Goal: Task Accomplishment & Management: Manage account settings

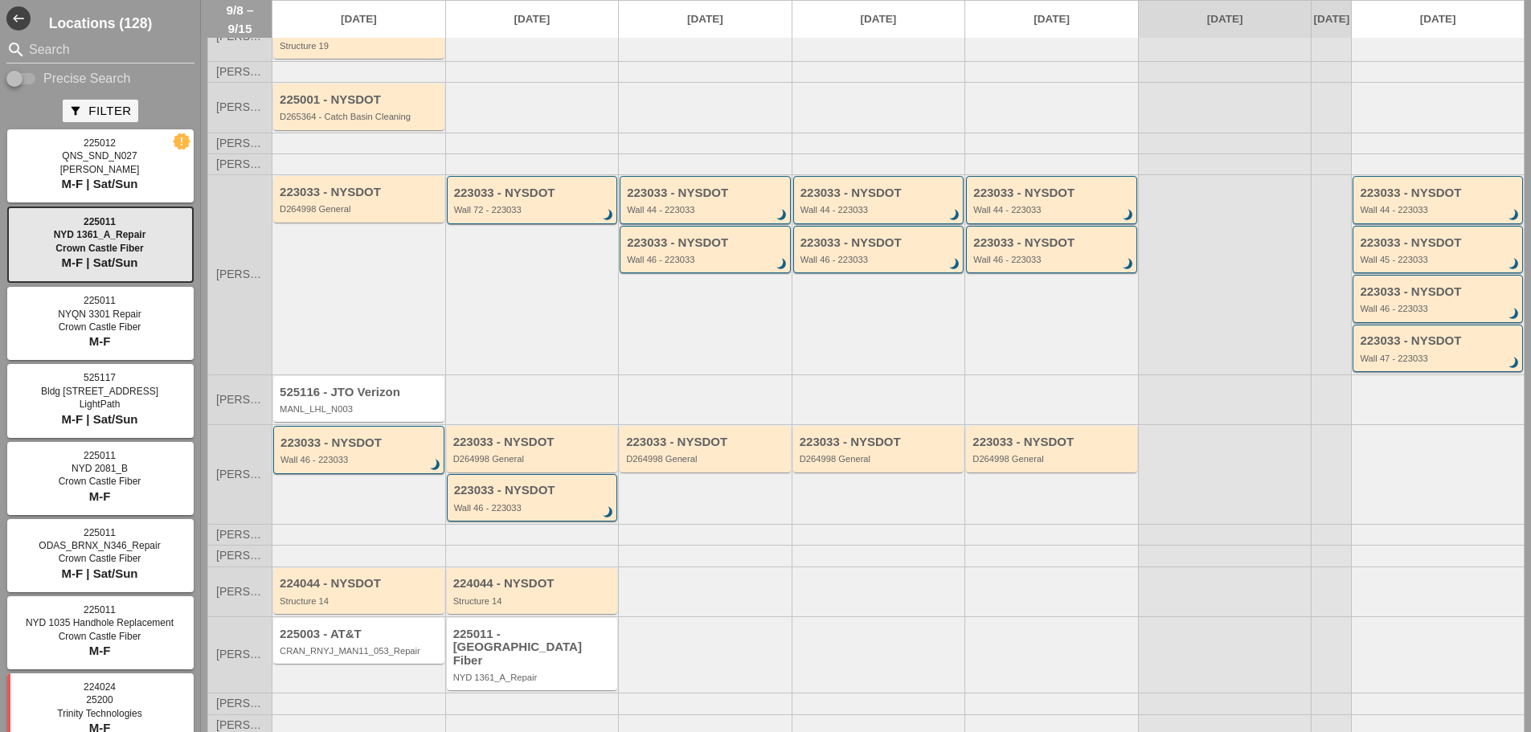
scroll to position [98, 0]
click at [542, 511] on div "Wall 46 - 223033" at bounding box center [533, 506] width 159 height 10
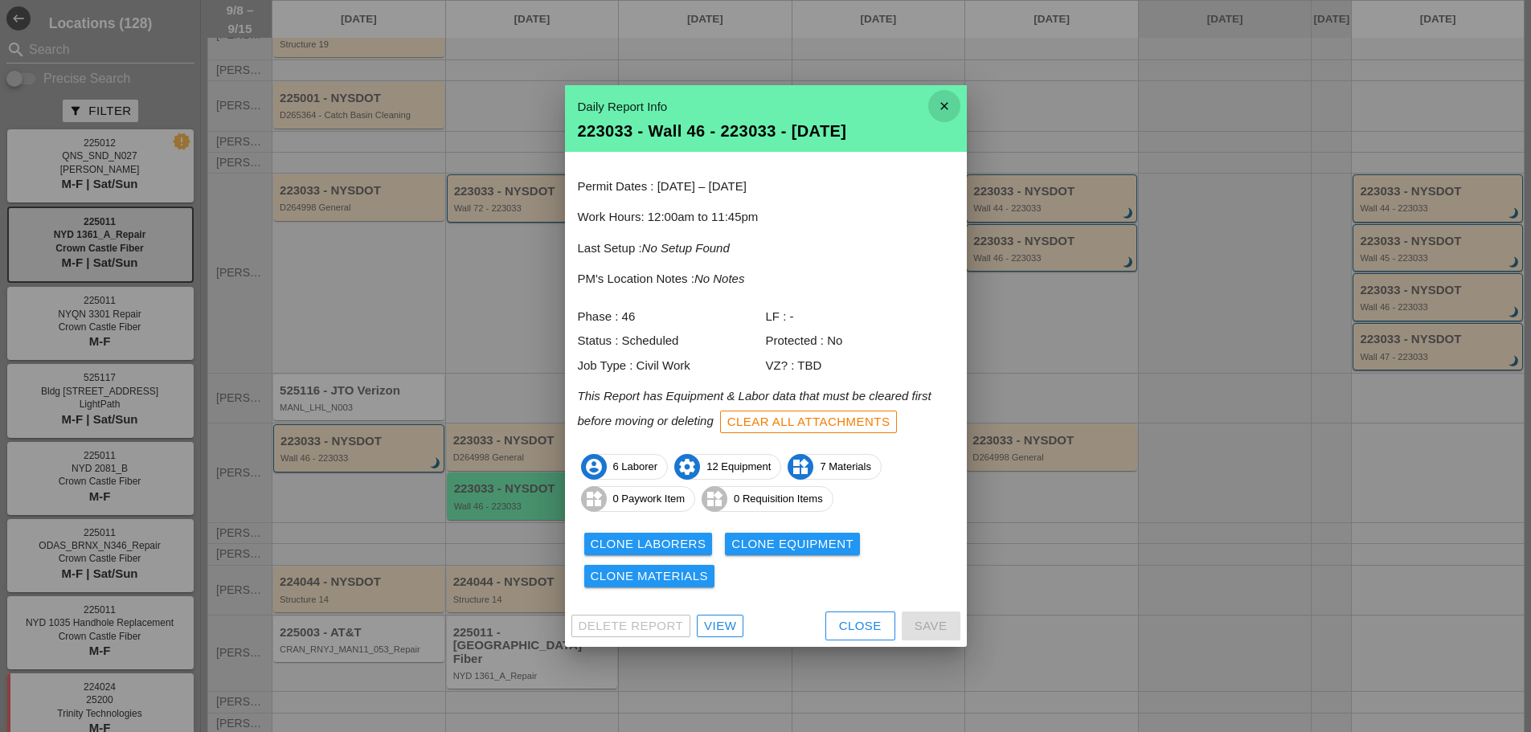
click at [944, 108] on icon "close" at bounding box center [944, 106] width 32 height 32
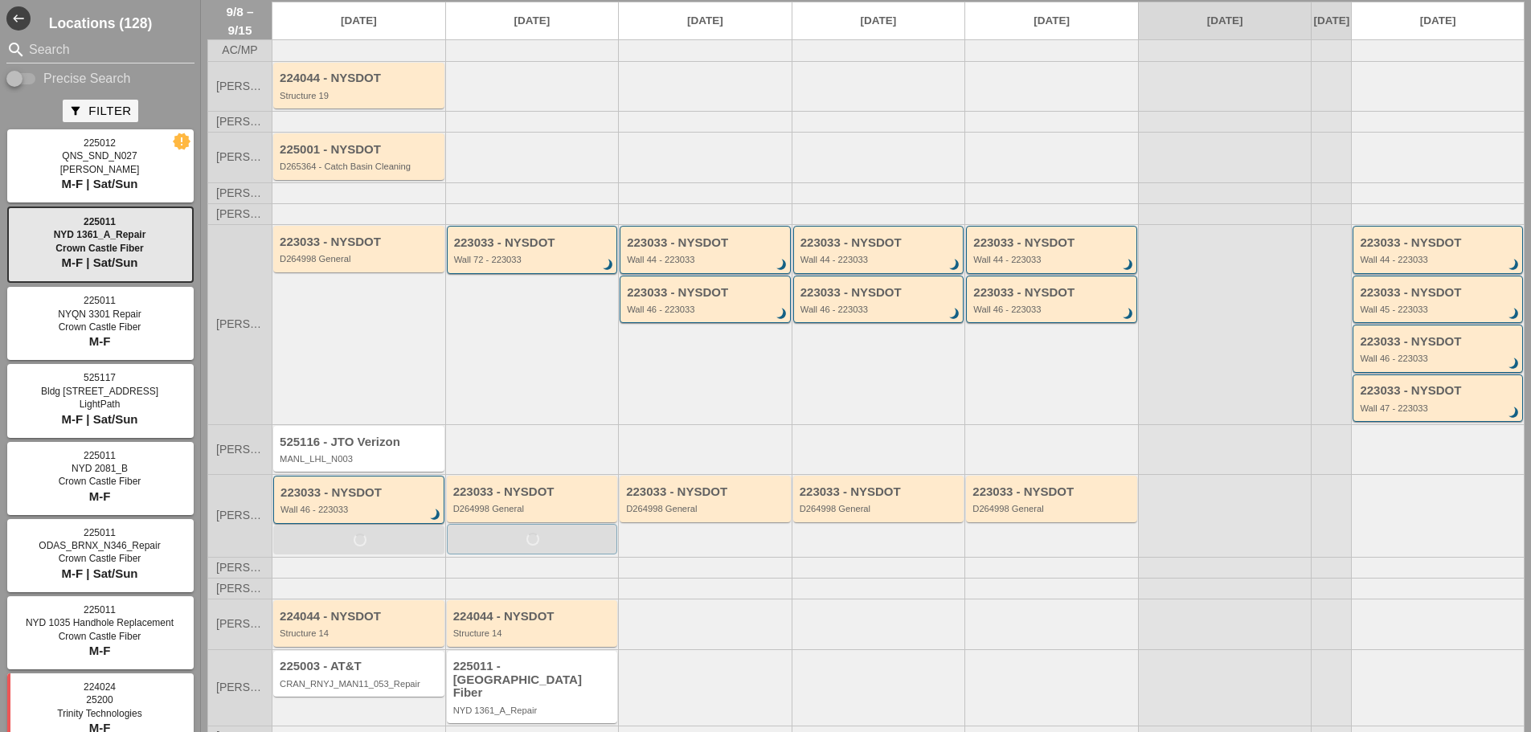
scroll to position [0, 0]
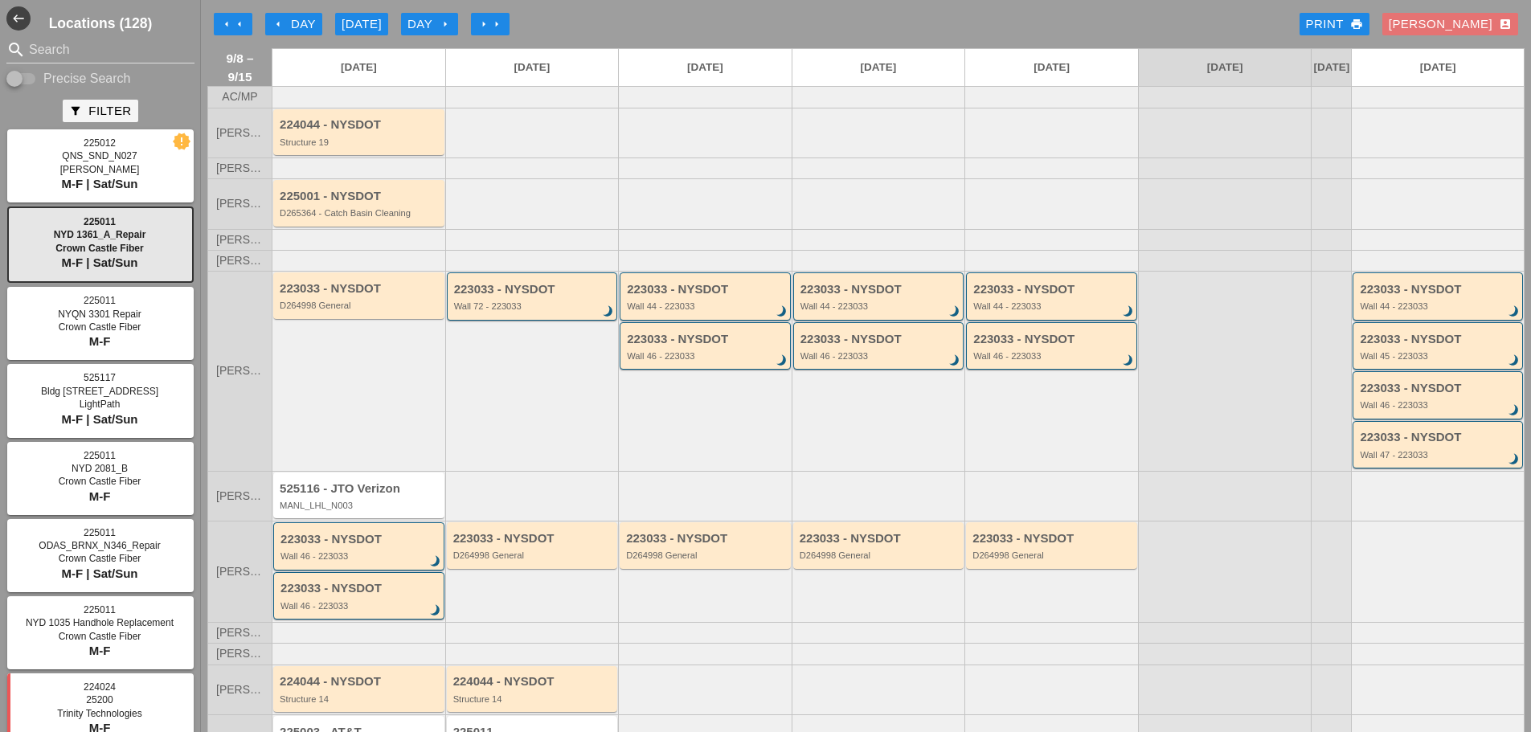
click at [152, 54] on input "Search" at bounding box center [100, 50] width 143 height 26
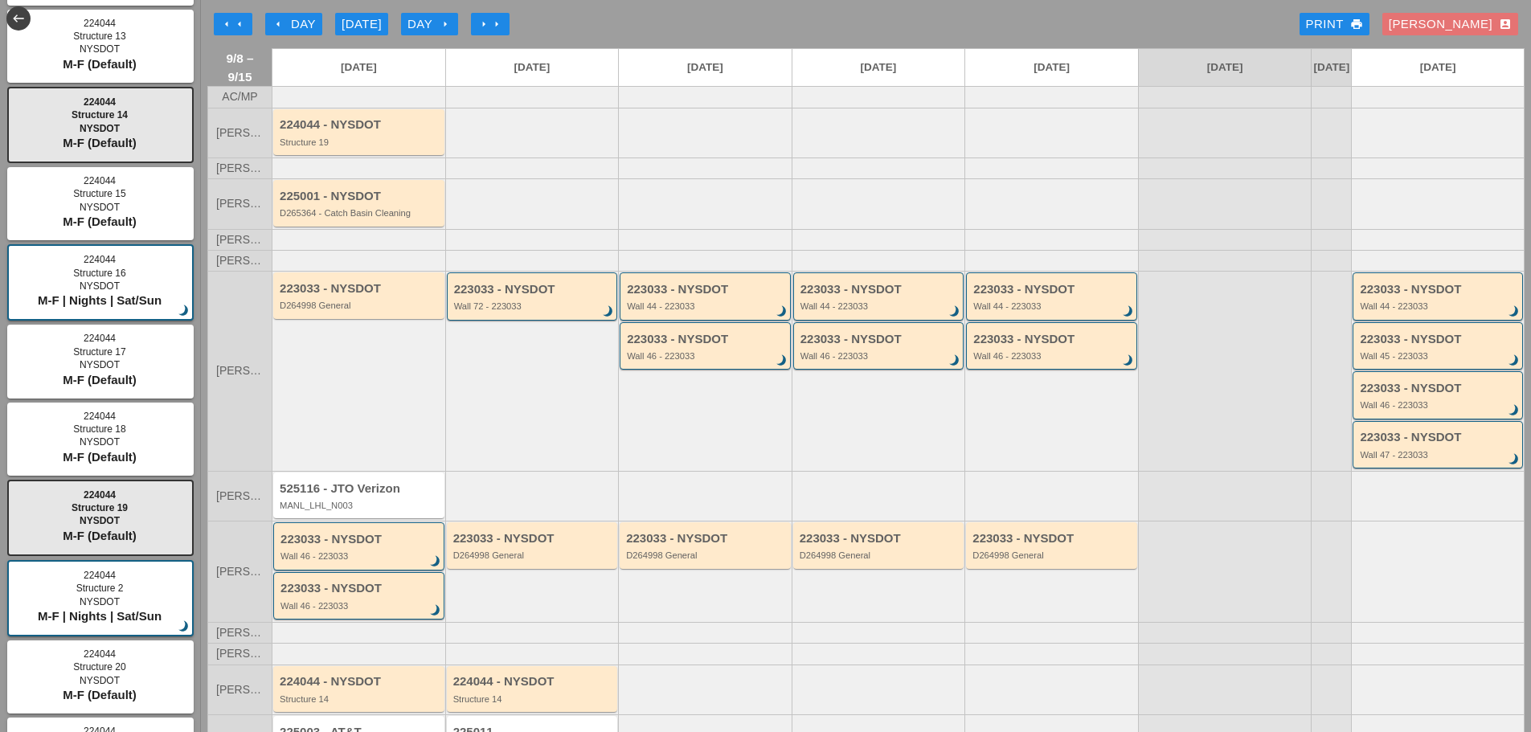
scroll to position [563, 0]
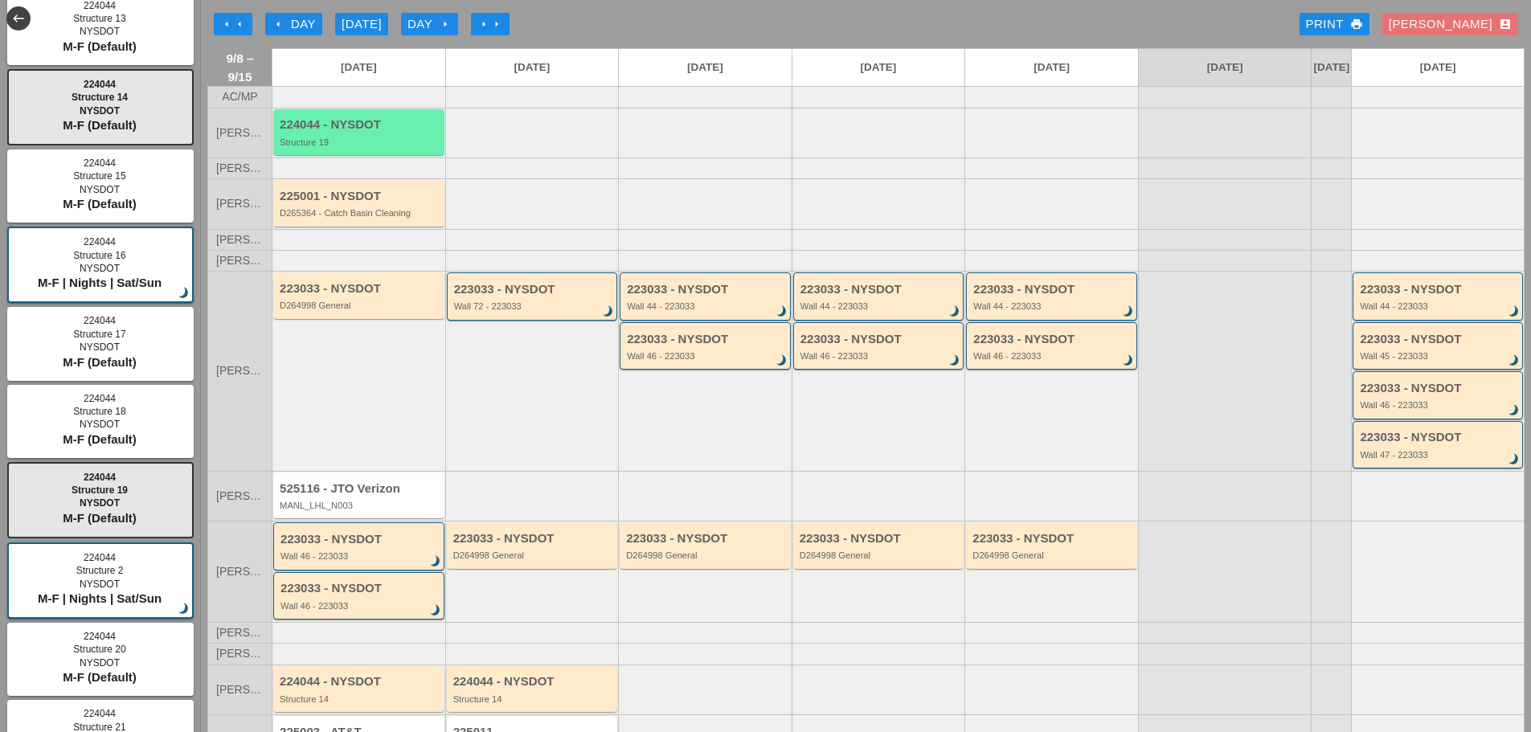
type input "224044"
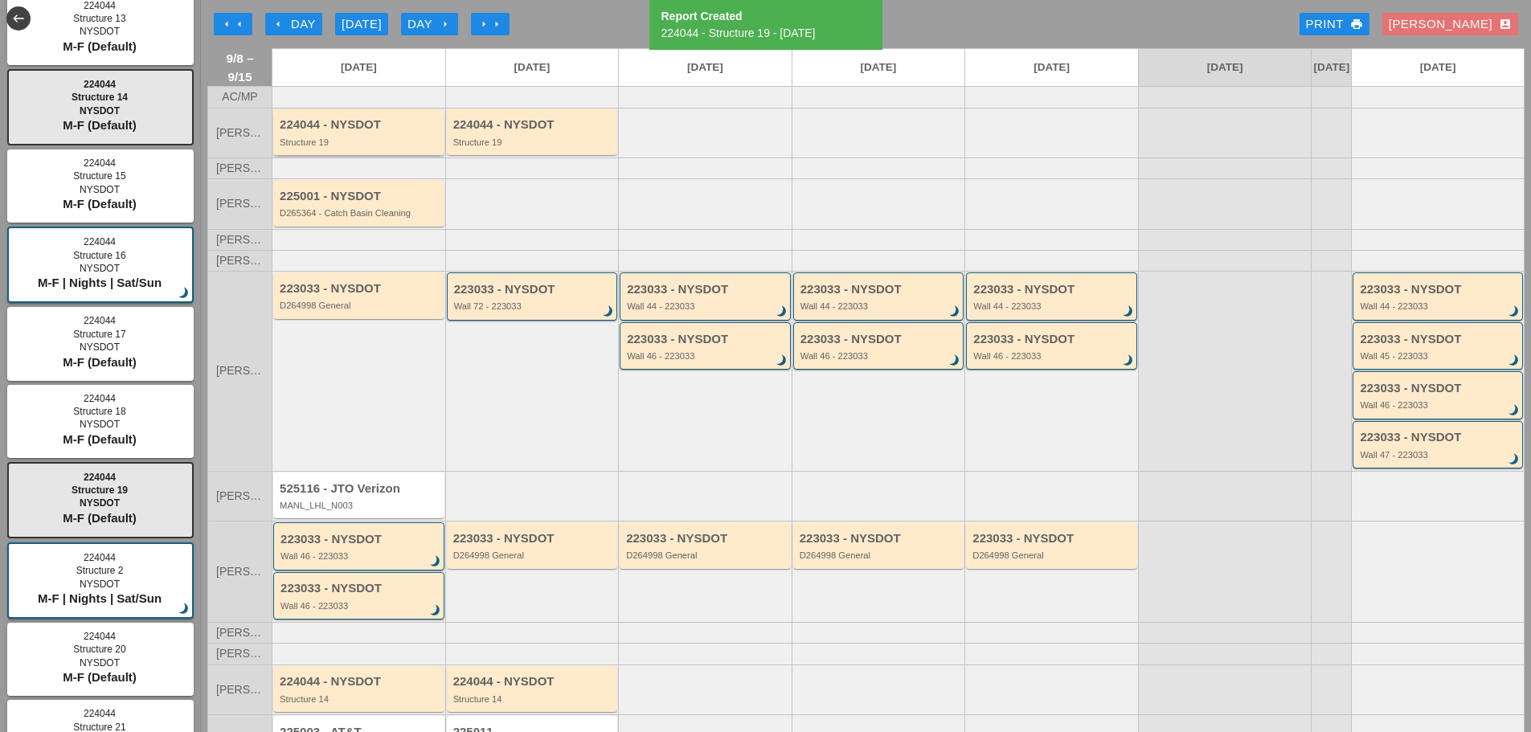
click at [352, 147] on div "224044 - NYSDOT Structure 19" at bounding box center [360, 132] width 161 height 29
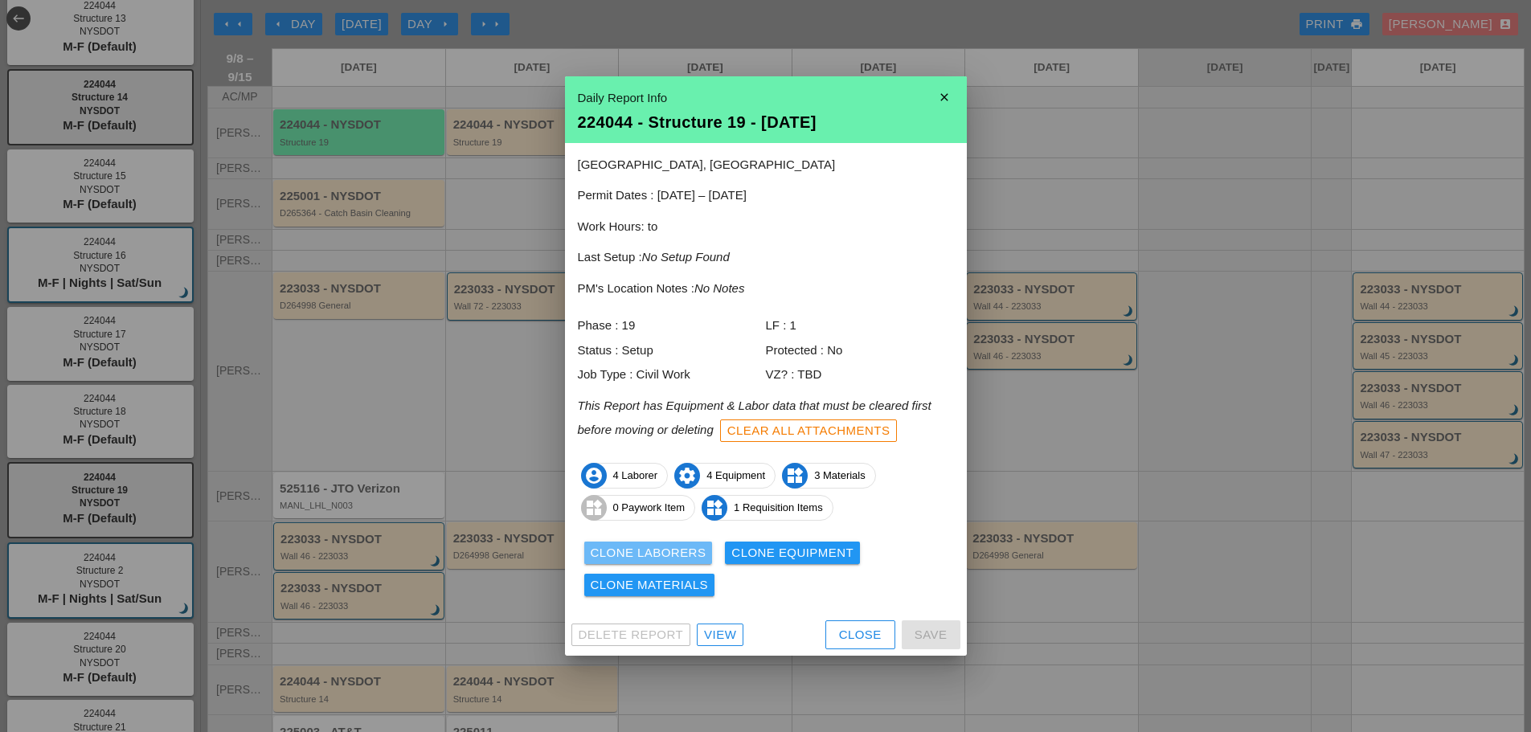
click at [602, 546] on div "Clone Laborers" at bounding box center [649, 553] width 116 height 18
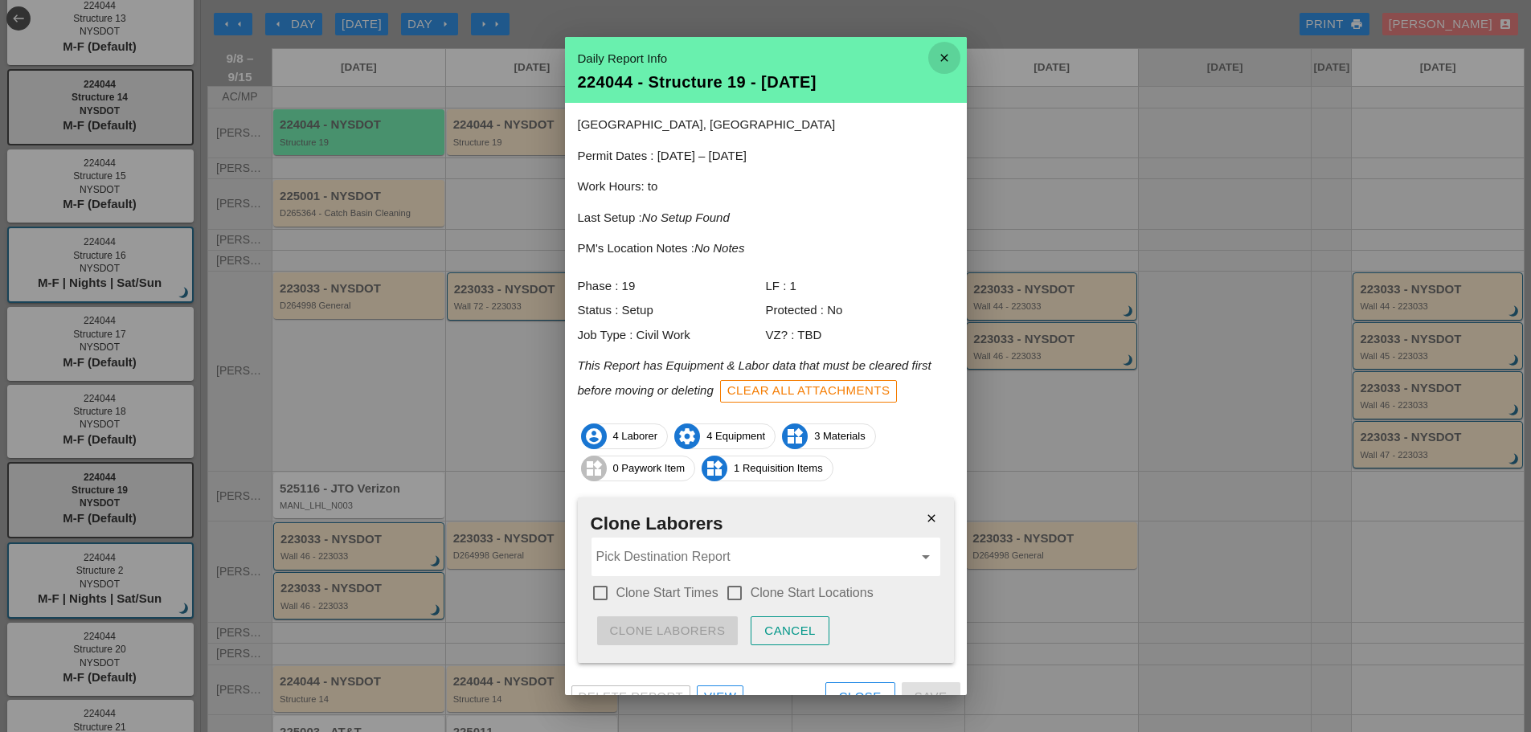
click at [939, 46] on icon "close" at bounding box center [944, 58] width 32 height 32
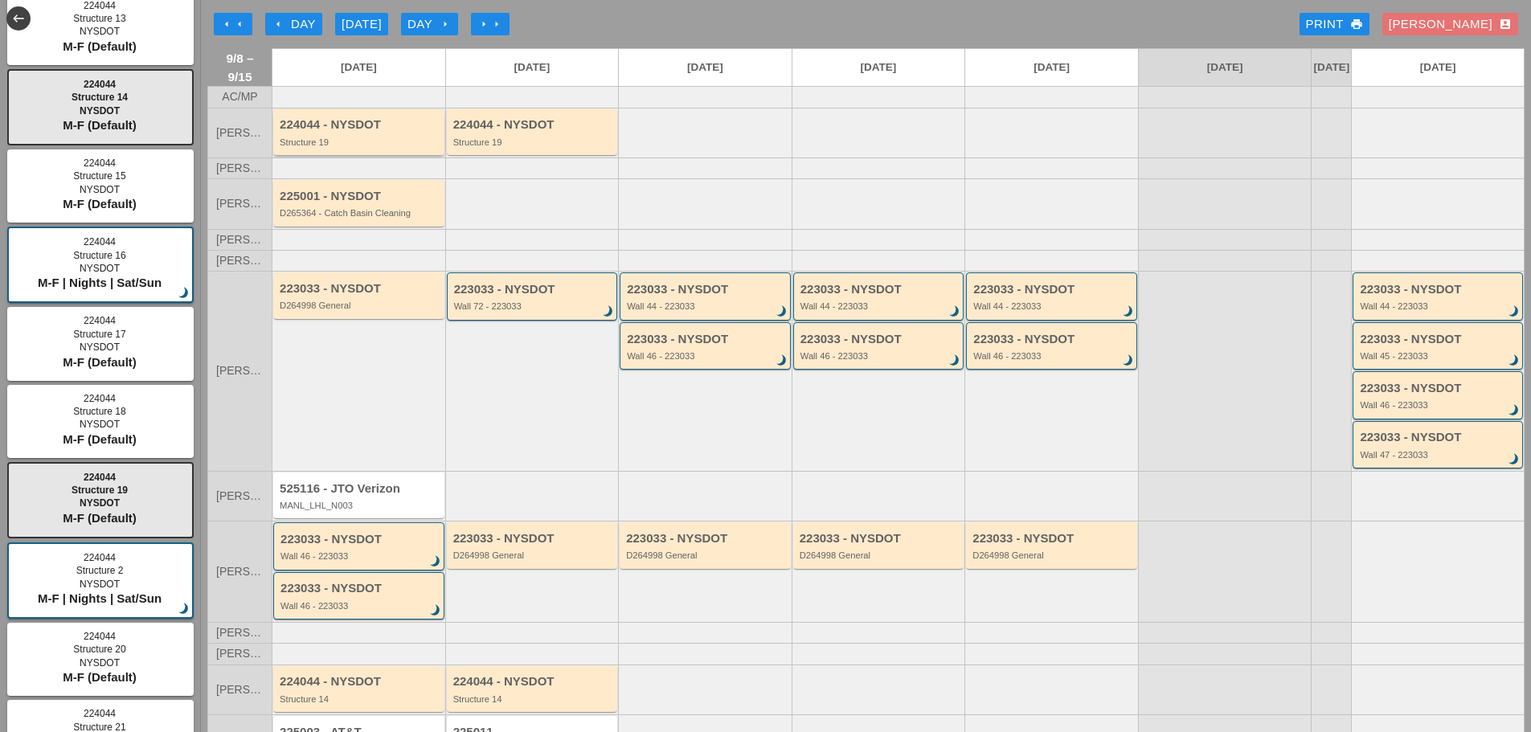
click at [360, 155] on div "224044 - NYSDOT Structure 19" at bounding box center [358, 132] width 171 height 46
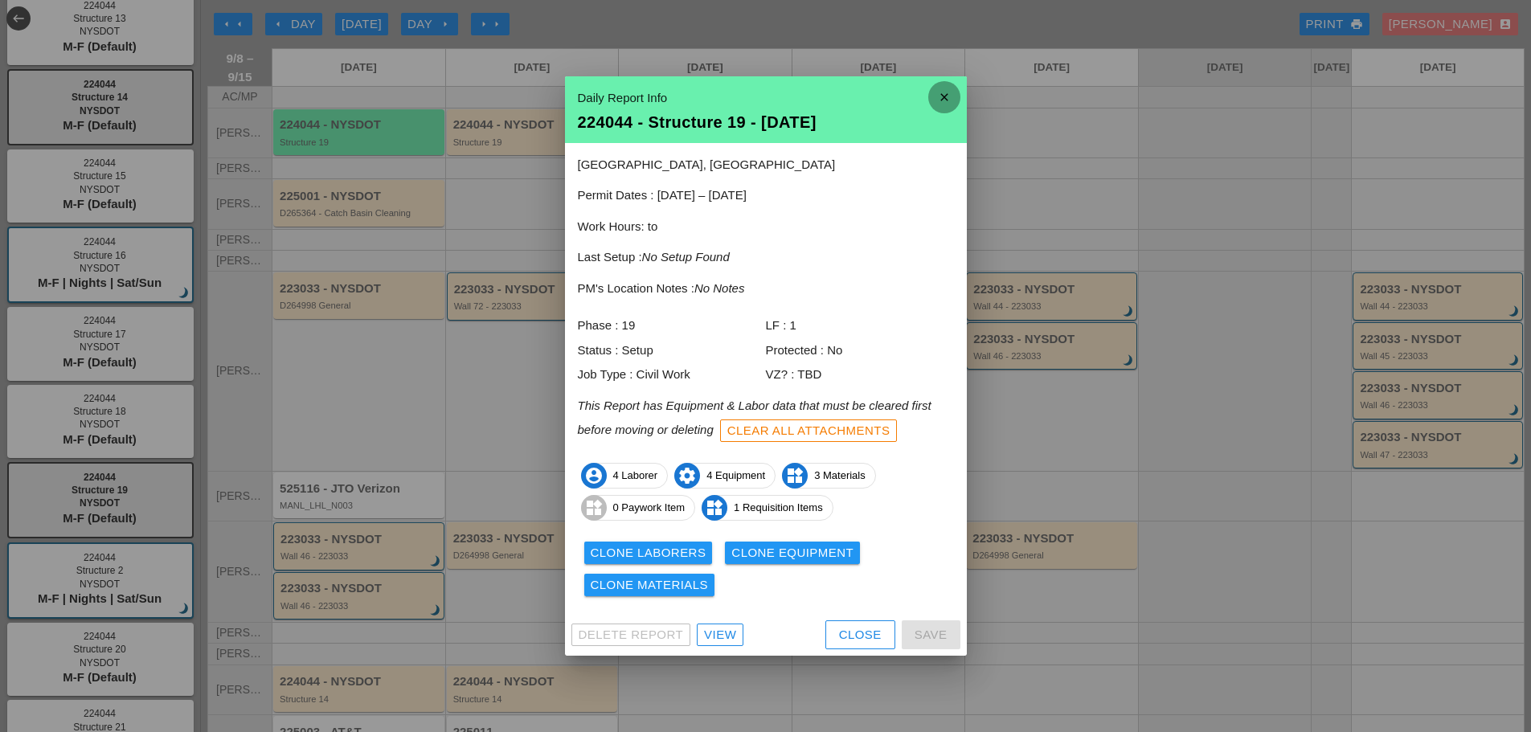
click at [949, 102] on icon "close" at bounding box center [944, 97] width 32 height 32
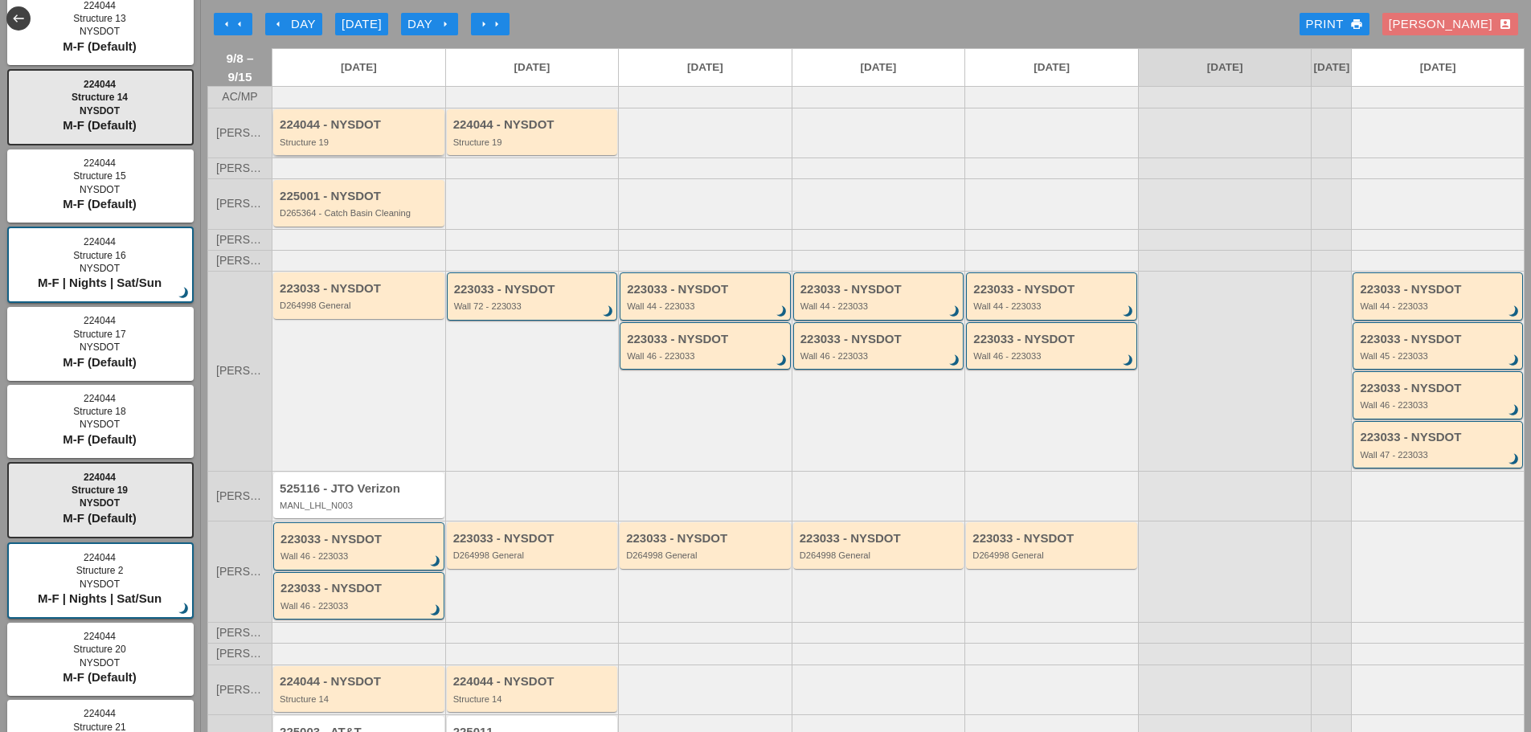
click at [361, 147] on div "Structure 19" at bounding box center [360, 142] width 161 height 10
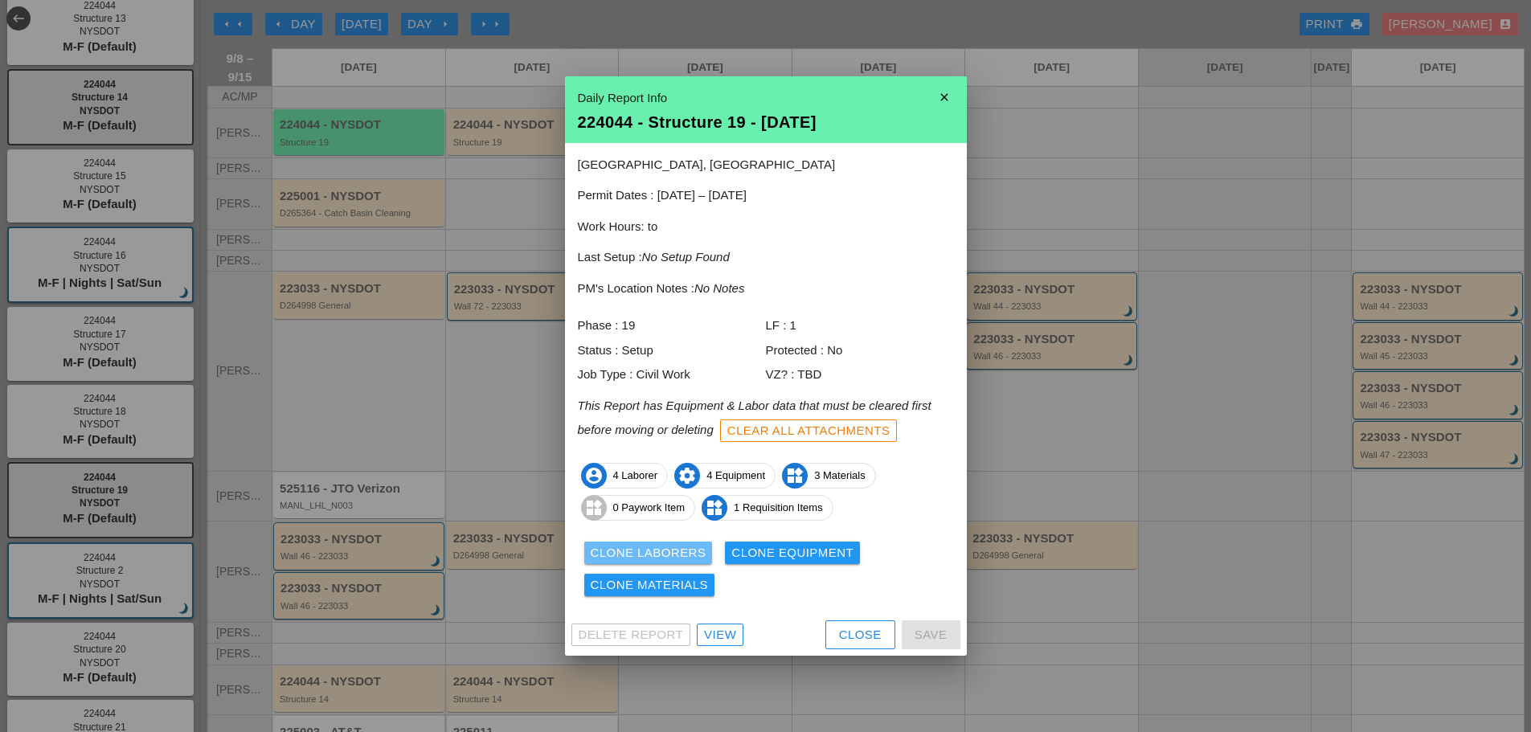
click at [629, 550] on div "Clone Laborers" at bounding box center [649, 553] width 116 height 18
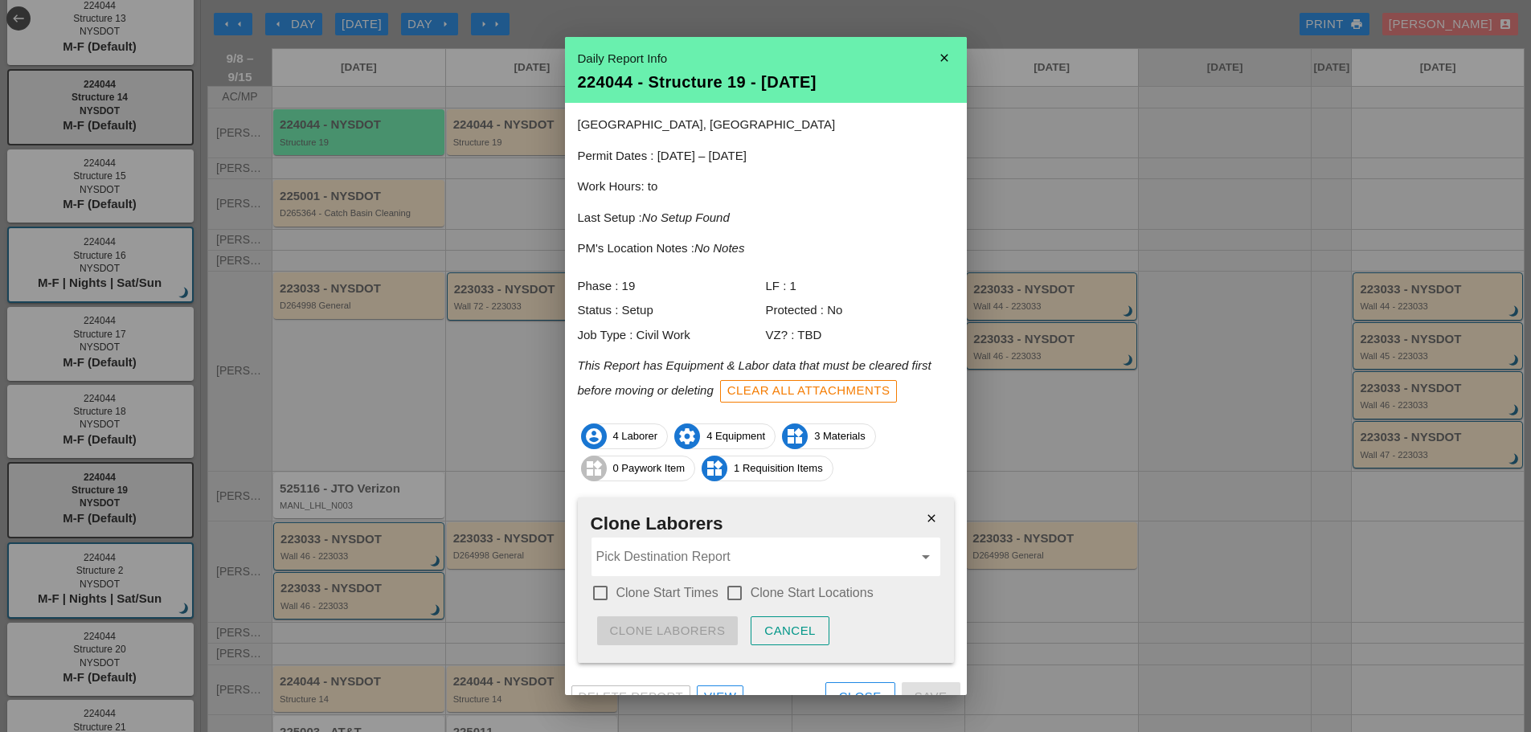
click at [604, 591] on div at bounding box center [600, 592] width 27 height 27
checkbox input "true"
click at [736, 592] on div at bounding box center [734, 592] width 27 height 27
checkbox input "true"
click at [685, 551] on input "Pick Destination Report" at bounding box center [754, 557] width 317 height 26
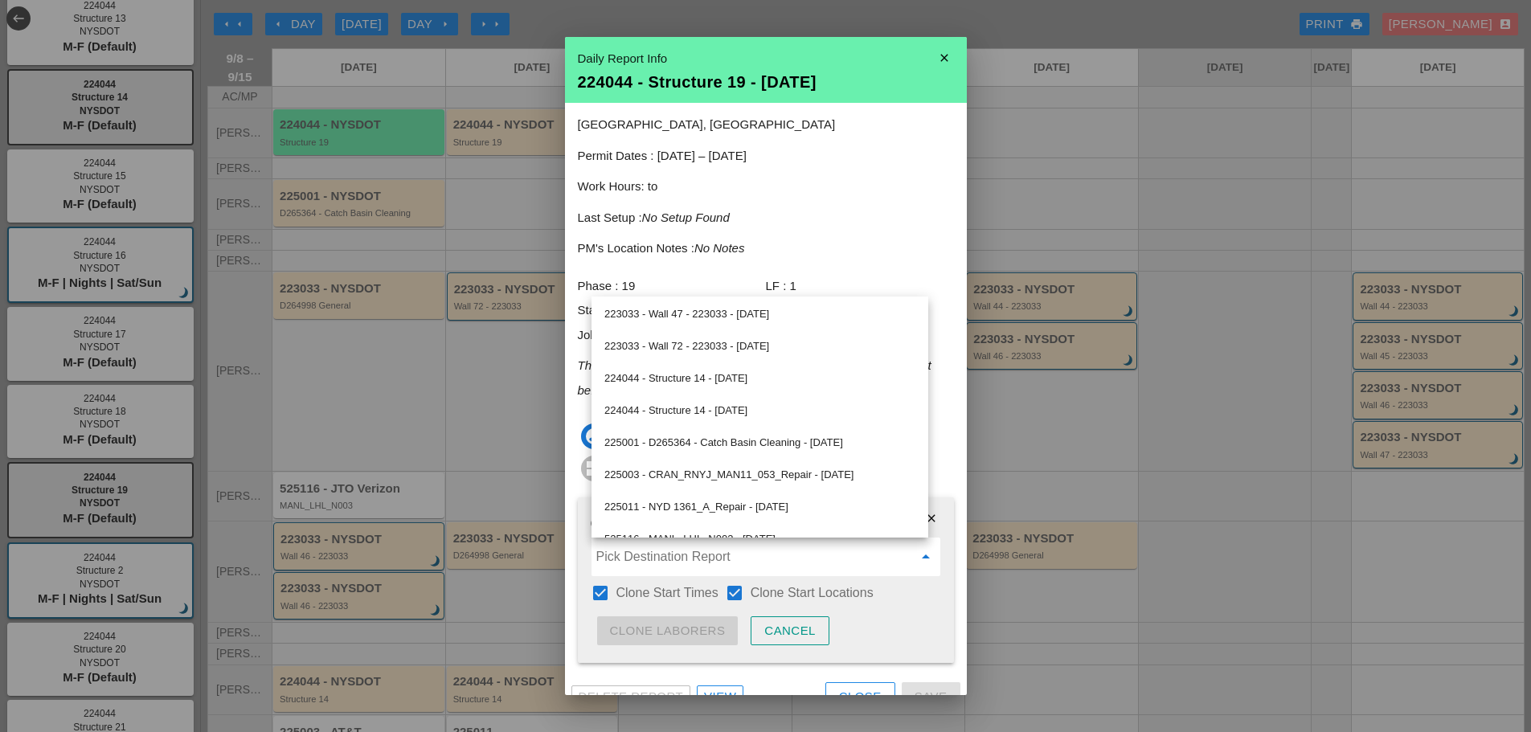
scroll to position [569, 0]
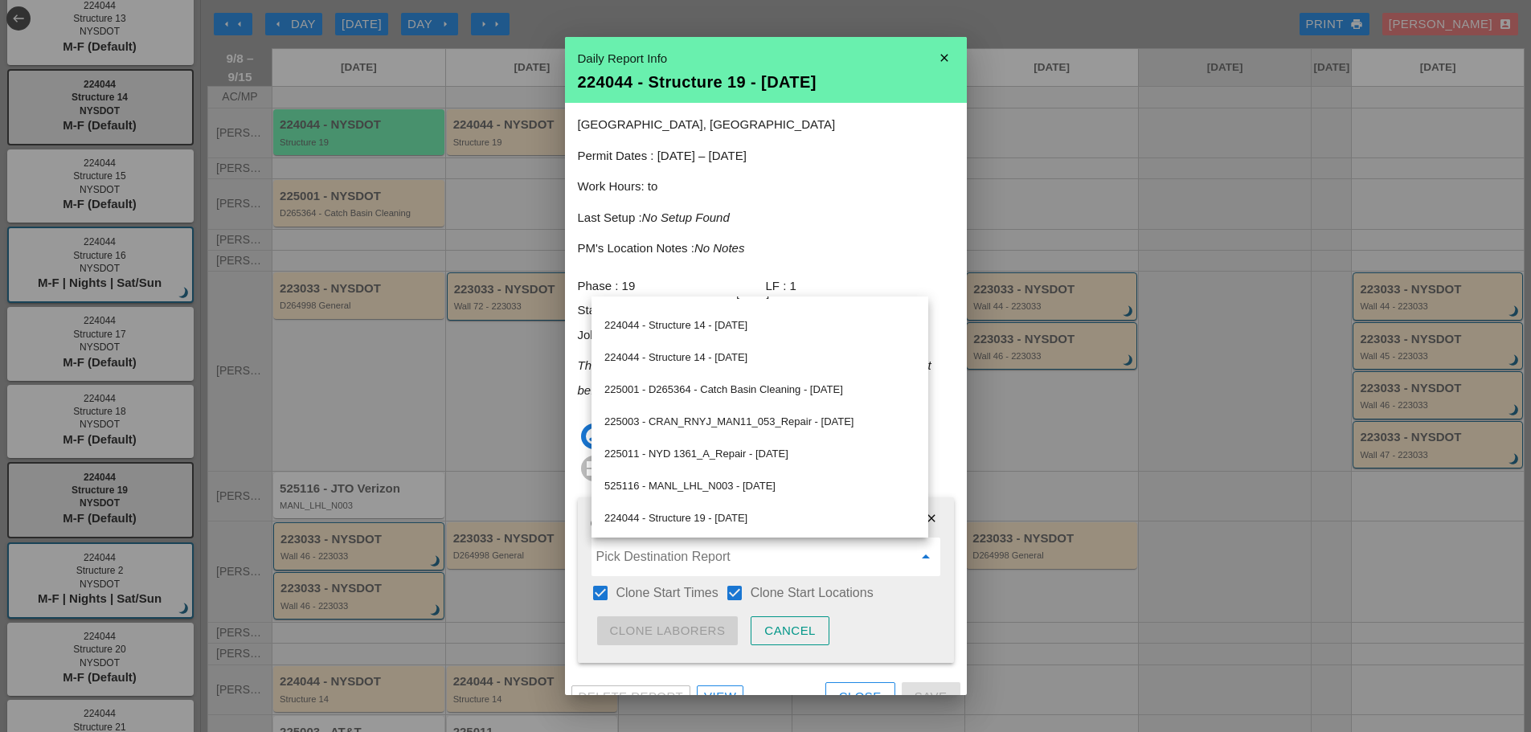
click at [738, 518] on div "224044 - Structure 19 - 09/09/2025" at bounding box center [759, 518] width 311 height 19
type input "224044 - Structure 19 - 09/09/2025"
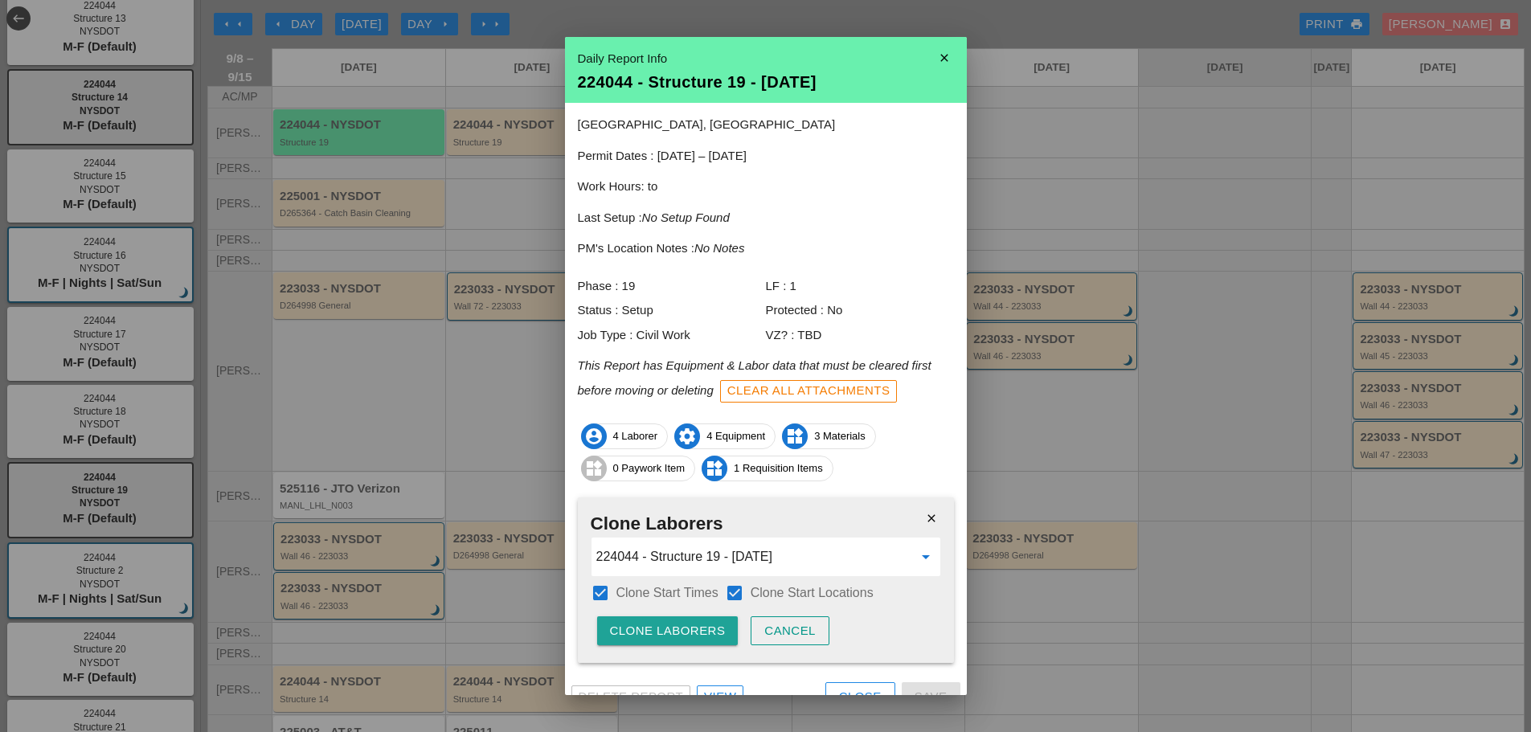
click at [705, 632] on div "Clone Laborers" at bounding box center [668, 631] width 116 height 18
click at [705, 632] on div "Are you sure?" at bounding box center [661, 631] width 102 height 18
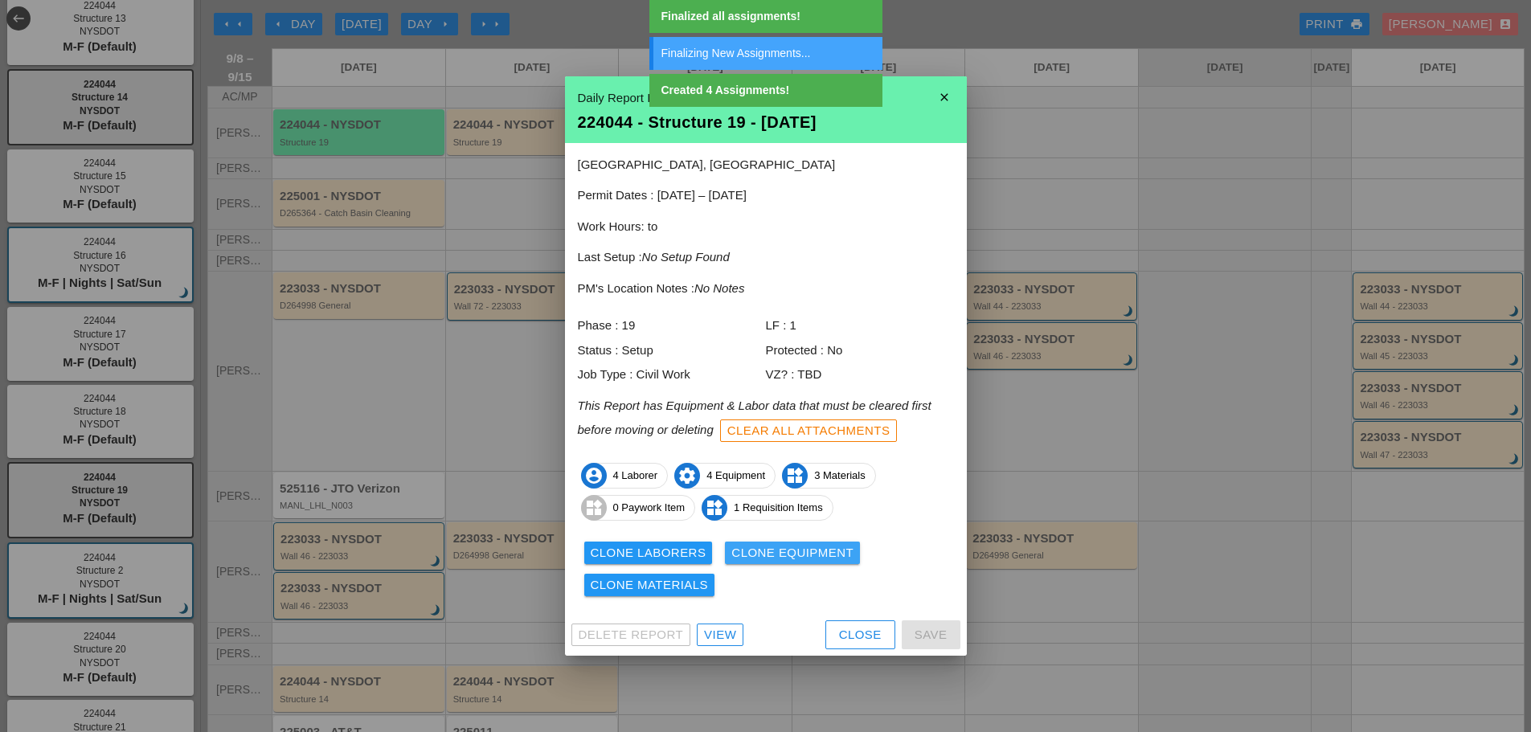
click at [765, 551] on div "Clone Equipment" at bounding box center [792, 553] width 122 height 18
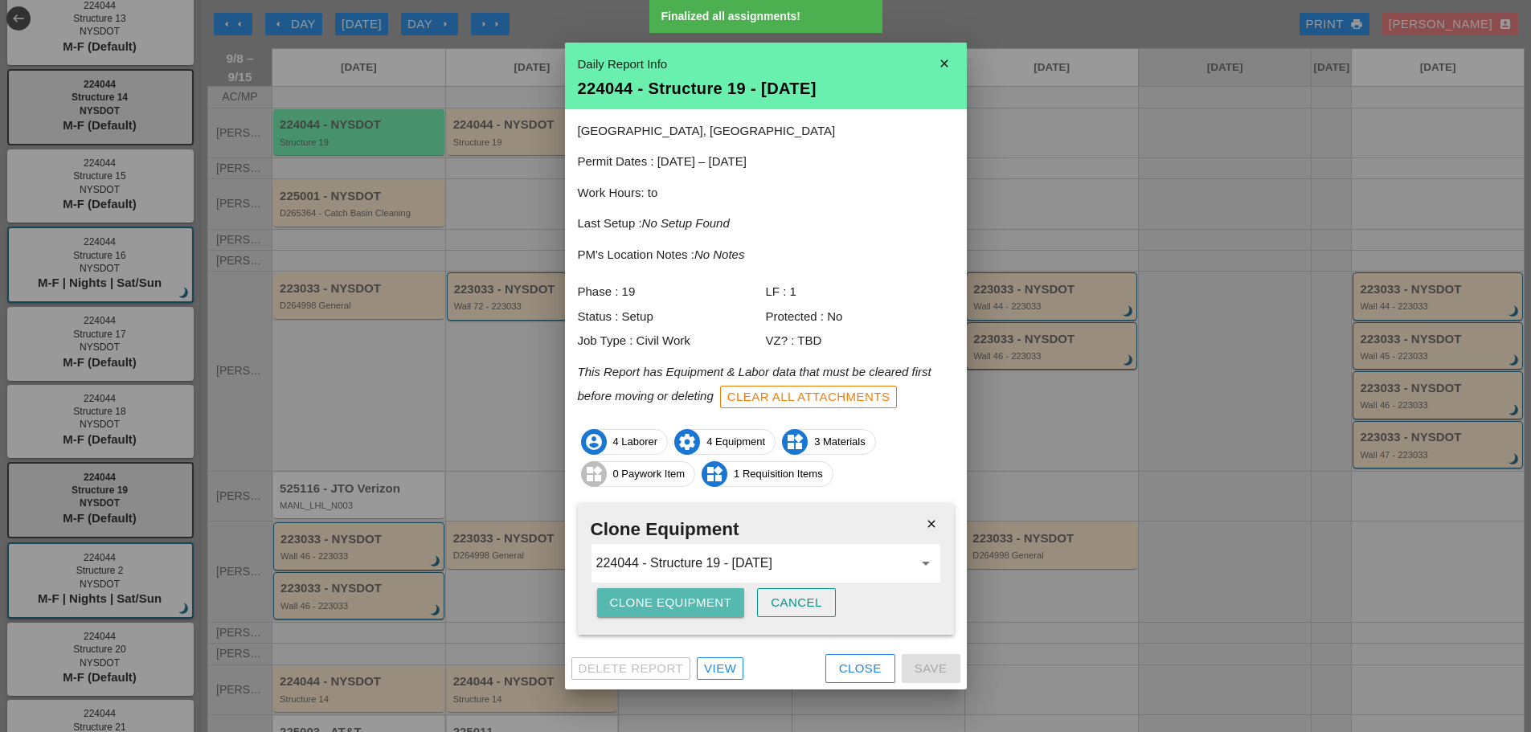
click at [662, 600] on div "Clone Equipment" at bounding box center [671, 603] width 122 height 18
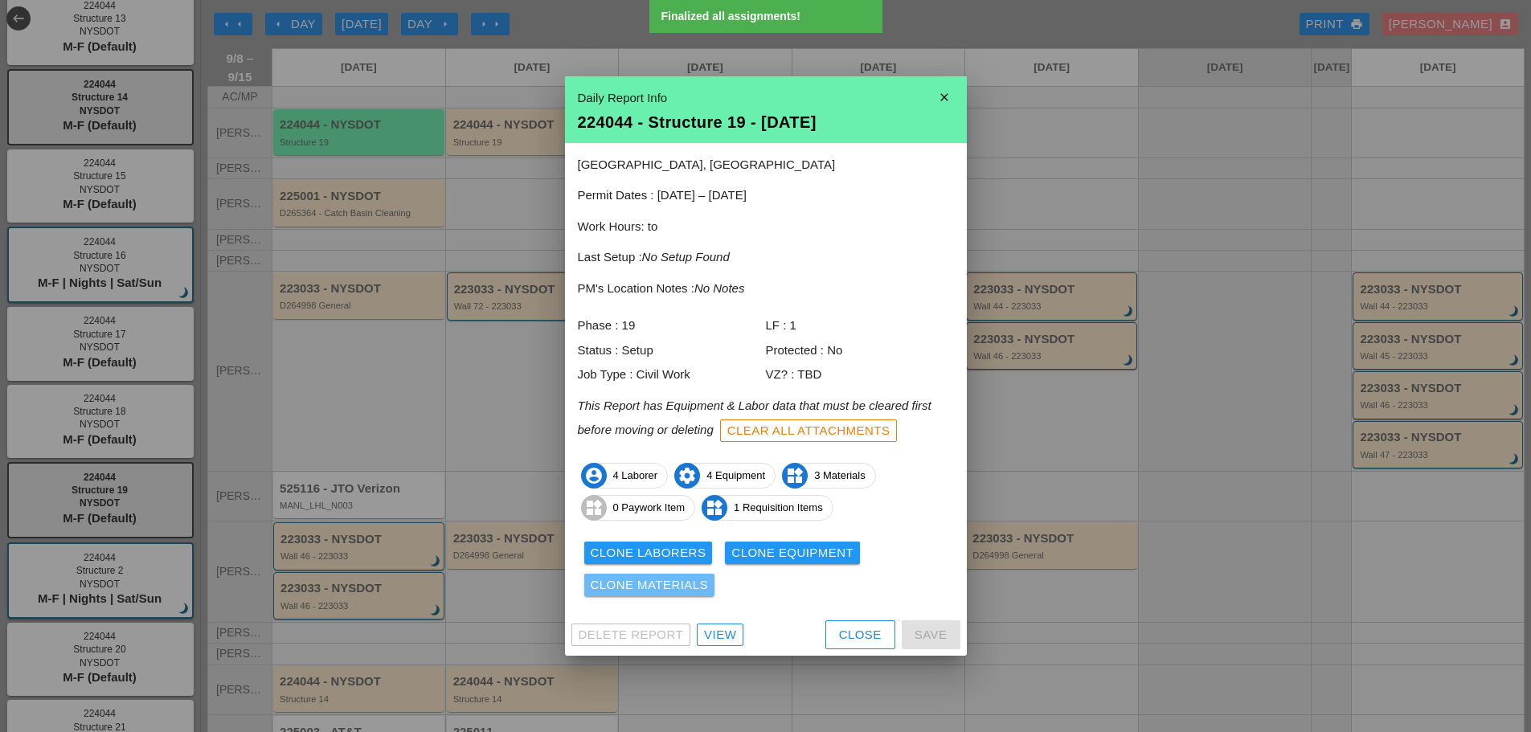
click at [663, 584] on div "Clone Materials" at bounding box center [650, 585] width 118 height 18
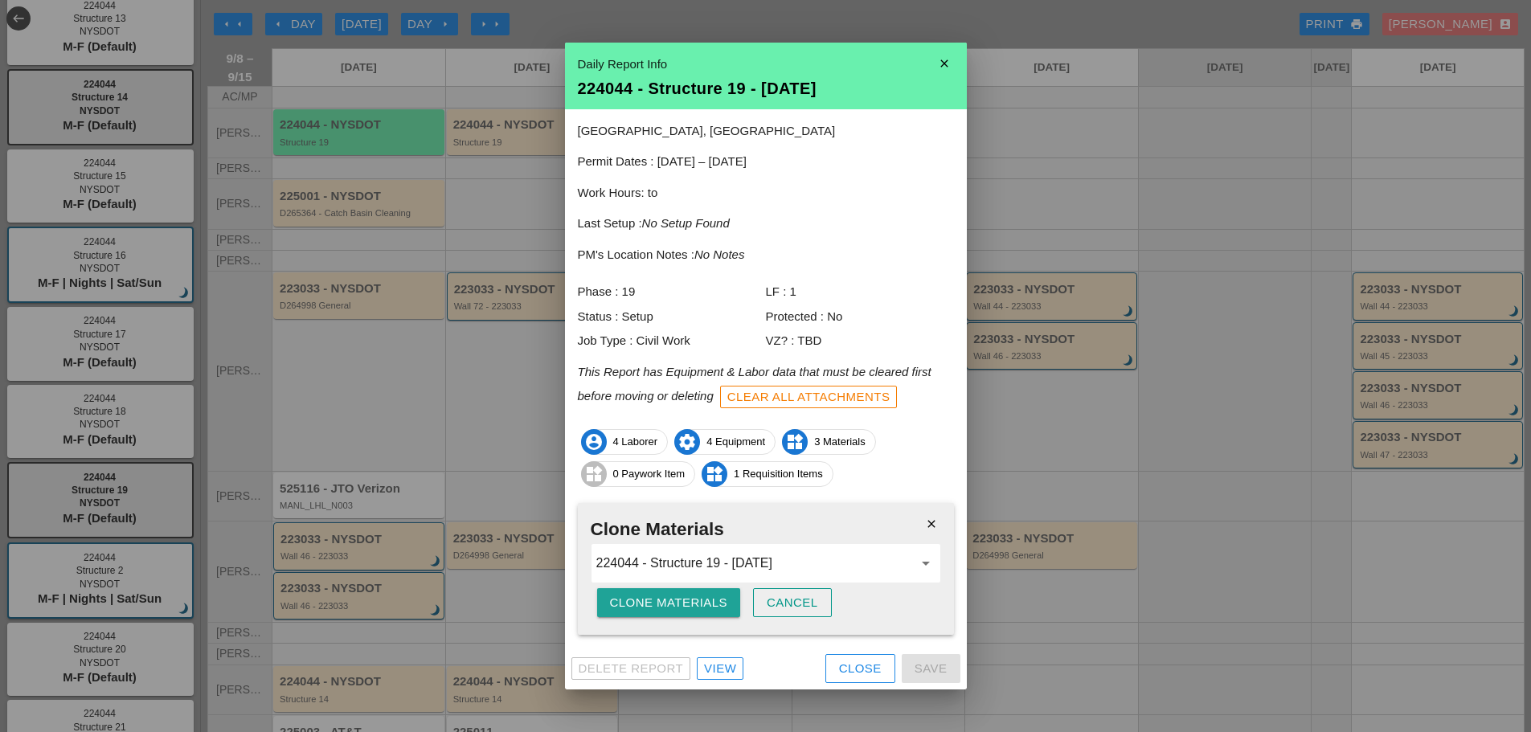
click at [654, 595] on div "Clone Materials" at bounding box center [669, 603] width 118 height 18
click at [654, 595] on div "Are you sure?" at bounding box center [661, 603] width 102 height 18
click at [660, 602] on div "Clone Materials" at bounding box center [669, 603] width 118 height 18
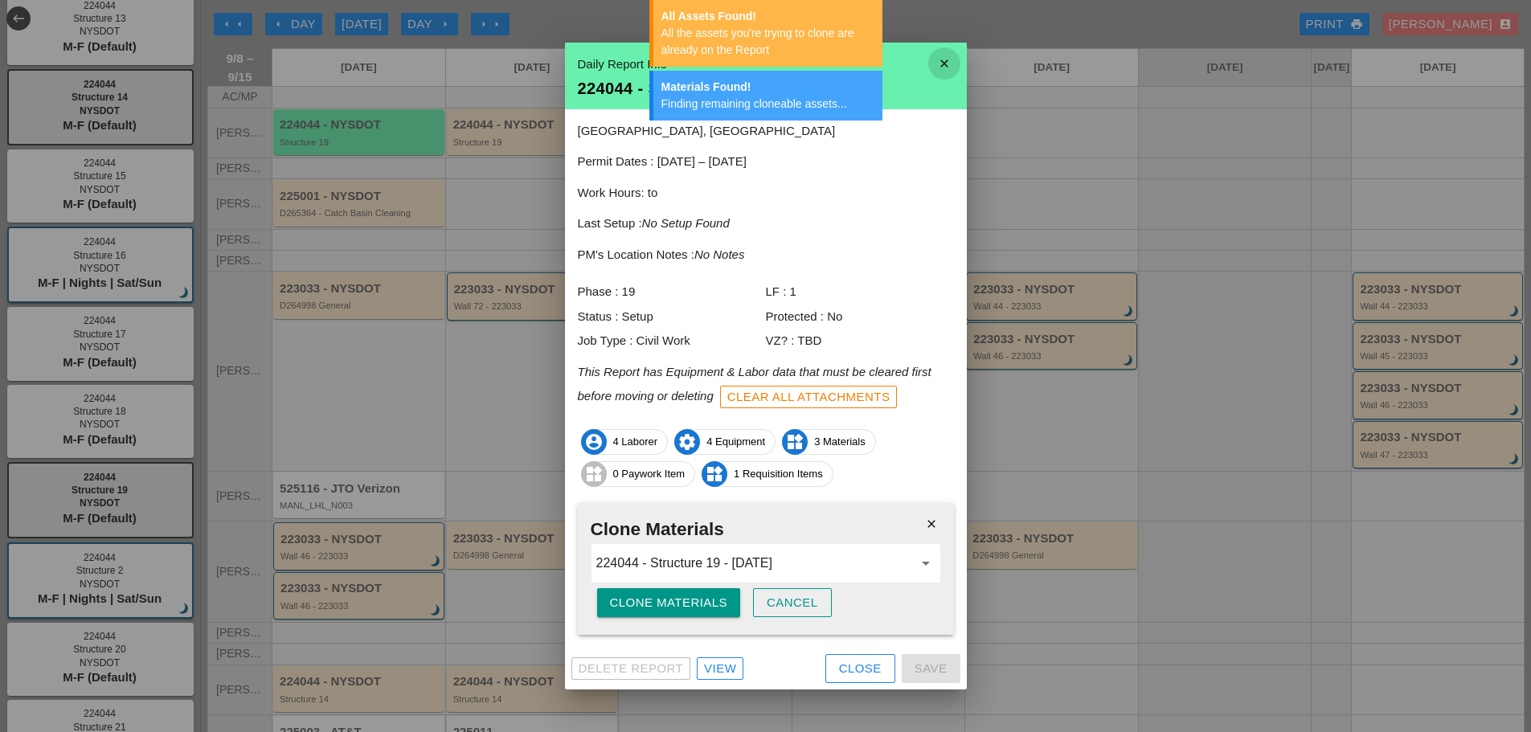
click at [944, 72] on icon "close" at bounding box center [944, 63] width 32 height 32
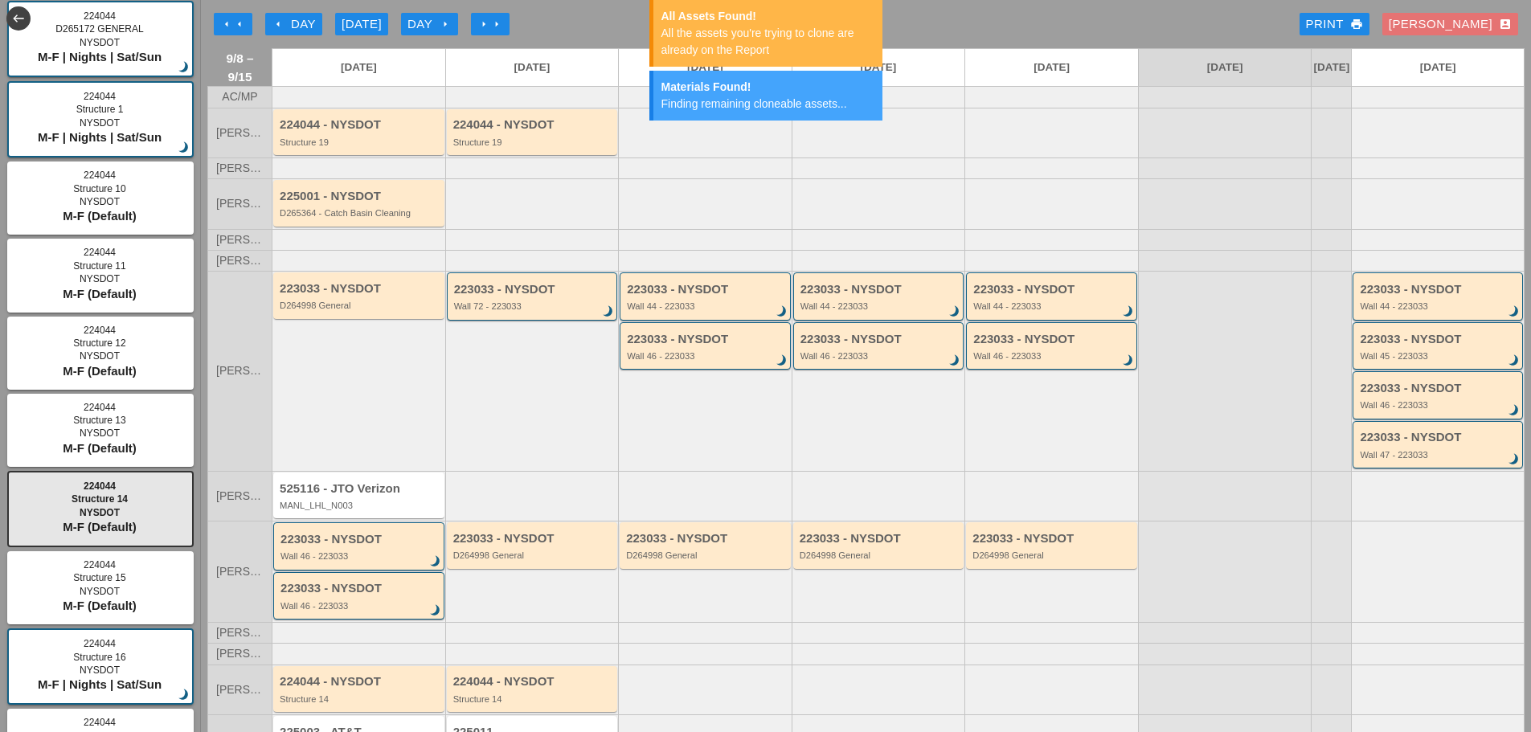
scroll to position [0, 0]
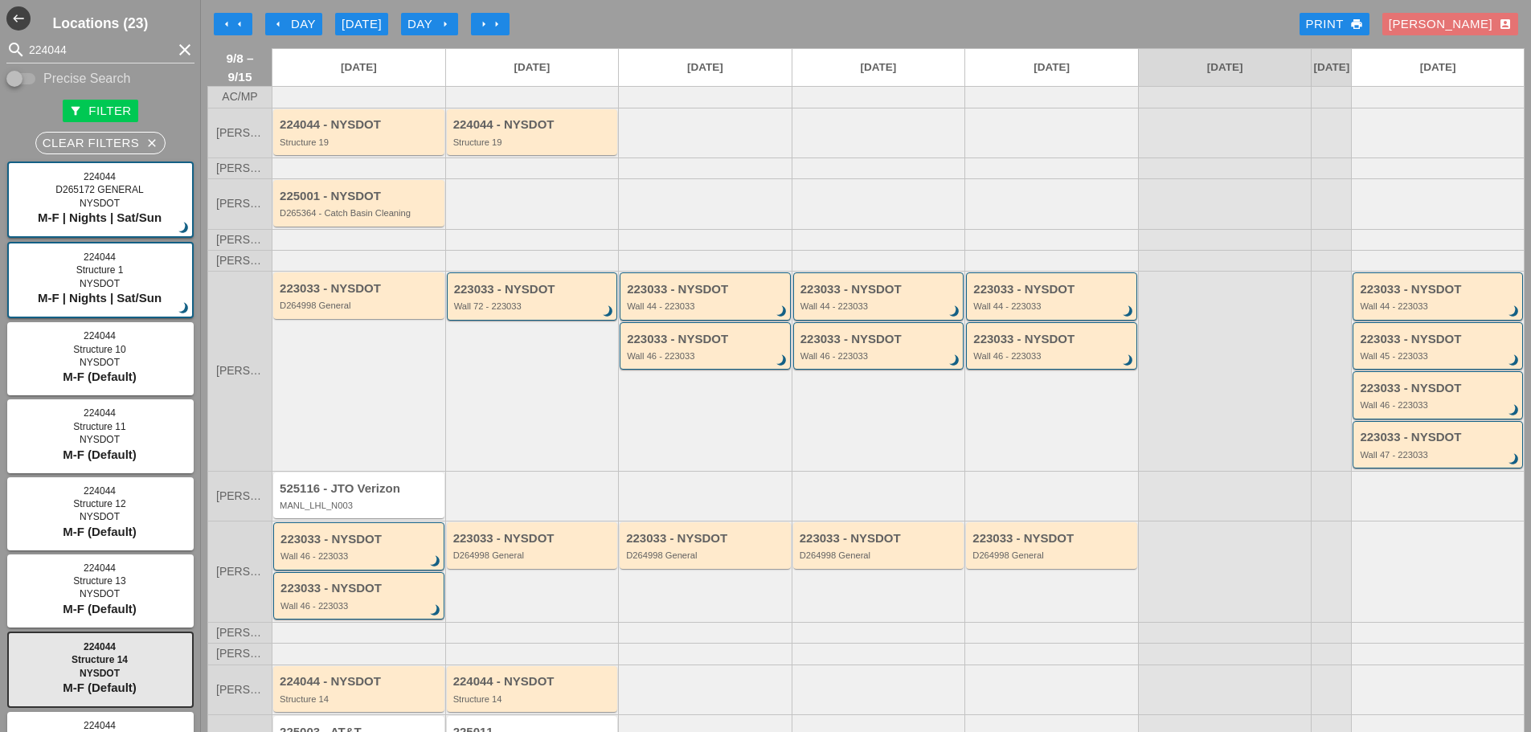
click at [178, 49] on icon "clear" at bounding box center [184, 49] width 19 height 19
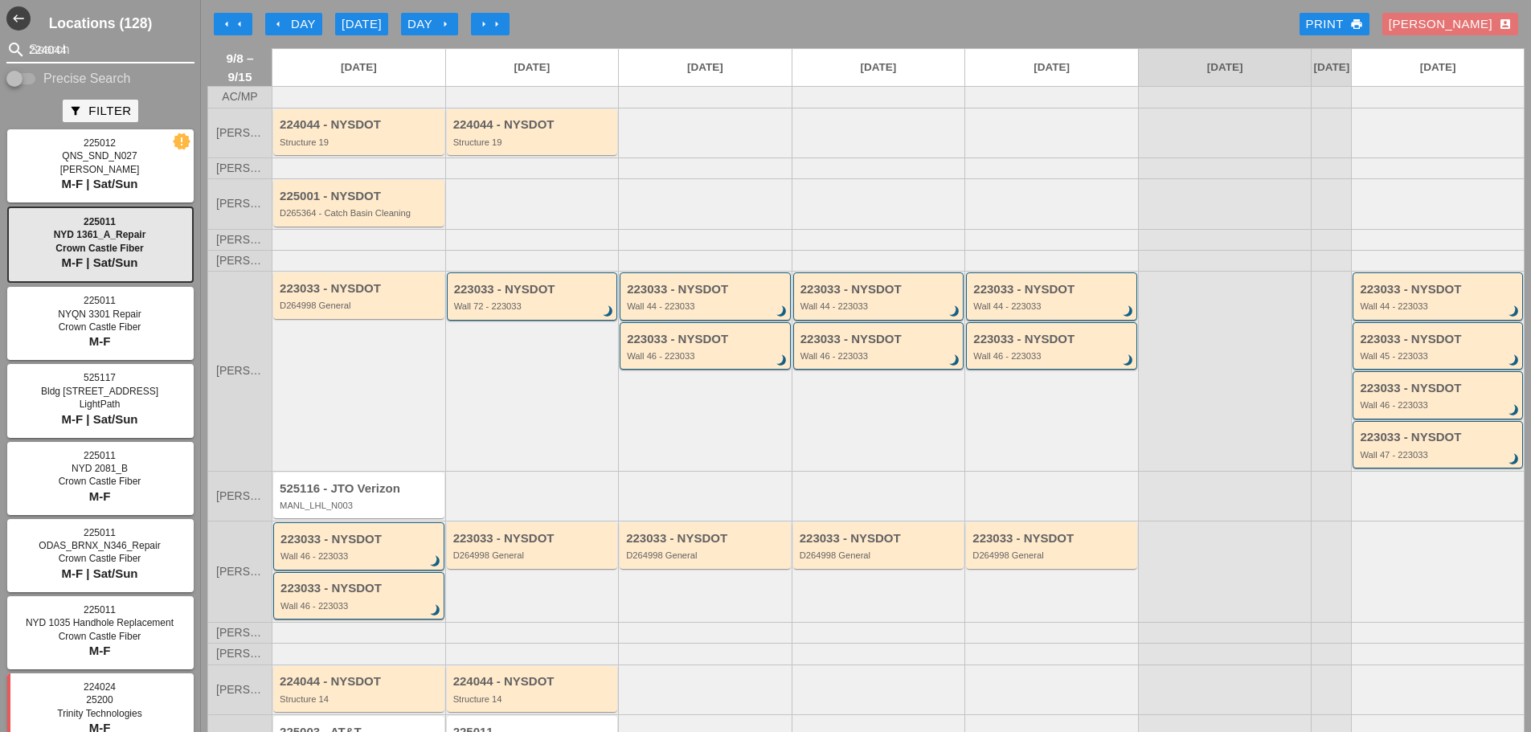
click at [81, 51] on input "224044" at bounding box center [100, 50] width 143 height 26
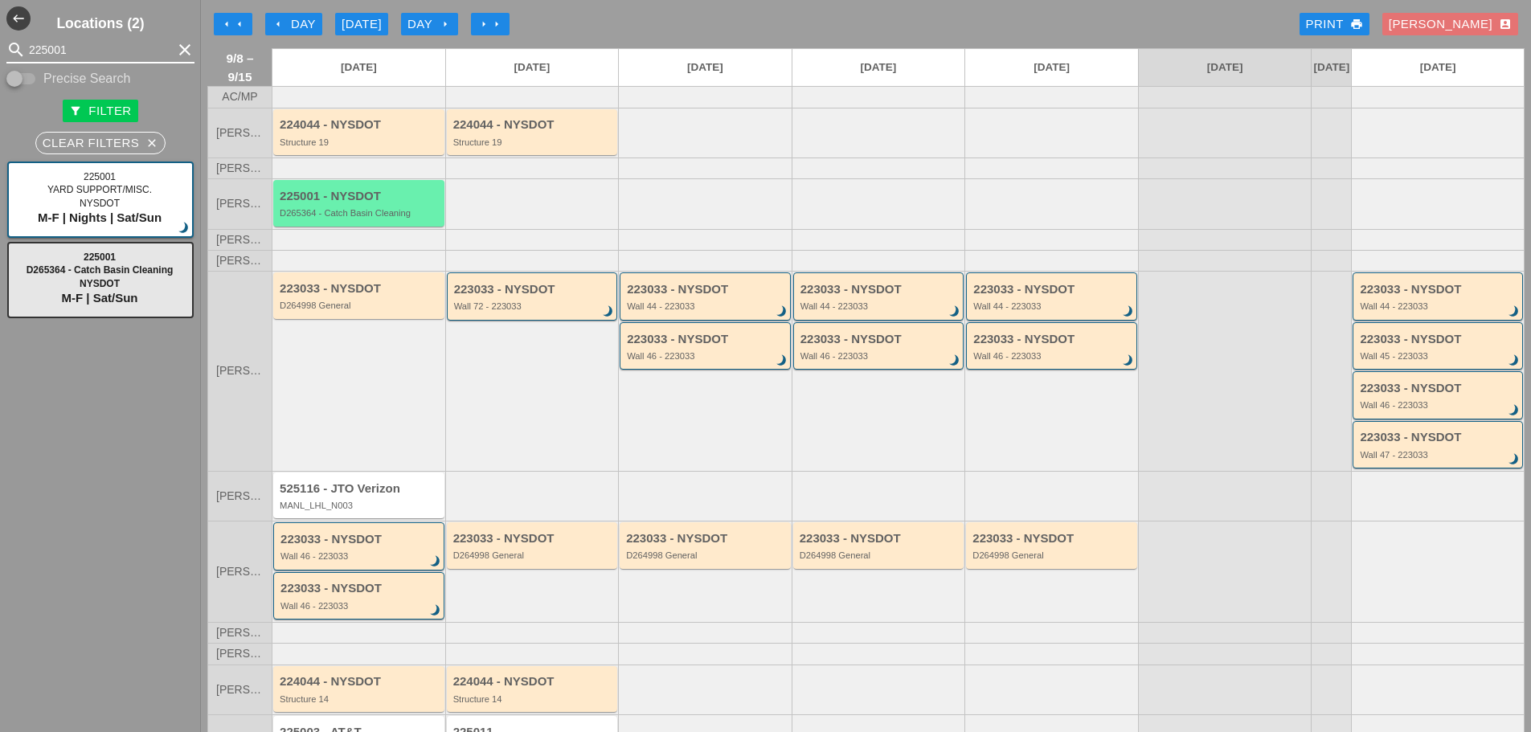
type input "225001"
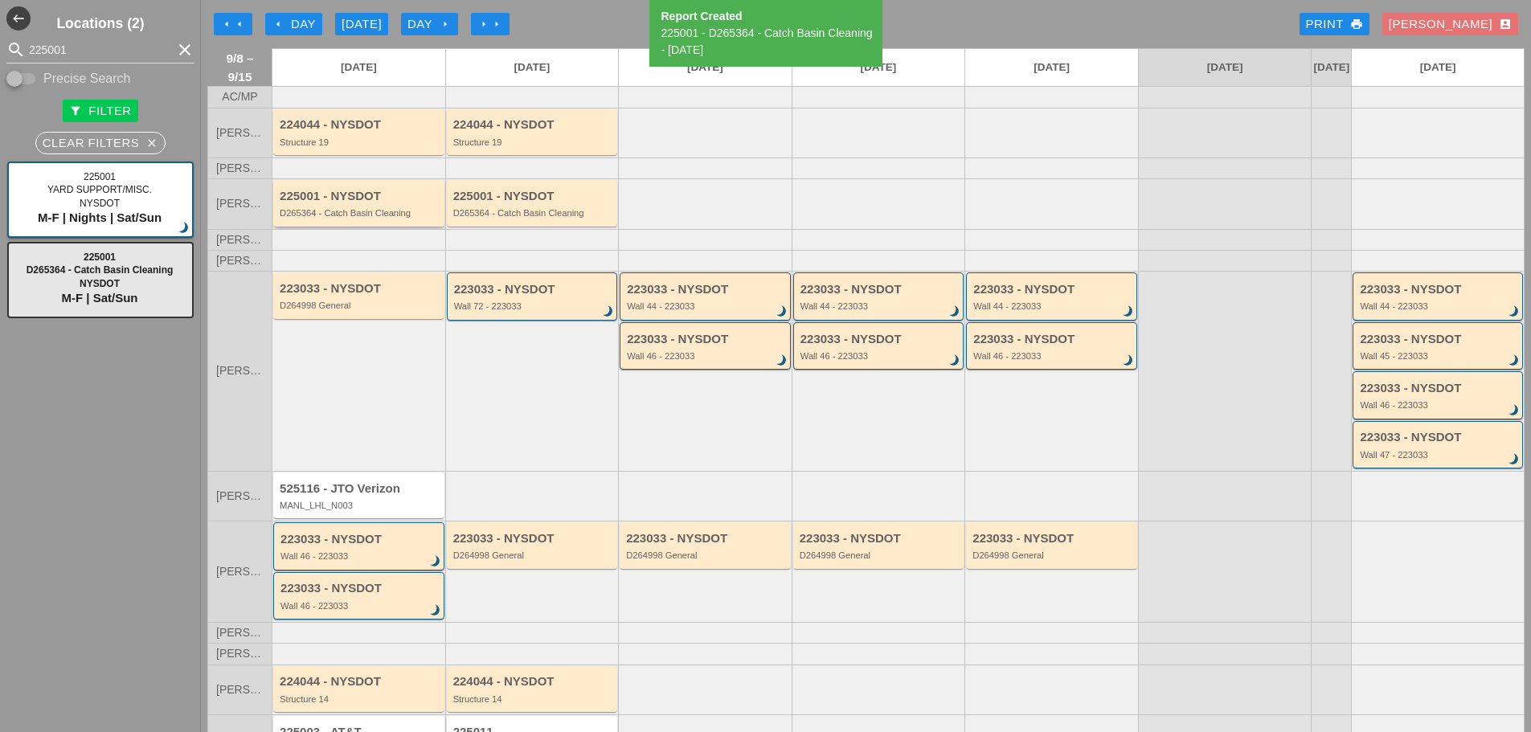
click at [335, 218] on div "D265364 - Catch Basin Cleaning" at bounding box center [360, 213] width 161 height 10
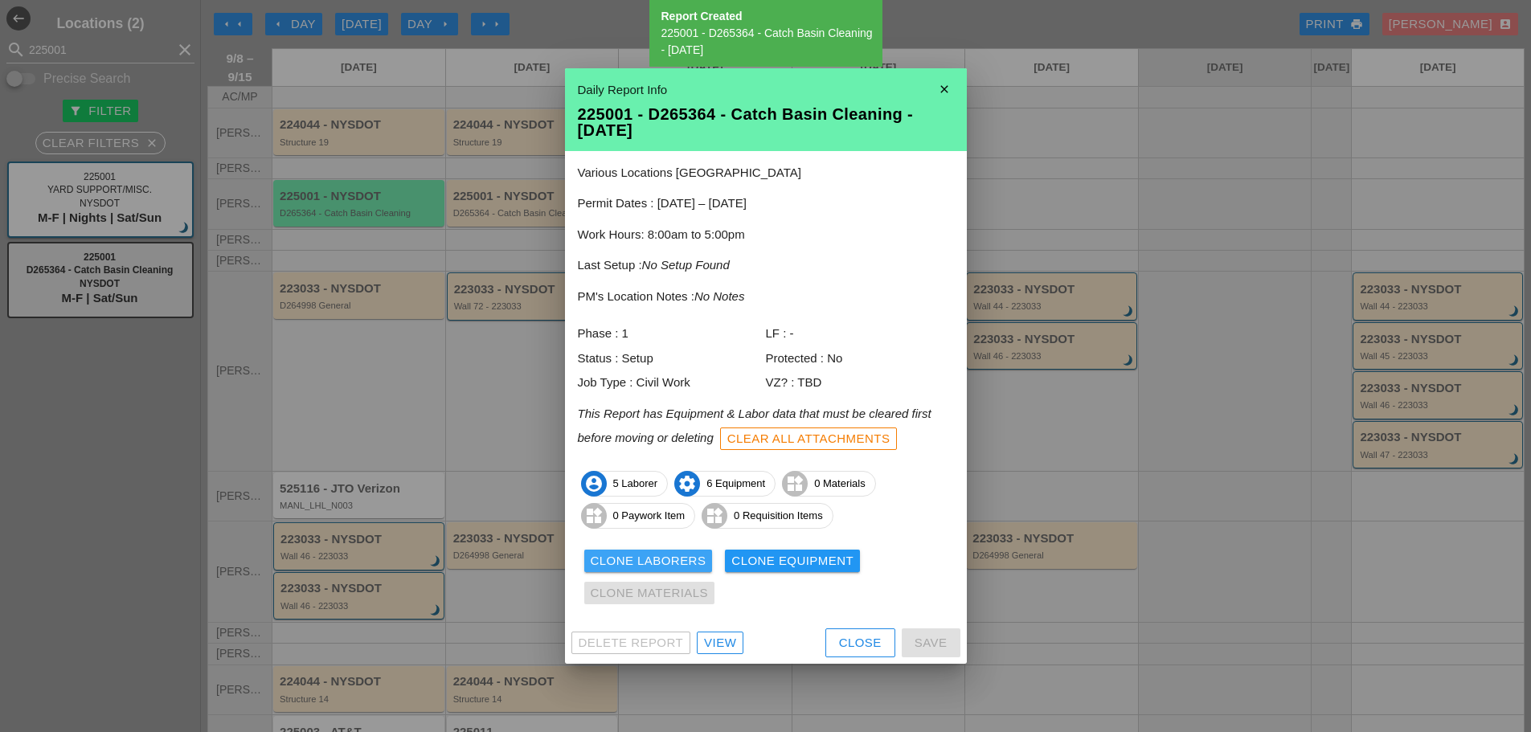
click at [655, 563] on div "Clone Laborers" at bounding box center [649, 561] width 116 height 18
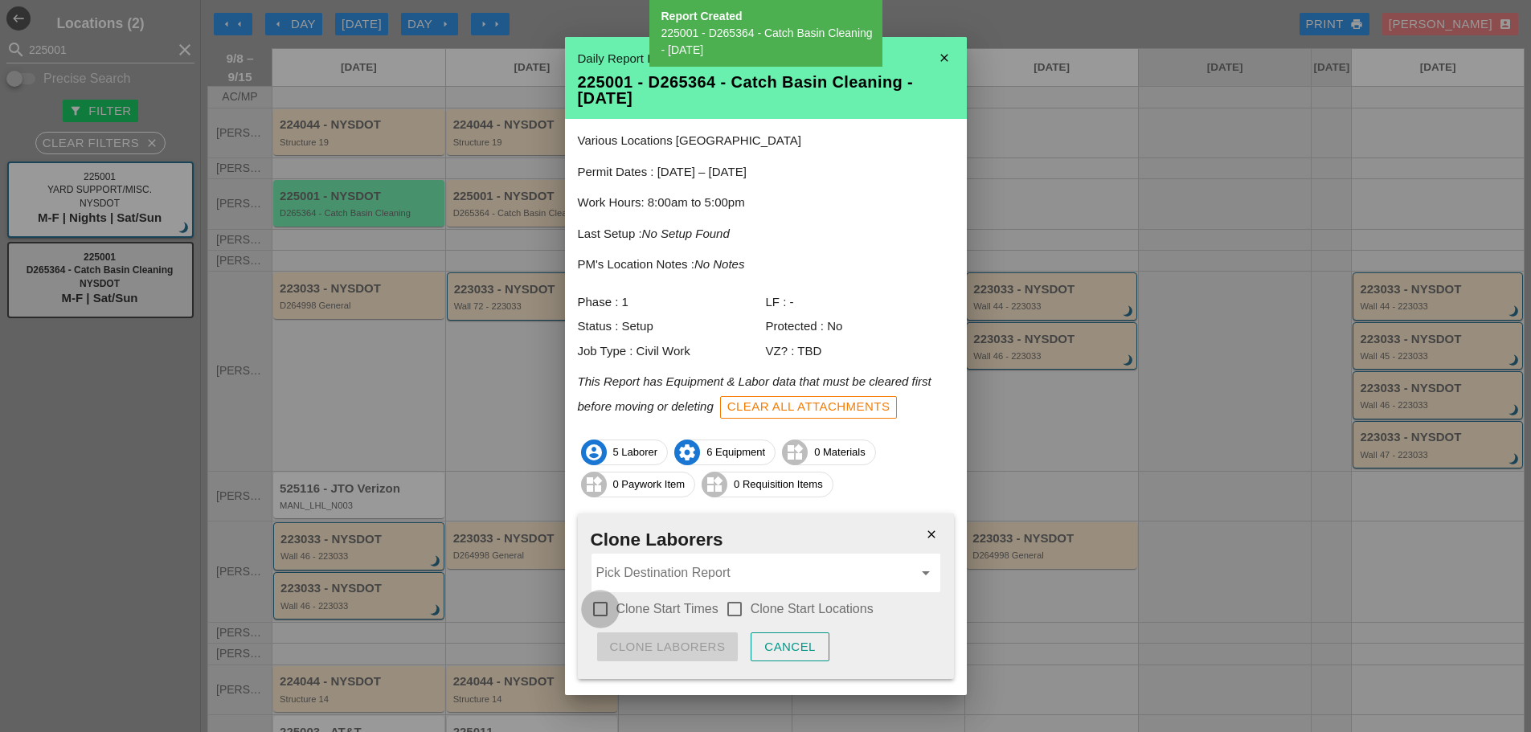
click at [604, 608] on div at bounding box center [600, 609] width 27 height 27
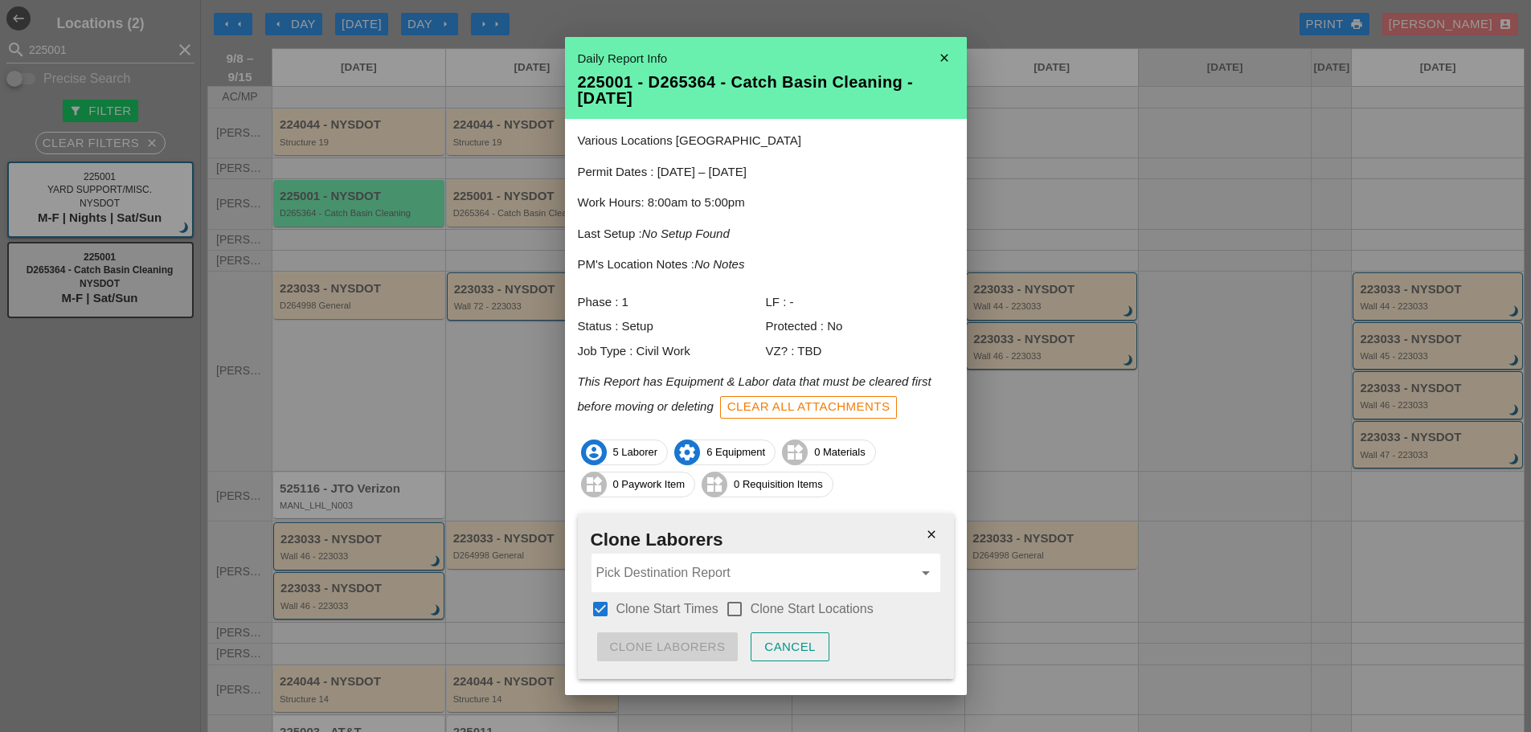
click at [742, 610] on div at bounding box center [734, 609] width 27 height 27
click at [660, 569] on input "Pick Destination Report" at bounding box center [754, 573] width 317 height 26
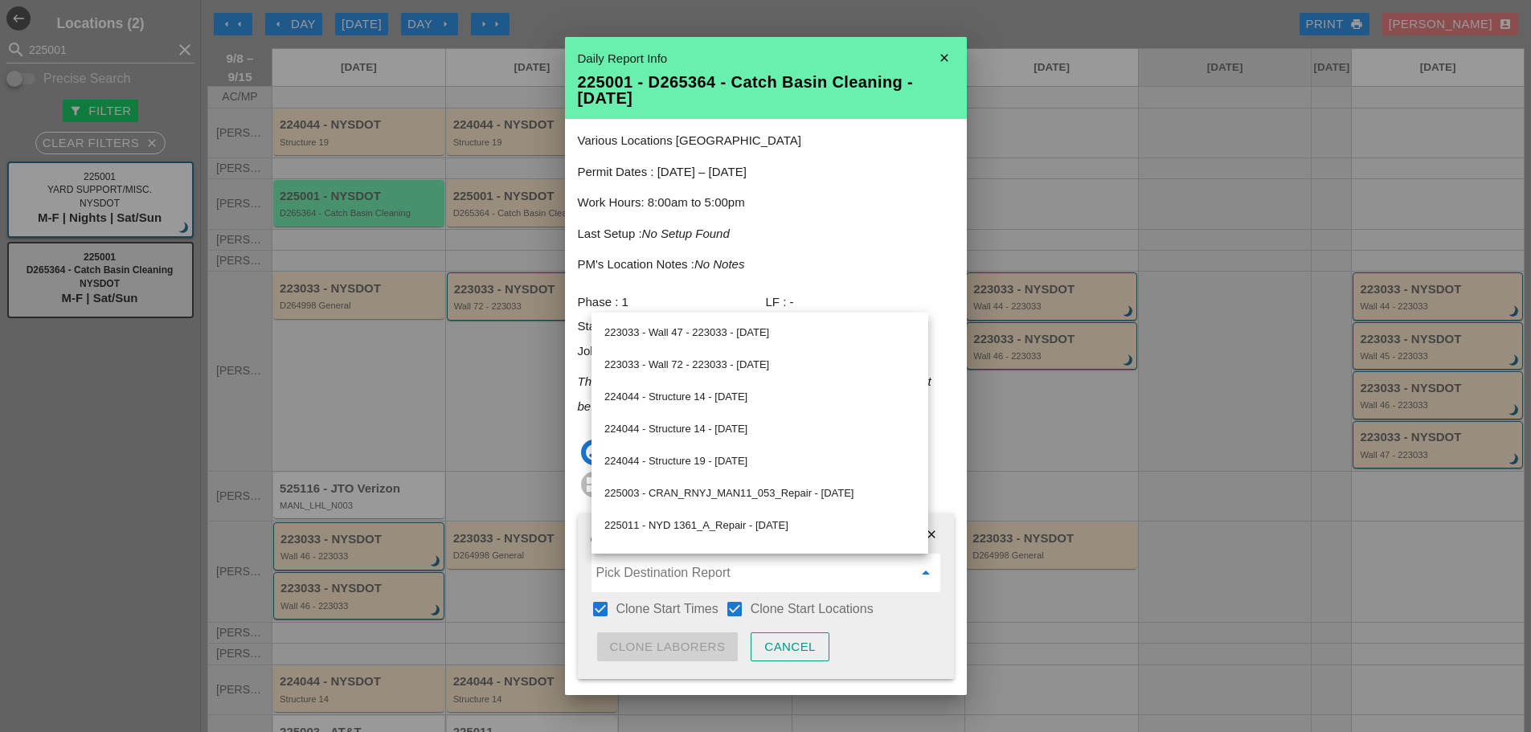
scroll to position [601, 0]
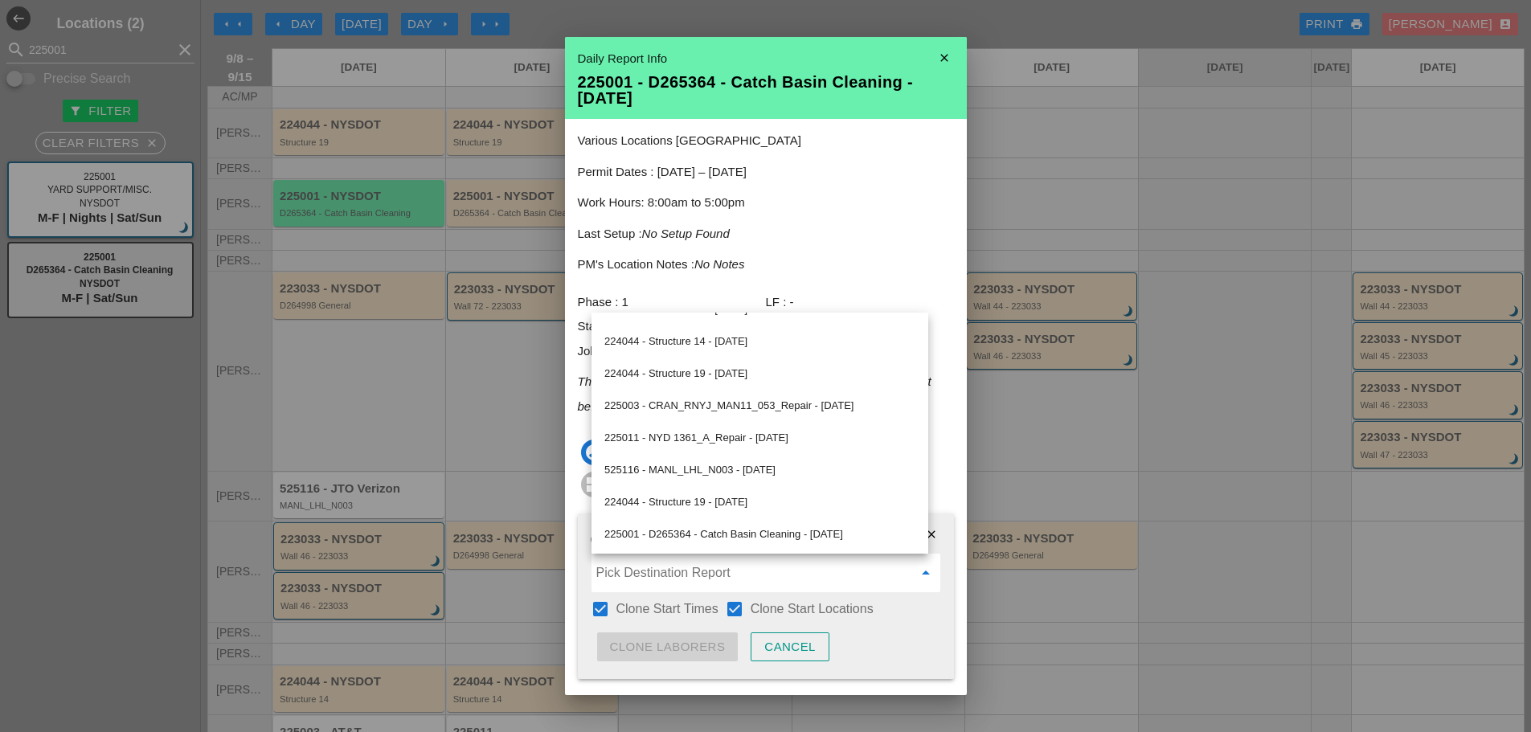
click at [773, 522] on div "225001 - D265364 - Catch Basin Cleaning - 09/09/2025" at bounding box center [759, 534] width 311 height 32
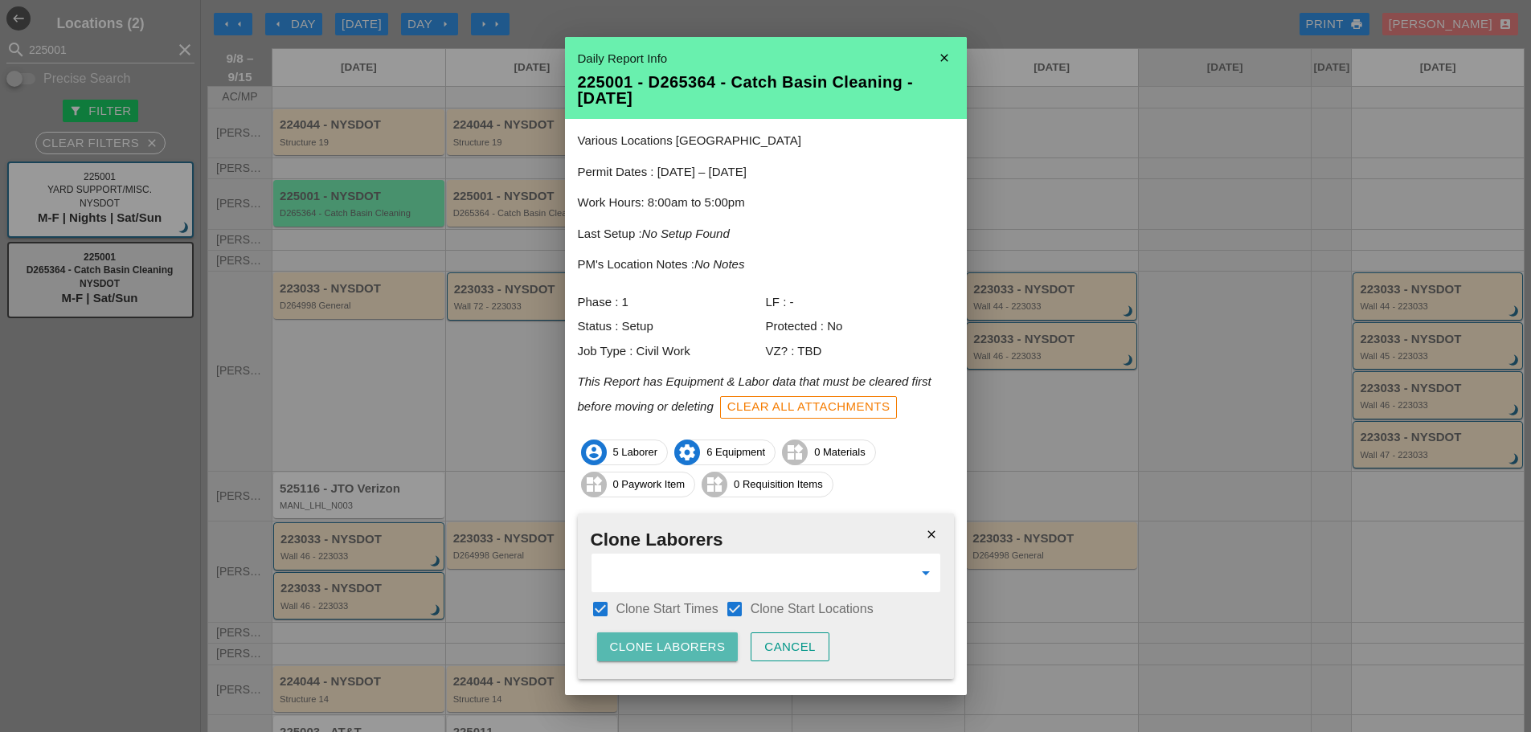
click at [652, 645] on div "Clone Laborers" at bounding box center [668, 647] width 116 height 18
click at [651, 645] on div "Are you sure?" at bounding box center [661, 647] width 102 height 18
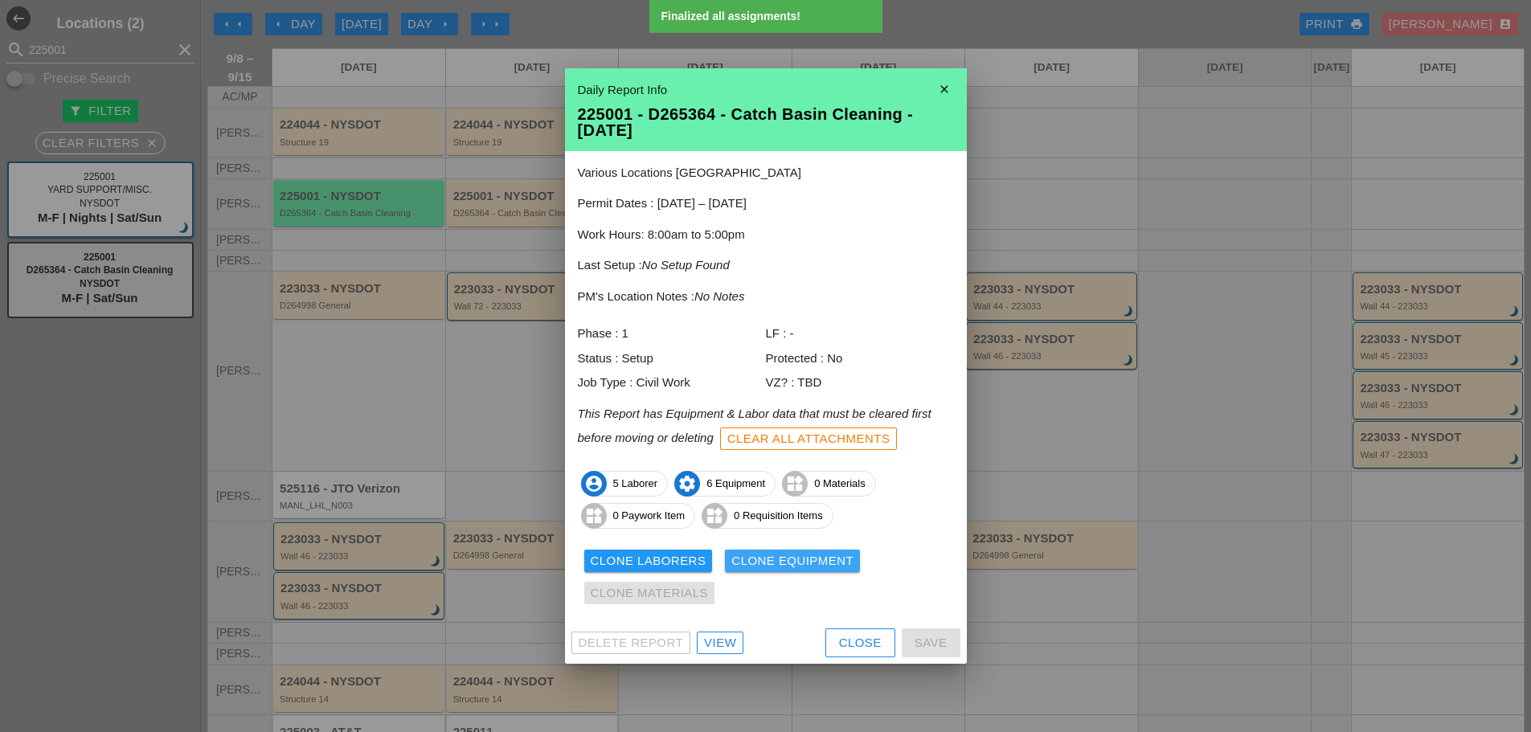
click at [745, 556] on div "Clone Equipment" at bounding box center [792, 561] width 122 height 18
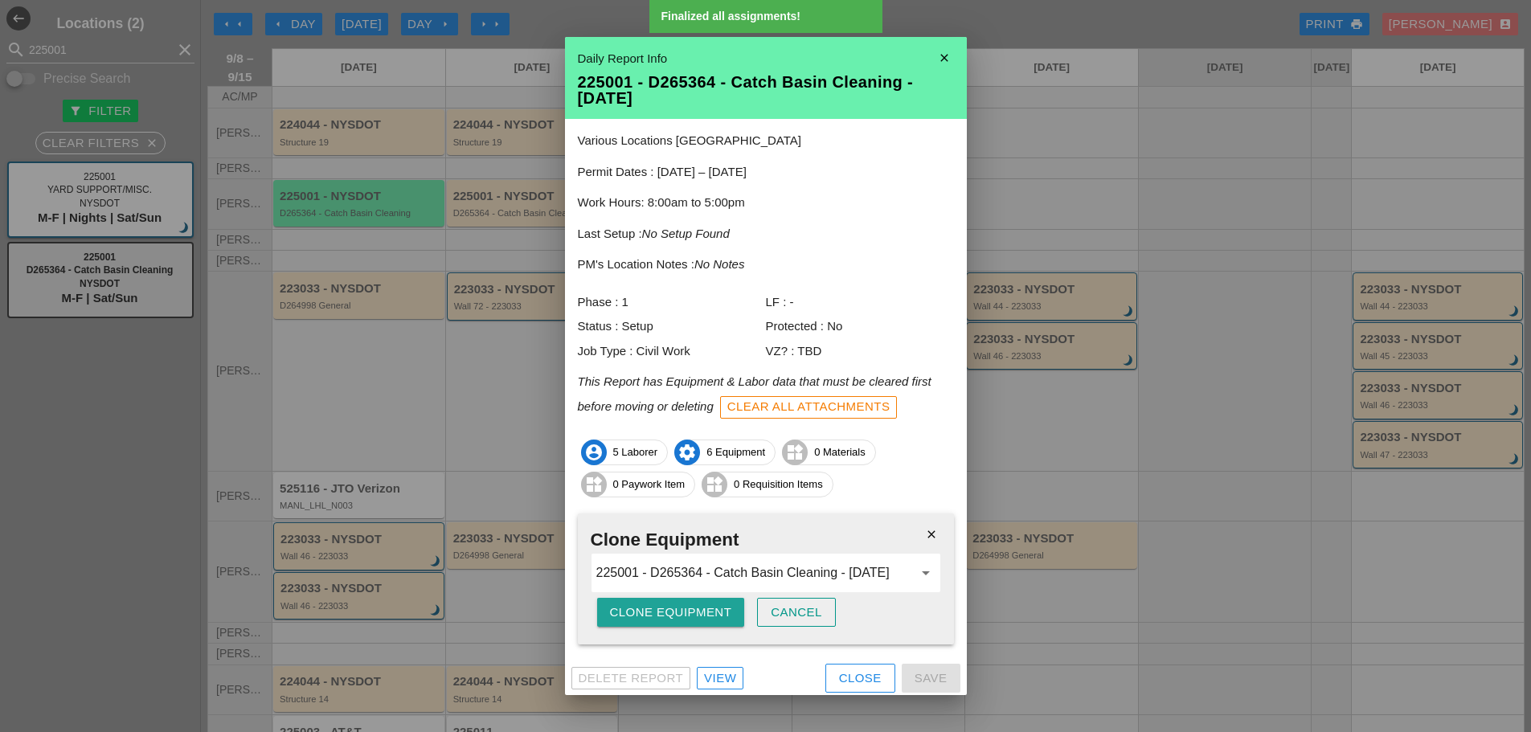
click at [699, 606] on div "Clone Equipment" at bounding box center [671, 613] width 122 height 18
click at [701, 606] on div "Are you sure?" at bounding box center [661, 613] width 102 height 18
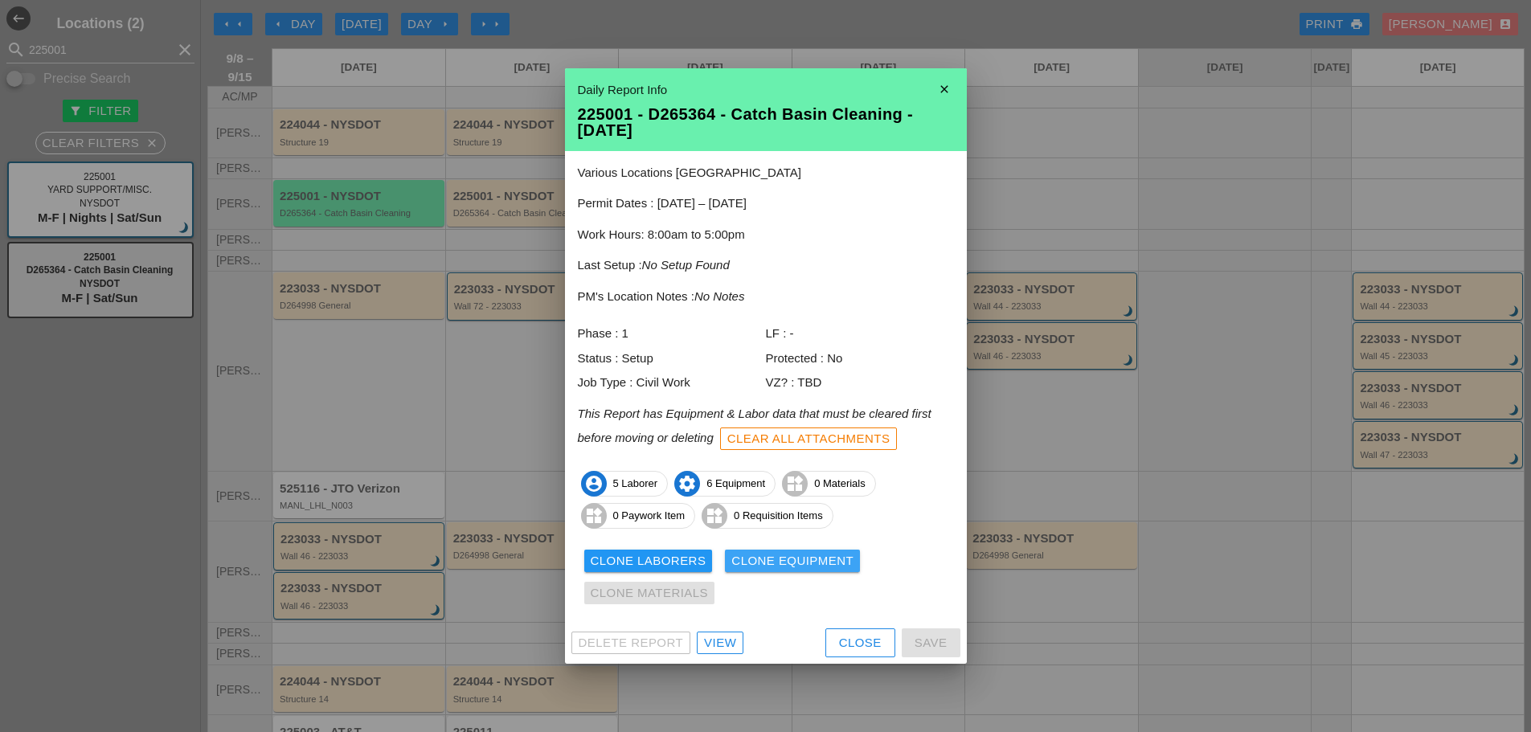
click at [752, 560] on div "Clone Equipment" at bounding box center [792, 561] width 122 height 18
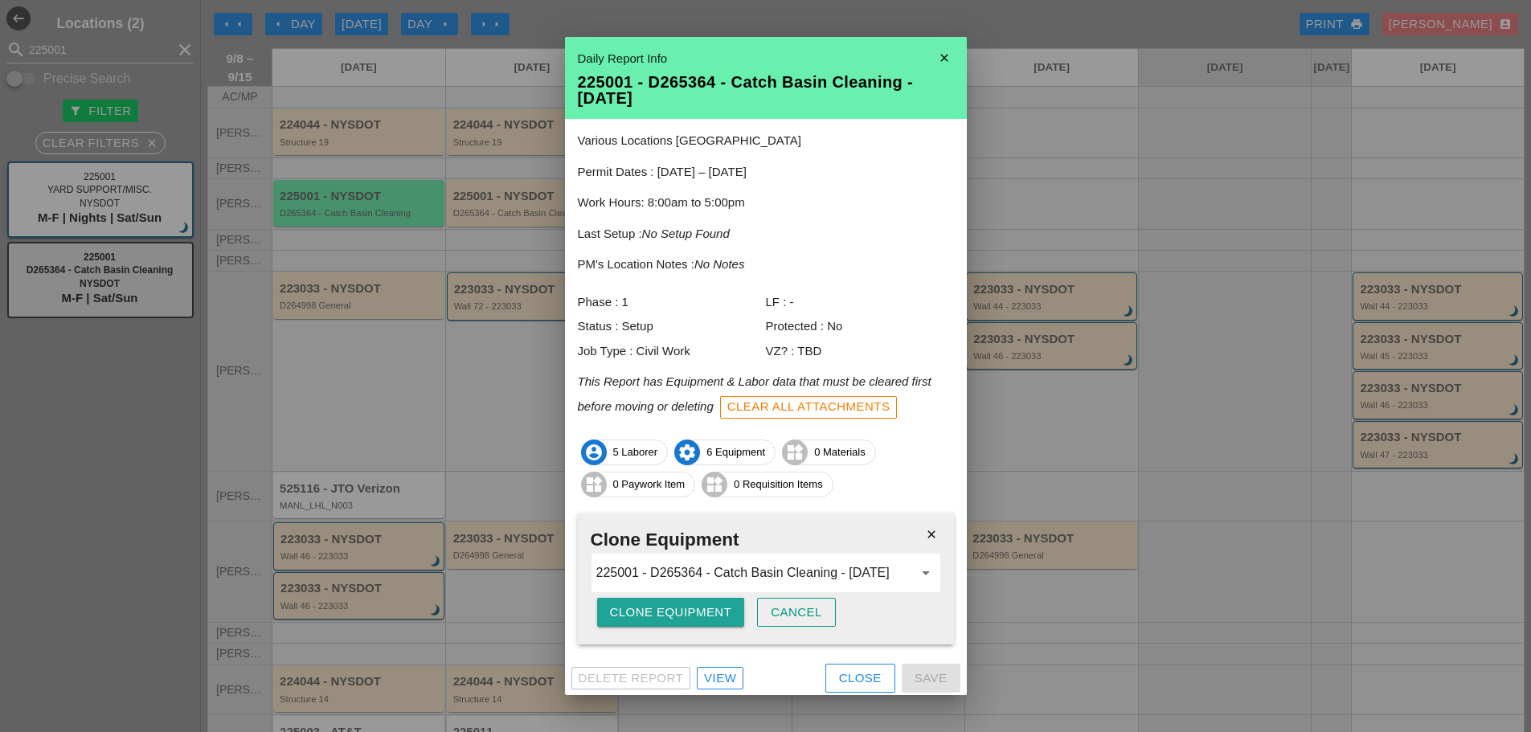
click at [678, 604] on div "Clone Equipment" at bounding box center [671, 613] width 122 height 18
click at [678, 604] on div "Are you sure?" at bounding box center [661, 613] width 102 height 18
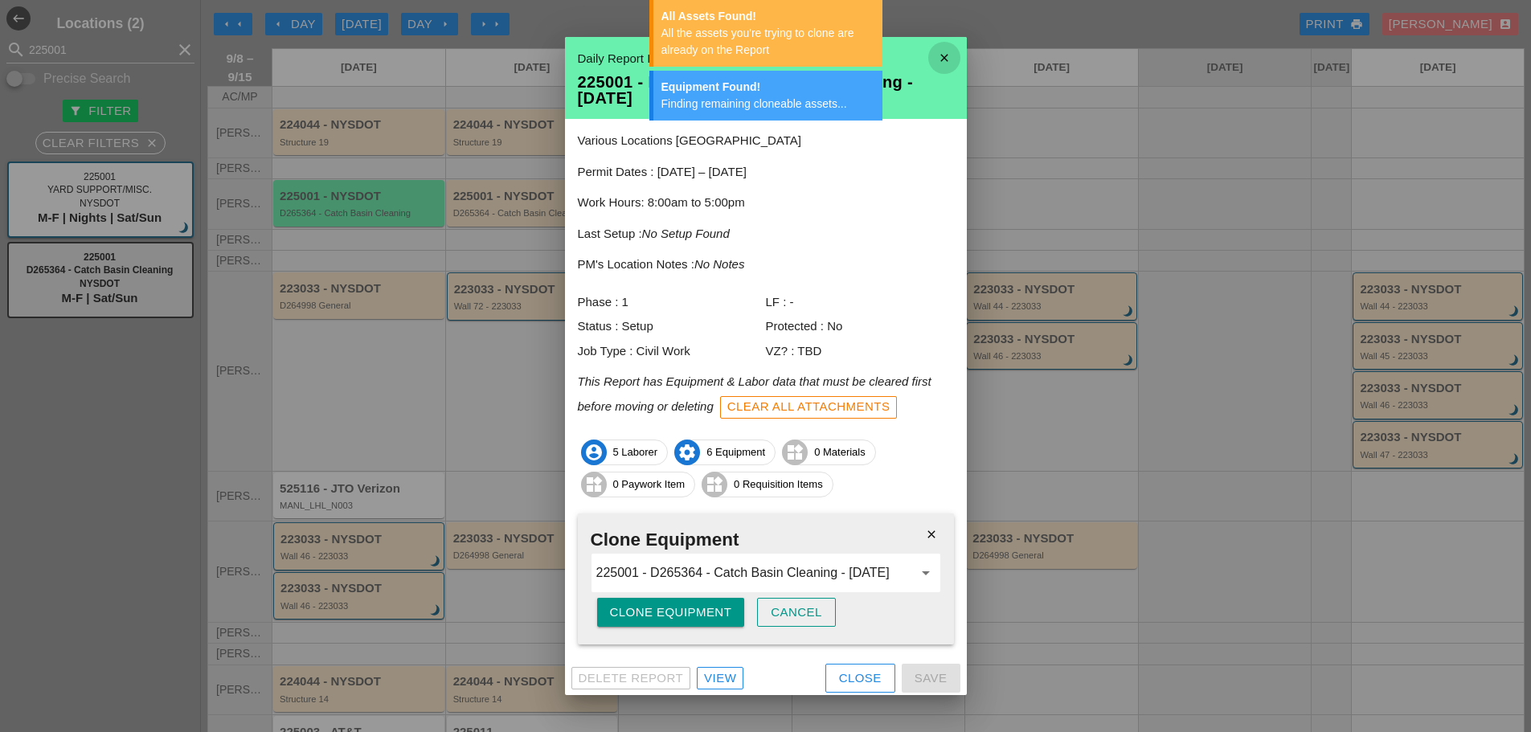
click at [928, 60] on icon "close" at bounding box center [944, 58] width 32 height 32
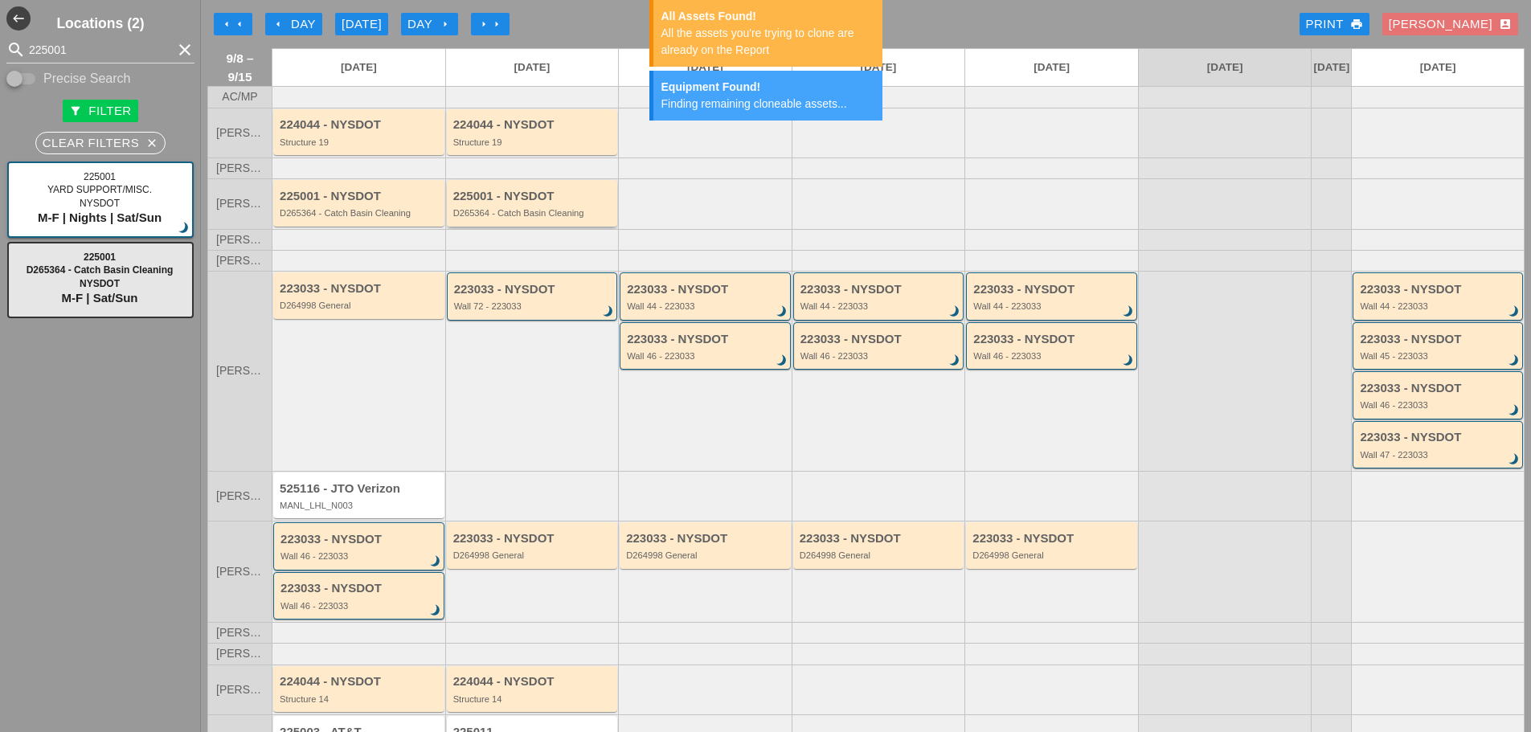
click at [585, 218] on div "D265364 - Catch Basin Cleaning" at bounding box center [533, 213] width 161 height 10
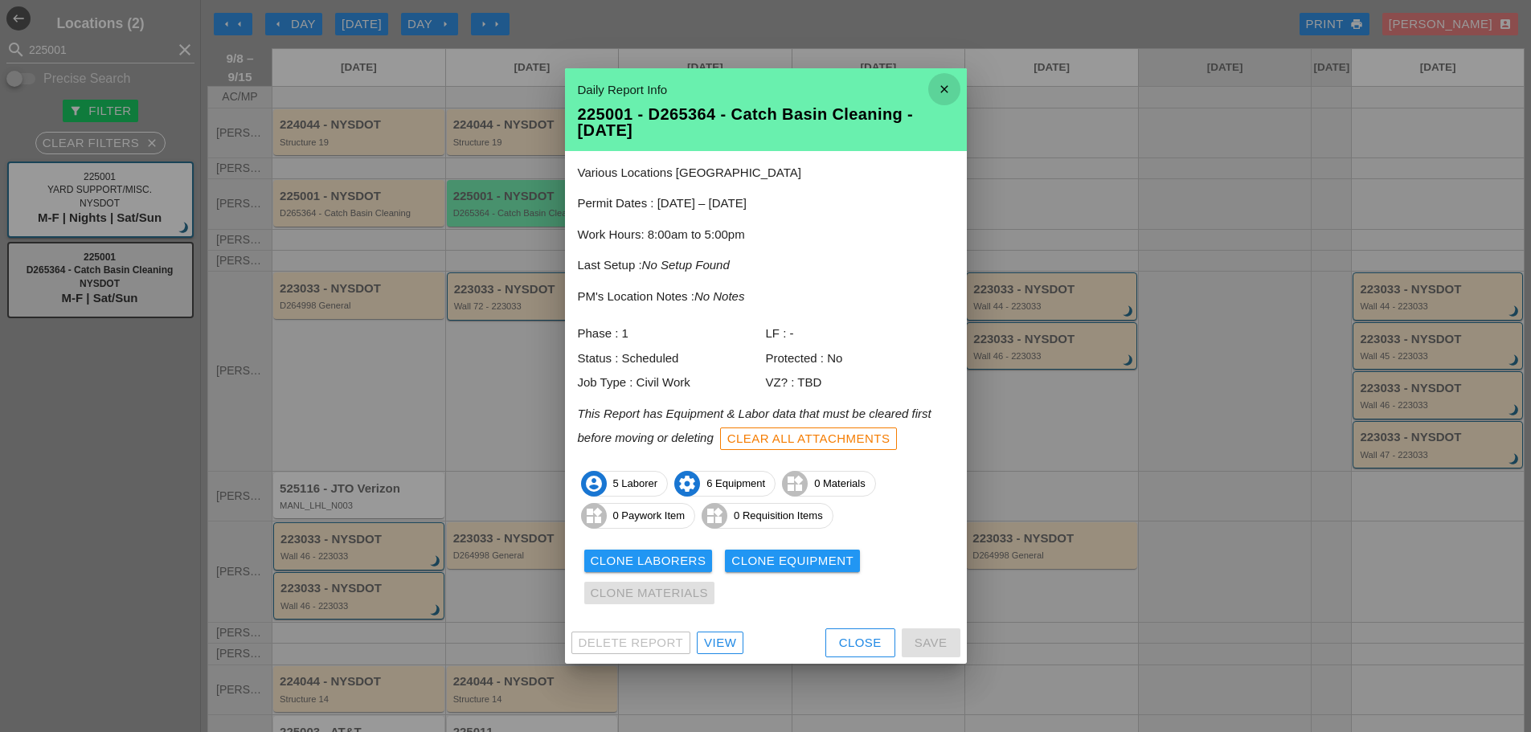
click at [944, 92] on icon "close" at bounding box center [944, 89] width 32 height 32
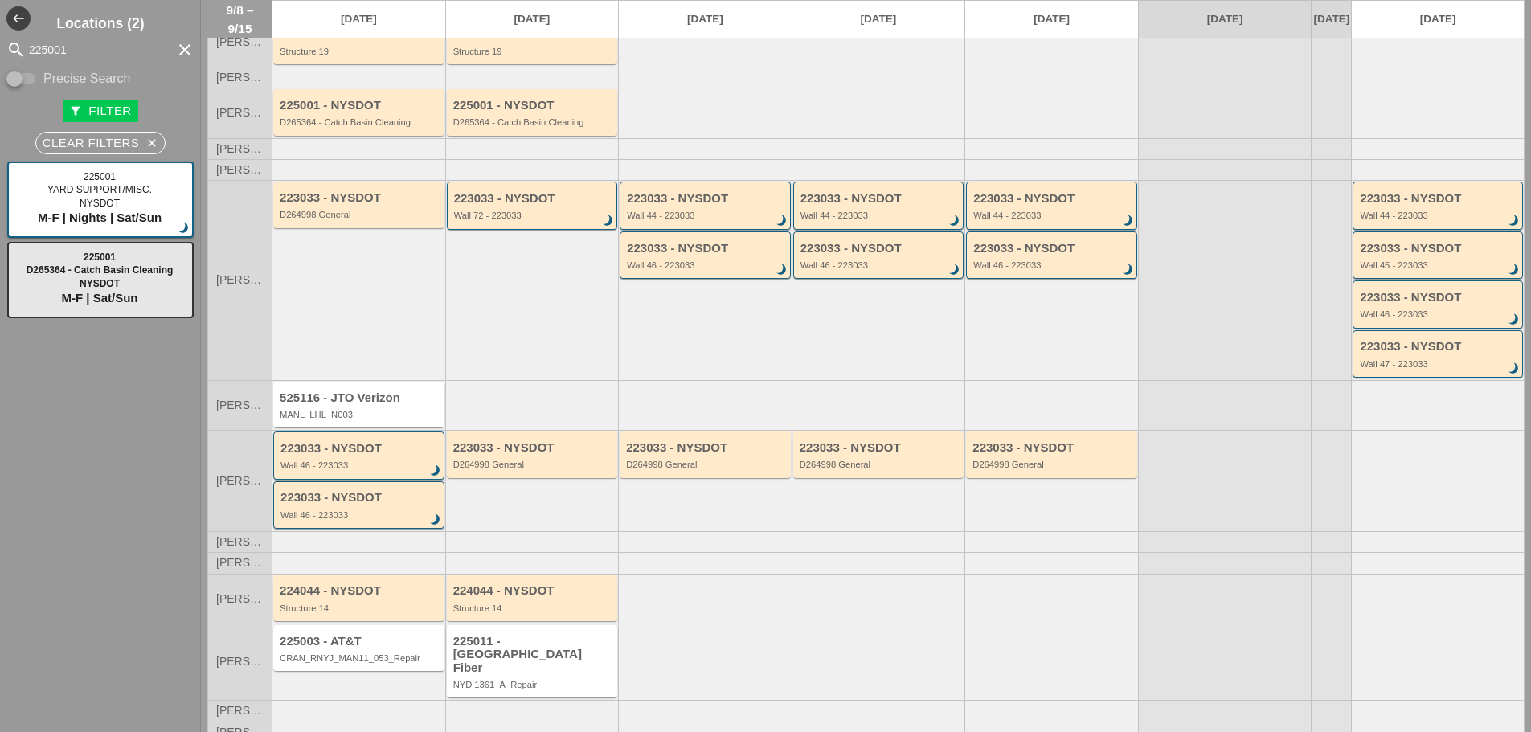
scroll to position [100, 0]
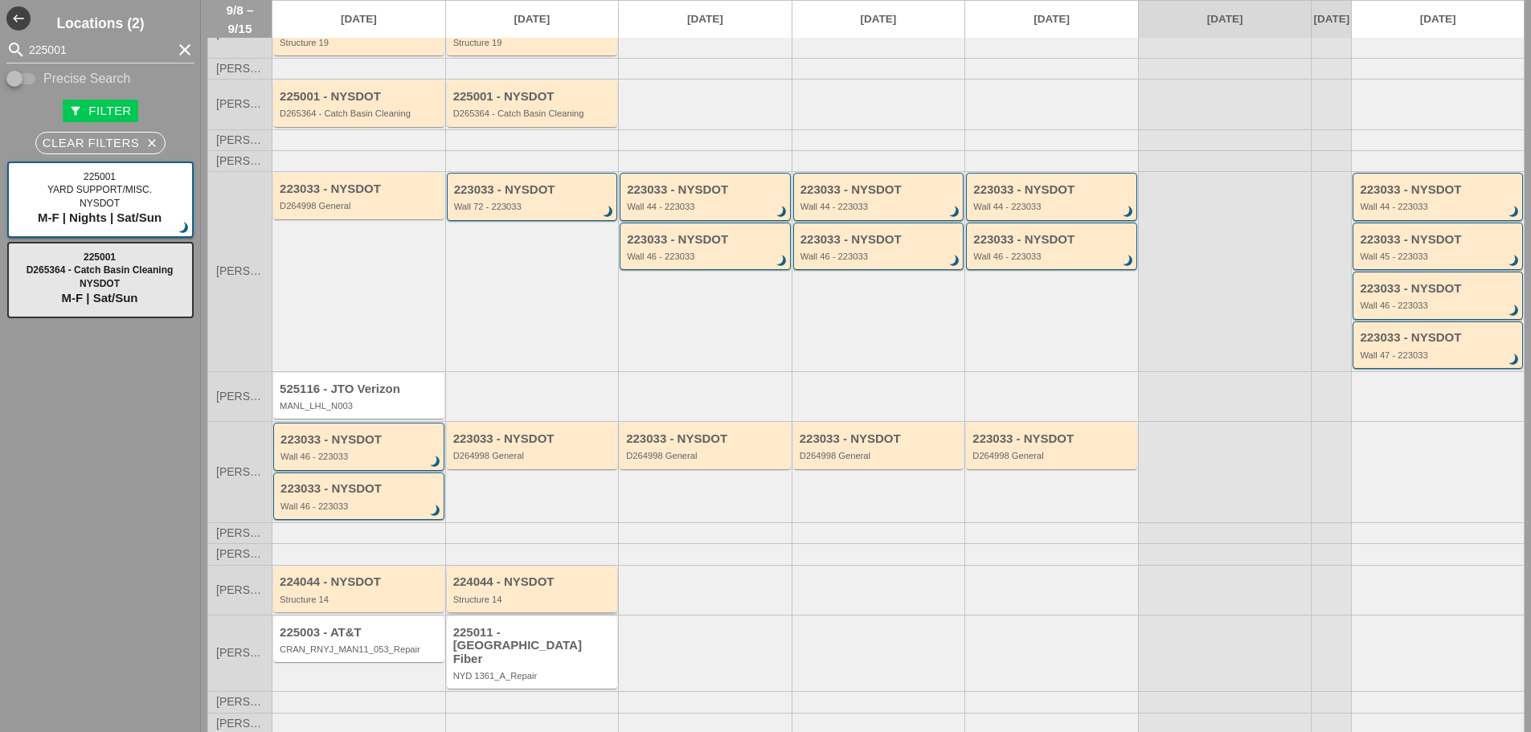
click at [530, 604] on div "224044 - NYSDOT Structure 14" at bounding box center [533, 589] width 161 height 29
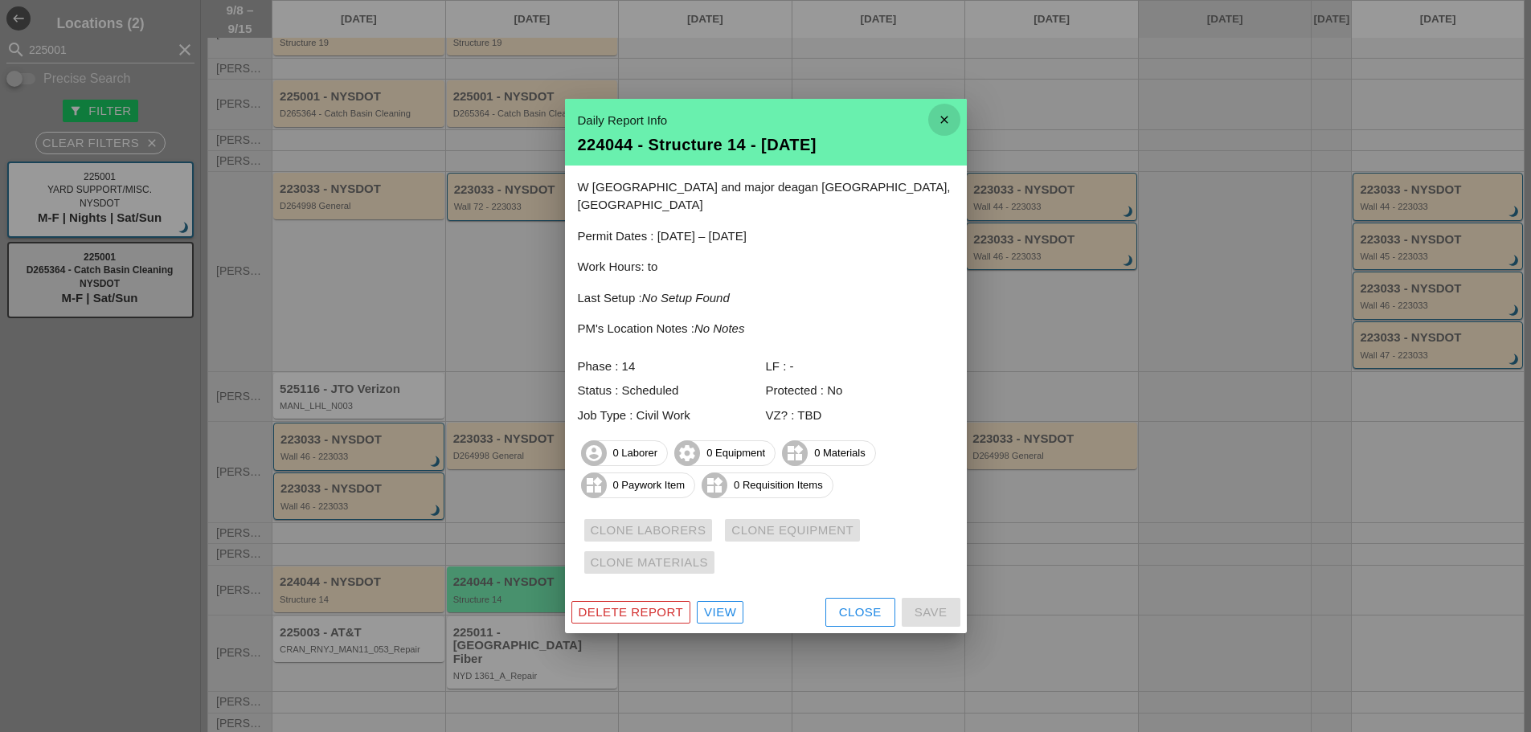
click at [947, 135] on icon "close" at bounding box center [944, 120] width 32 height 32
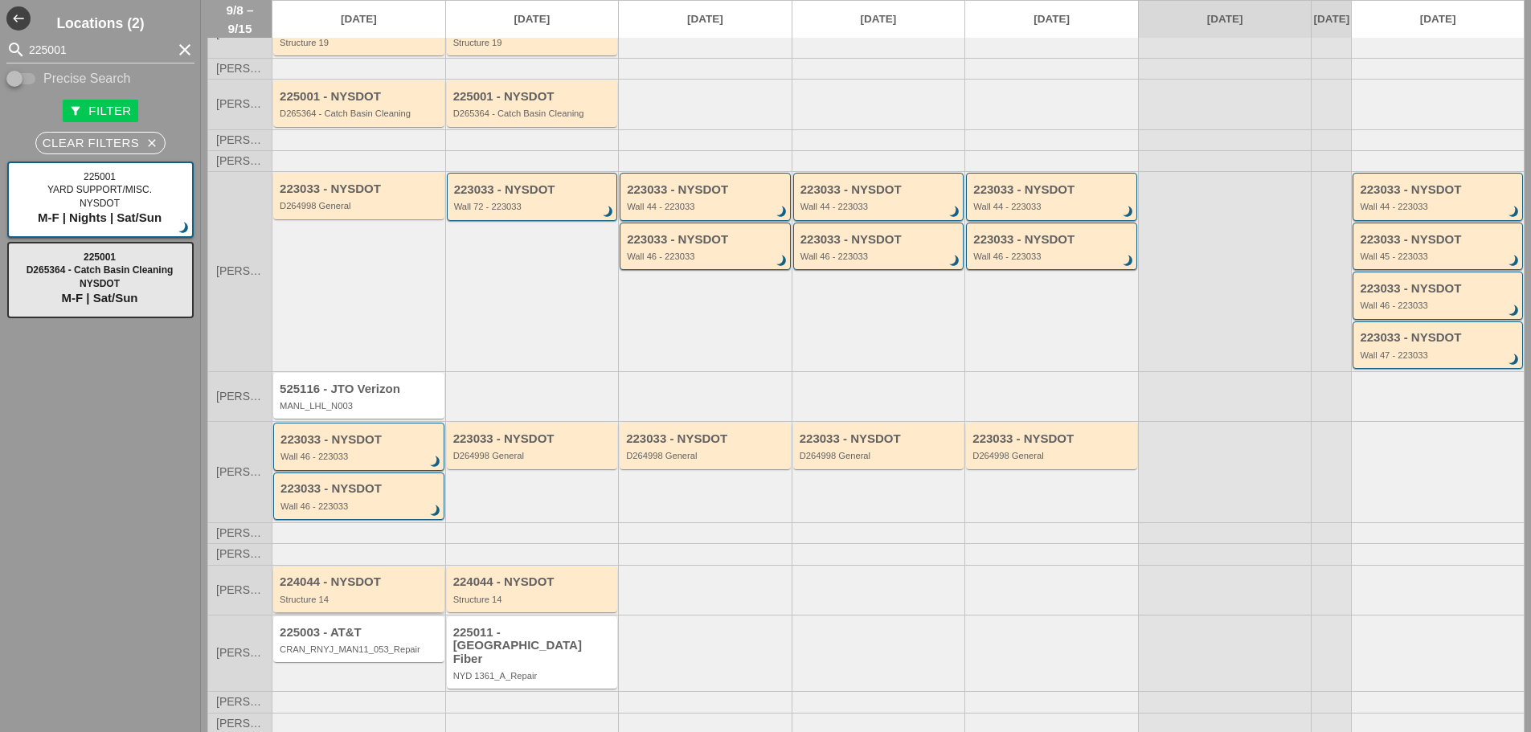
click at [342, 612] on div "224044 - NYSDOT Structure 14" at bounding box center [358, 590] width 171 height 46
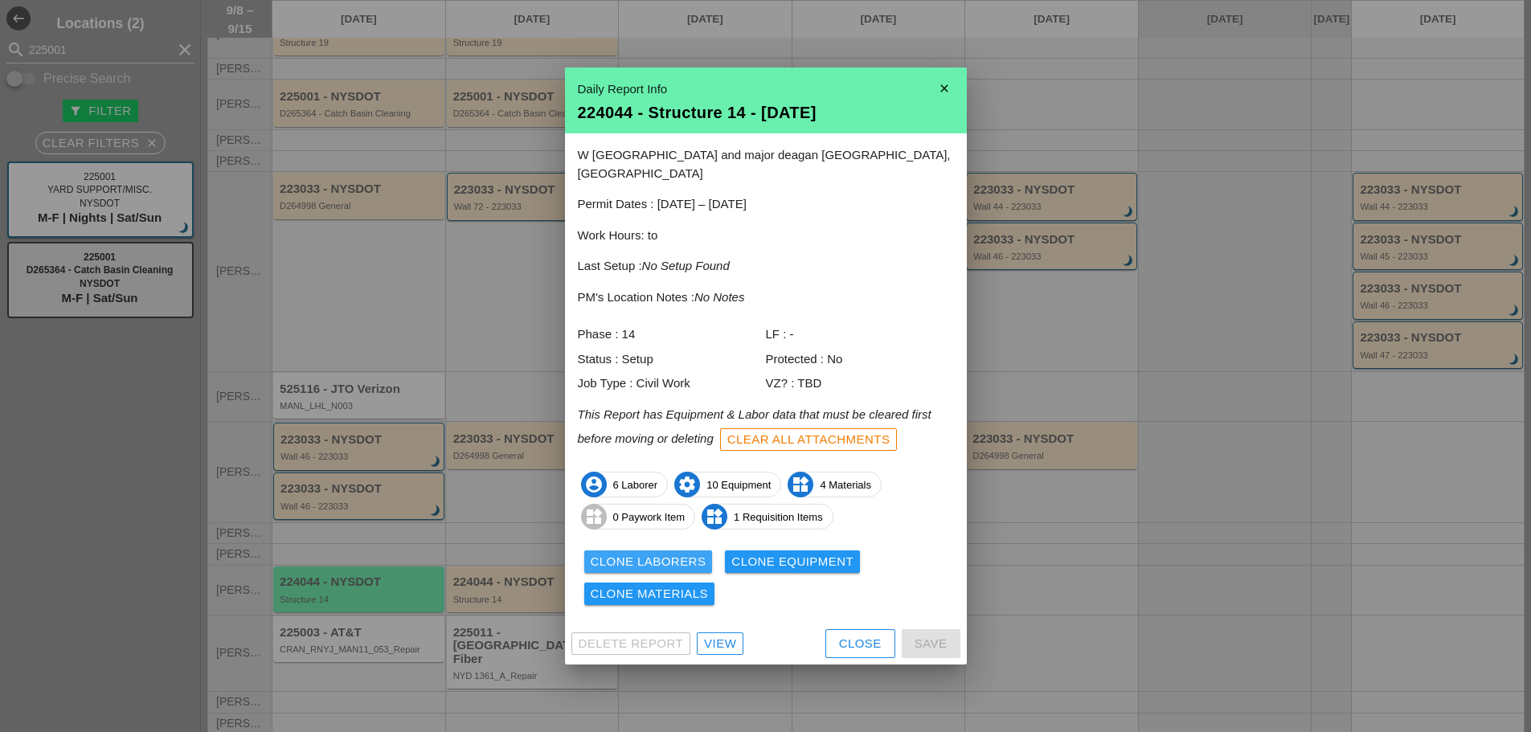
click at [596, 556] on div "Clone Laborers" at bounding box center [649, 562] width 116 height 18
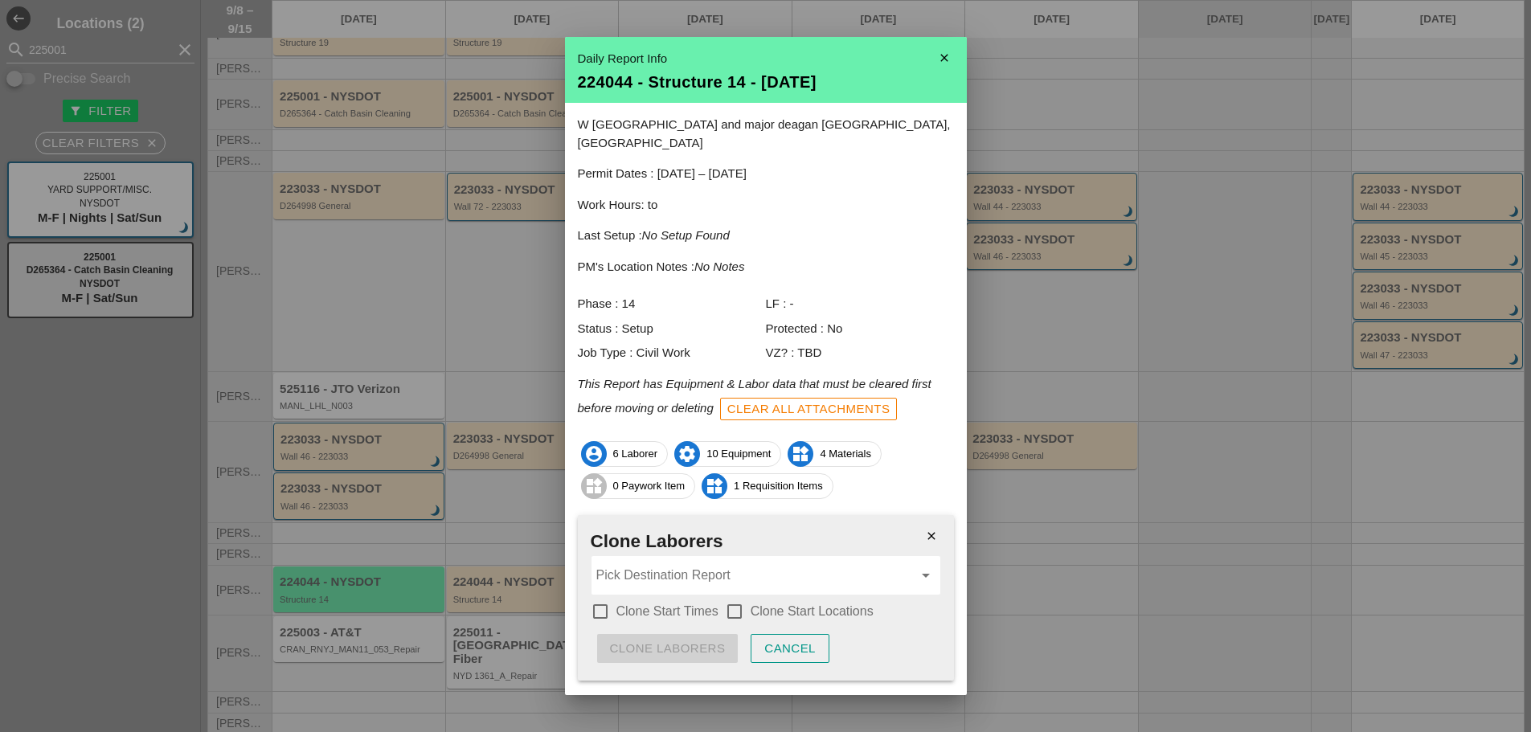
click at [599, 598] on div at bounding box center [600, 611] width 27 height 27
click at [736, 598] on div at bounding box center [734, 611] width 27 height 27
click at [690, 563] on input "Pick Destination Report" at bounding box center [754, 576] width 317 height 26
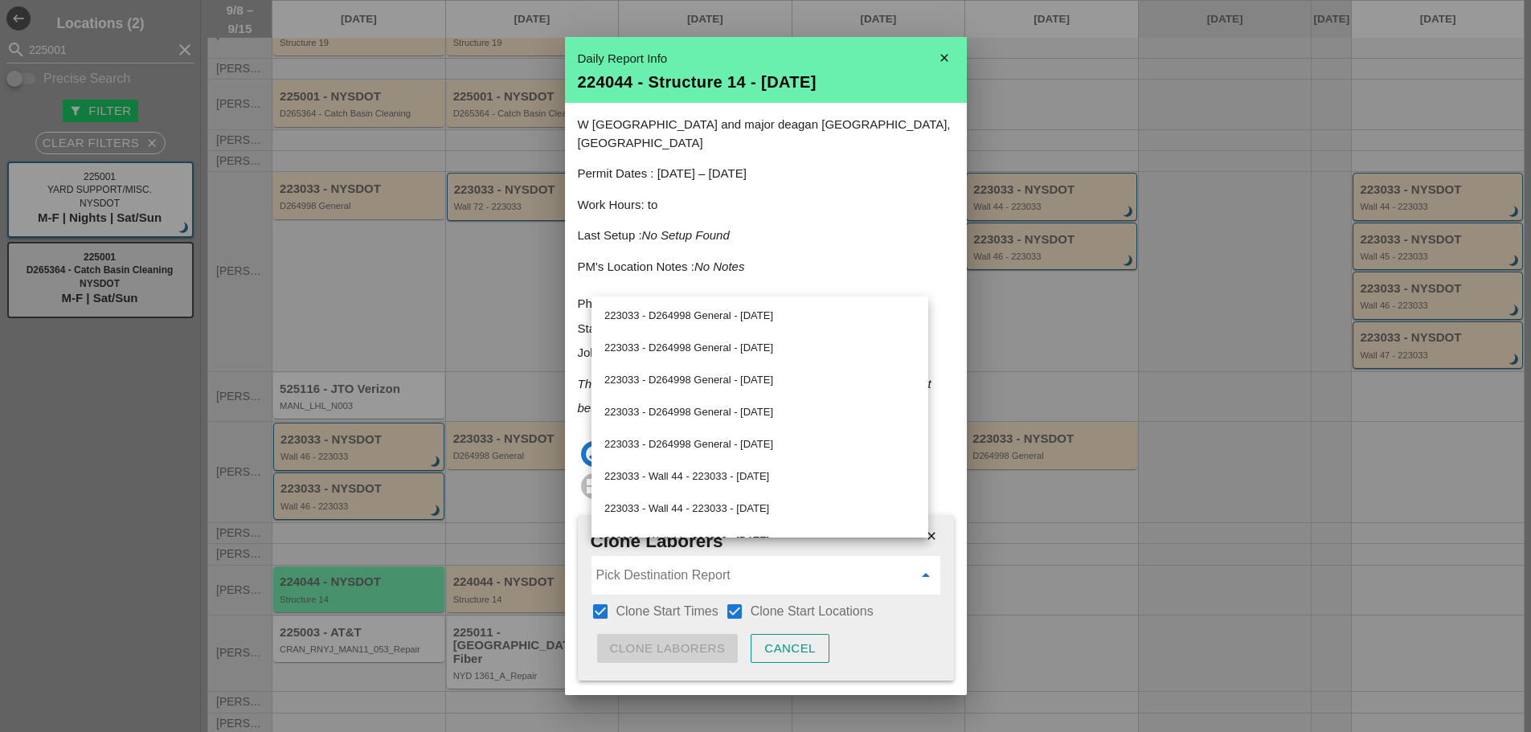
scroll to position [402, 0]
click at [756, 493] on div "224044 - Structure 14 - [DATE]" at bounding box center [759, 492] width 311 height 19
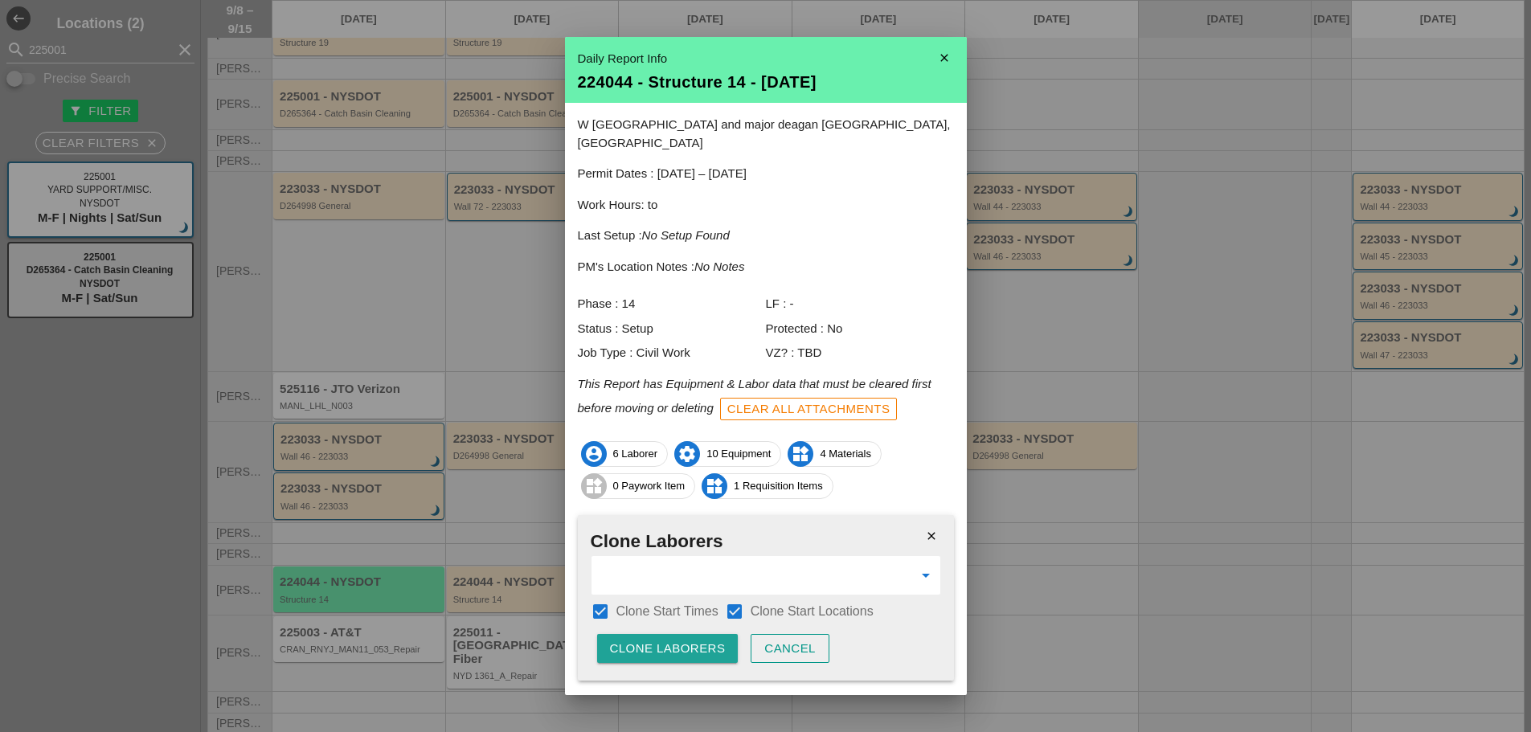
click at [661, 640] on div "Clone Laborers" at bounding box center [668, 649] width 116 height 18
click at [661, 640] on div "Are you sure?" at bounding box center [661, 649] width 102 height 18
click at [681, 634] on button "Clone Laborers" at bounding box center [667, 648] width 141 height 29
click at [681, 640] on div "Are you sure?" at bounding box center [661, 649] width 102 height 18
click at [681, 640] on div "Clone Laborers" at bounding box center [668, 649] width 116 height 18
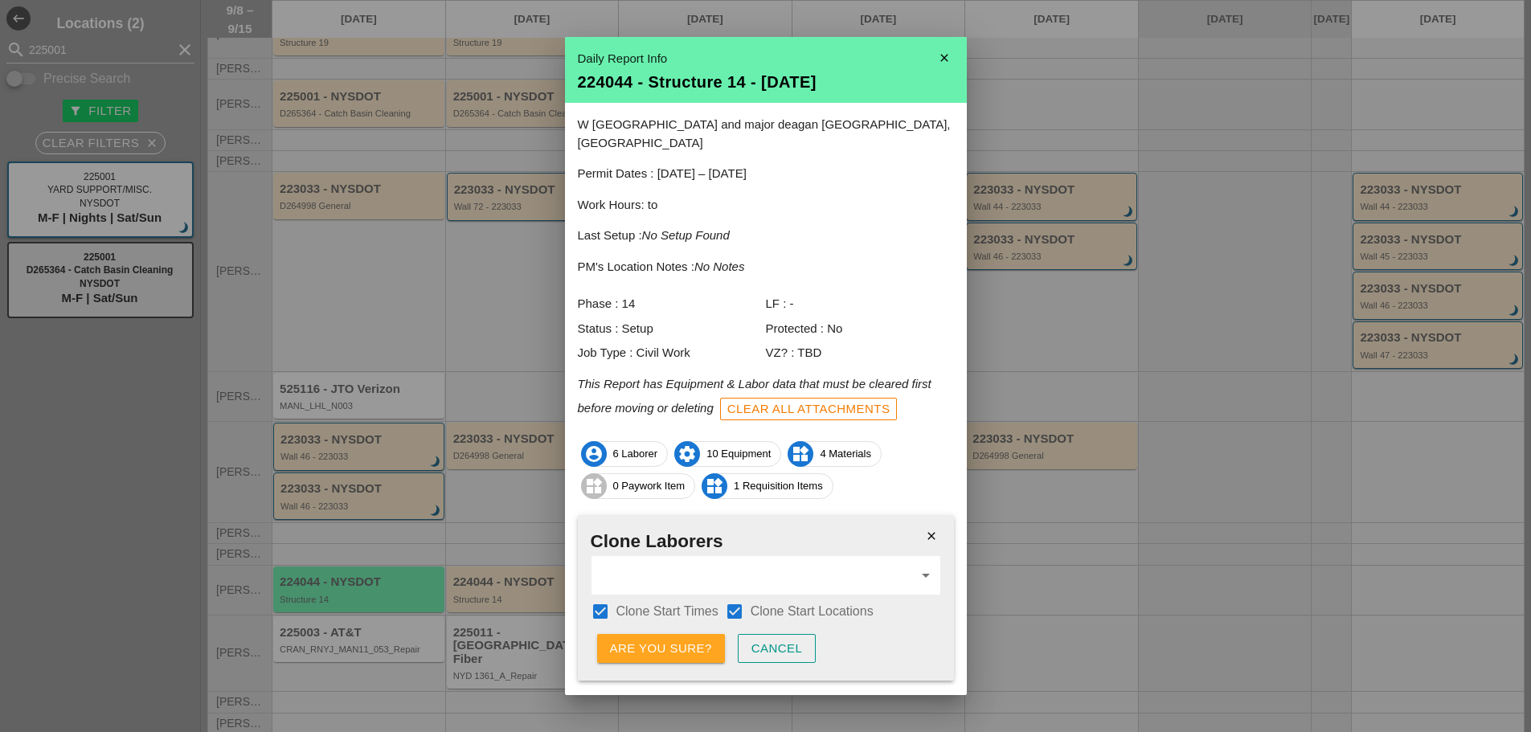
click at [681, 640] on div "Are you sure?" at bounding box center [661, 649] width 102 height 18
click at [681, 640] on div "Clone Laborers" at bounding box center [668, 649] width 116 height 18
click at [681, 640] on div "Are you sure?" at bounding box center [661, 649] width 102 height 18
click at [681, 640] on div "Clone Laborers" at bounding box center [668, 649] width 116 height 18
click at [681, 640] on div "Are you sure?" at bounding box center [661, 649] width 102 height 18
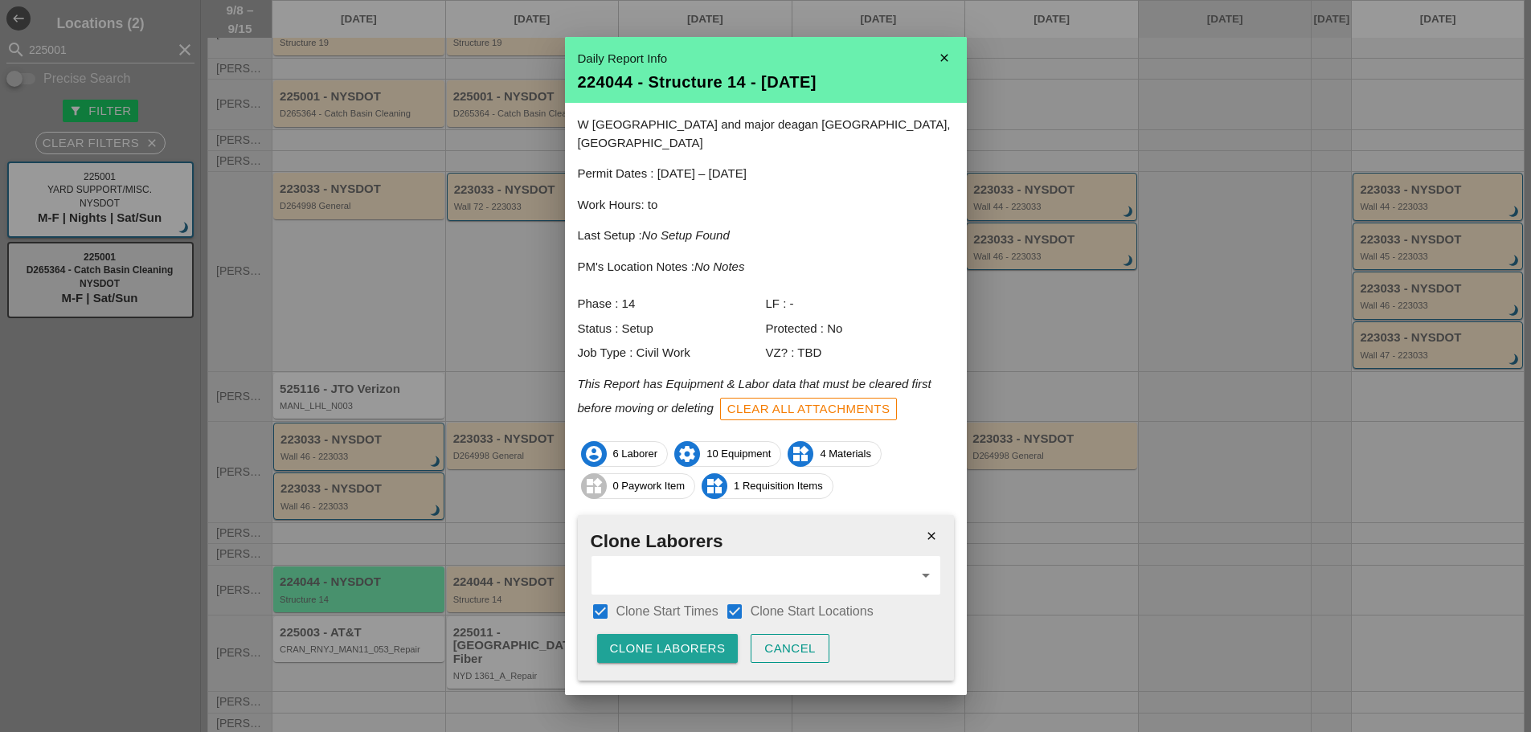
click at [681, 640] on div "Clone Laborers" at bounding box center [668, 649] width 116 height 18
click at [681, 640] on div "Are you sure?" at bounding box center [661, 649] width 102 height 18
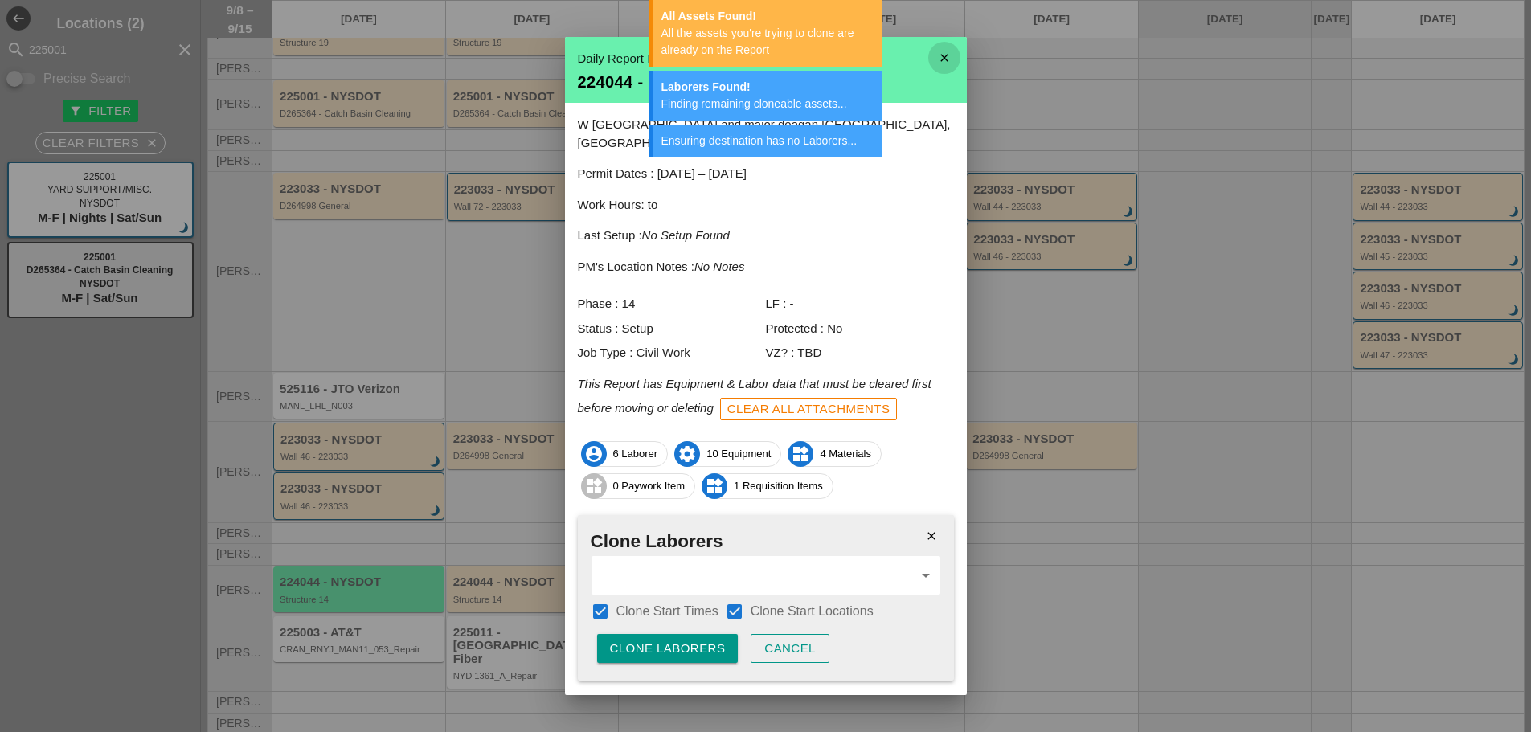
click at [933, 55] on icon "close" at bounding box center [944, 58] width 32 height 32
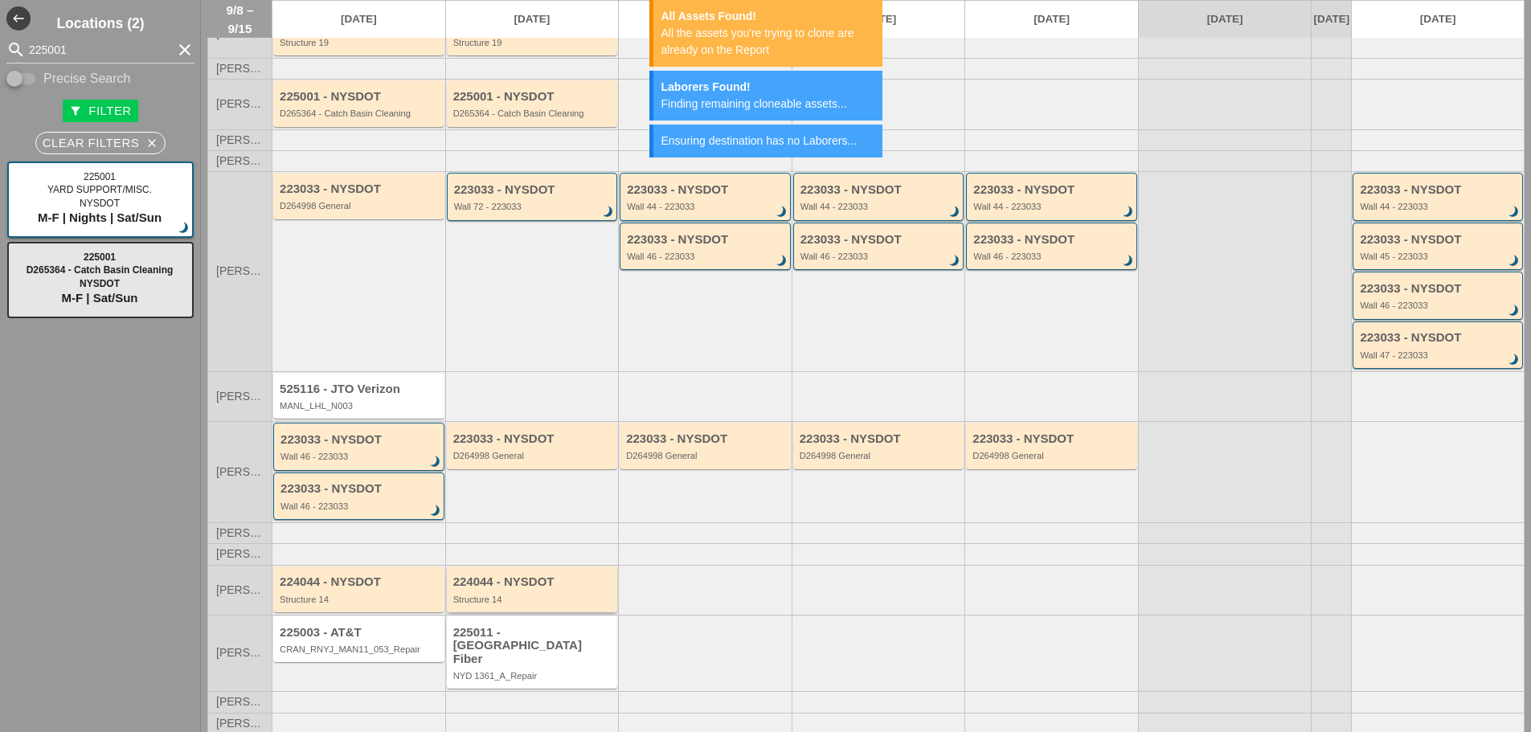
click at [557, 604] on div "Structure 14" at bounding box center [533, 600] width 161 height 10
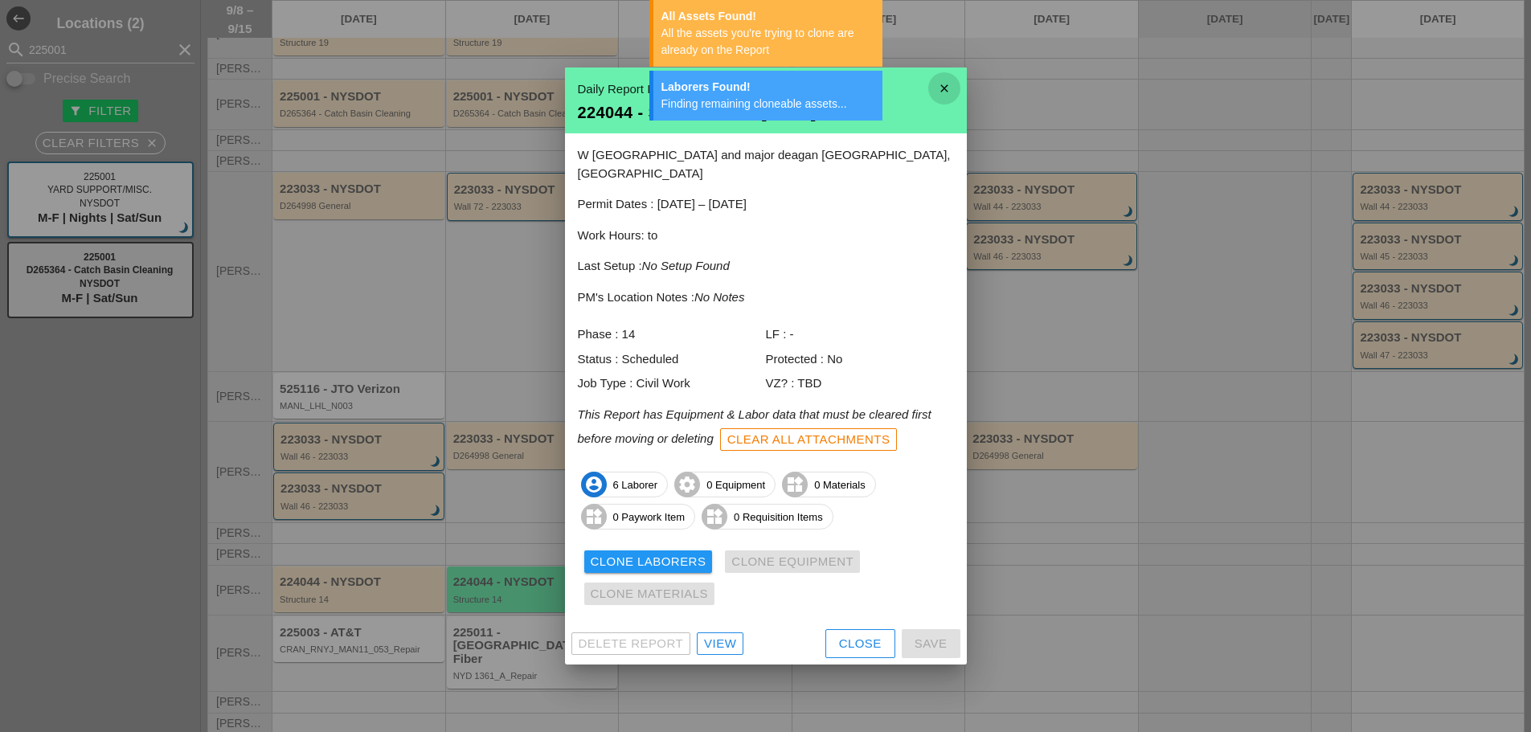
click at [937, 102] on icon "close" at bounding box center [944, 88] width 32 height 32
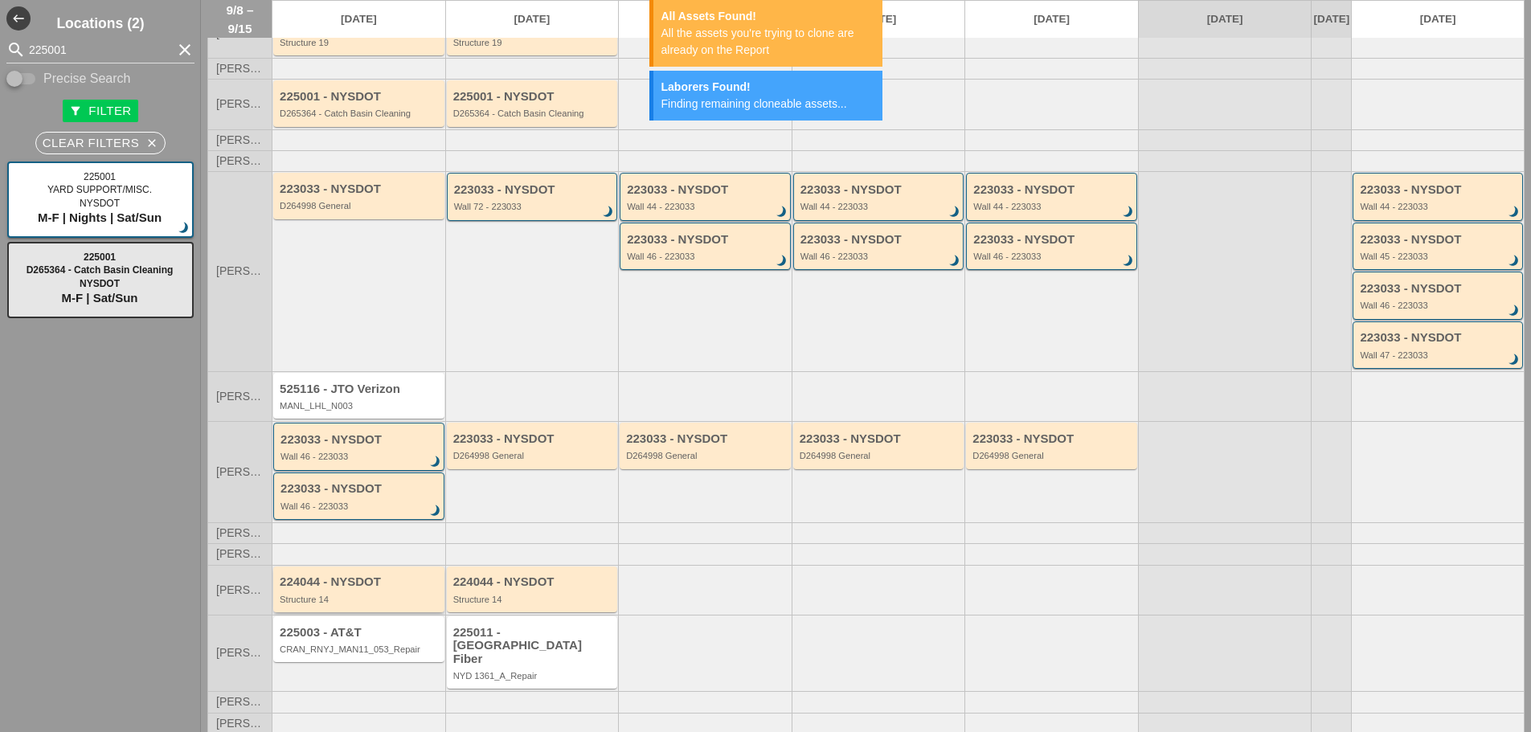
click at [349, 604] on div "224044 - NYSDOT Structure 14" at bounding box center [360, 589] width 161 height 29
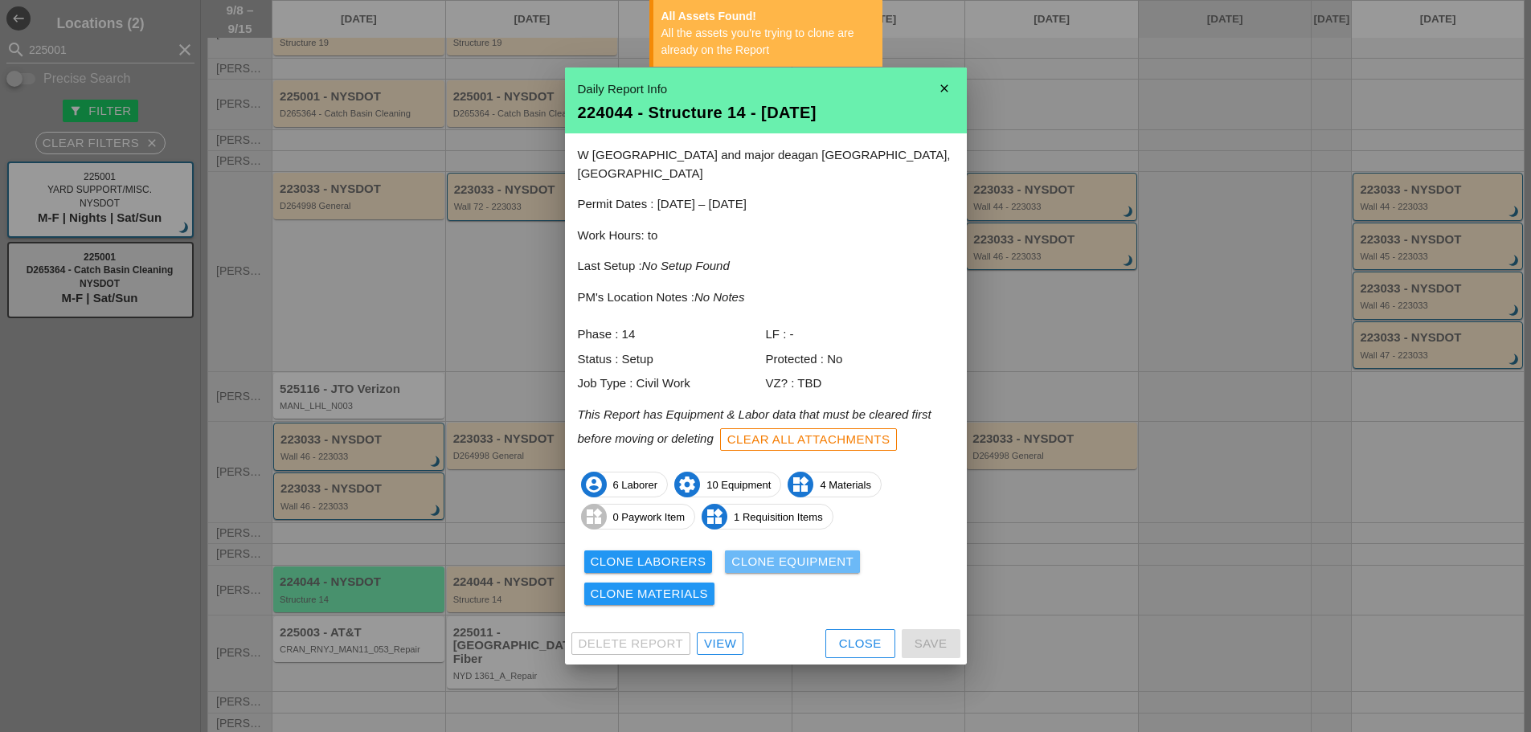
click at [740, 553] on div "Clone Equipment" at bounding box center [792, 562] width 122 height 18
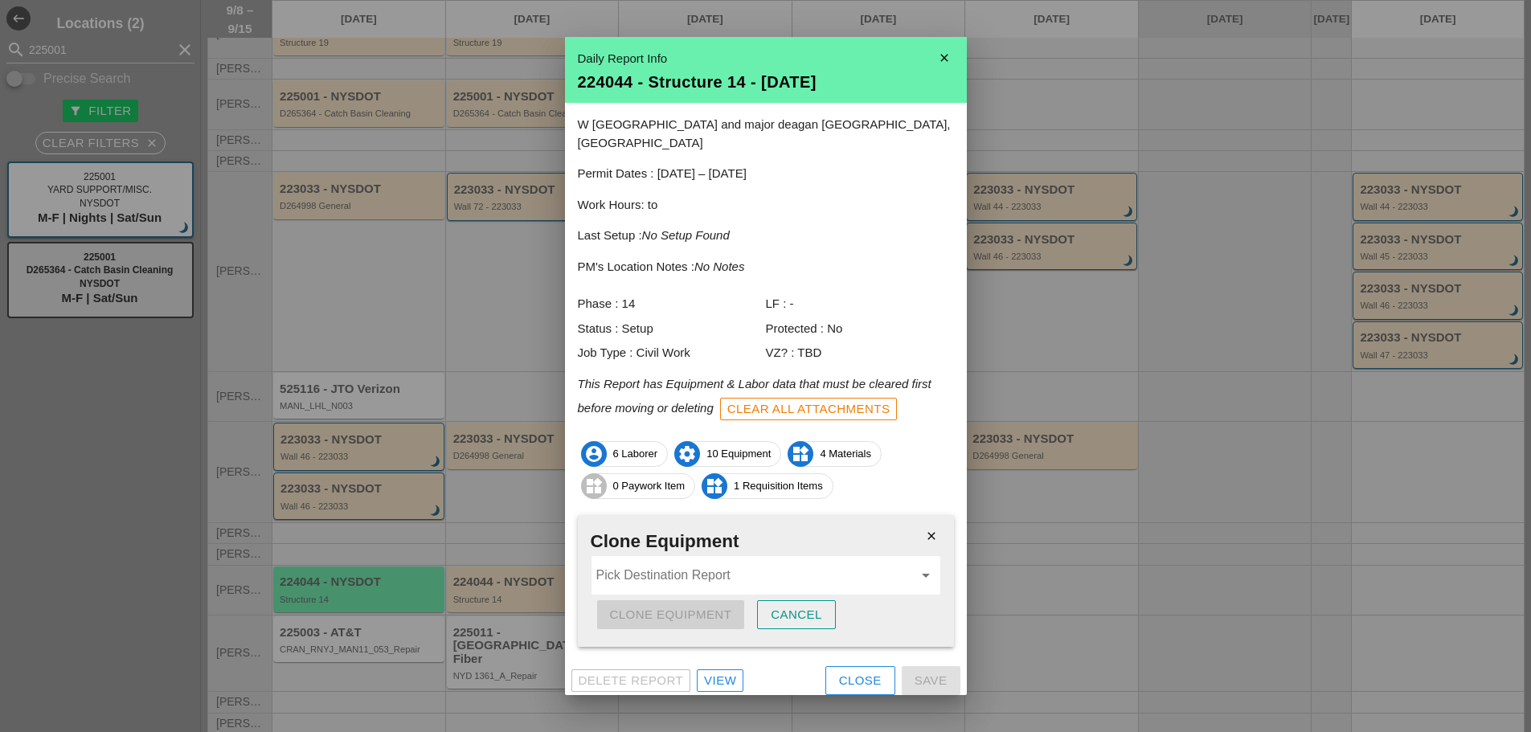
click at [628, 598] on div "close Clone Equipment Pick Destination Report arrow_drop_down Clone Equipment C…" at bounding box center [766, 581] width 376 height 132
click at [641, 570] on input "Pick Destination Report" at bounding box center [754, 576] width 317 height 26
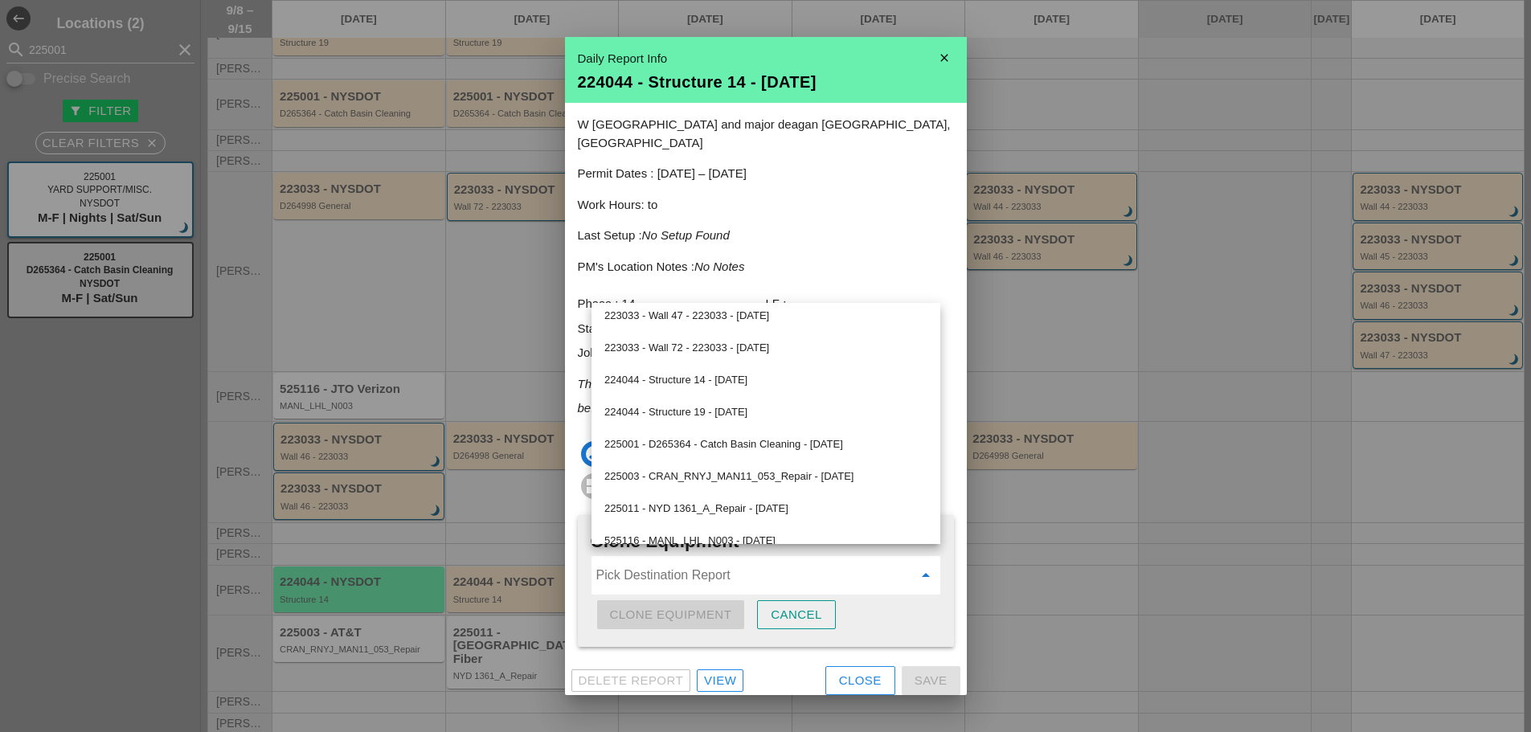
scroll to position [440, 0]
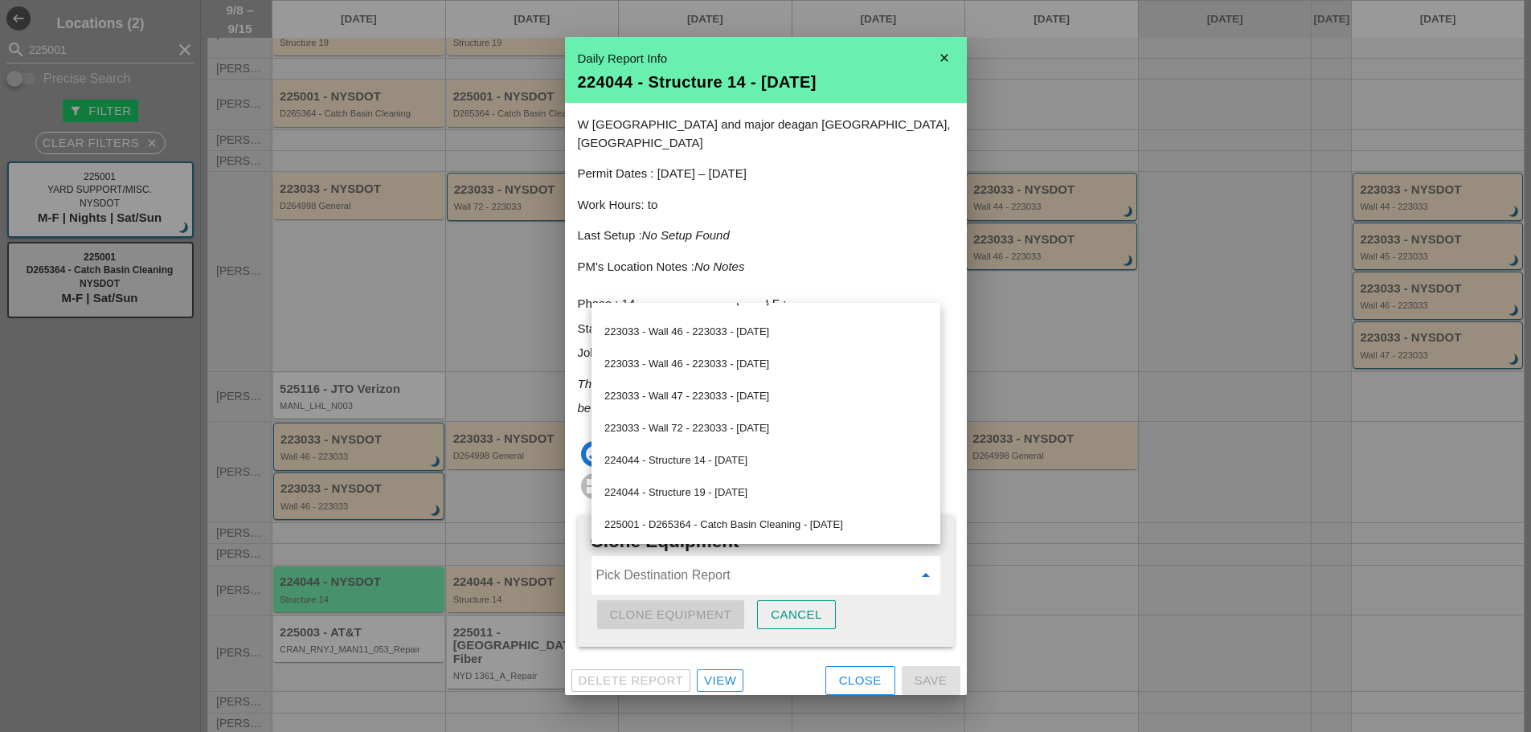
click at [739, 466] on div "224044 - Structure 14 - [DATE]" at bounding box center [765, 460] width 323 height 19
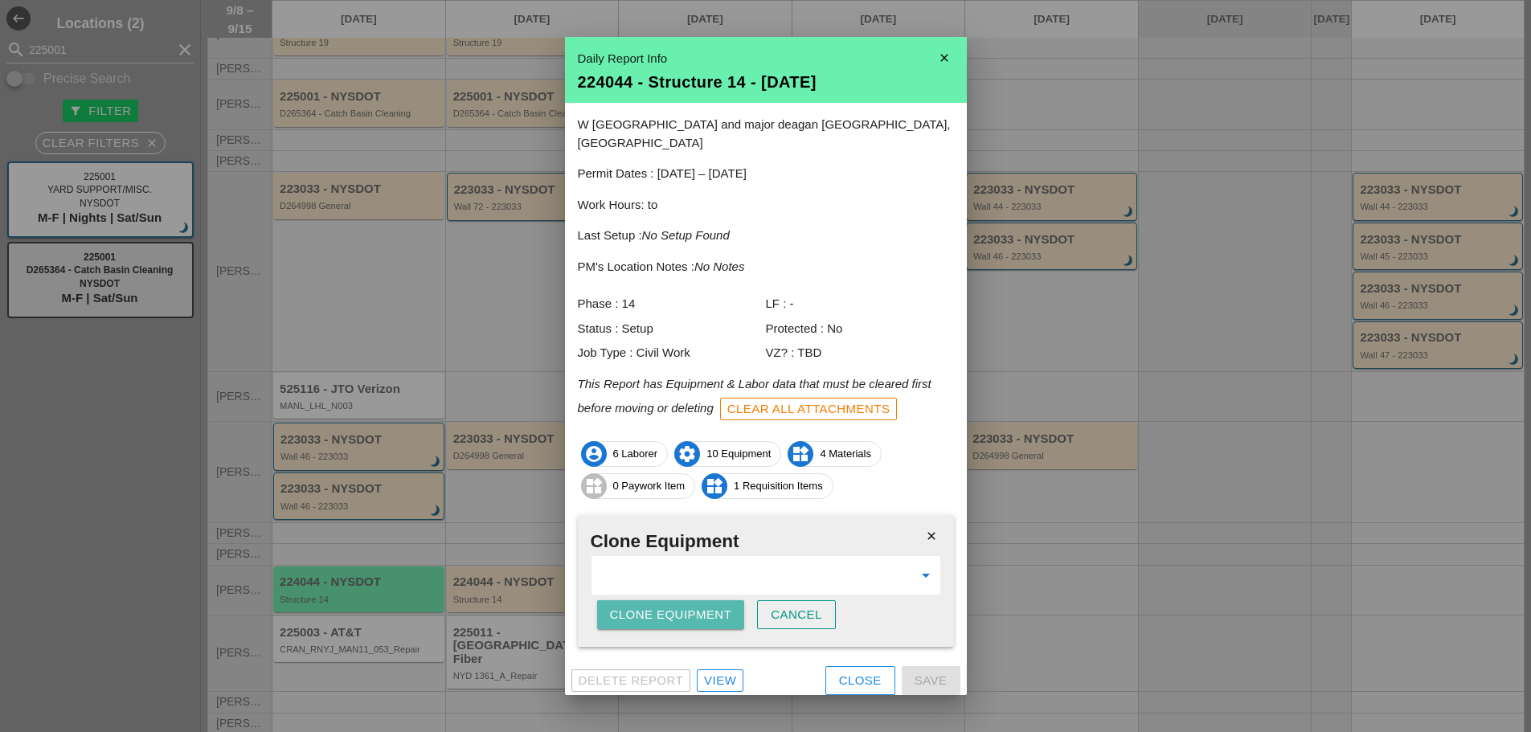
click at [703, 606] on div "Clone Equipment" at bounding box center [671, 615] width 122 height 18
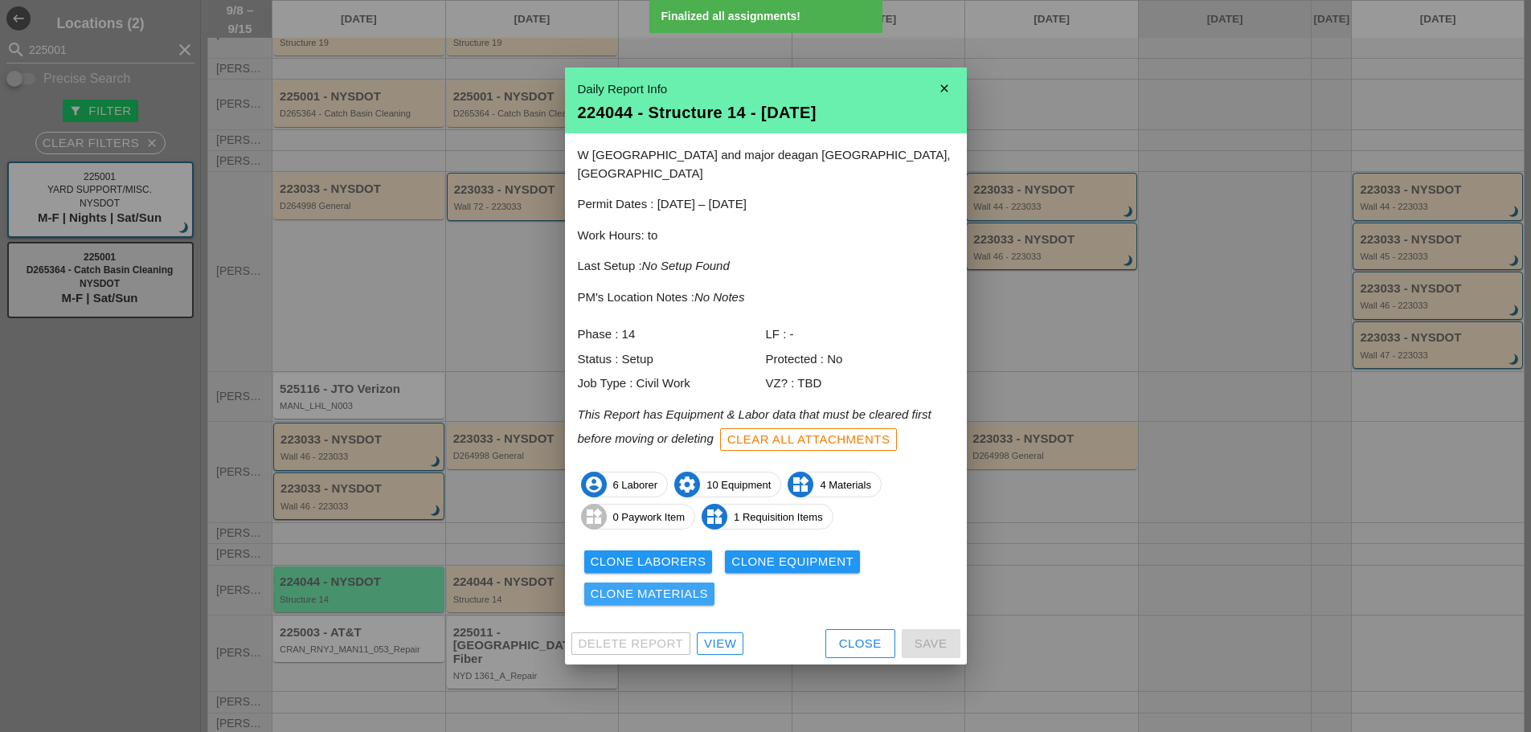
click at [664, 585] on div "Clone Materials" at bounding box center [650, 594] width 118 height 18
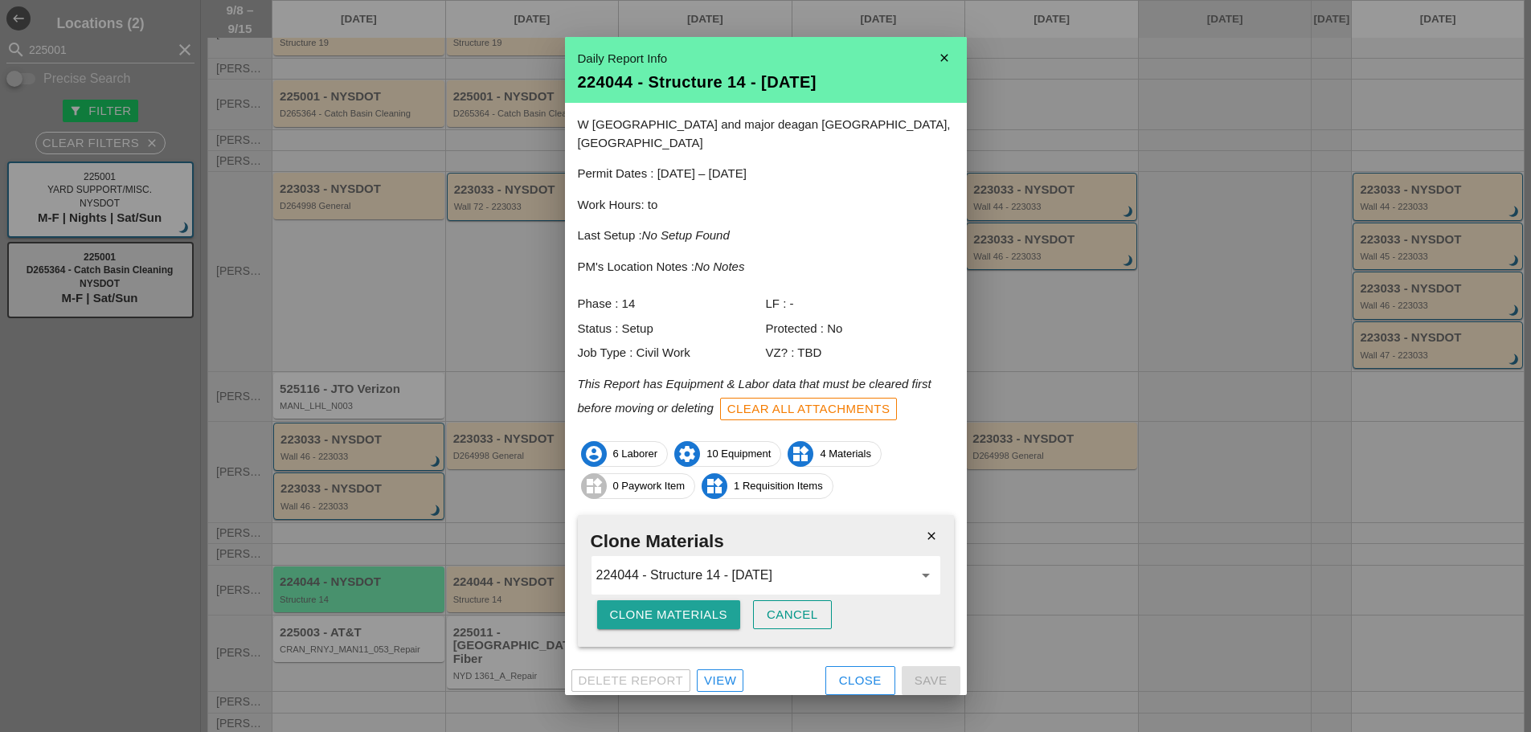
click at [657, 606] on div "Clone Materials" at bounding box center [669, 615] width 118 height 18
click at [657, 606] on div "Are you sure?" at bounding box center [661, 615] width 102 height 18
click at [657, 606] on div "Clone Materials" at bounding box center [669, 615] width 118 height 18
click at [656, 606] on div "Are you sure?" at bounding box center [661, 615] width 102 height 18
click at [656, 606] on div "Clone Materials" at bounding box center [669, 615] width 118 height 18
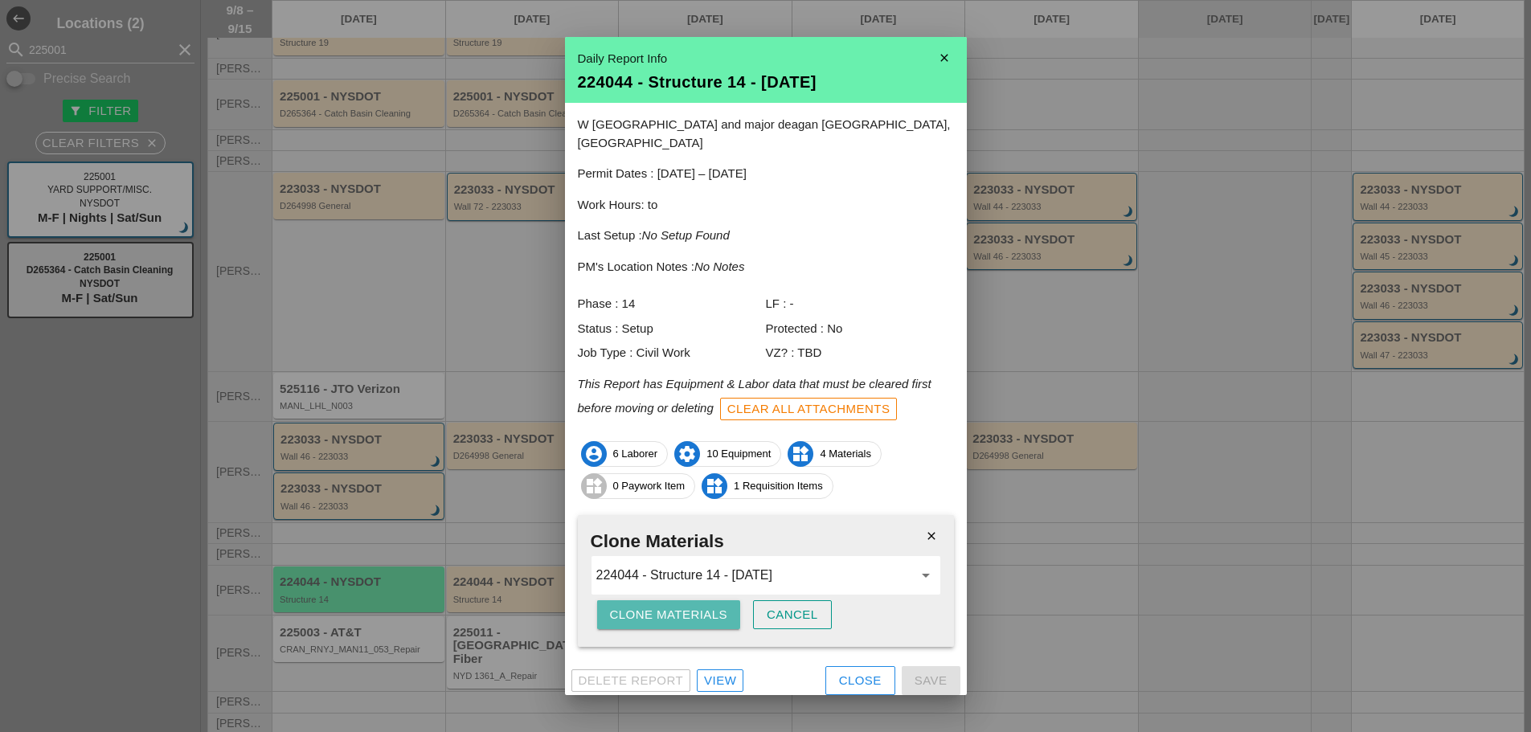
click at [656, 606] on div "Clone Materials" at bounding box center [669, 615] width 118 height 18
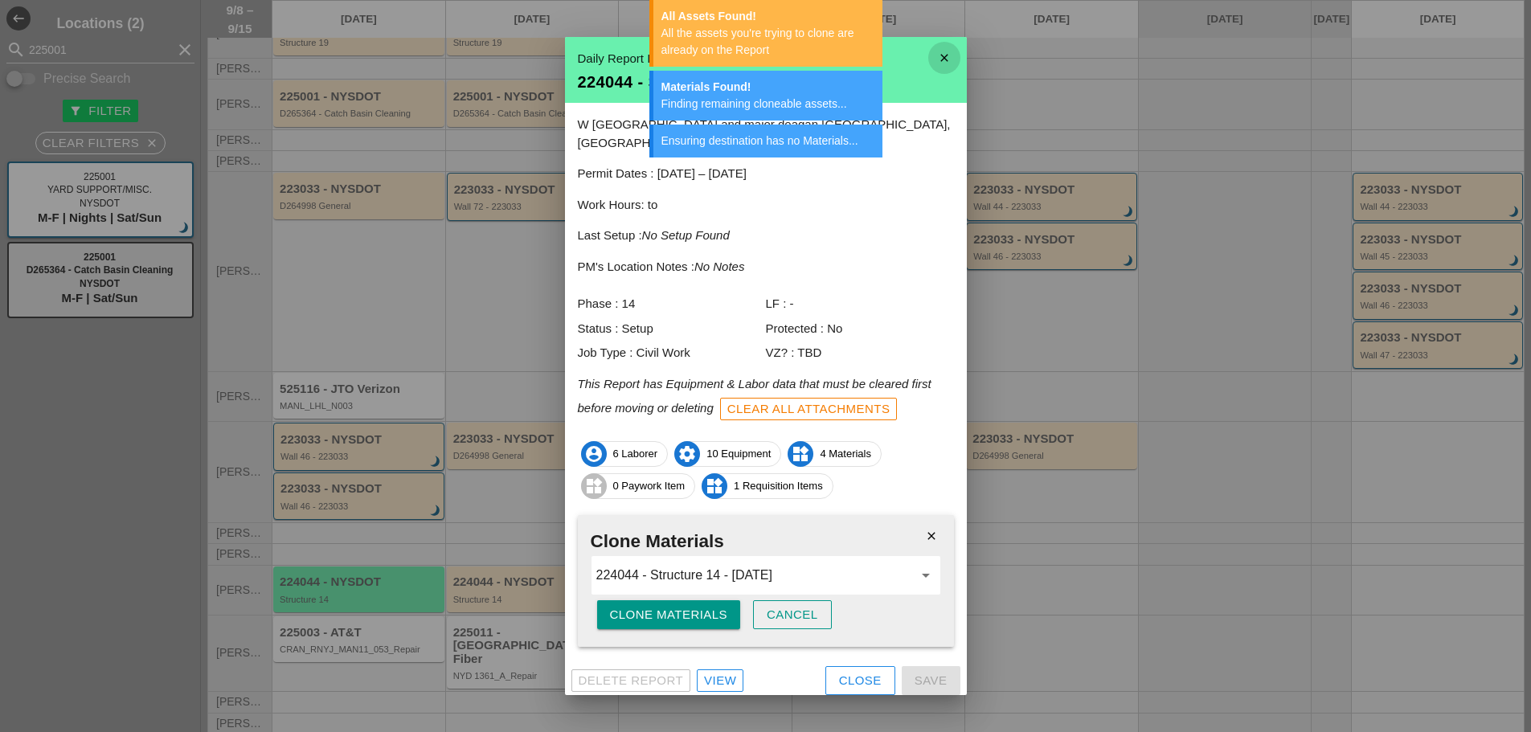
click at [944, 62] on icon "close" at bounding box center [944, 58] width 32 height 32
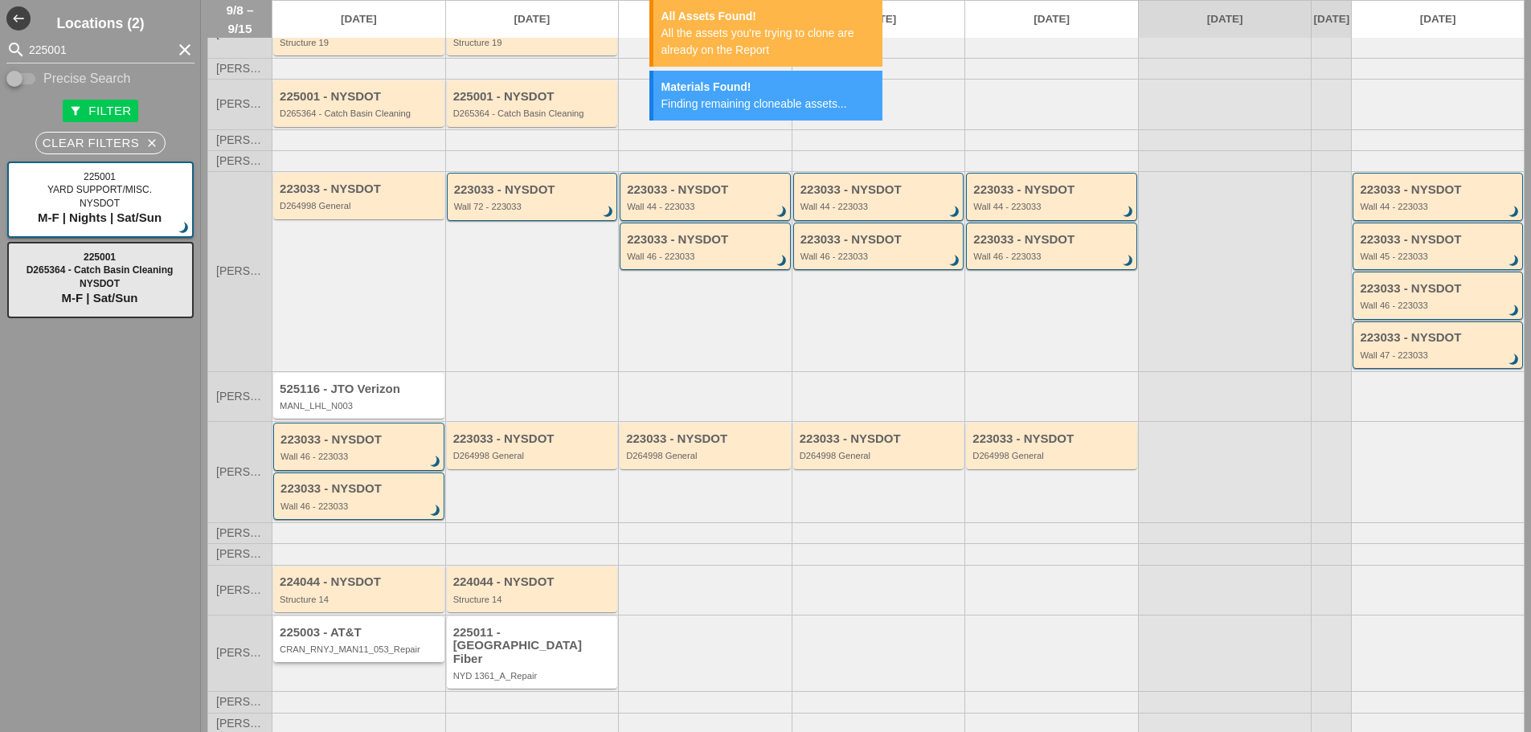
click at [370, 662] on div "225003 - AT&T CRAN_RNYJ_MAN11_053_Repair" at bounding box center [358, 639] width 171 height 46
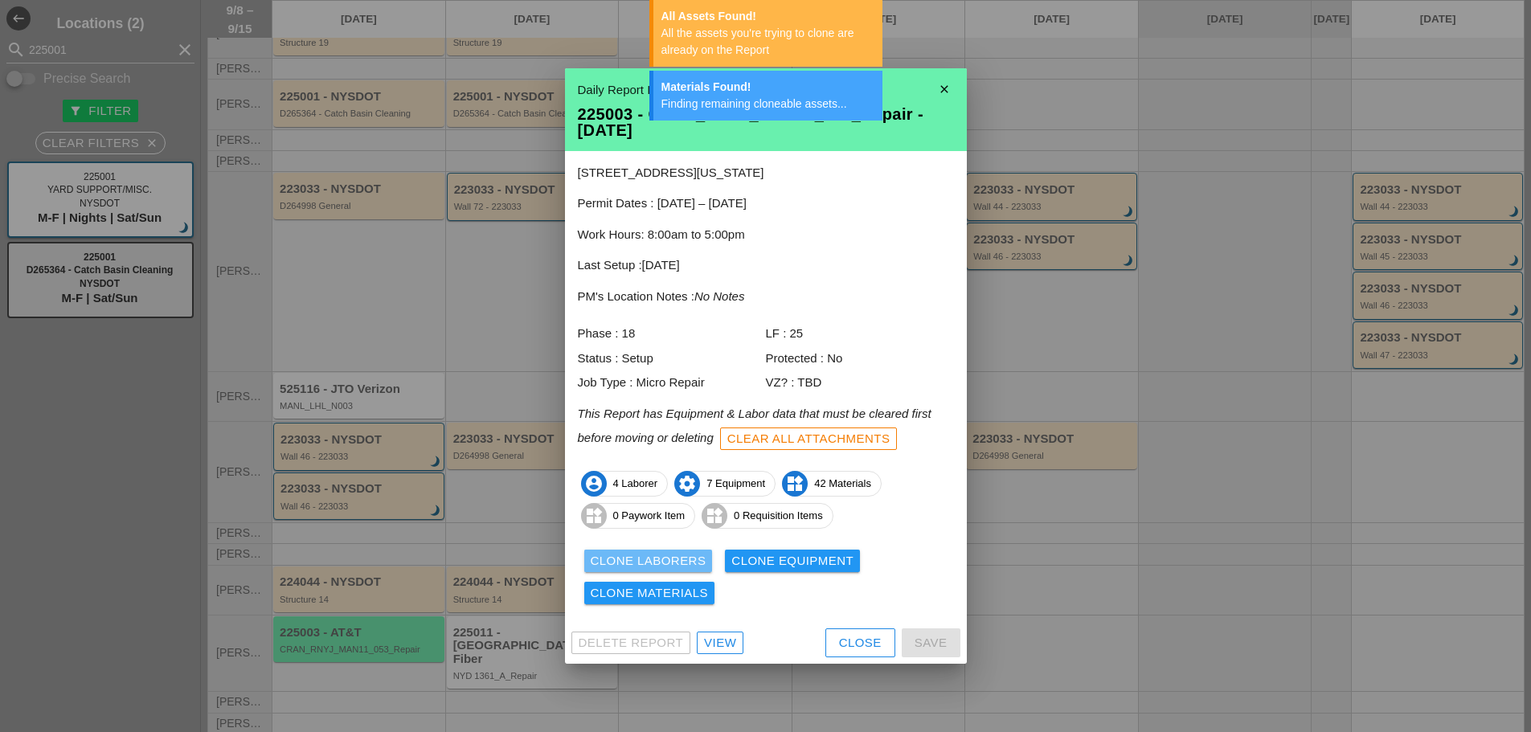
click at [627, 557] on div "Clone Laborers" at bounding box center [649, 561] width 116 height 18
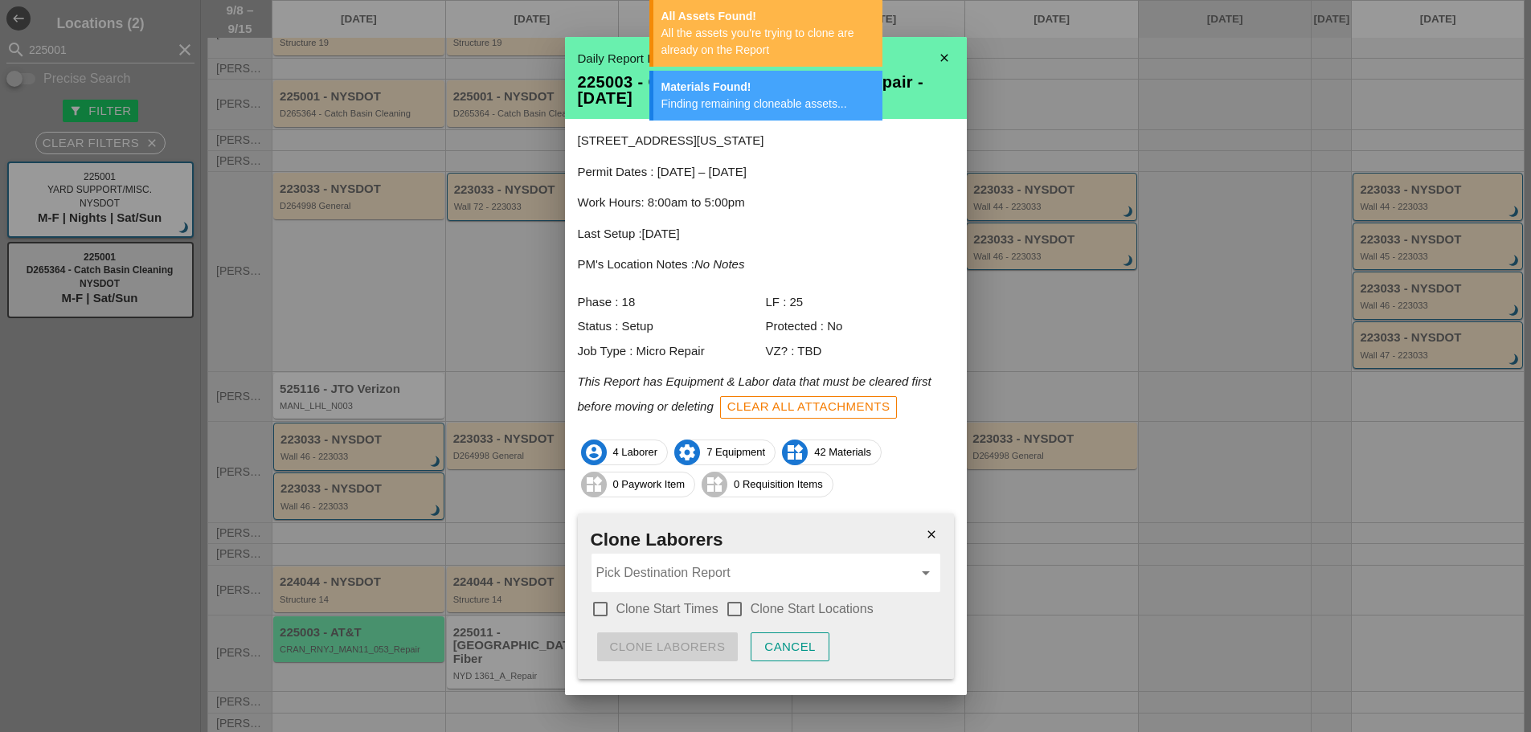
click at [596, 612] on div at bounding box center [600, 609] width 27 height 27
click at [731, 611] on div at bounding box center [734, 609] width 27 height 27
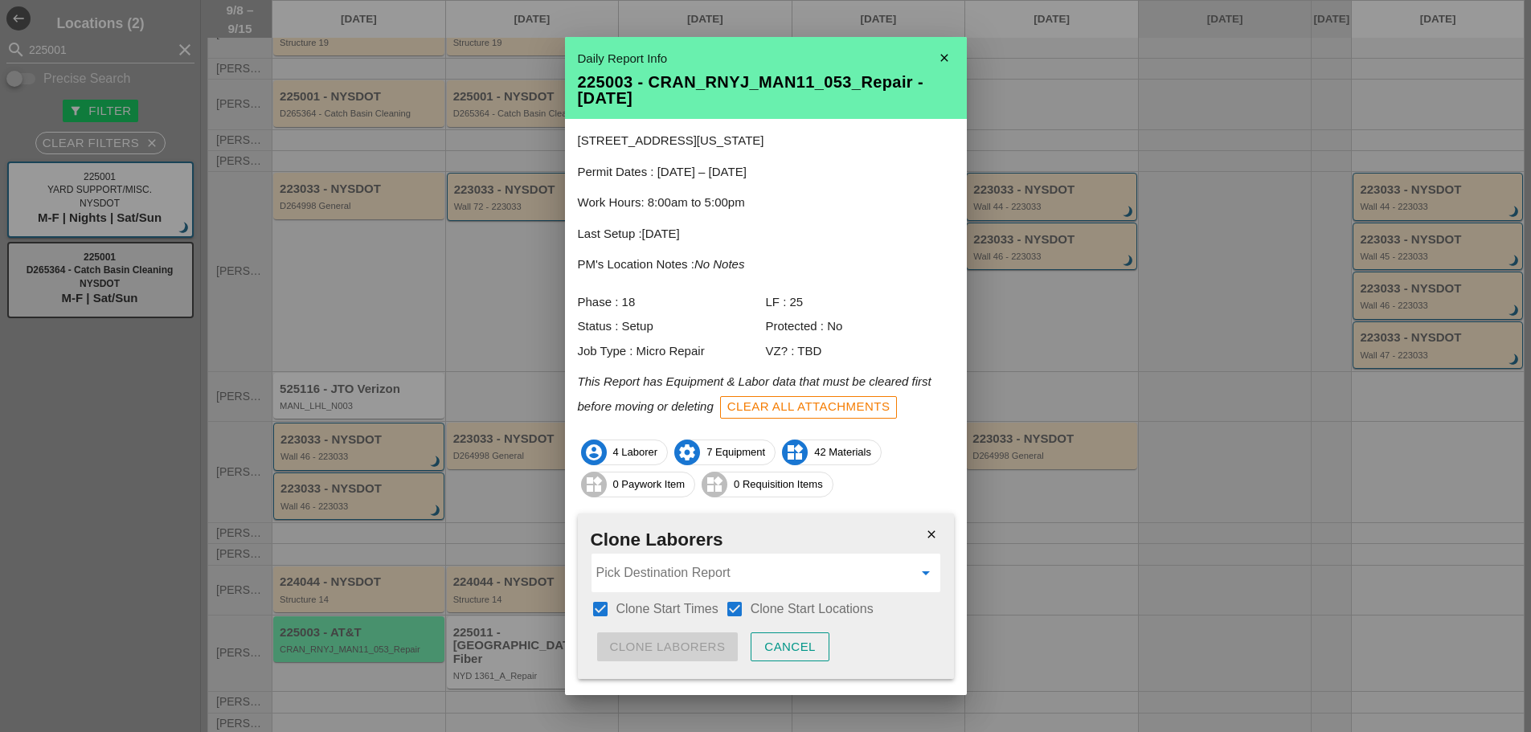
click at [708, 580] on input "Pick Destination Report" at bounding box center [754, 573] width 317 height 26
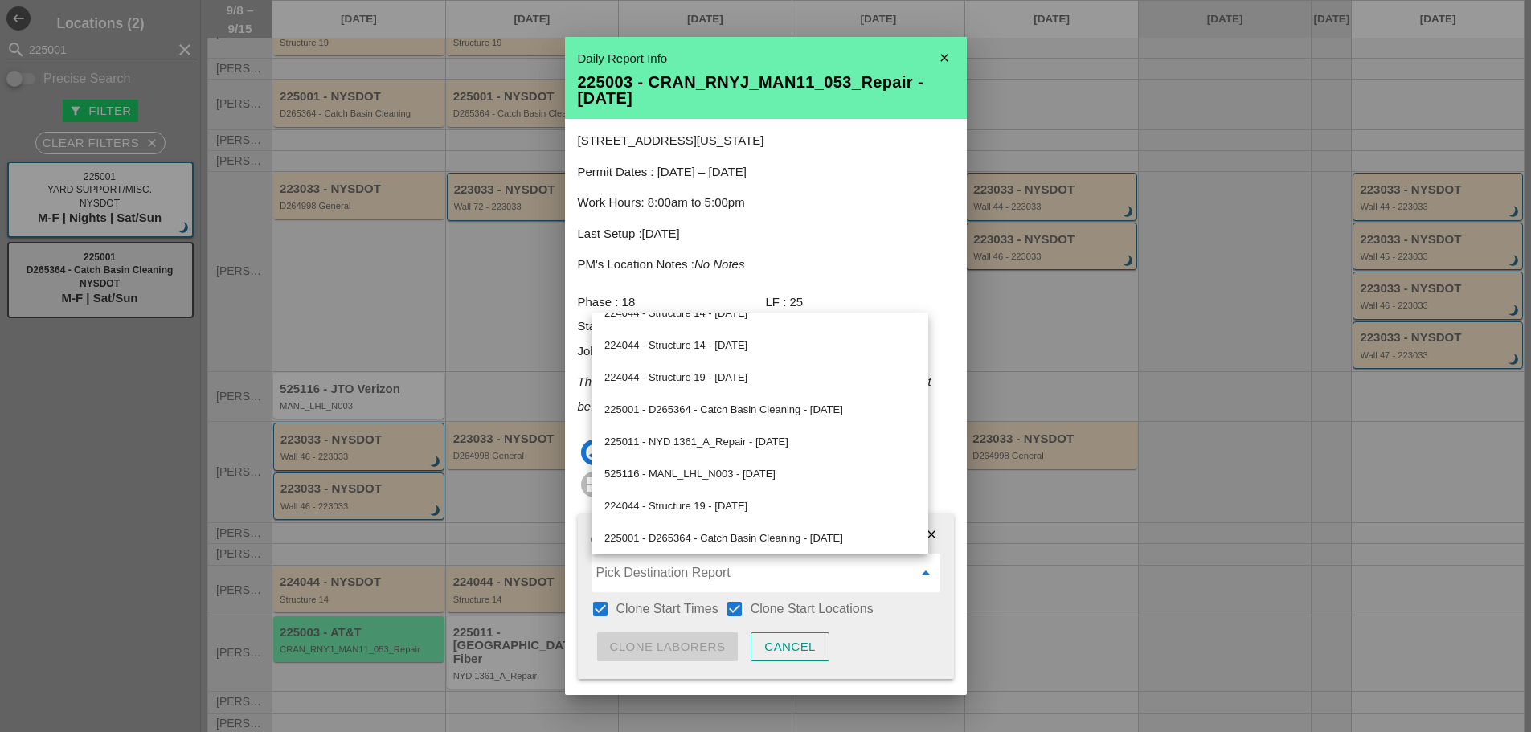
scroll to position [601, 0]
click at [681, 443] on div "225011 - NYD 1361_A_Repair - 09/09/2025" at bounding box center [759, 437] width 311 height 19
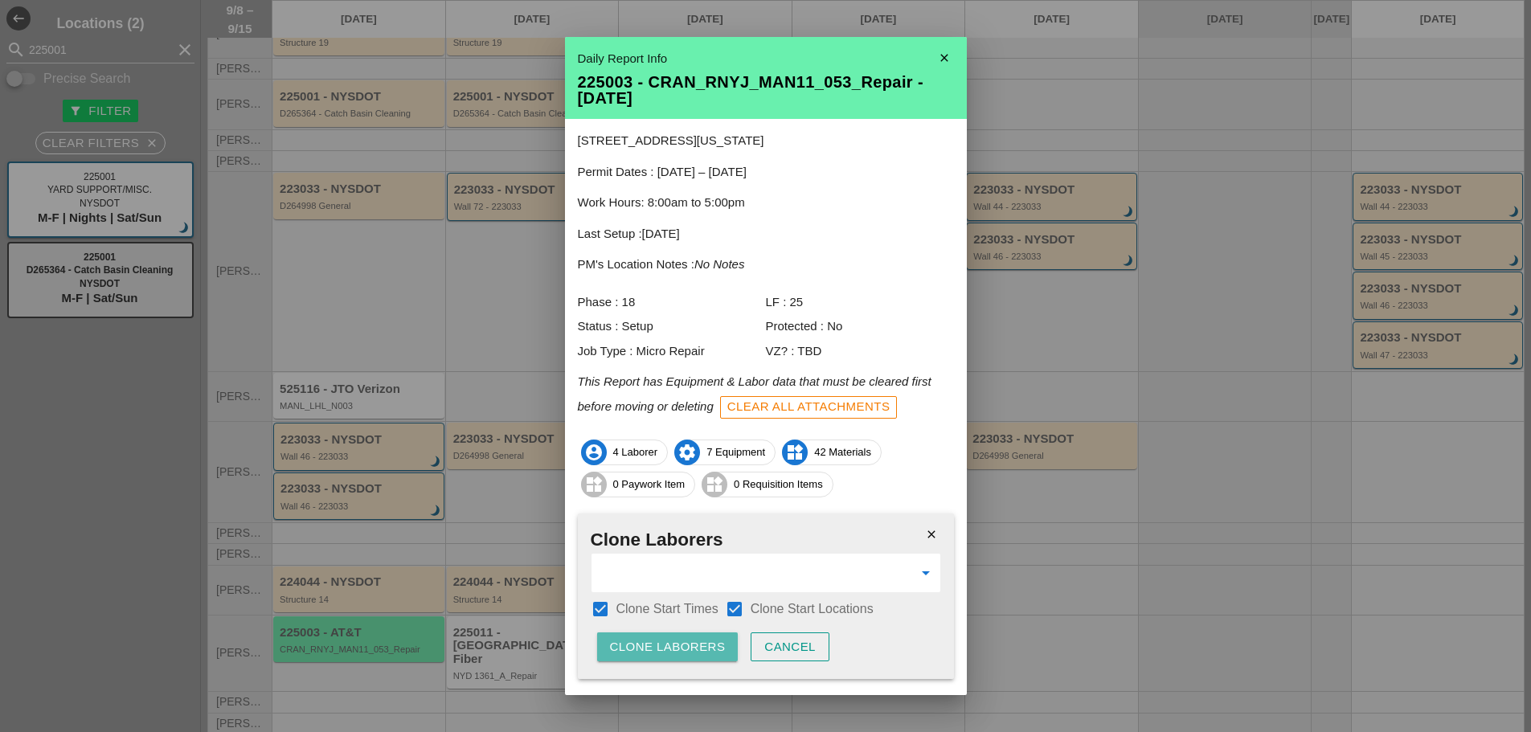
click at [670, 651] on div "Clone Laborers" at bounding box center [668, 647] width 116 height 18
click at [670, 649] on div "Clone Laborers" at bounding box center [668, 647] width 116 height 18
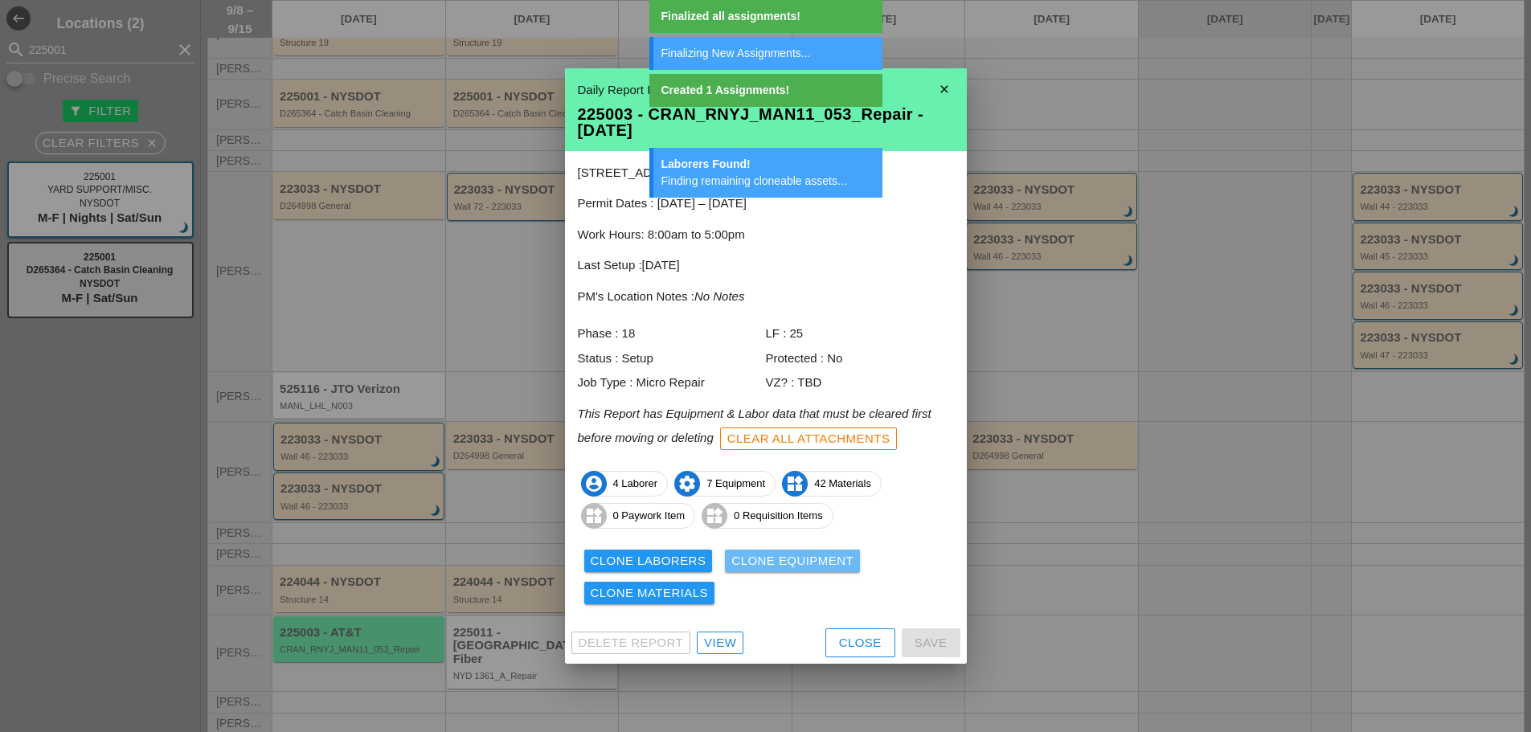
click at [773, 565] on div "Clone Equipment" at bounding box center [792, 561] width 122 height 18
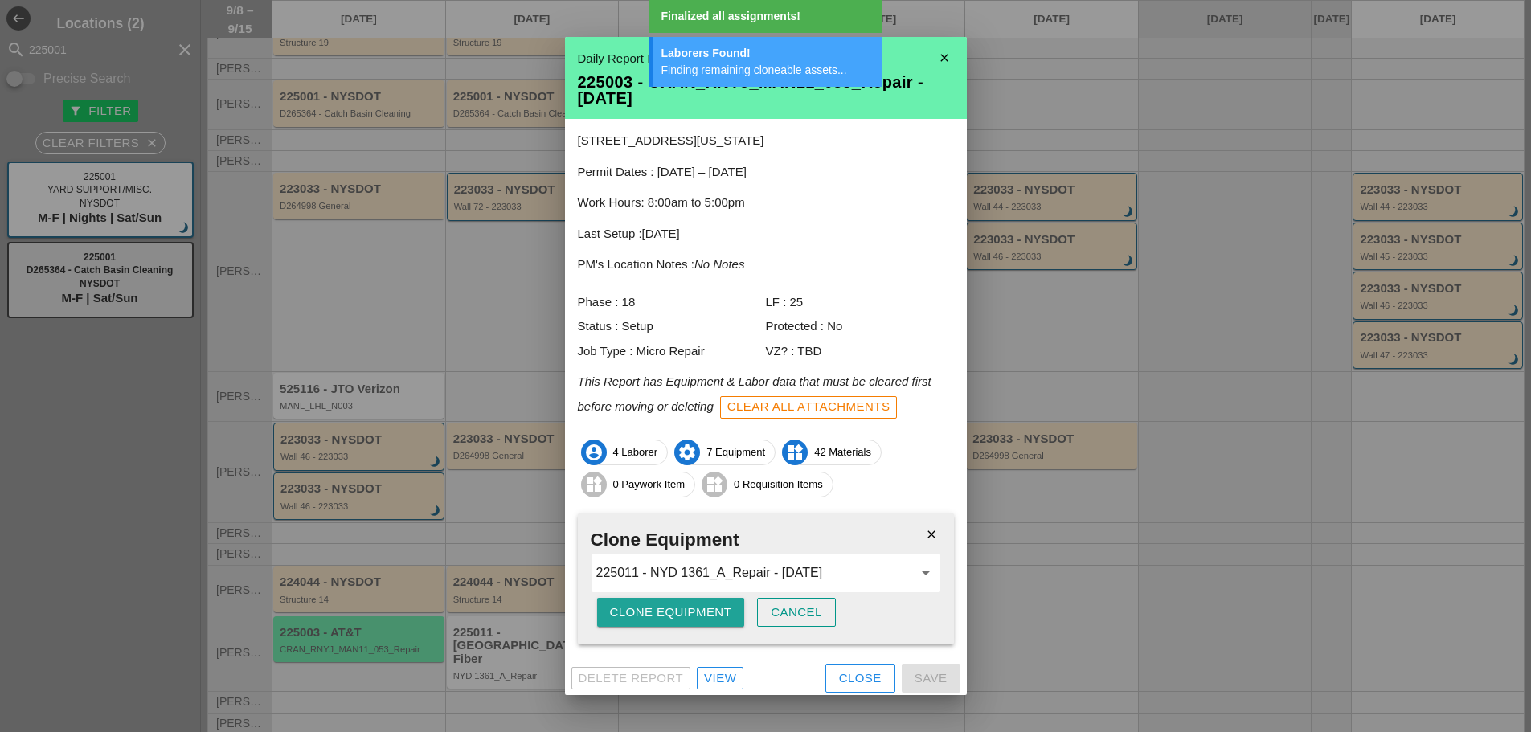
click at [669, 616] on div "Clone Equipment" at bounding box center [671, 613] width 122 height 18
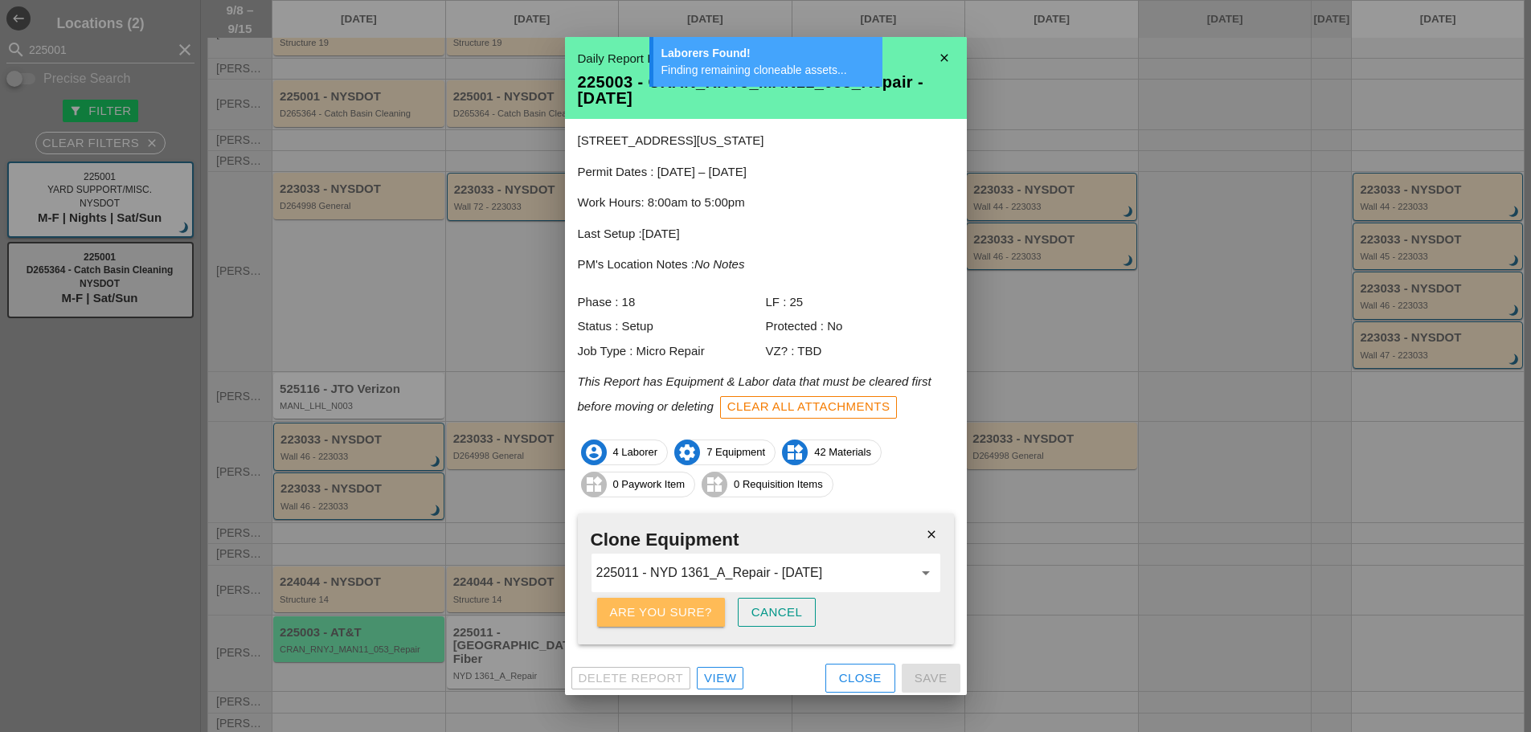
click at [669, 616] on div "Are you sure?" at bounding box center [661, 613] width 102 height 18
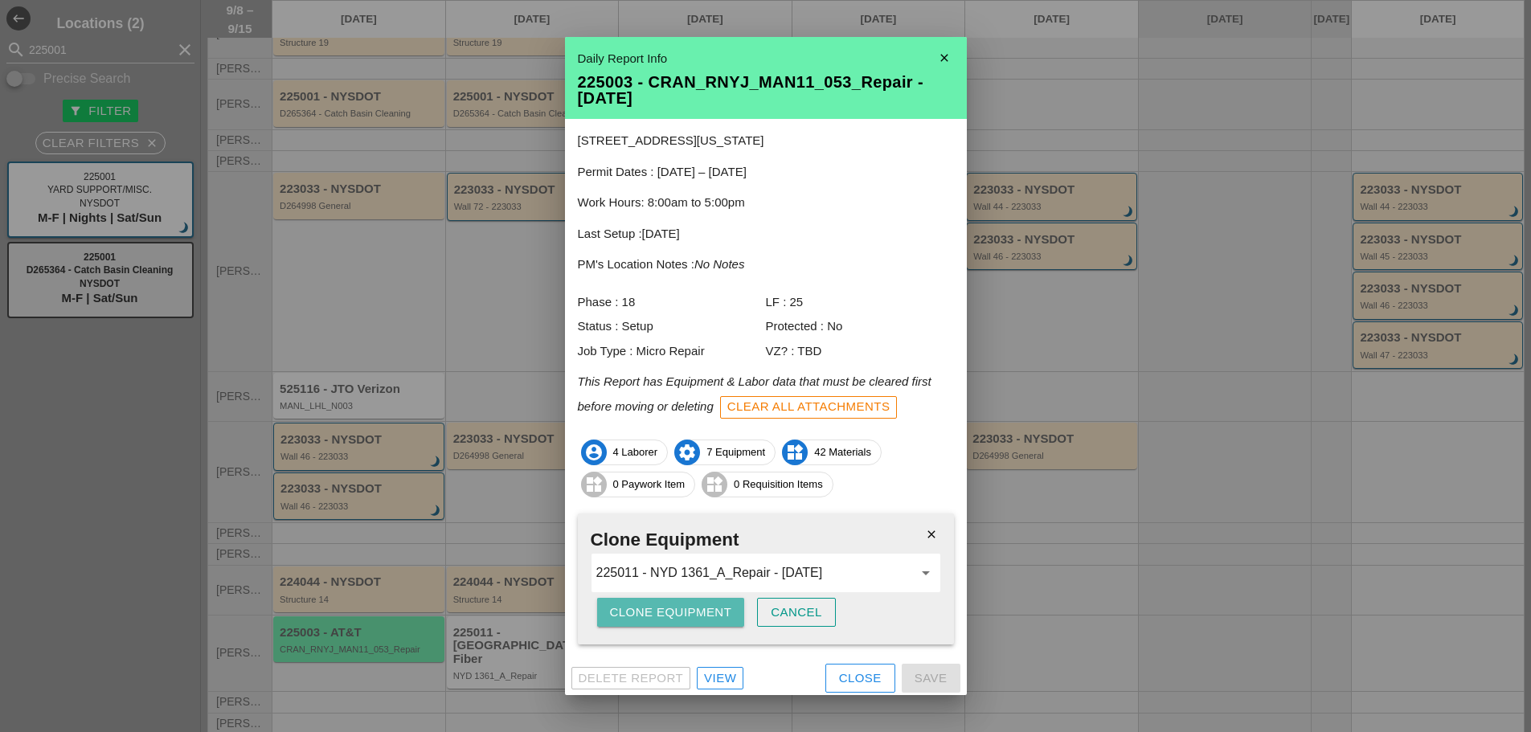
click at [638, 608] on div "Clone Equipment" at bounding box center [671, 613] width 122 height 18
click at [638, 608] on div "Are you sure?" at bounding box center [661, 613] width 102 height 18
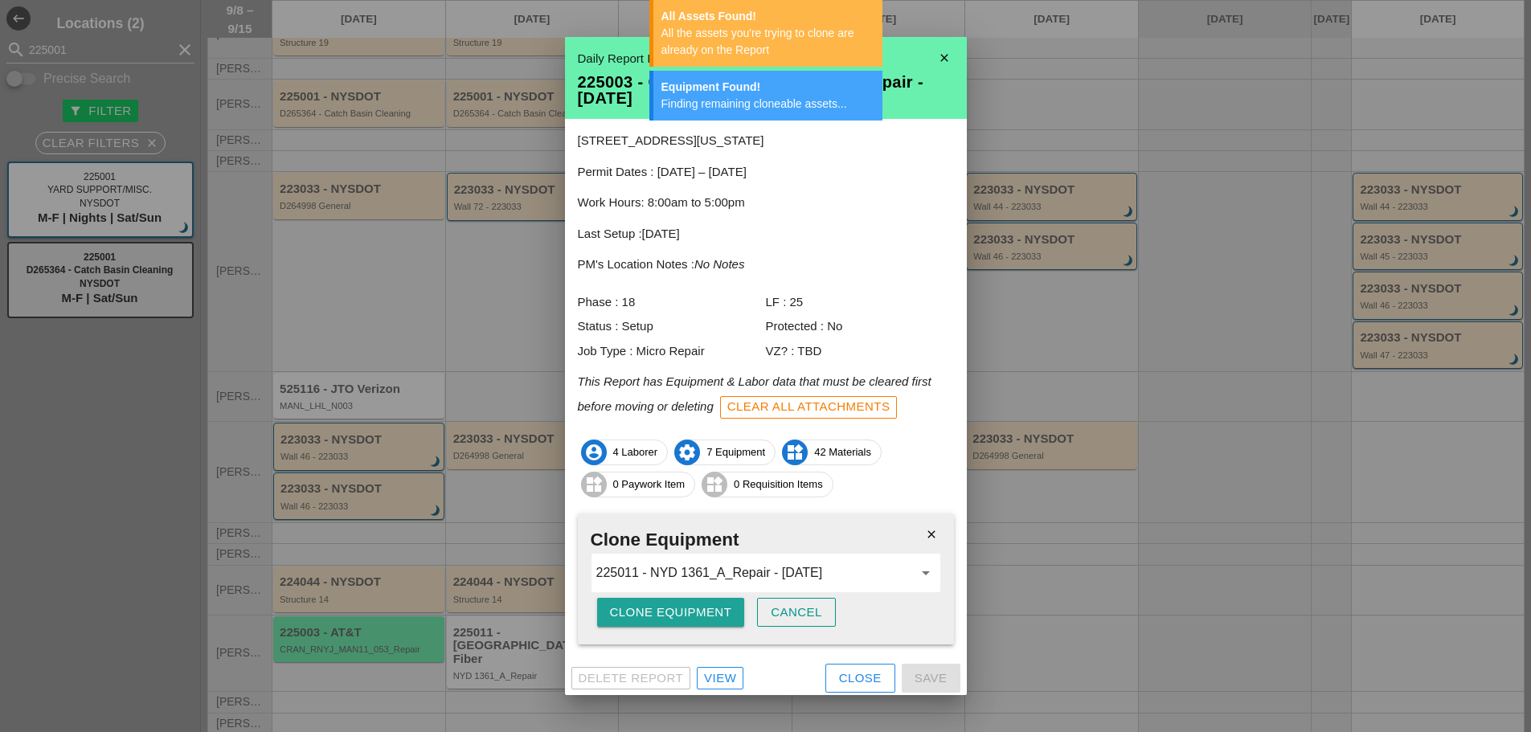
click at [638, 608] on div "Clone Equipment" at bounding box center [671, 613] width 122 height 18
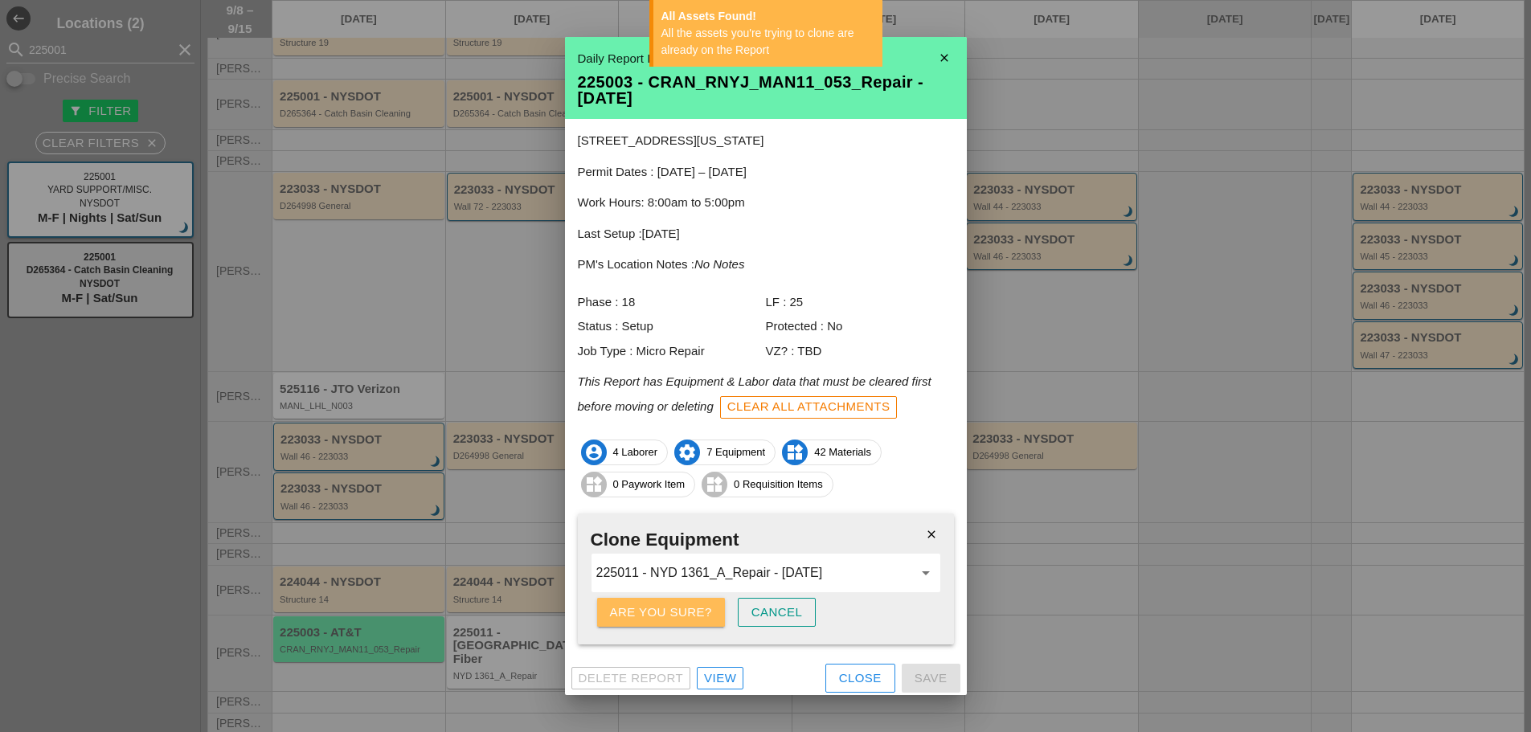
click at [638, 608] on div "Are you sure?" at bounding box center [661, 613] width 102 height 18
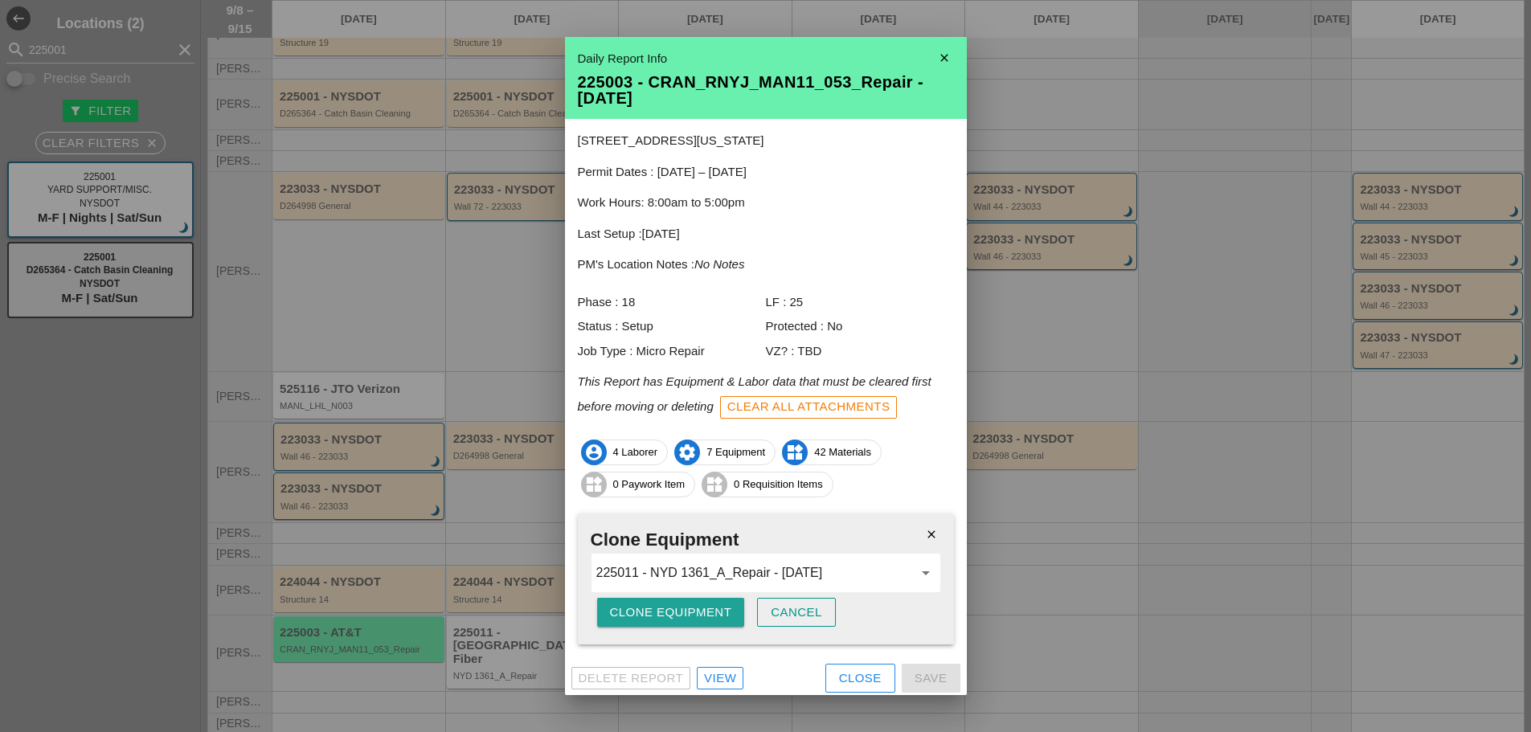
click at [638, 608] on div "Clone Equipment" at bounding box center [671, 613] width 122 height 18
click at [638, 608] on div "Are you sure?" at bounding box center [661, 613] width 102 height 18
click at [638, 608] on div "Clone Equipment" at bounding box center [671, 613] width 122 height 18
click at [638, 608] on div "Are you sure?" at bounding box center [661, 613] width 102 height 18
click at [638, 608] on div "Clone Equipment" at bounding box center [671, 613] width 122 height 18
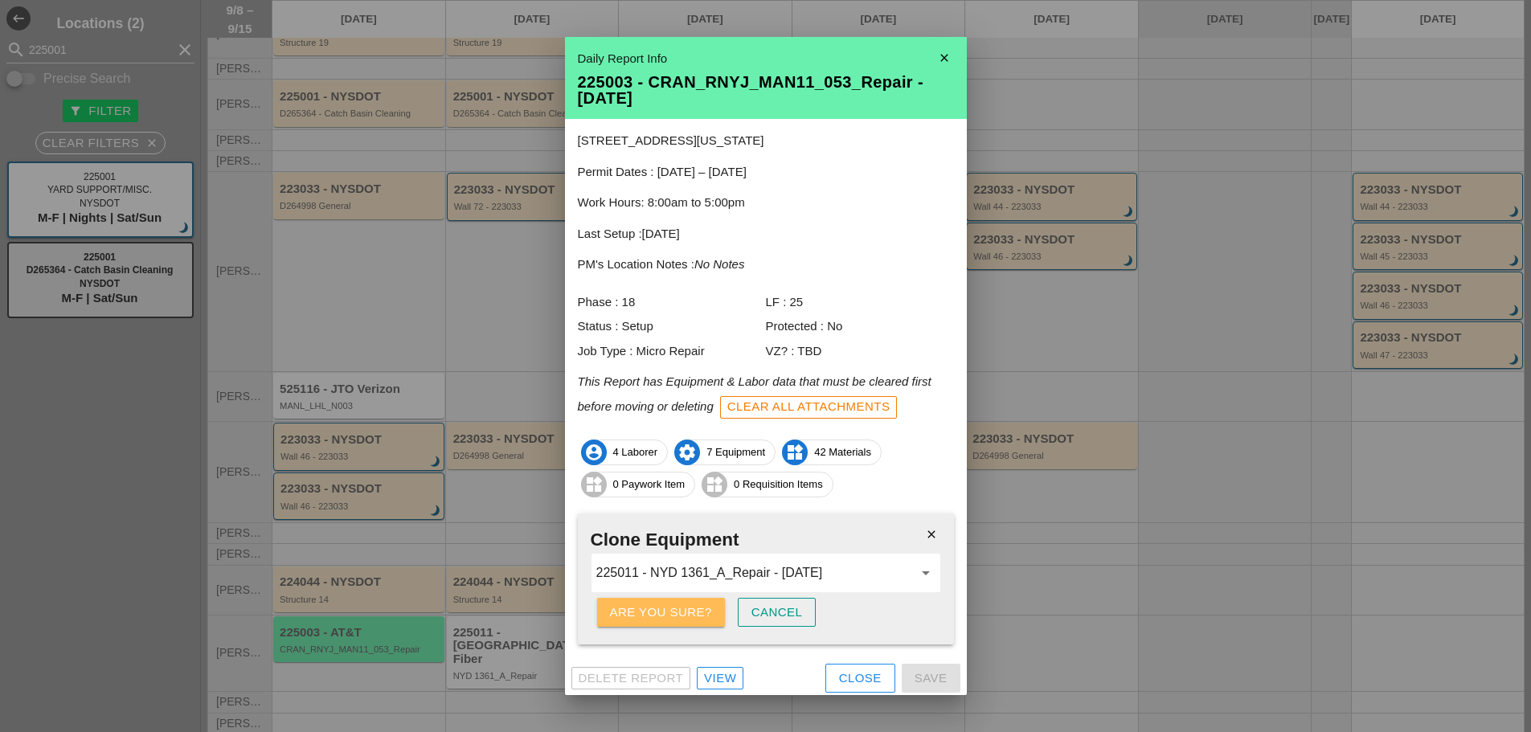
click at [650, 598] on button "Are you sure?" at bounding box center [661, 612] width 128 height 29
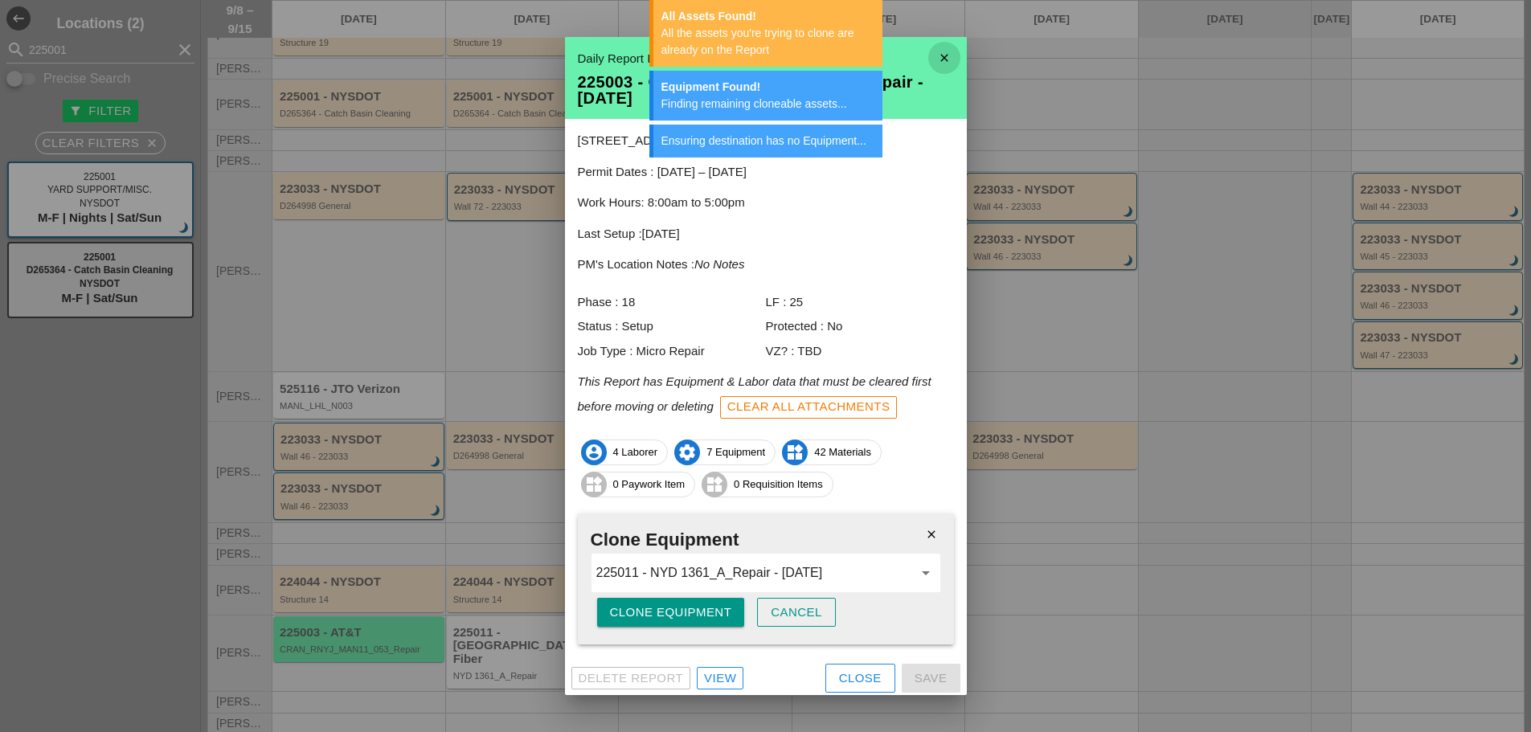
click at [929, 55] on icon "close" at bounding box center [944, 58] width 32 height 32
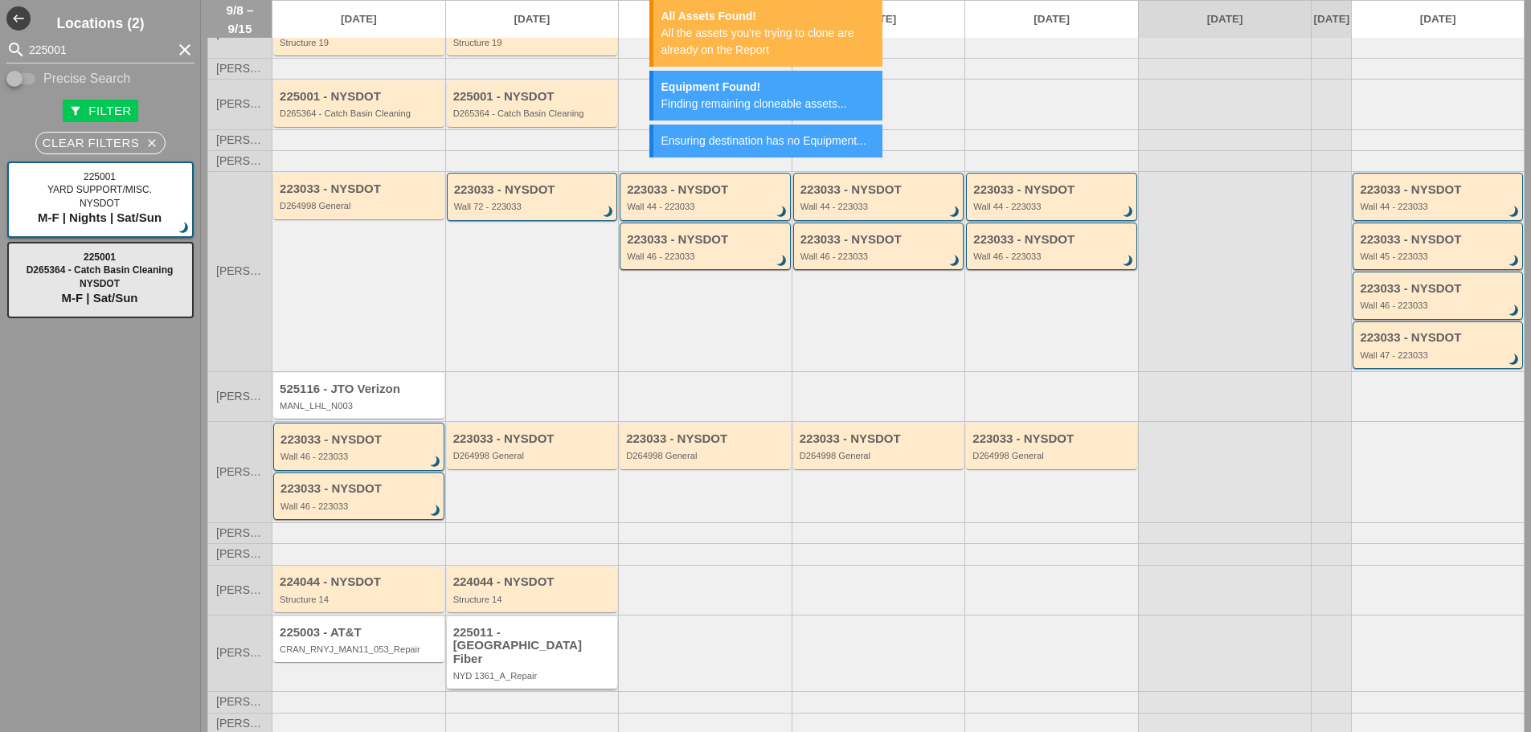
click at [518, 662] on div "225011 - [GEOGRAPHIC_DATA] Fiber" at bounding box center [533, 646] width 161 height 40
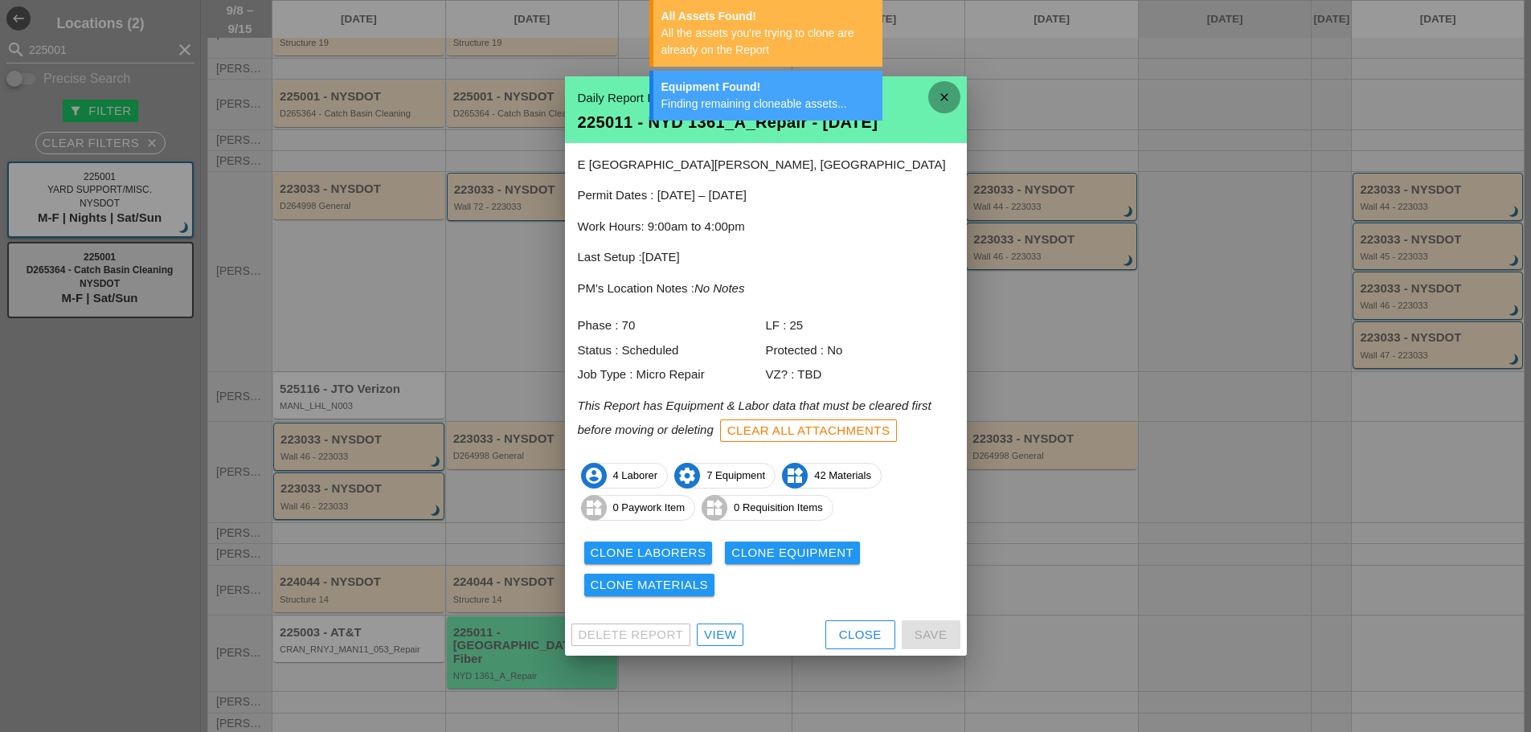
click at [944, 93] on icon "close" at bounding box center [944, 97] width 32 height 32
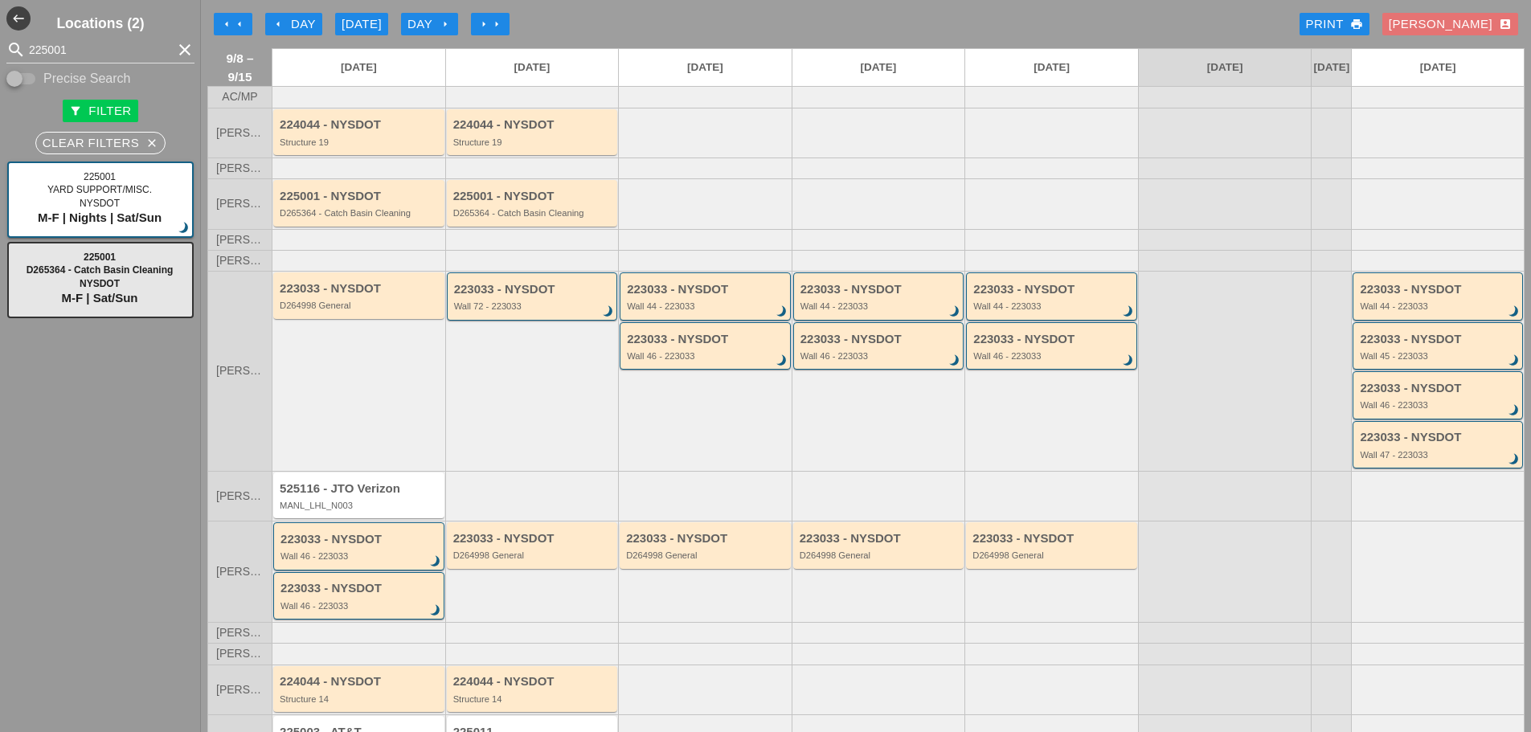
scroll to position [100, 0]
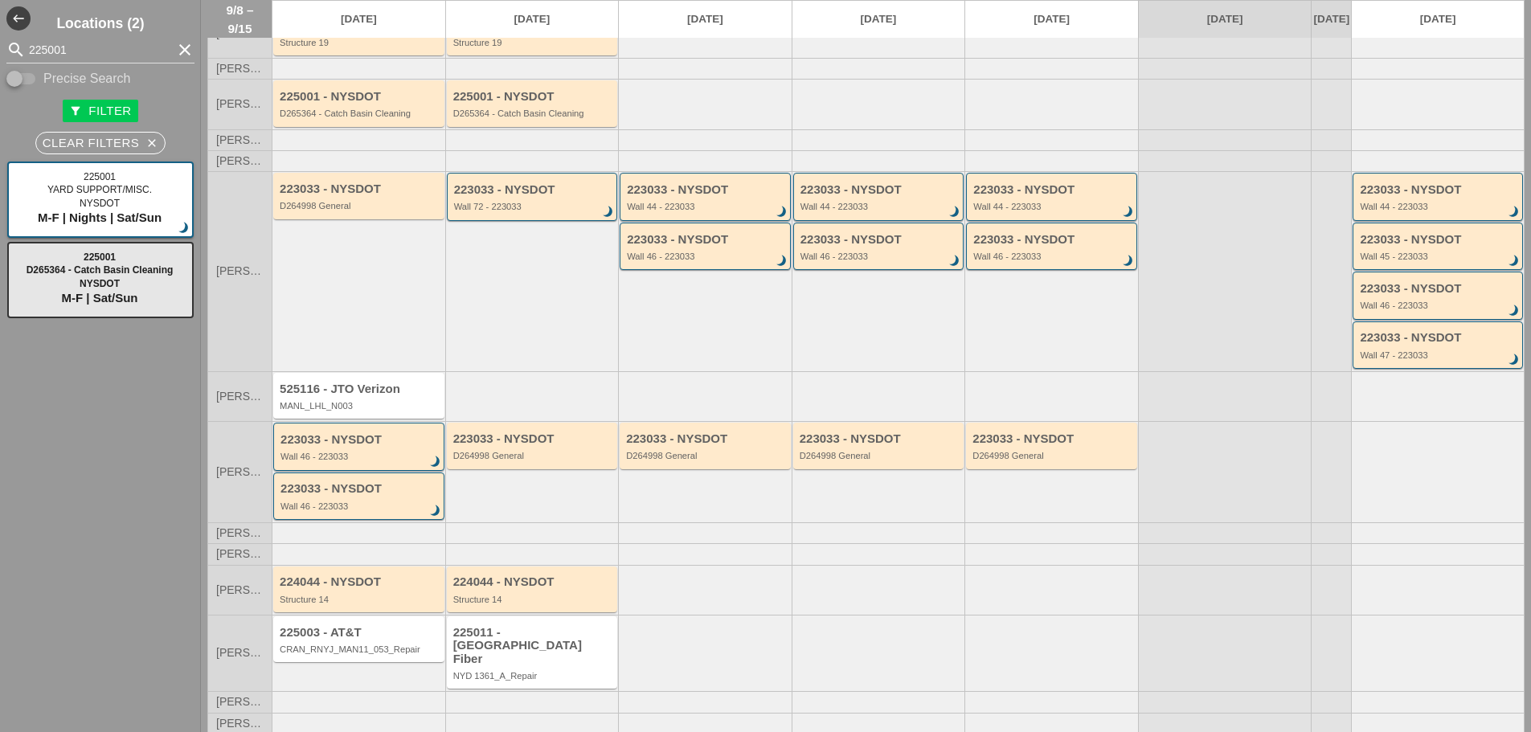
click at [175, 58] on icon "clear" at bounding box center [184, 49] width 19 height 19
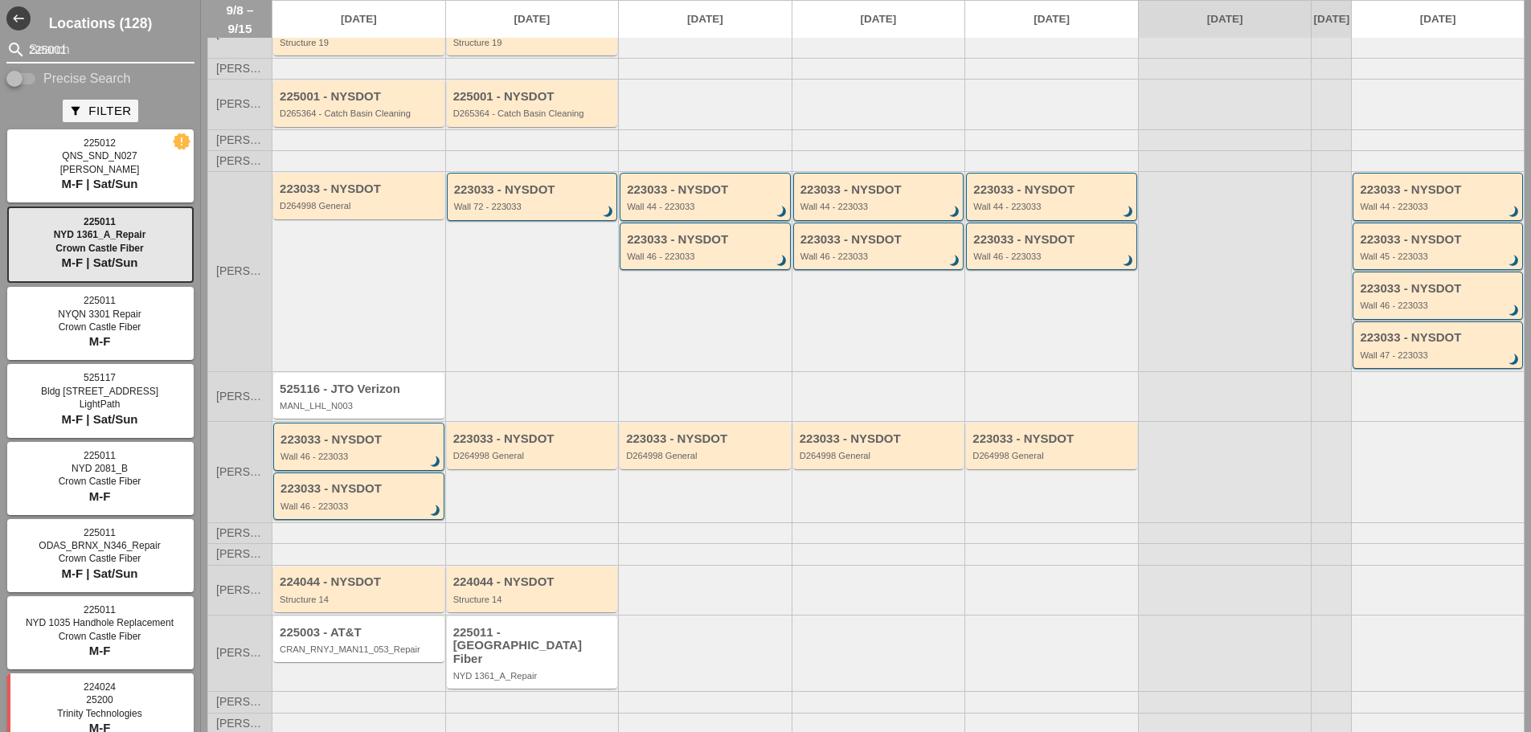
click at [83, 48] on input "225001" at bounding box center [100, 50] width 143 height 26
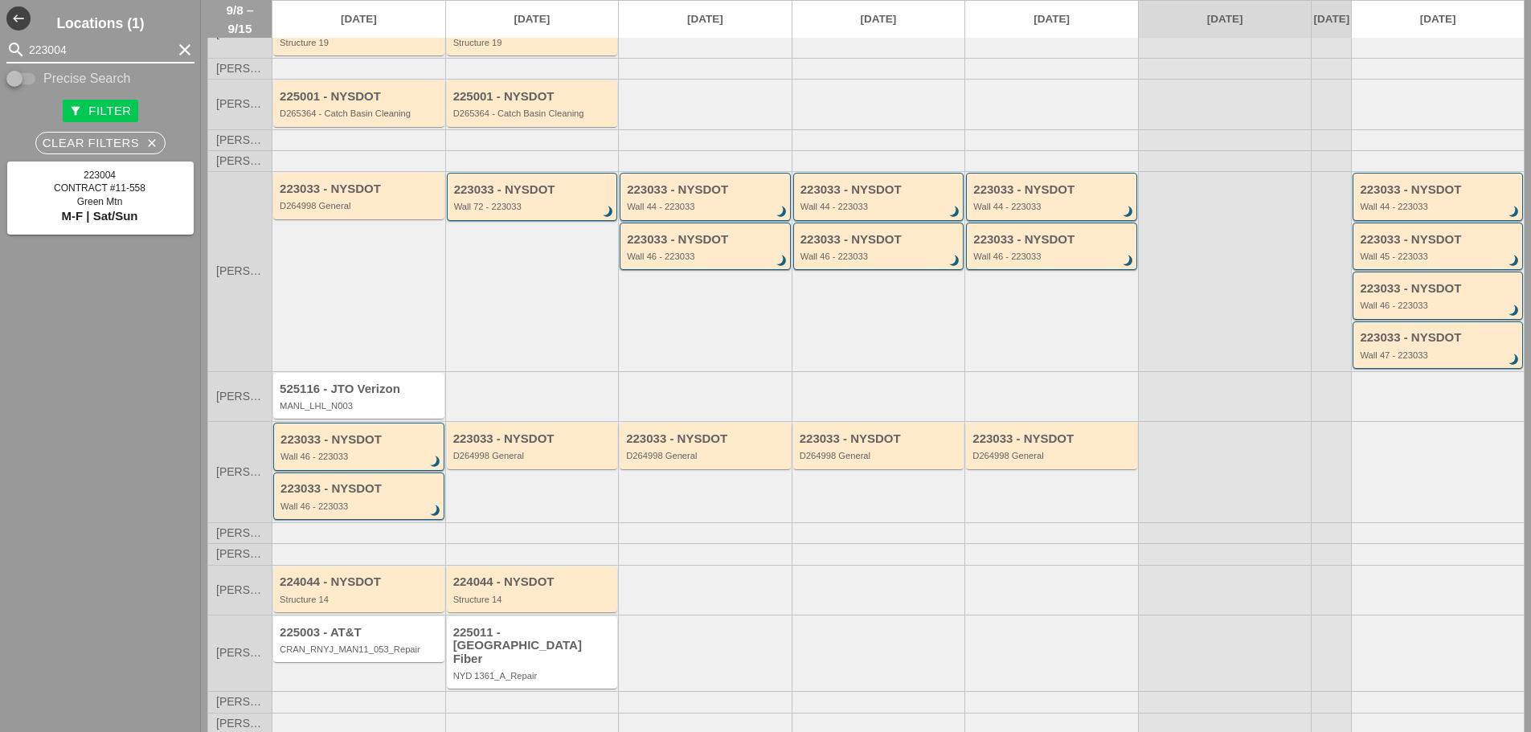
type input "223004"
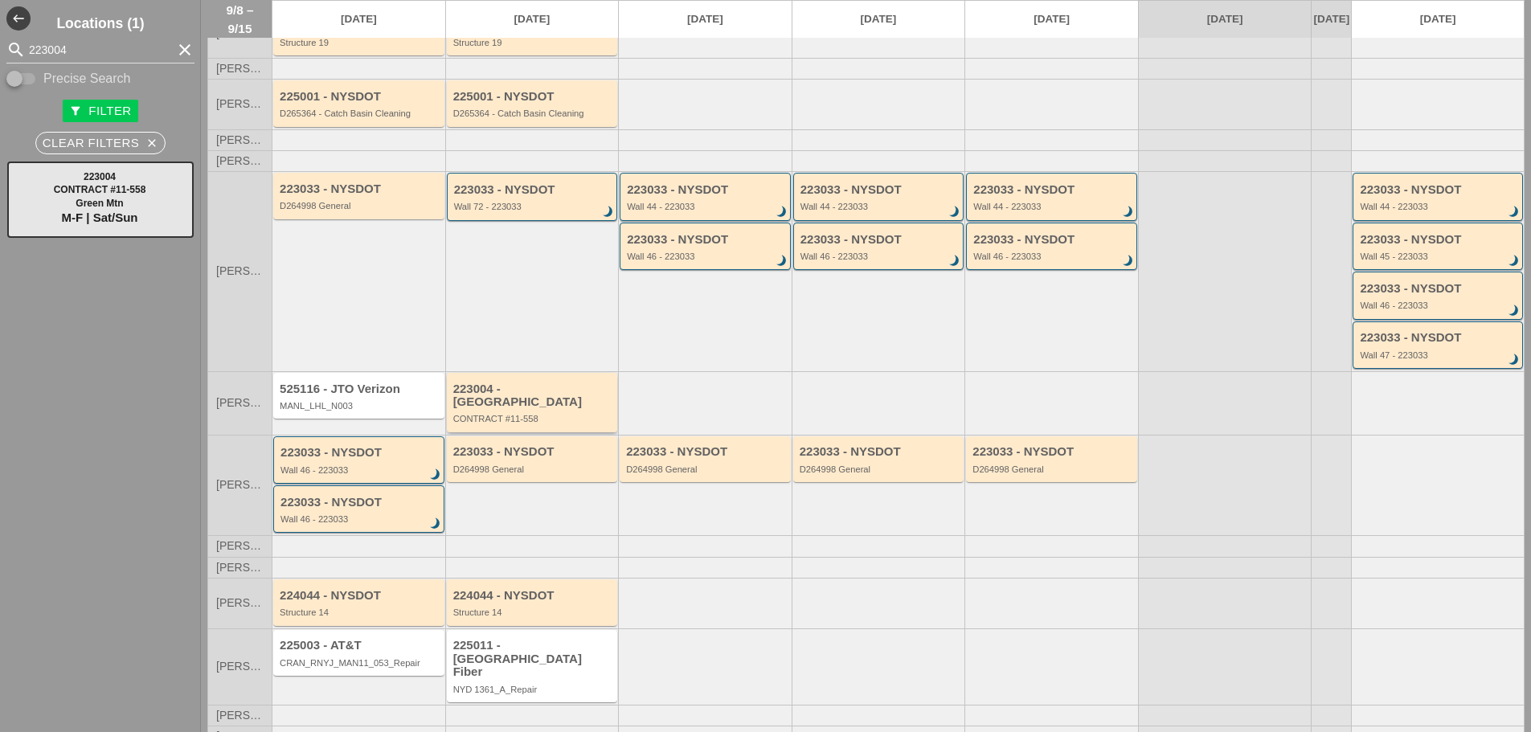
click at [545, 414] on div "CONTRACT #11-558" at bounding box center [533, 419] width 161 height 10
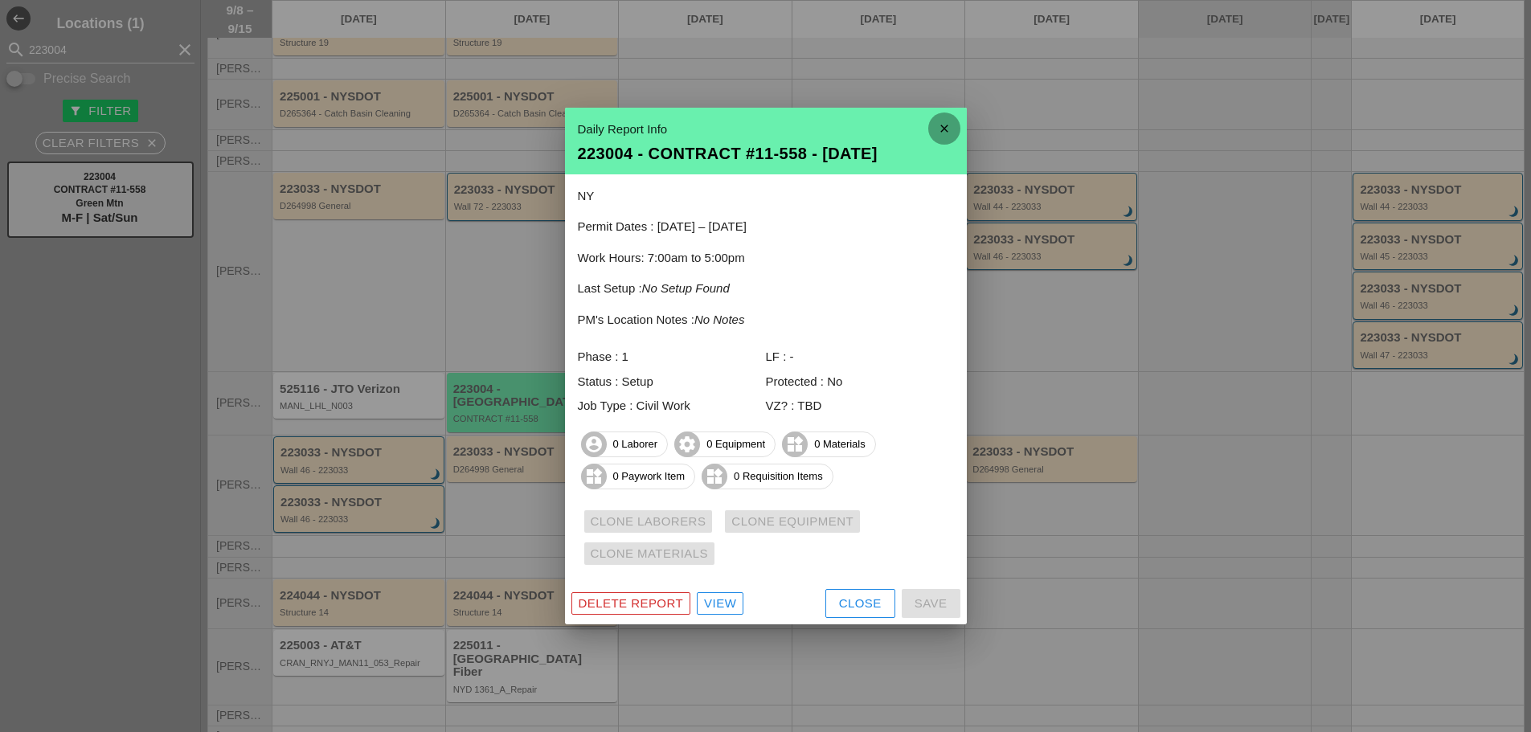
click at [945, 123] on icon "close" at bounding box center [944, 129] width 32 height 32
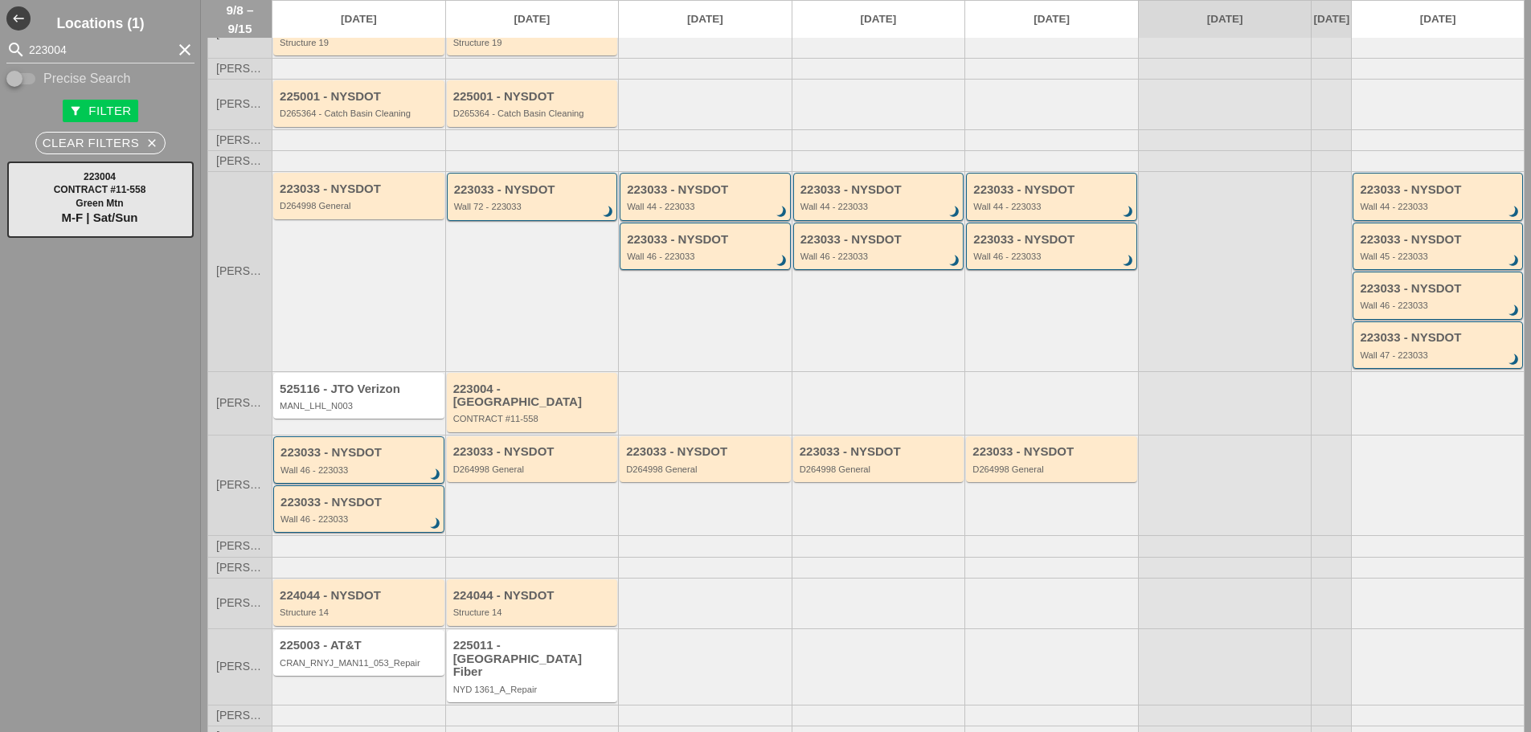
scroll to position [0, 0]
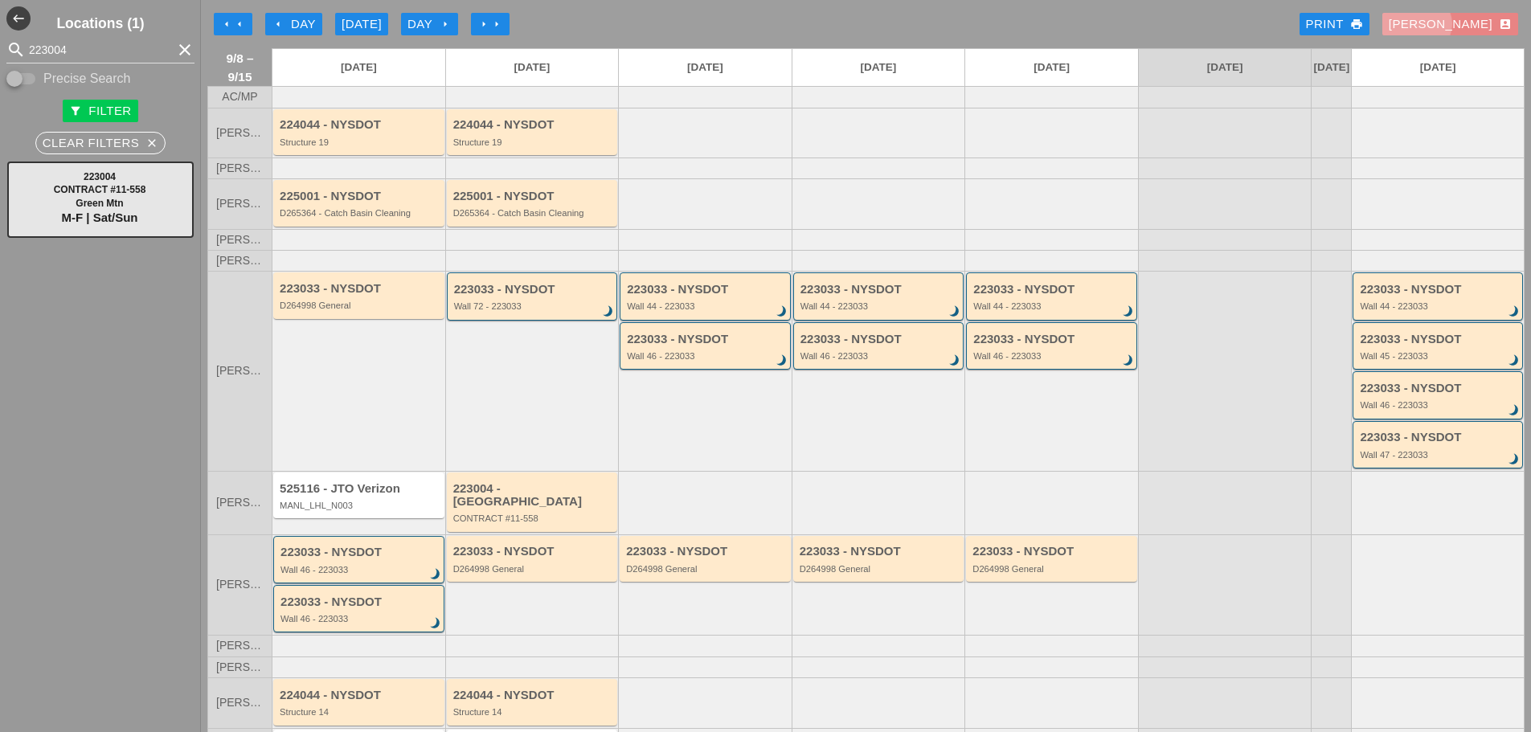
click at [1455, 24] on div "Enrico account_box" at bounding box center [1450, 24] width 123 height 18
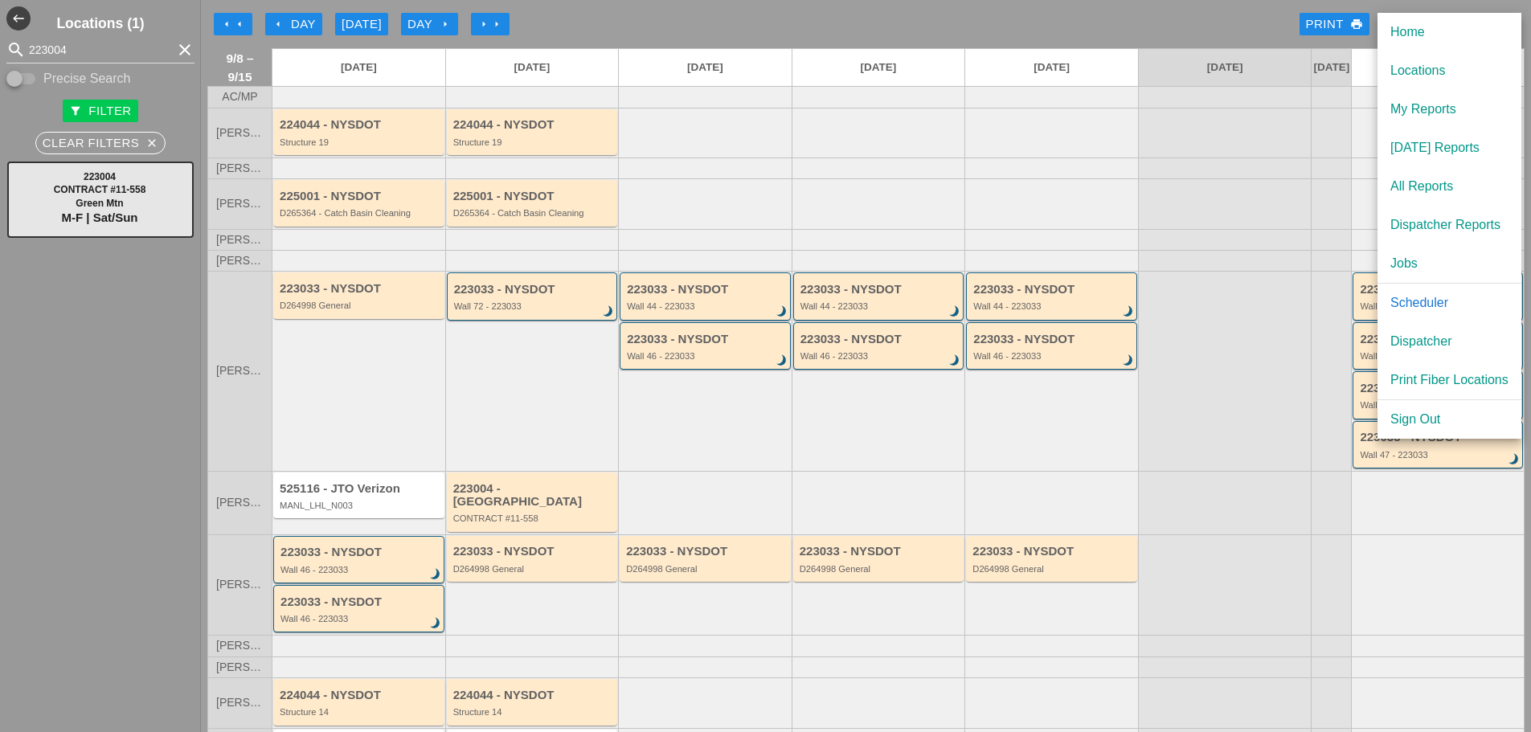
click at [1414, 111] on div "My Reports" at bounding box center [1449, 109] width 118 height 19
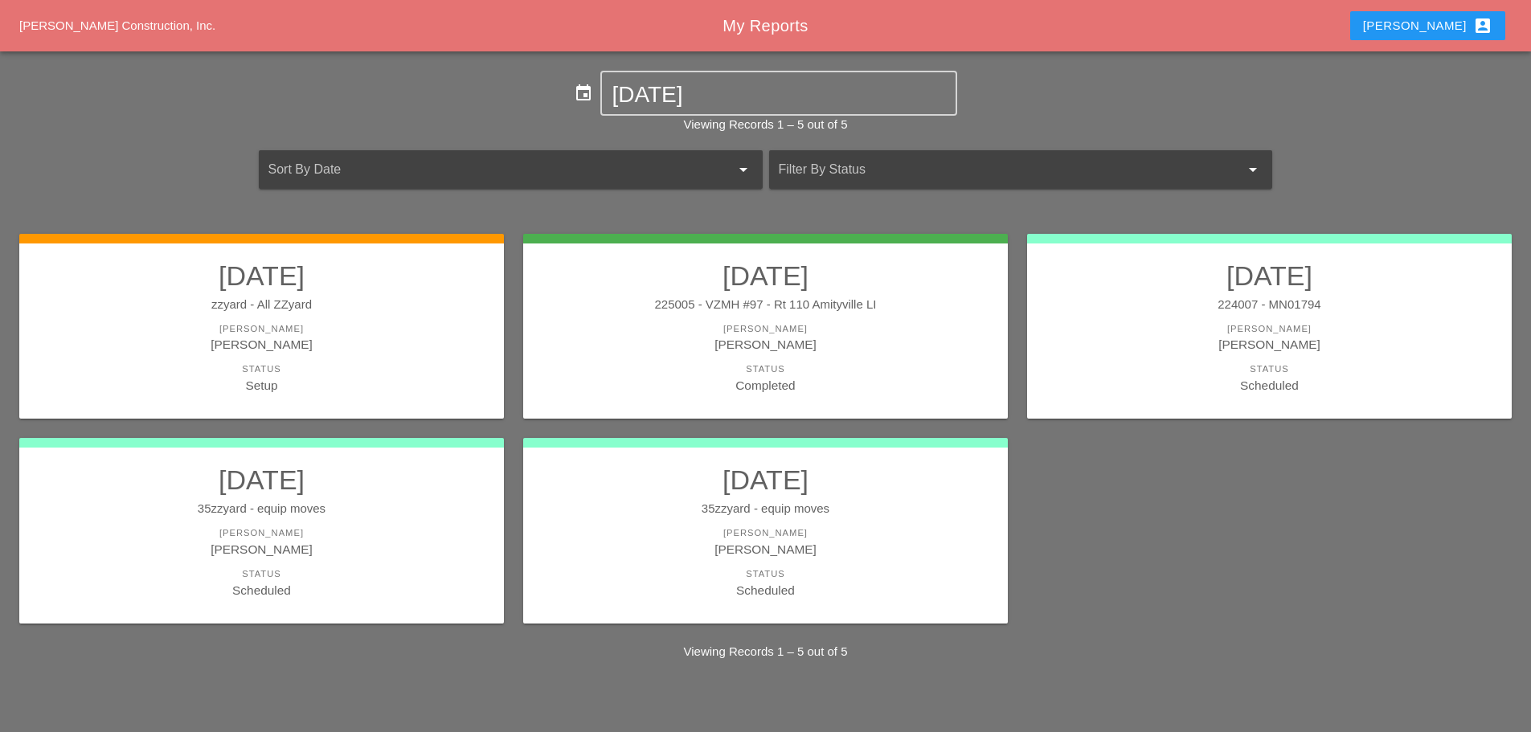
click at [378, 334] on div "[PERSON_NAME]" at bounding box center [261, 329] width 452 height 14
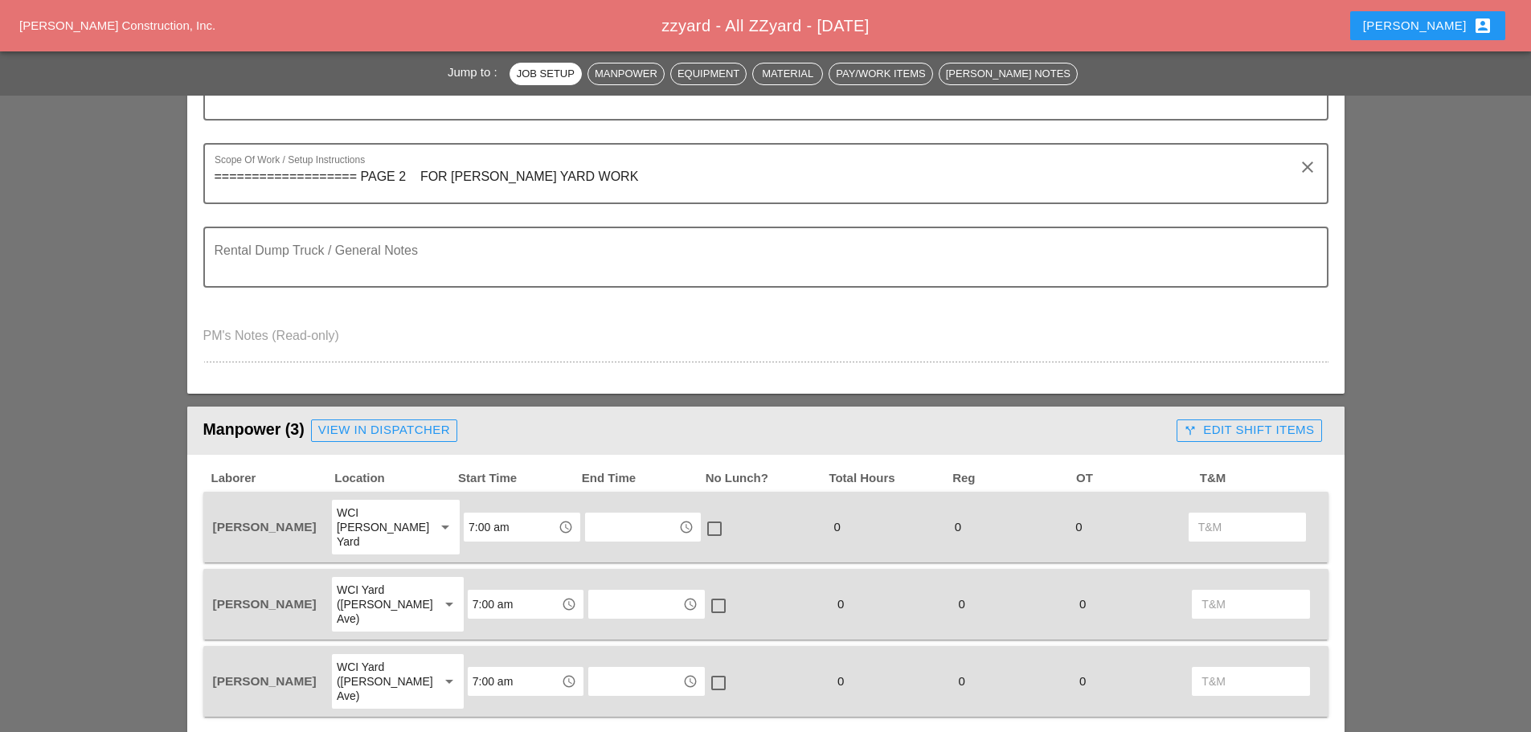
scroll to position [482, 0]
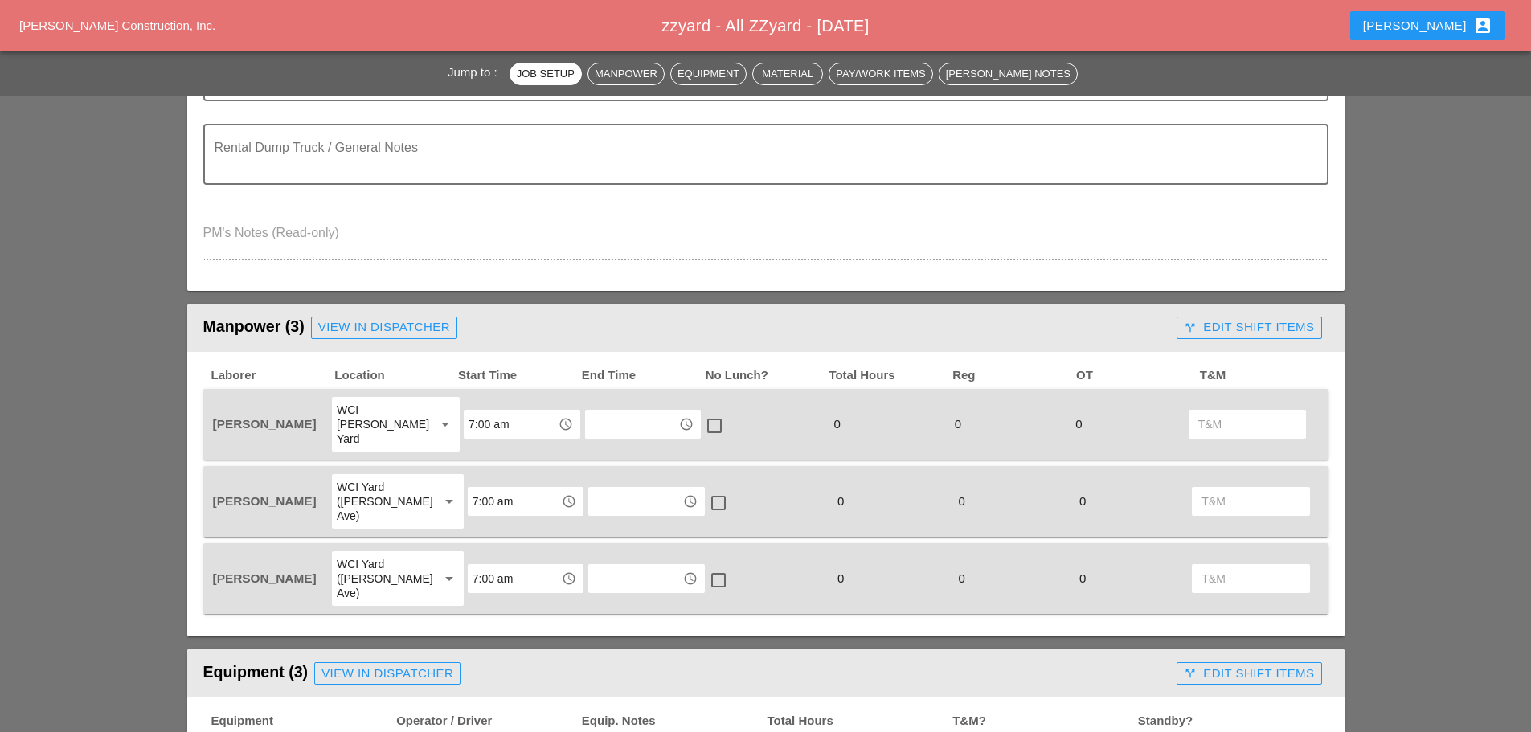
click at [637, 415] on input "text" at bounding box center [632, 424] width 84 height 26
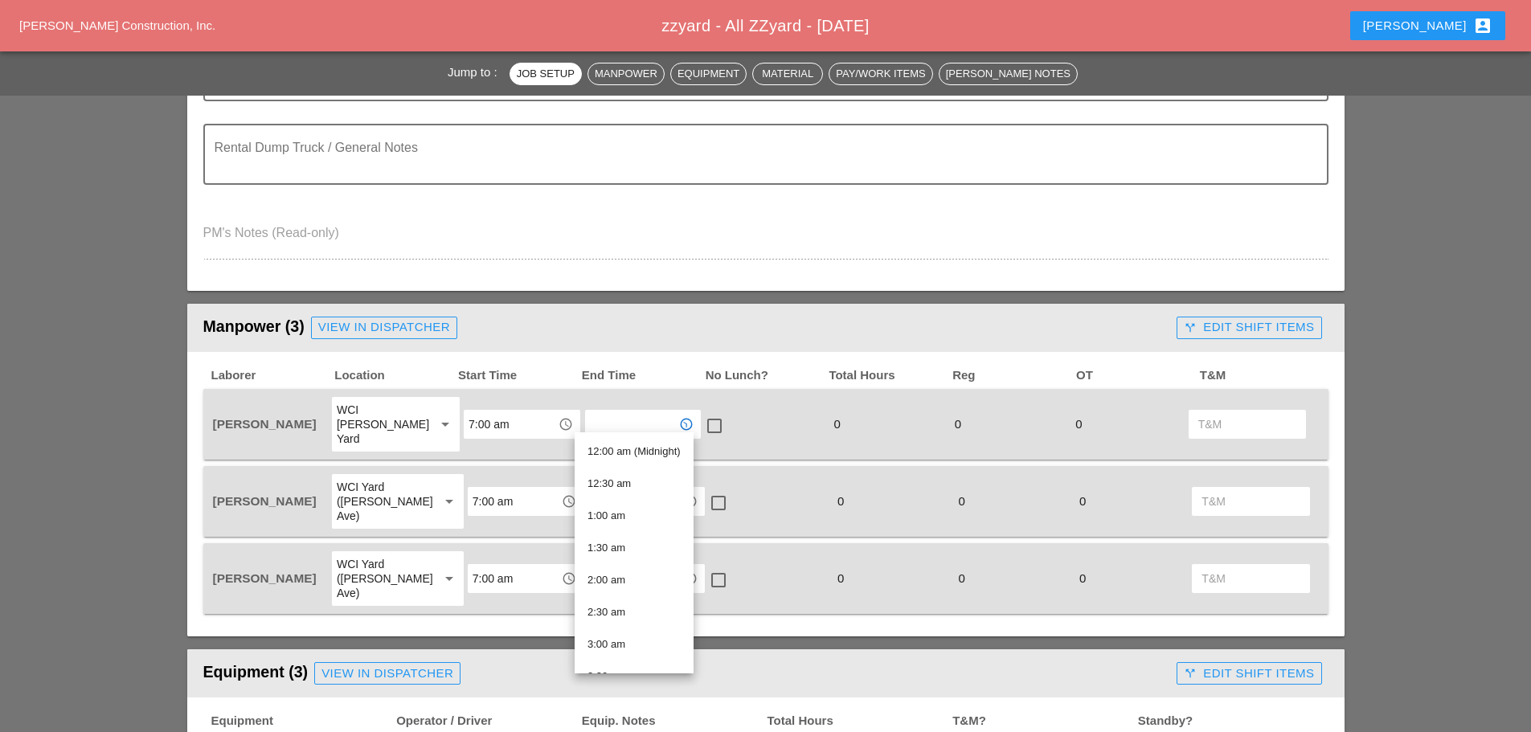
click at [706, 420] on div at bounding box center [714, 425] width 27 height 27
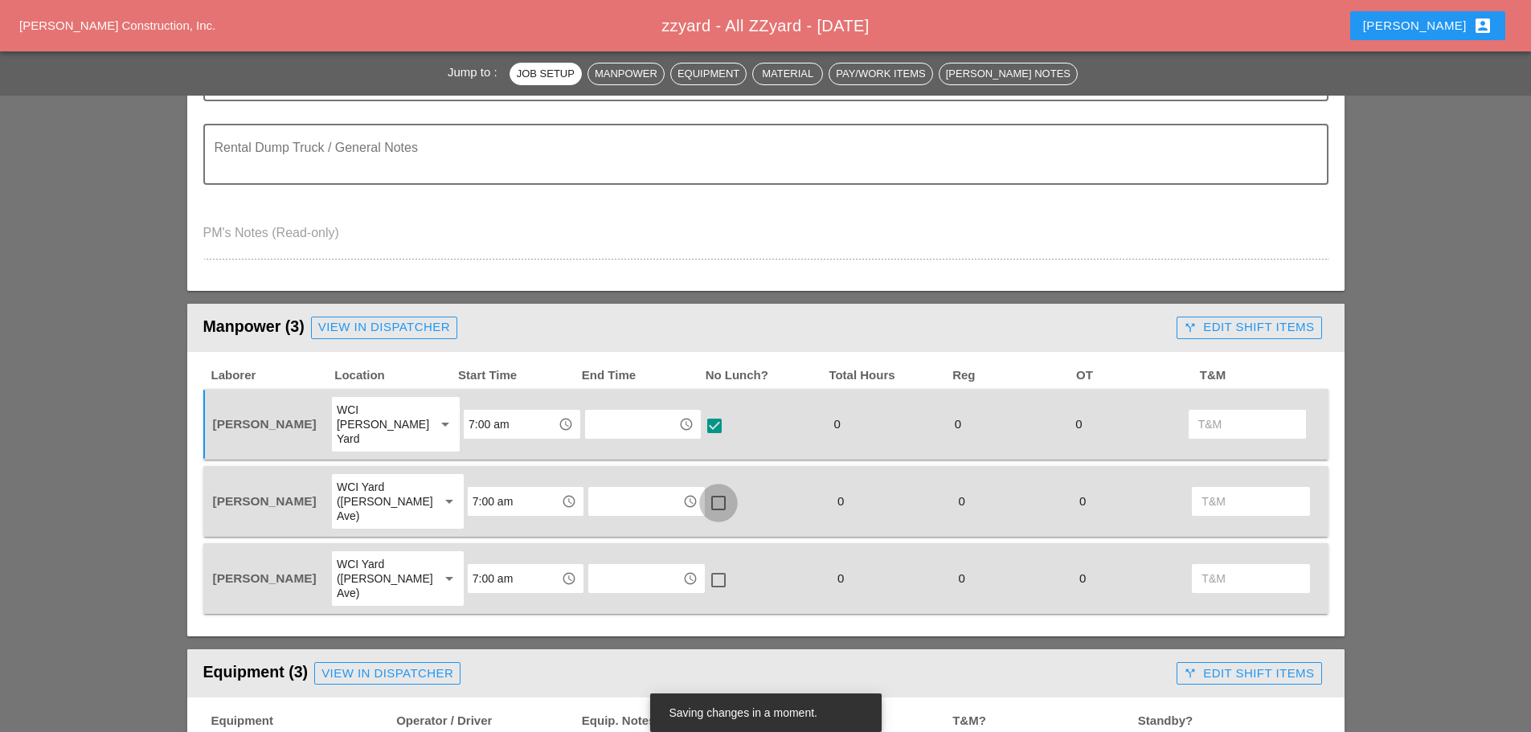
click at [705, 489] on div at bounding box center [718, 502] width 27 height 27
click at [705, 567] on div at bounding box center [718, 580] width 27 height 27
click at [614, 420] on input "text" at bounding box center [632, 424] width 84 height 26
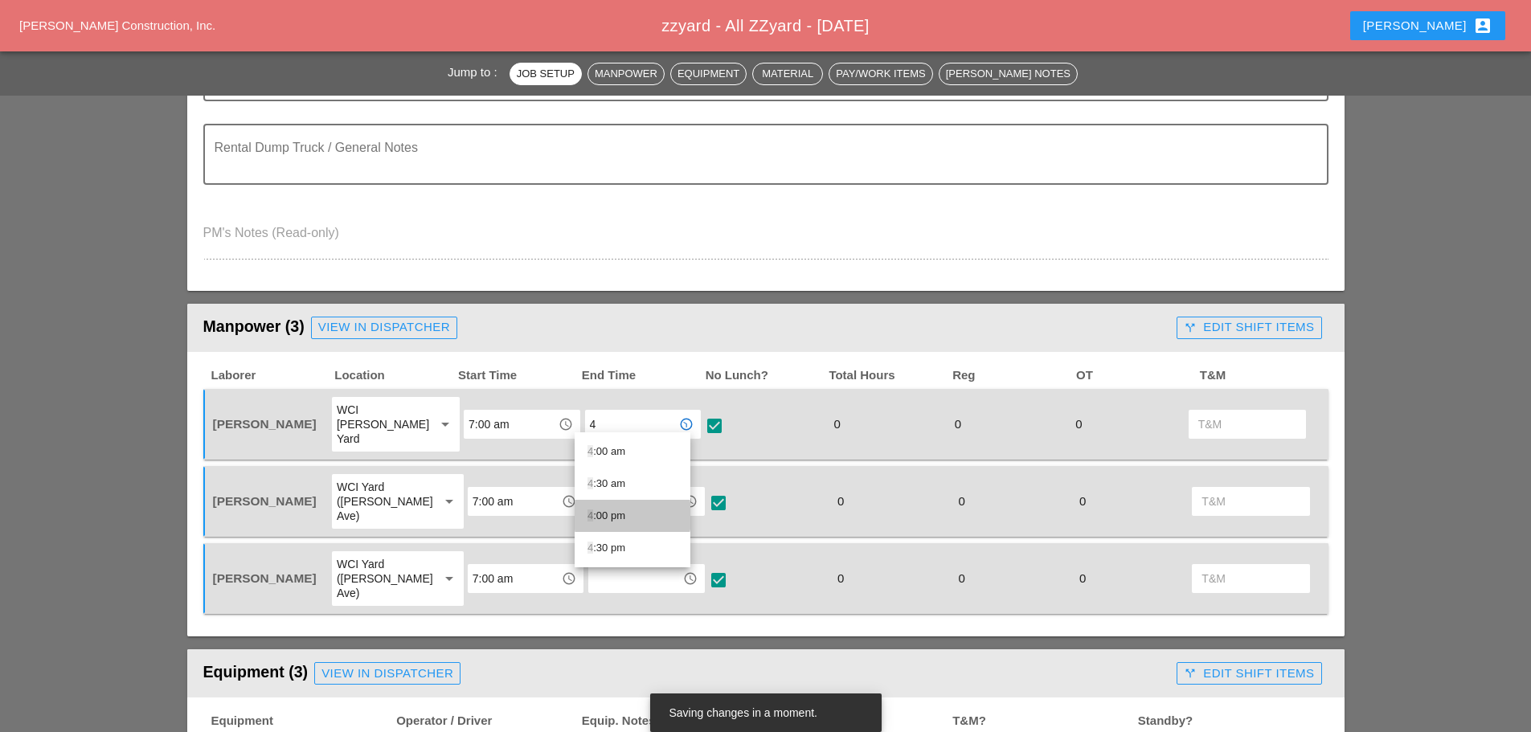
click at [635, 519] on div "4 :00 pm" at bounding box center [632, 515] width 90 height 19
type input "4:00 pm"
click at [621, 489] on input "text" at bounding box center [635, 502] width 84 height 26
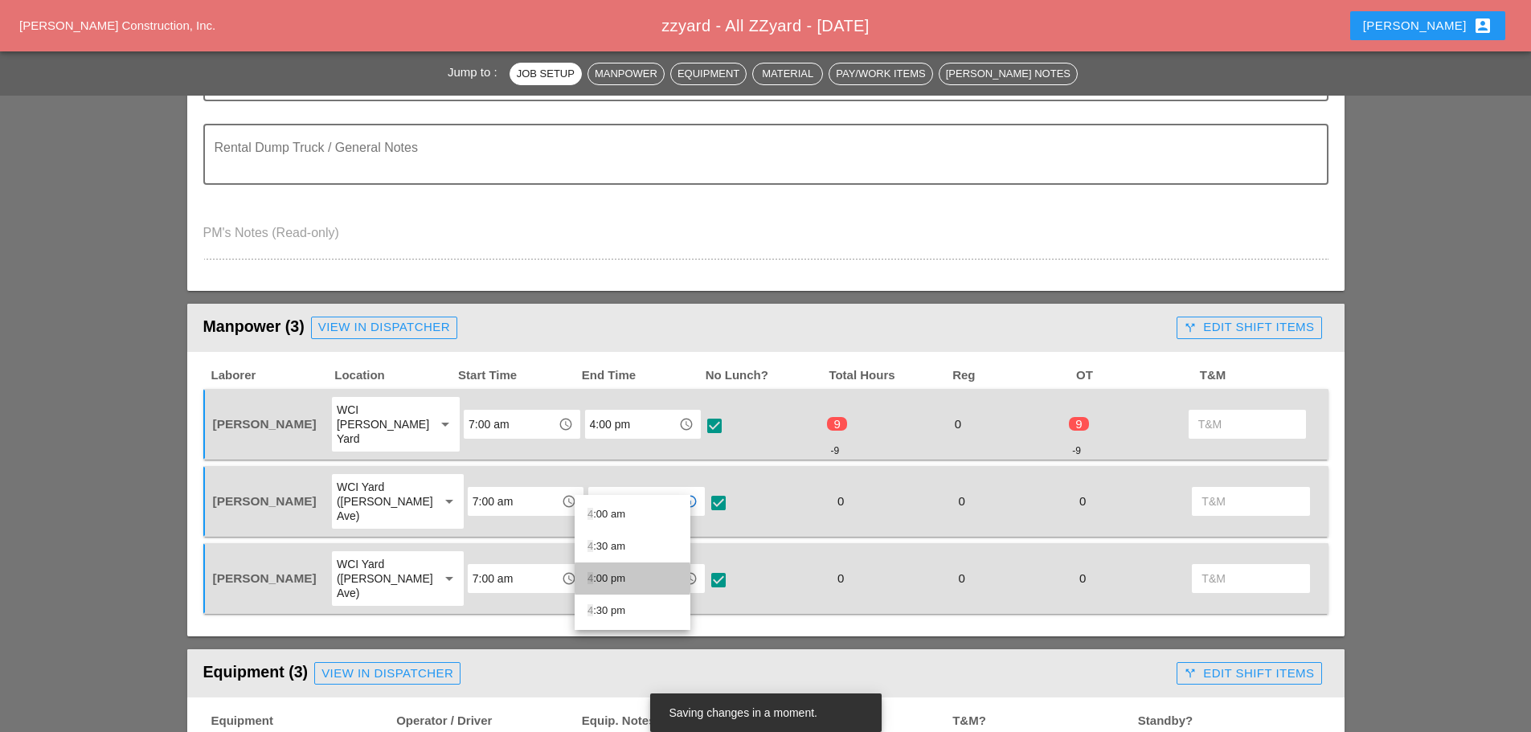
click at [619, 578] on div "4 :00 pm" at bounding box center [632, 578] width 90 height 19
type input "4:00 pm"
click at [633, 566] on input "text" at bounding box center [635, 579] width 84 height 26
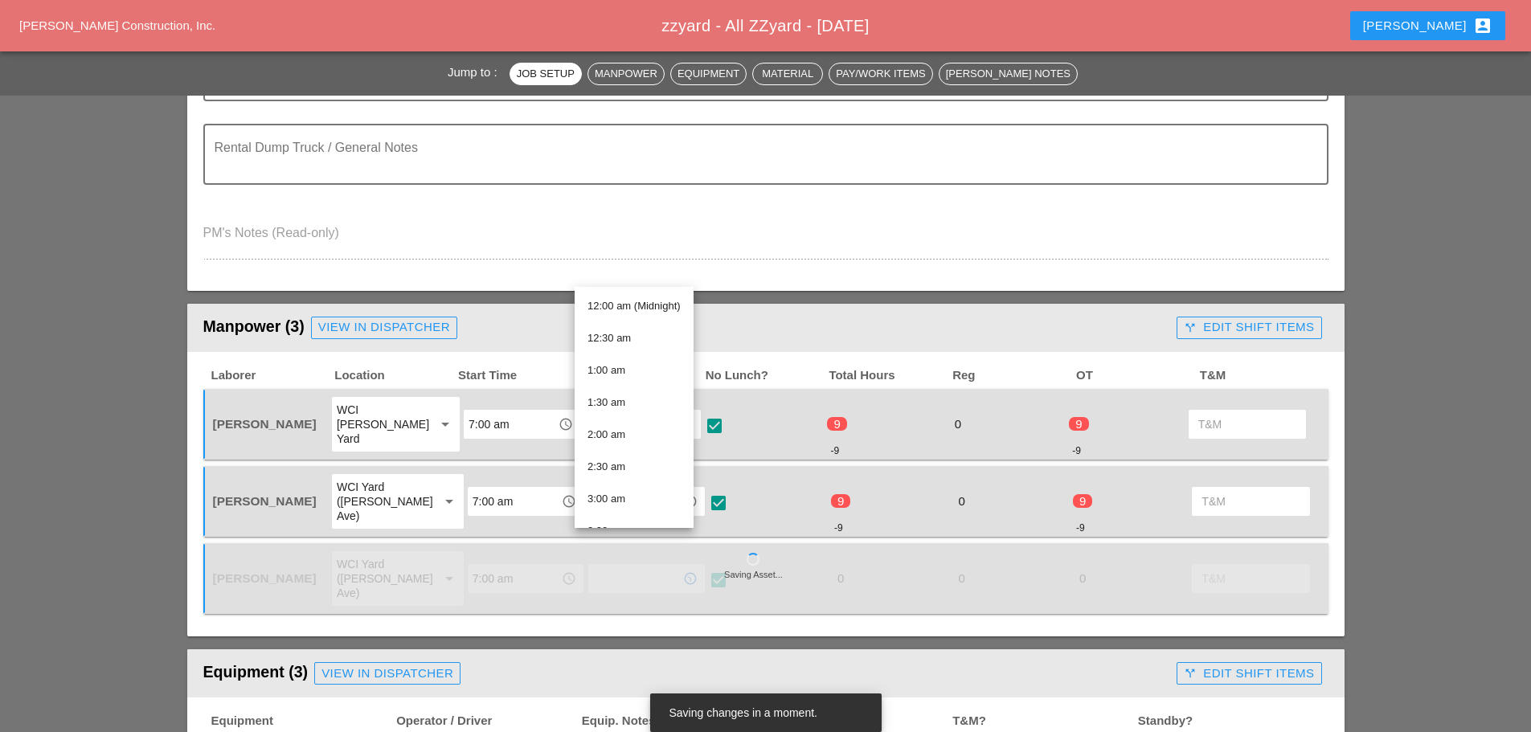
type input "6"
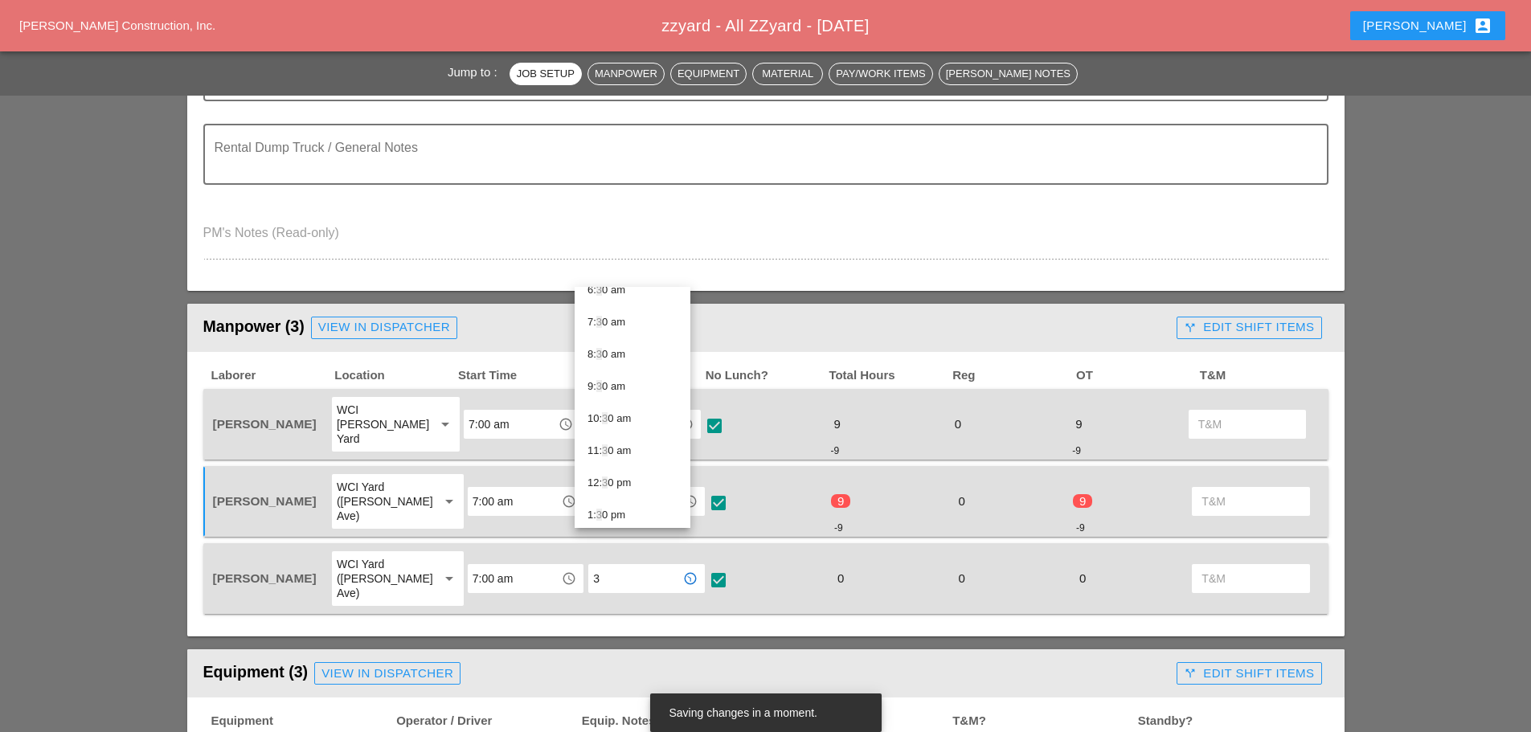
scroll to position [408, 0]
click at [624, 445] on div "3 :30 pm" at bounding box center [632, 444] width 90 height 19
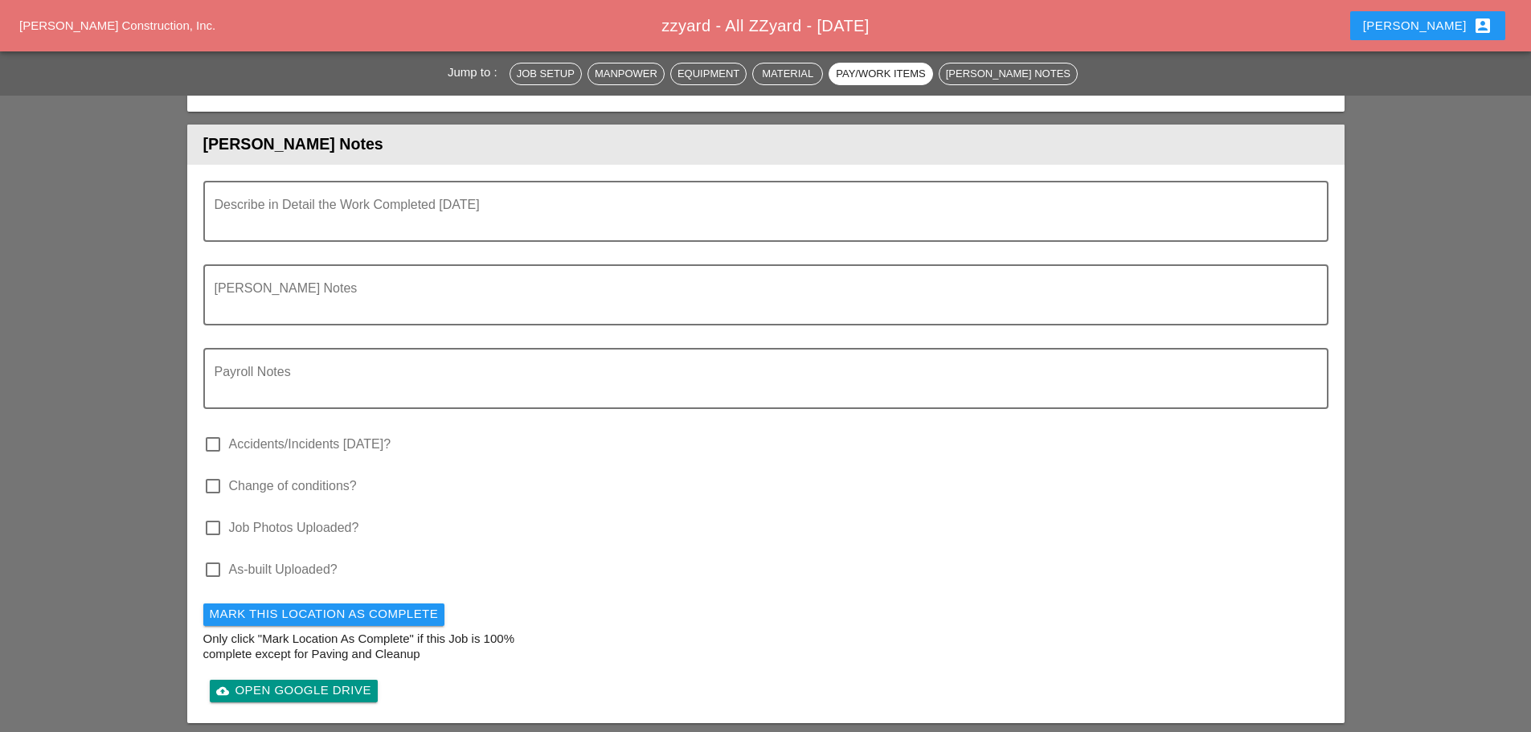
scroll to position [2009, 0]
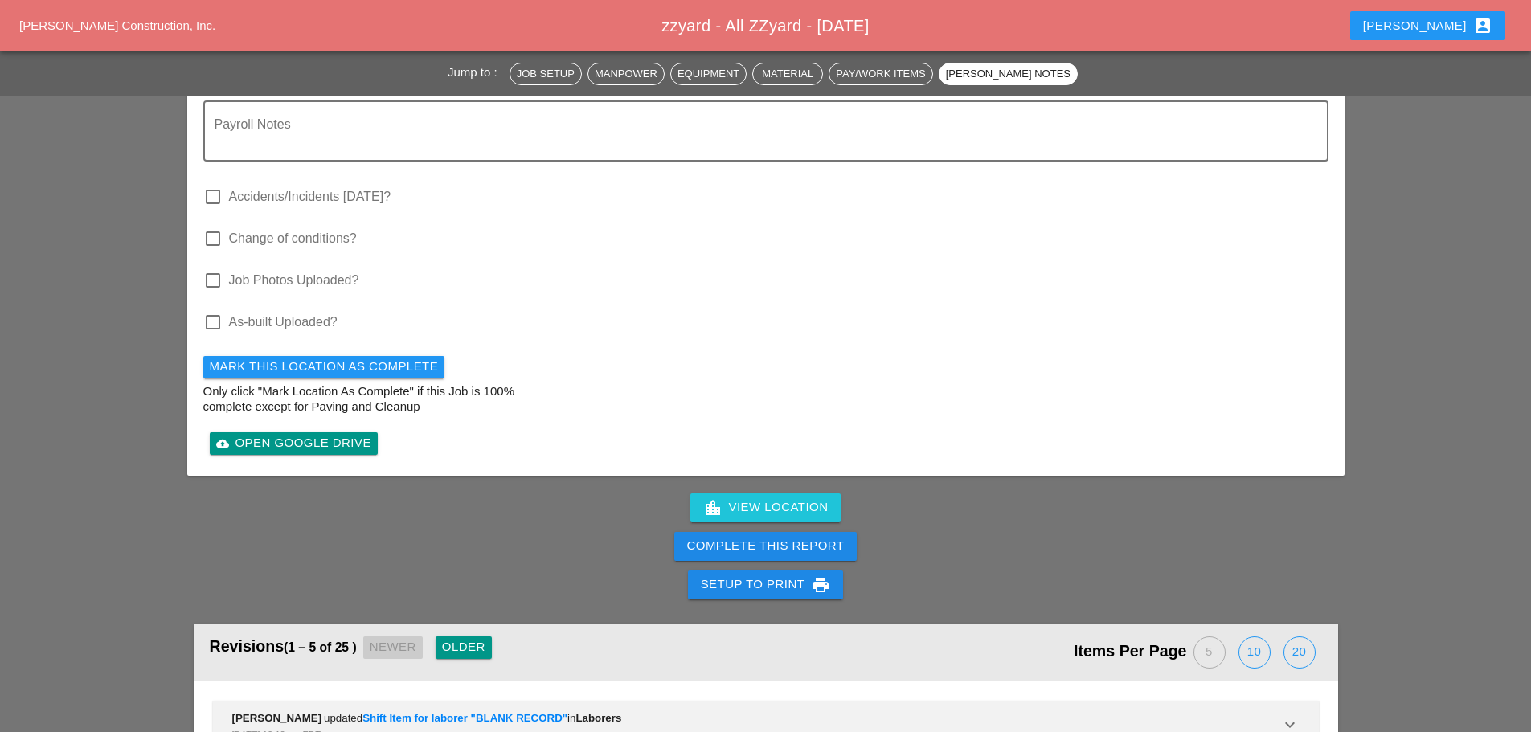
type input "3:30 pm"
click at [821, 537] on div "Complete This Report" at bounding box center [766, 546] width 158 height 18
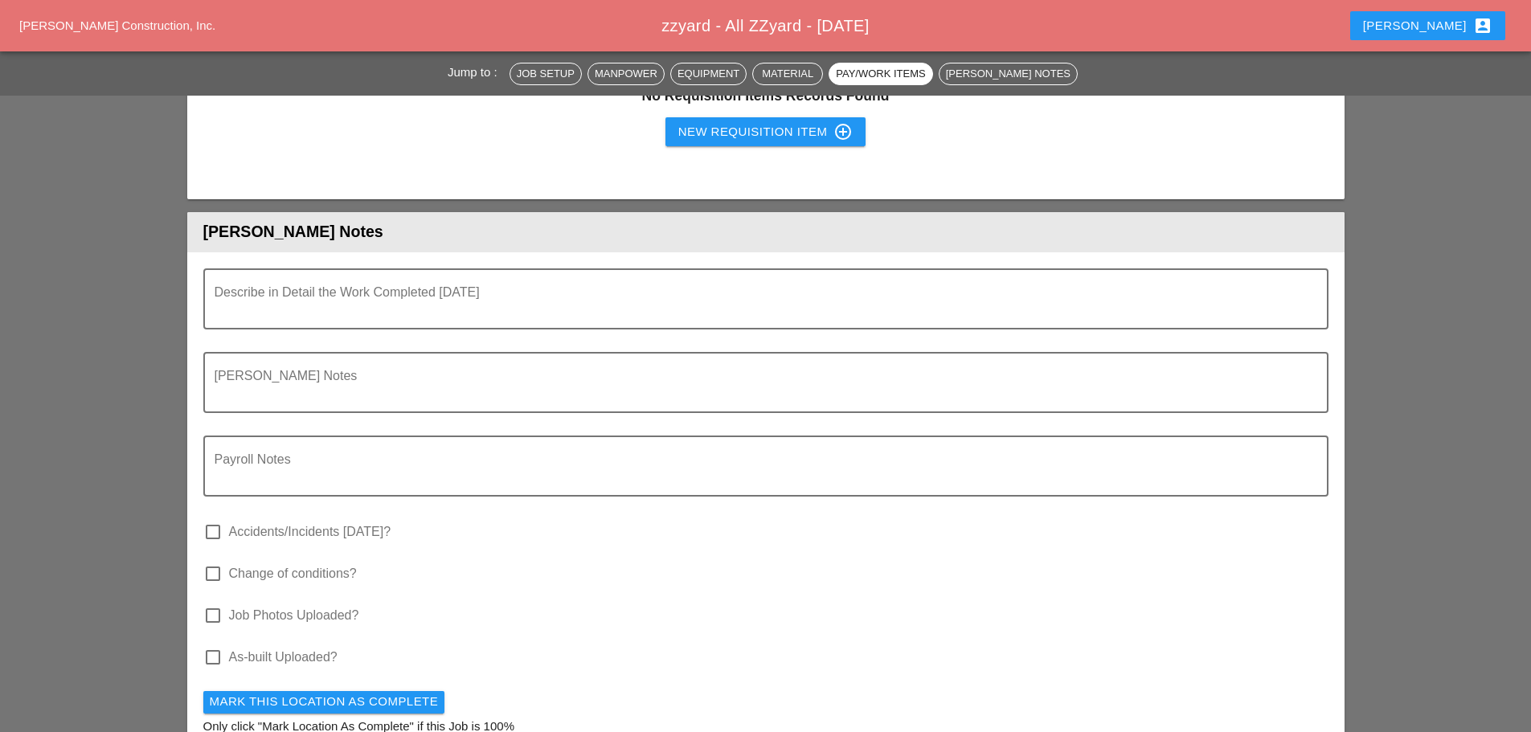
scroll to position [1929, 0]
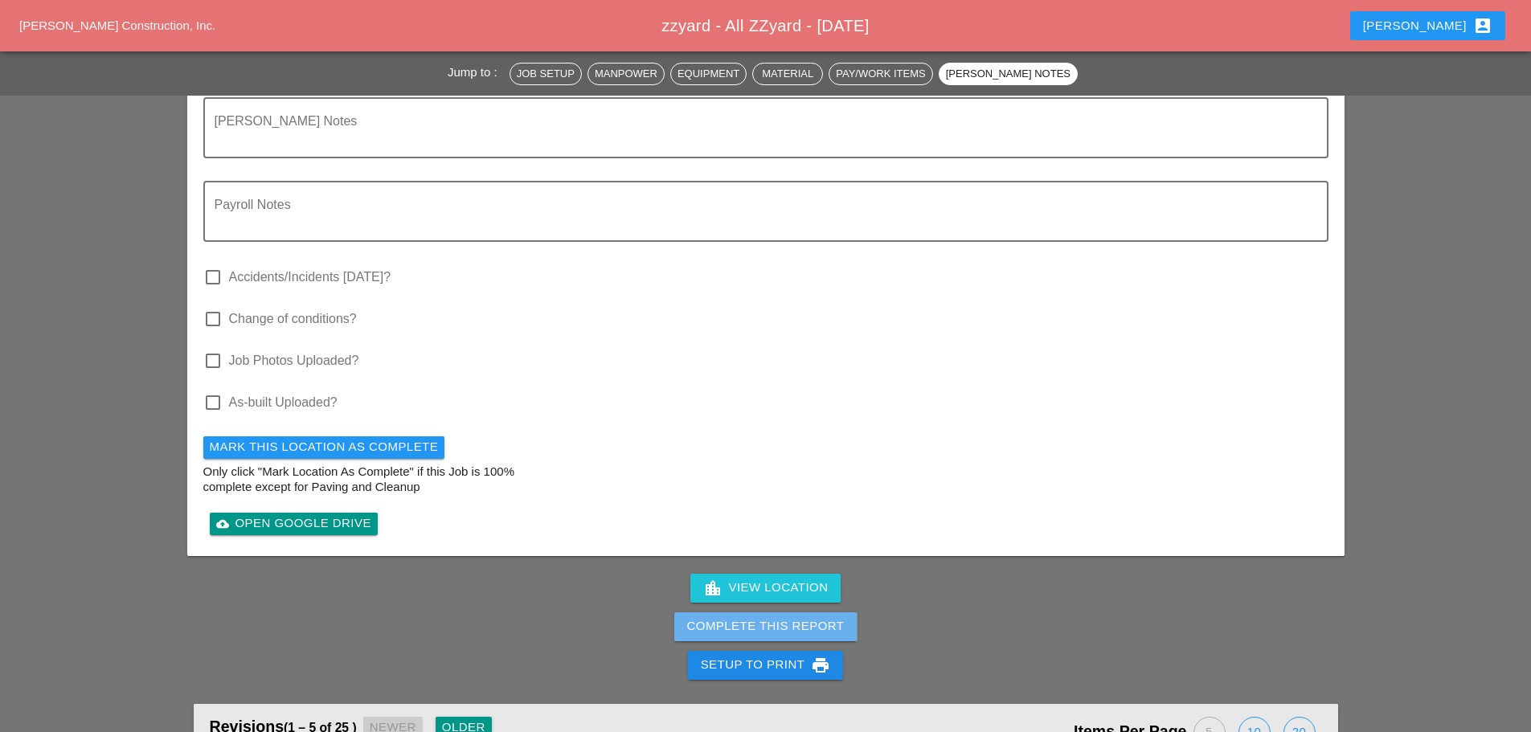
click at [784, 617] on div "Complete This Report" at bounding box center [766, 626] width 158 height 18
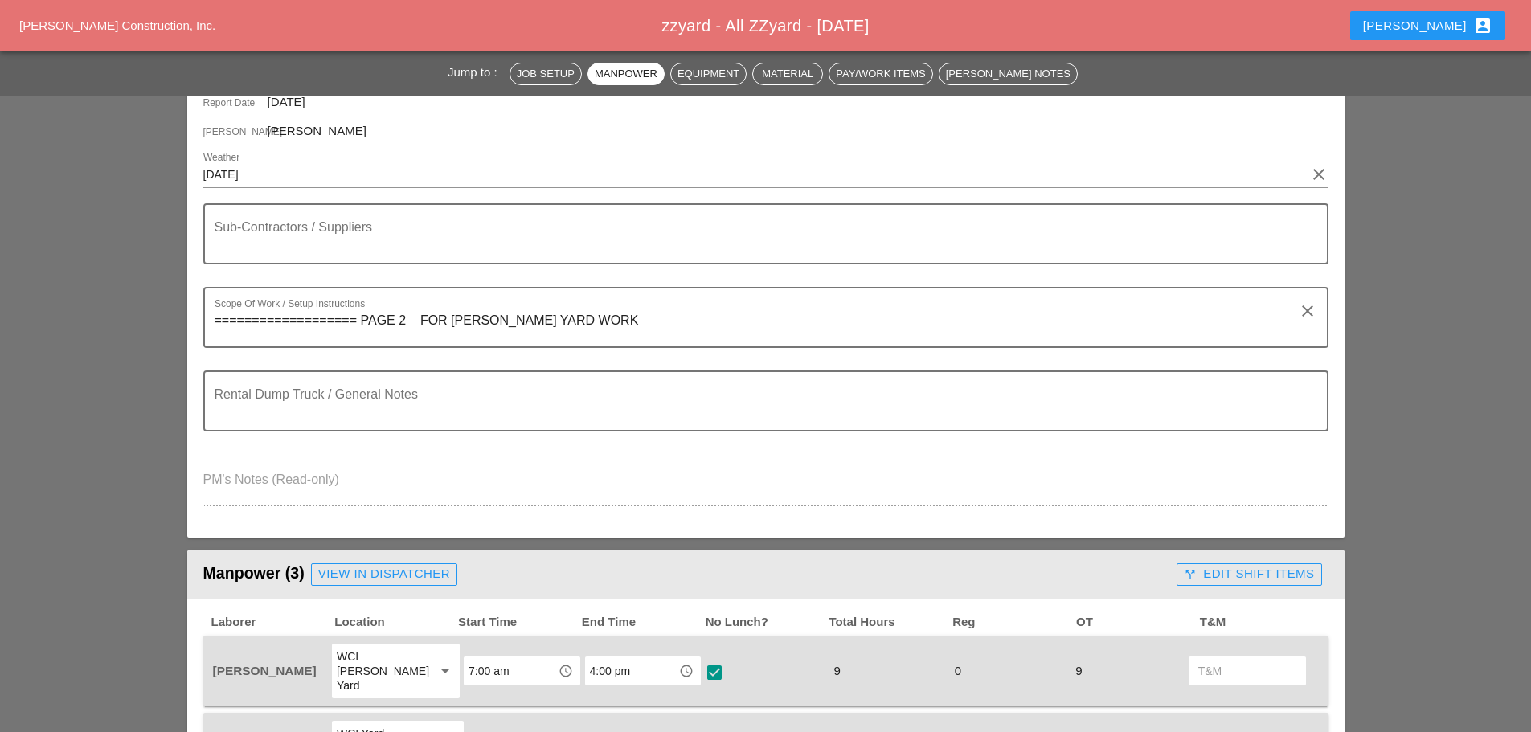
scroll to position [0, 0]
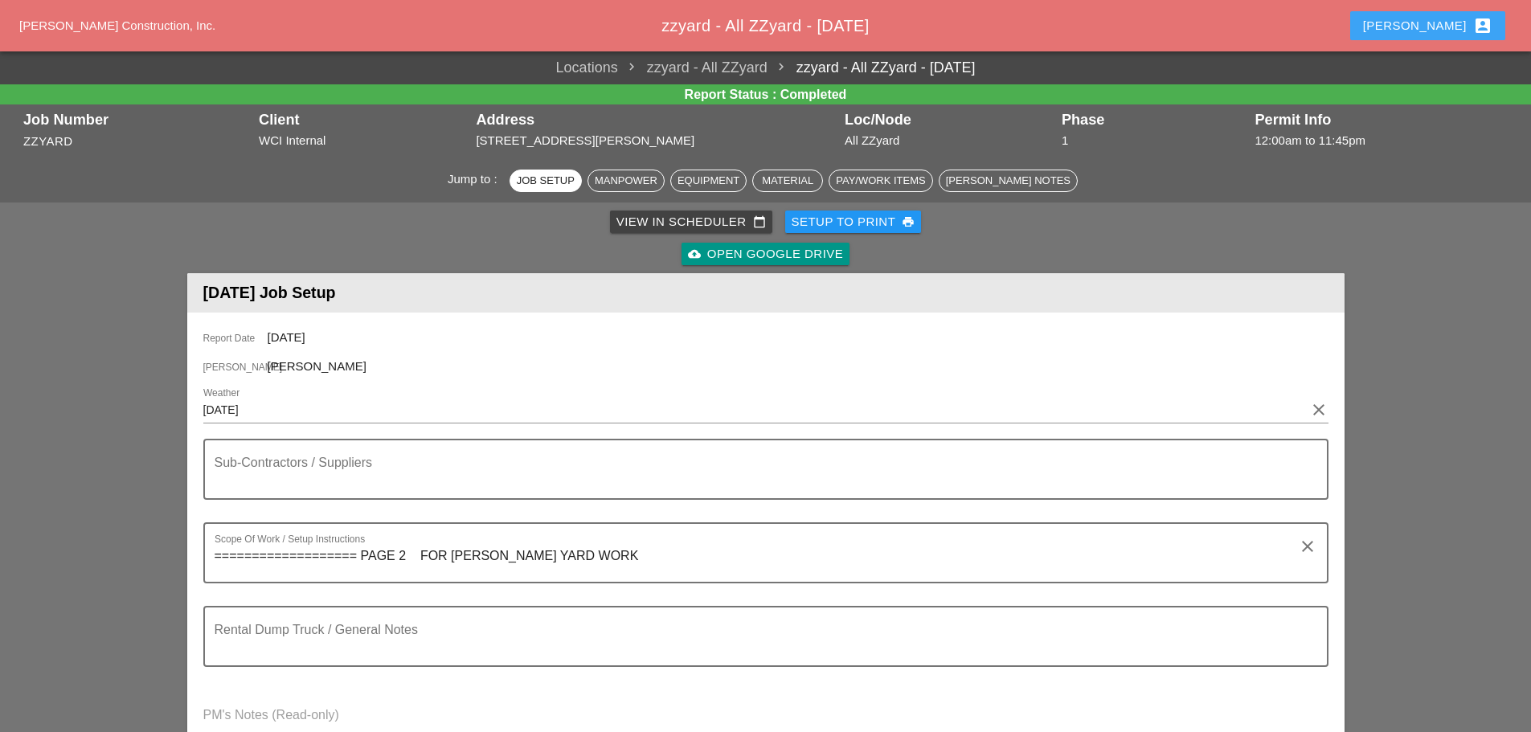
click at [1435, 26] on div "[PERSON_NAME] account_box" at bounding box center [1427, 25] width 129 height 19
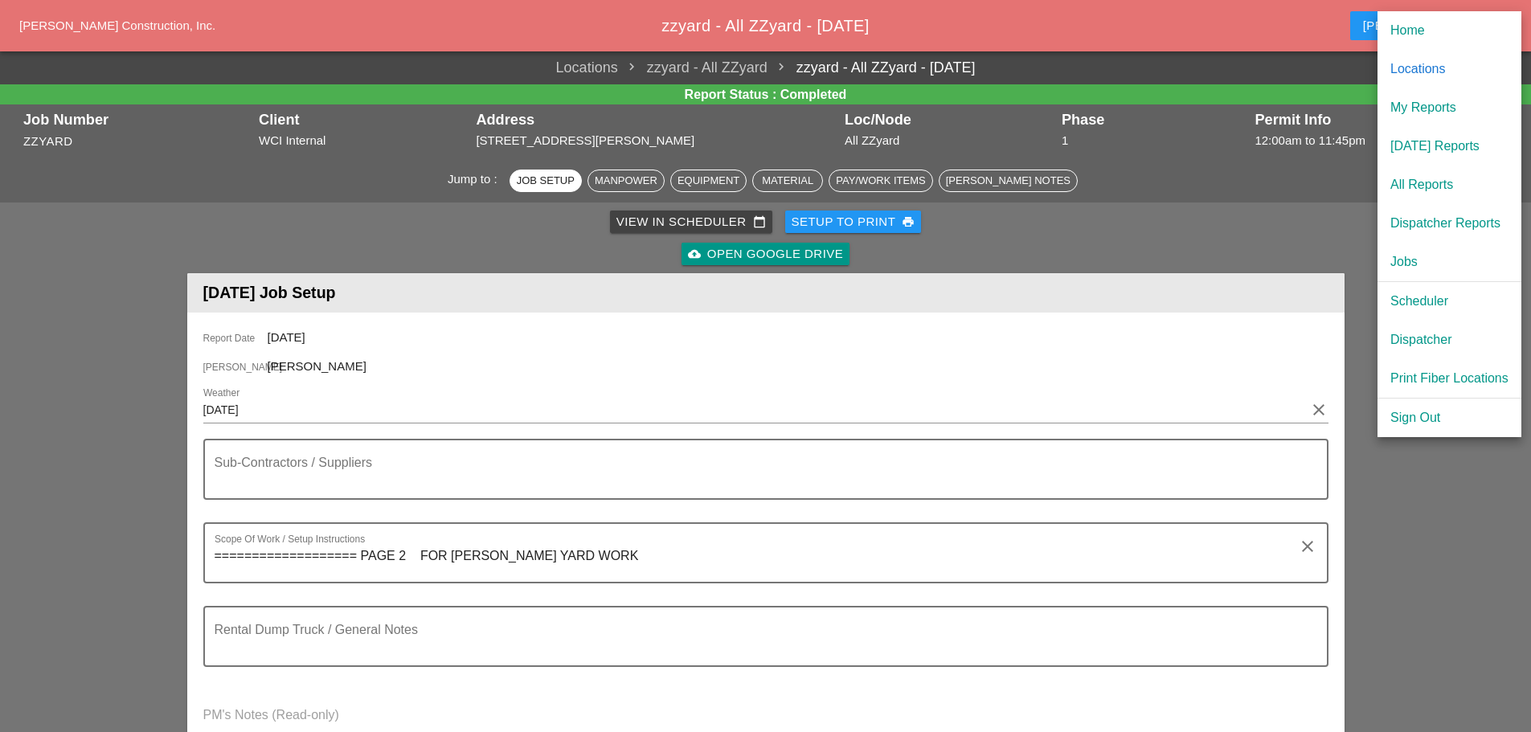
click at [1426, 300] on div "Scheduler" at bounding box center [1449, 301] width 118 height 19
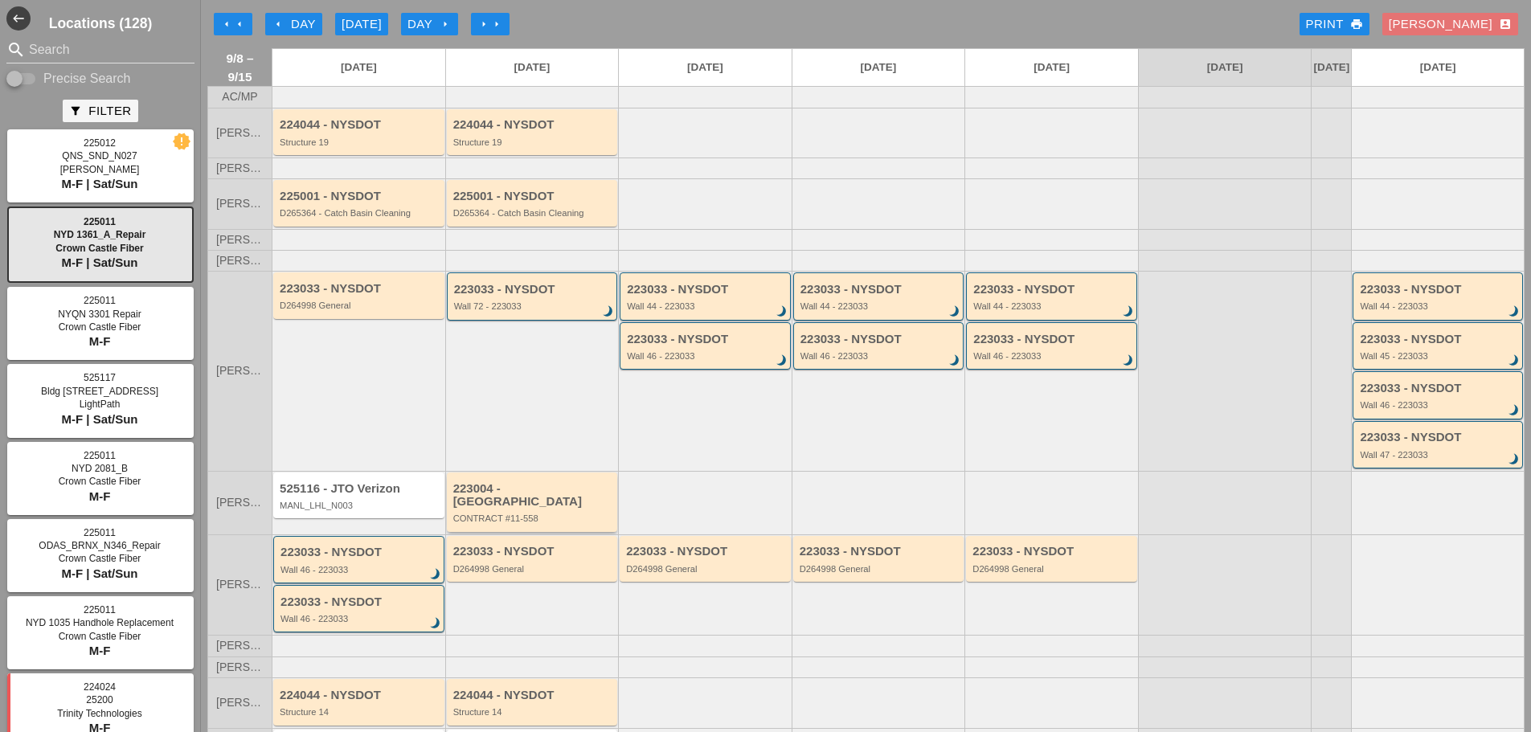
click at [550, 523] on div "223004 - Green Mtn CONTRACT #11-558" at bounding box center [532, 502] width 171 height 59
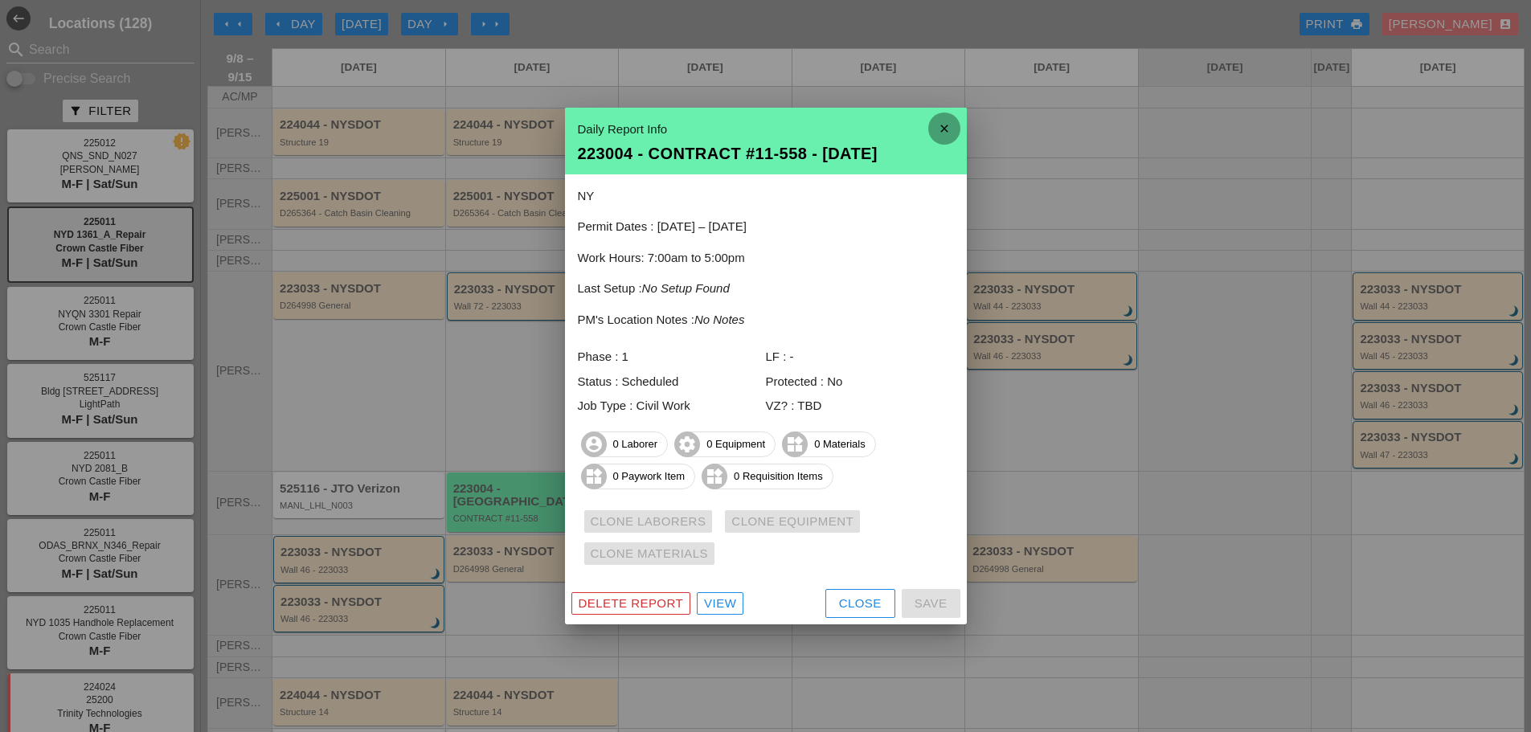
click at [948, 114] on icon "close" at bounding box center [944, 129] width 32 height 32
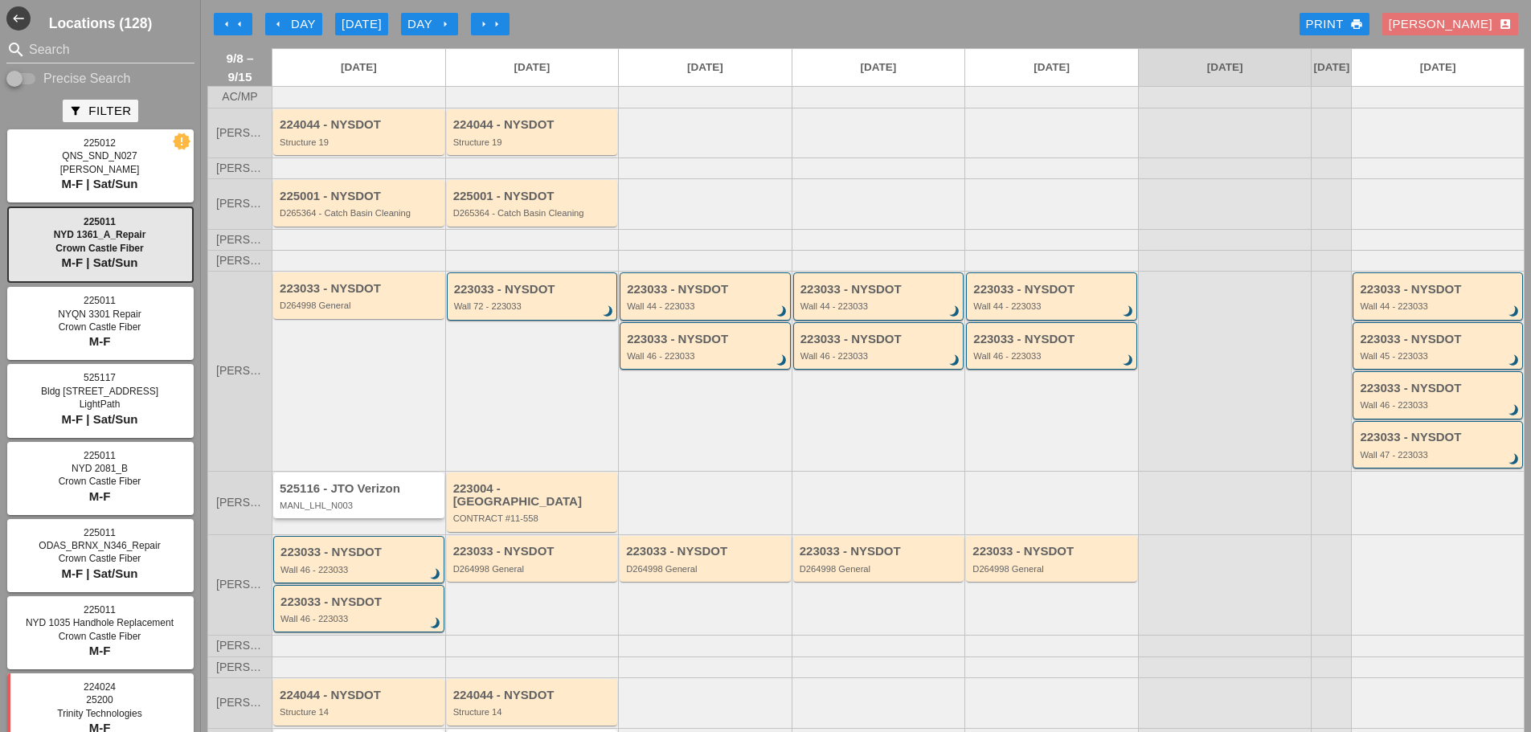
click at [379, 510] on div "MANL_LHL_N003" at bounding box center [360, 506] width 161 height 10
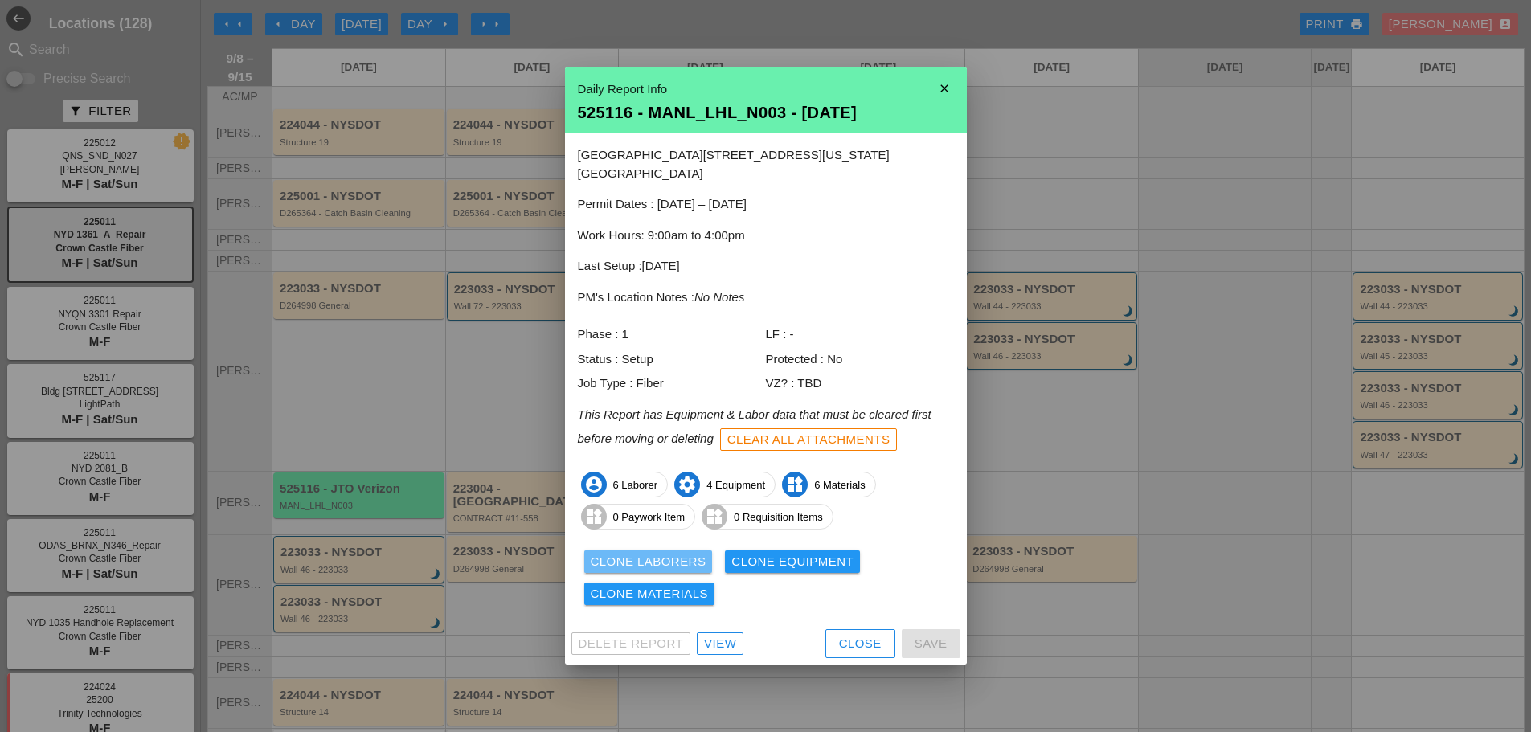
click at [621, 553] on div "Clone Laborers" at bounding box center [649, 562] width 116 height 18
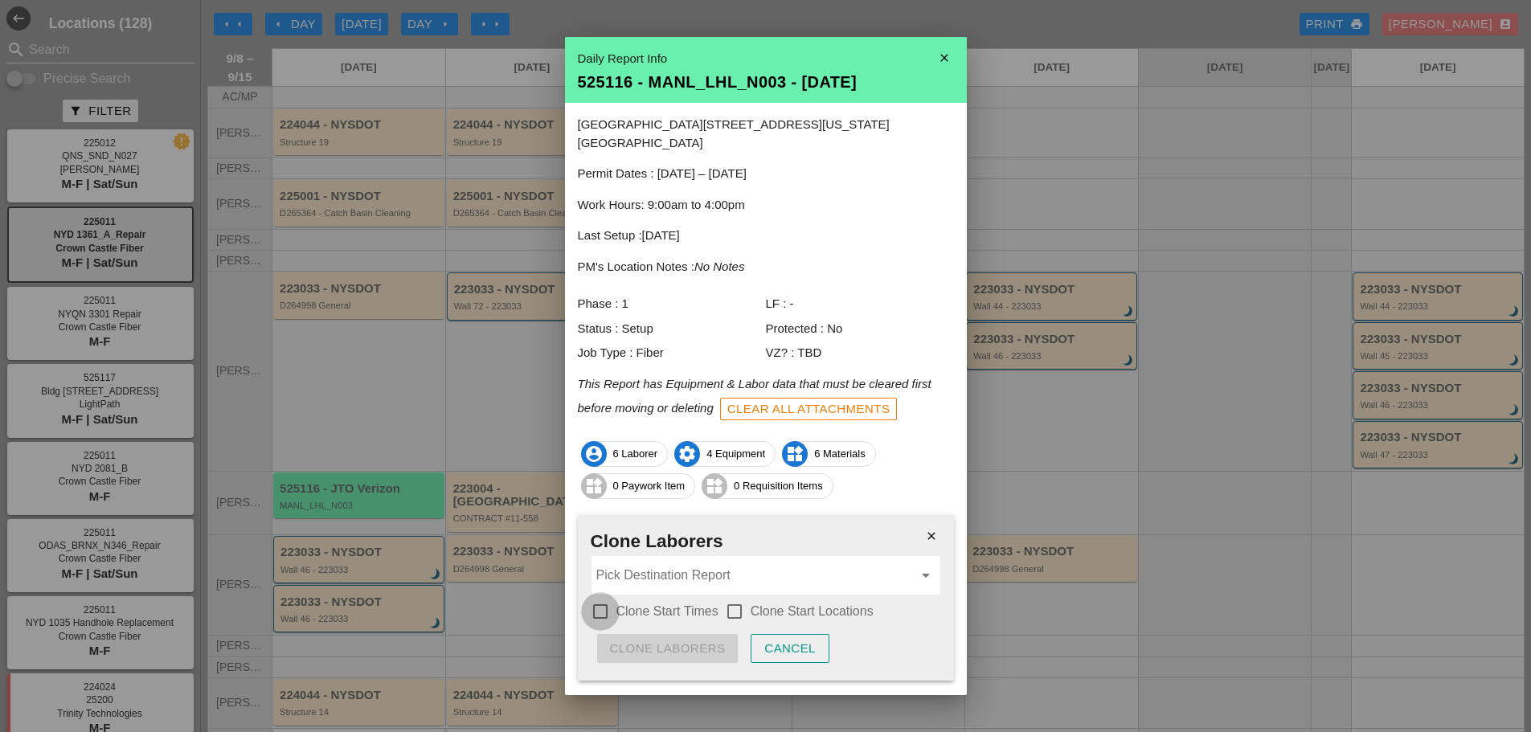
click at [607, 598] on div at bounding box center [600, 611] width 27 height 27
checkbox input "true"
click at [735, 598] on div at bounding box center [734, 611] width 27 height 27
checkbox input "true"
click at [681, 563] on input "Pick Destination Report" at bounding box center [754, 576] width 317 height 26
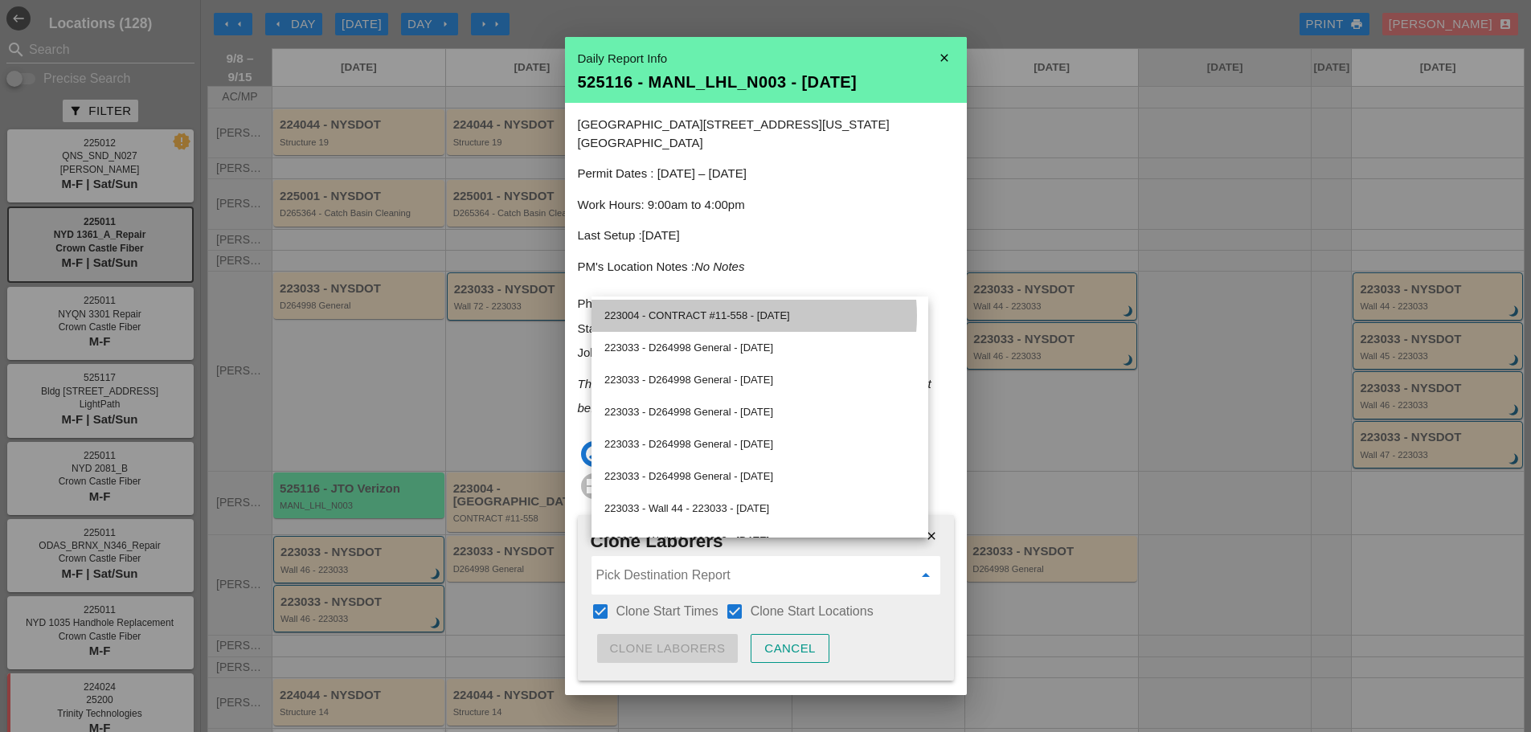
click at [702, 313] on div "223004 - CONTRACT #11-558 - 09/09/2025" at bounding box center [759, 315] width 311 height 19
type input "223004 - CONTRACT #11-558 - 09/09/2025"
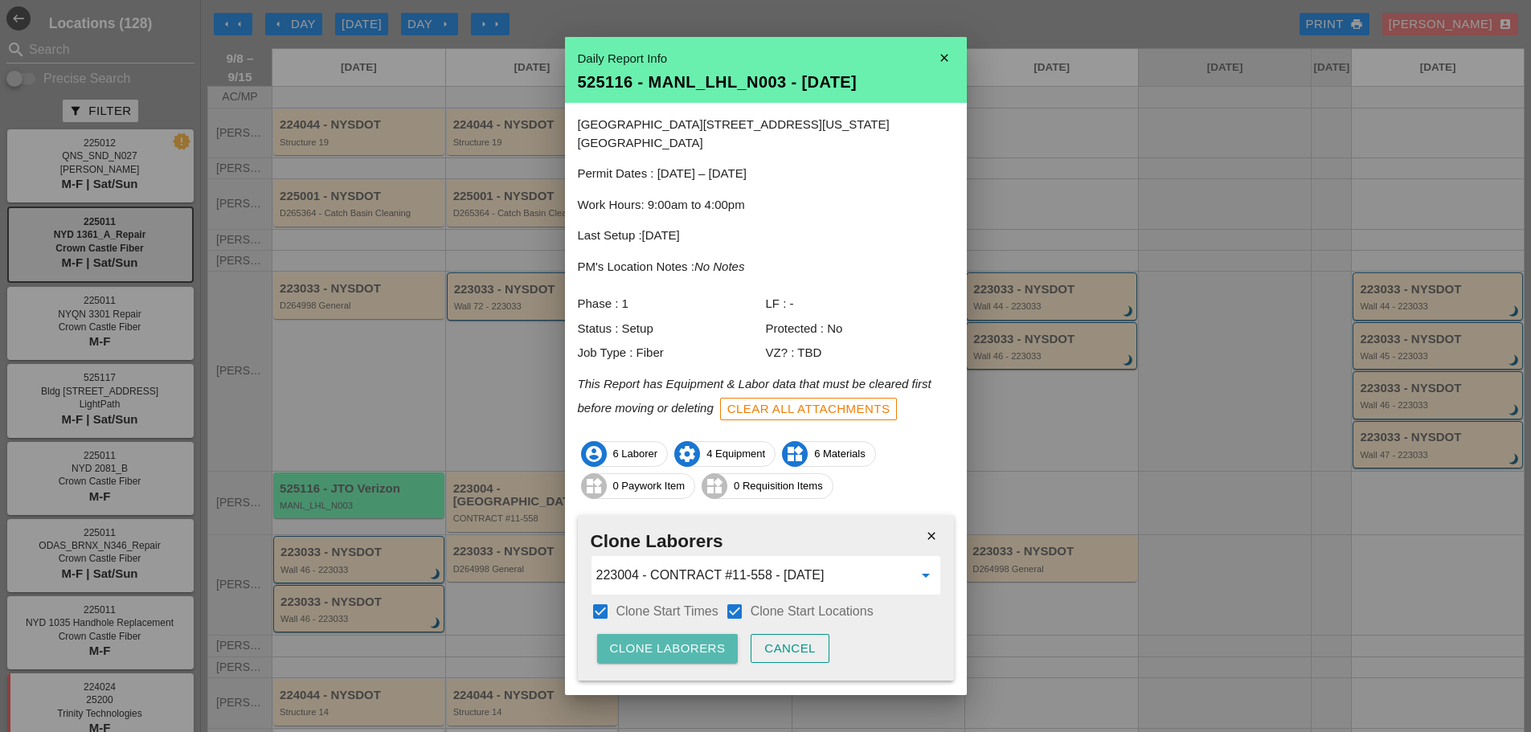
click at [691, 640] on div "Clone Laborers" at bounding box center [668, 649] width 116 height 18
click at [690, 640] on div "Are you sure?" at bounding box center [661, 649] width 102 height 18
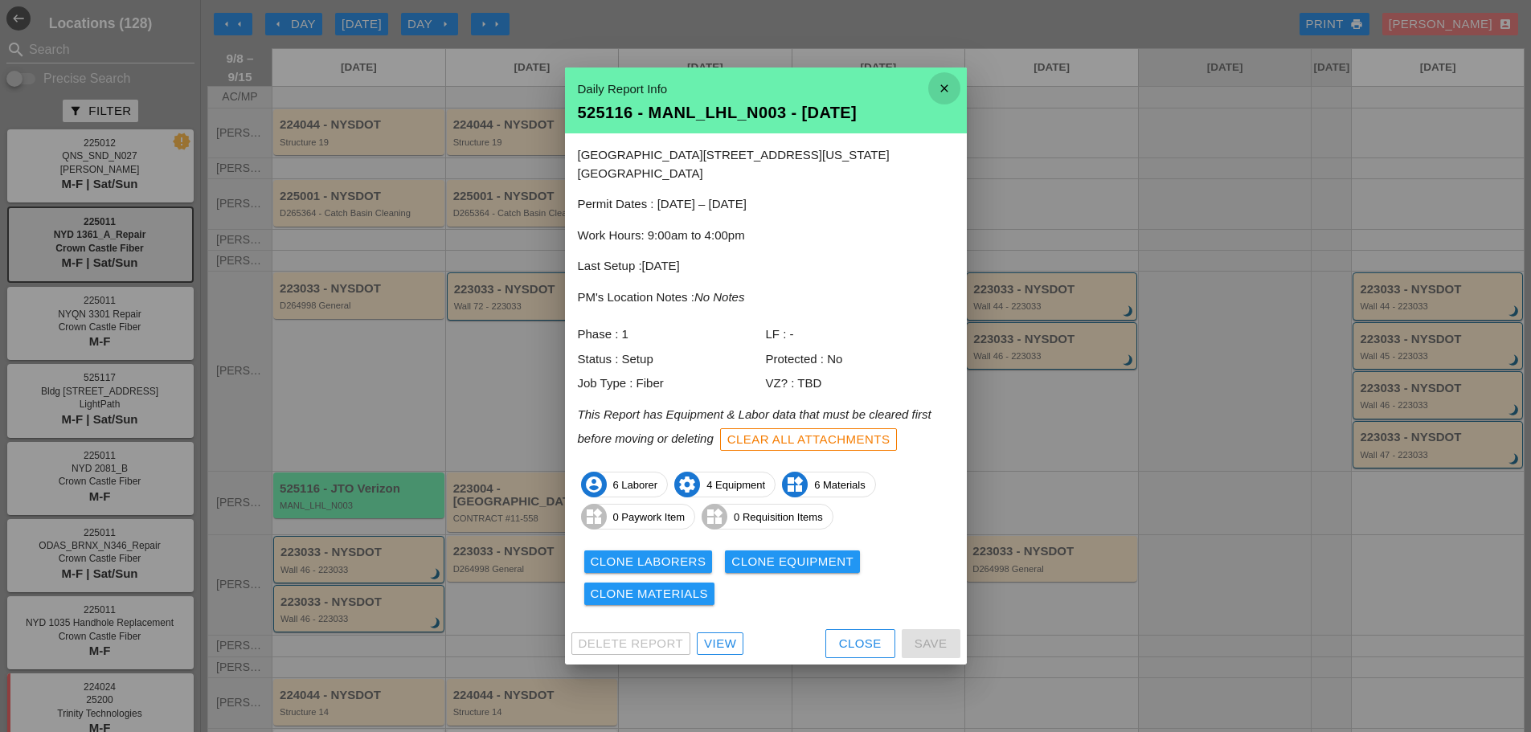
click at [931, 100] on icon "close" at bounding box center [944, 88] width 32 height 32
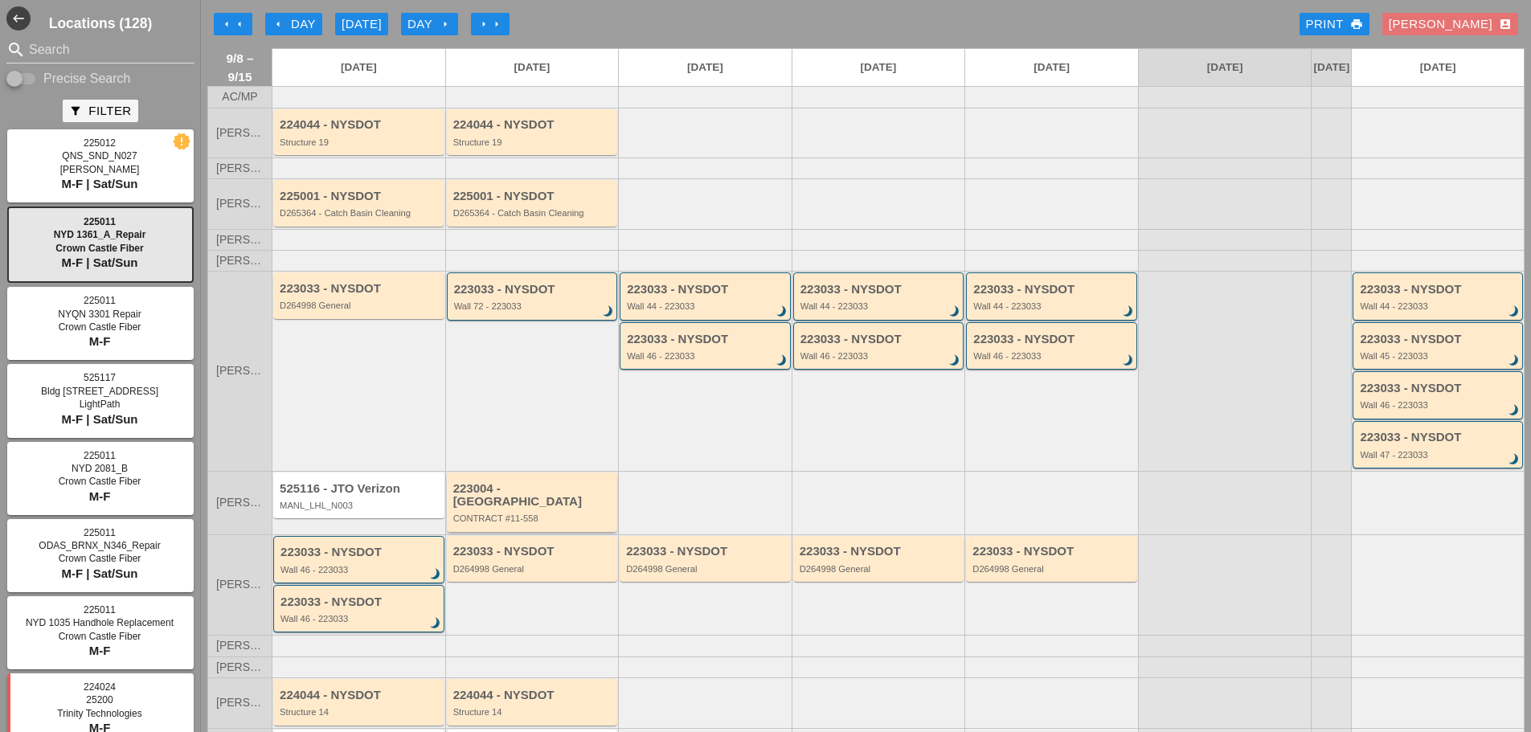
click at [530, 517] on div "CONTRACT #11-558" at bounding box center [533, 519] width 161 height 10
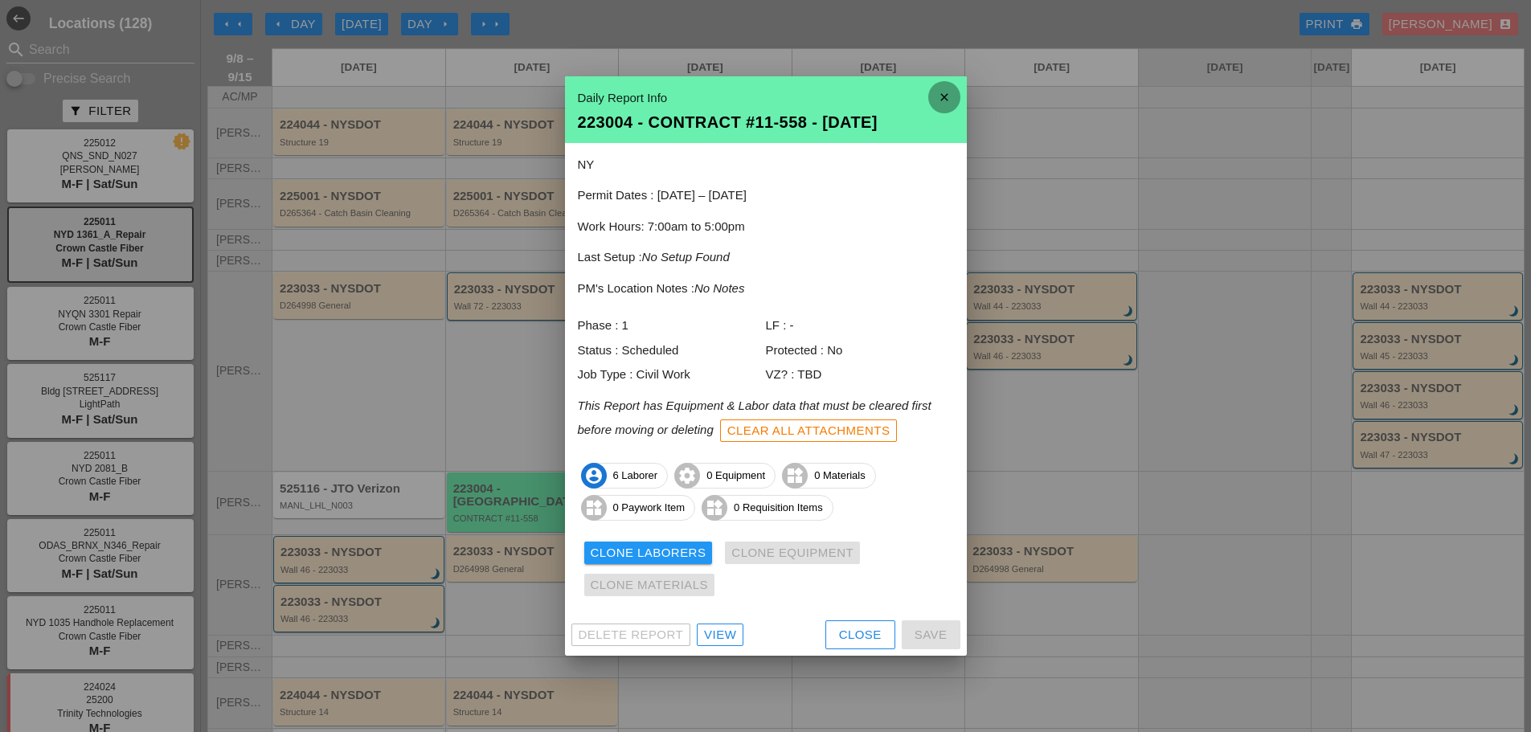
click at [951, 99] on icon "close" at bounding box center [944, 97] width 32 height 32
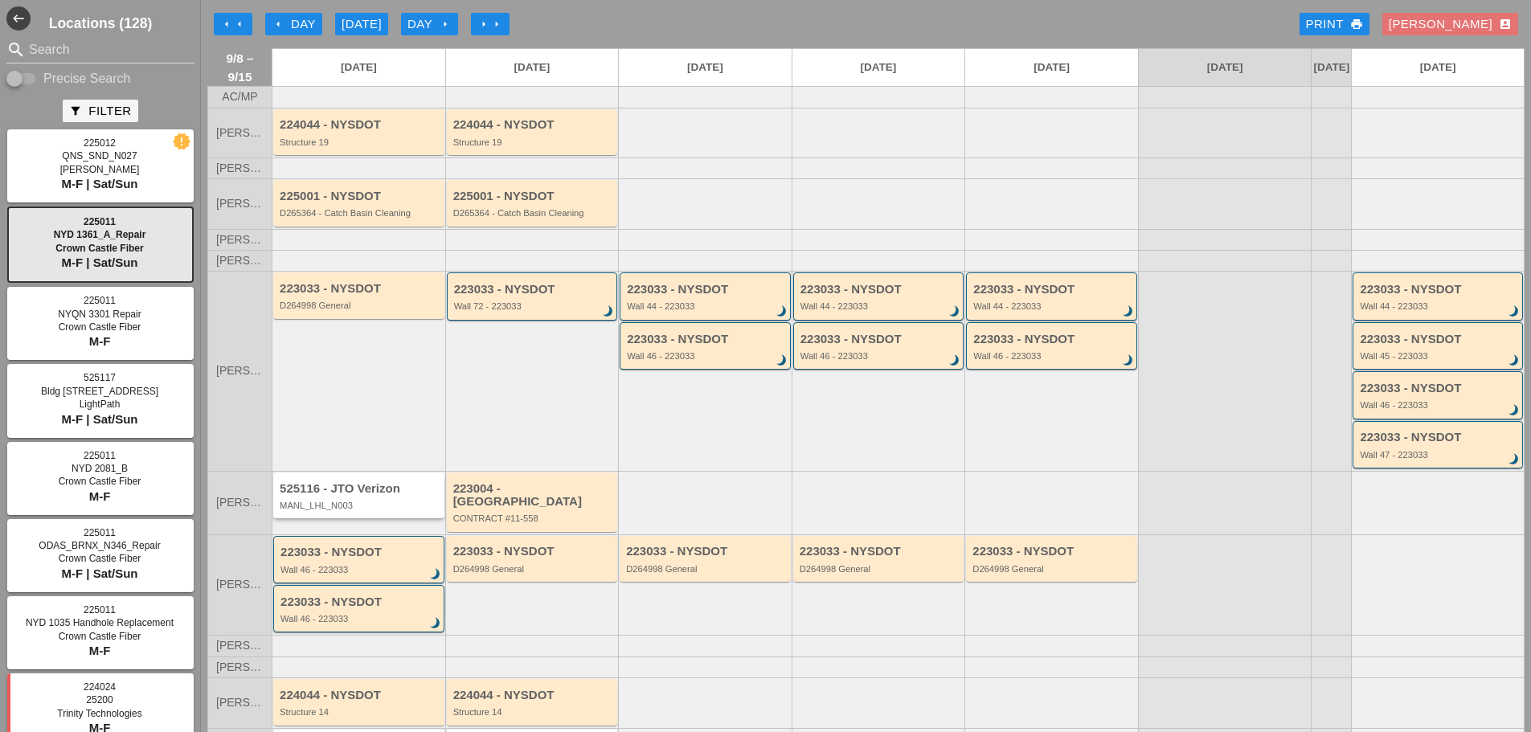
click at [321, 510] on div "MANL_LHL_N003" at bounding box center [360, 506] width 161 height 10
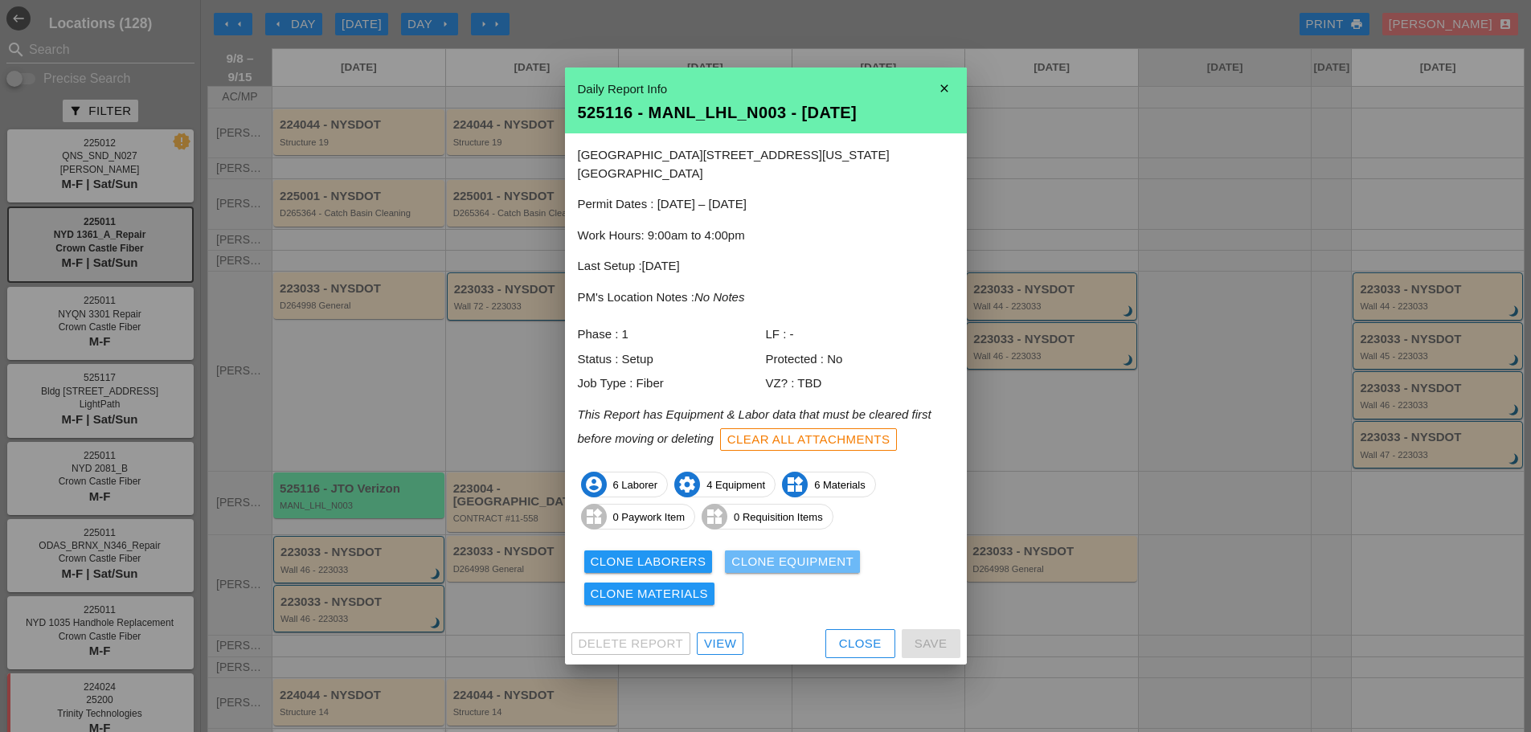
click at [739, 554] on div "Clone Equipment" at bounding box center [792, 562] width 122 height 18
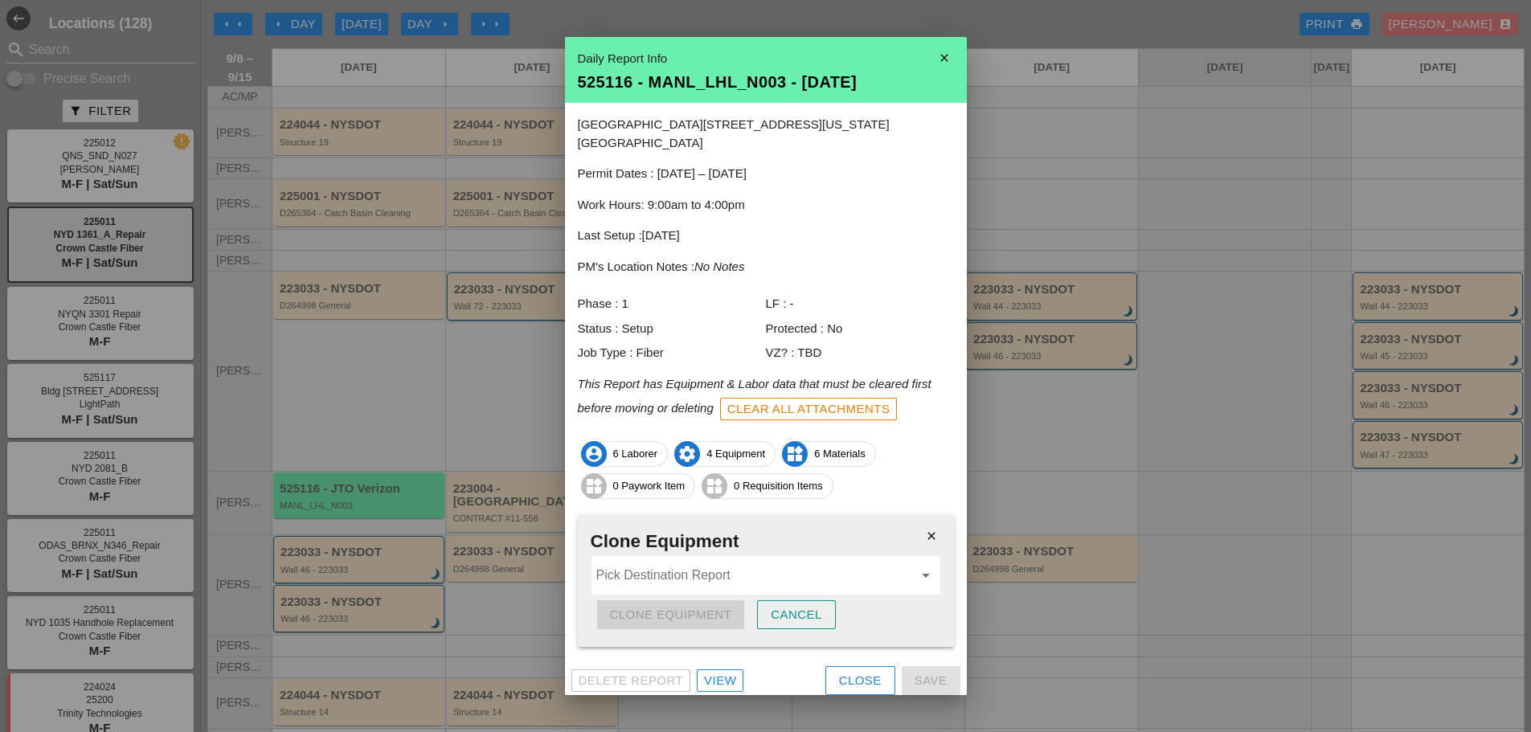
click at [743, 563] on input "Pick Destination Report" at bounding box center [754, 576] width 317 height 26
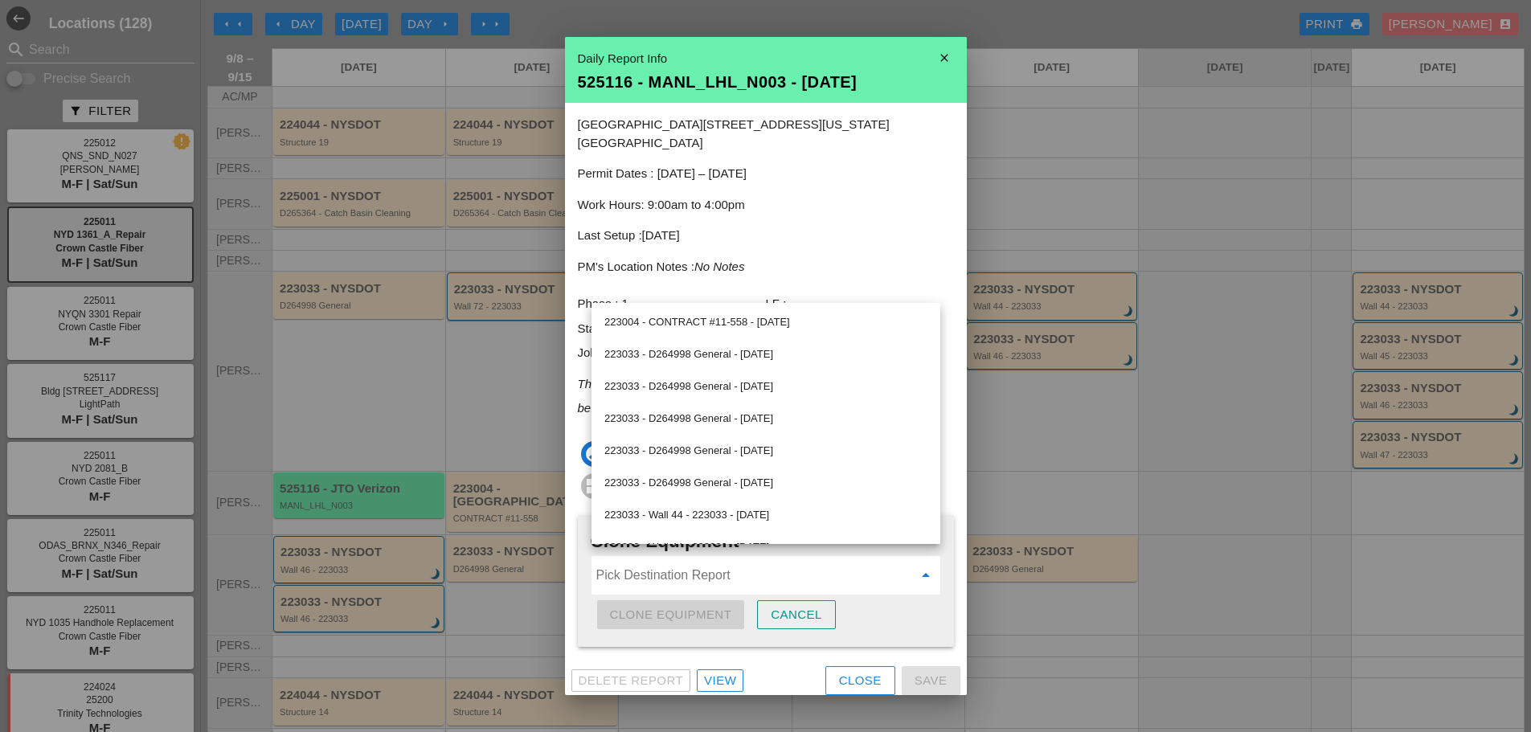
click at [743, 325] on div "223004 - CONTRACT #11-558 - 09/09/2025" at bounding box center [765, 322] width 323 height 19
type input "223004 - CONTRACT #11-558 - 09/09/2025"
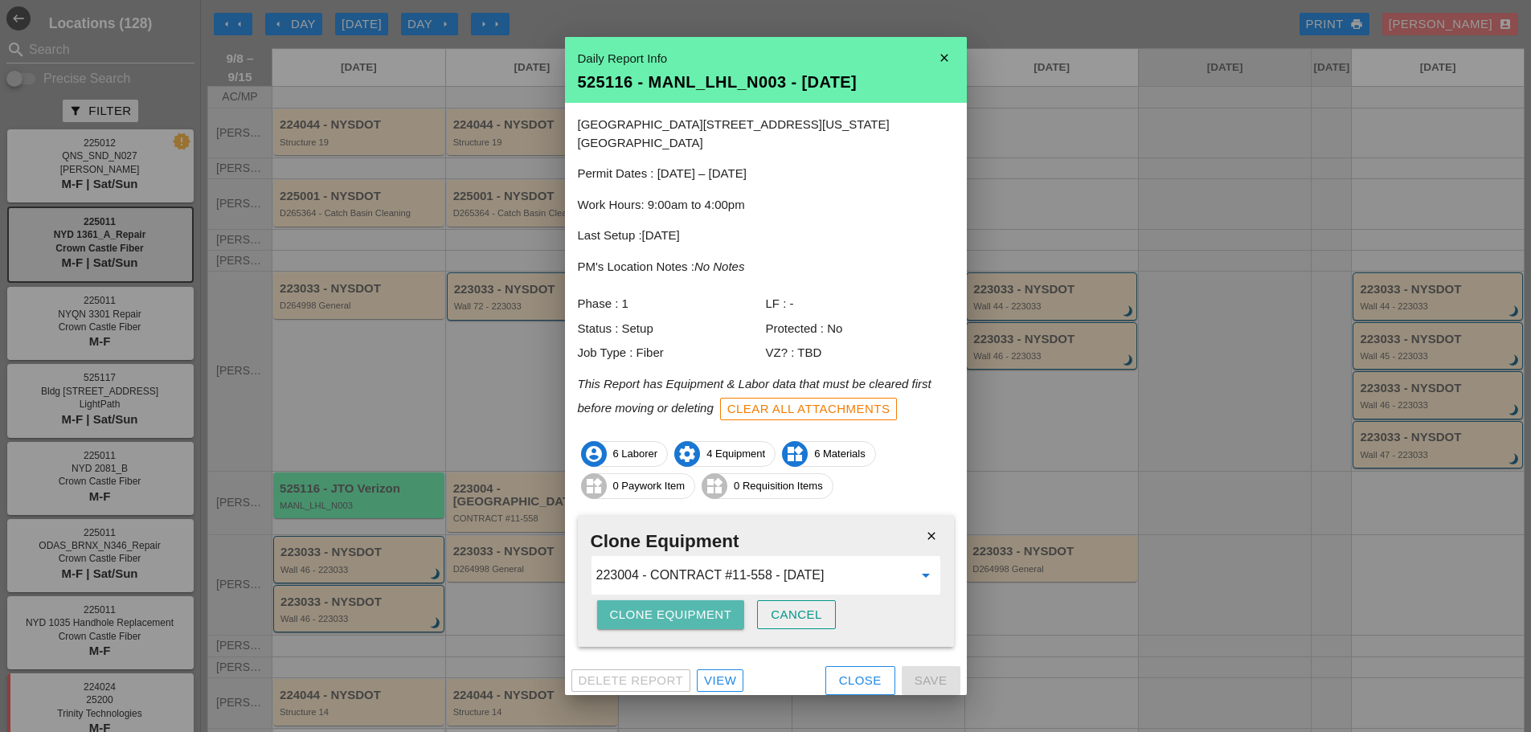
click at [650, 606] on div "Clone Equipment" at bounding box center [671, 615] width 122 height 18
click at [650, 606] on div "Are you sure?" at bounding box center [661, 615] width 102 height 18
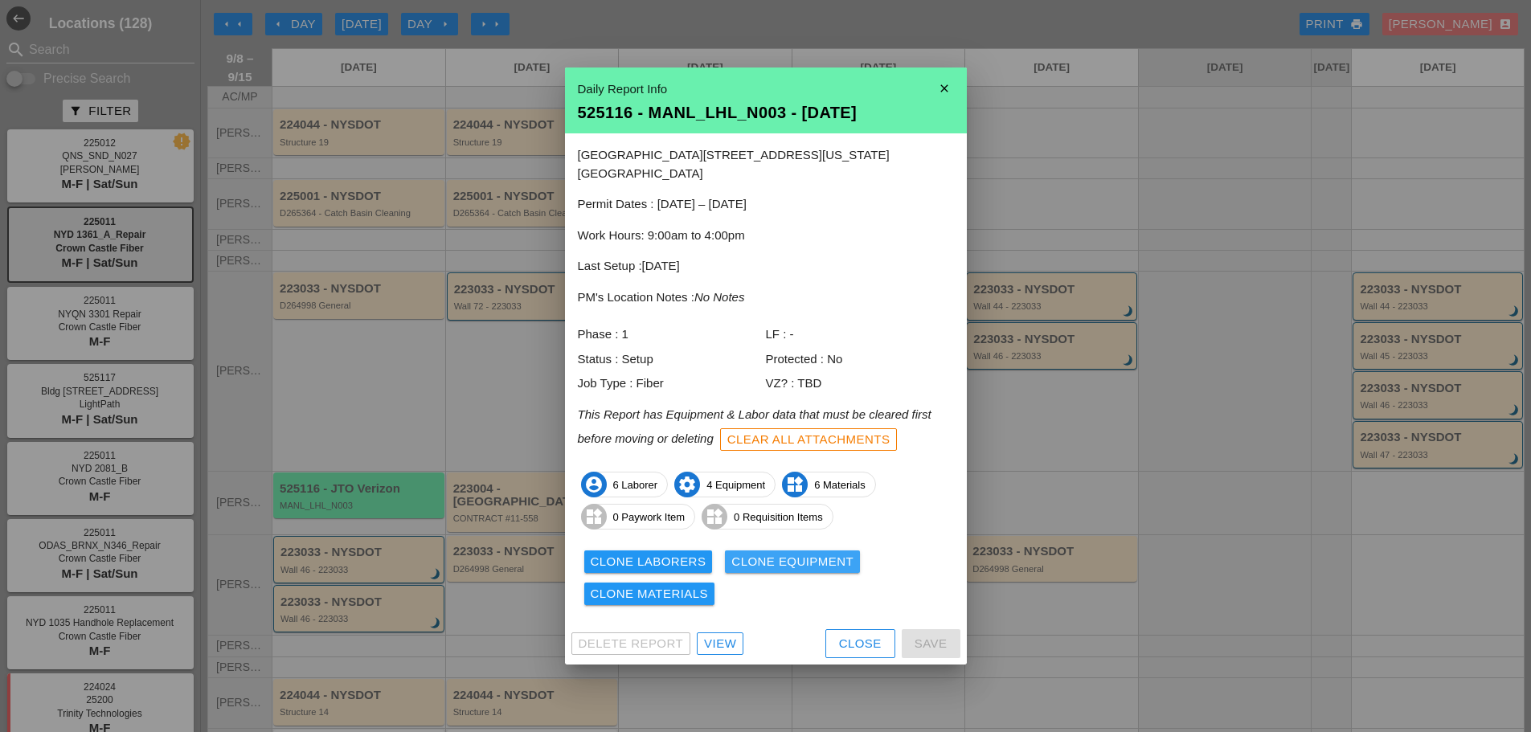
click at [760, 559] on div "Clone Equipment" at bounding box center [792, 562] width 122 height 18
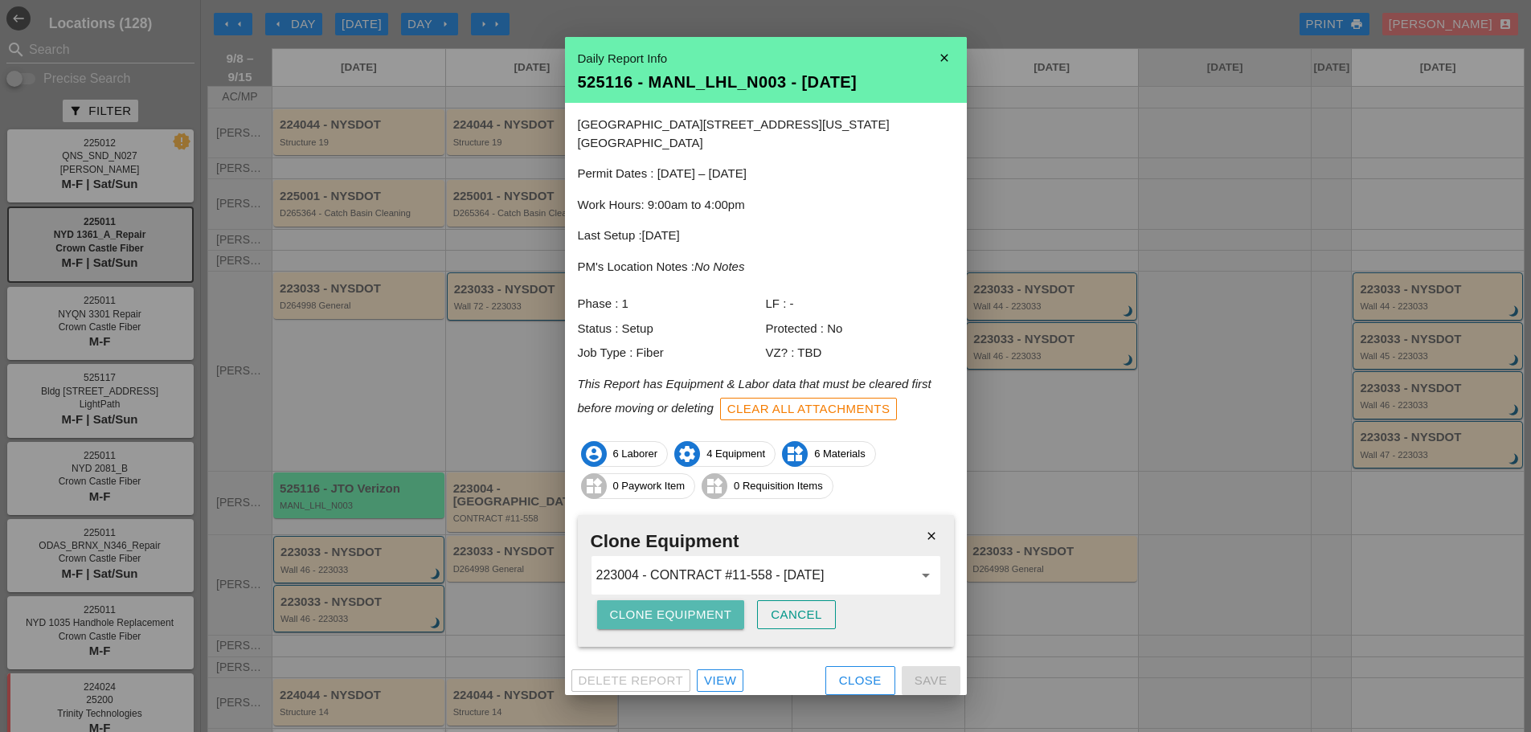
click at [681, 606] on div "Clone Equipment" at bounding box center [671, 615] width 122 height 18
click at [682, 606] on div "Clone Equipment" at bounding box center [671, 615] width 122 height 18
click at [952, 59] on icon "close" at bounding box center [944, 58] width 32 height 32
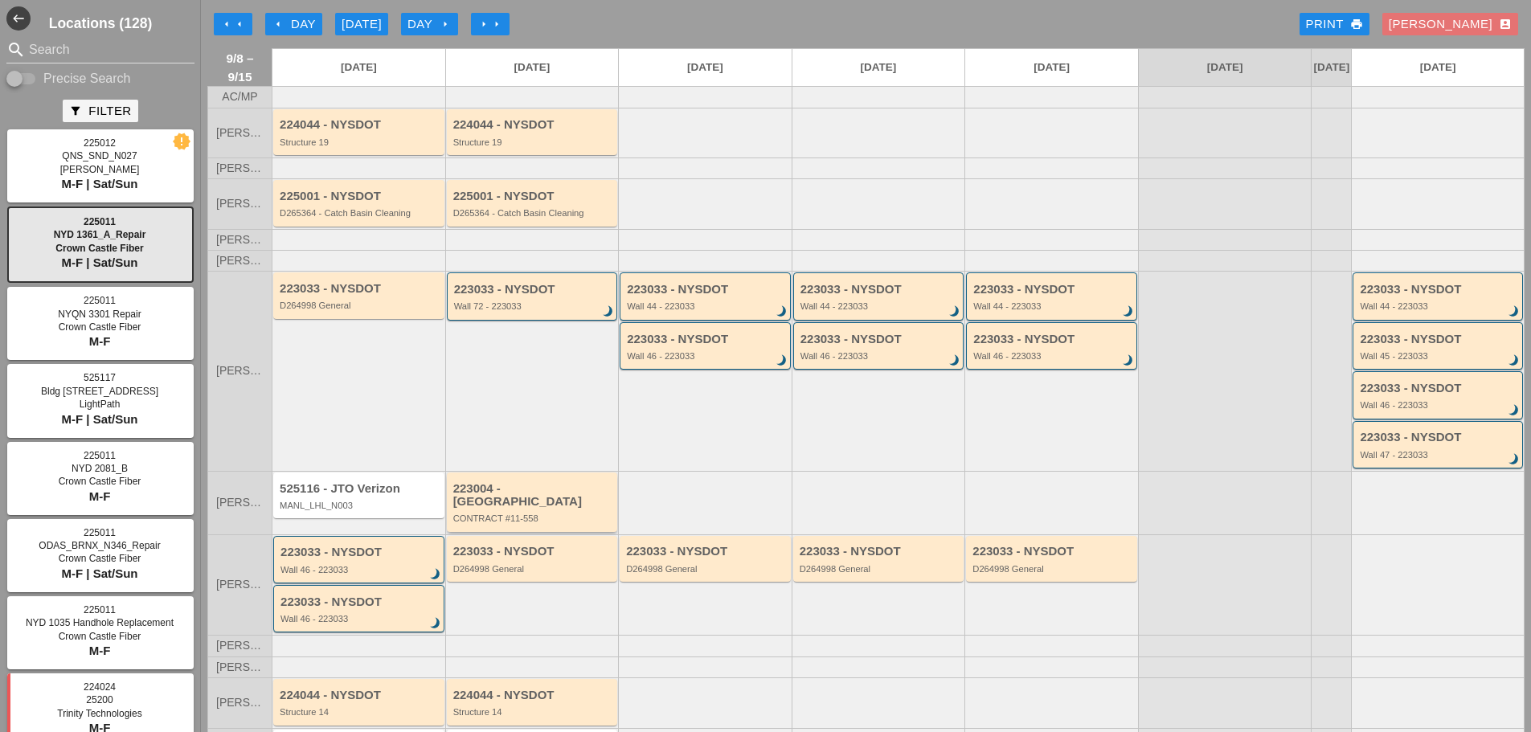
click at [549, 514] on div "CONTRACT #11-558" at bounding box center [533, 519] width 161 height 10
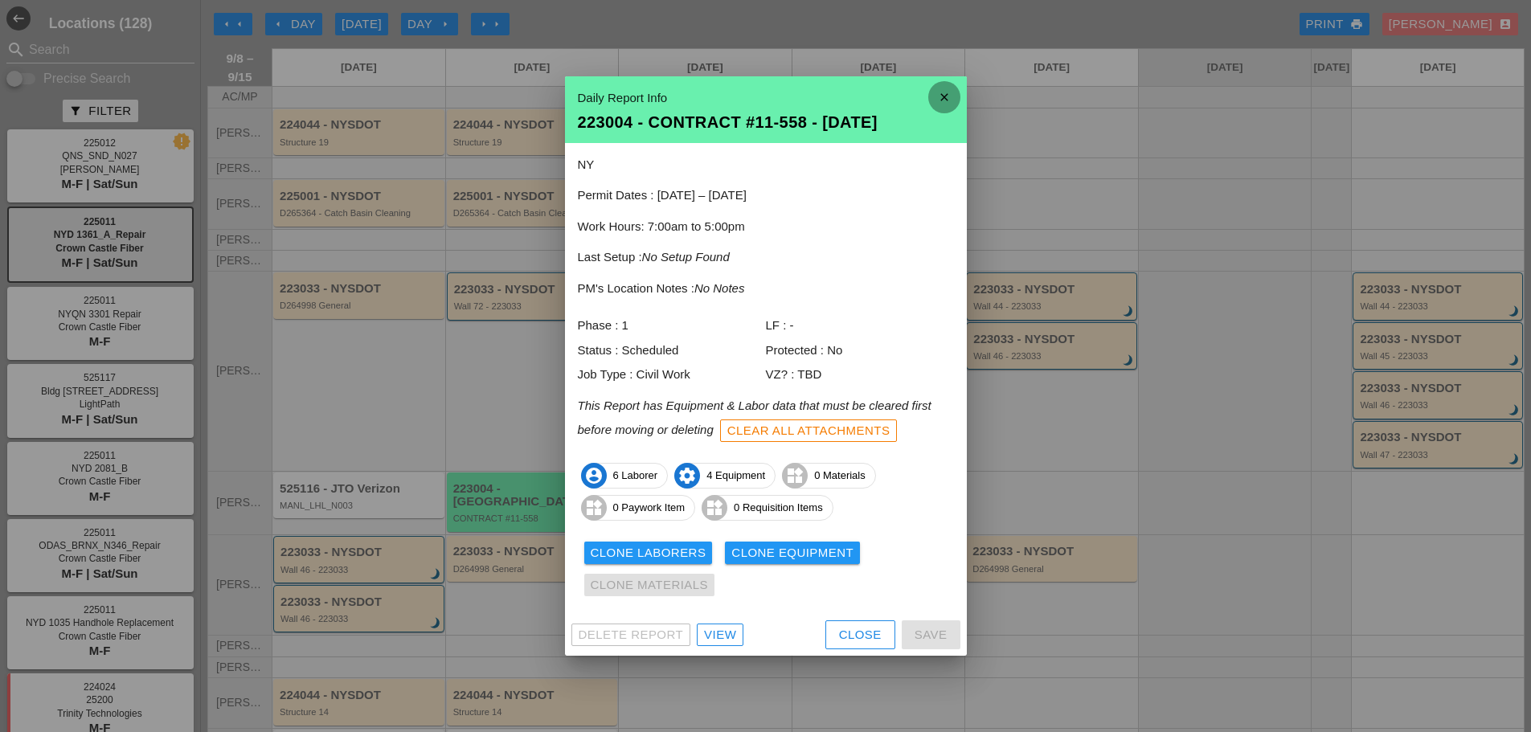
click at [944, 101] on icon "close" at bounding box center [944, 97] width 32 height 32
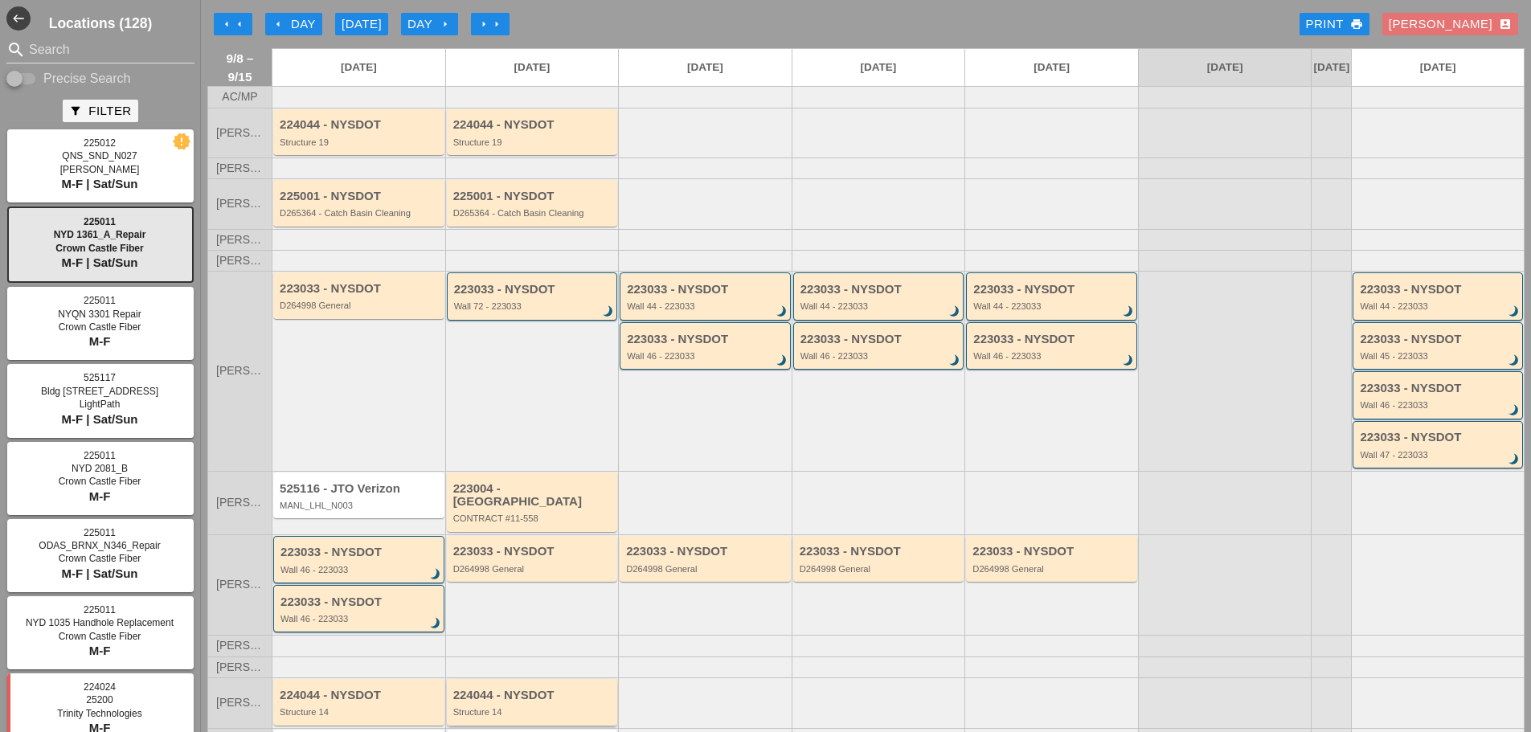
click at [510, 698] on div "224044 - NYSDOT" at bounding box center [533, 696] width 161 height 14
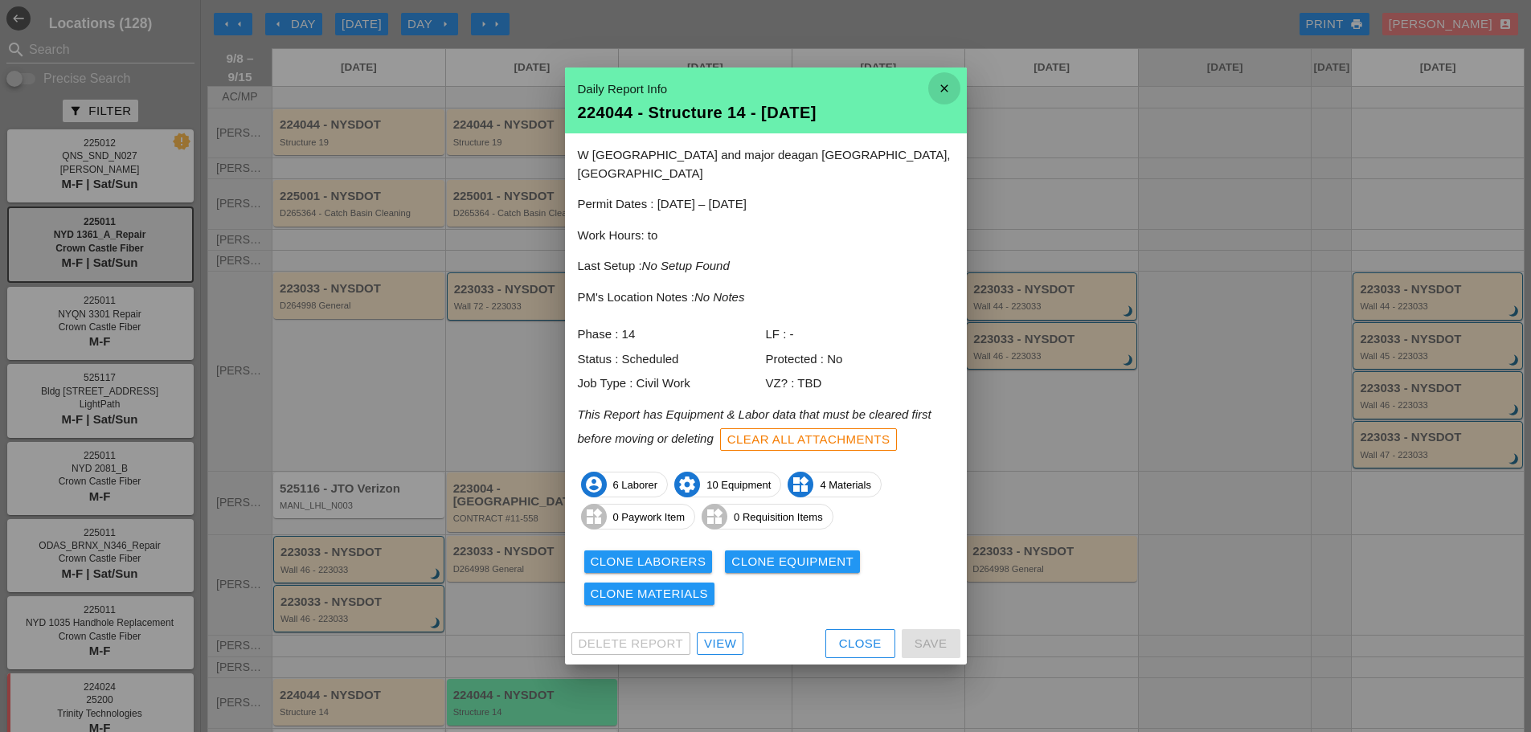
click at [948, 96] on icon "close" at bounding box center [944, 88] width 32 height 32
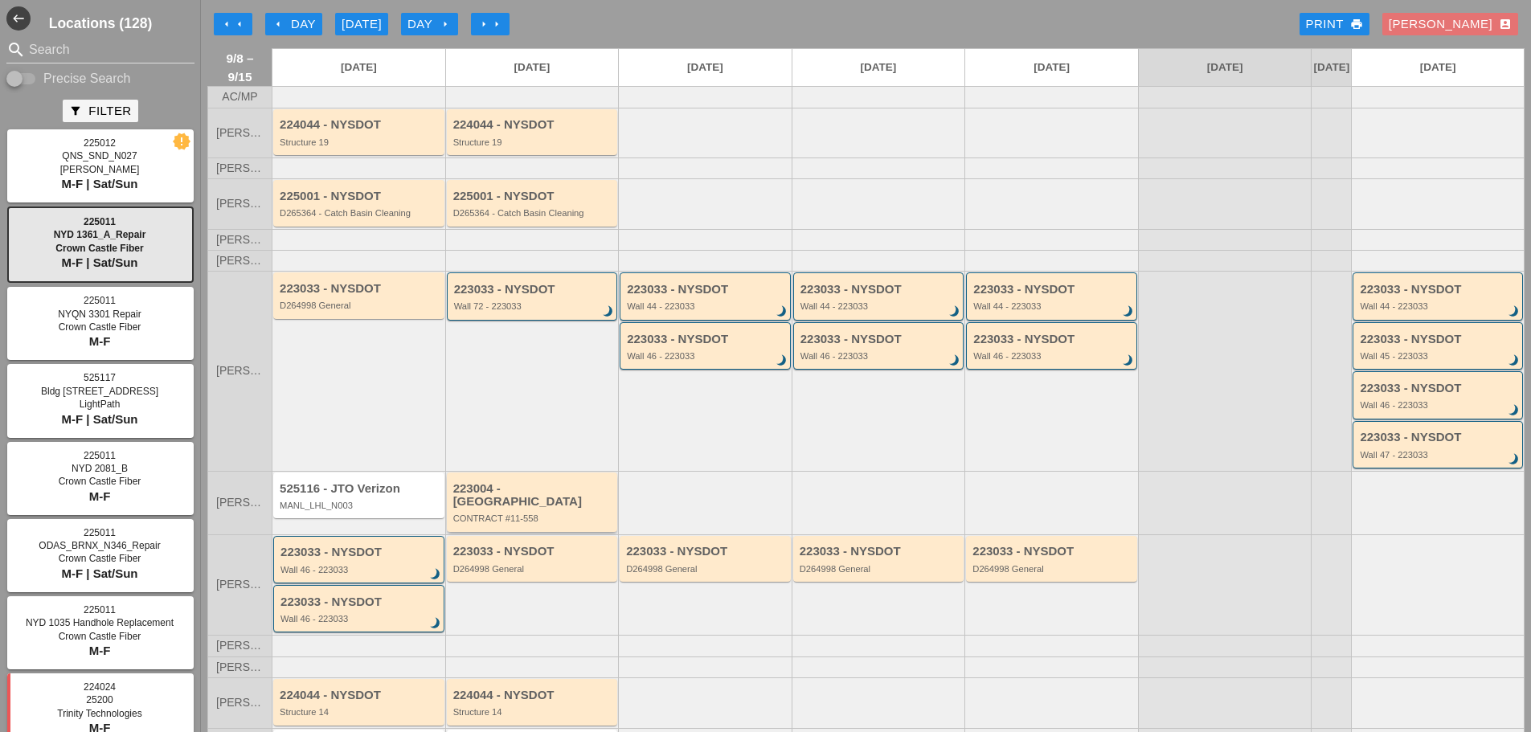
click at [542, 526] on div "223004 - Green Mtn CONTRACT #11-558" at bounding box center [532, 502] width 171 height 59
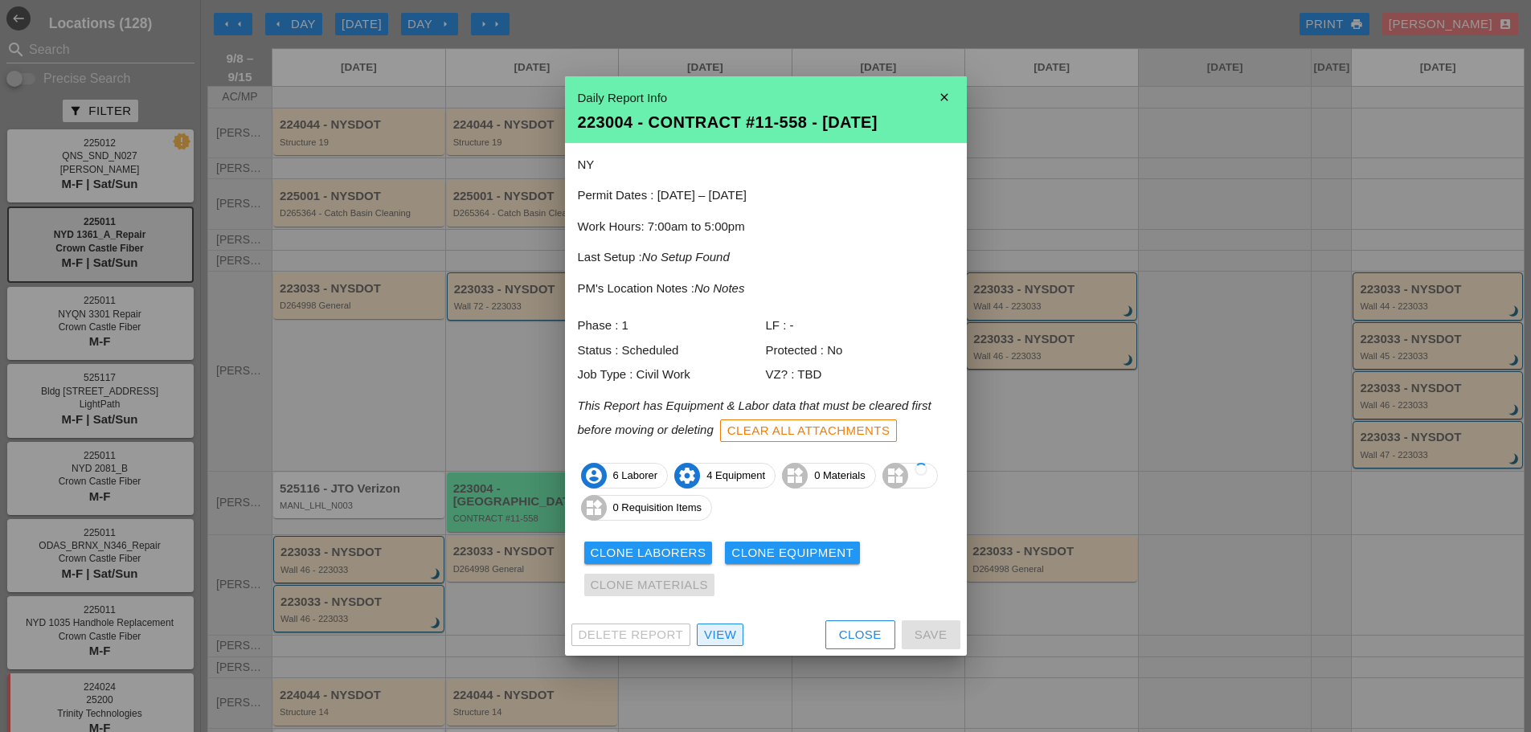
click at [733, 637] on div "View" at bounding box center [720, 635] width 32 height 18
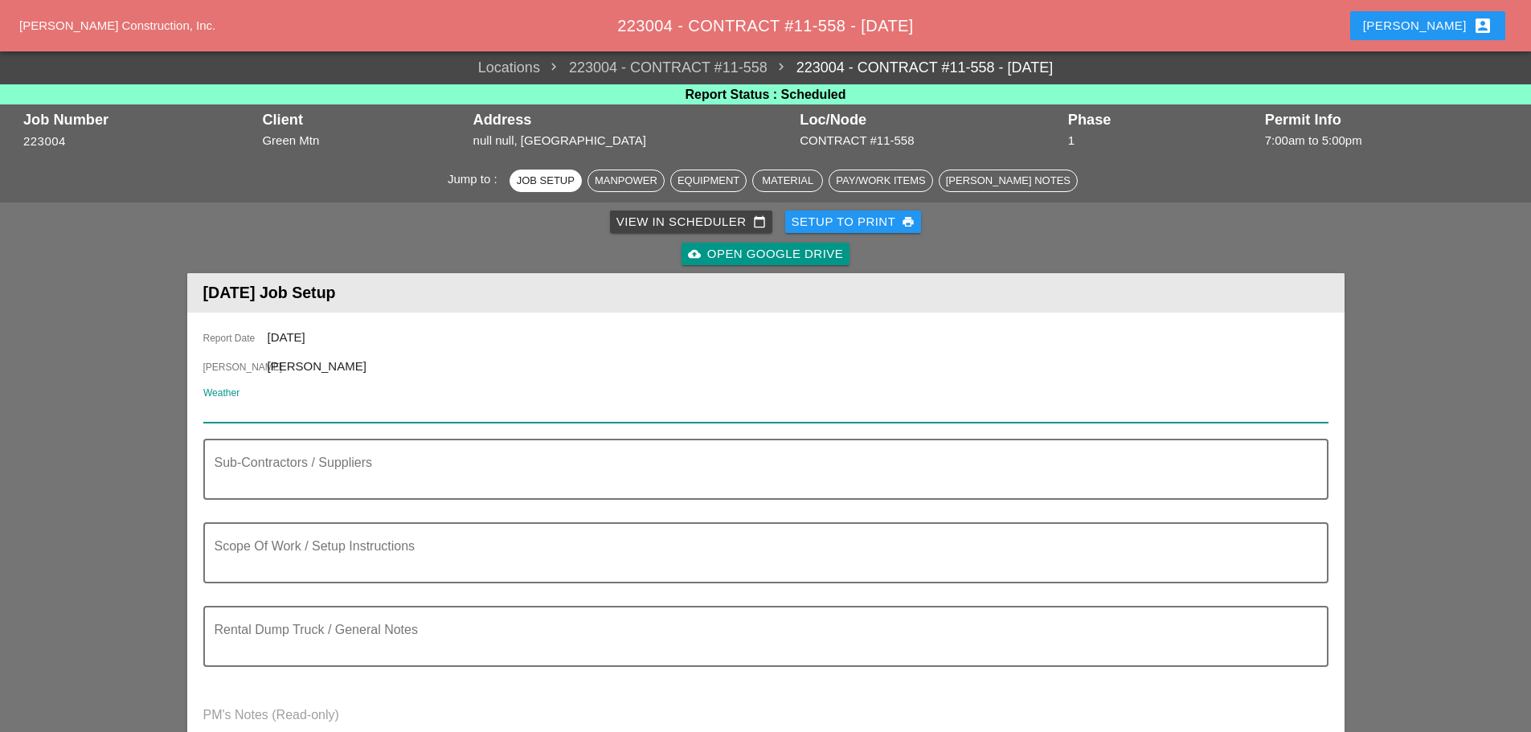
paste input "Tue 09 Day 75° 4% NE 13 mph Mostly sunny skies. High near 75F. Winds NE at 10 t…"
type input "Tue 09 Day 75° 4% NE 13 mph Mostly sunny skies. High near 75F. Winds NE at 10 t…"
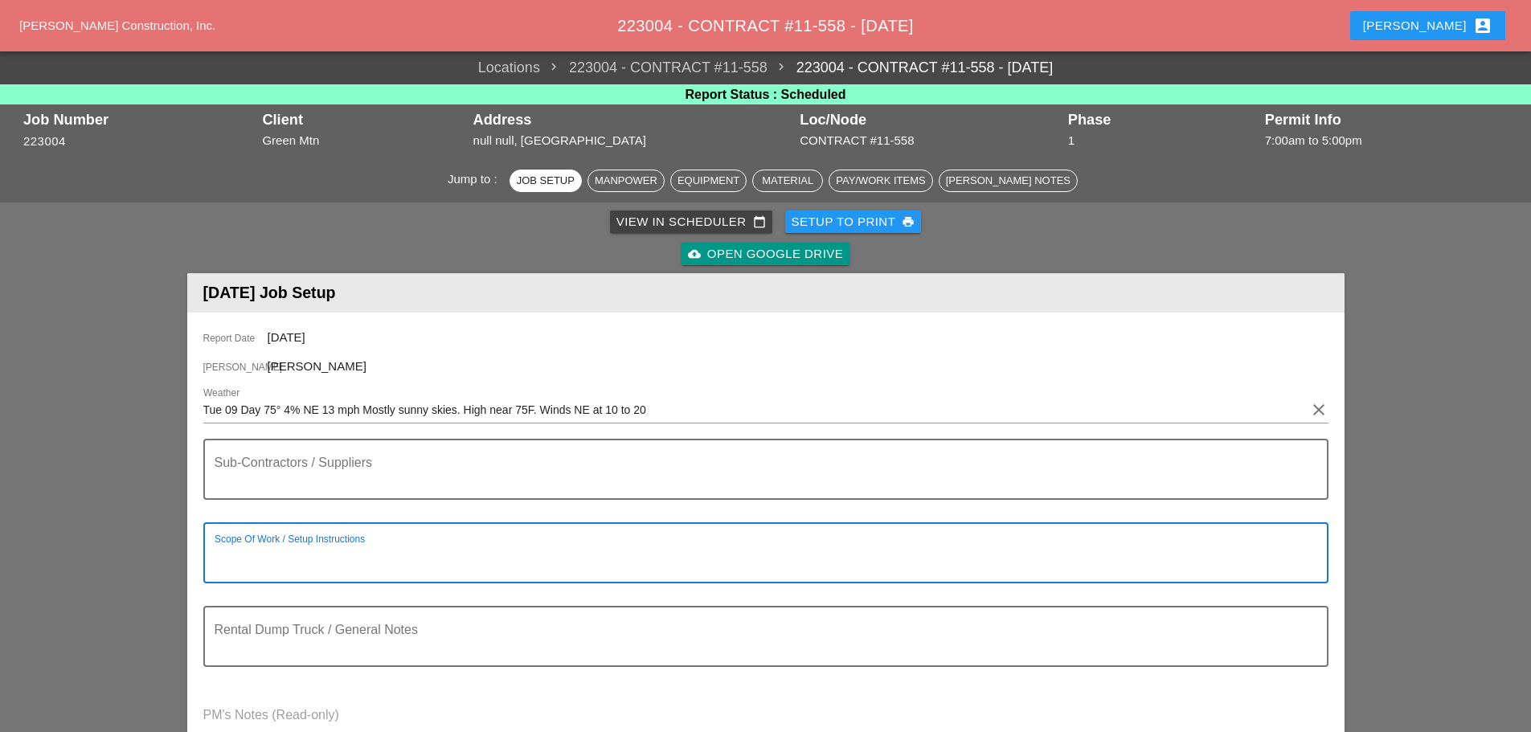
click at [224, 554] on textarea "Scope Of Work / Setup Instructions" at bounding box center [760, 562] width 1090 height 39
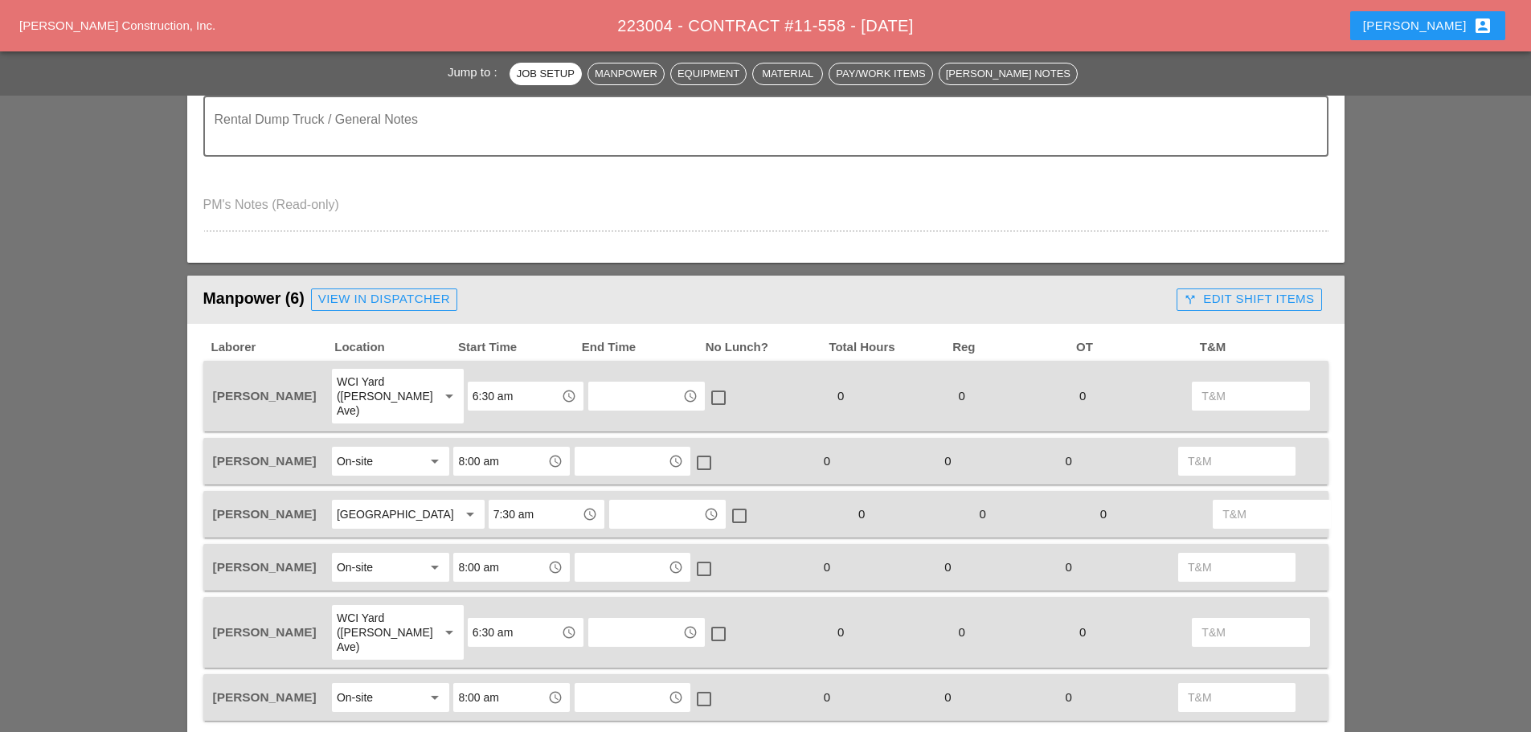
scroll to position [563, 0]
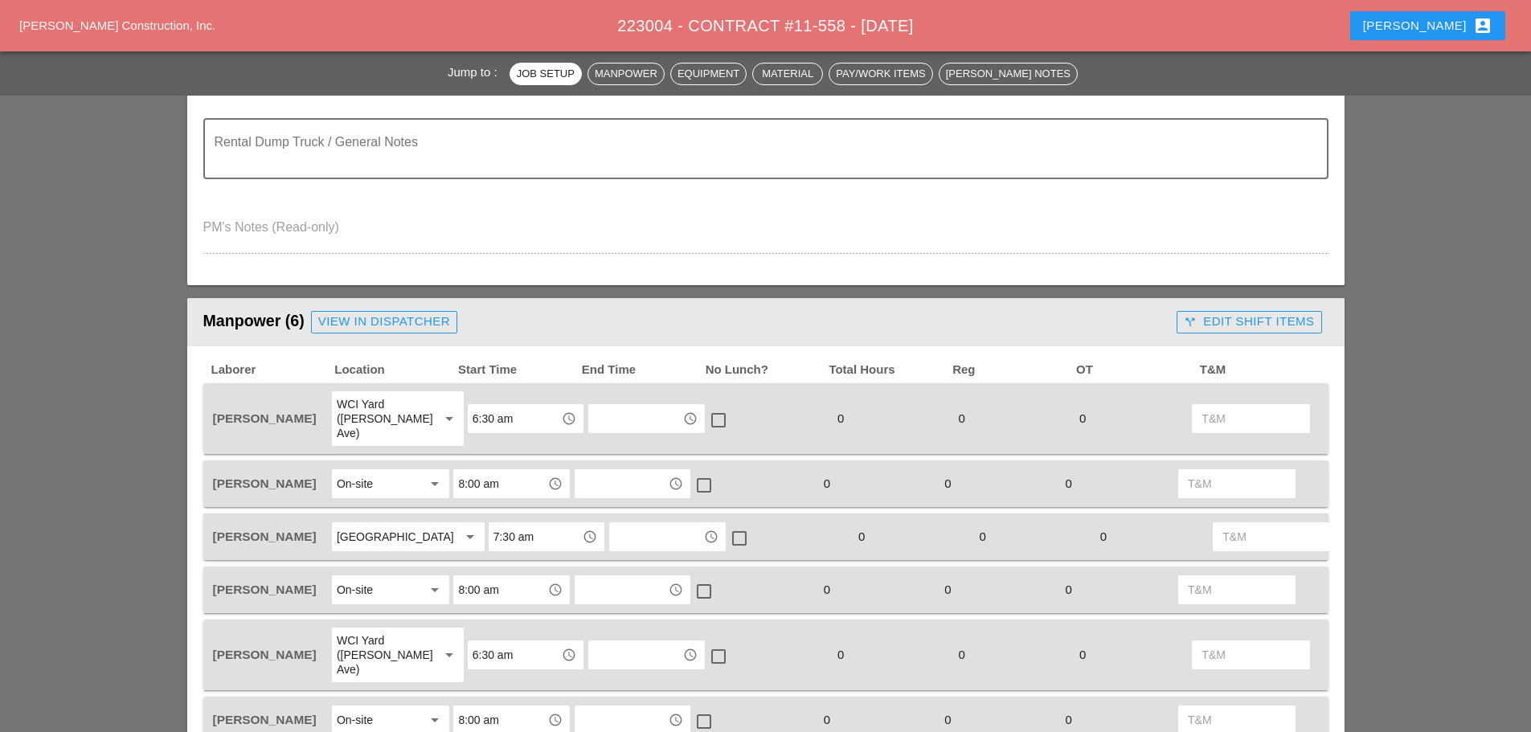
type textarea "1. INSTALL 4 STEEL ROAD PLATES TO SUPPORT BRIGE CROSSING . 2. CREW COMES RIGHT …"
click at [403, 322] on div "View in Dispatcher" at bounding box center [384, 322] width 132 height 18
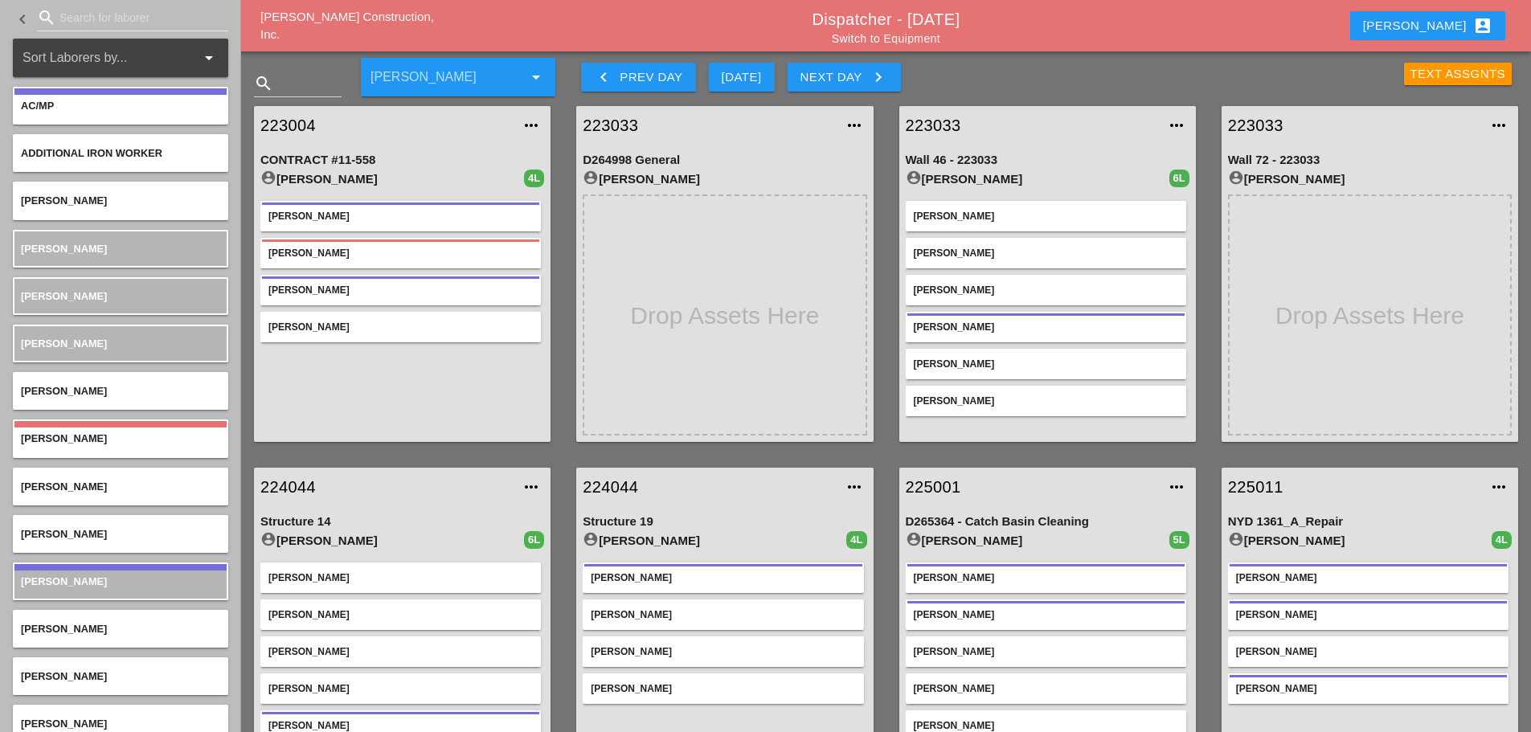
click at [912, 41] on link "Switch to Equipment" at bounding box center [886, 38] width 108 height 13
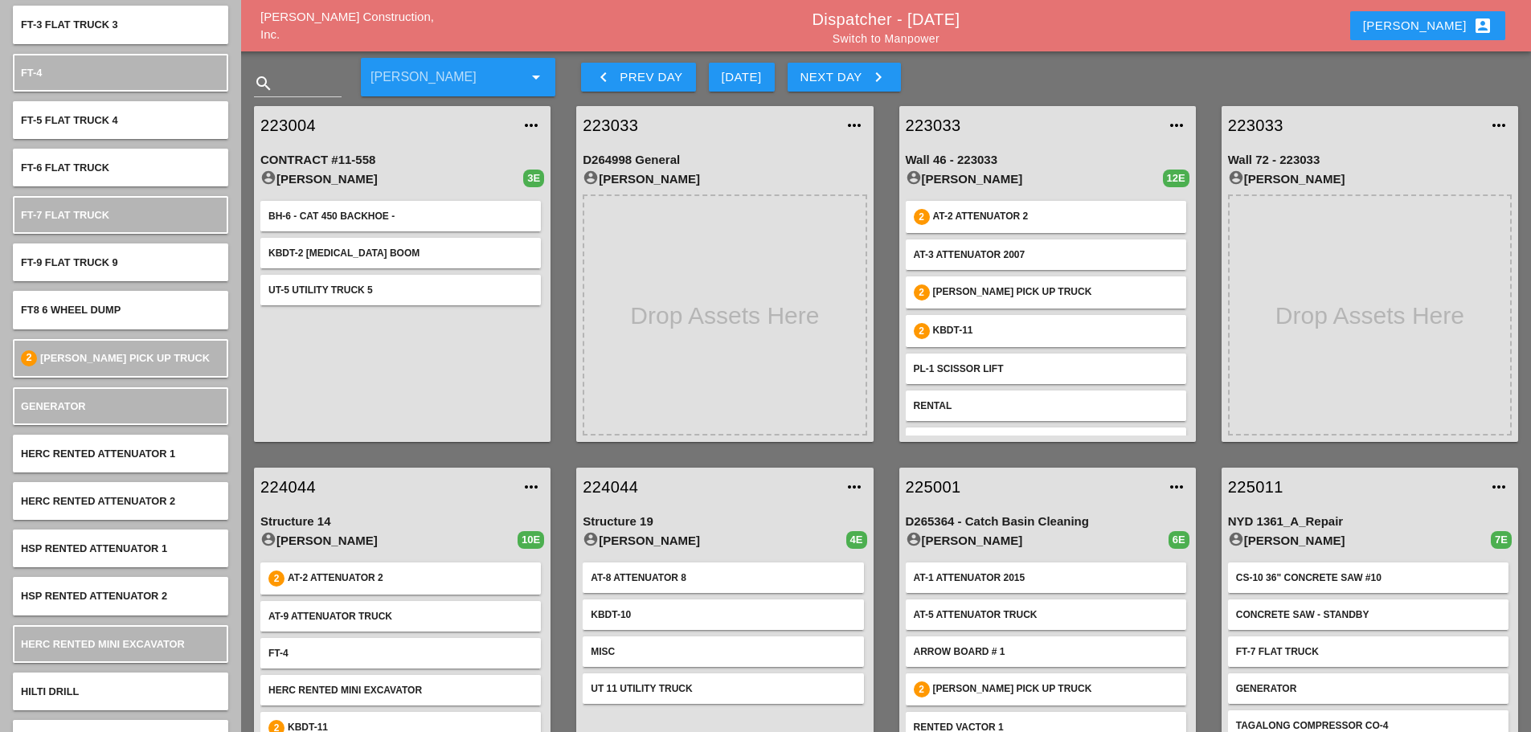
scroll to position [3477, 0]
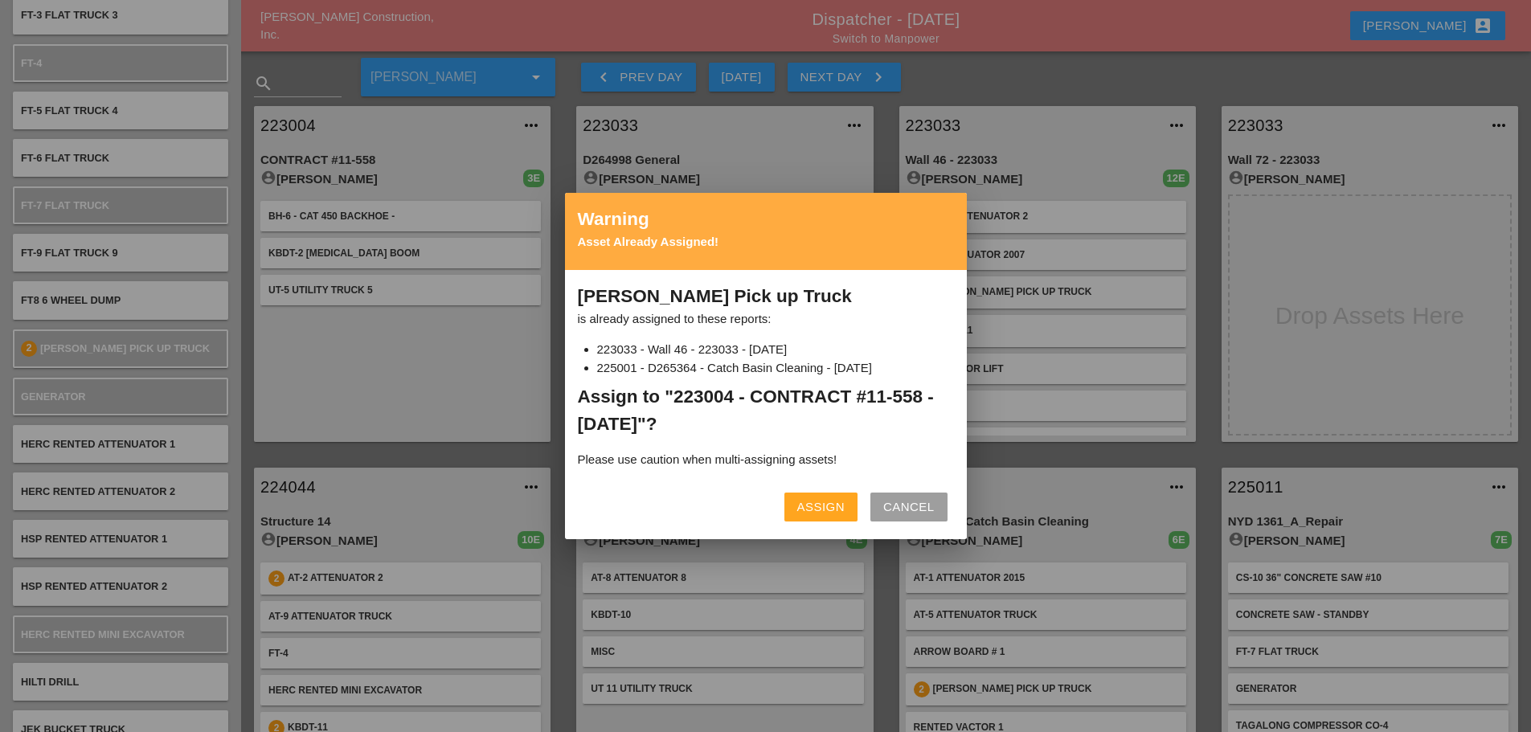
click at [821, 503] on div "Assign" at bounding box center [820, 507] width 47 height 18
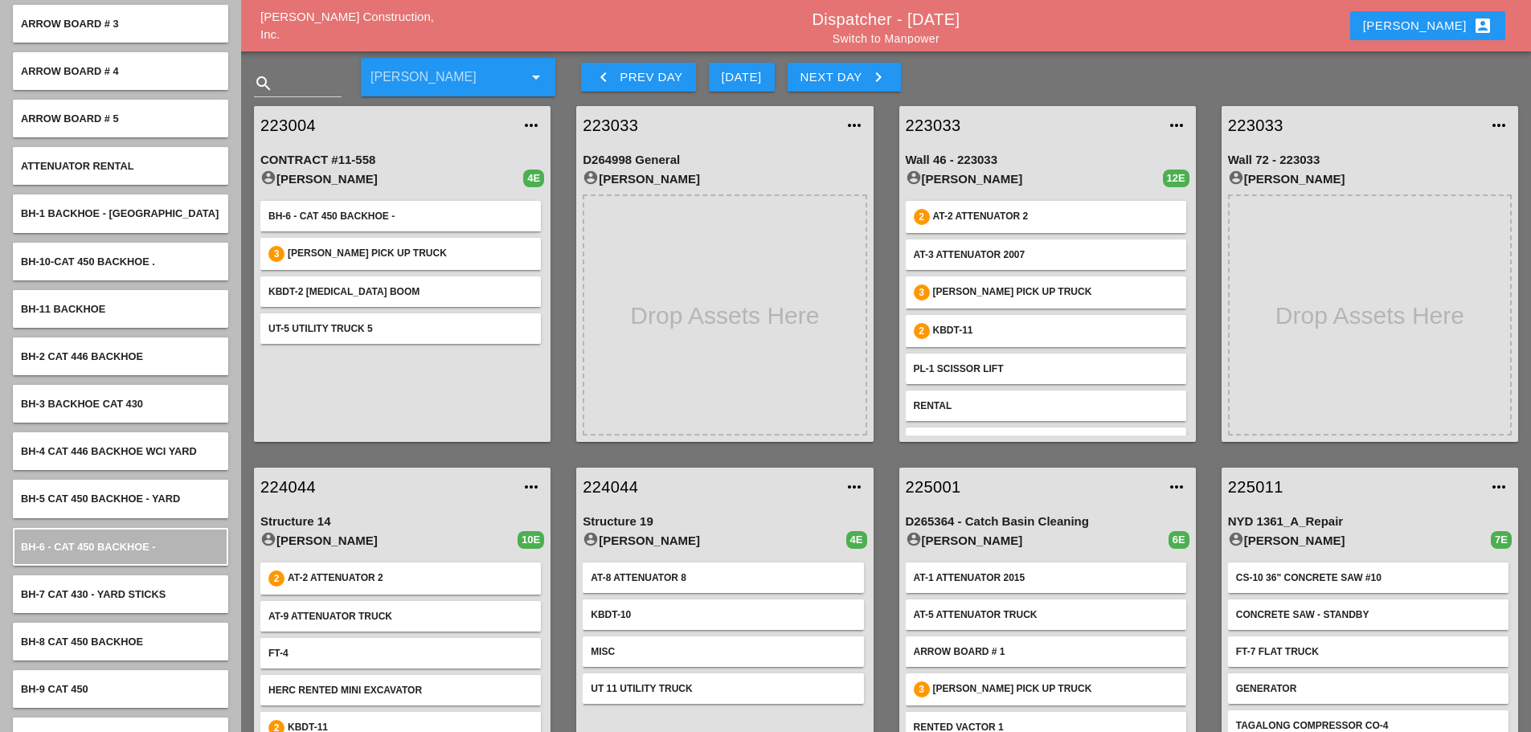
scroll to position [0, 0]
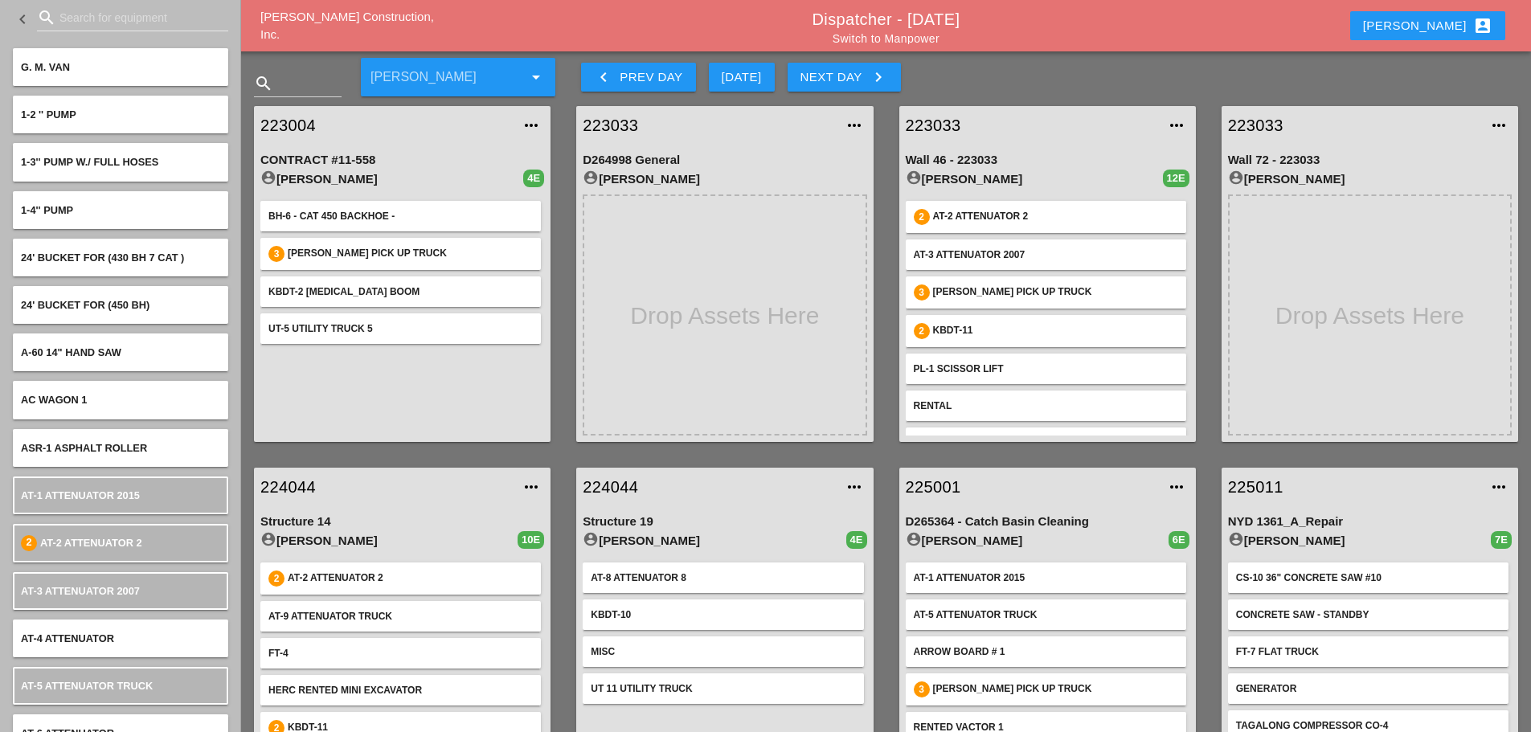
click at [82, 18] on input "Search for equipment" at bounding box center [132, 18] width 146 height 26
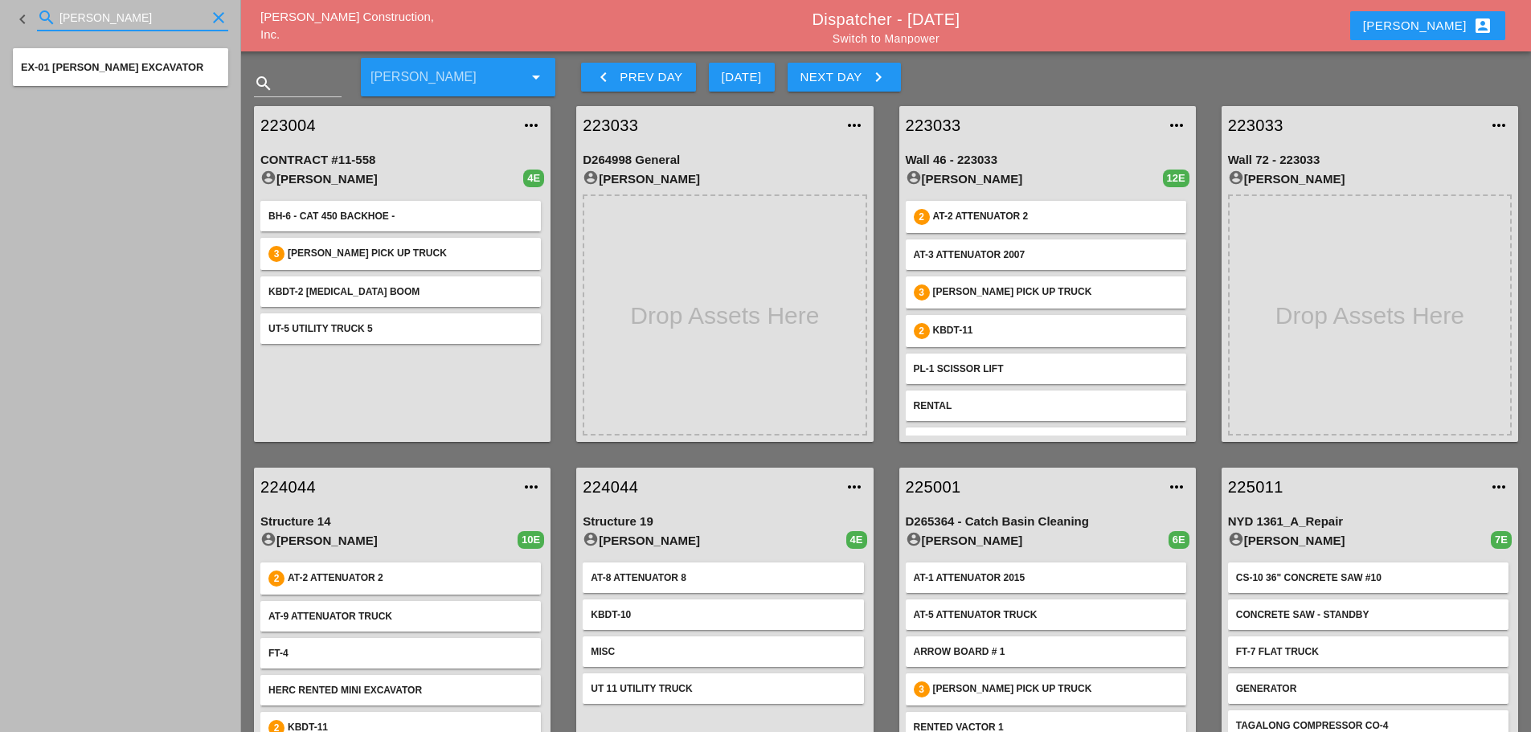
type input "JOHN"
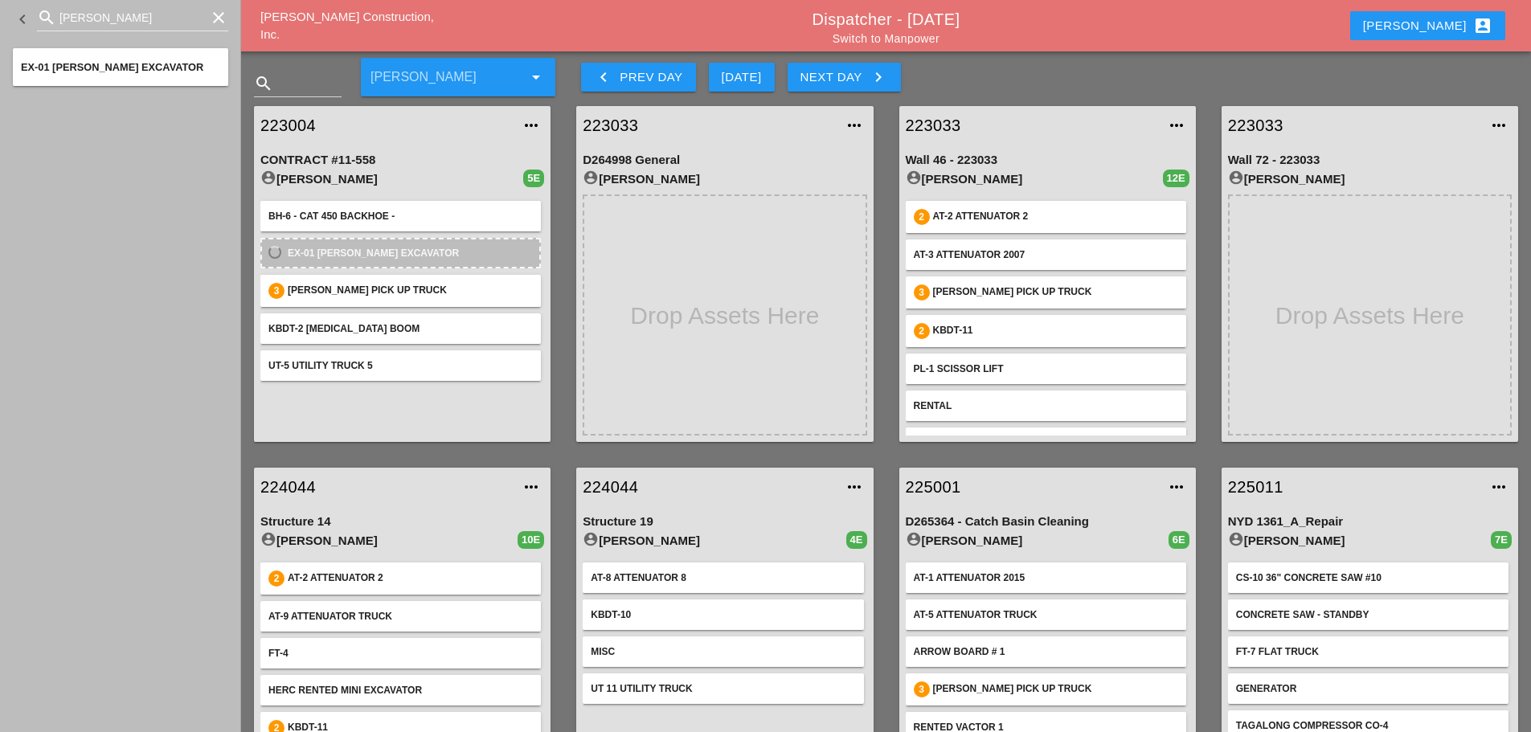
click at [217, 21] on icon "clear" at bounding box center [218, 17] width 19 height 19
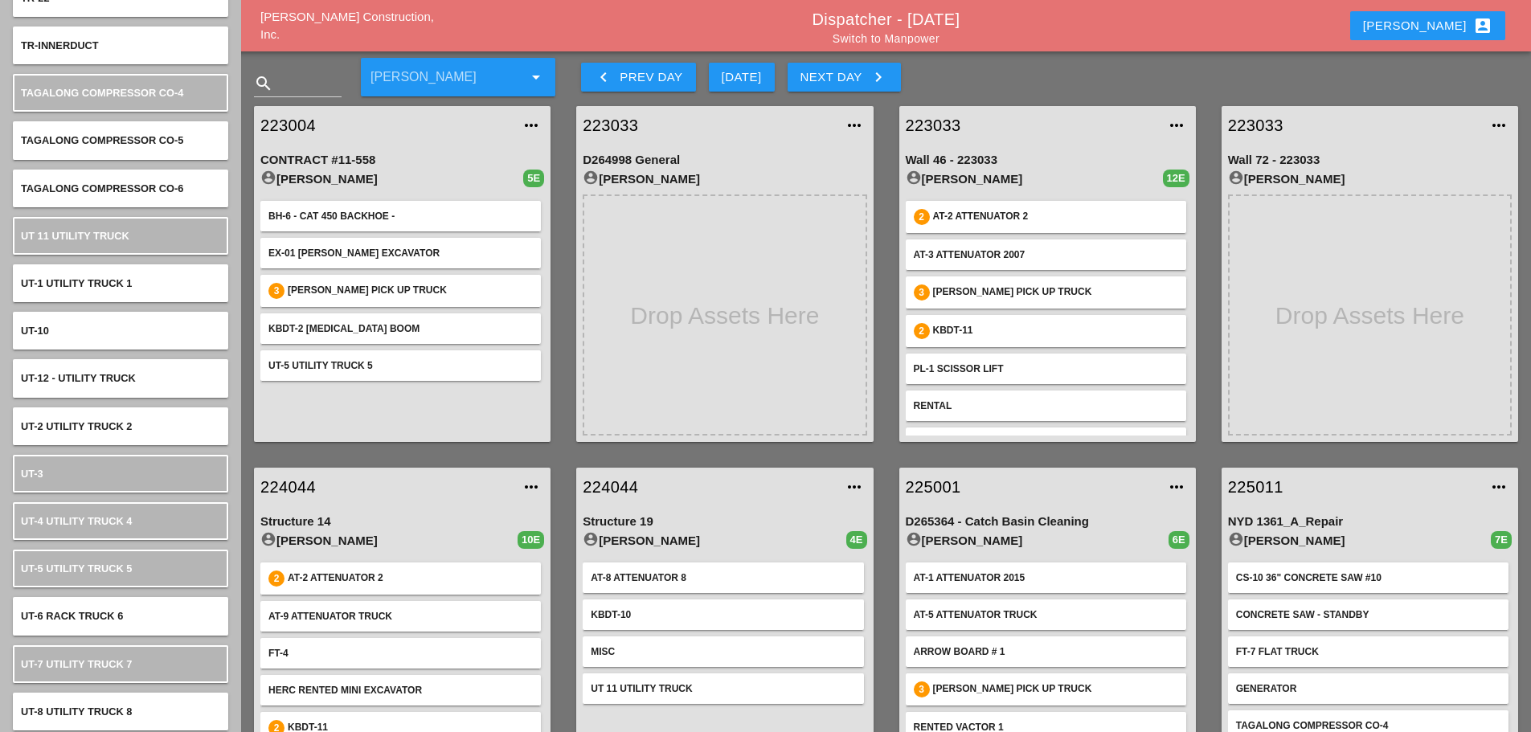
scroll to position [8862, 0]
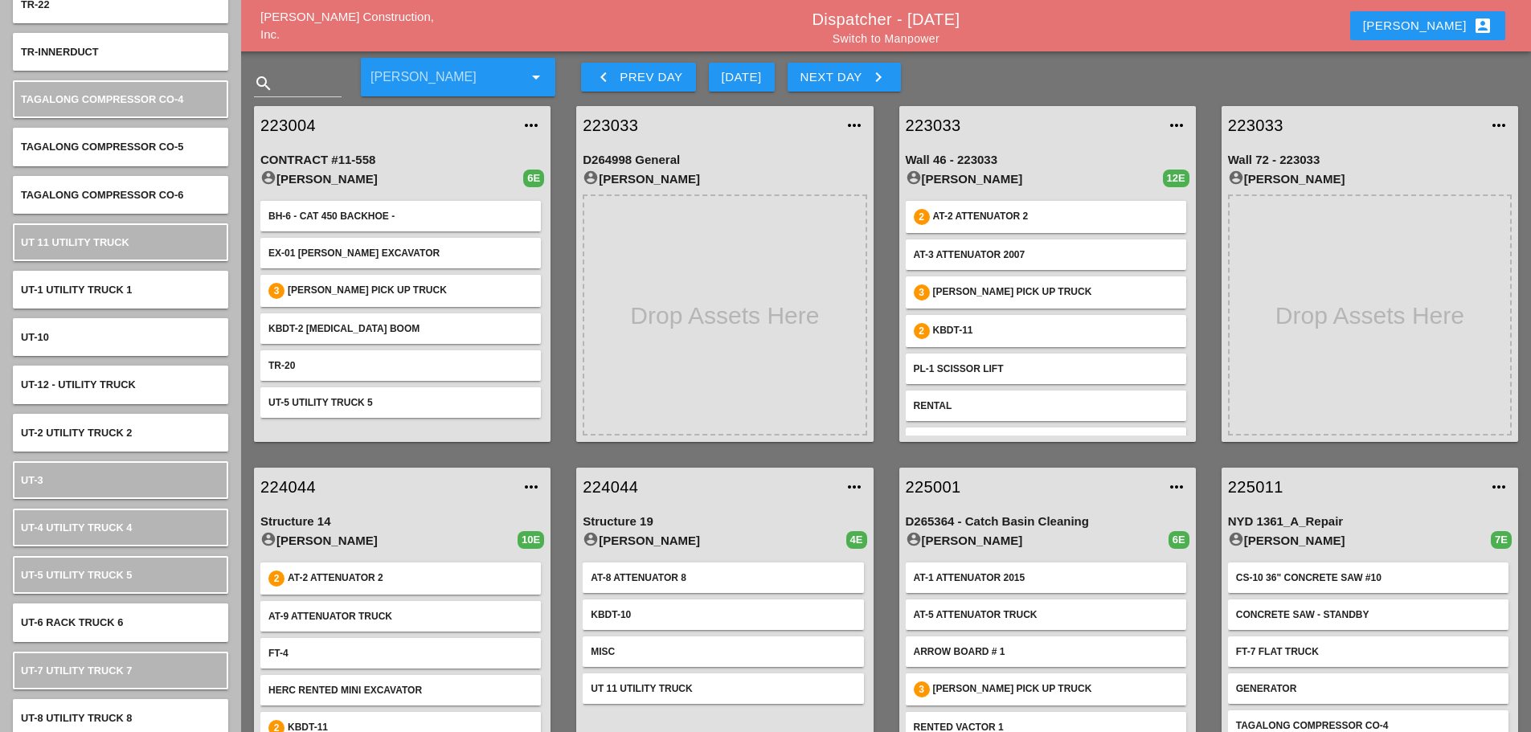
click at [290, 123] on link "223004" at bounding box center [386, 125] width 252 height 24
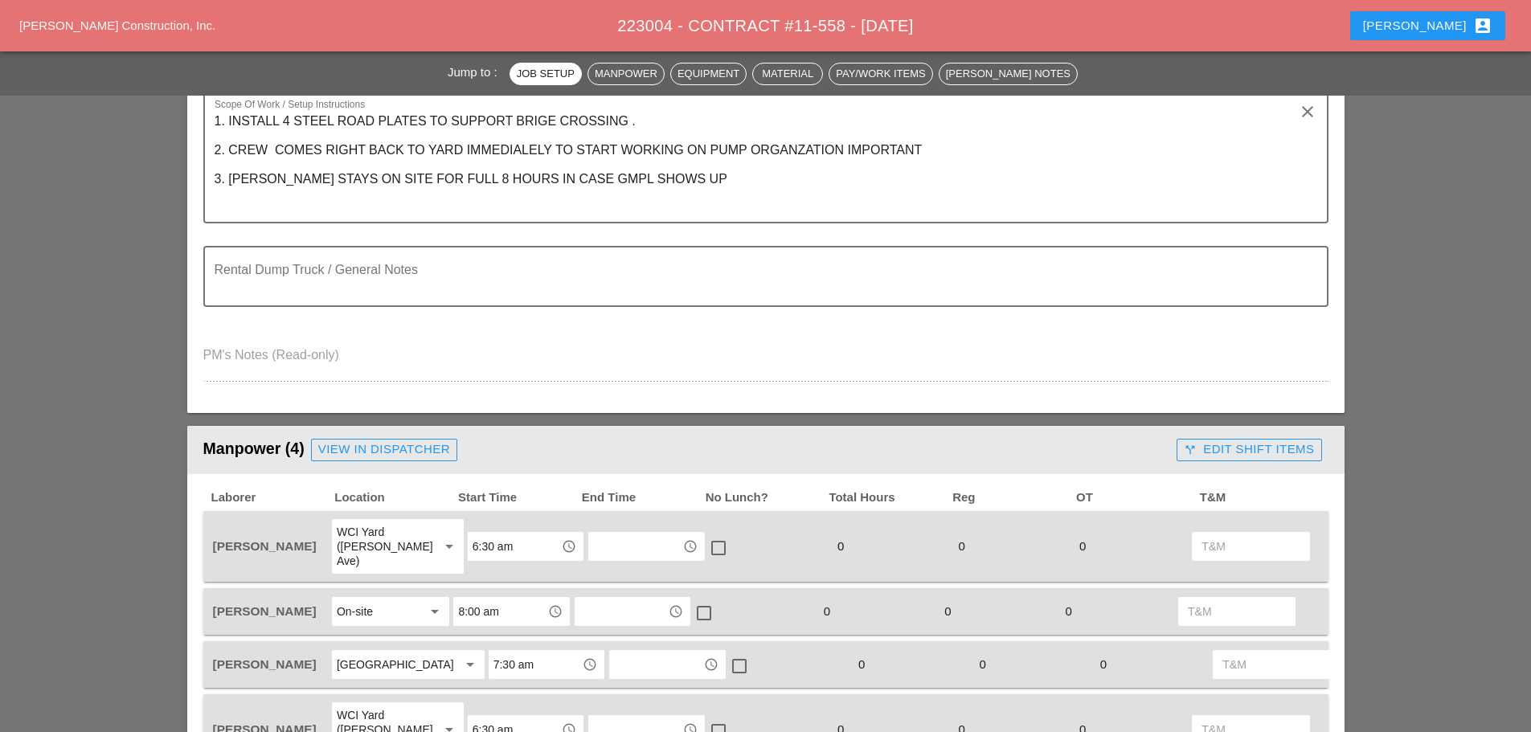
scroll to position [643, 0]
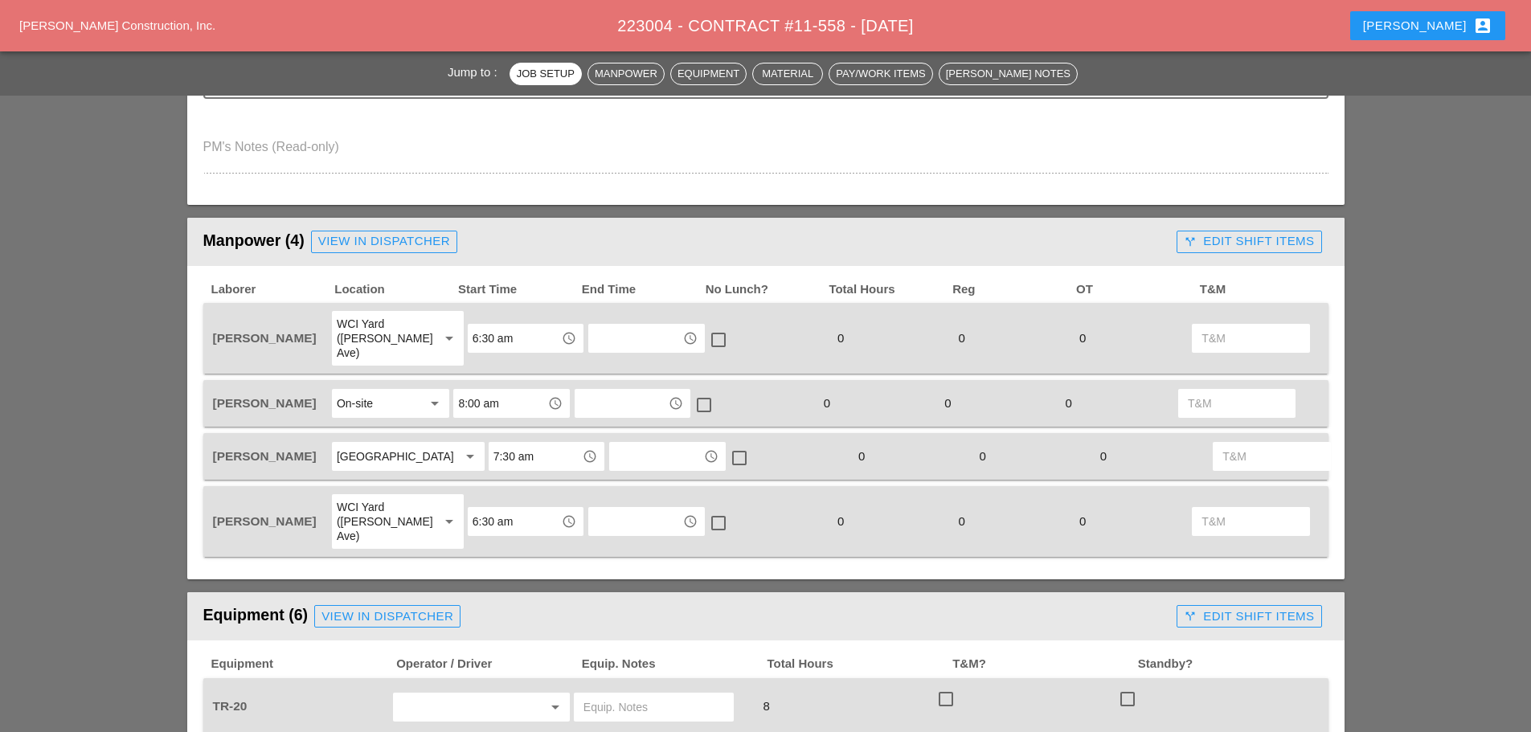
click at [518, 333] on input "6:30 am" at bounding box center [515, 338] width 84 height 26
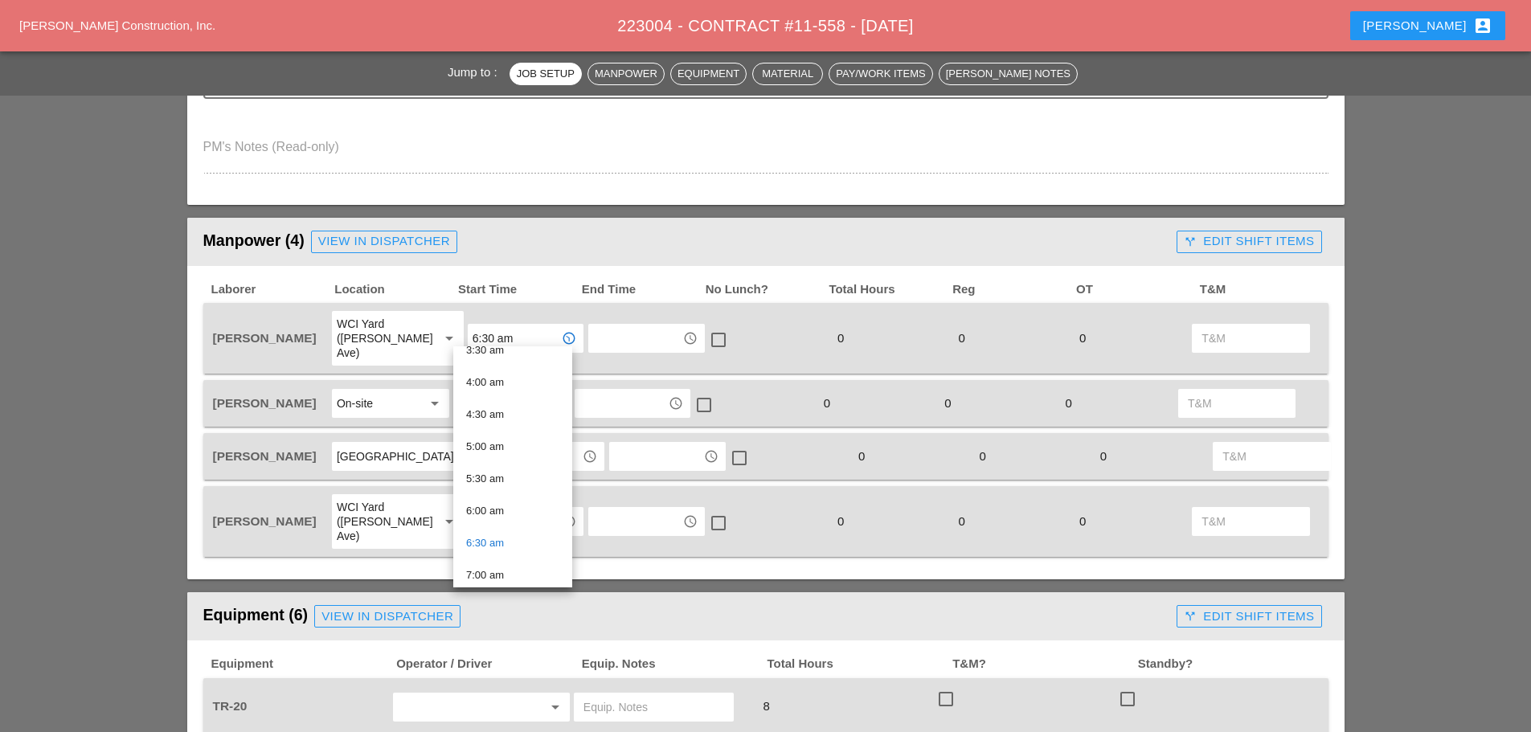
scroll to position [241, 0]
drag, startPoint x: 508, startPoint y: 568, endPoint x: 505, endPoint y: 559, distance: 9.4
click at [507, 567] on div "7:00 am" at bounding box center [512, 574] width 93 height 19
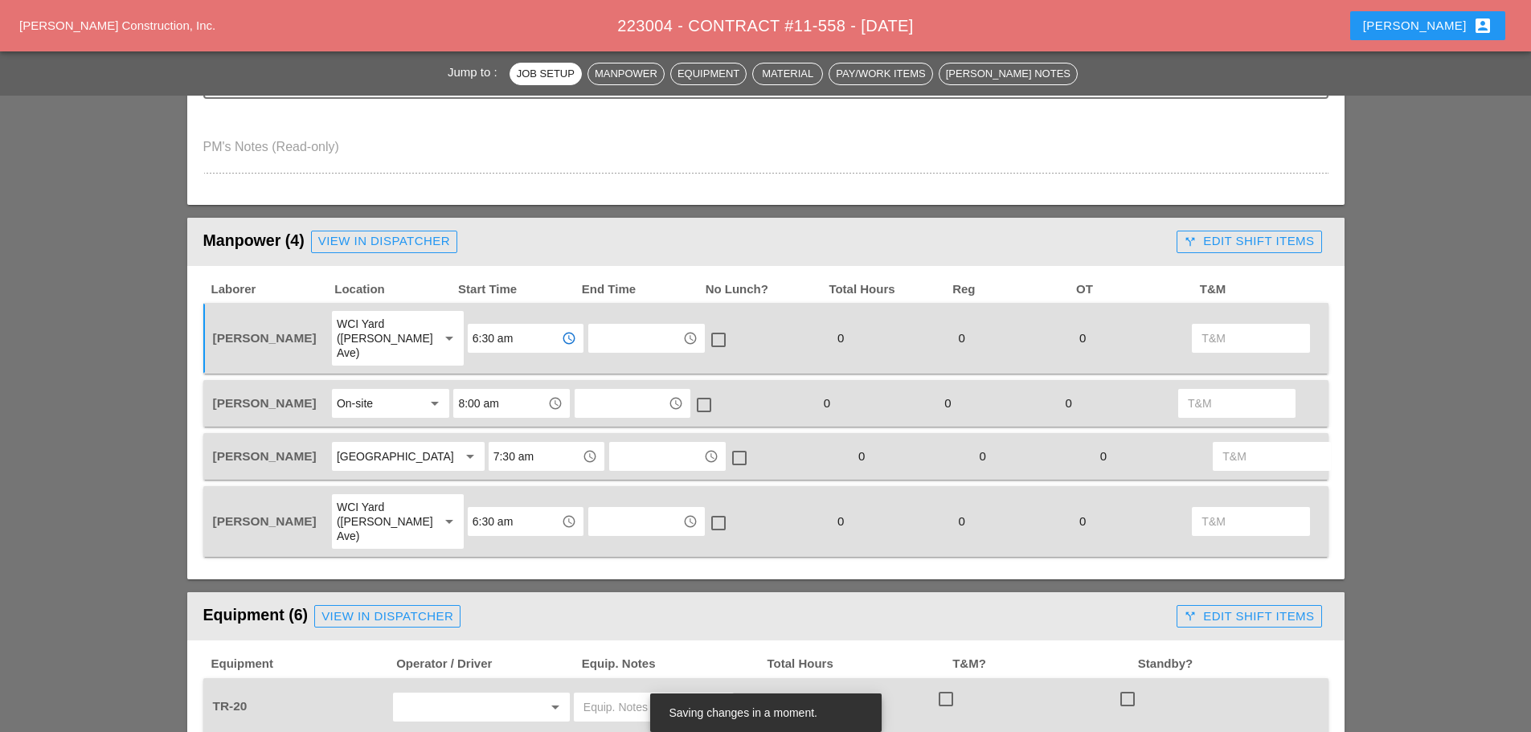
click at [486, 391] on input "8:00 am" at bounding box center [500, 404] width 84 height 26
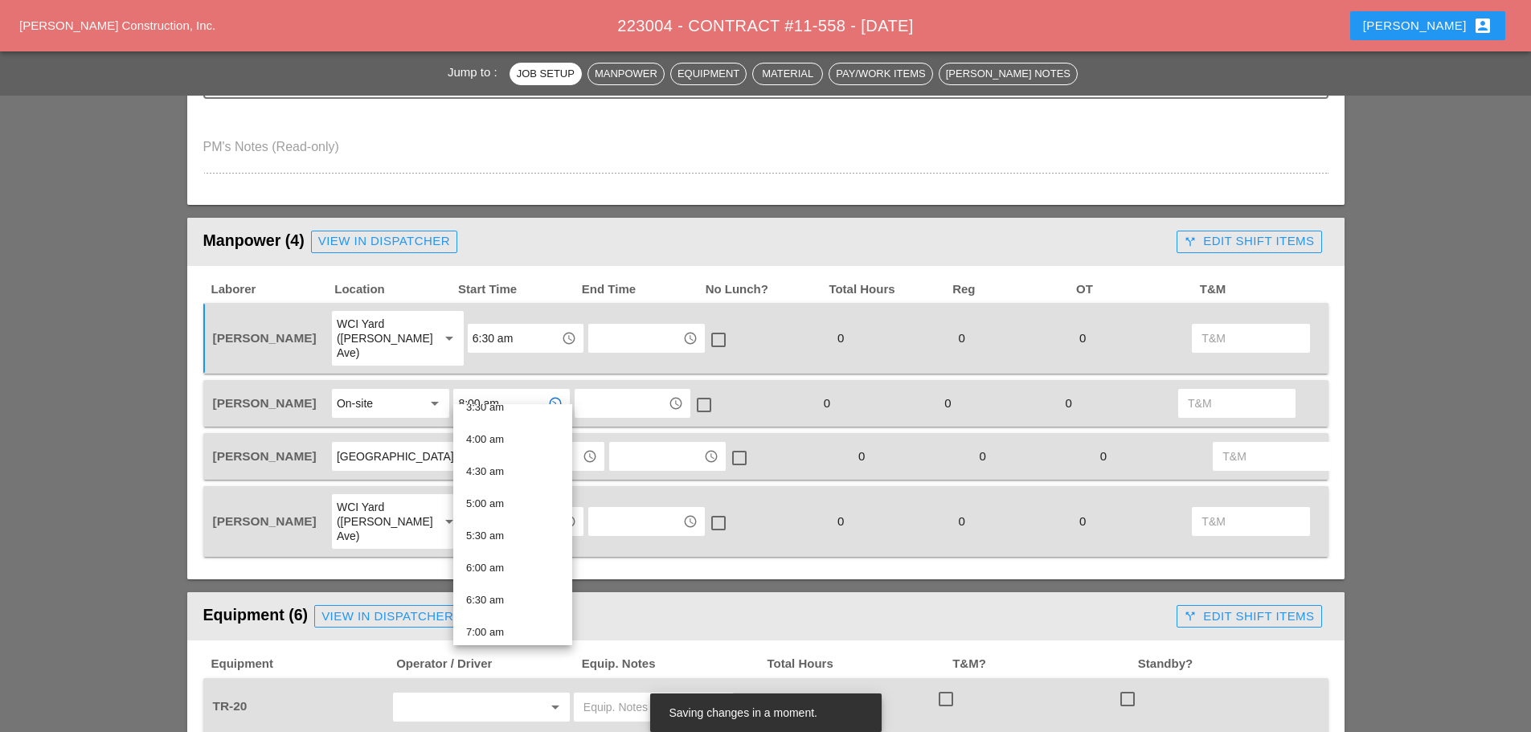
scroll to position [321, 0]
click at [499, 588] on div "7:30 am" at bounding box center [512, 584] width 93 height 19
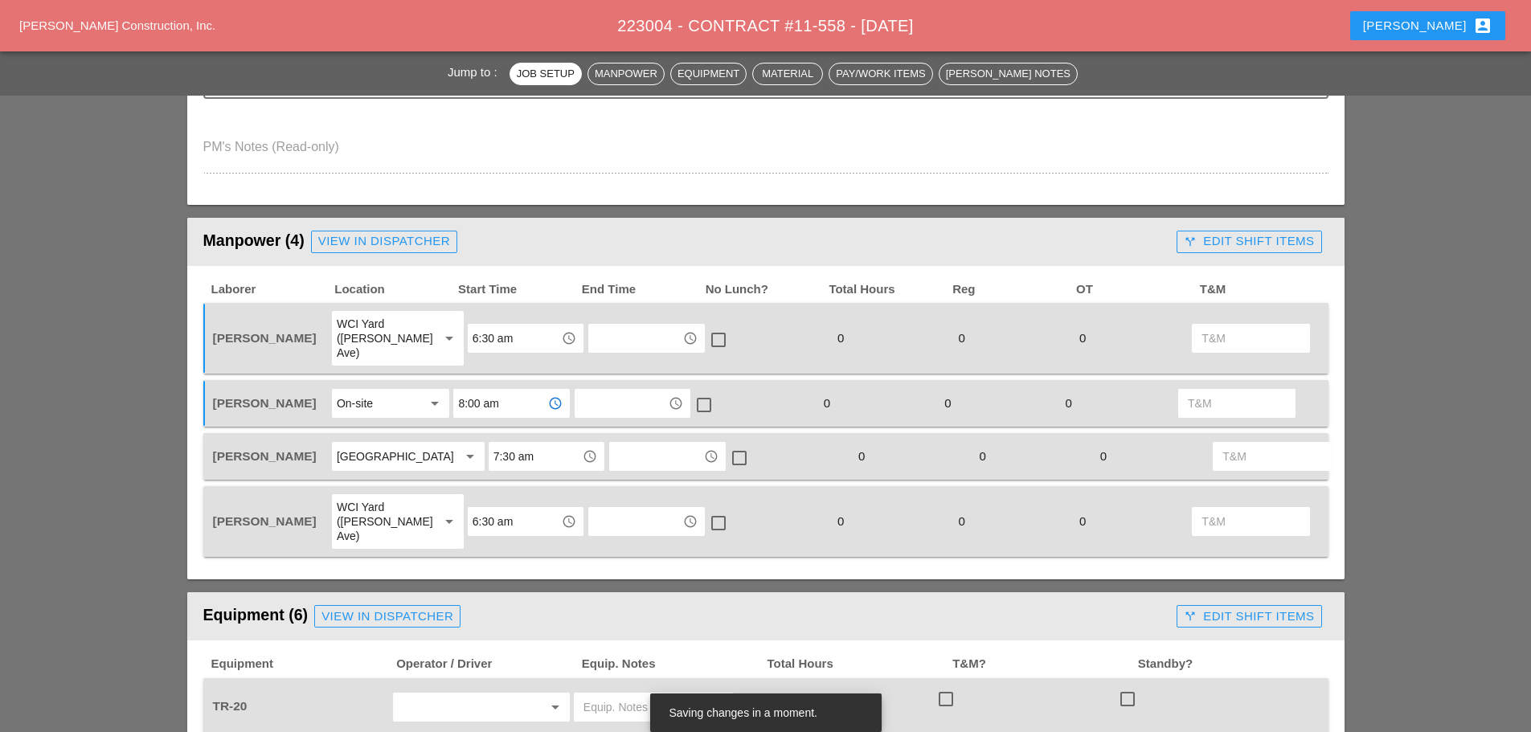
click at [405, 454] on div "[GEOGRAPHIC_DATA]" at bounding box center [391, 456] width 108 height 14
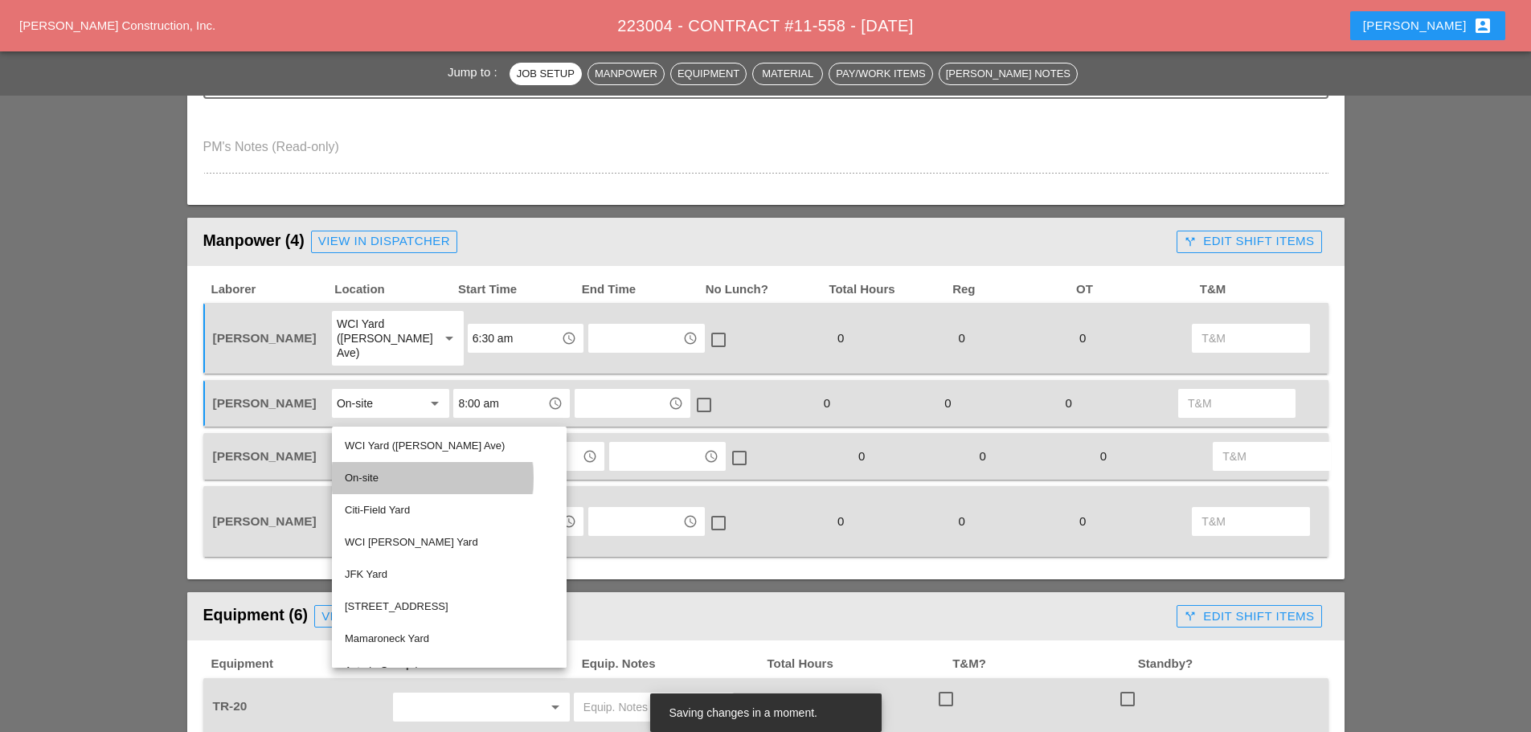
click at [374, 474] on div "On-site" at bounding box center [449, 478] width 209 height 19
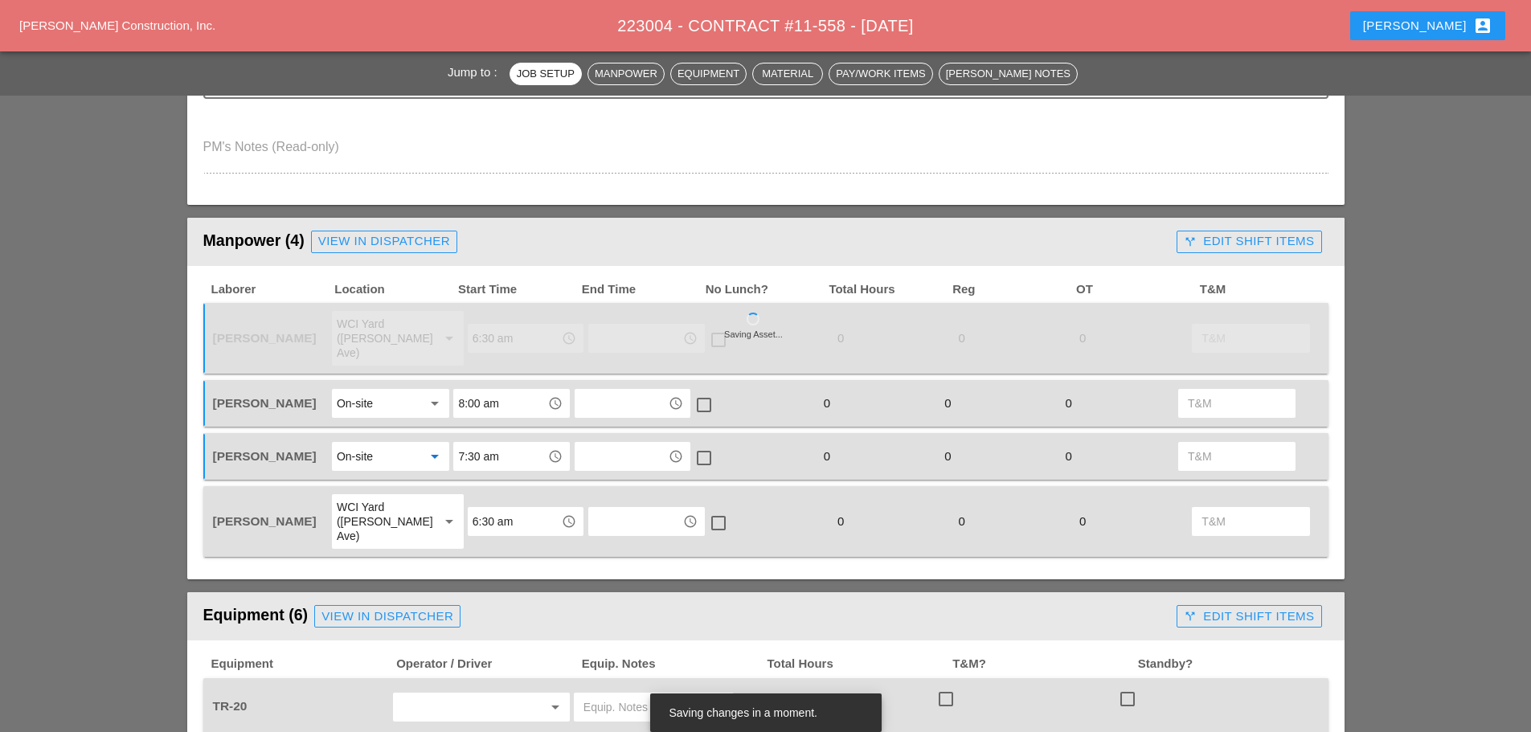
click at [497, 452] on input "7:30 am" at bounding box center [500, 457] width 84 height 26
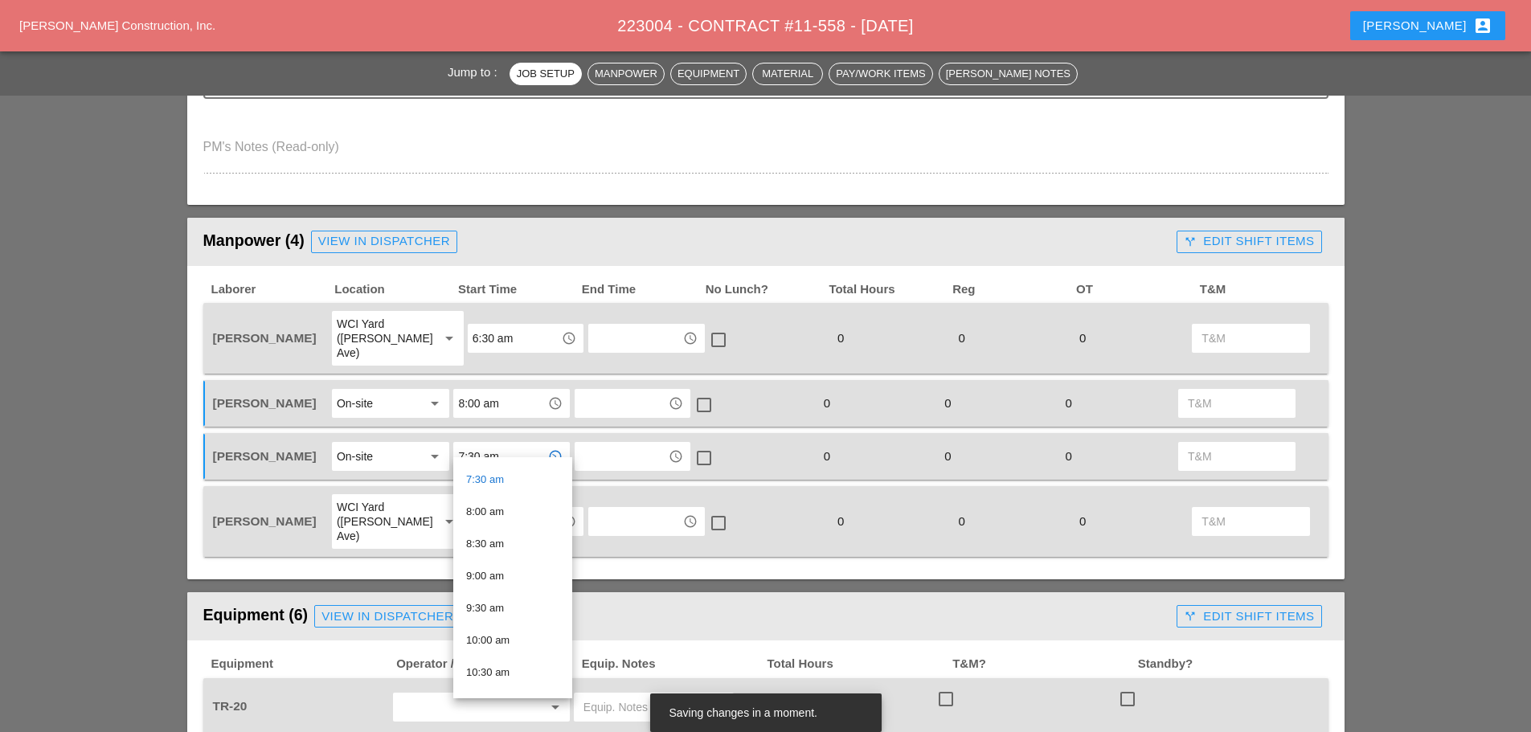
scroll to position [482, 0]
click at [491, 504] on div "8:00 am" at bounding box center [512, 508] width 93 height 19
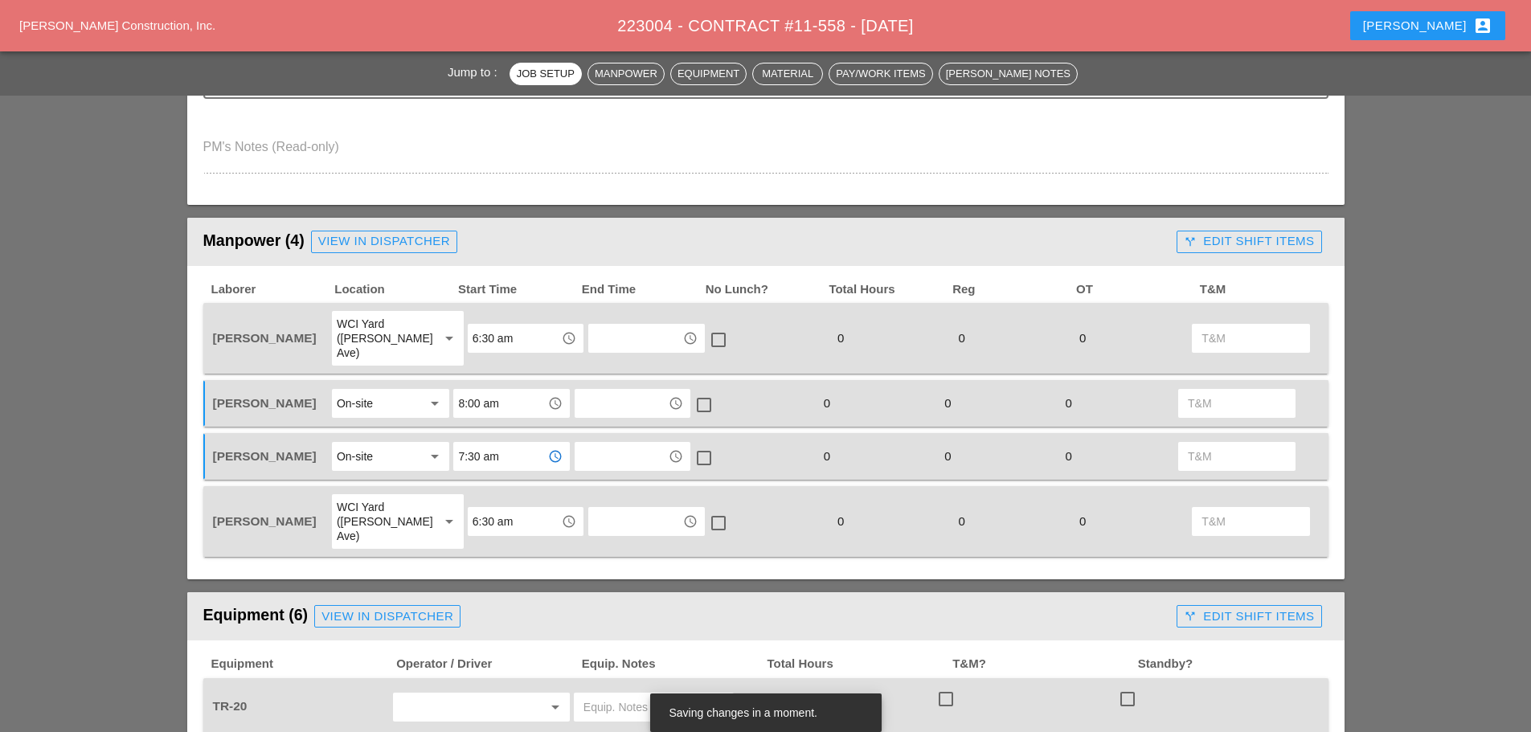
click at [512, 509] on input "6:30 am" at bounding box center [515, 522] width 84 height 26
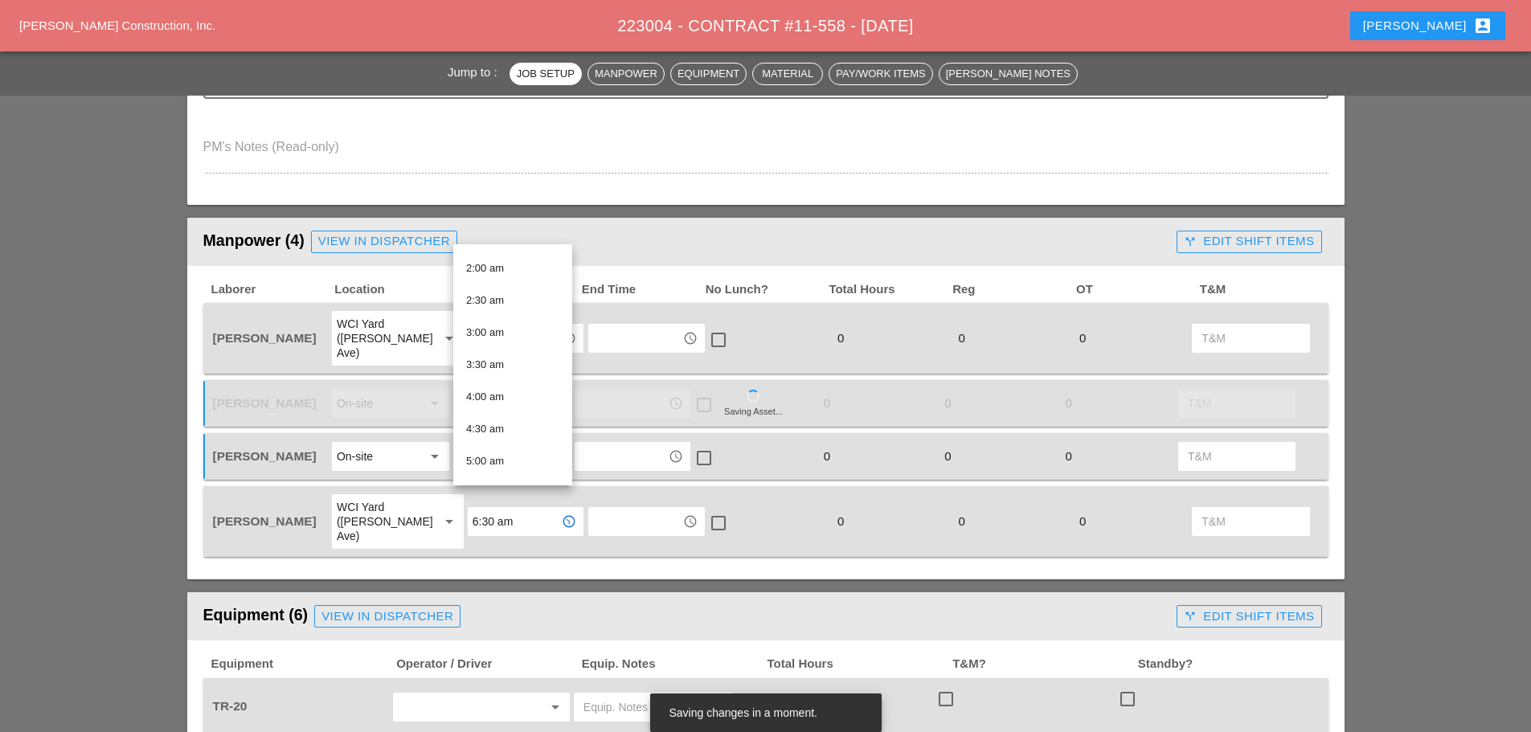
scroll to position [321, 0]
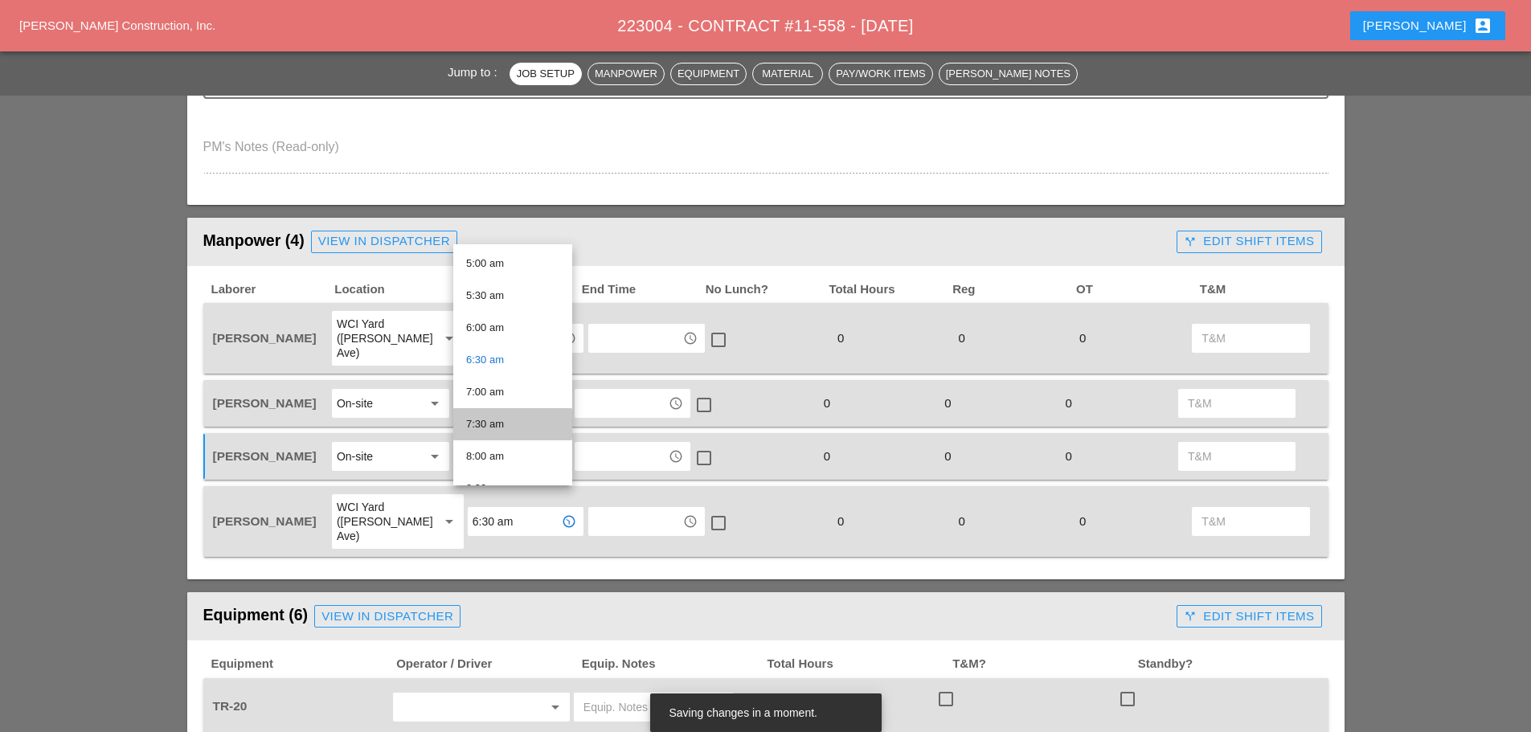
click at [509, 421] on div "7:30 am" at bounding box center [512, 424] width 93 height 19
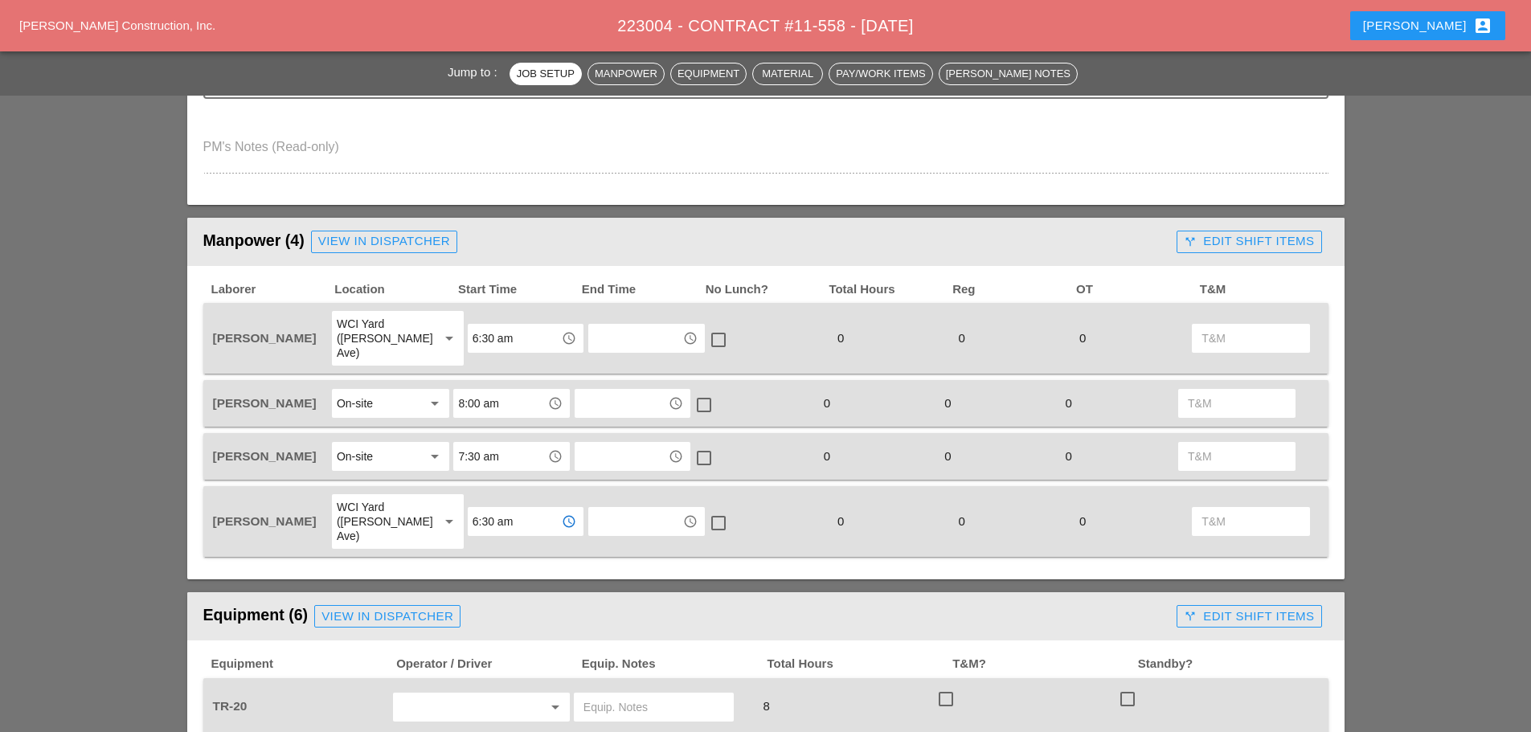
click at [431, 694] on input "text" at bounding box center [459, 707] width 122 height 26
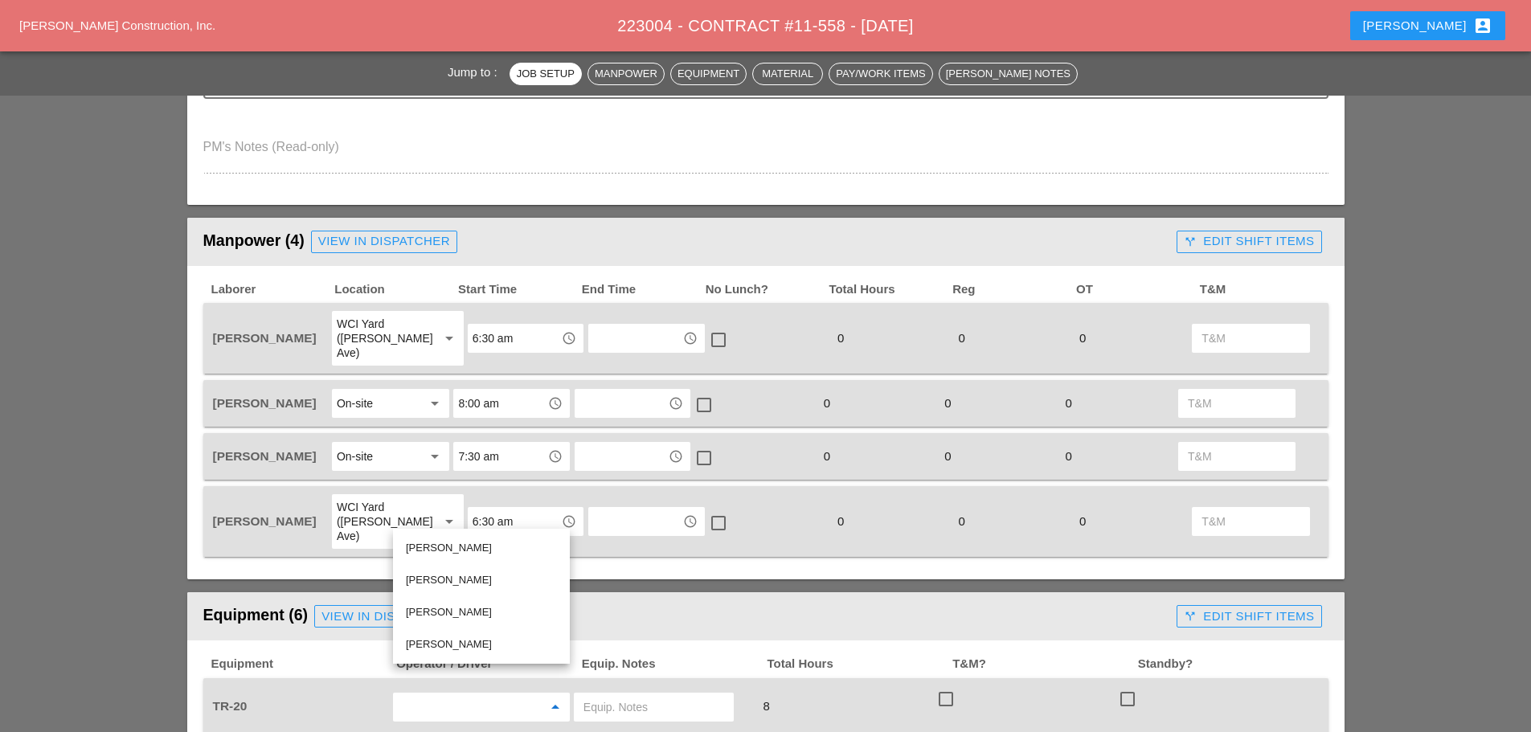
click at [450, 637] on div "Oscar Padilla" at bounding box center [481, 644] width 151 height 19
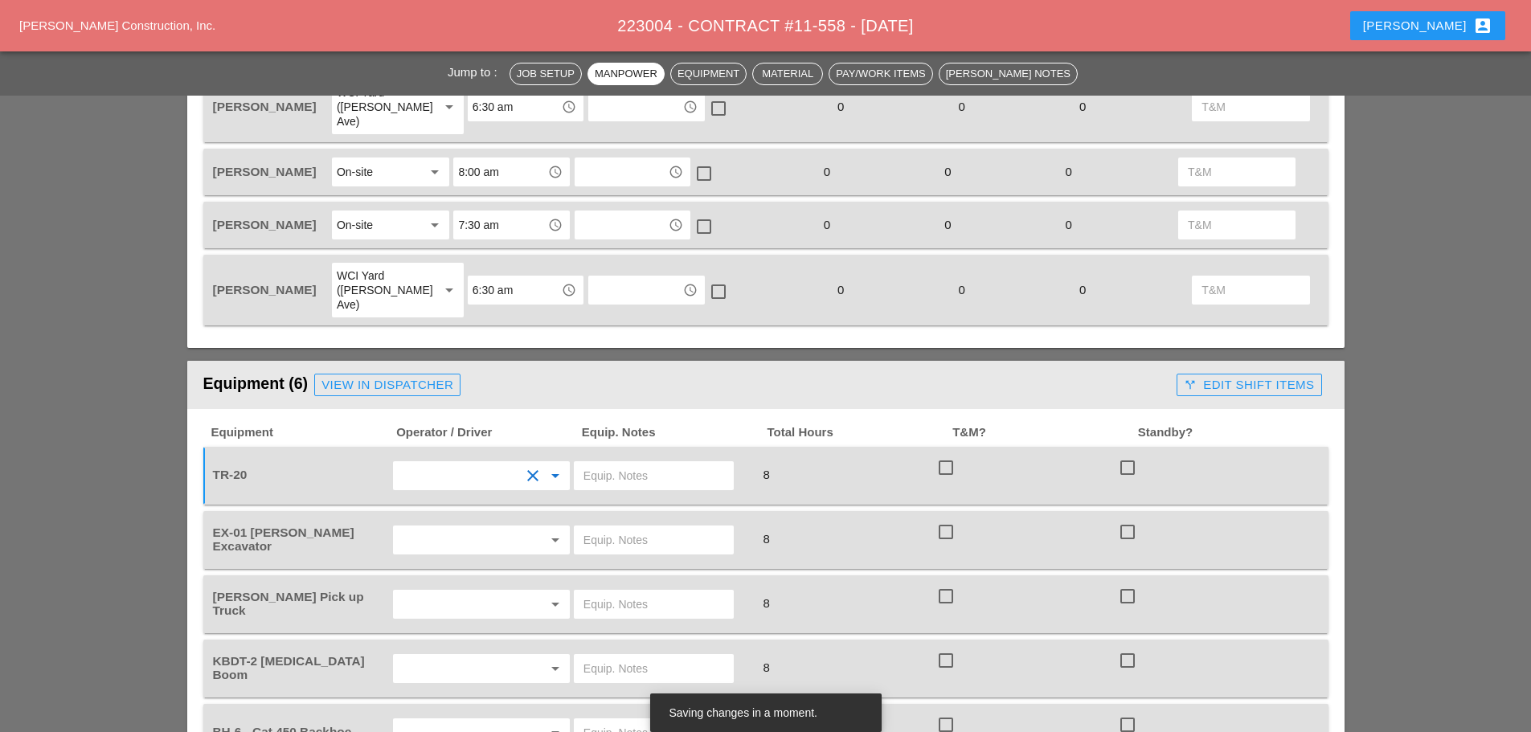
scroll to position [884, 0]
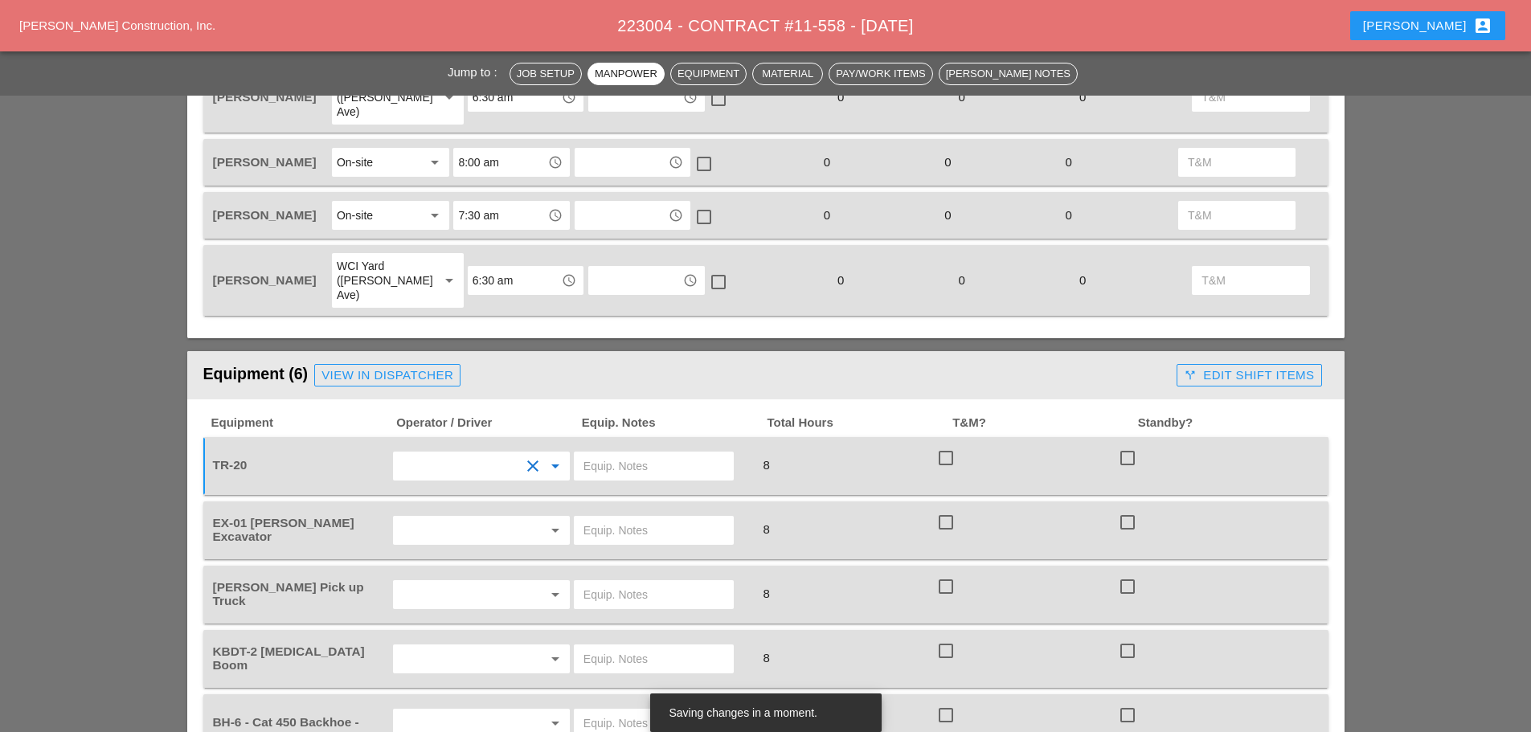
click at [452, 518] on input "text" at bounding box center [459, 531] width 122 height 26
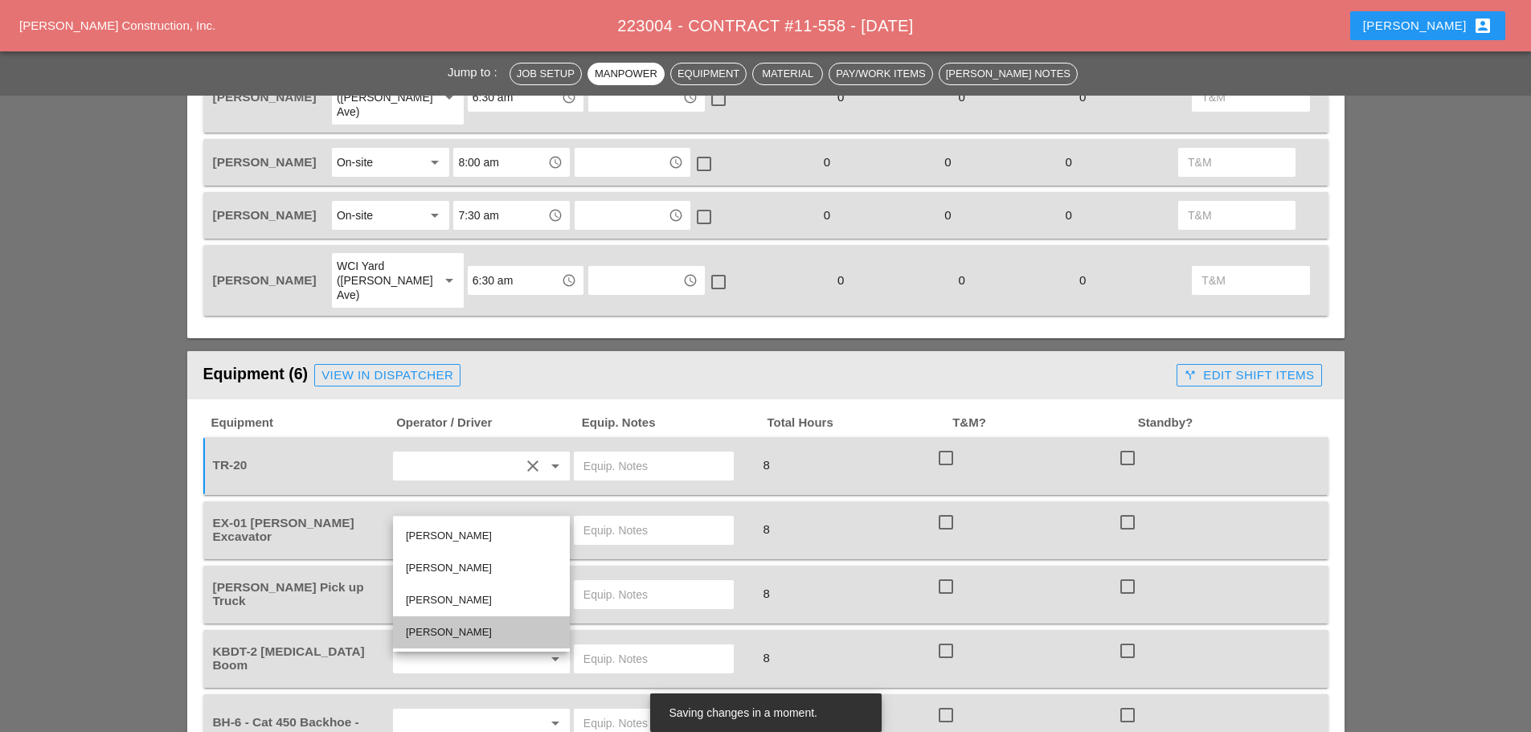
click at [442, 627] on div "Oscar Padilla" at bounding box center [481, 632] width 151 height 19
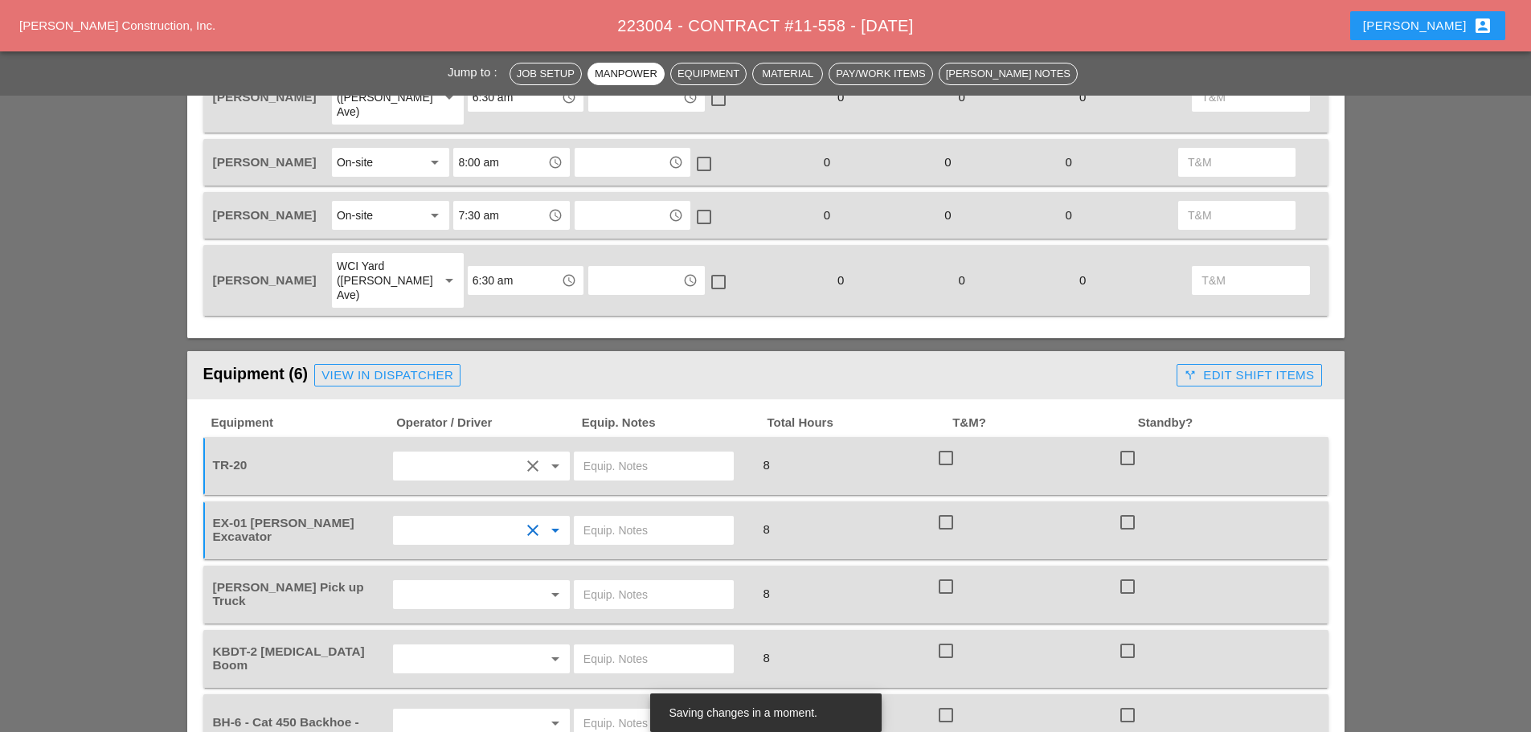
click at [639, 518] on input "text" at bounding box center [653, 531] width 141 height 26
type input "W"
type input "FROM MP HOUSE"
click at [506, 582] on input "text" at bounding box center [459, 595] width 122 height 26
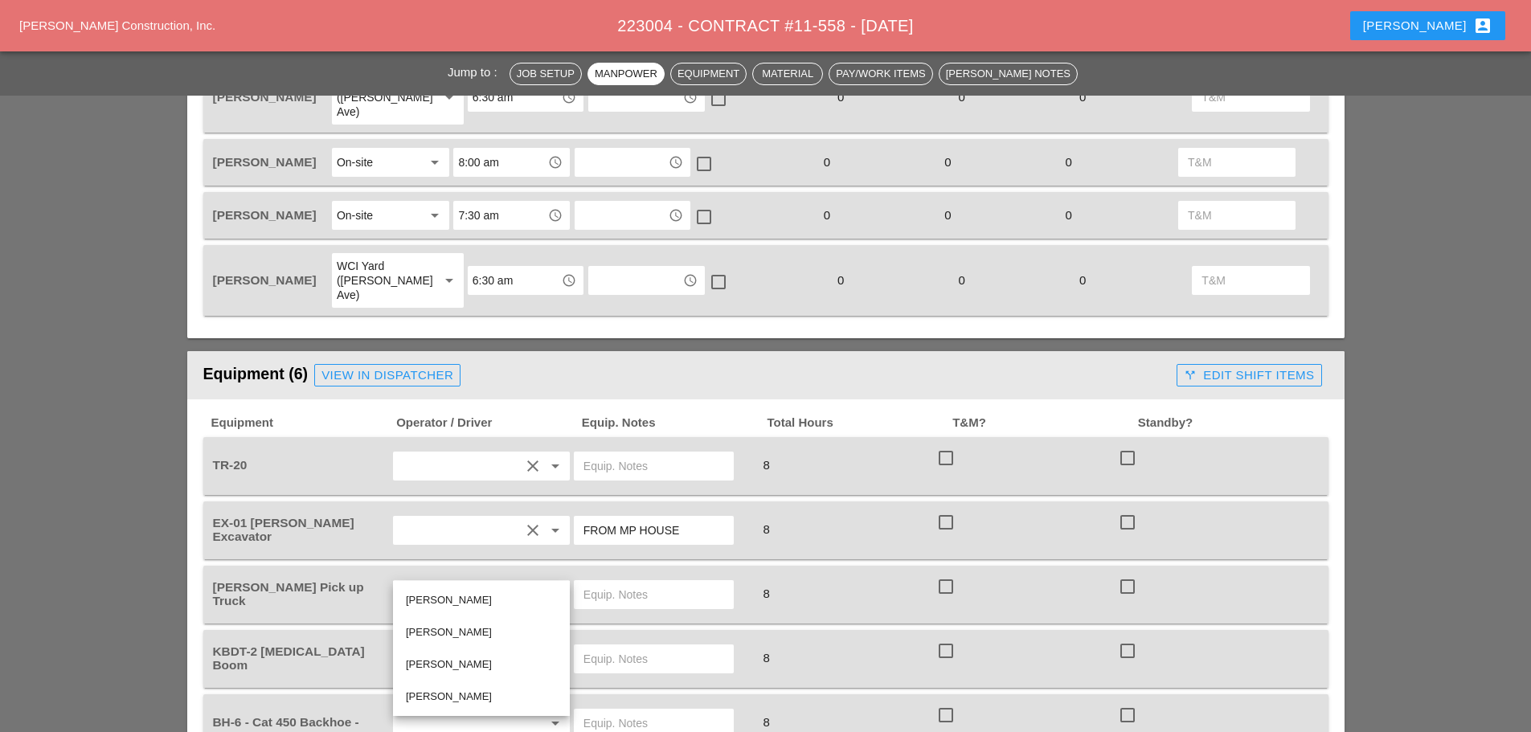
click at [446, 656] on div "Gillie Etnel" at bounding box center [481, 664] width 151 height 19
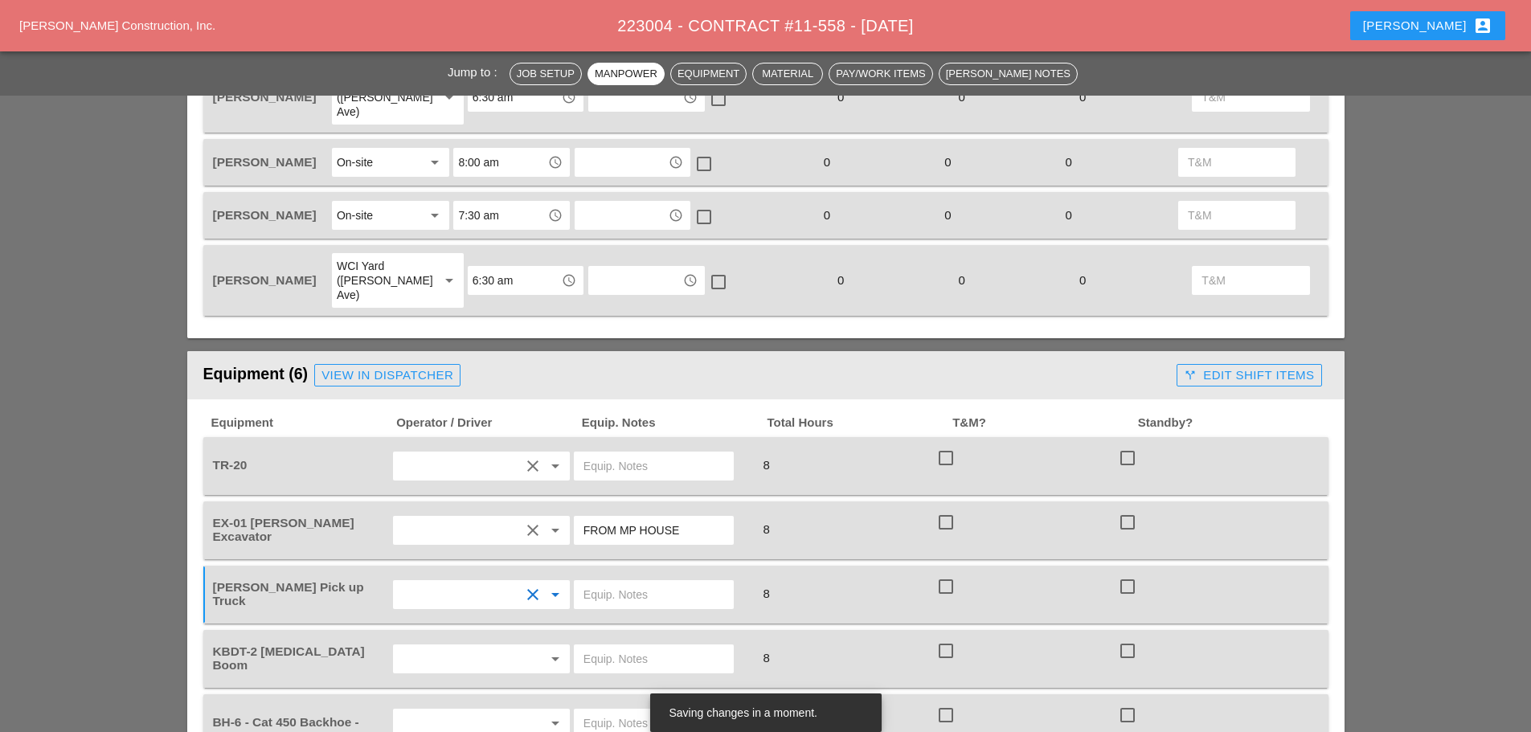
click at [436, 644] on div "arrow_drop_down" at bounding box center [481, 659] width 178 height 31
click at [445, 646] on input "text" at bounding box center [459, 659] width 122 height 26
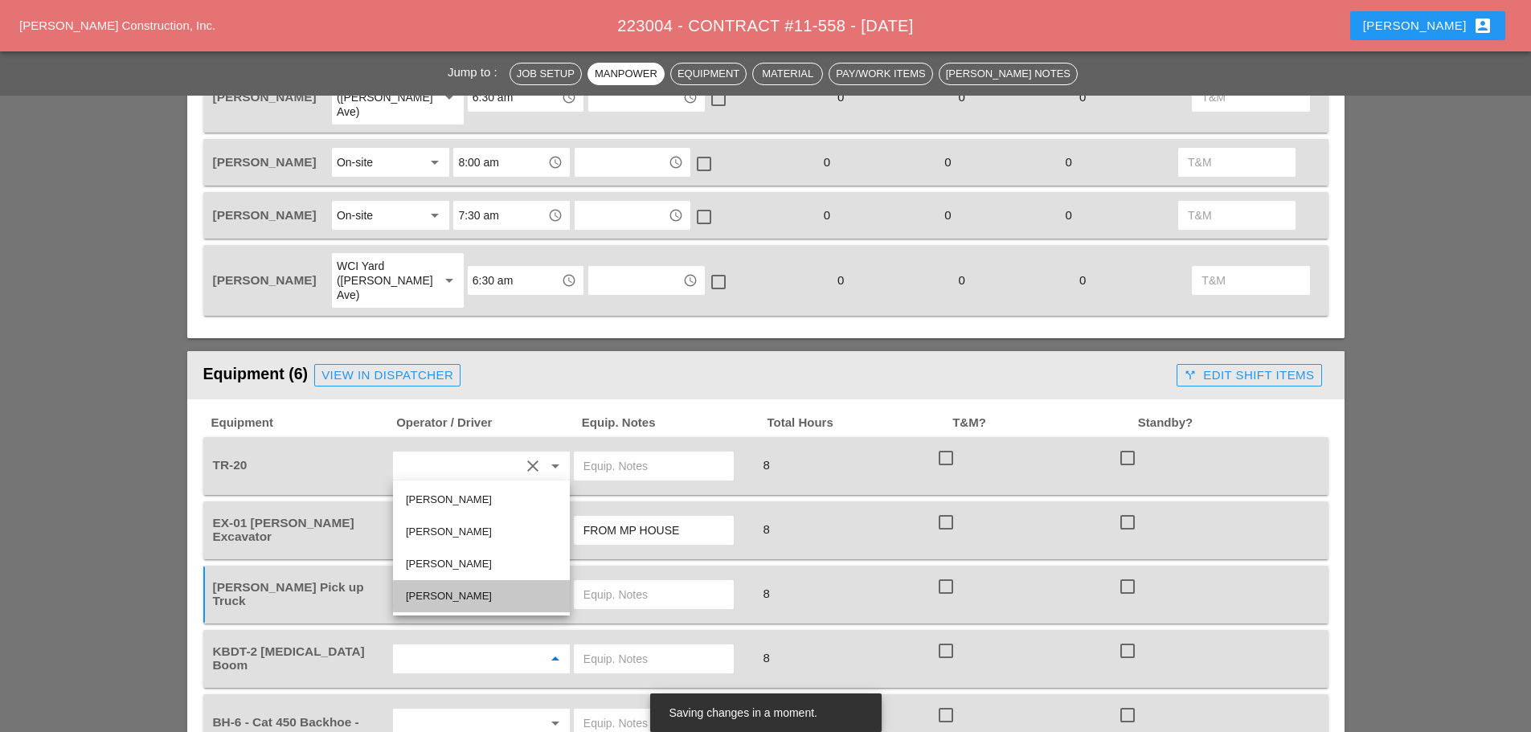
click at [435, 591] on div "Oscar Padilla" at bounding box center [481, 596] width 151 height 19
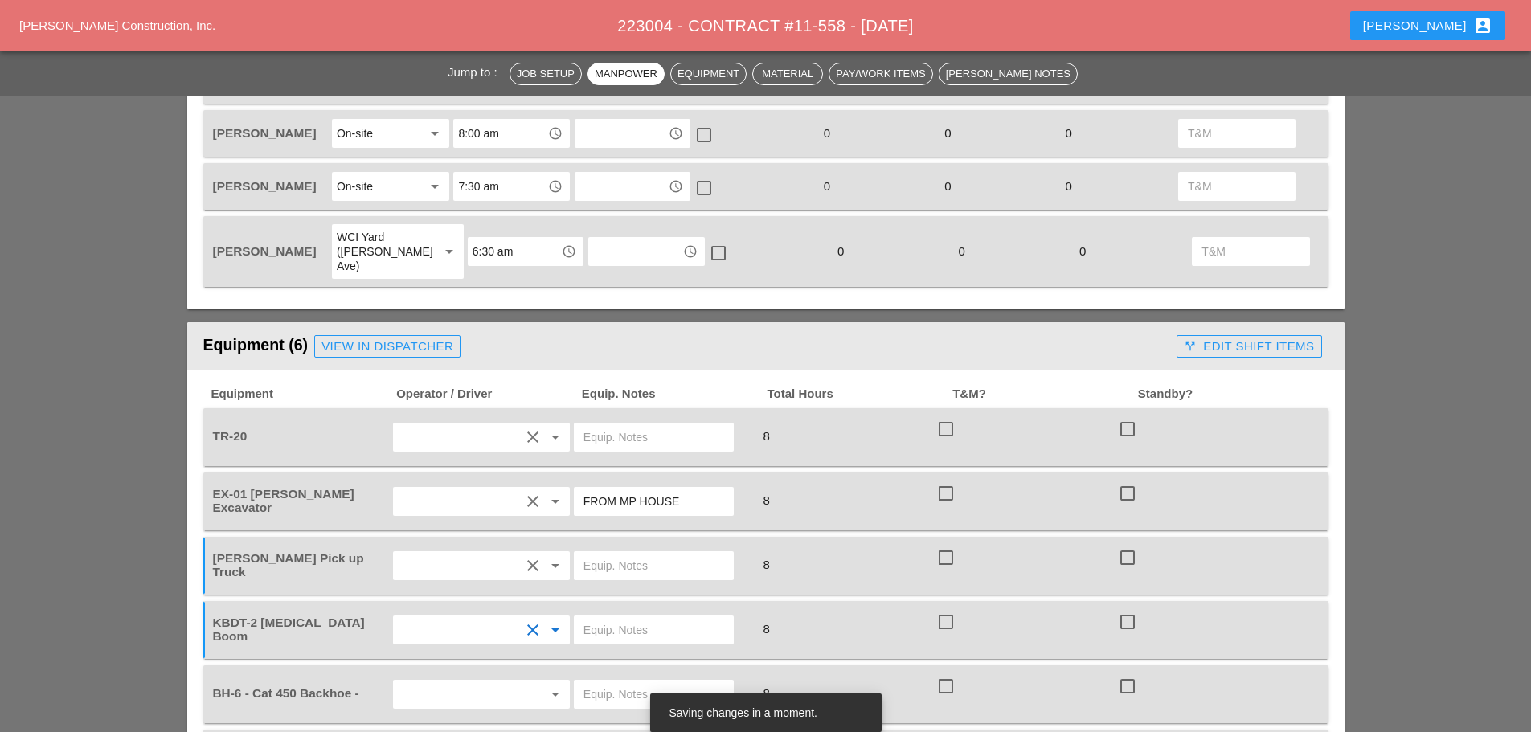
scroll to position [964, 0]
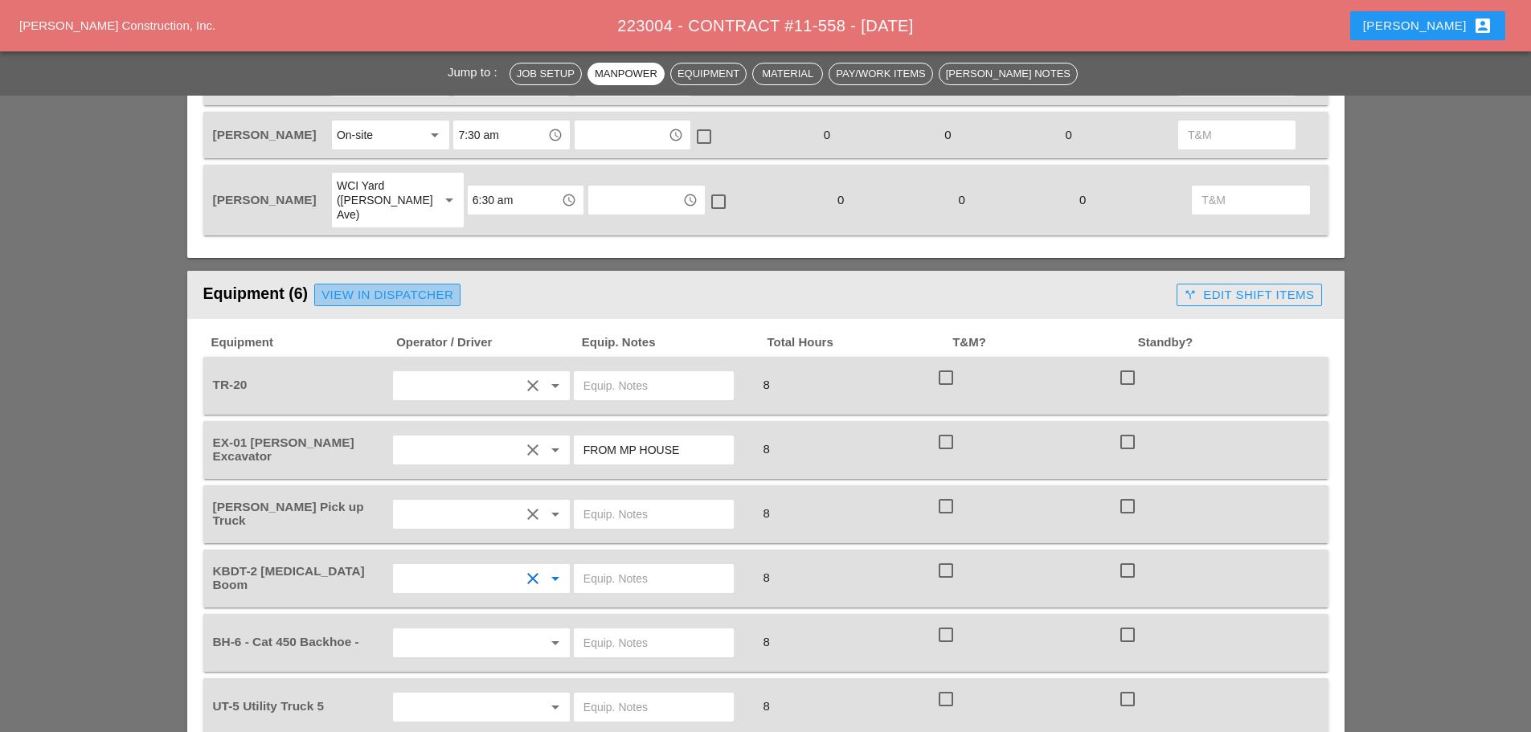
click at [404, 286] on div "View in Dispatcher" at bounding box center [387, 295] width 132 height 18
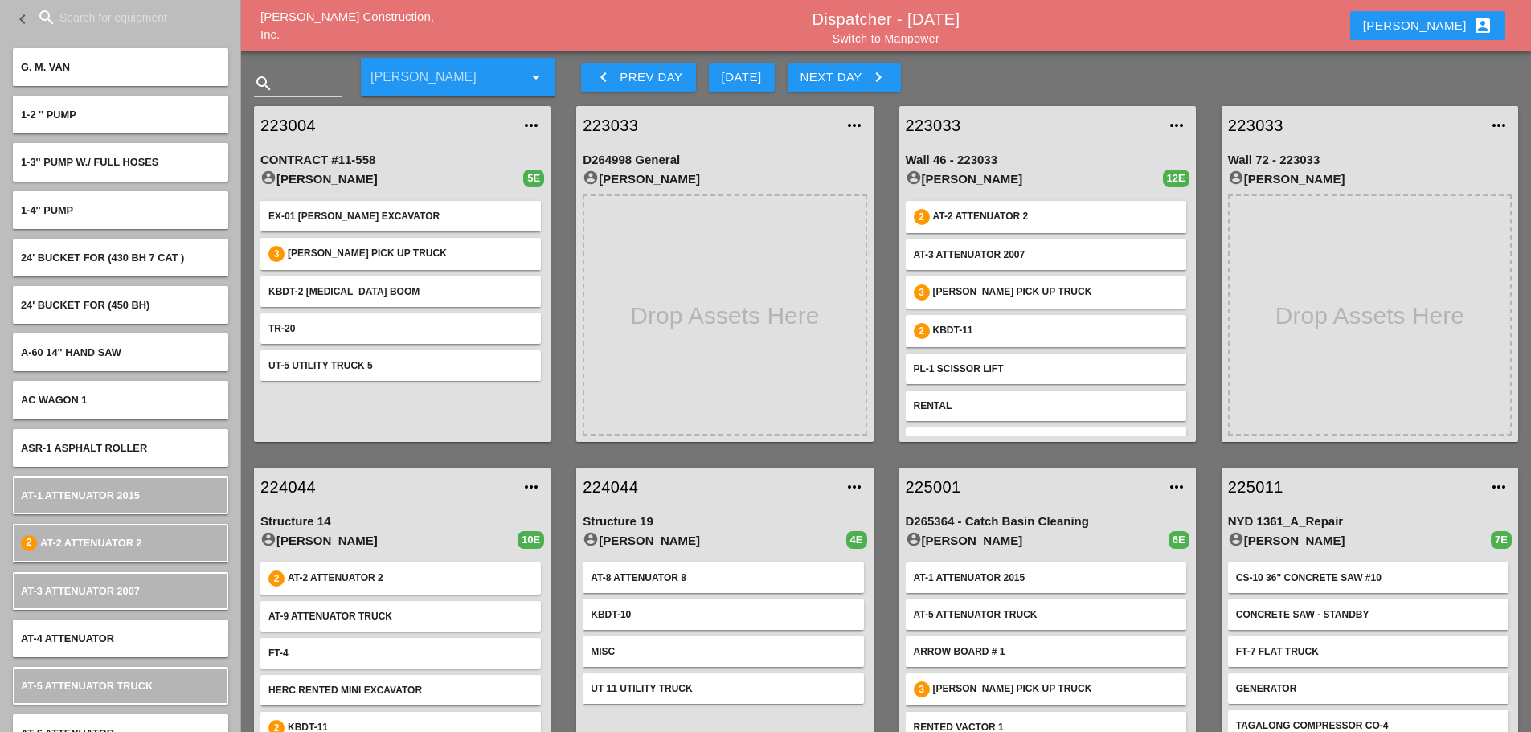
click at [294, 125] on link "223004" at bounding box center [386, 125] width 252 height 24
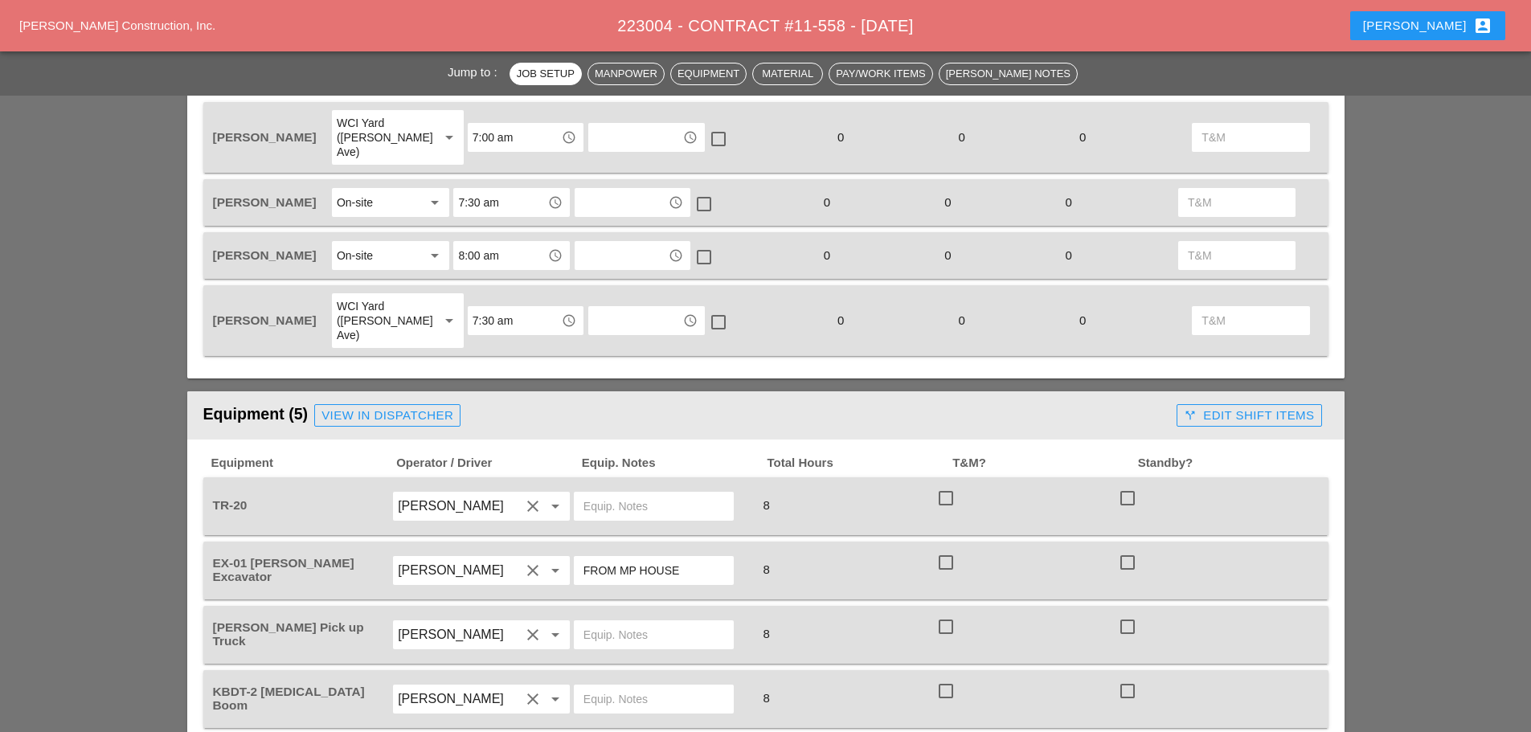
scroll to position [964, 0]
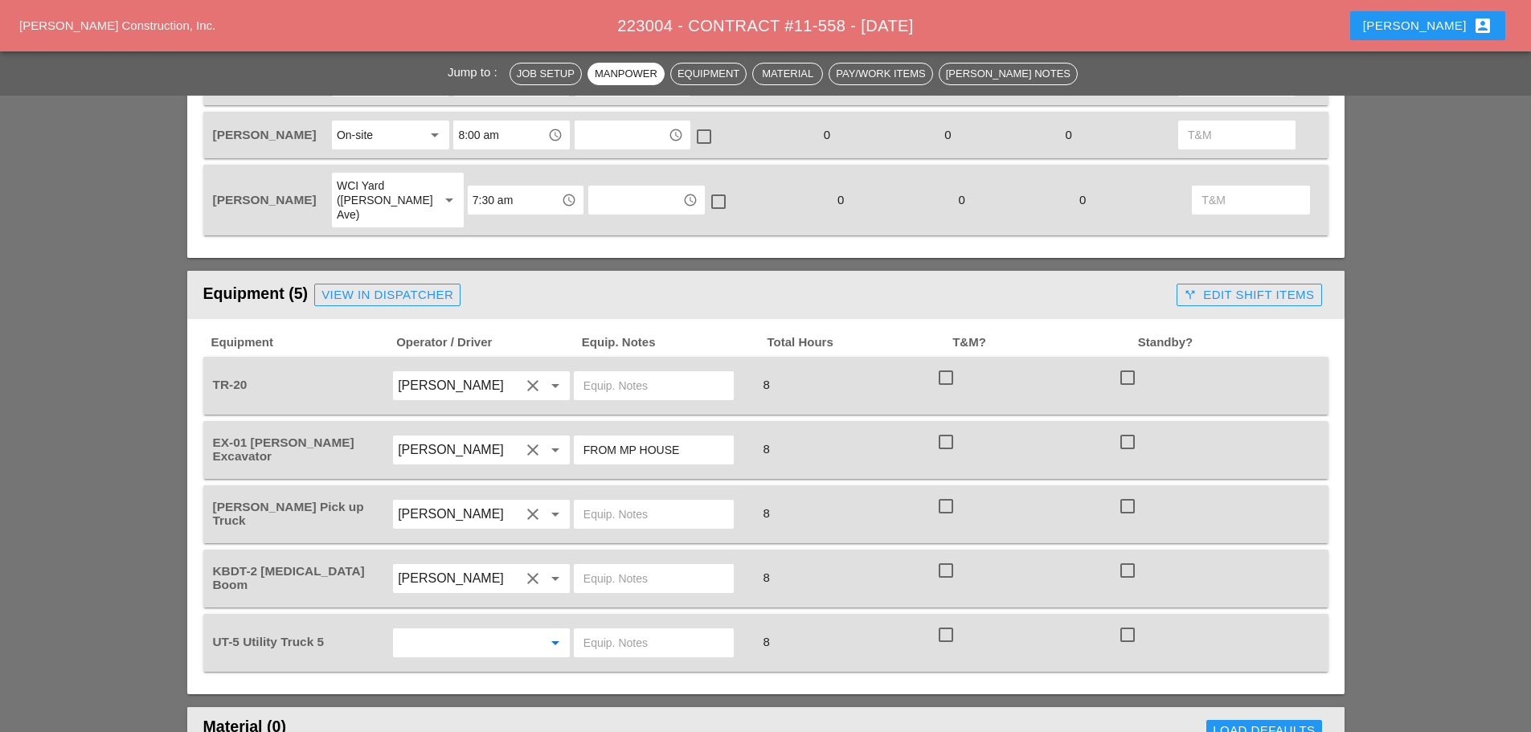
click at [487, 630] on input "text" at bounding box center [459, 643] width 122 height 26
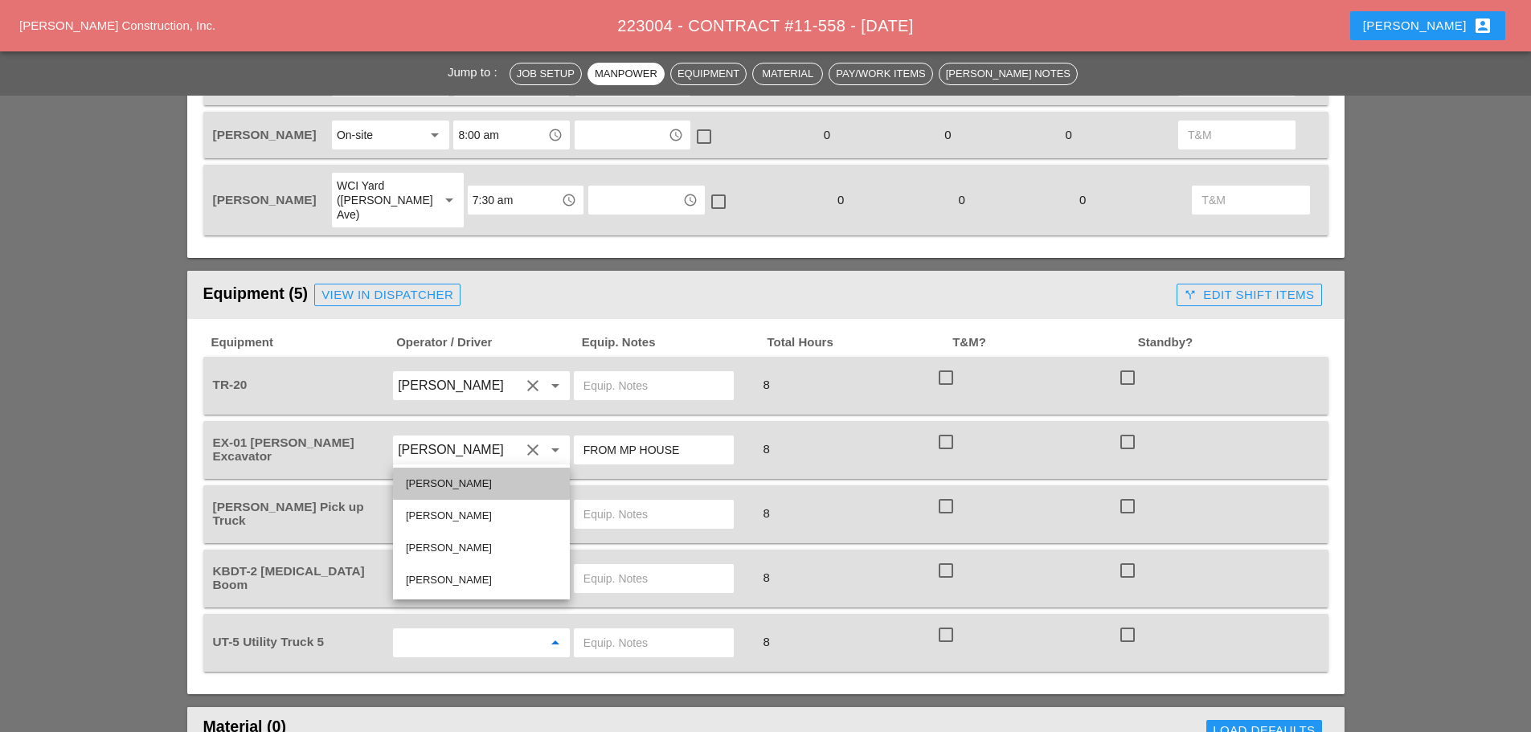
click at [454, 486] on div "Jorge Barajas" at bounding box center [481, 483] width 151 height 19
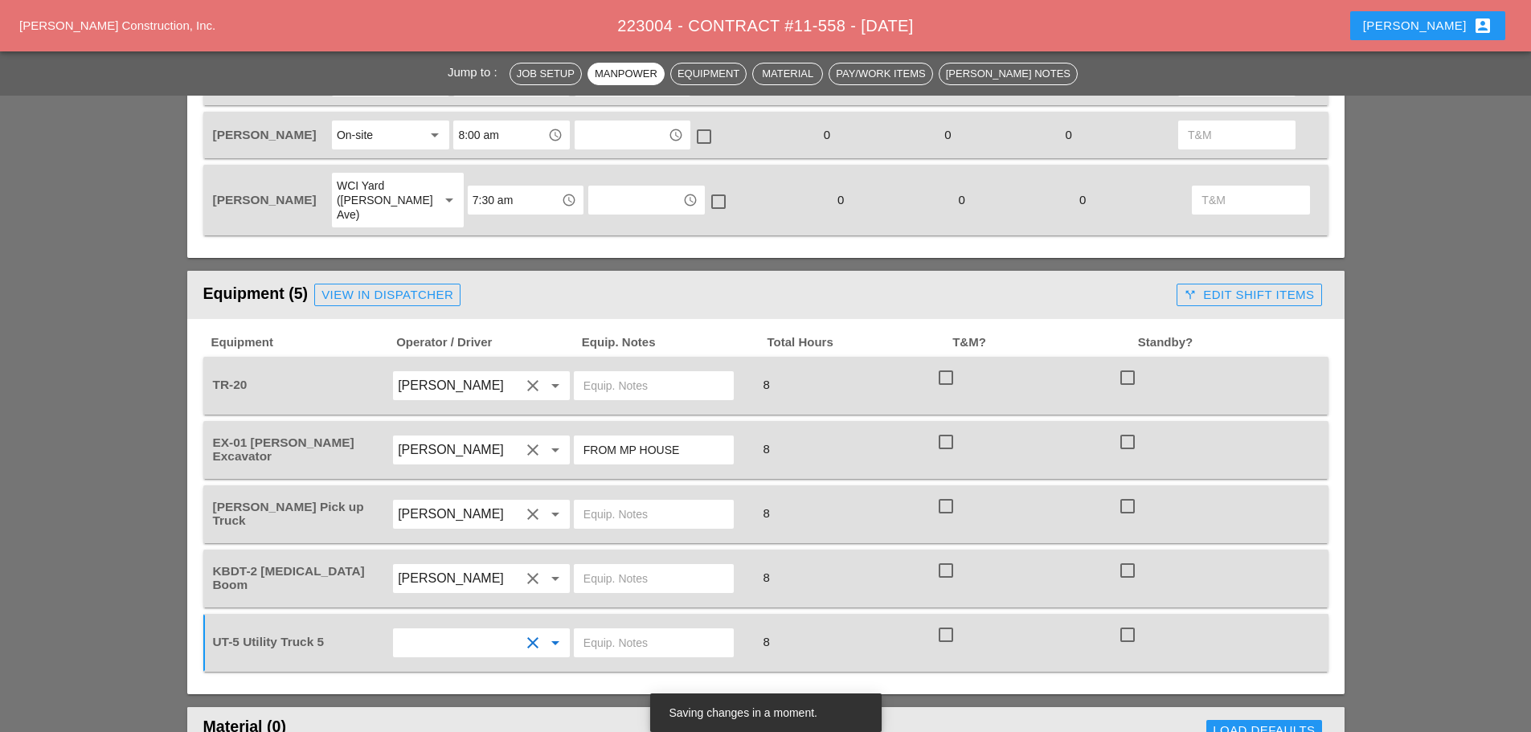
click at [686, 437] on input "FROM MP HOUSE" at bounding box center [653, 450] width 141 height 26
click at [621, 437] on input "FROM MP HOUSE" at bounding box center [653, 450] width 141 height 26
type input "FROM PICK UP MP HOUSE"
click at [610, 373] on input "text" at bounding box center [653, 386] width 141 height 26
type input "W/ KBDT2"
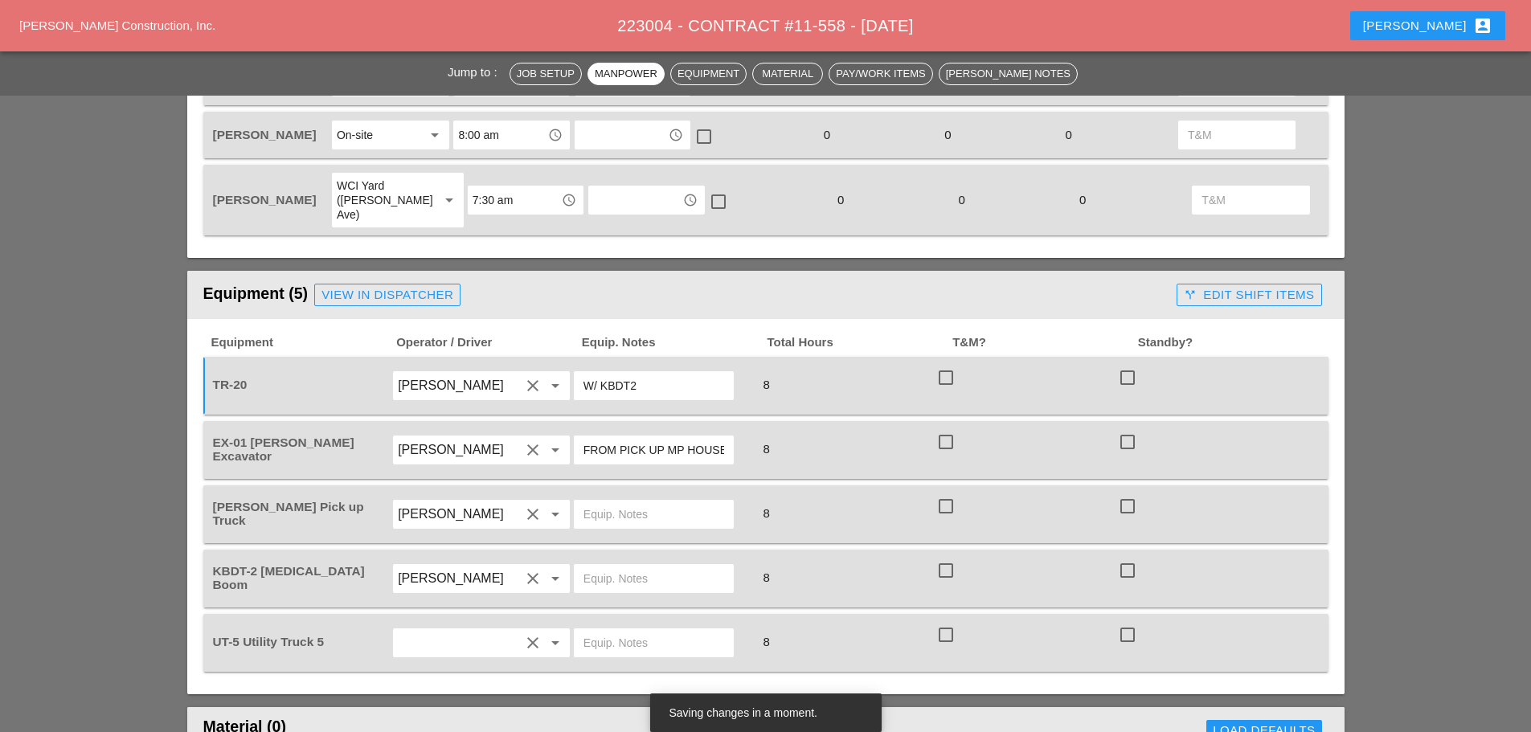
click at [619, 501] on input "text" at bounding box center [653, 514] width 141 height 26
type input "Q"
type input "W/ SMALL TOOLS"
click at [630, 566] on input "text" at bounding box center [653, 579] width 141 height 26
type input "W/ TR-"
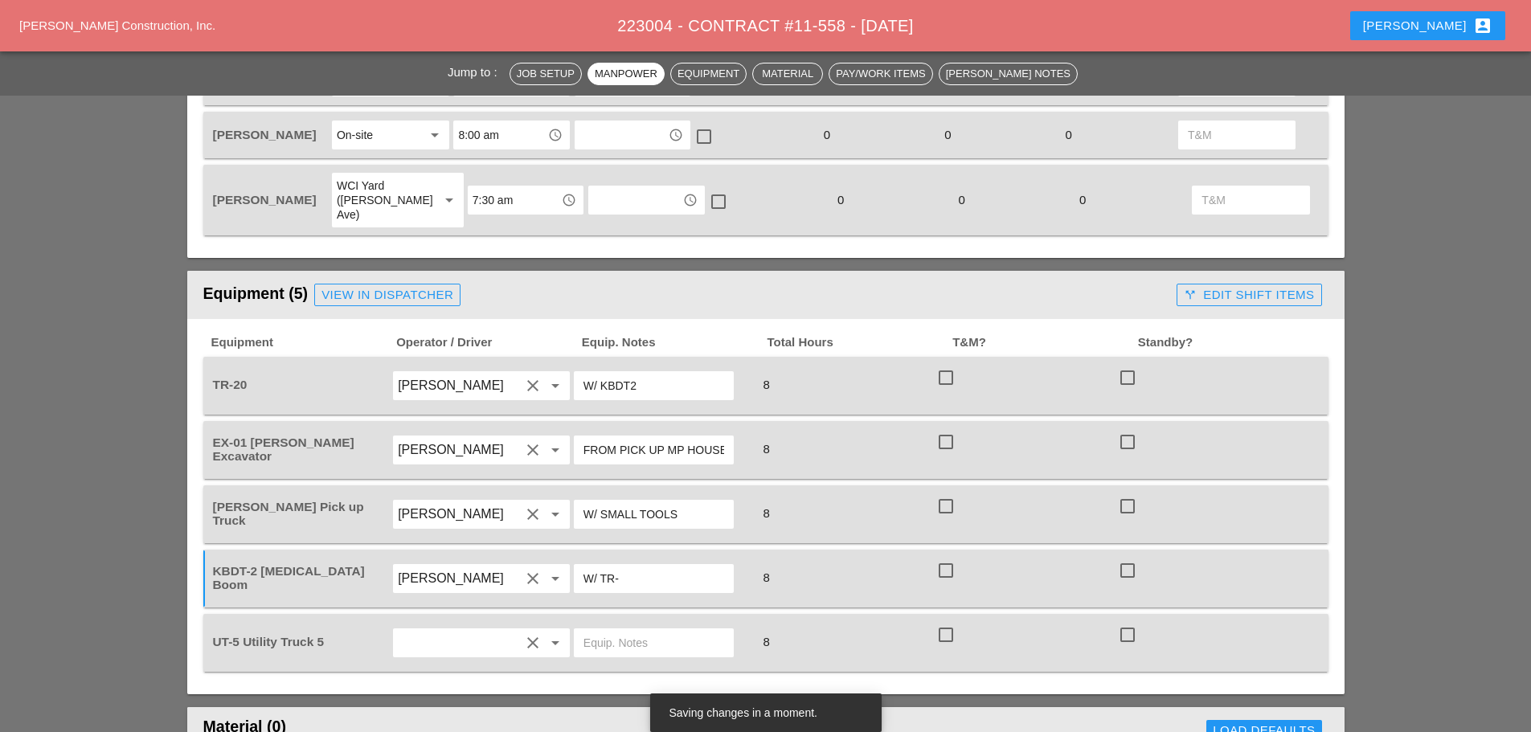
click at [596, 630] on input "text" at bounding box center [653, 643] width 141 height 26
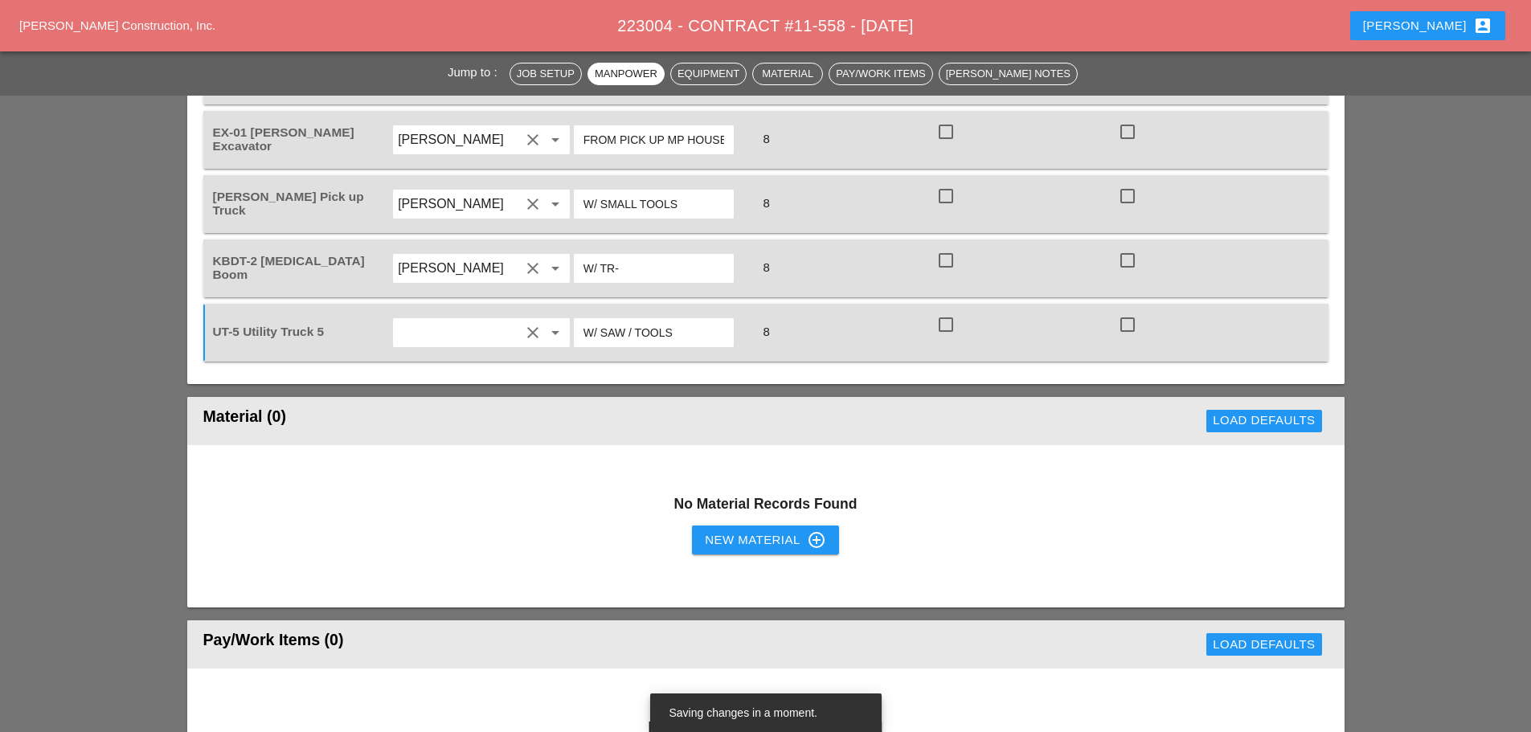
scroll to position [1286, 0]
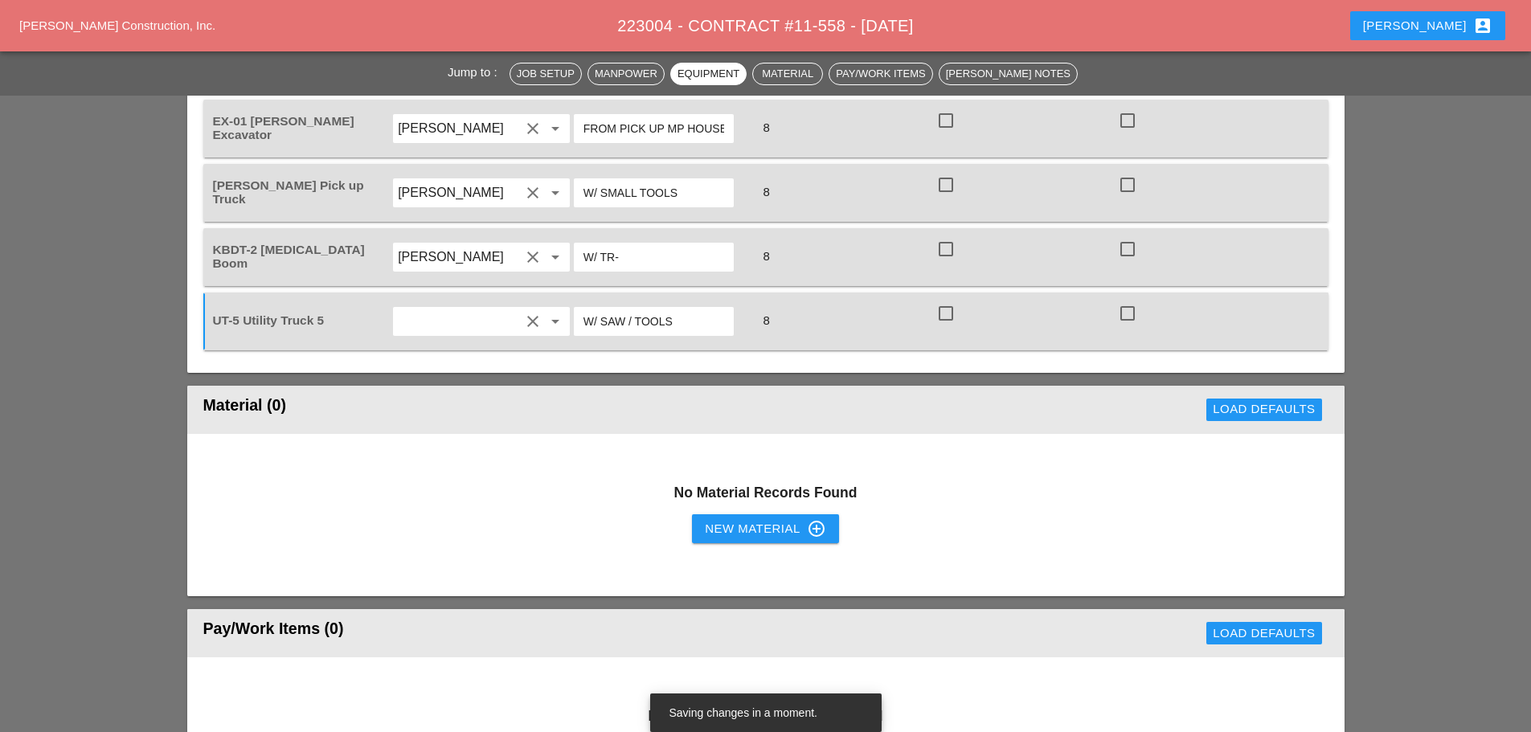
type input "W/ SAW / TOOLS"
click at [744, 519] on div "New Material control_point" at bounding box center [765, 528] width 121 height 19
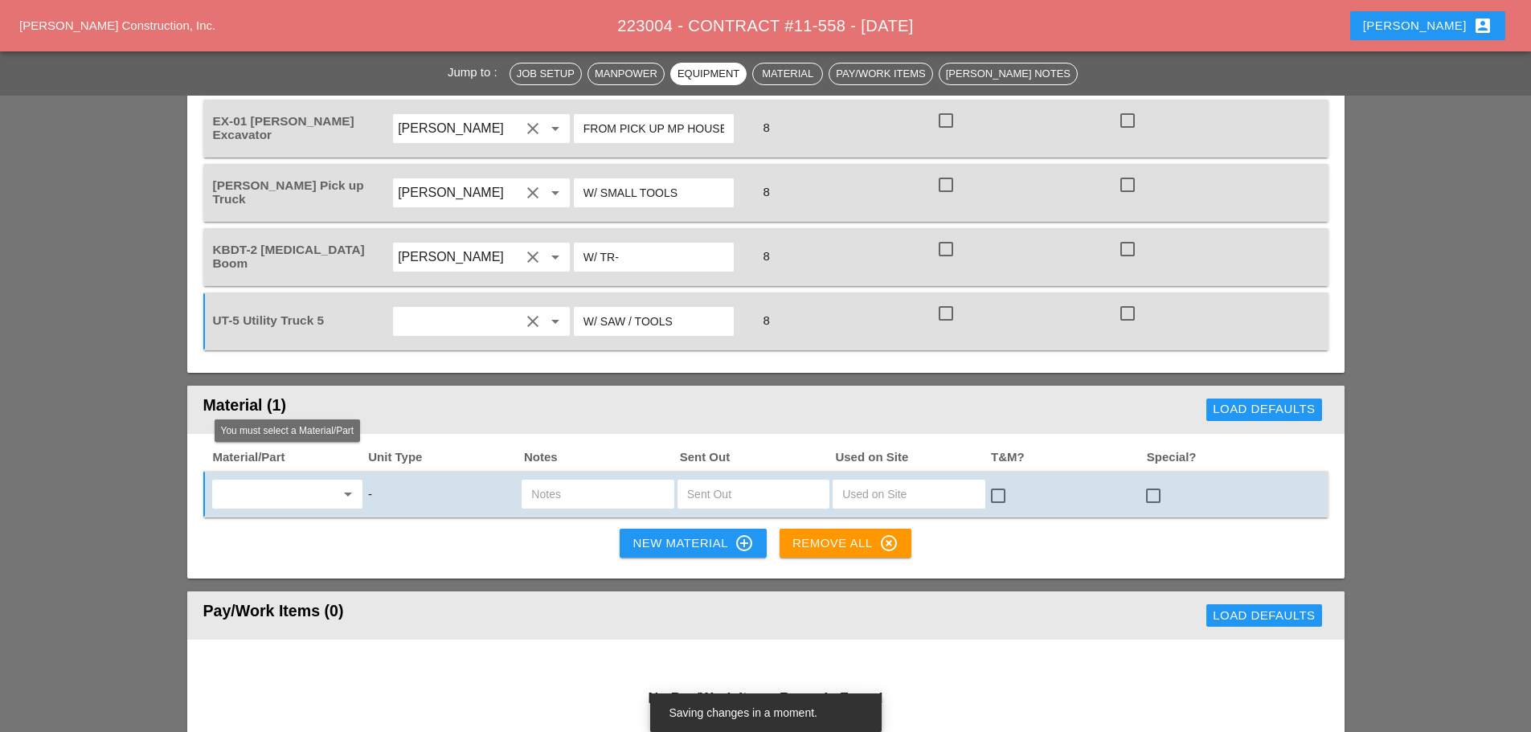
click at [284, 481] on input "text" at bounding box center [276, 494] width 118 height 26
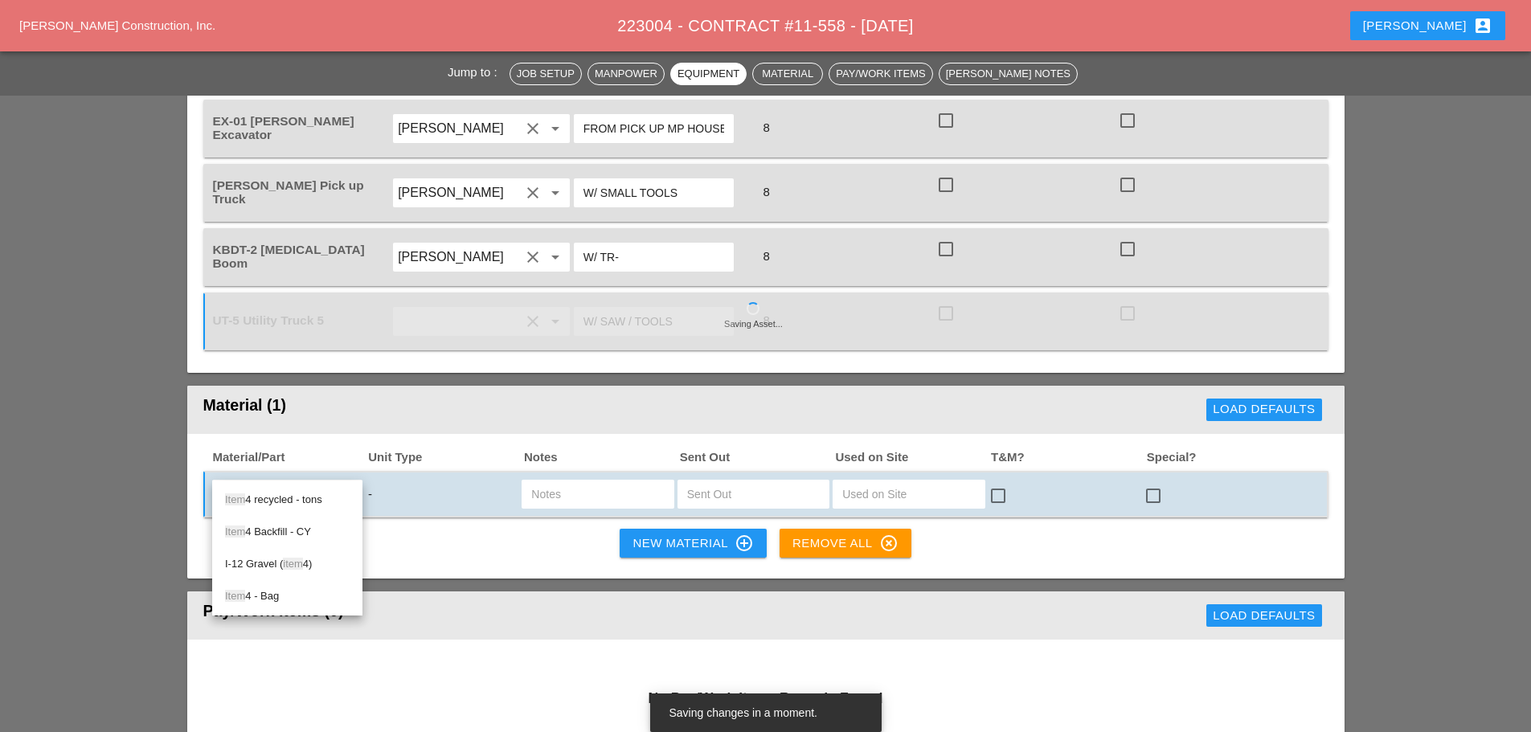
click at [288, 499] on div "Item 4 recycled - tons" at bounding box center [287, 499] width 125 height 19
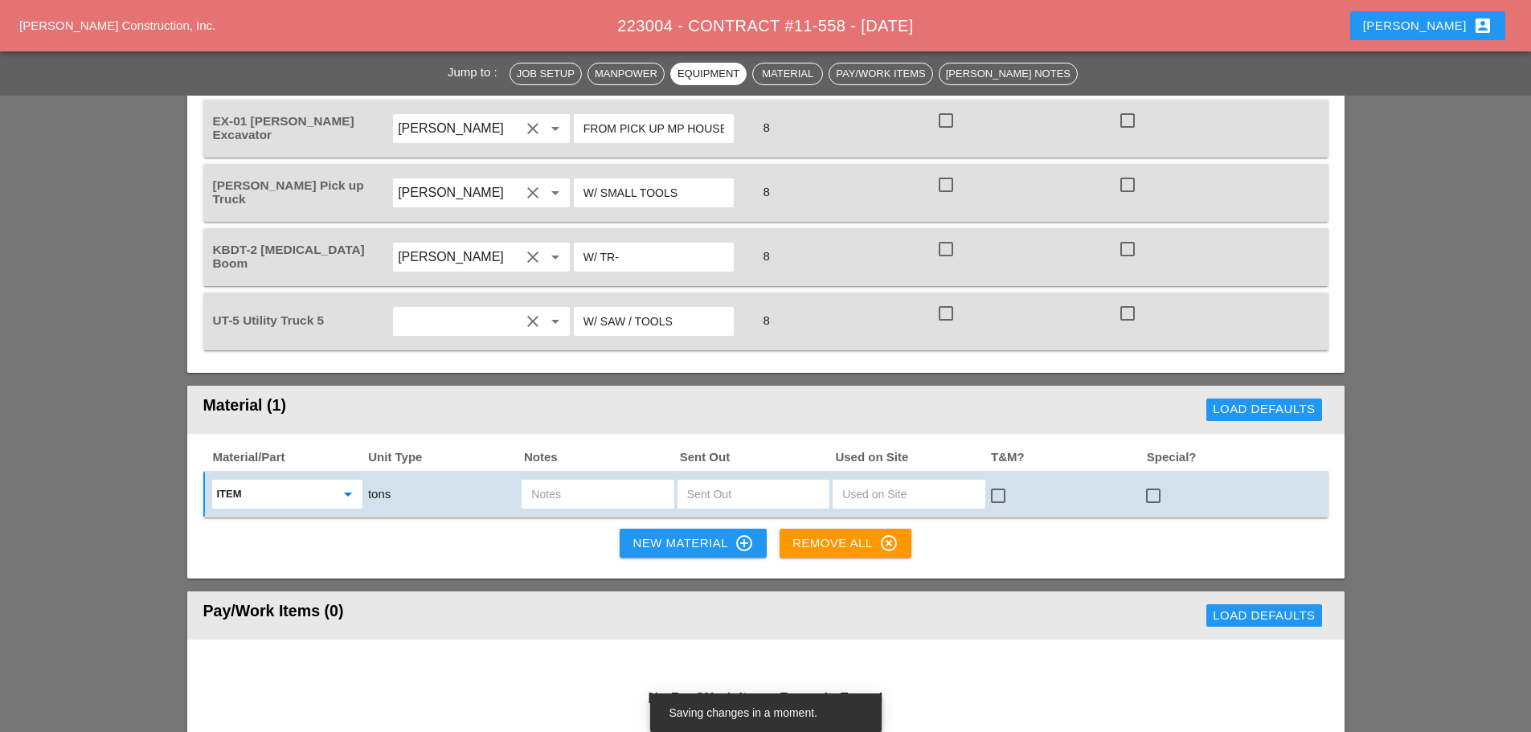
type input "Item 4 recycled - tons"
click at [546, 481] on input "text" at bounding box center [597, 494] width 133 height 26
click at [620, 481] on input "FULL OF ITEM 4 OM TRUCK" at bounding box center [597, 494] width 133 height 26
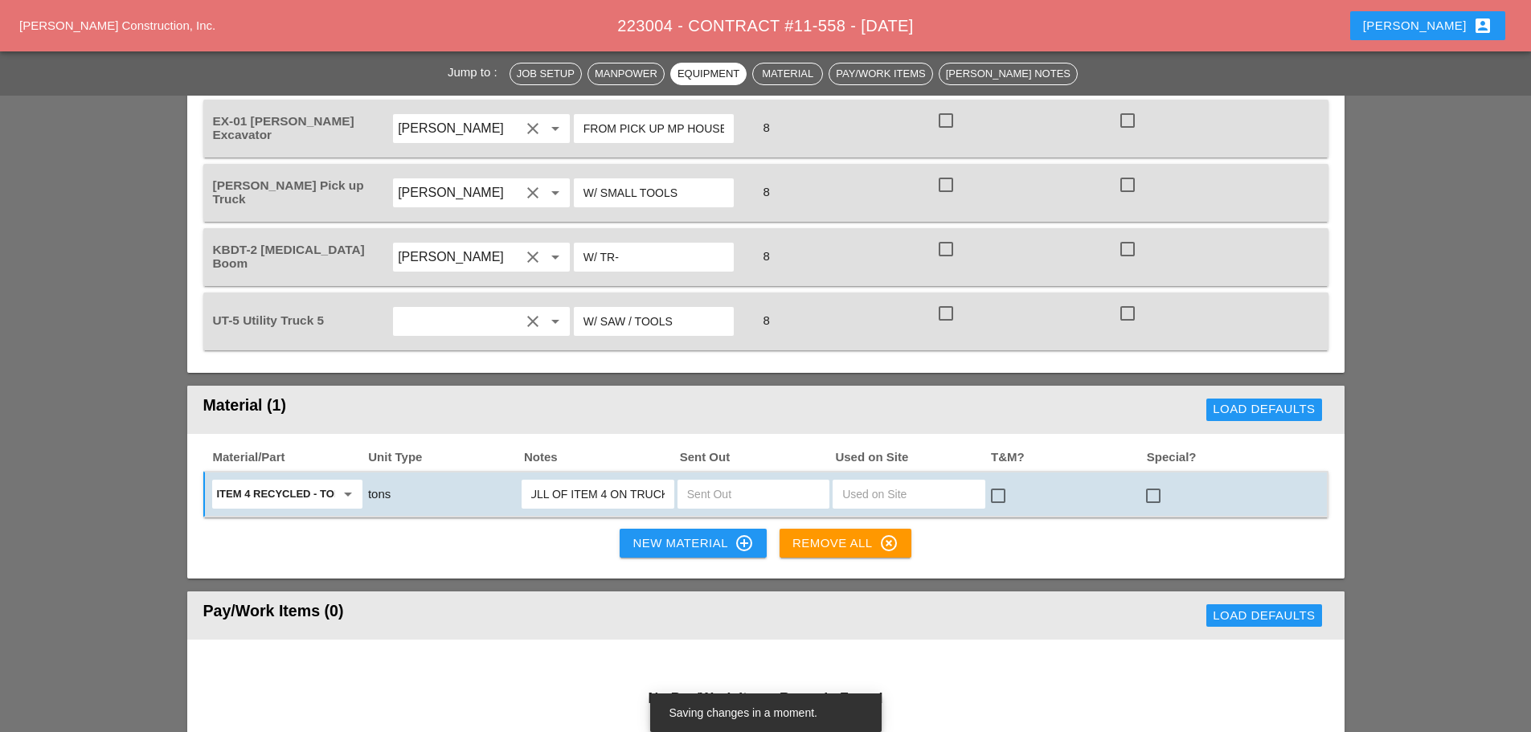
type input "FULL OF ITEM 4 ON TRUCK"
click at [699, 481] on input "text" at bounding box center [753, 494] width 133 height 26
type input "1"
click at [681, 534] on div "New Material control_point" at bounding box center [692, 543] width 121 height 19
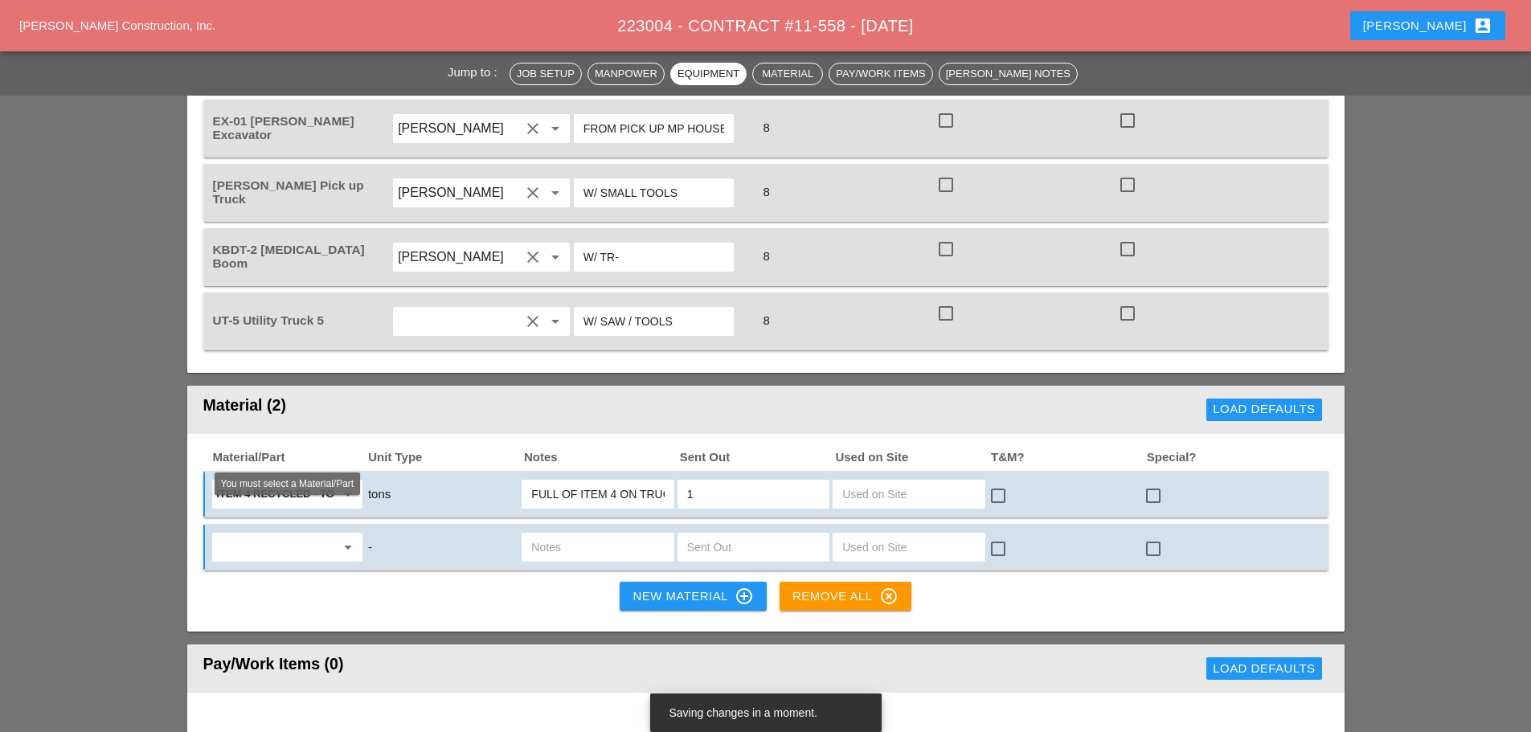
click at [296, 534] on input "text" at bounding box center [276, 547] width 118 height 26
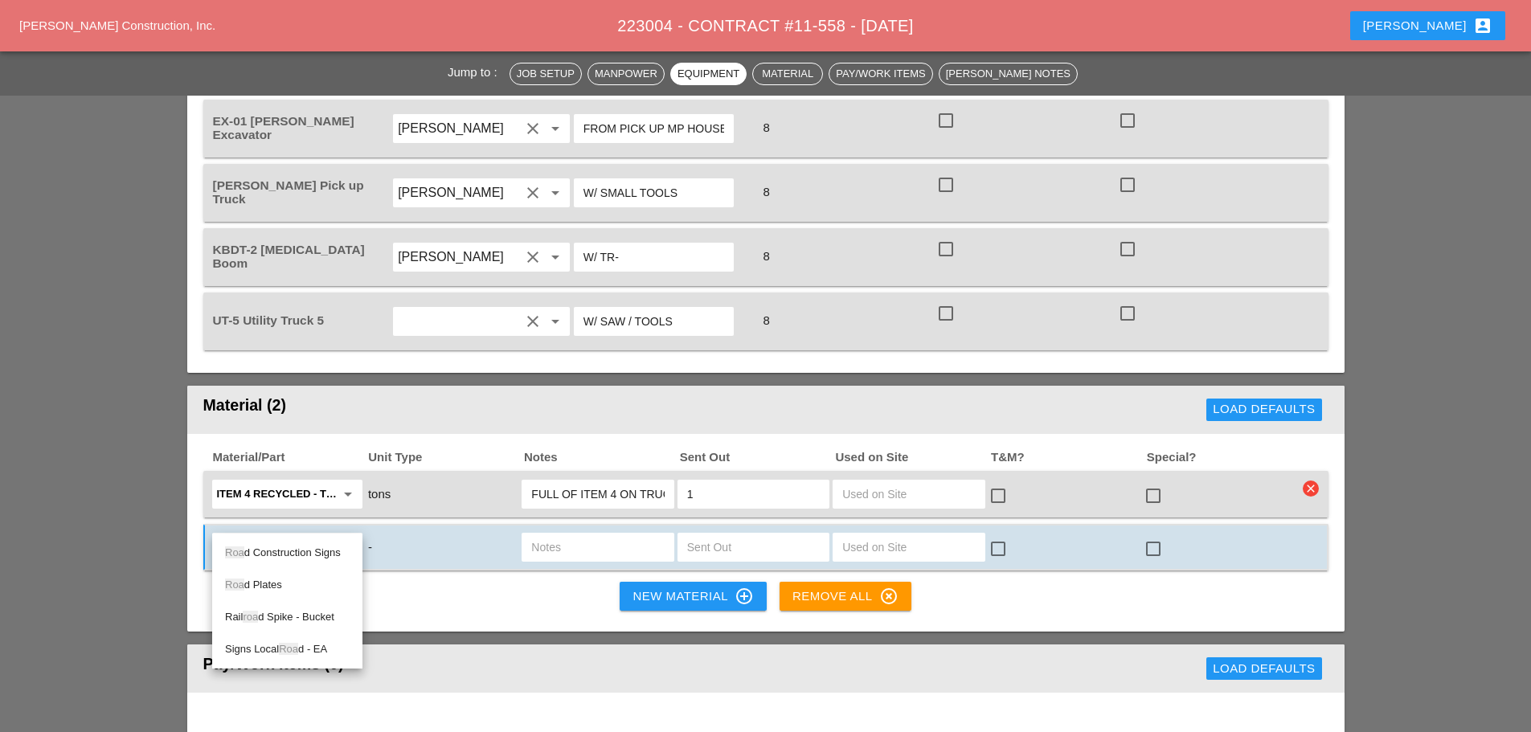
click at [278, 578] on div "Roa d Plates" at bounding box center [287, 584] width 125 height 19
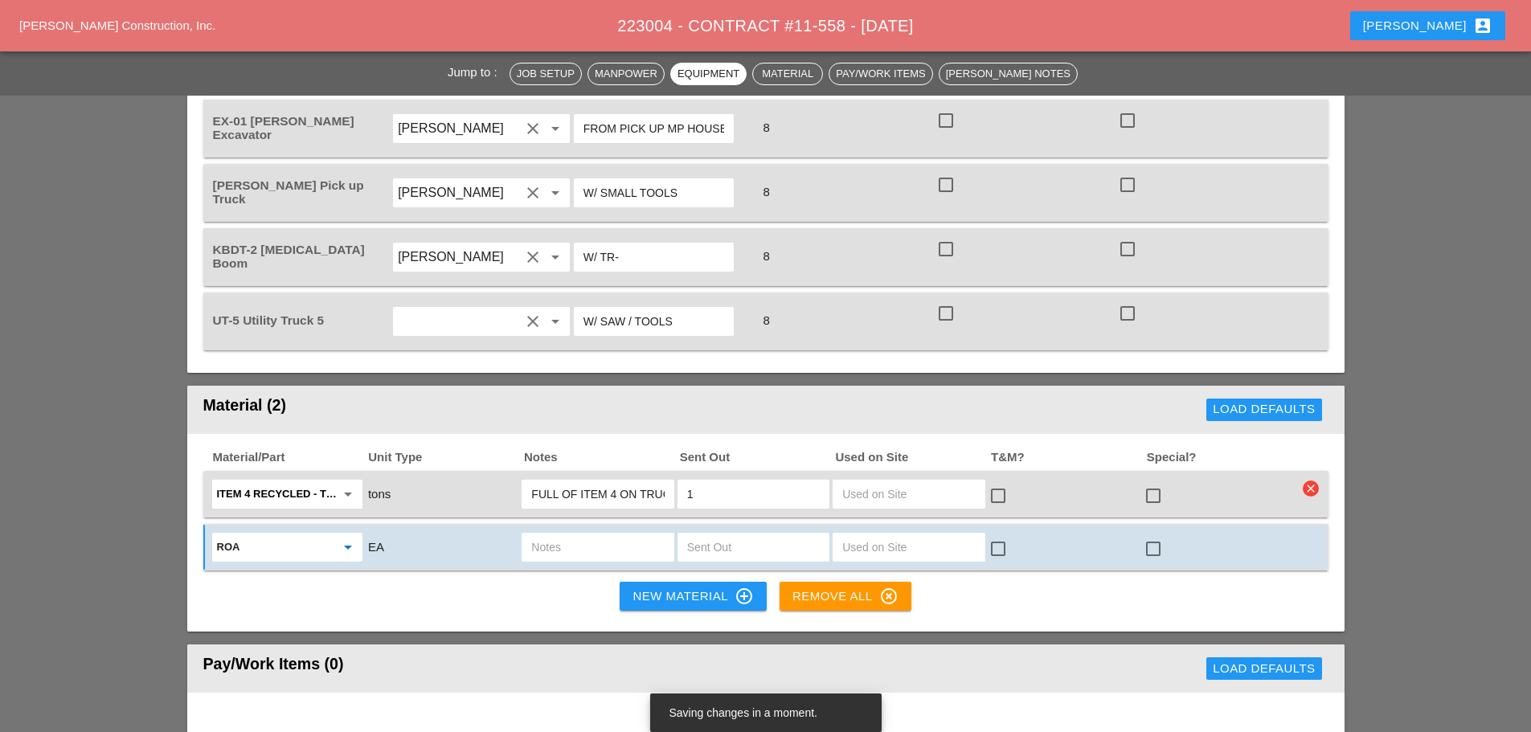
type input "Road Plates"
click at [542, 534] on input "text" at bounding box center [597, 547] width 133 height 26
type input "4 OF 16' LONG STEEL ROAD PLATES"
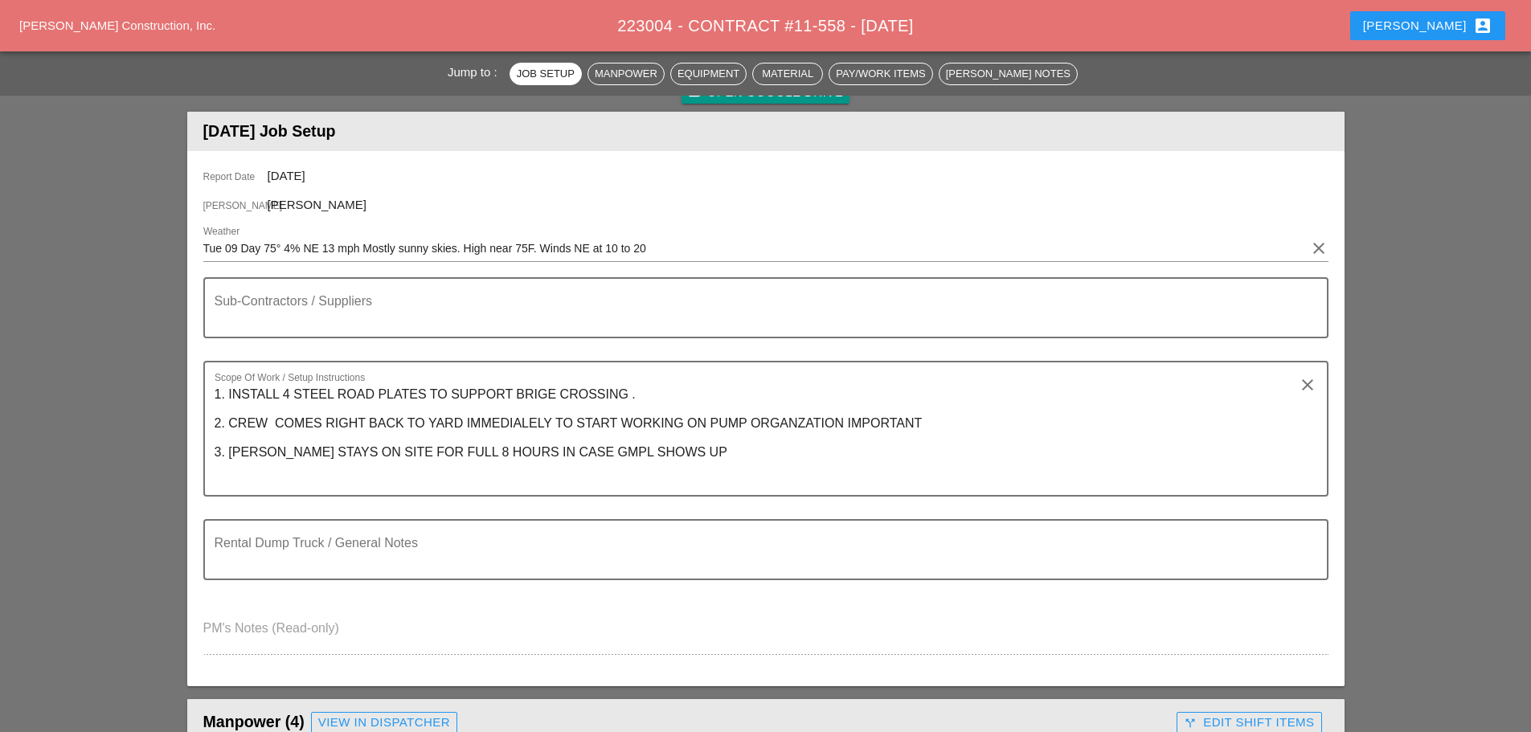
scroll to position [161, 0]
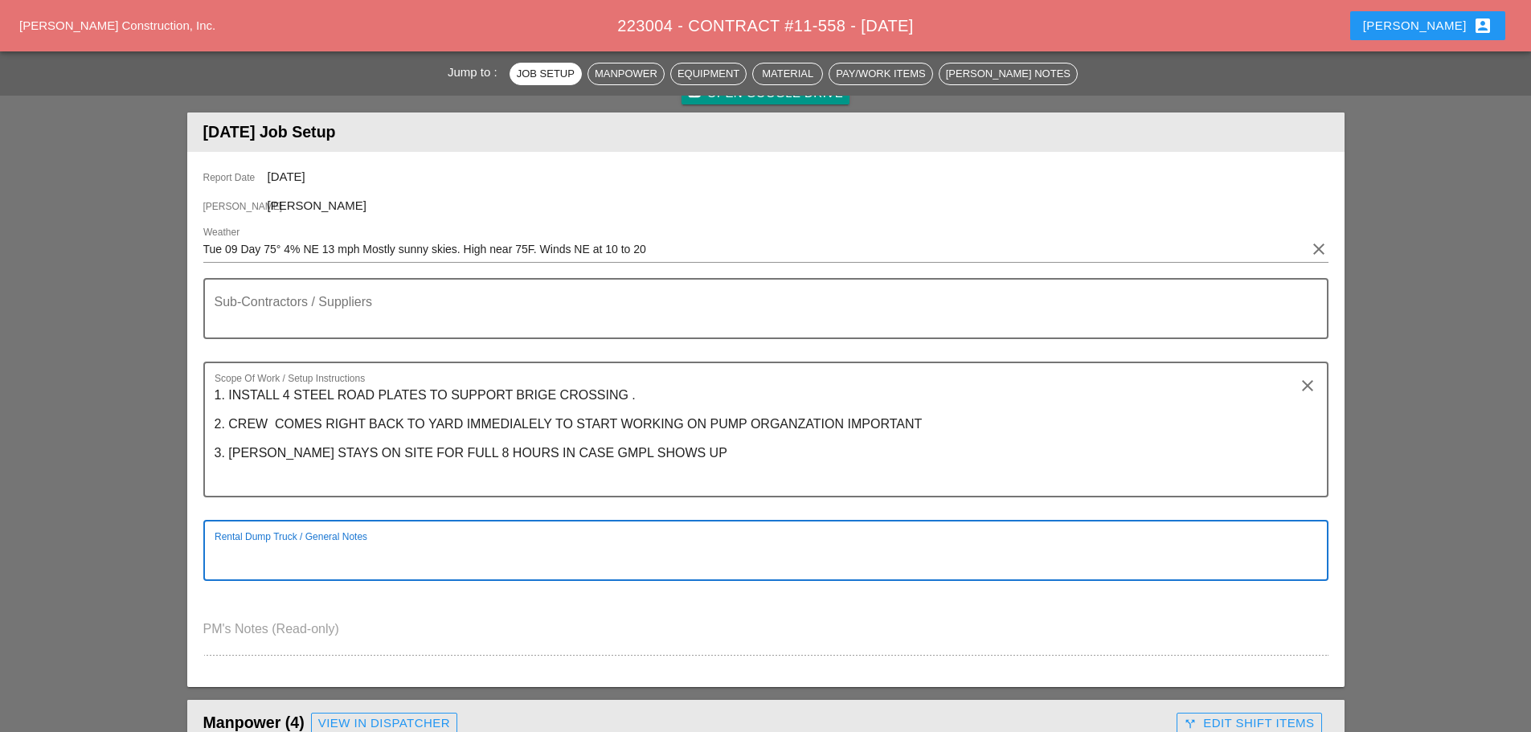
click at [241, 550] on textarea "Rental Dump Truck / General Notes" at bounding box center [760, 560] width 1090 height 39
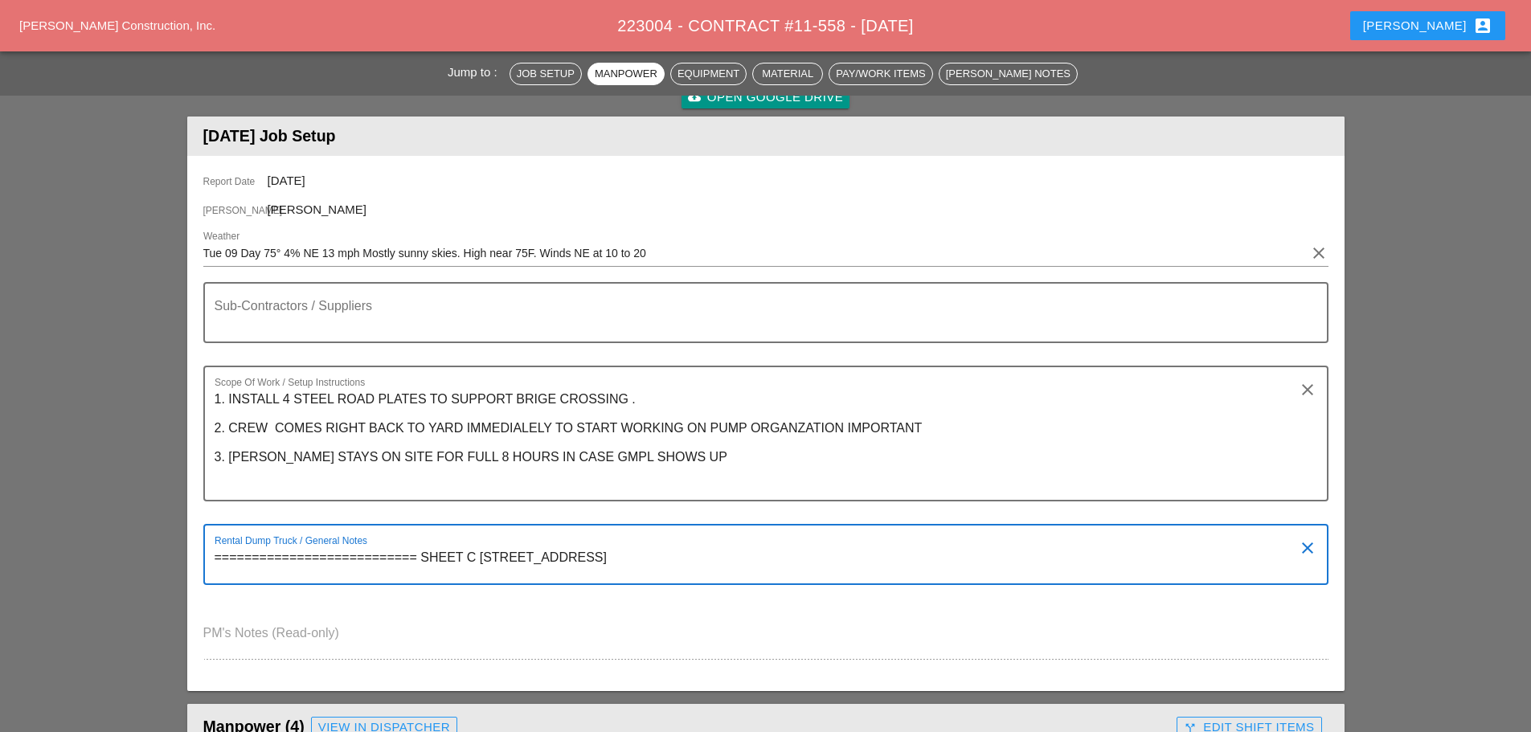
scroll to position [0, 0]
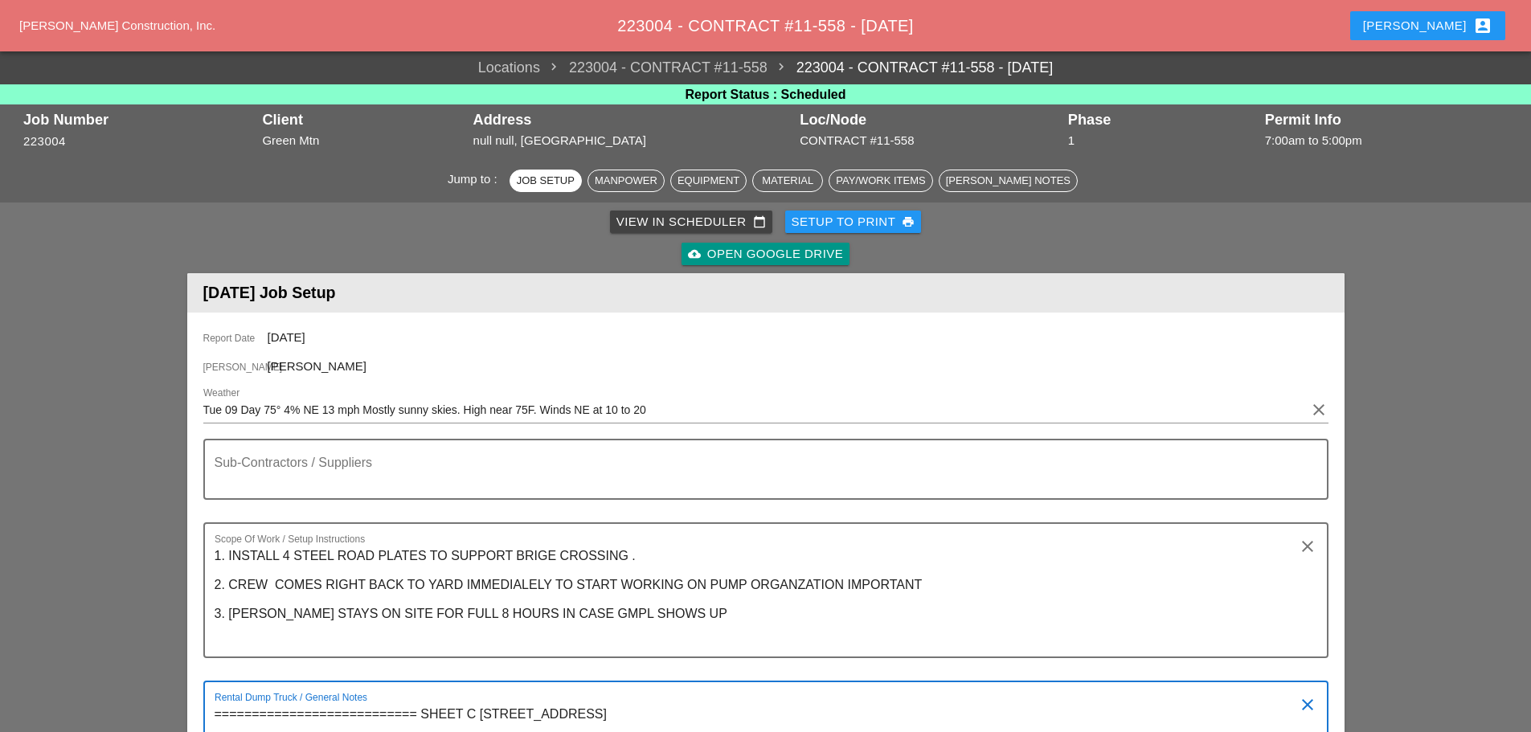
type textarea "=========================== SHEET C 40 HOUSE # 2525 PURCHASE STREET PURCHASE NY"
click at [807, 222] on div "Setup to Print print" at bounding box center [854, 222] width 124 height 18
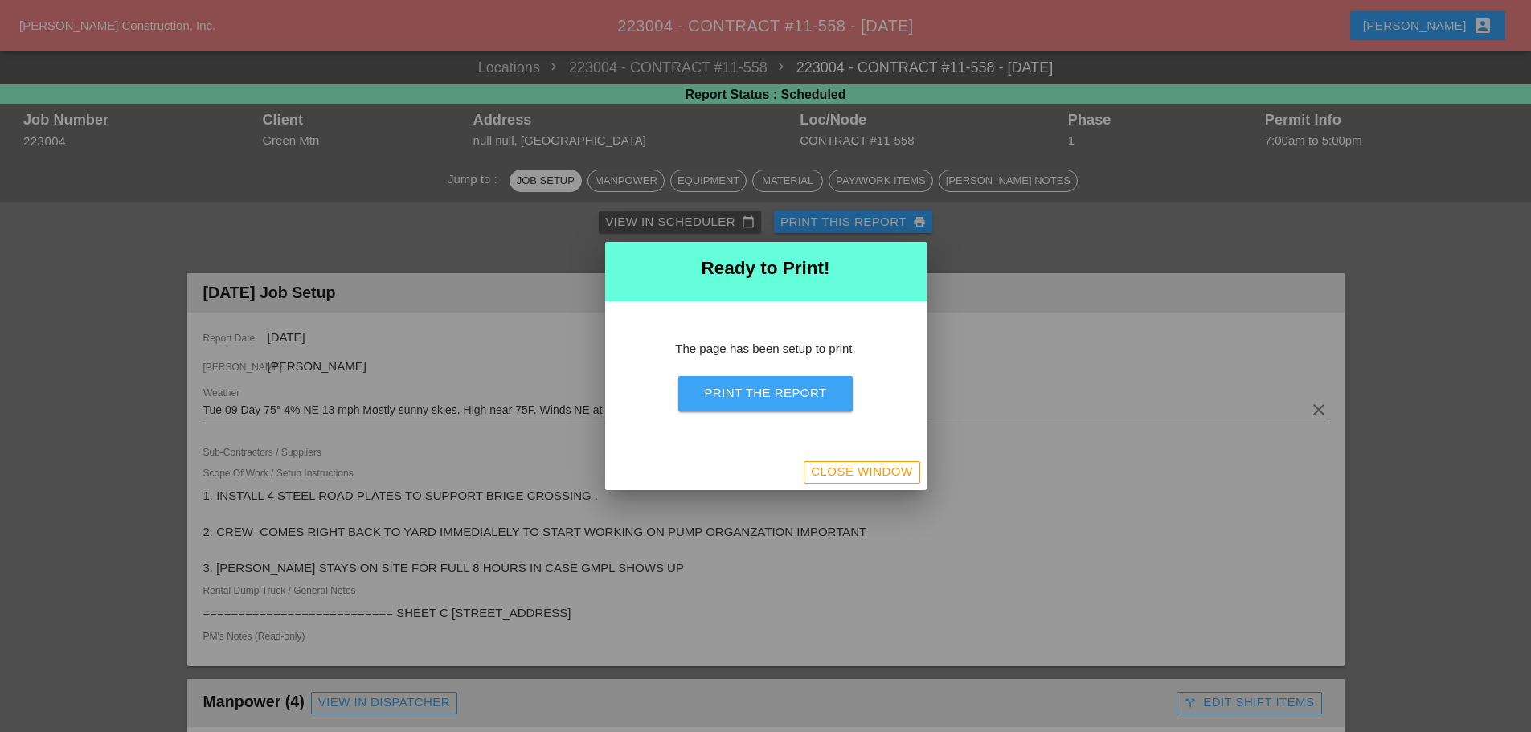
click at [790, 406] on button "Print the Report" at bounding box center [765, 393] width 174 height 35
click at [838, 491] on div at bounding box center [765, 366] width 1531 height 732
click at [853, 465] on div "Close Window" at bounding box center [861, 472] width 101 height 18
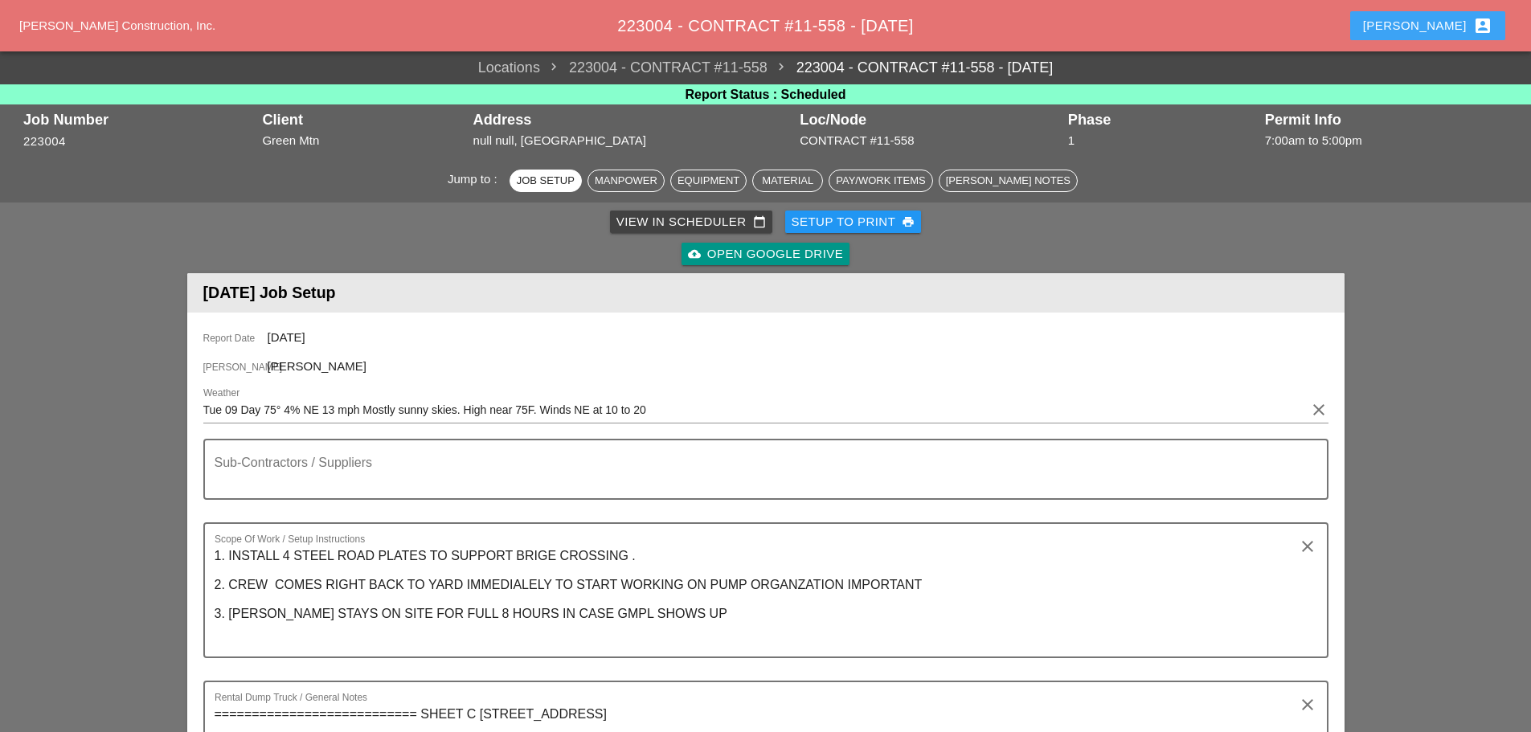
click at [1436, 26] on div "Enrico account_box" at bounding box center [1427, 25] width 129 height 19
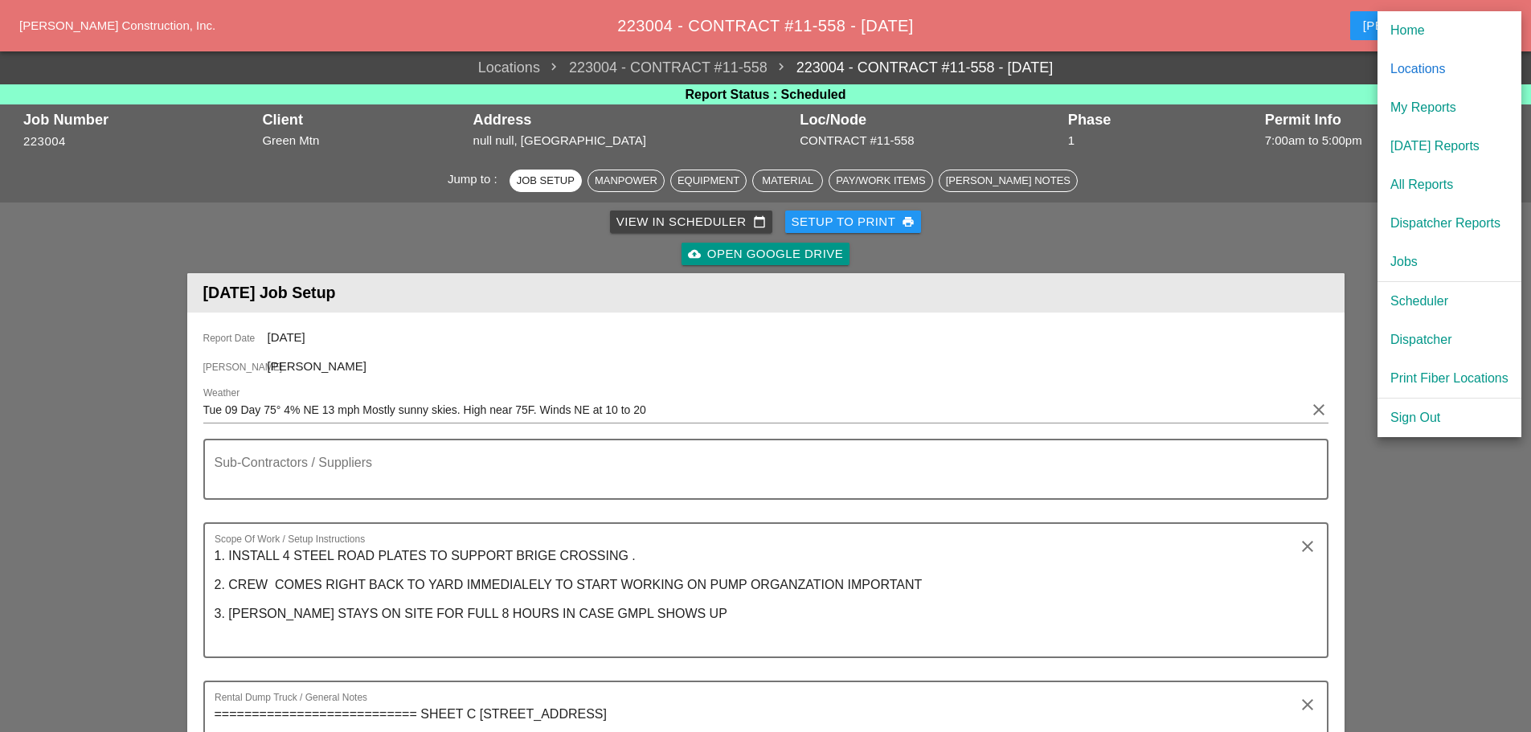
click at [1450, 137] on div "[DATE] Reports" at bounding box center [1449, 146] width 118 height 19
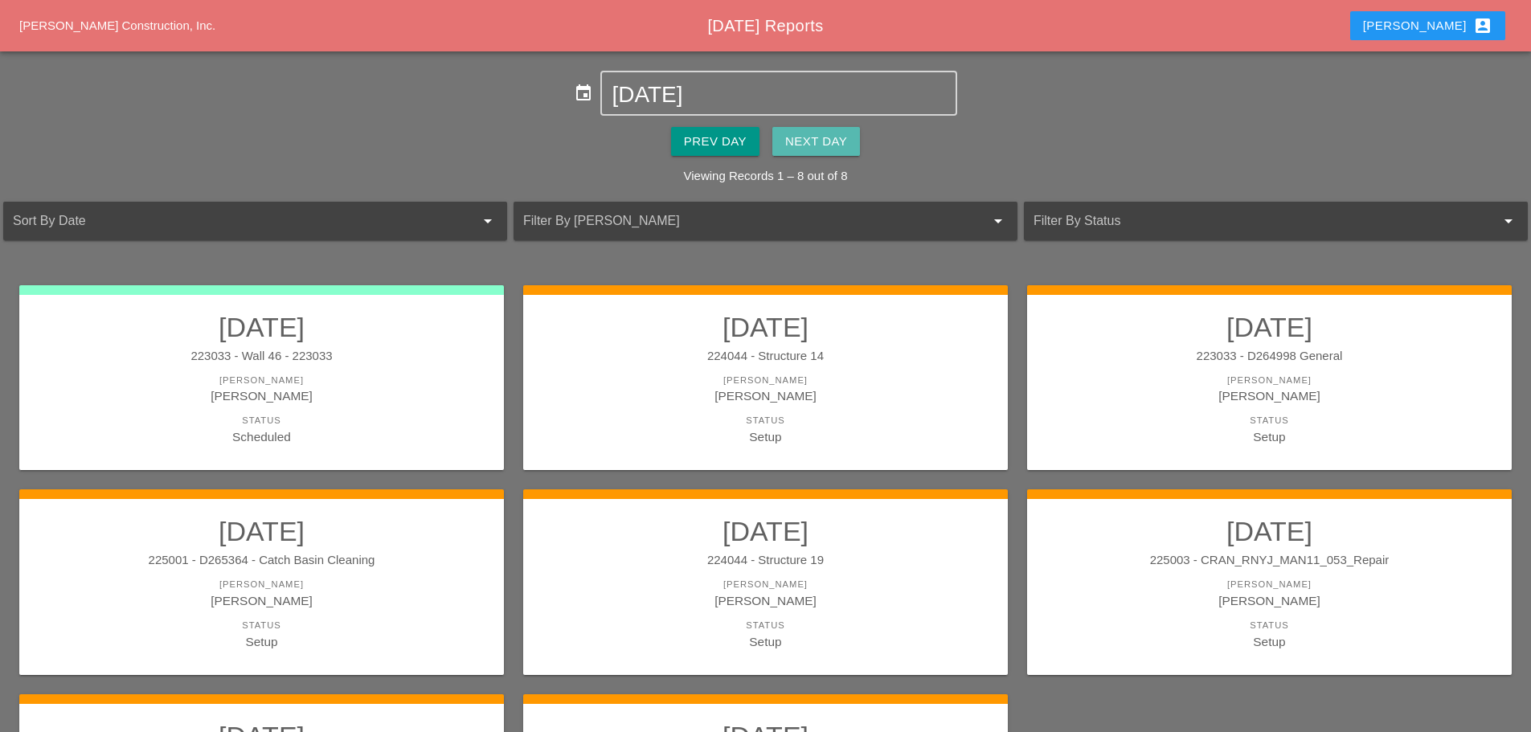
click at [839, 141] on div "Next Day" at bounding box center [816, 142] width 62 height 18
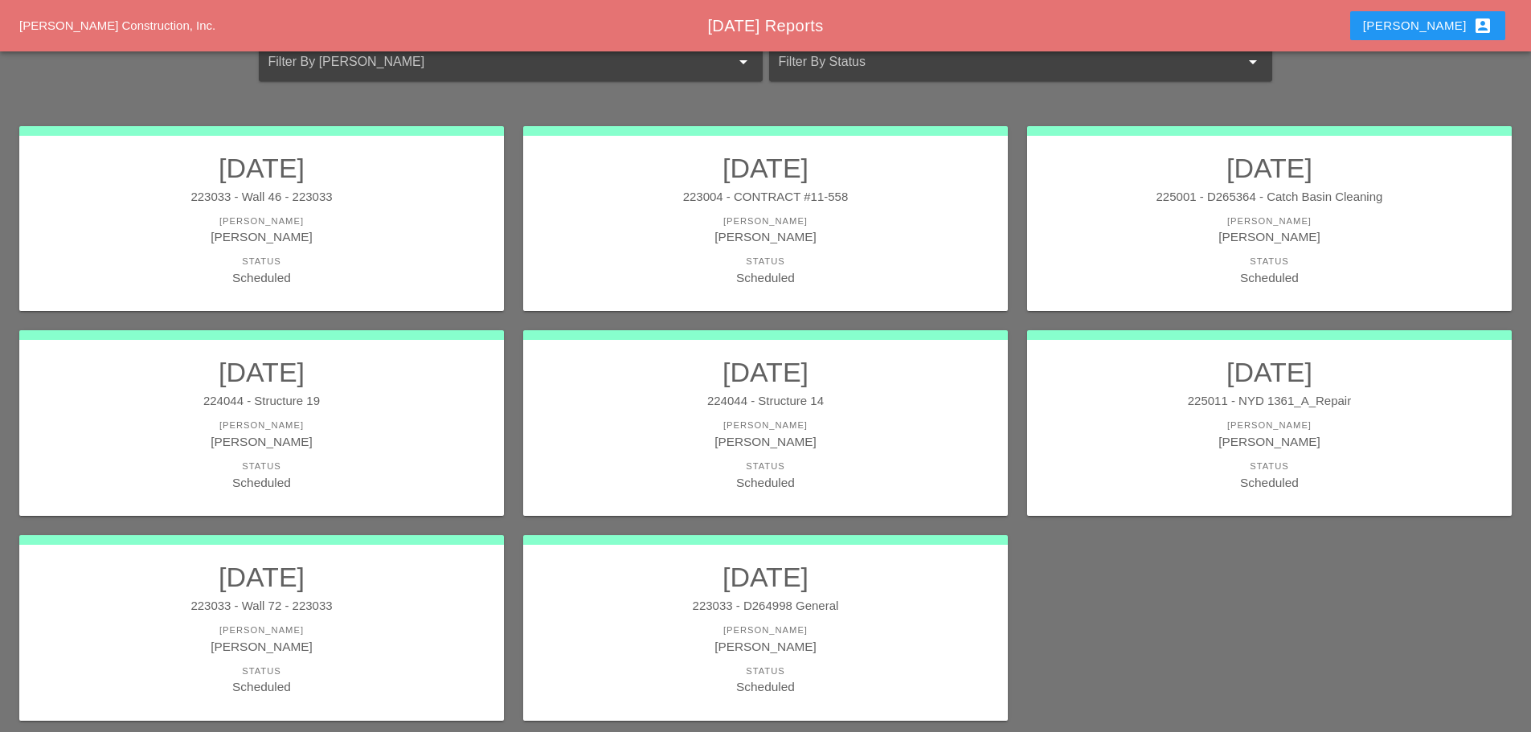
scroll to position [161, 0]
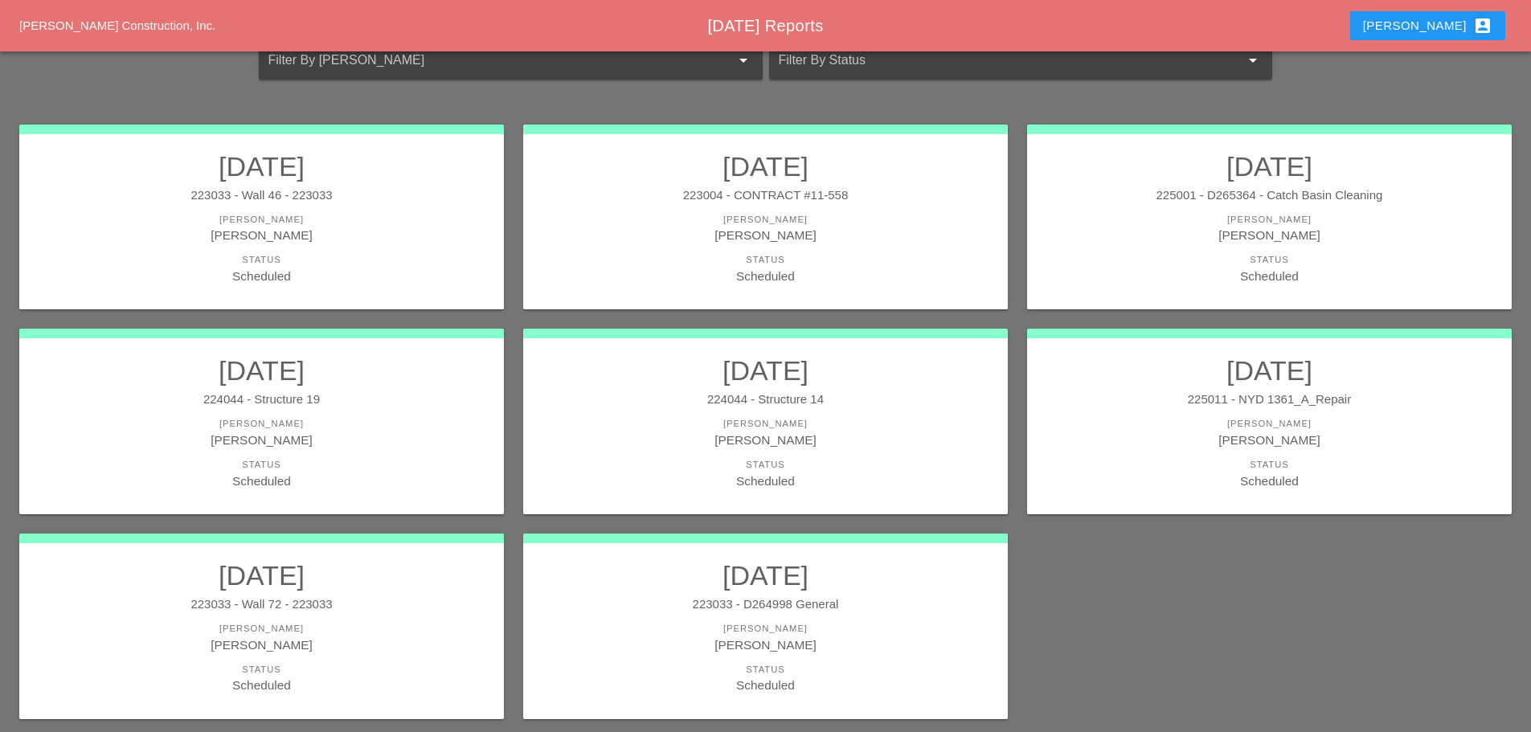
click at [1356, 458] on div "Status" at bounding box center [1269, 465] width 452 height 14
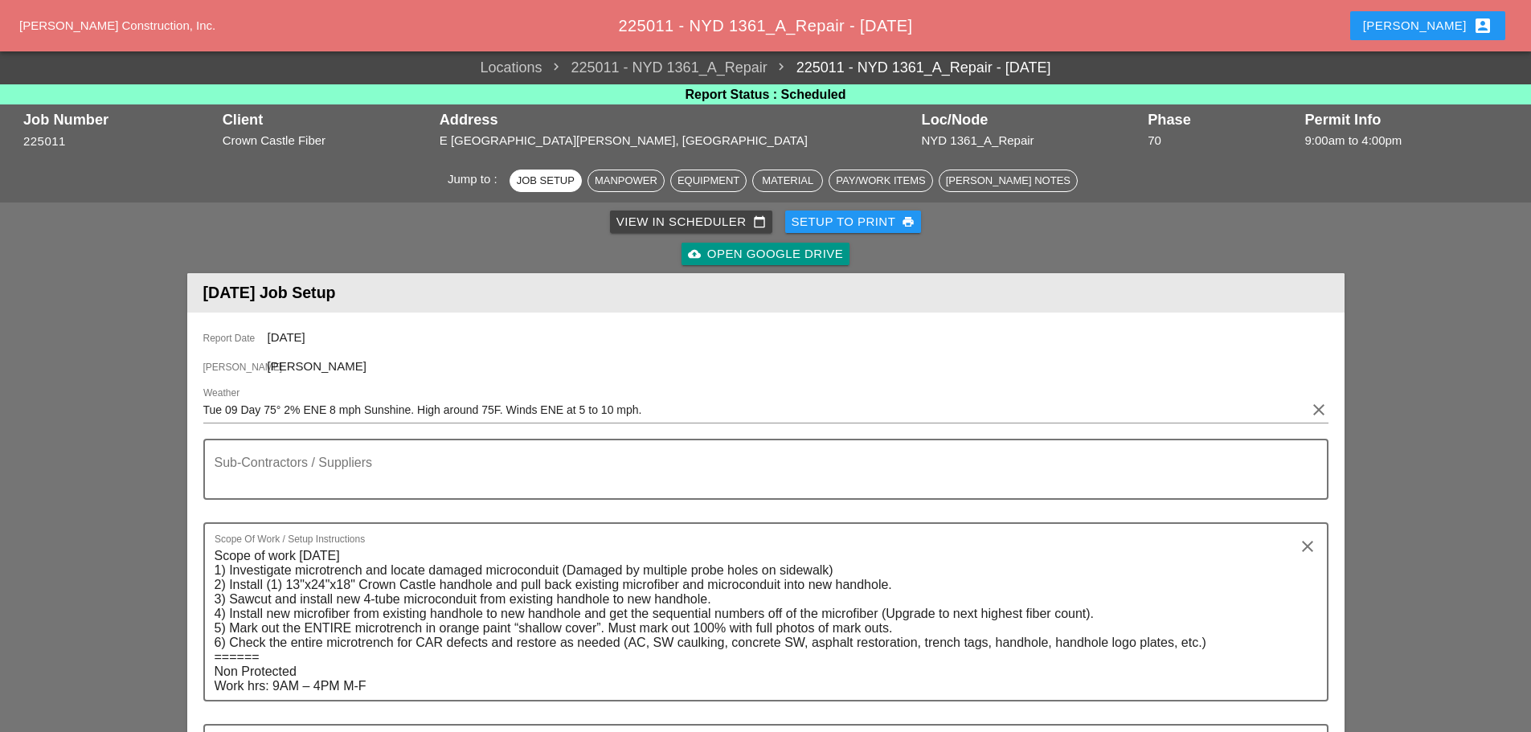
scroll to position [482, 0]
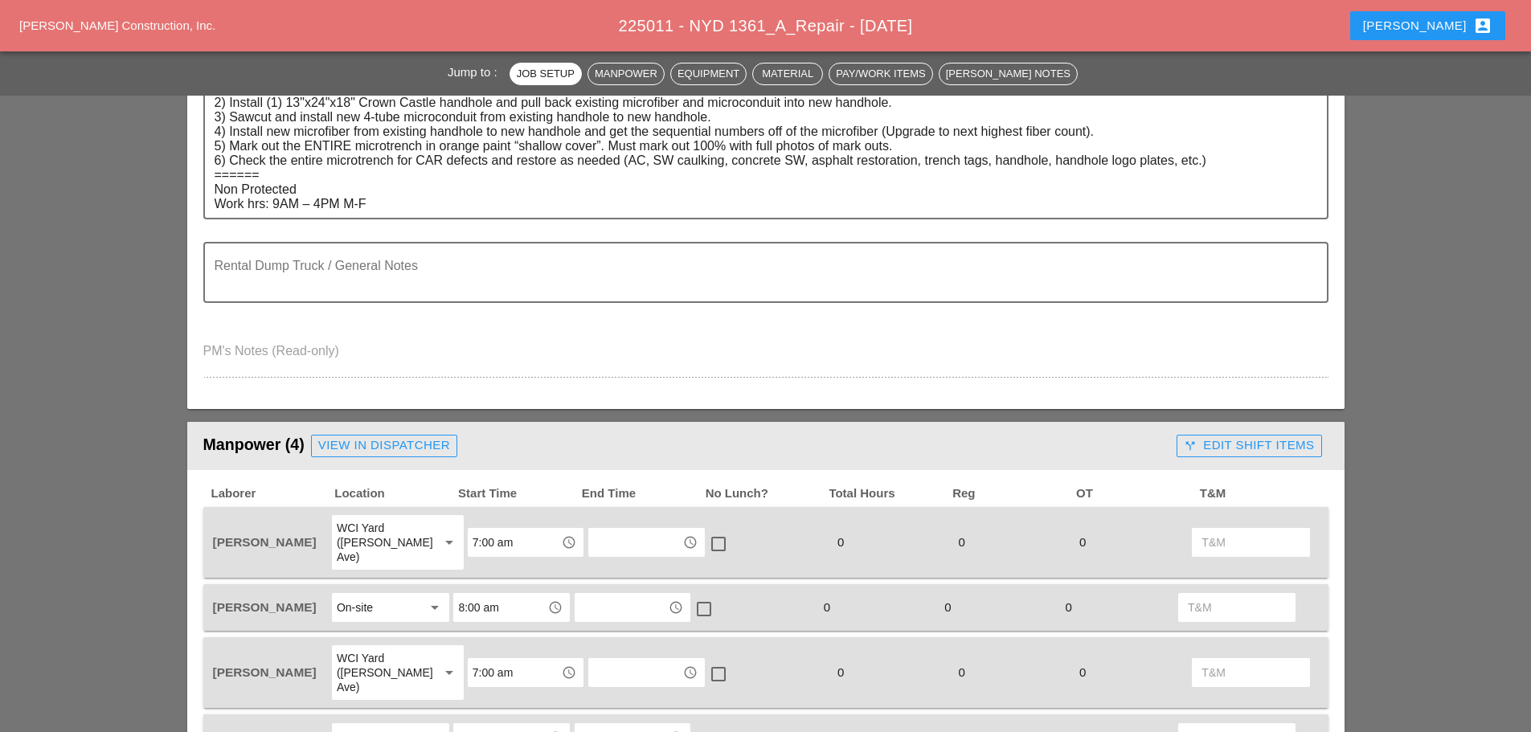
click at [480, 539] on input "7:00 am" at bounding box center [515, 543] width 84 height 26
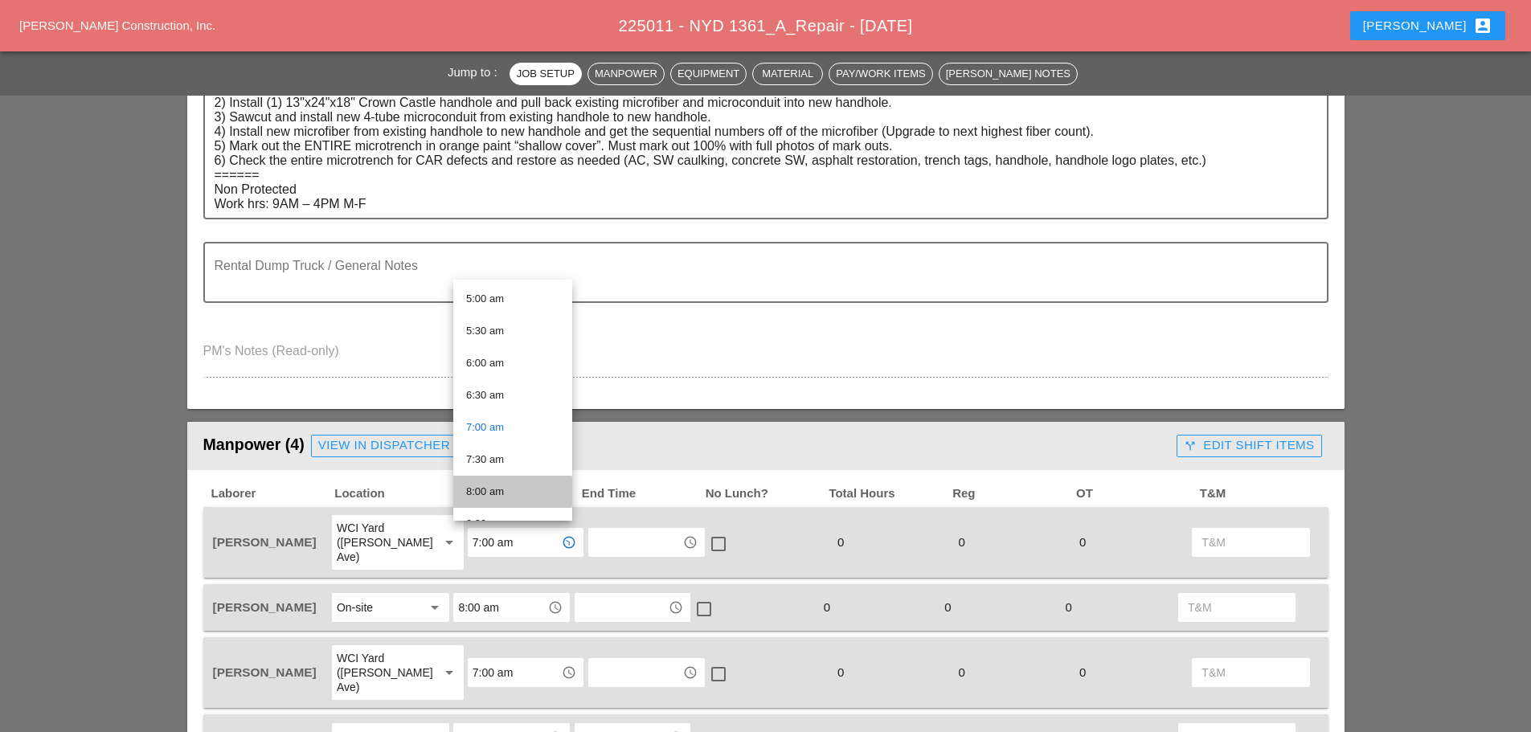
click at [517, 489] on div "8:00 am" at bounding box center [512, 491] width 93 height 19
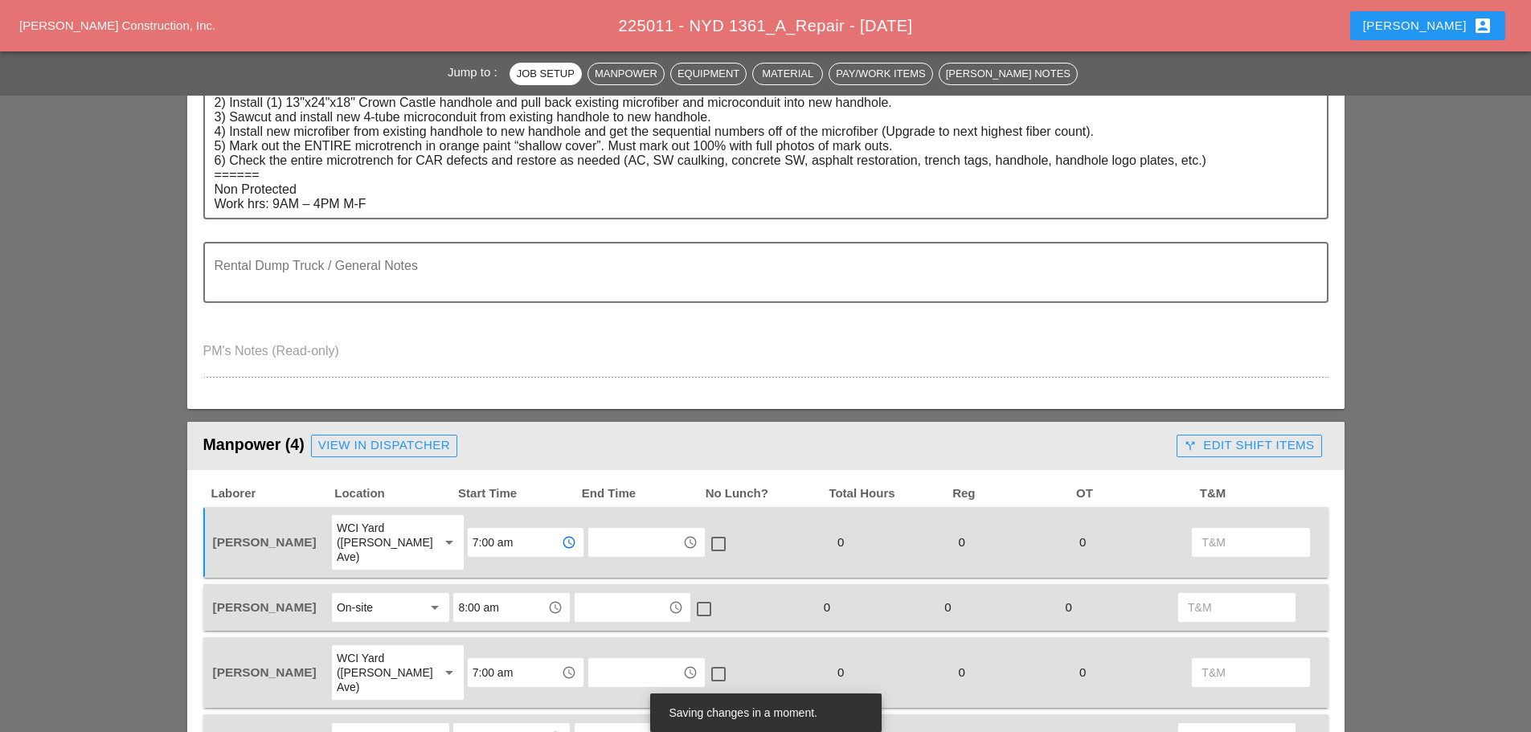
click at [511, 660] on input "7:00 am" at bounding box center [515, 673] width 84 height 26
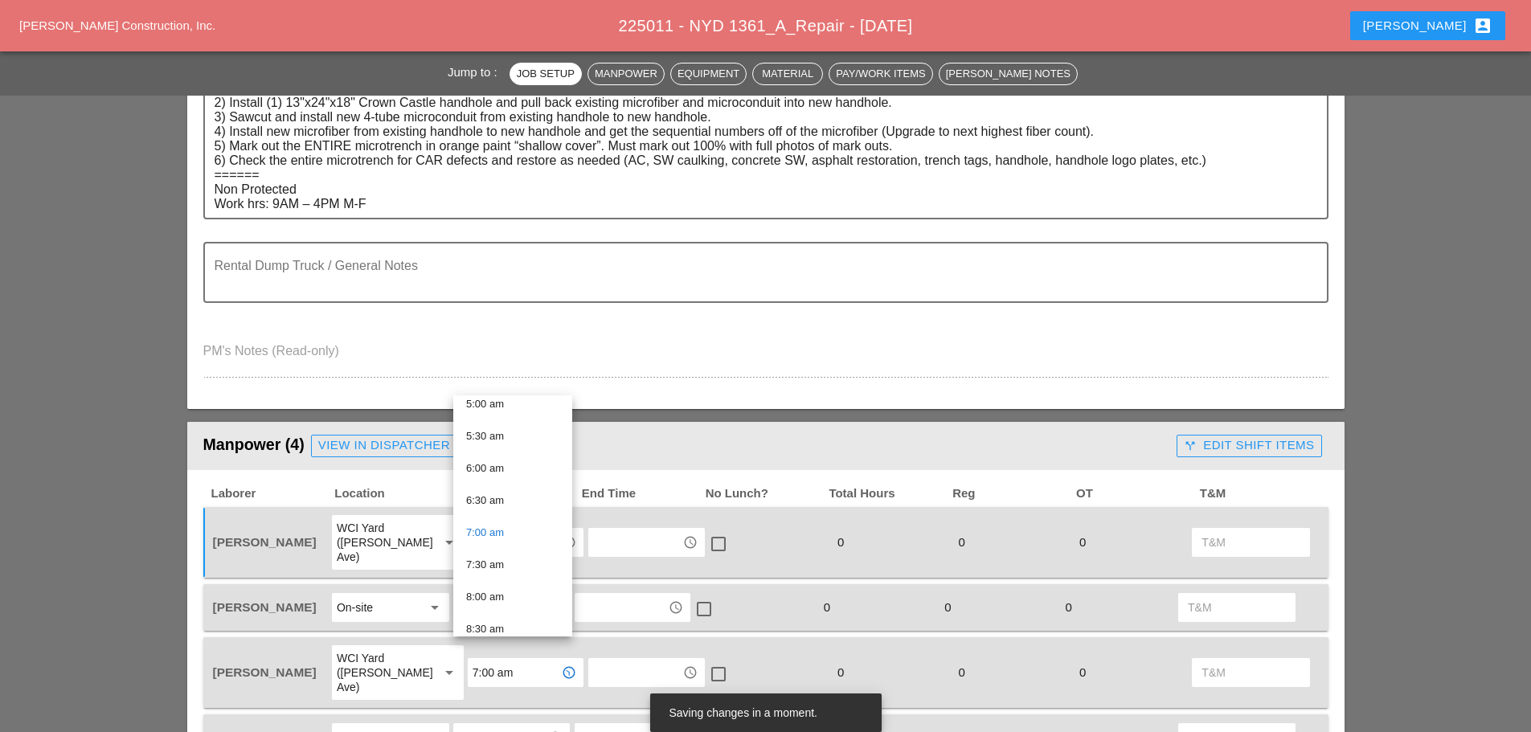
scroll to position [402, 0]
click at [490, 523] on div "8:00 am" at bounding box center [512, 527] width 93 height 19
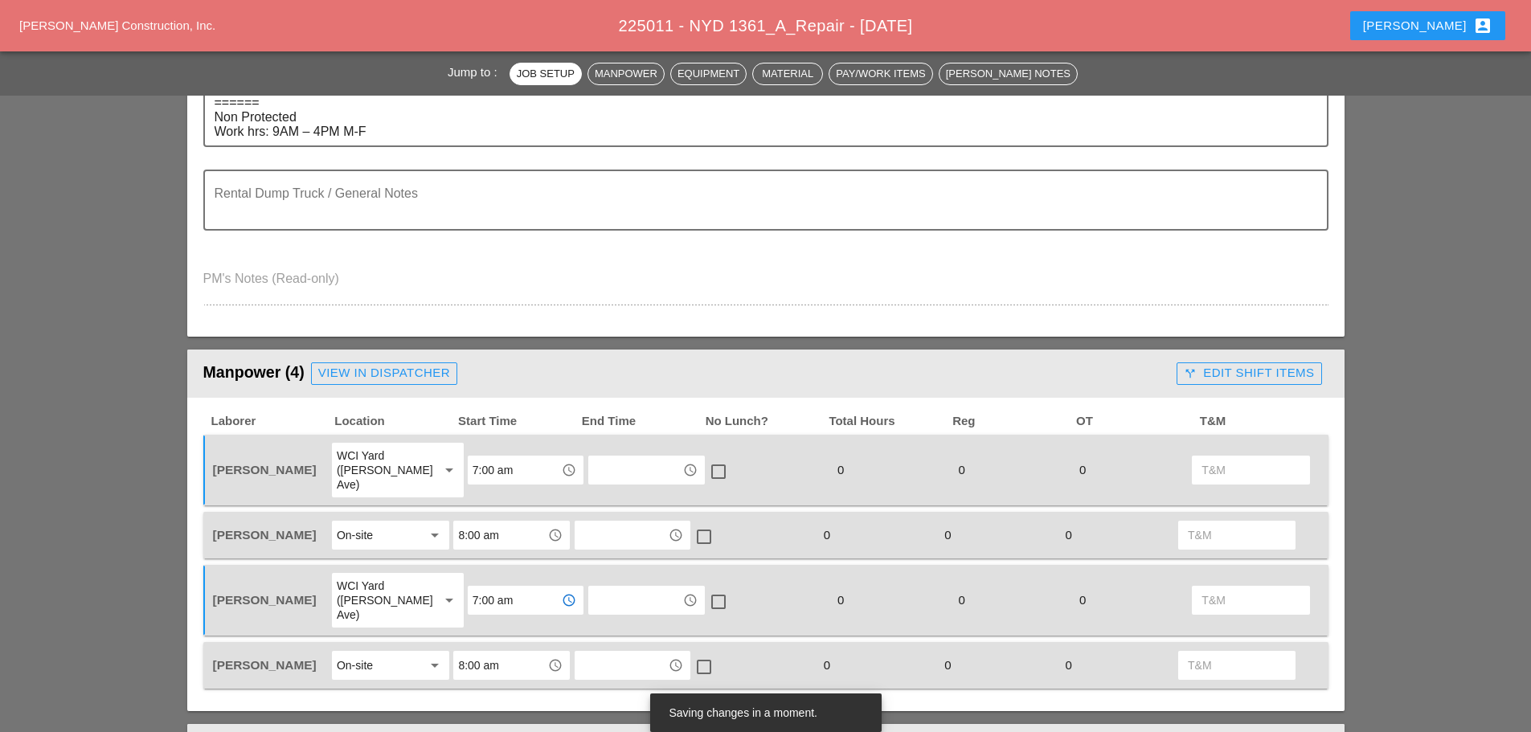
scroll to position [643, 0]
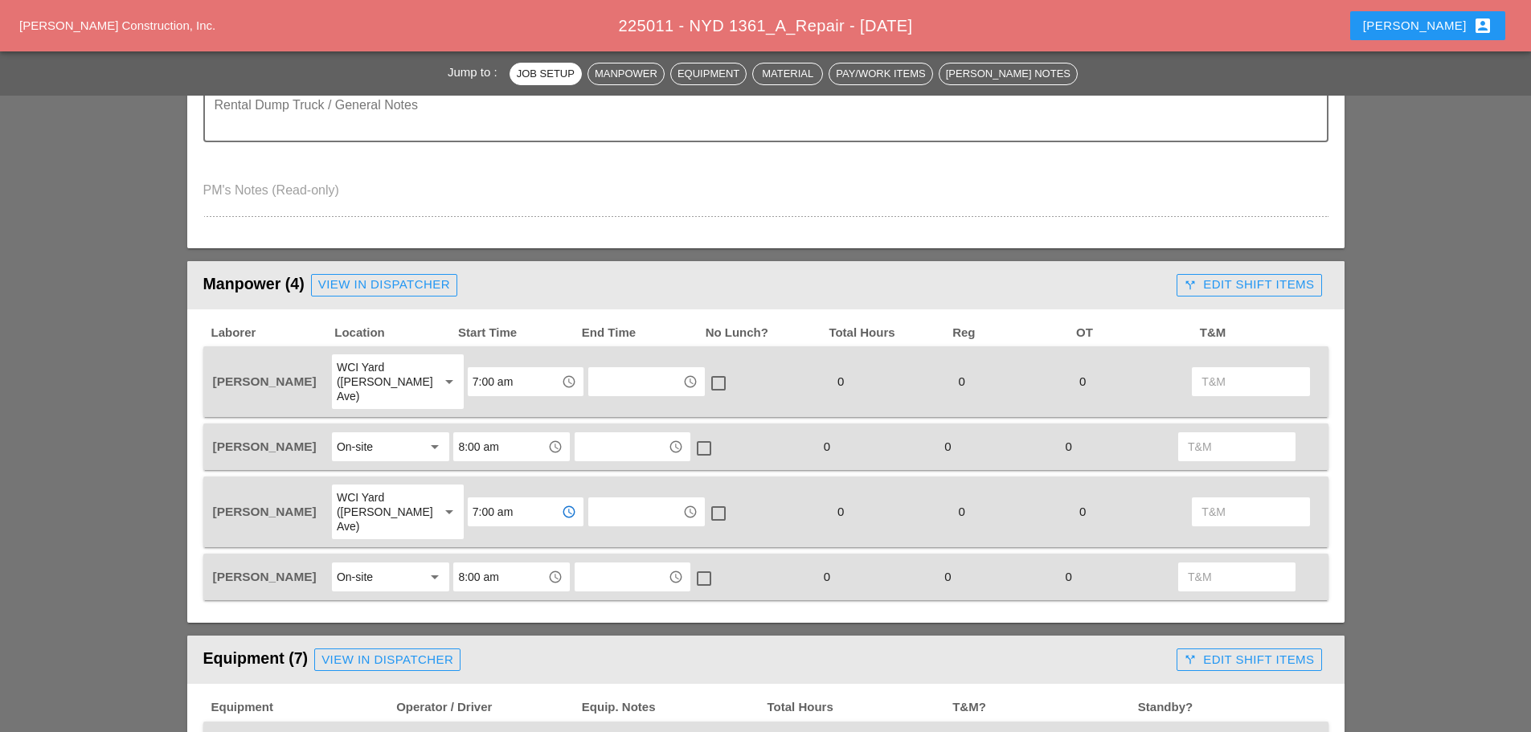
click at [517, 444] on input "8:00 am" at bounding box center [500, 447] width 84 height 26
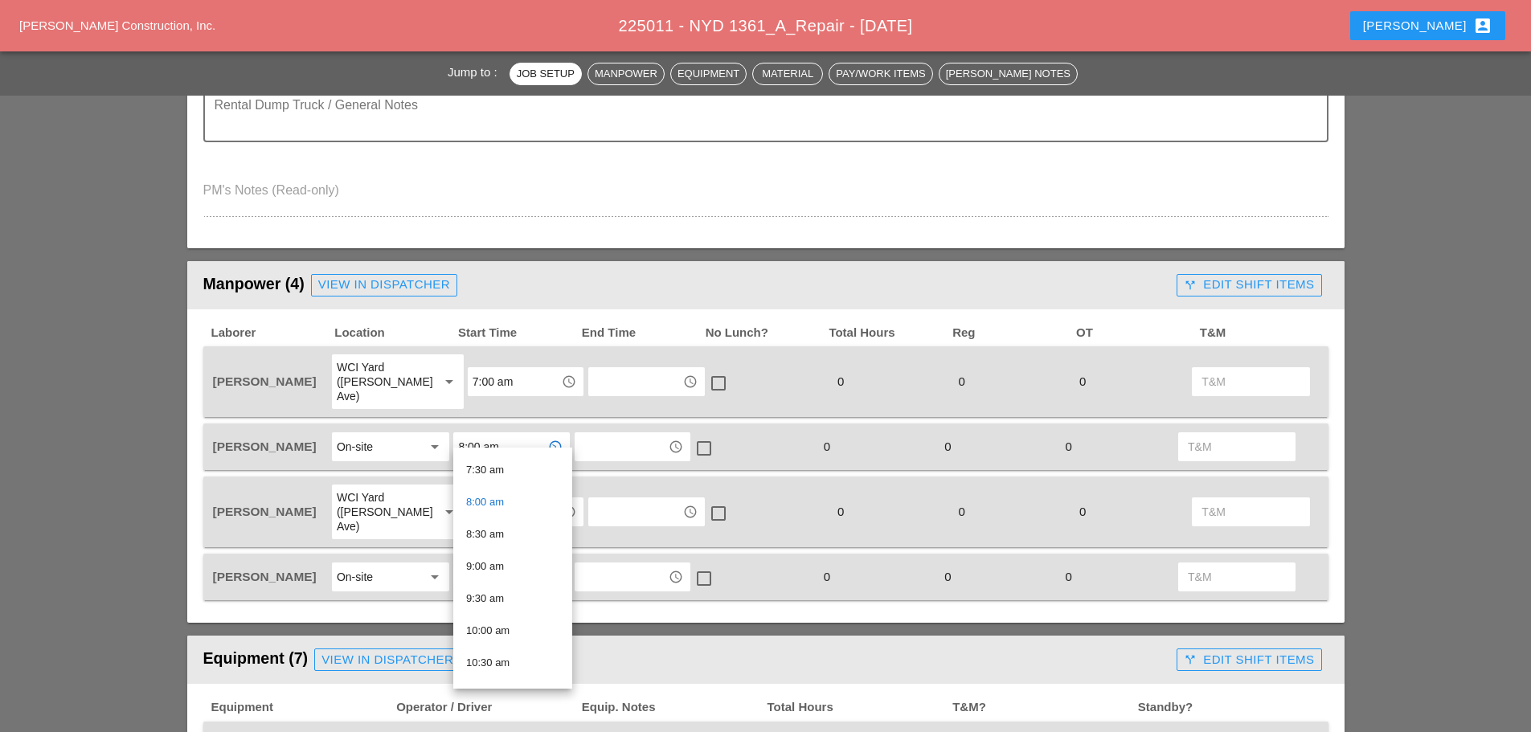
scroll to position [489, 0]
click at [493, 522] on div "8:30 am" at bounding box center [512, 524] width 93 height 19
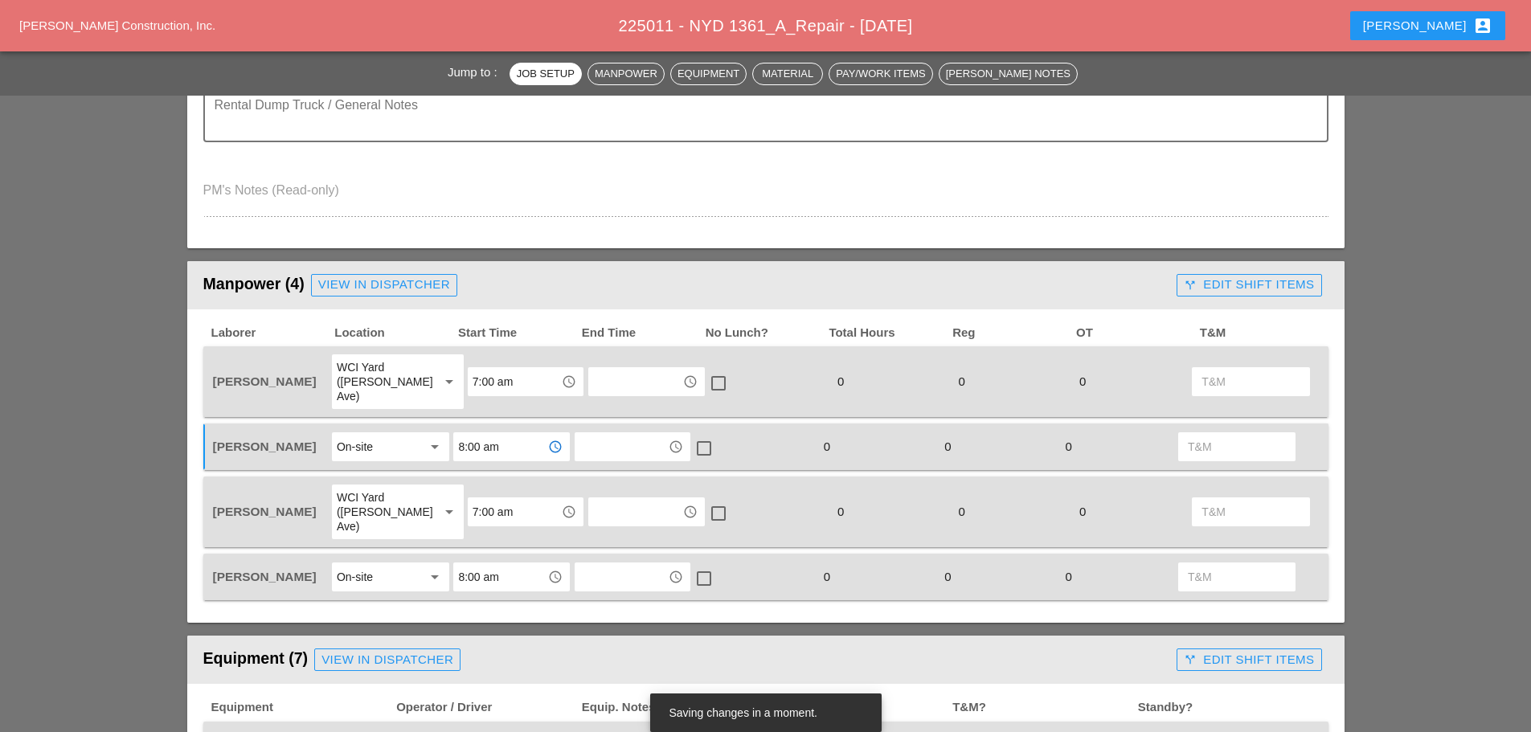
click at [531, 564] on input "8:00 am" at bounding box center [500, 577] width 84 height 26
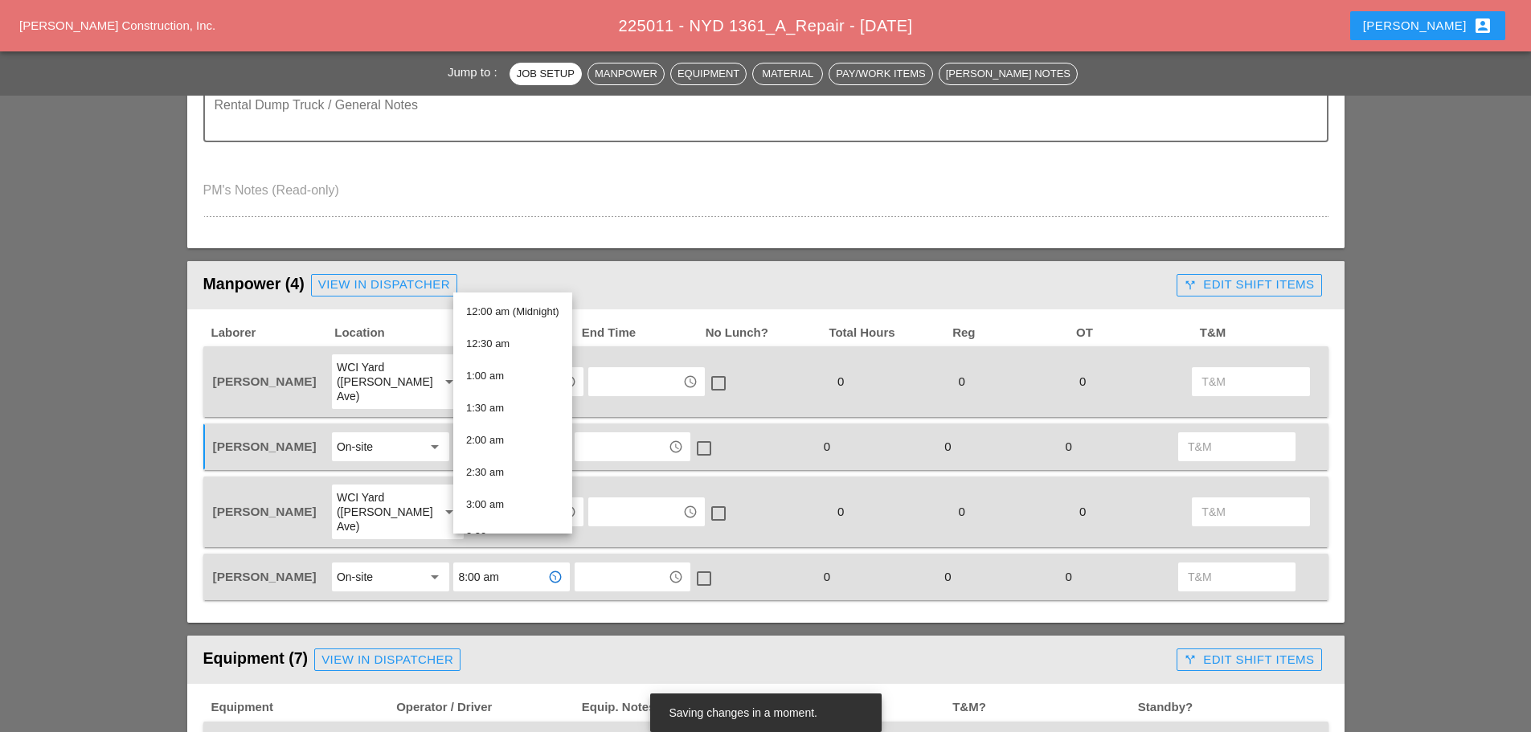
scroll to position [408, 0]
click at [504, 452] on div "8:30 am" at bounding box center [512, 449] width 93 height 19
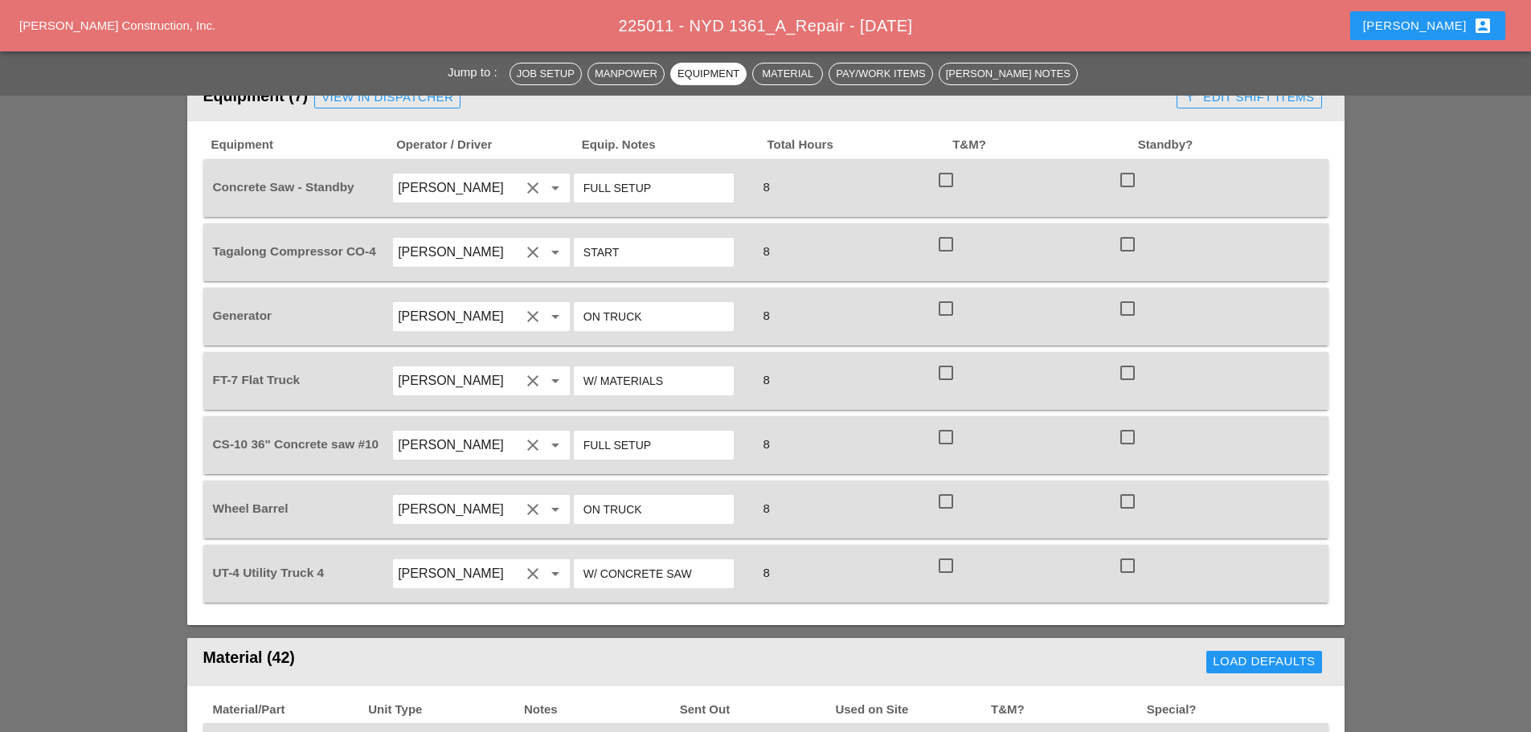
scroll to position [1125, 0]
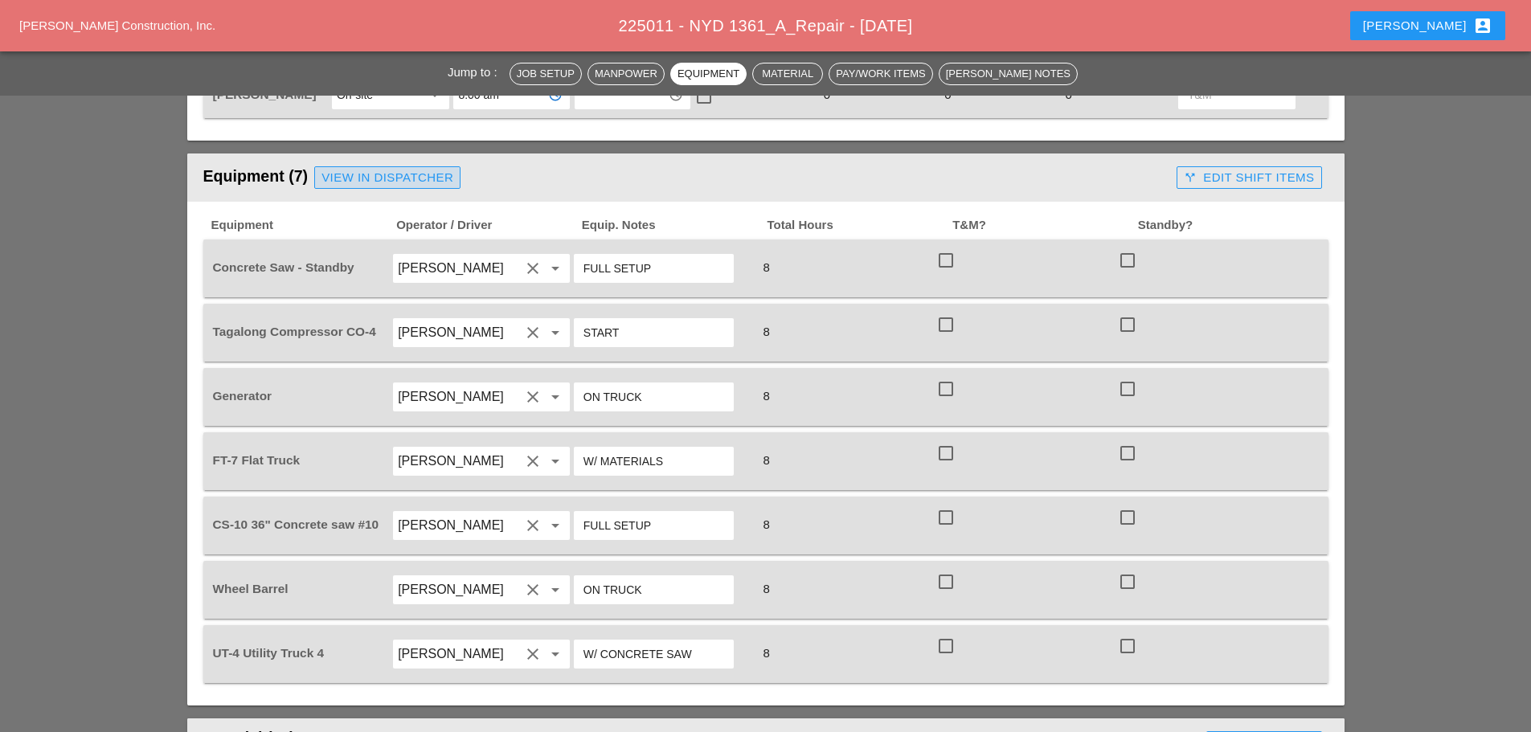
click at [348, 169] on div "View in Dispatcher" at bounding box center [387, 178] width 132 height 18
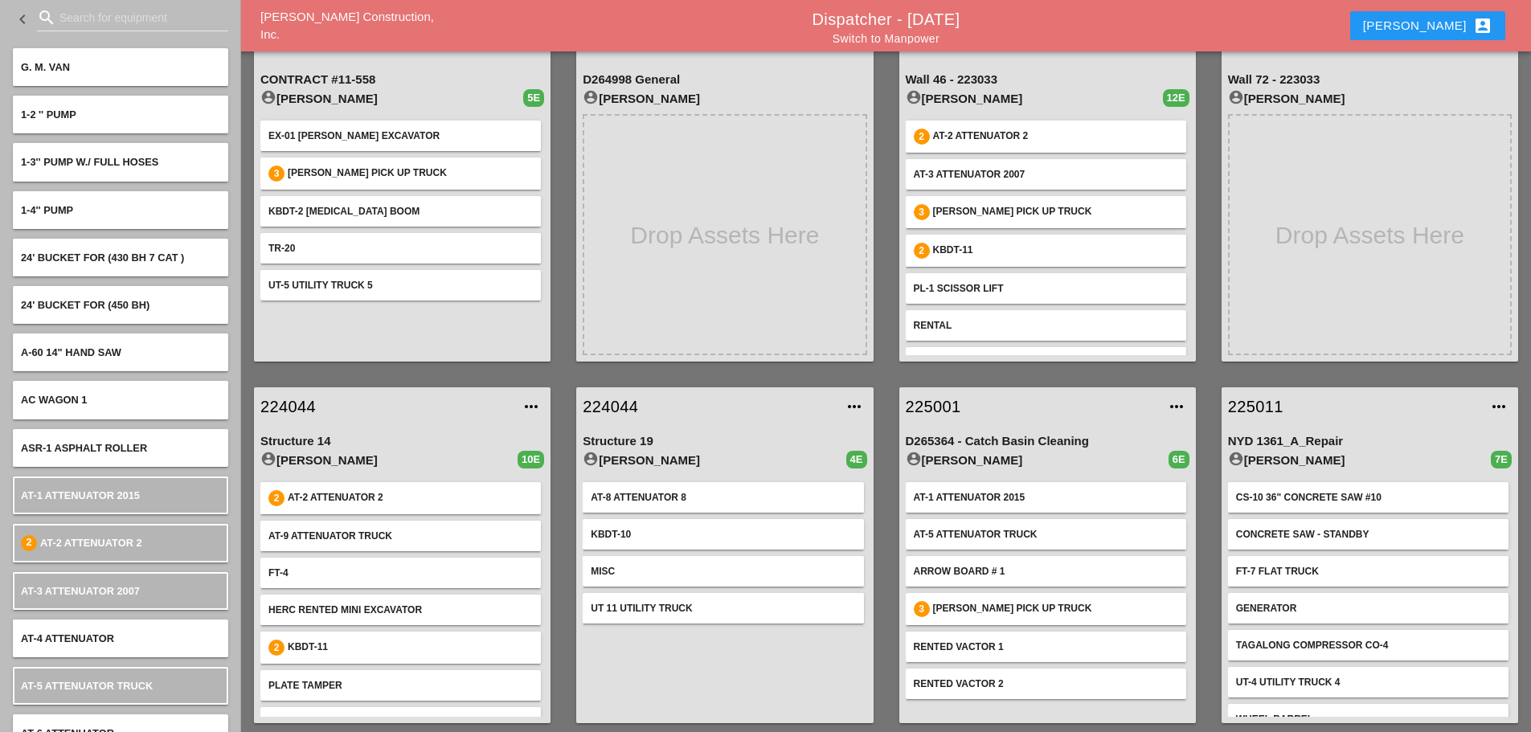
scroll to position [84, 0]
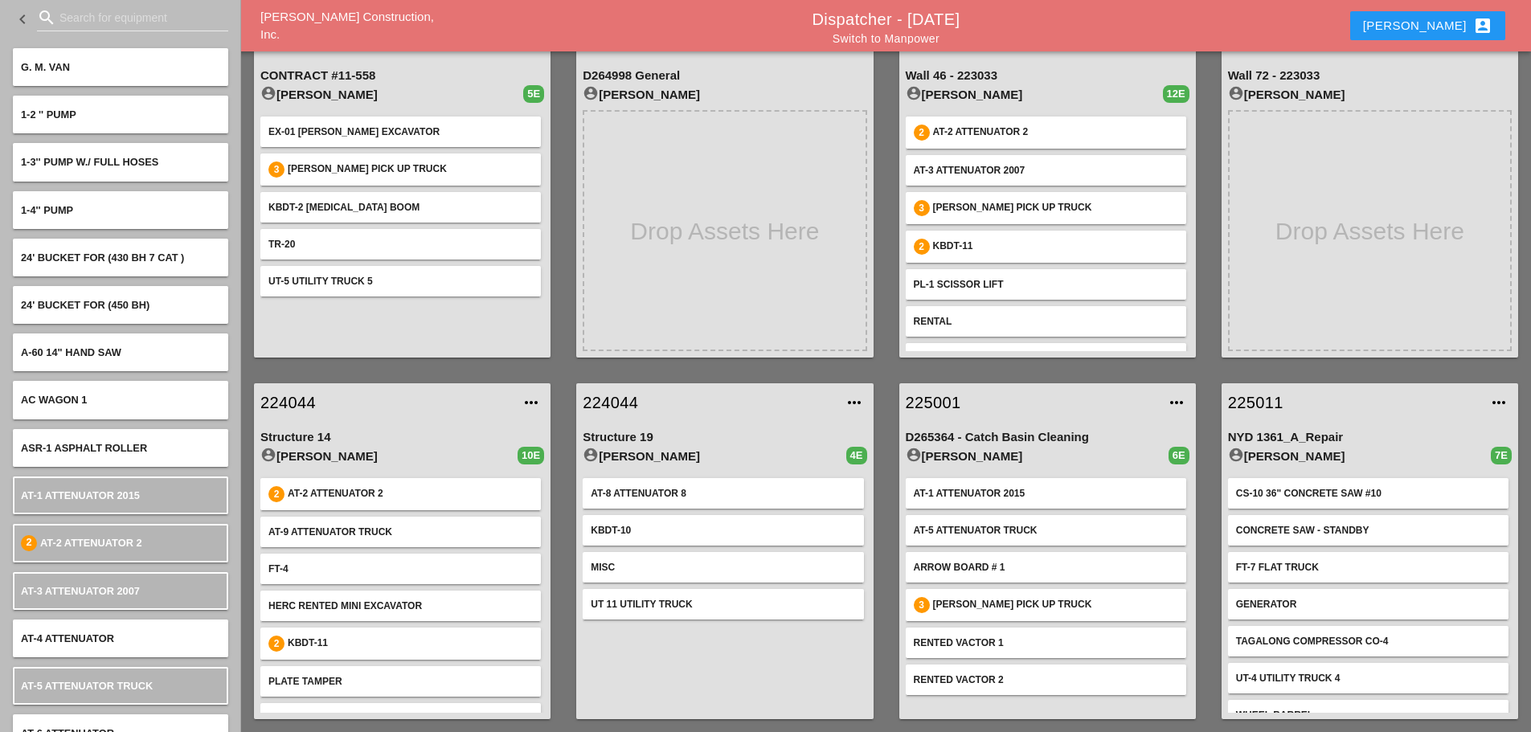
click at [113, 13] on input "Search for equipment" at bounding box center [132, 18] width 146 height 26
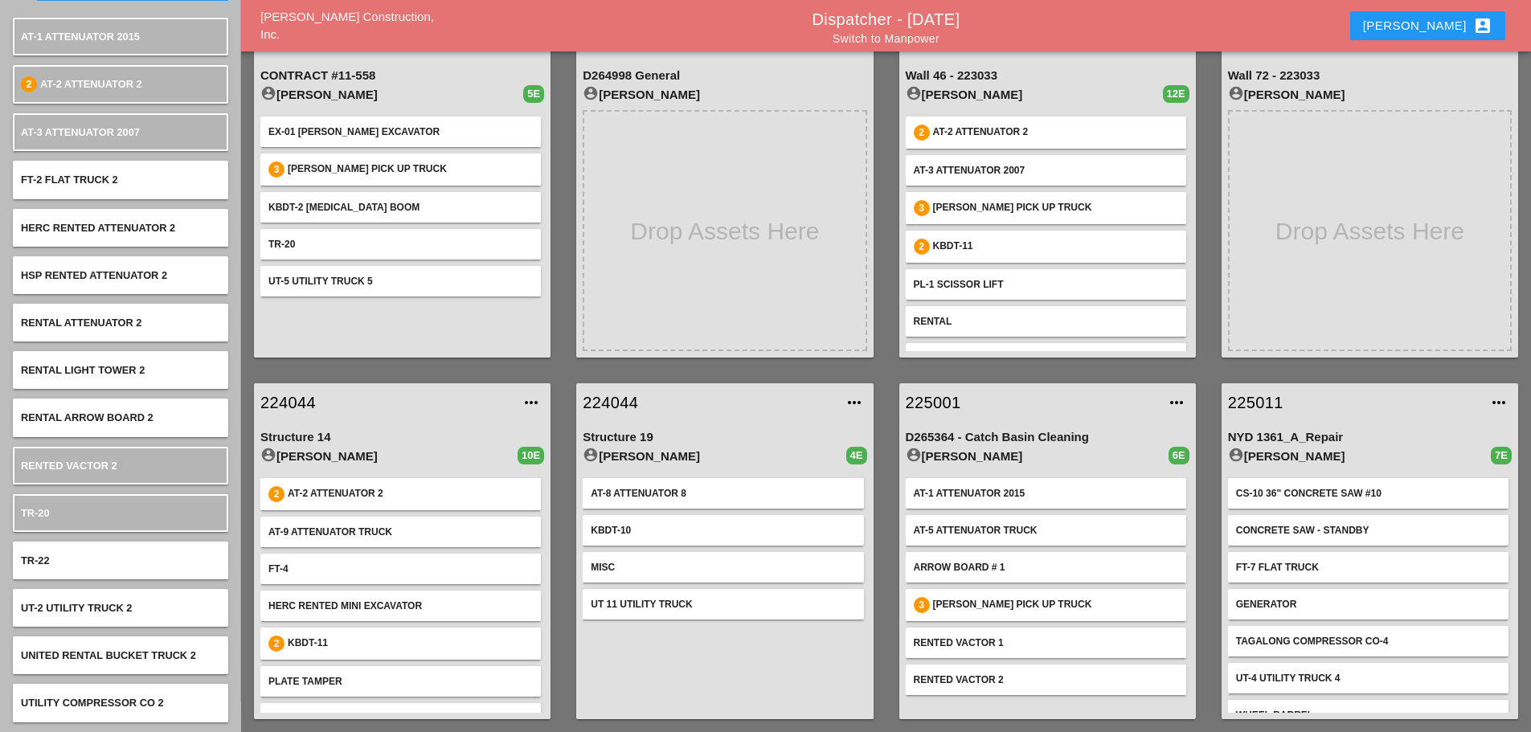
scroll to position [0, 0]
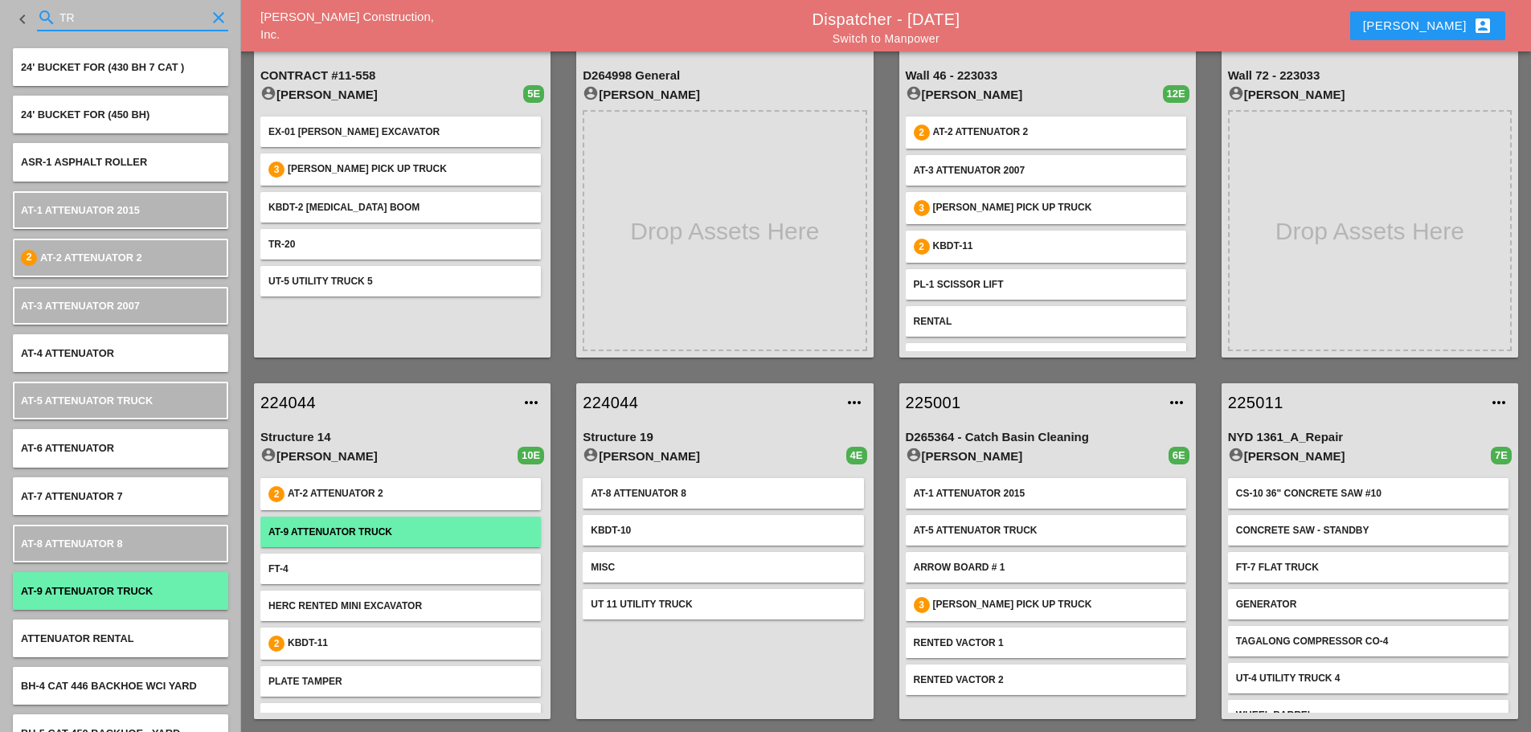
type input "T"
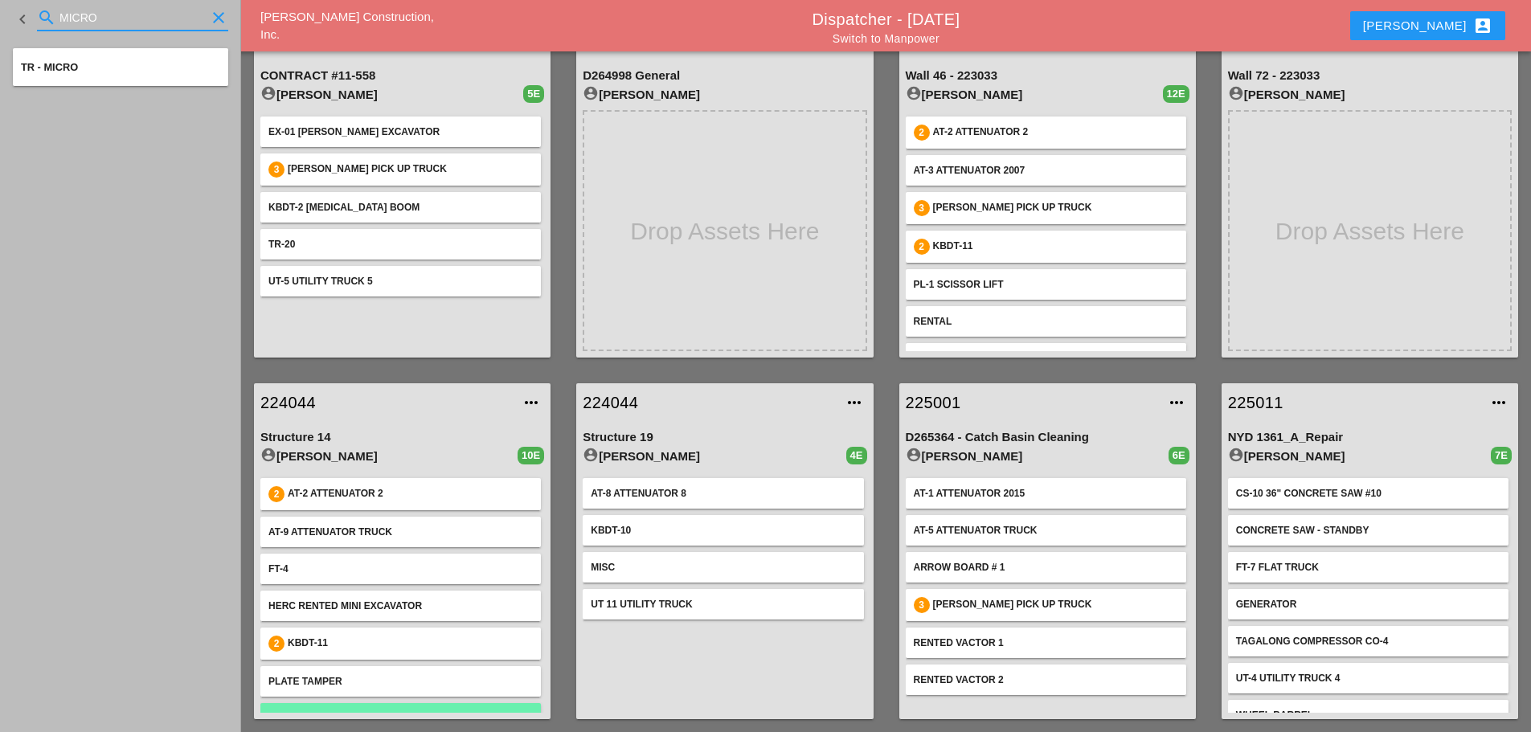
type input "MICRO"
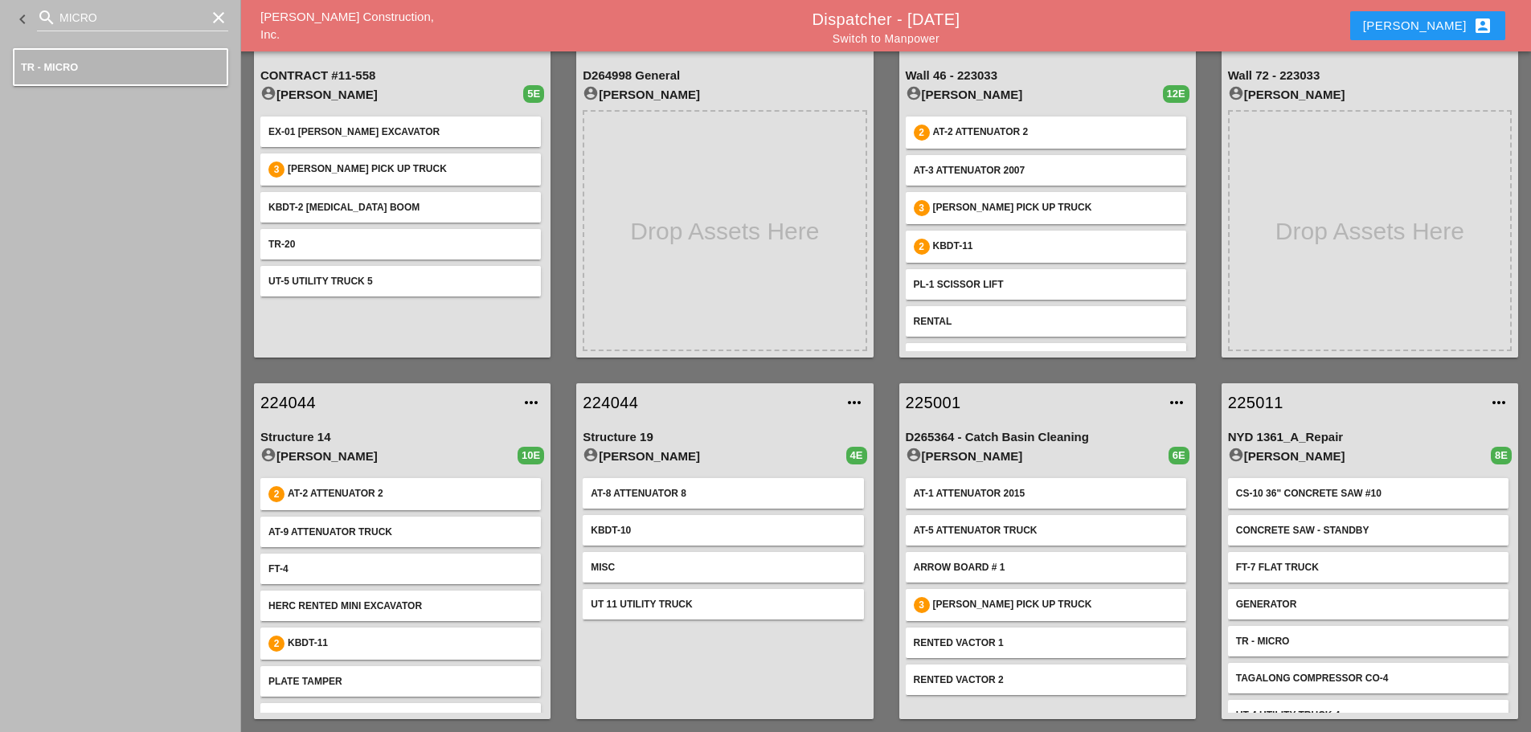
click at [218, 18] on icon "clear" at bounding box center [218, 17] width 19 height 19
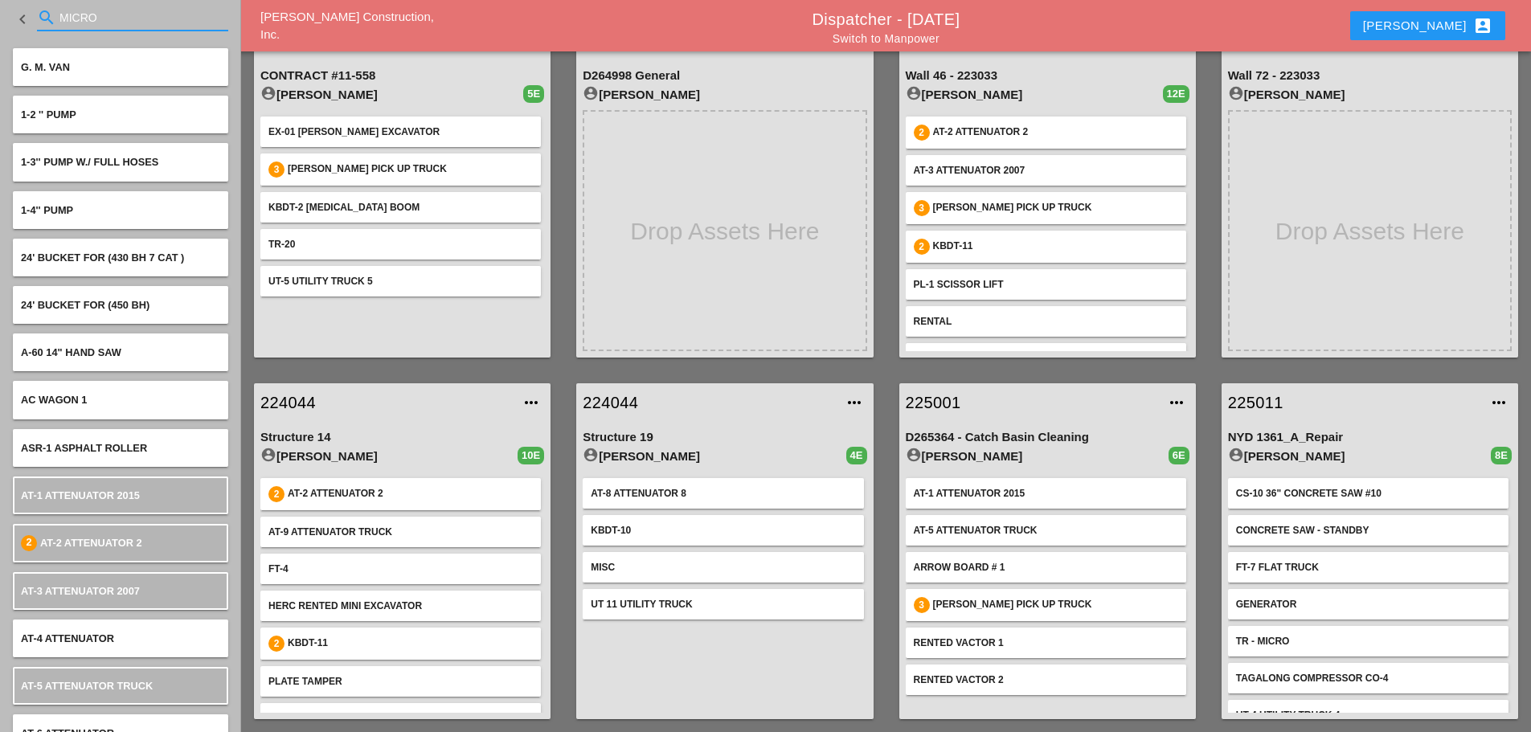
click at [1262, 400] on link "225011" at bounding box center [1354, 403] width 252 height 24
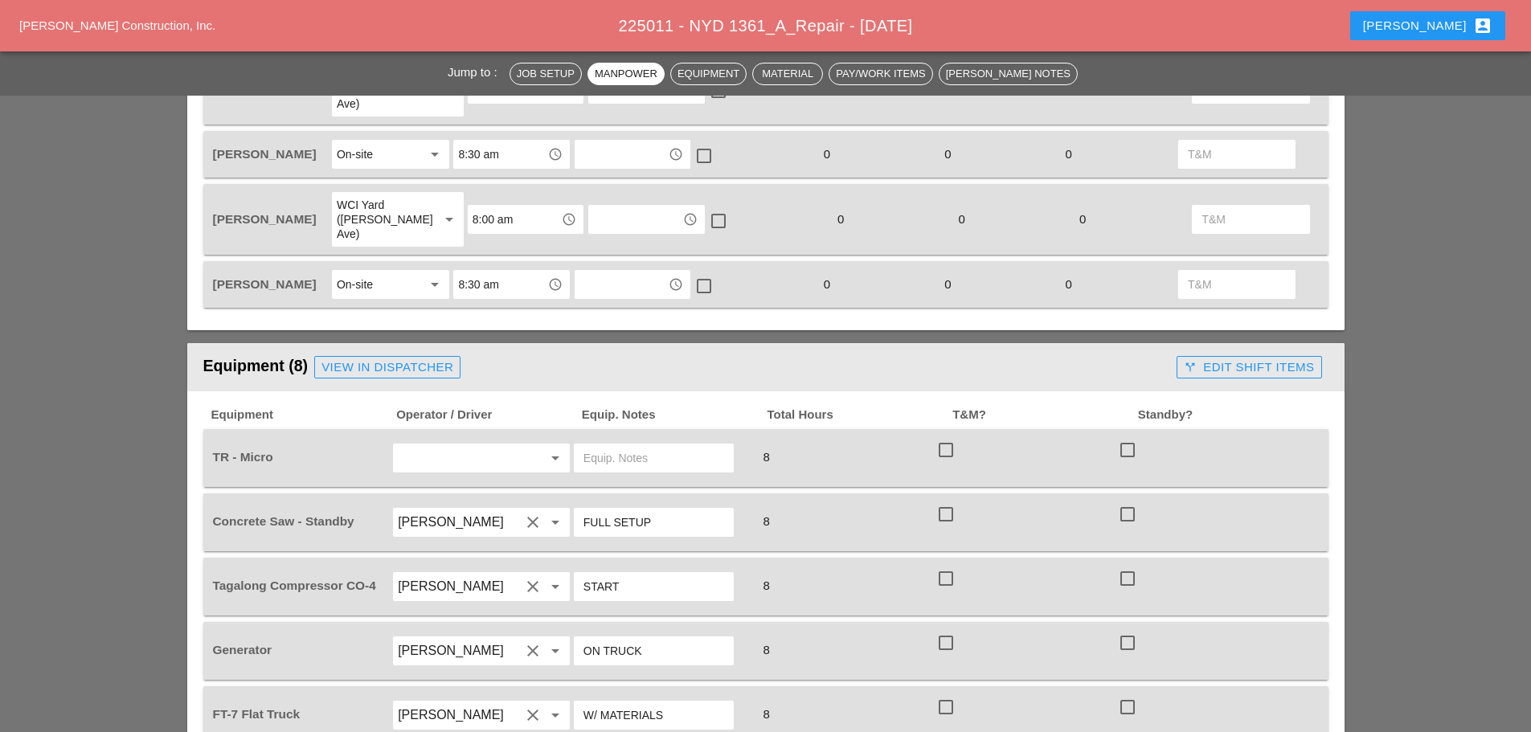
scroll to position [964, 0]
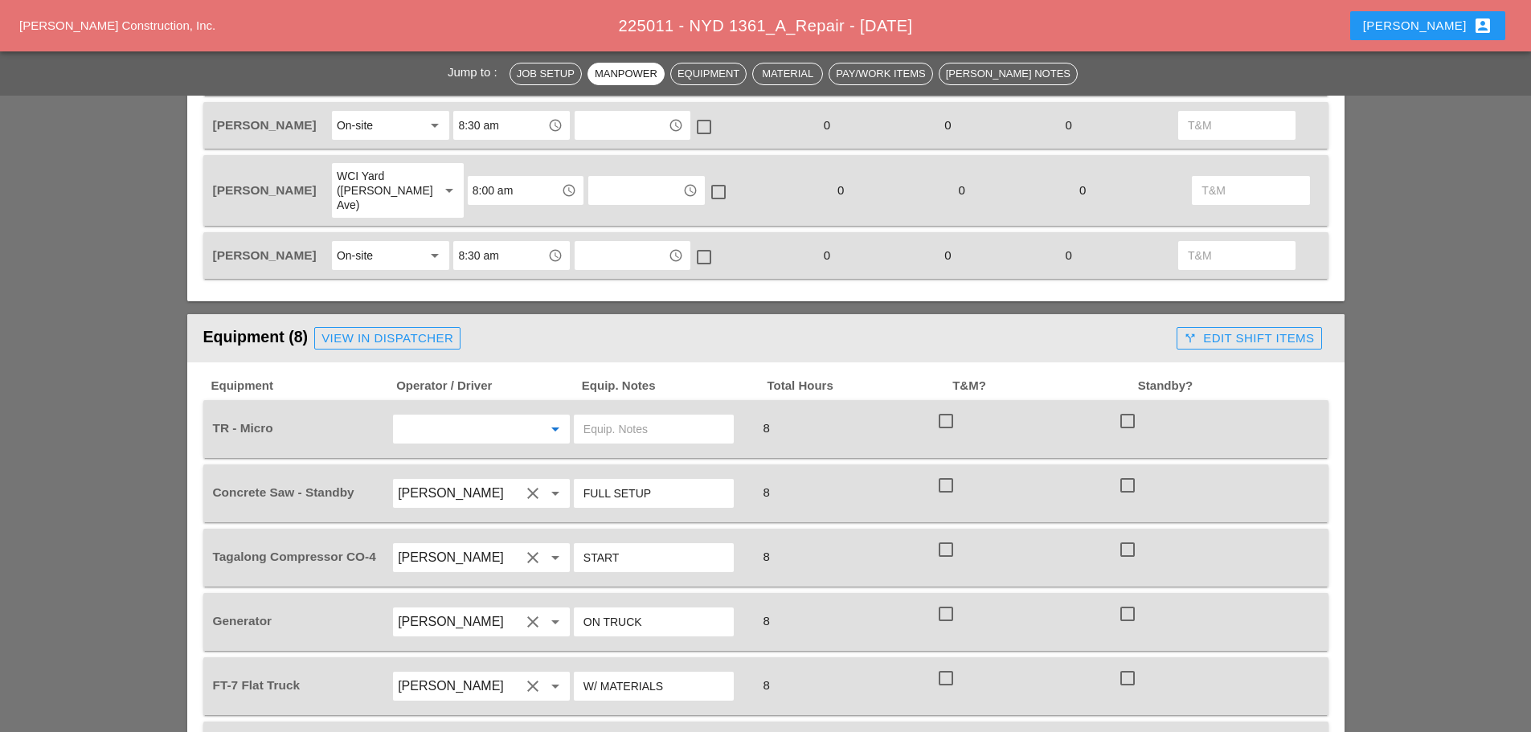
click at [474, 416] on input "text" at bounding box center [459, 429] width 122 height 26
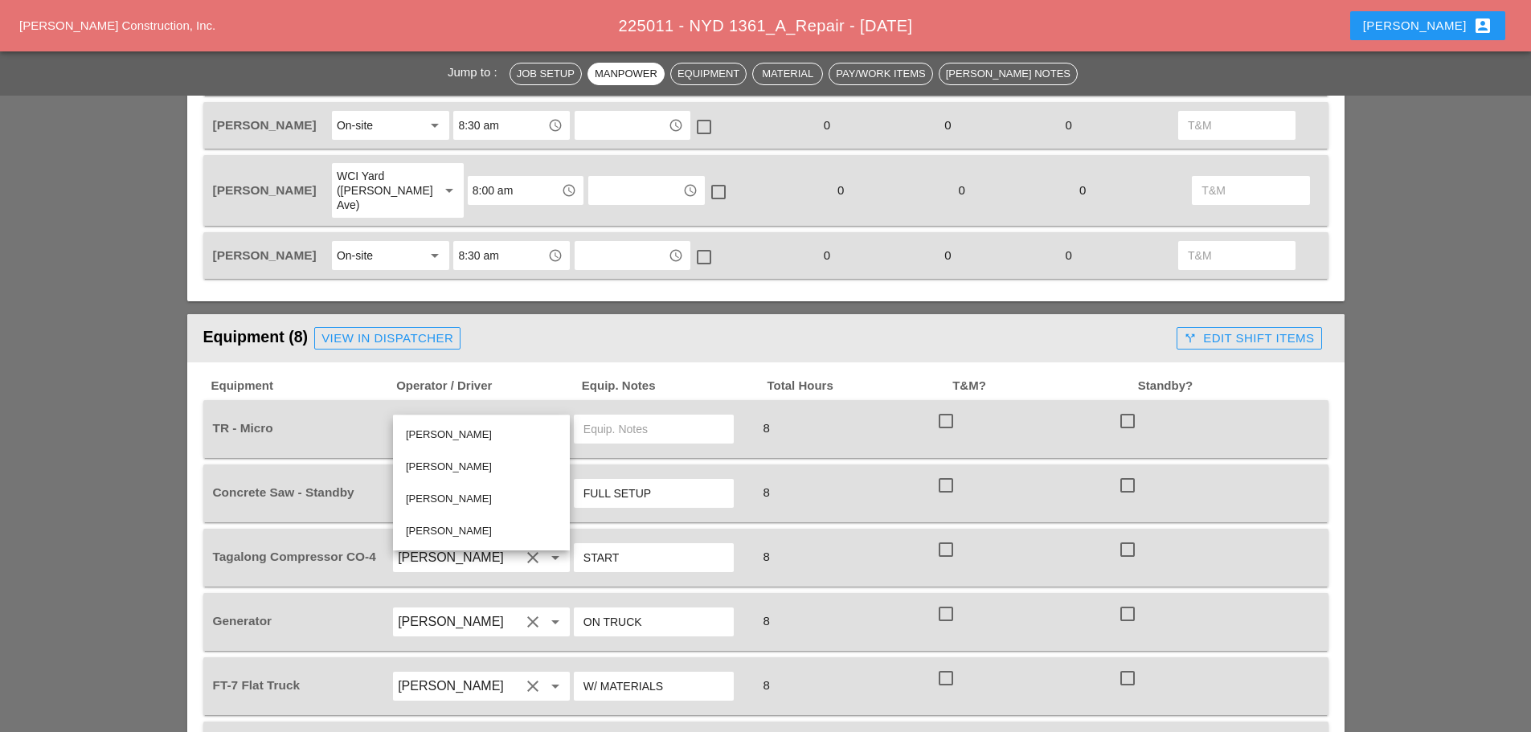
click at [452, 432] on div "Rudolph Bell" at bounding box center [481, 434] width 151 height 19
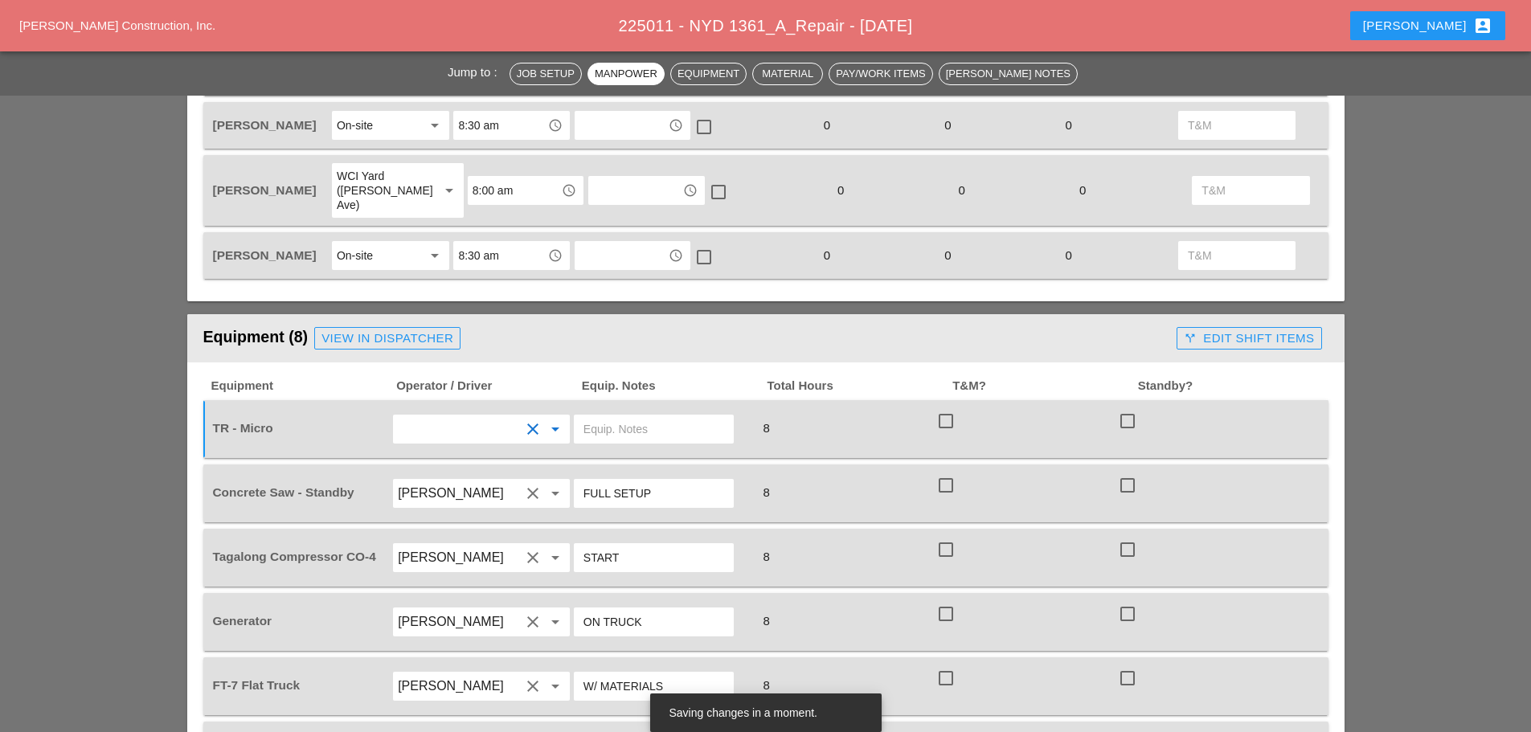
click at [603, 416] on input "text" at bounding box center [653, 429] width 141 height 26
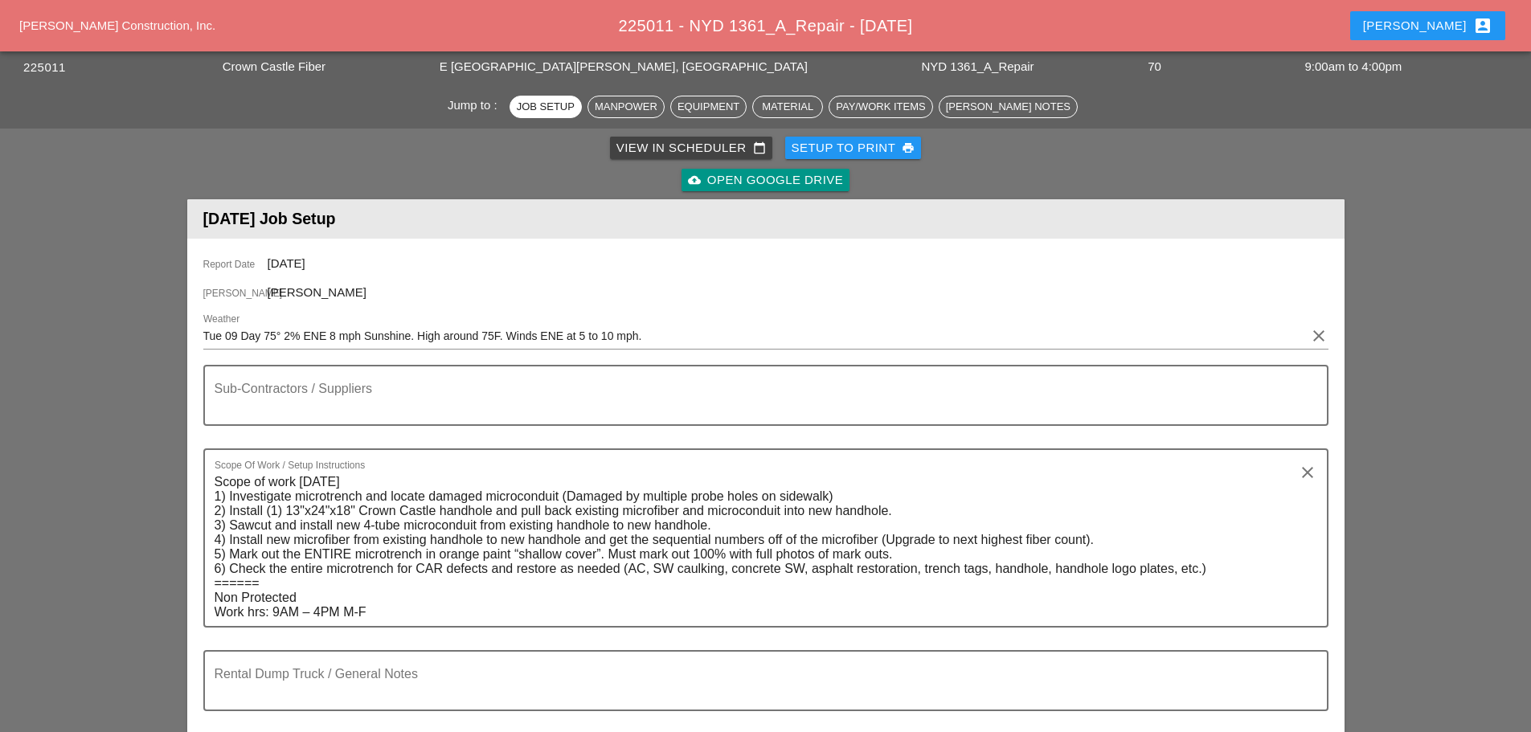
scroll to position [0, 0]
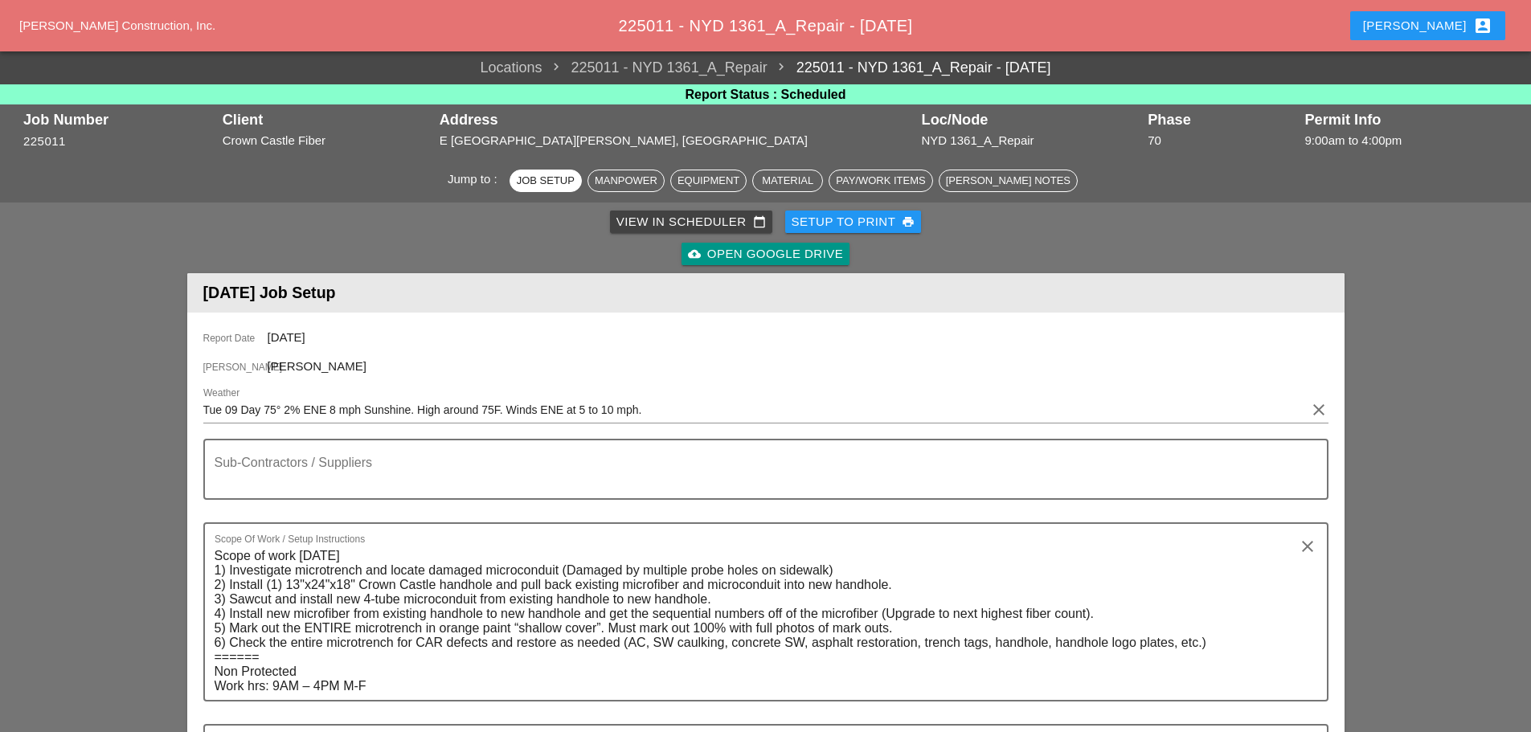
type input "W/ UT4"
click at [829, 222] on div "Setup to Print print" at bounding box center [854, 222] width 124 height 18
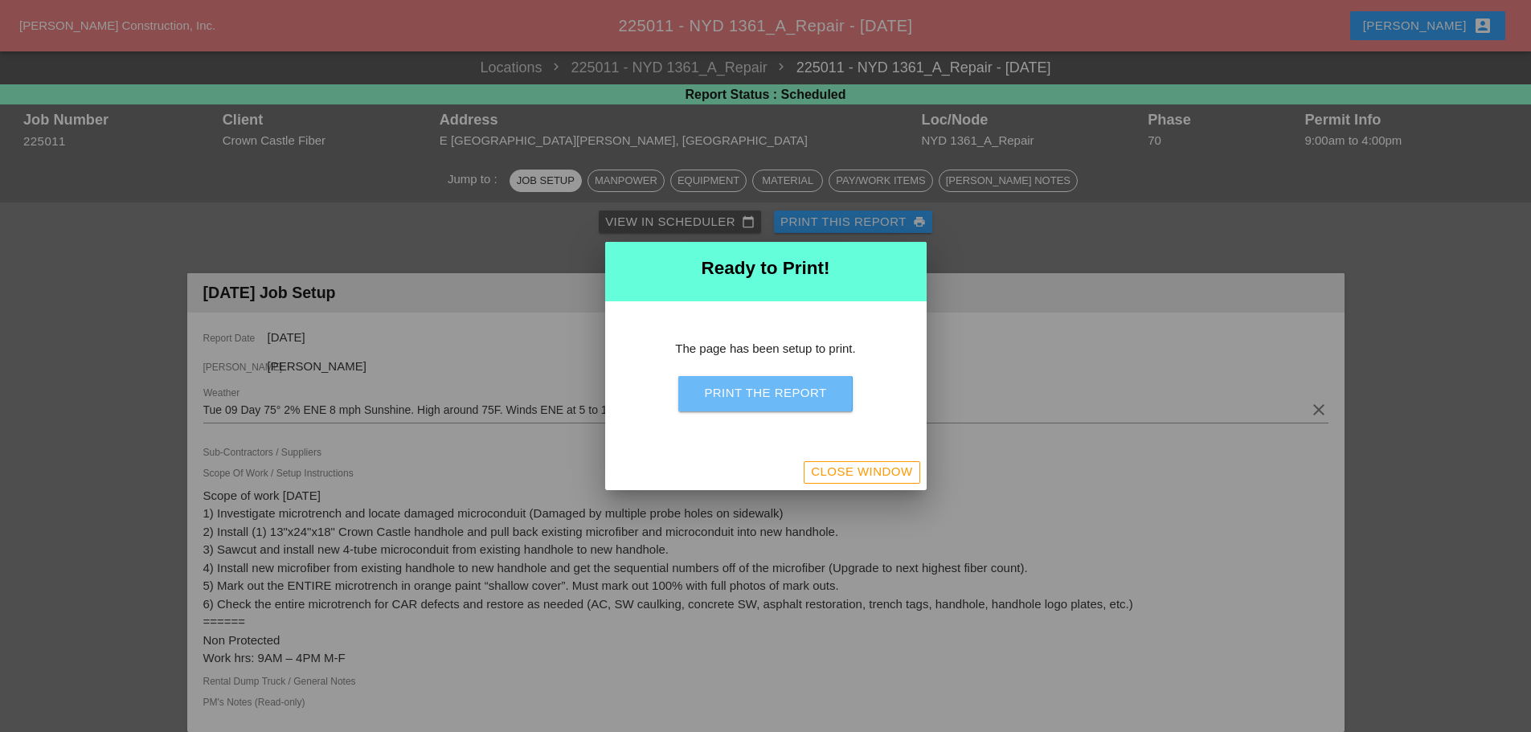
click at [815, 381] on button "Print the Report" at bounding box center [765, 393] width 174 height 35
click at [836, 471] on div "Close Window" at bounding box center [861, 472] width 101 height 18
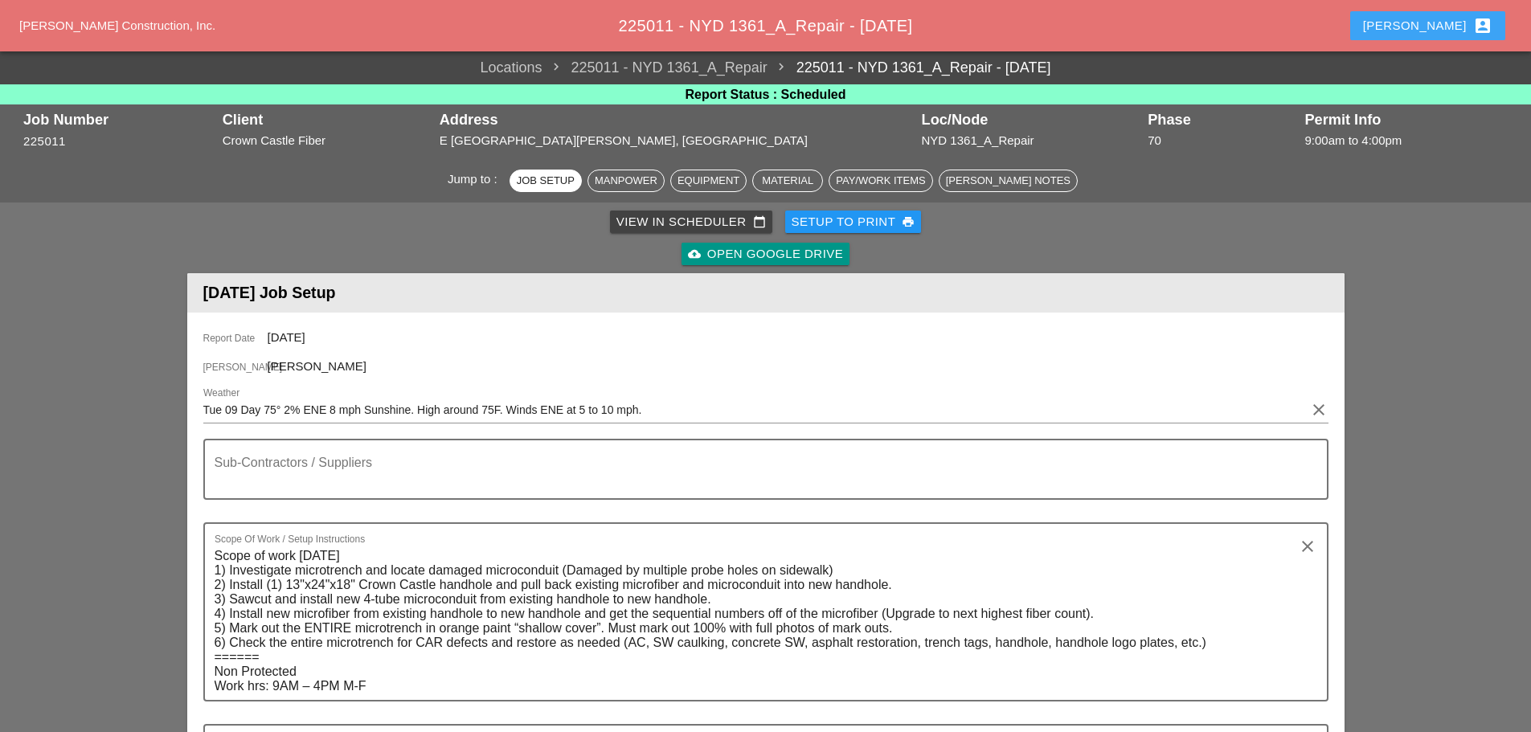
click at [1445, 19] on div "Enrico account_box" at bounding box center [1427, 25] width 129 height 19
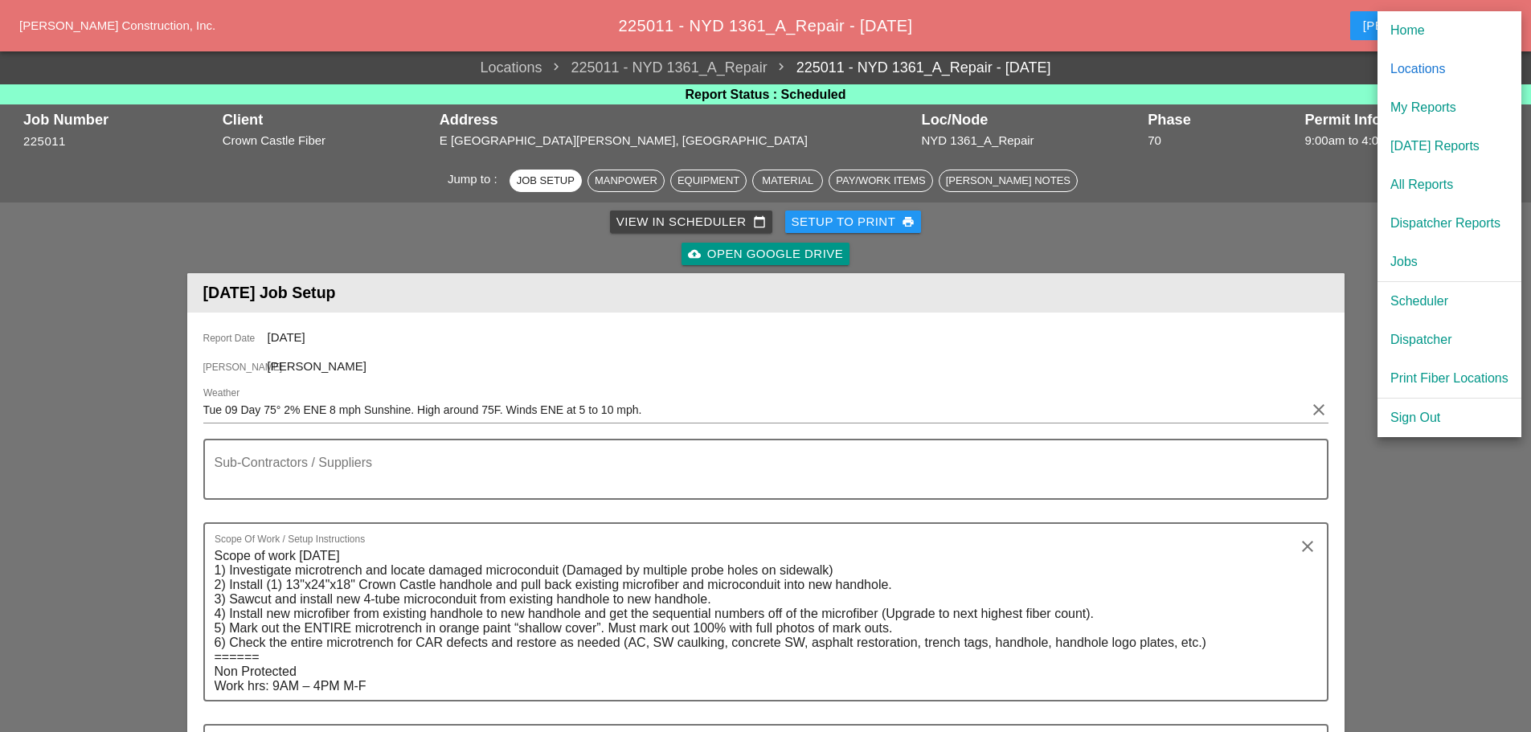
click at [1433, 330] on div "Dispatcher" at bounding box center [1449, 339] width 118 height 19
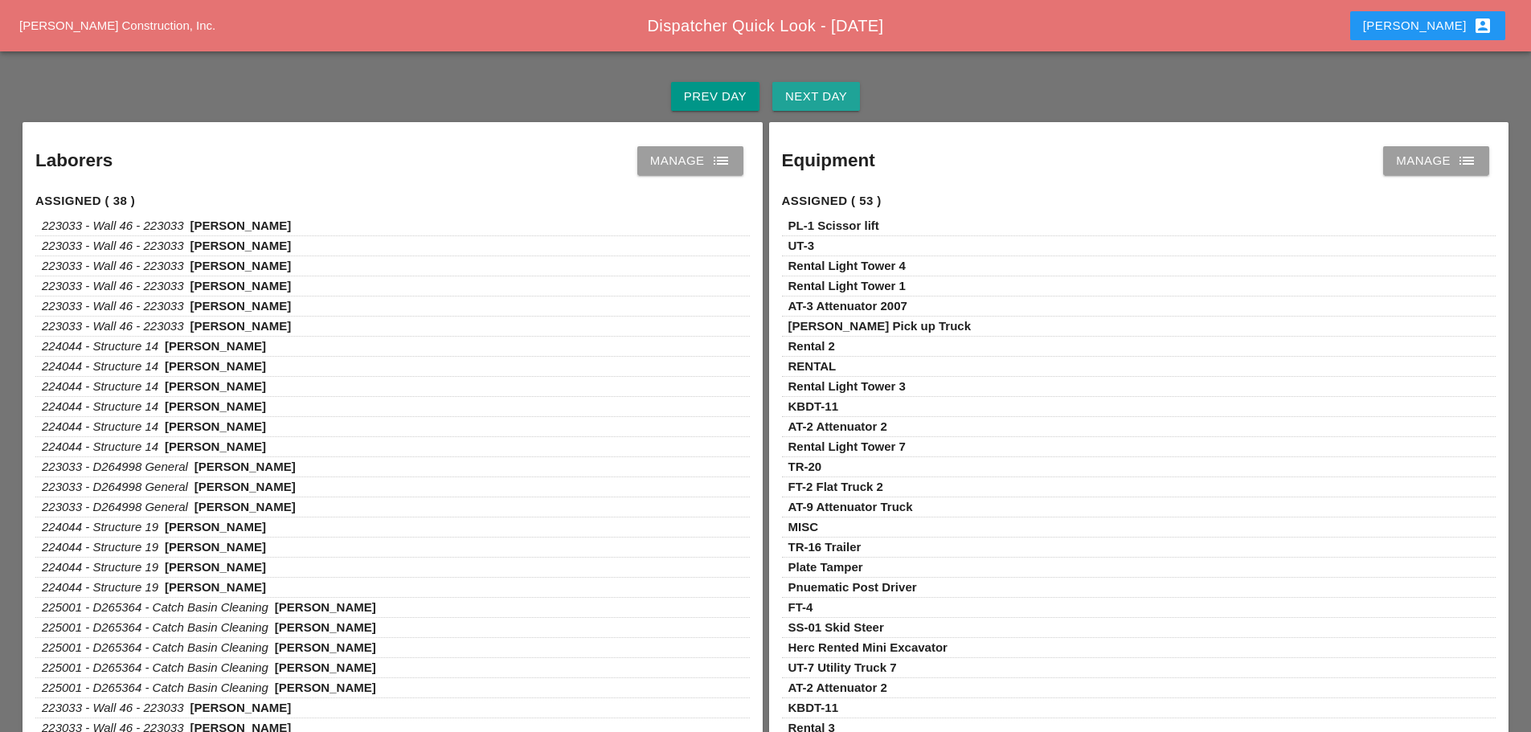
click at [840, 96] on div "Next Day" at bounding box center [816, 97] width 62 height 18
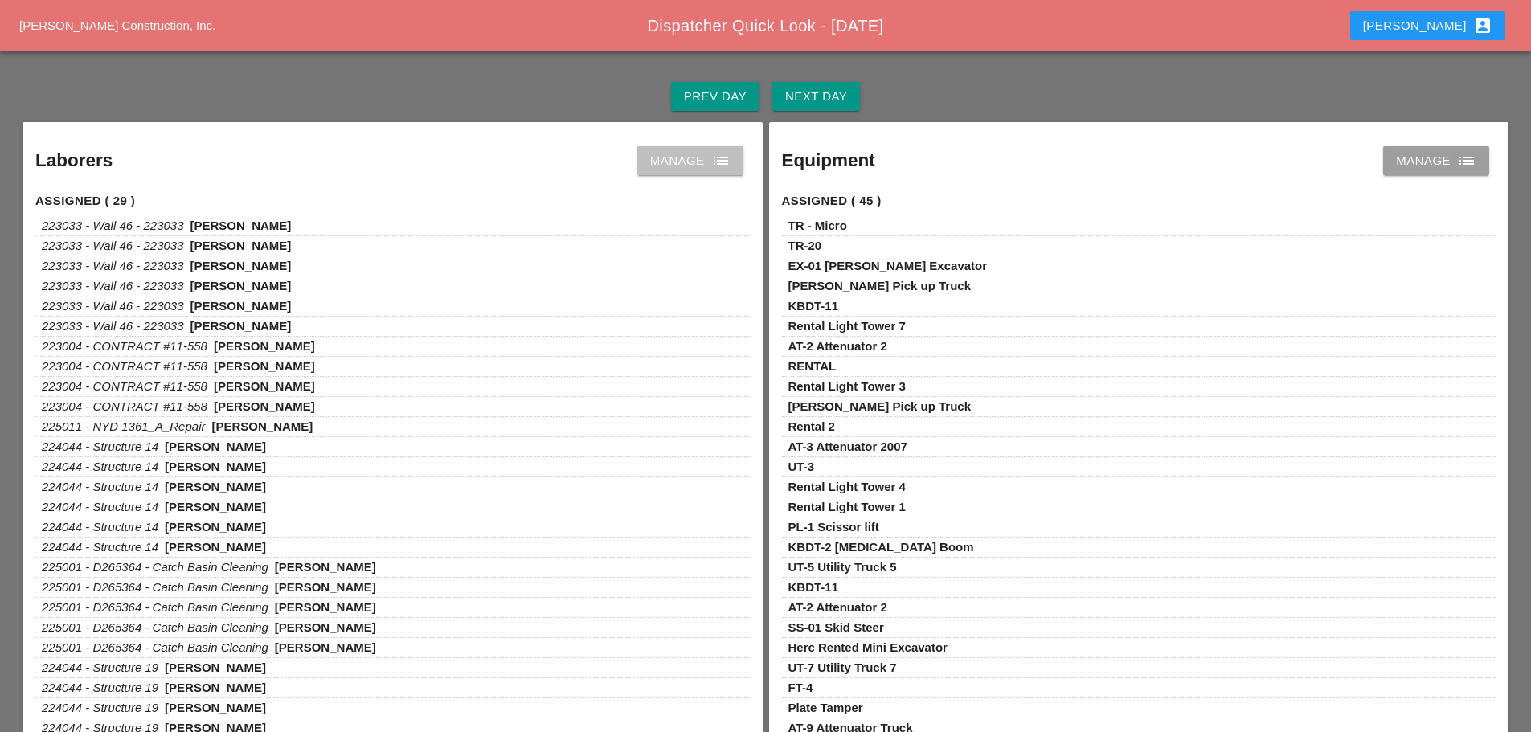
click at [717, 157] on icon "list" at bounding box center [720, 160] width 19 height 19
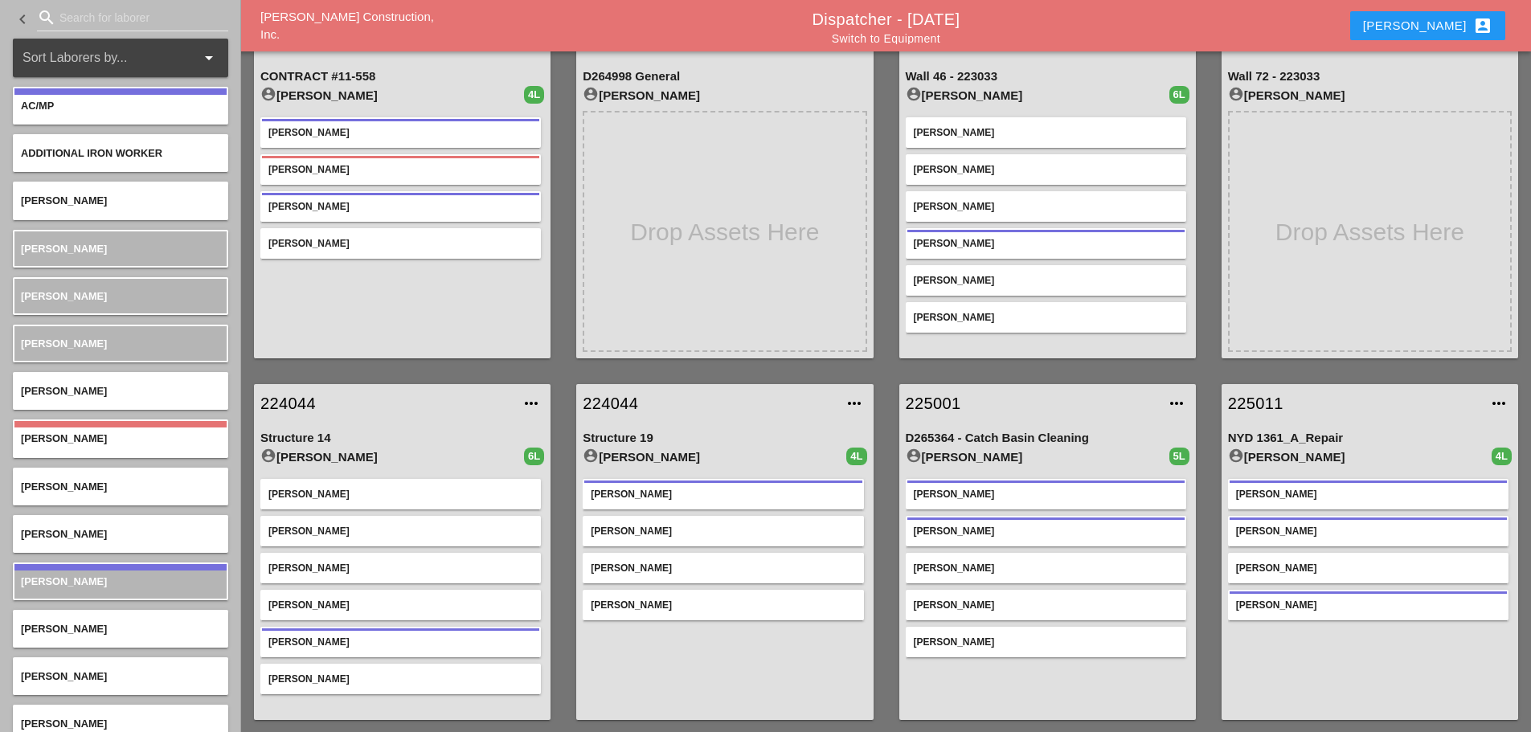
scroll to position [84, 0]
click at [618, 399] on link "224044" at bounding box center [709, 403] width 252 height 24
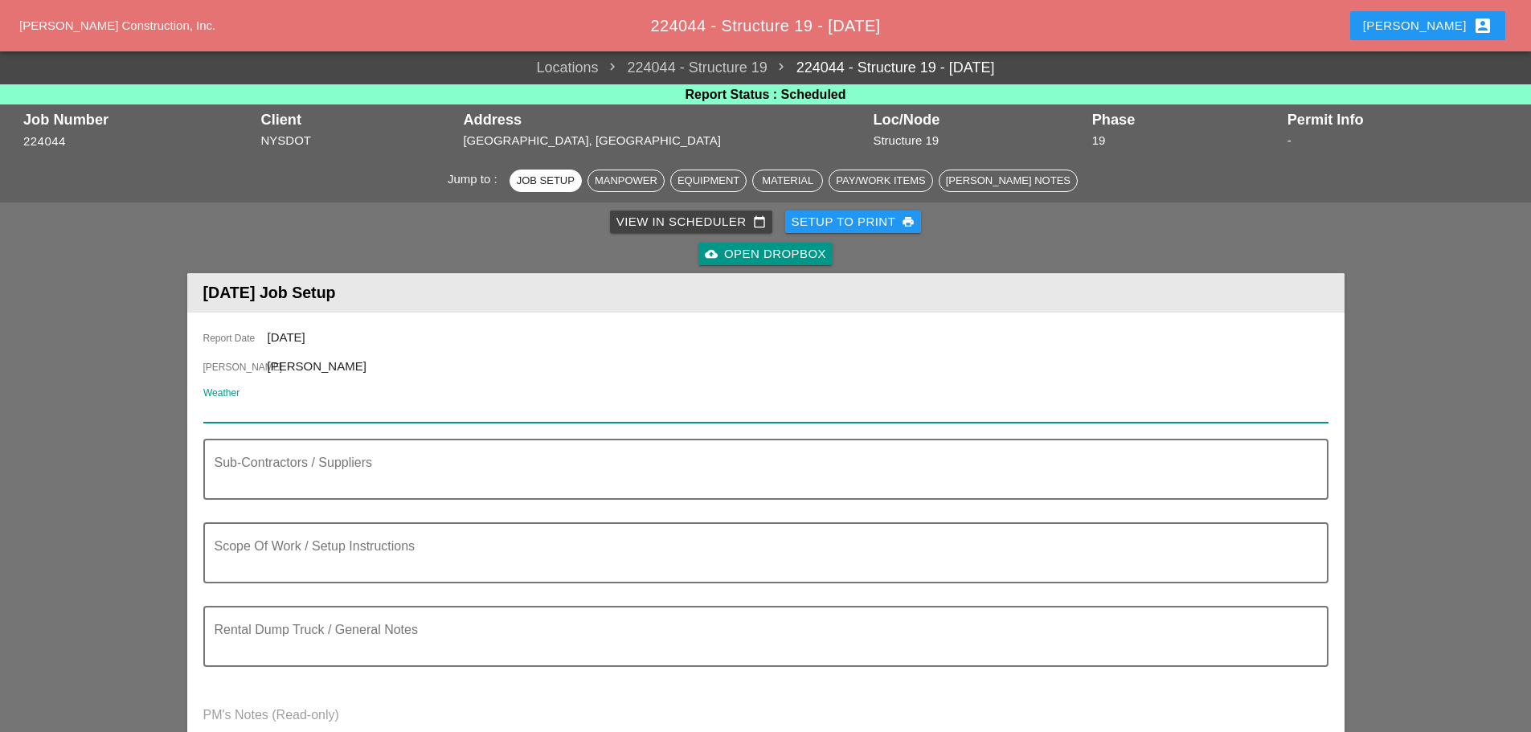
paste input "Tue 09 Day 75° 4% NE 13 mph Mostly sunny skies. High near 75F. Winds NE at 10 t…"
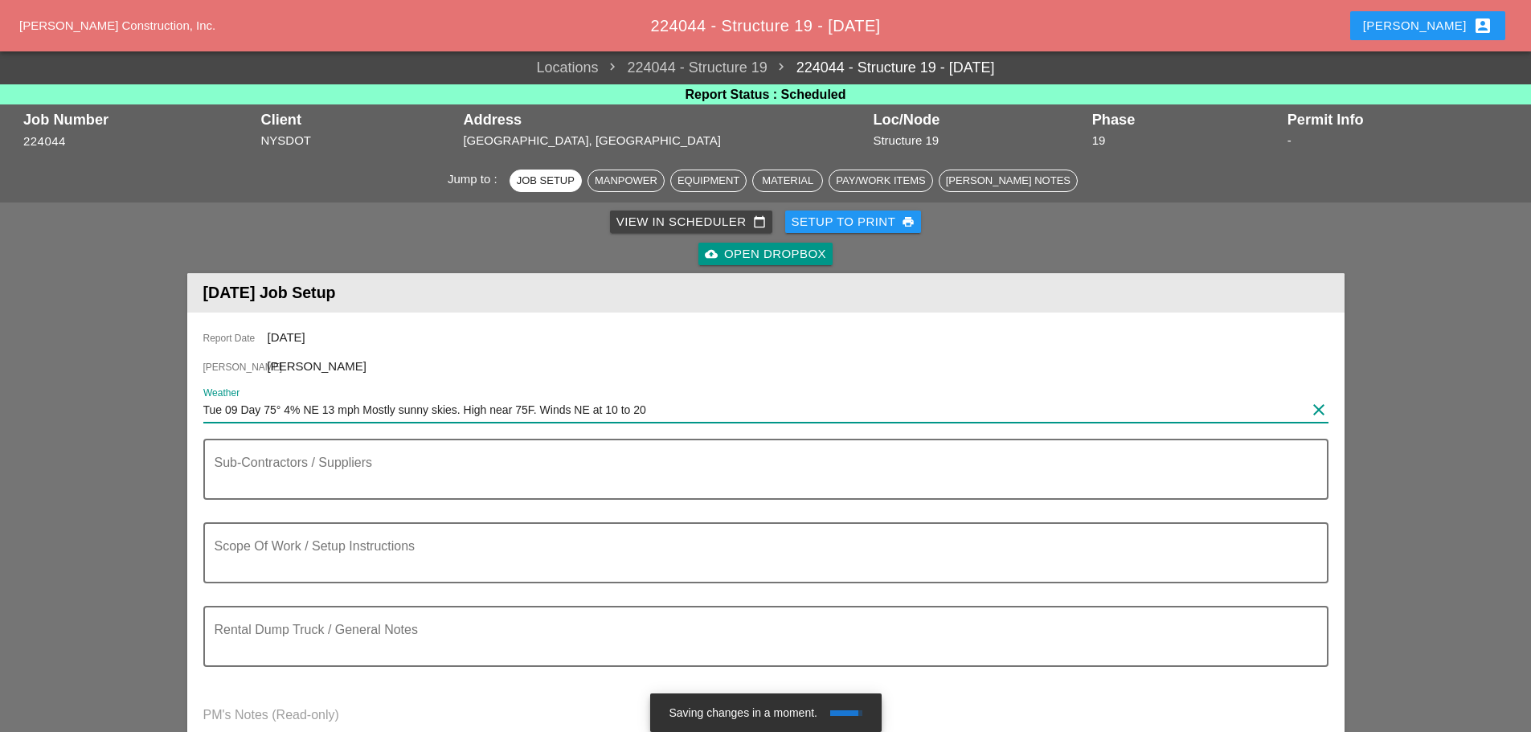
type input "Tue 09 Day 75° 4% NE 13 mph Mostly sunny skies. High near 75F. Winds NE at 10 t…"
click at [262, 479] on textarea "Sub-Contractors / Suppliers" at bounding box center [760, 479] width 1090 height 39
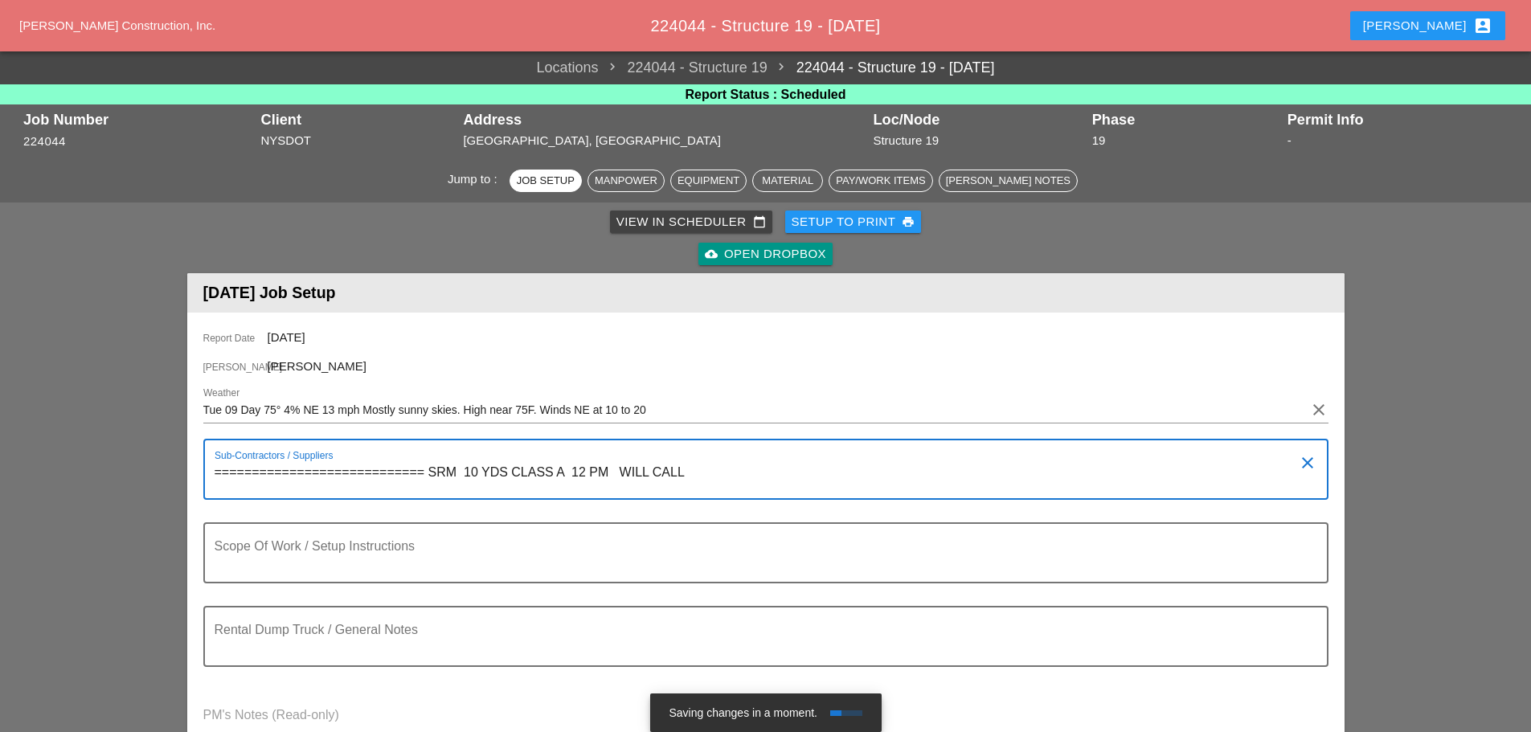
click at [464, 472] on textarea "============================ SRM 10 YDS CLASS A 12 PM WILL CALL" at bounding box center [760, 479] width 1090 height 39
click at [461, 472] on textarea "============================ SRM 10 YDS CLASS A 12 PM WILL CALL" at bounding box center [760, 479] width 1090 height 39
type textarea "============================ SRM CONCRETE 10 YDS CLASS A 12 PM WILL CALL"
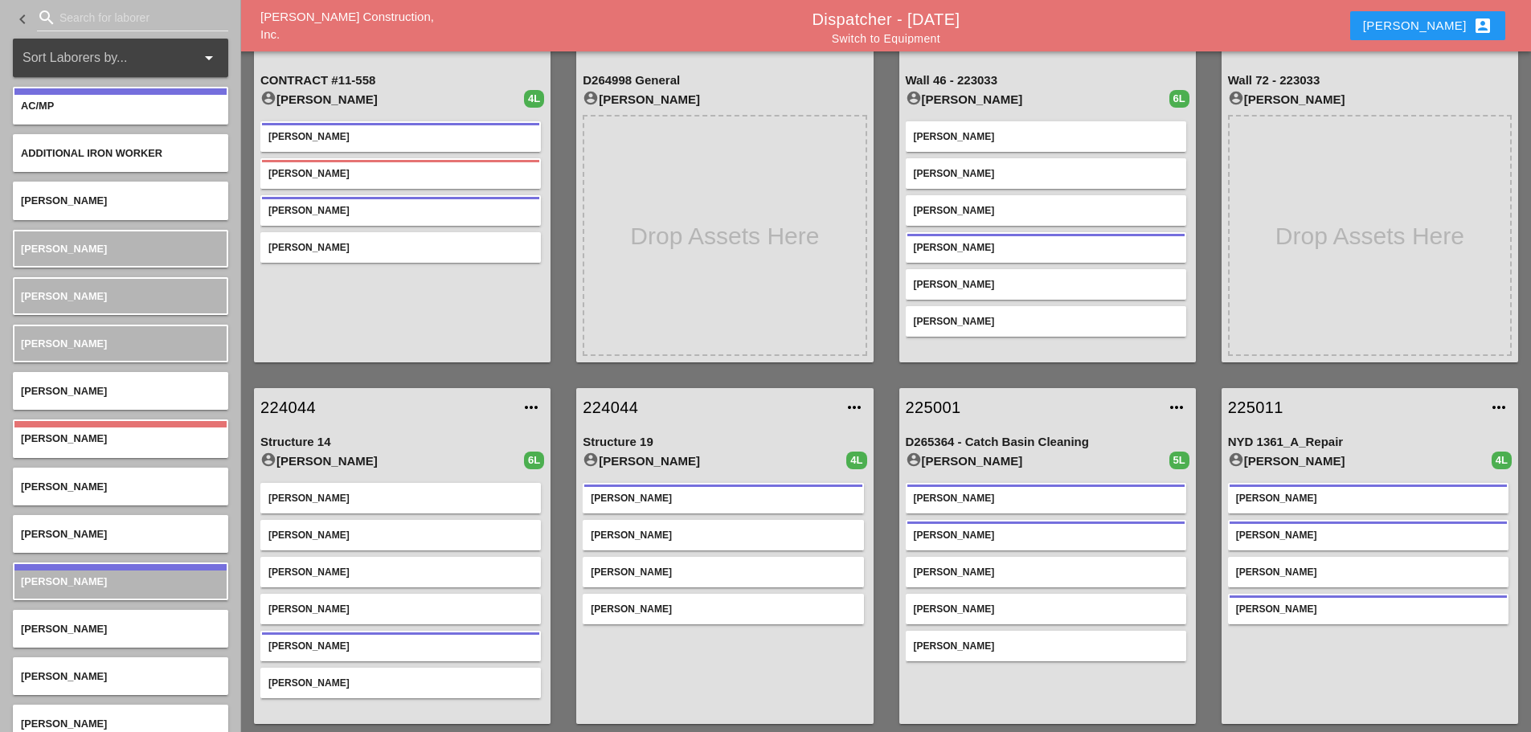
scroll to position [80, 0]
click at [946, 409] on link "225001" at bounding box center [1032, 407] width 252 height 24
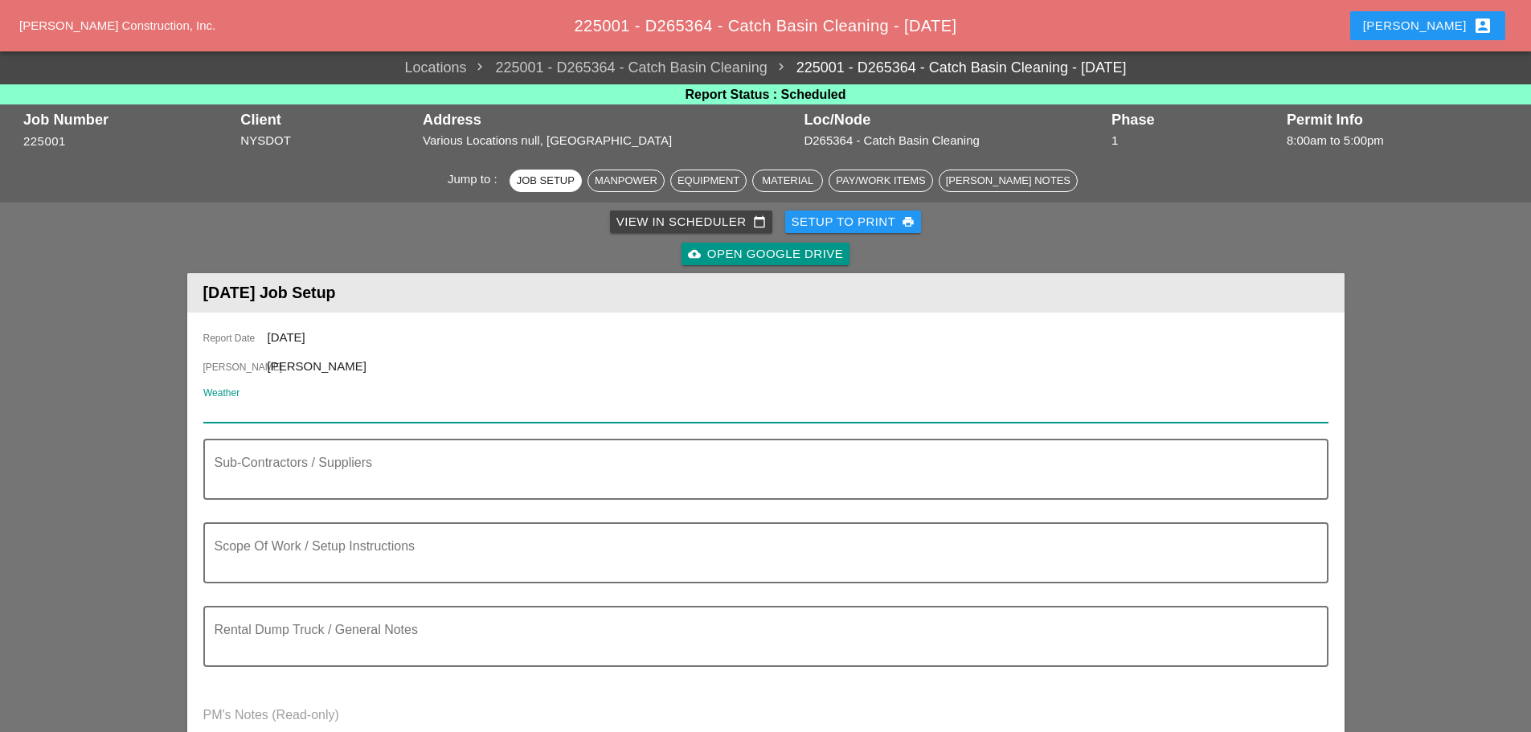
paste input "Tue 09 Day 75° 4% NE 13 mph Mostly sunny skies. High near 75F. Winds NE at 10 t…"
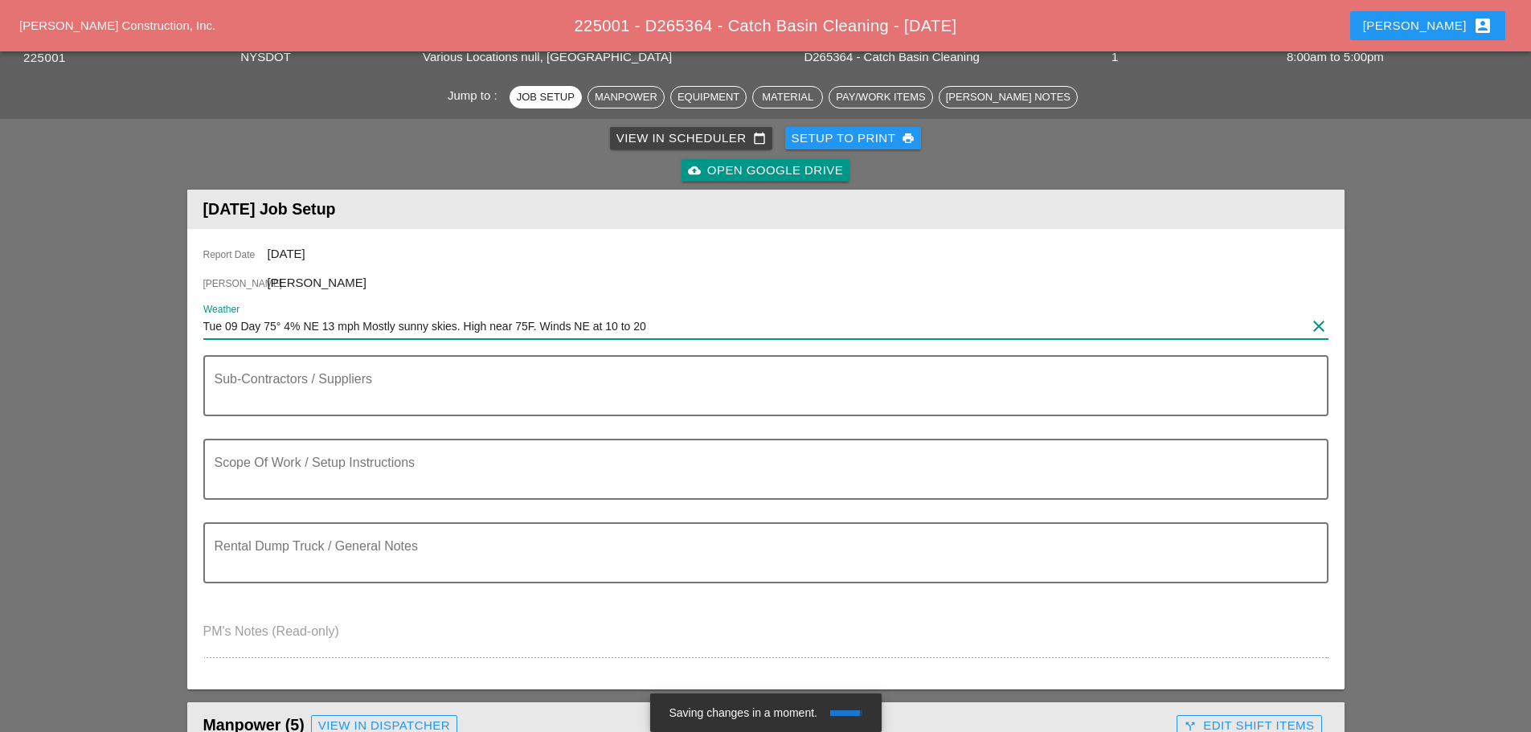
scroll to position [321, 0]
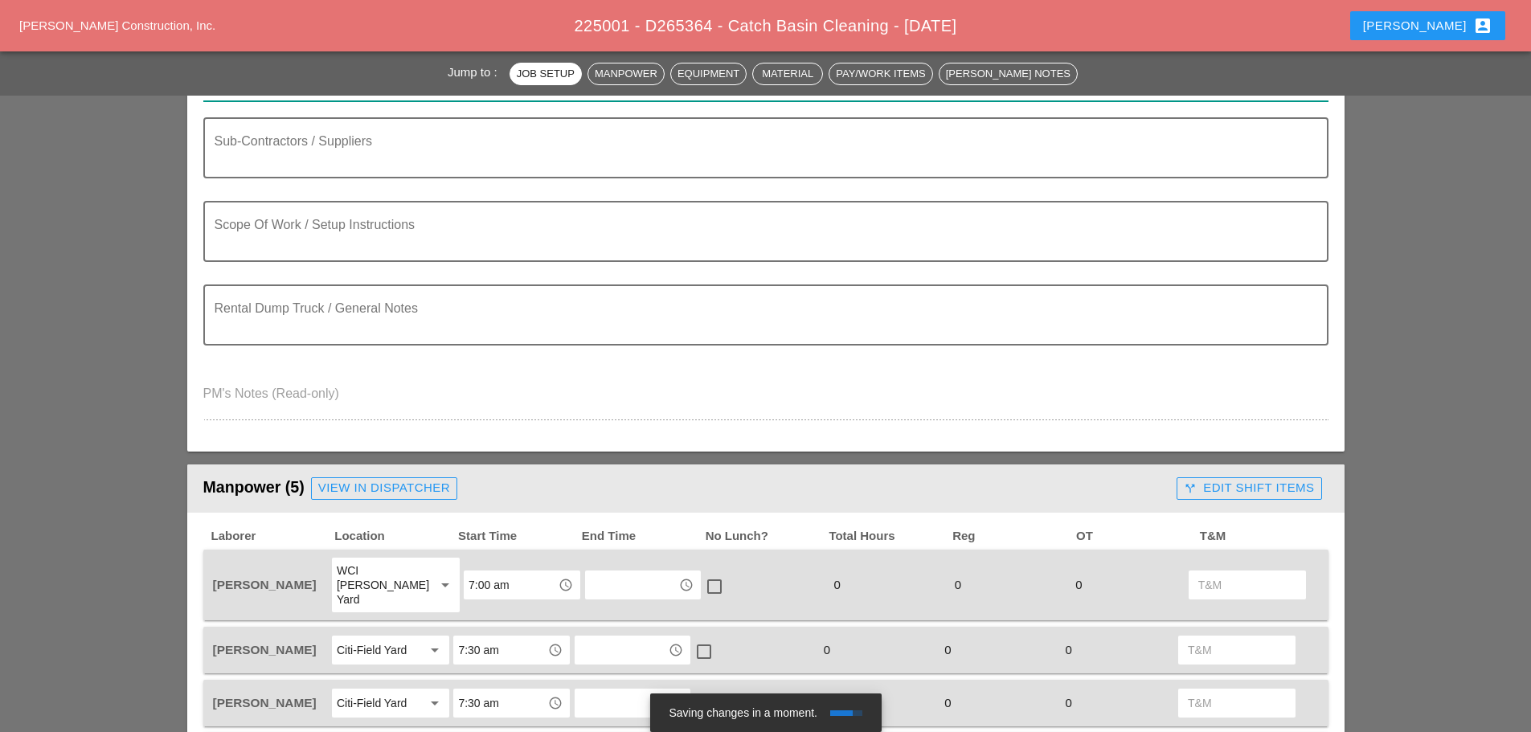
type input "Tue 09 Day 75° 4% NE 13 mph Mostly sunny skies. High near 75F. Winds NE at 10 t…"
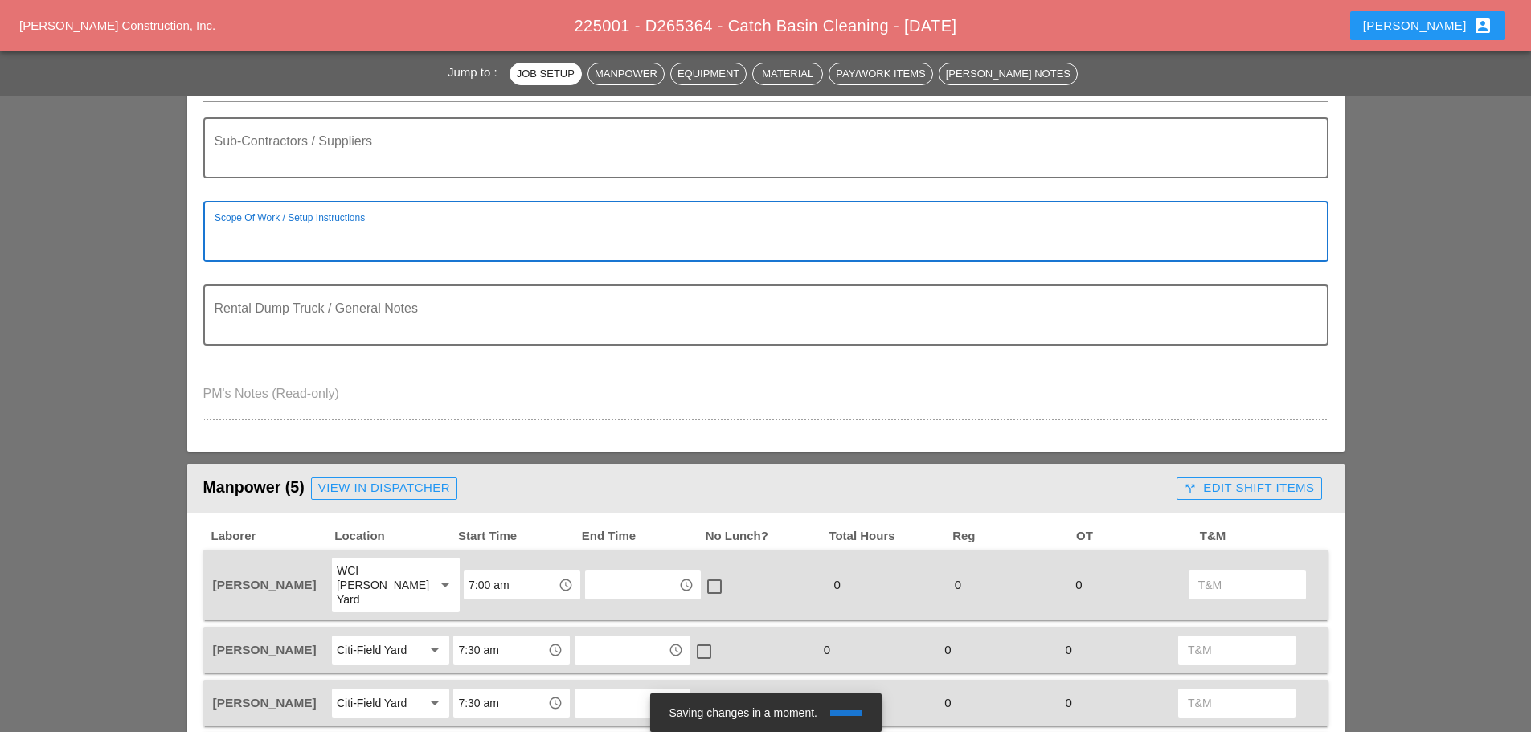
click at [276, 222] on textarea "Scope Of Work / Setup Instructions" at bounding box center [760, 241] width 1090 height 39
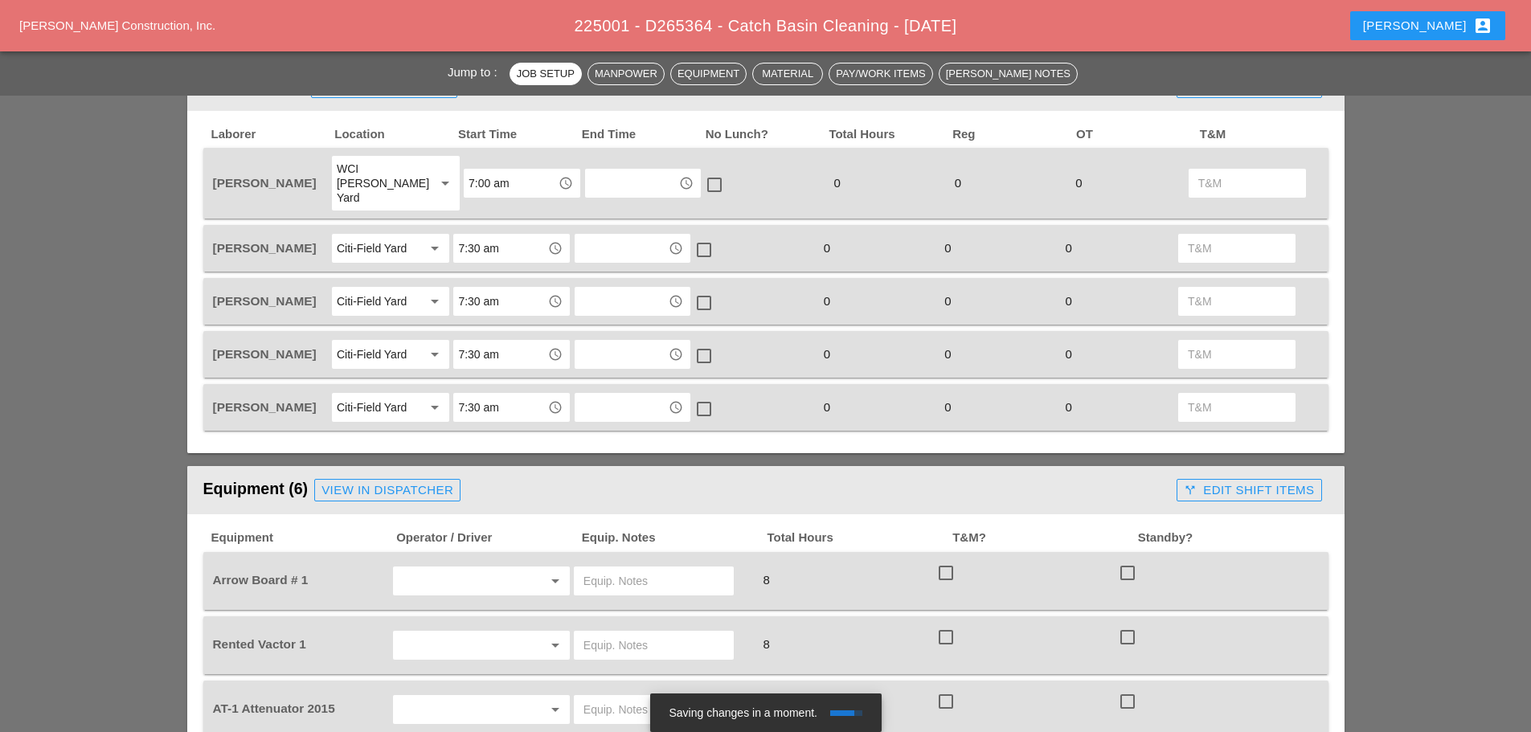
type textarea "=======WZTC CLEANING C.B"
click at [504, 179] on input "7:00 am" at bounding box center [511, 183] width 84 height 26
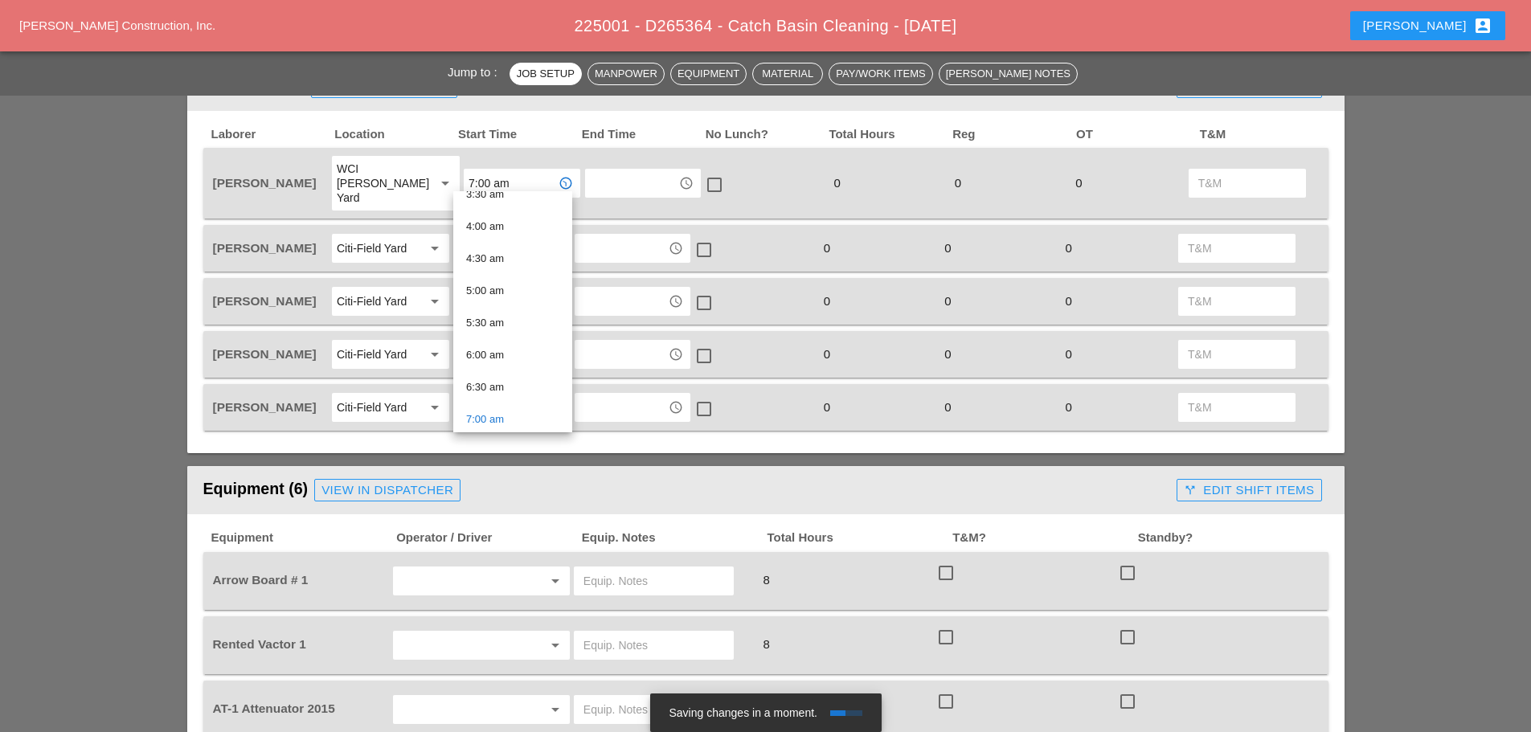
scroll to position [321, 0]
click at [495, 373] on div "7:30 am" at bounding box center [512, 371] width 93 height 19
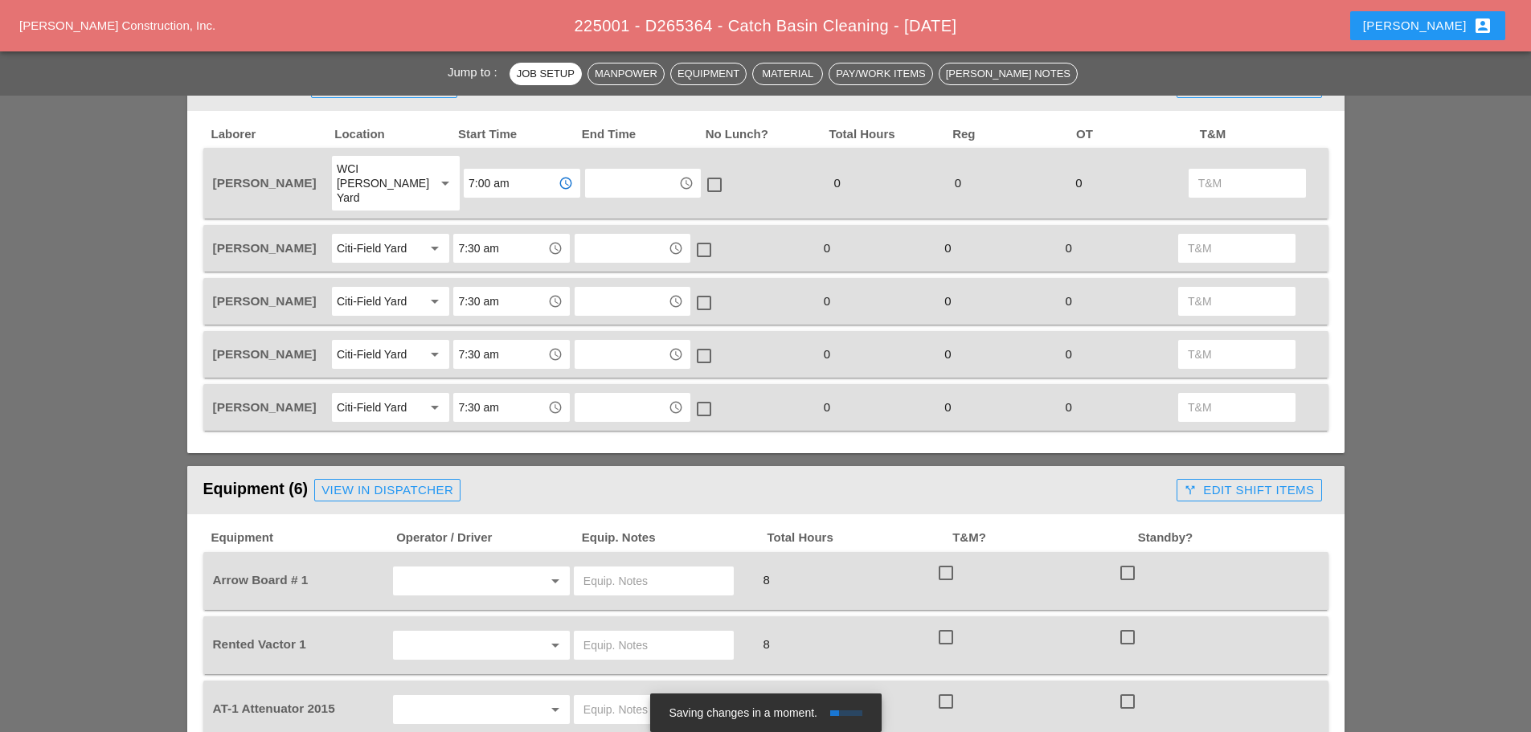
click at [497, 235] on input "7:30 am" at bounding box center [500, 248] width 84 height 26
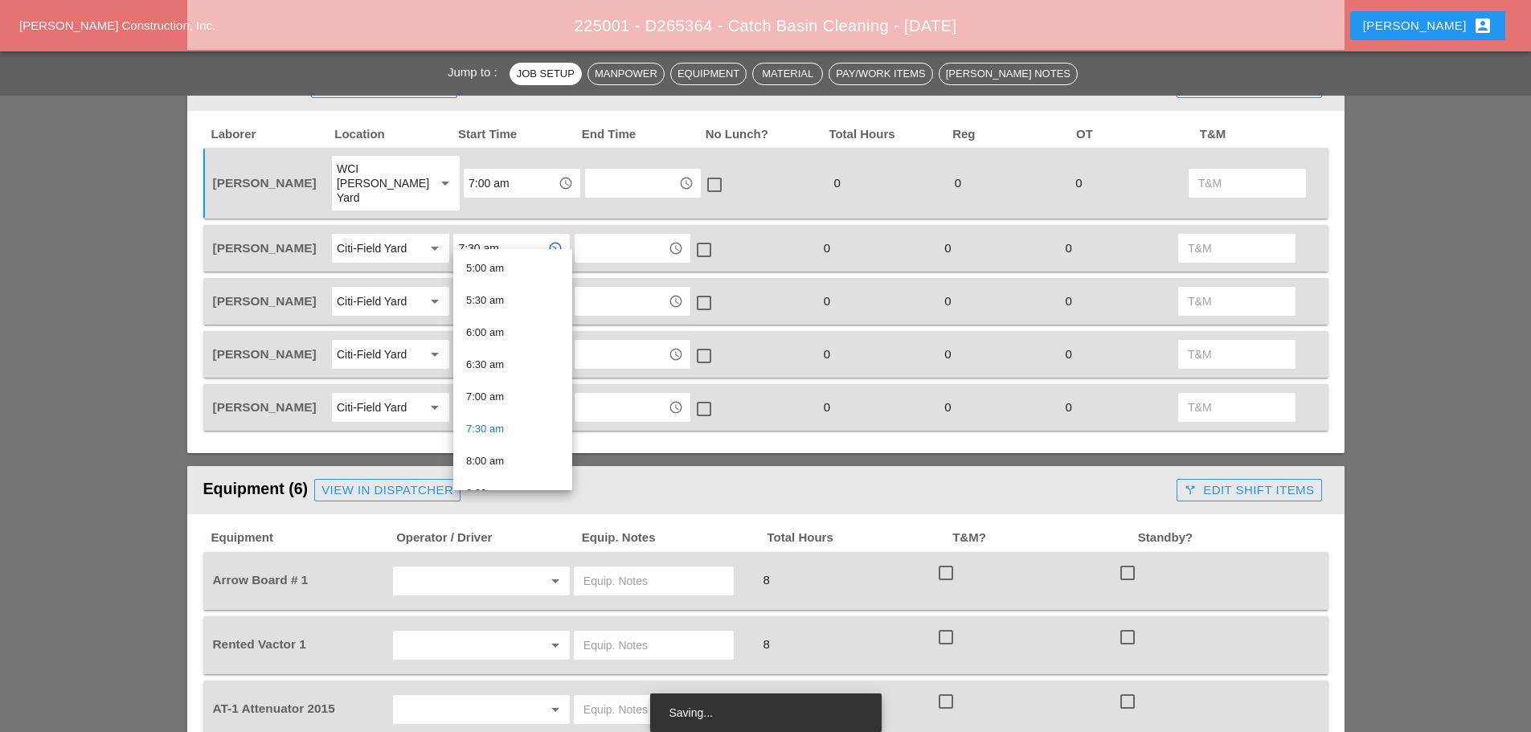
click at [504, 452] on div "8:00 am" at bounding box center [512, 461] width 93 height 19
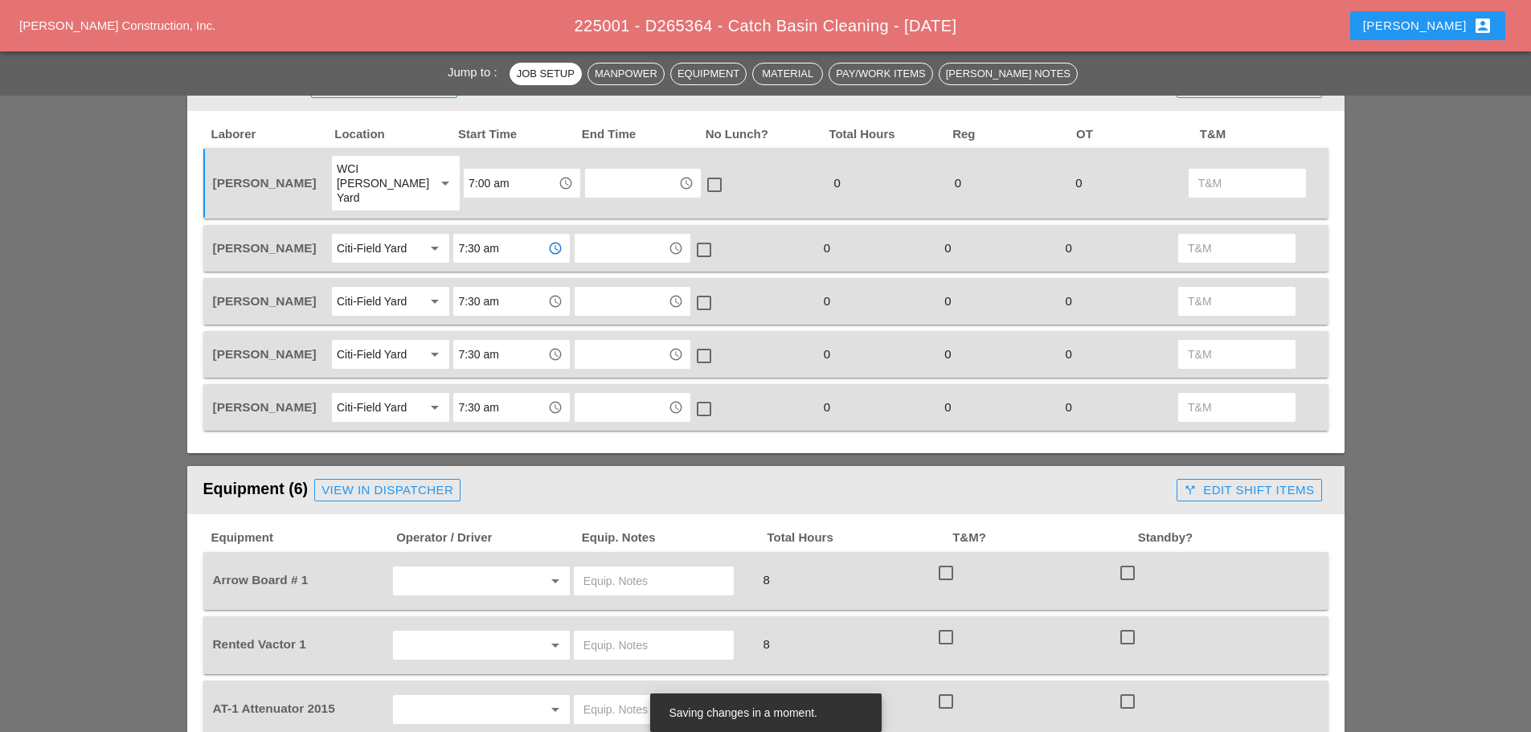
click at [518, 287] on div "7:30 am access_time" at bounding box center [511, 301] width 116 height 29
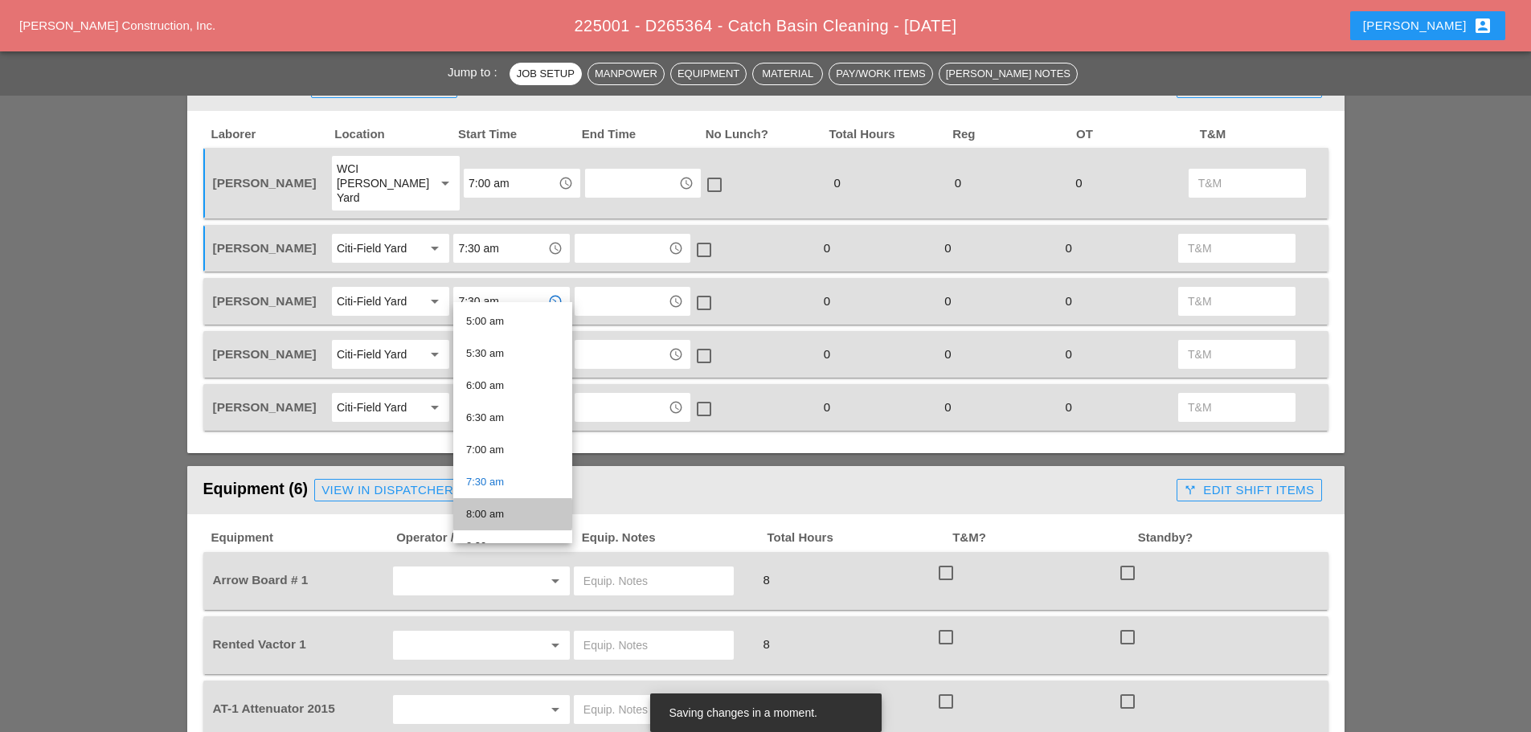
drag, startPoint x: 495, startPoint y: 510, endPoint x: 531, endPoint y: 415, distance: 101.5
click at [495, 509] on div "8:00 am" at bounding box center [512, 514] width 93 height 19
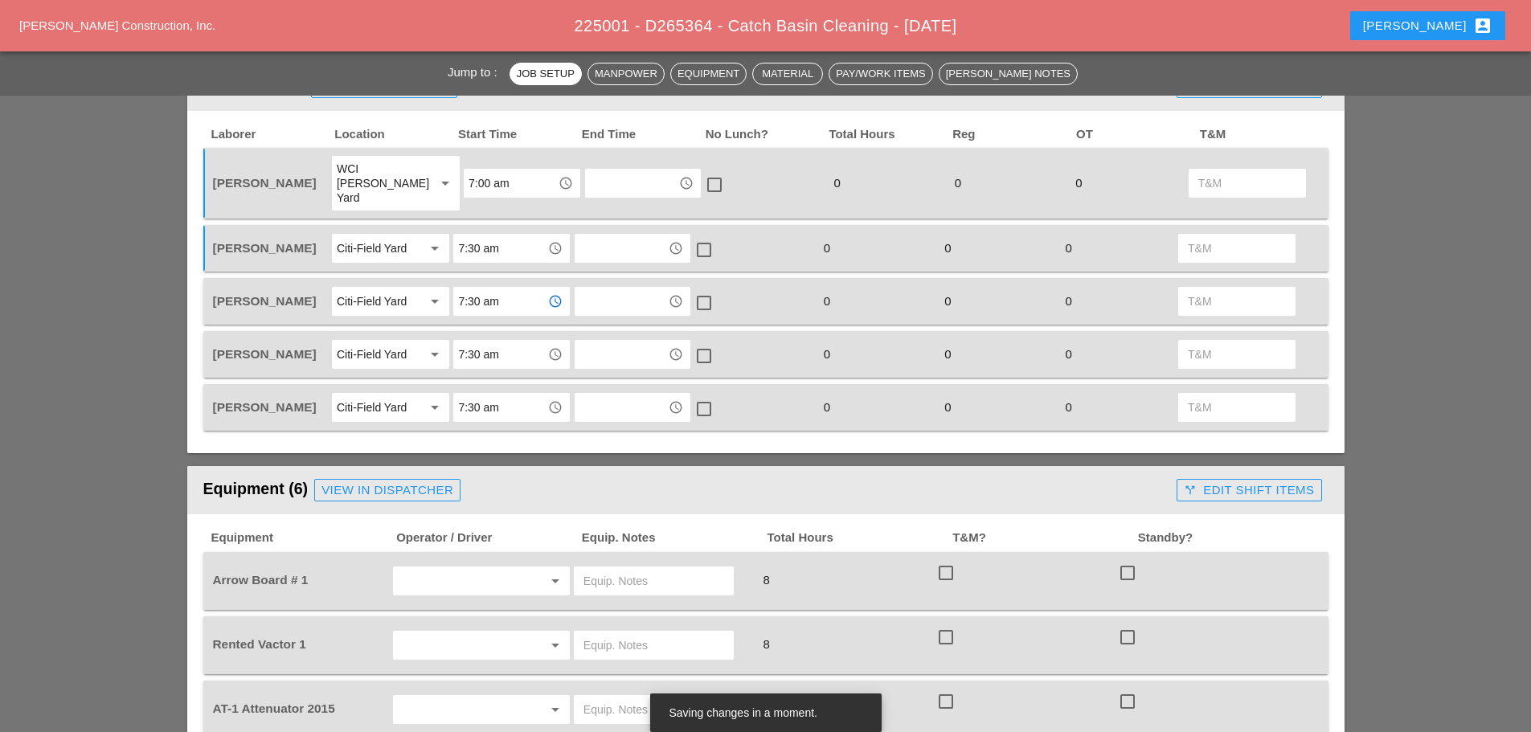
click at [521, 350] on input "7:30 am" at bounding box center [500, 355] width 84 height 26
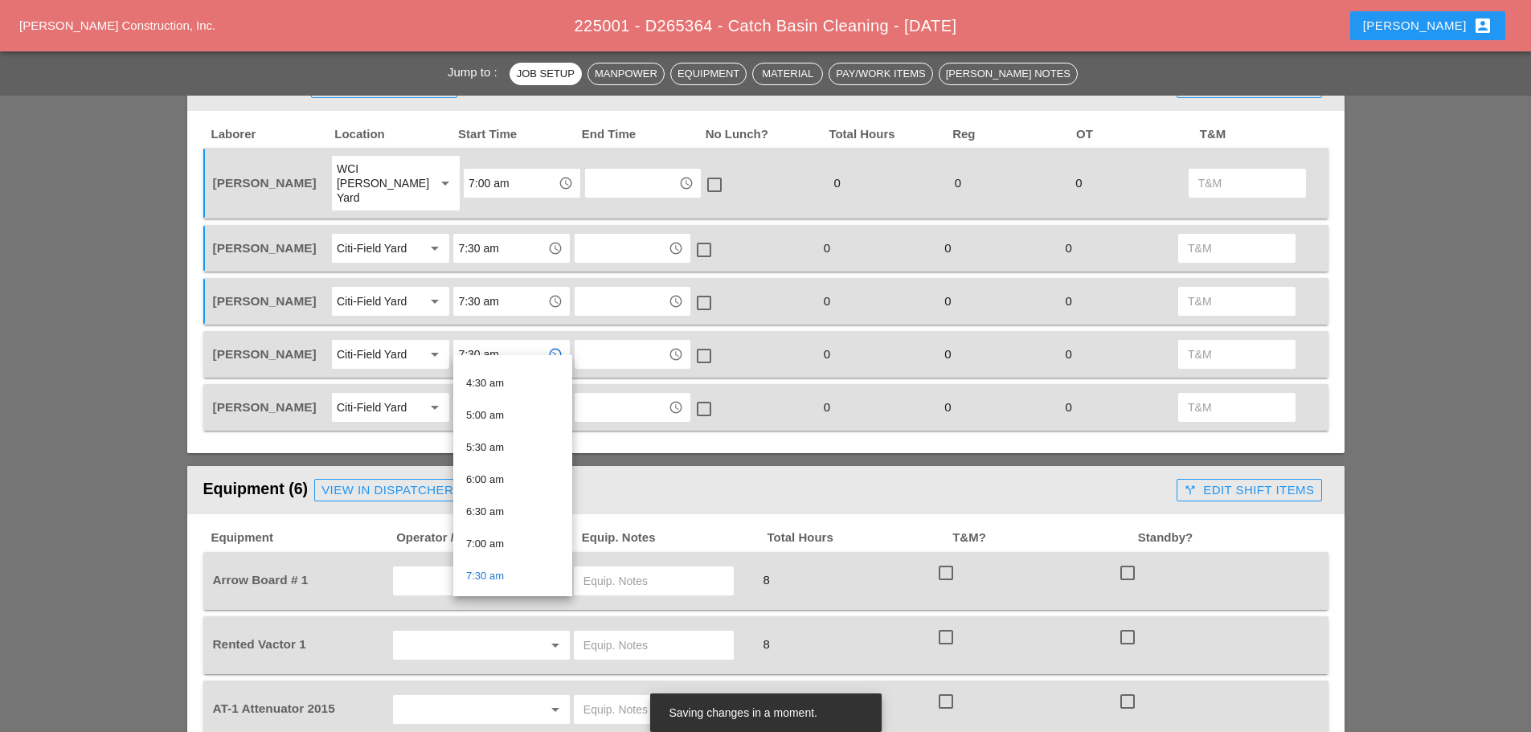
scroll to position [402, 0]
click at [509, 481] on div "8:00 am" at bounding box center [512, 486] width 93 height 19
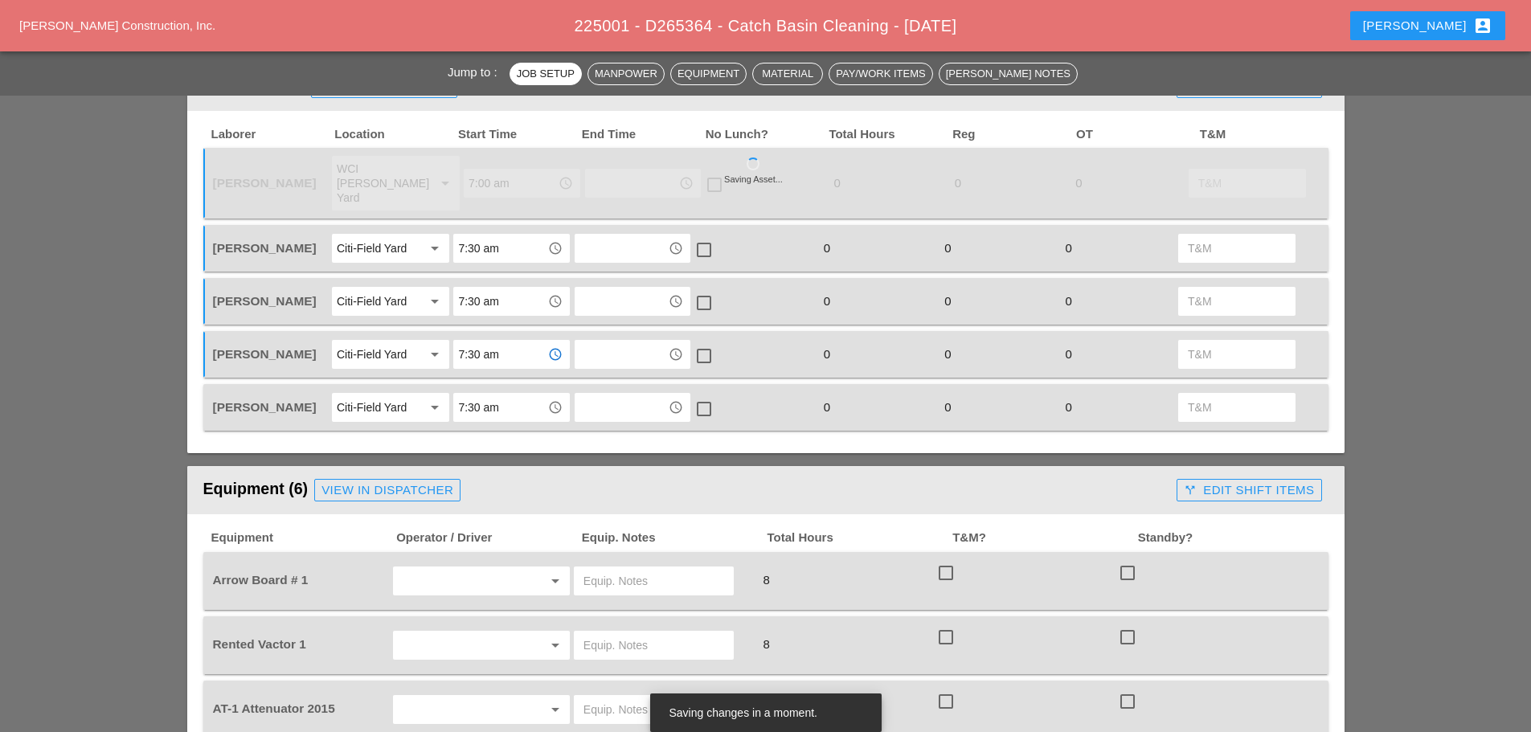
click at [519, 399] on input "7:30 am" at bounding box center [500, 408] width 84 height 26
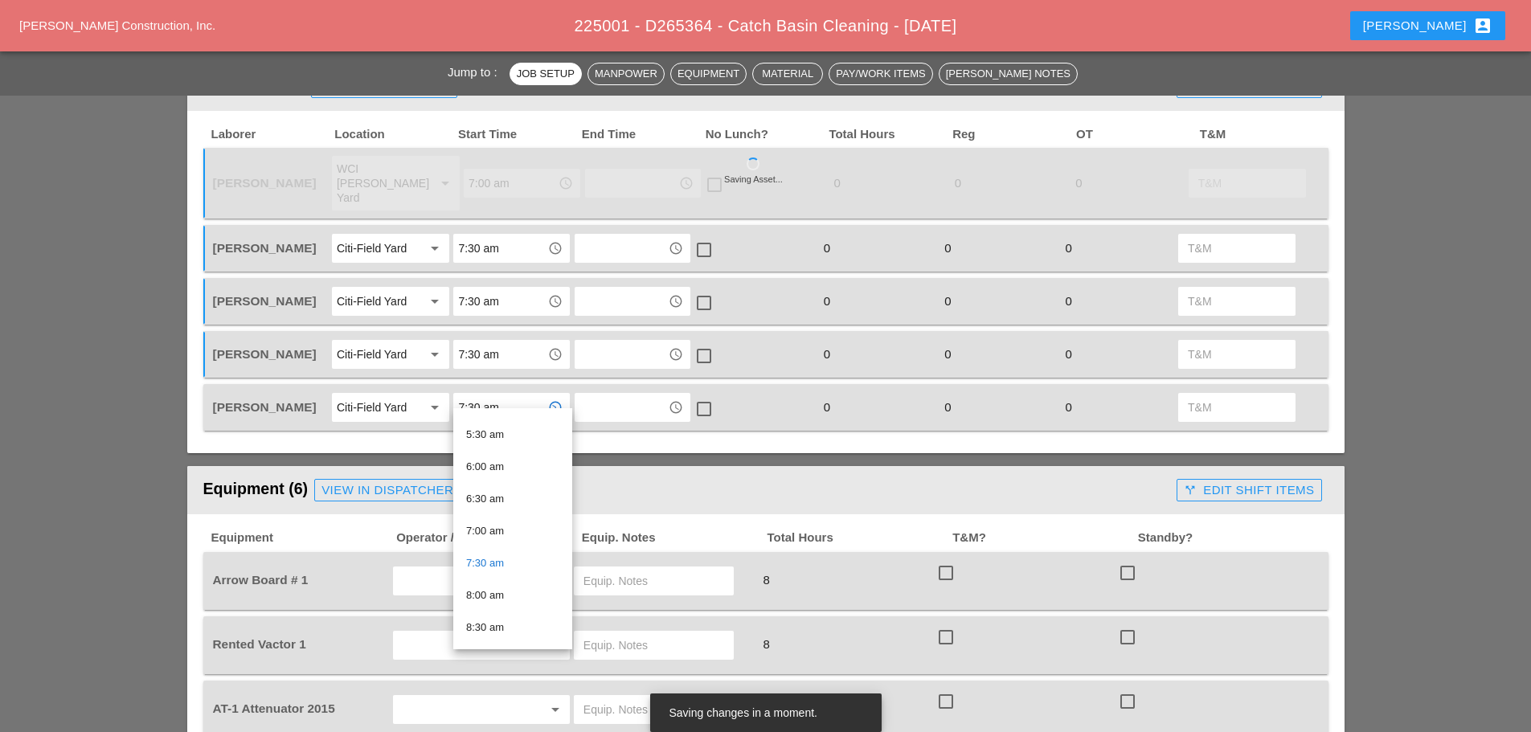
scroll to position [408, 0]
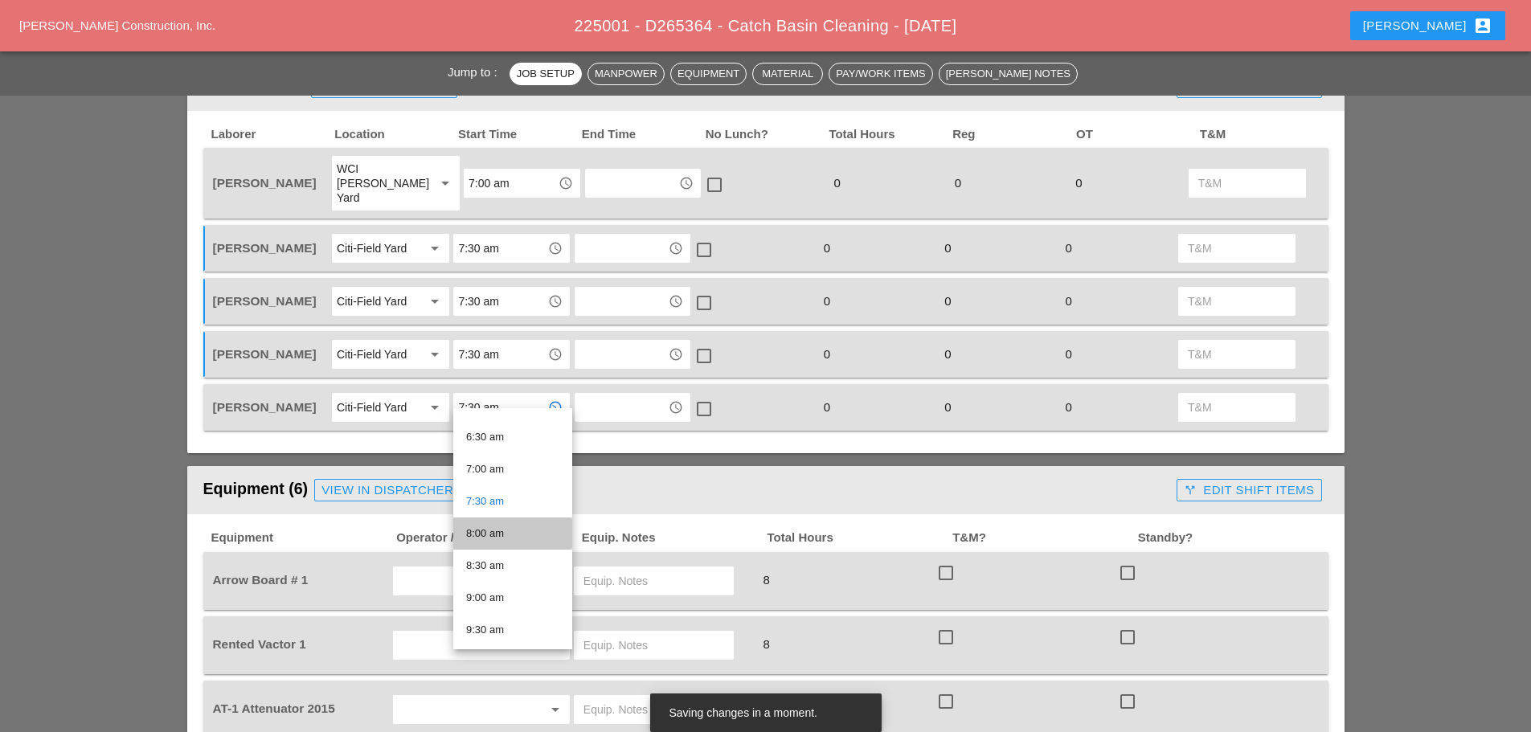
click at [500, 525] on div "8:00 am" at bounding box center [512, 533] width 93 height 19
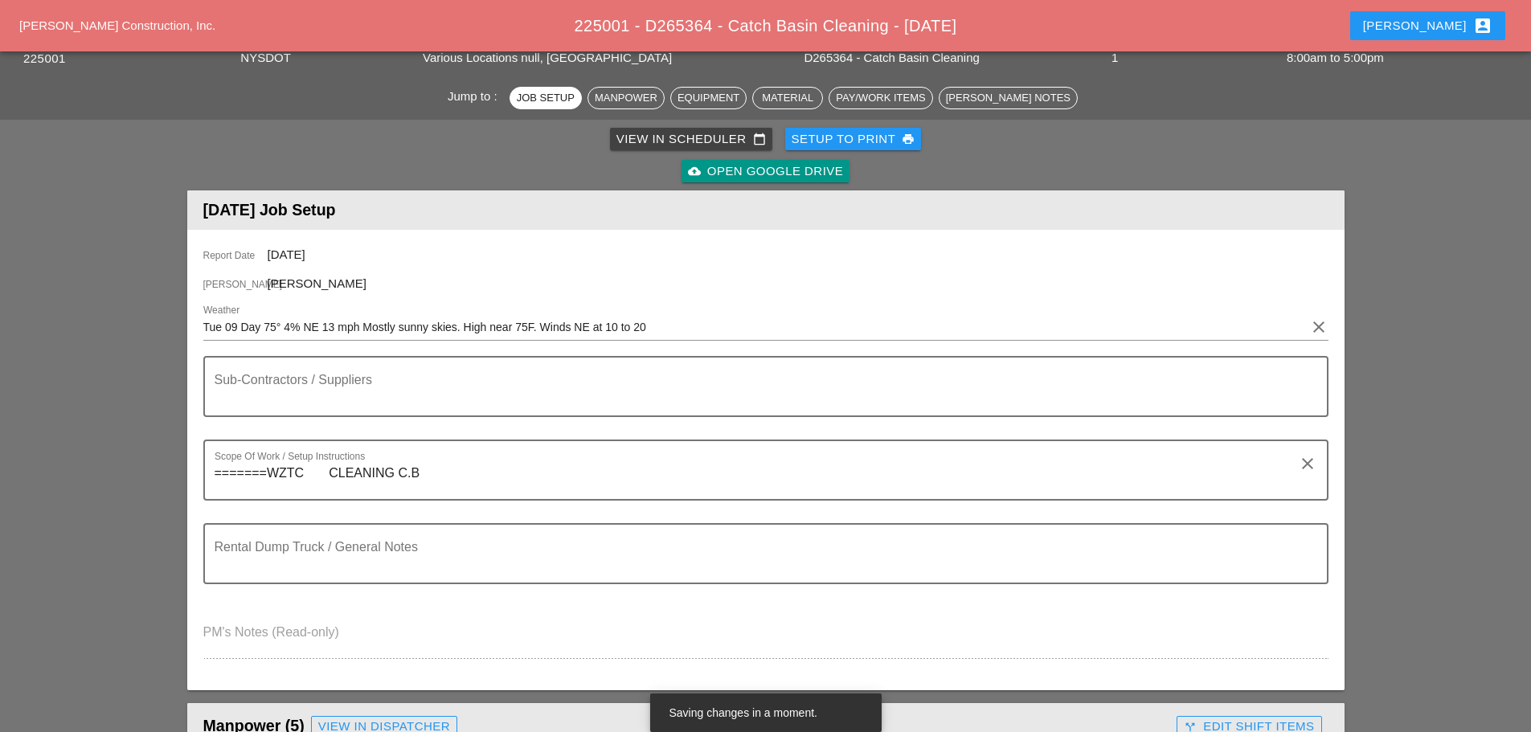
scroll to position [402, 0]
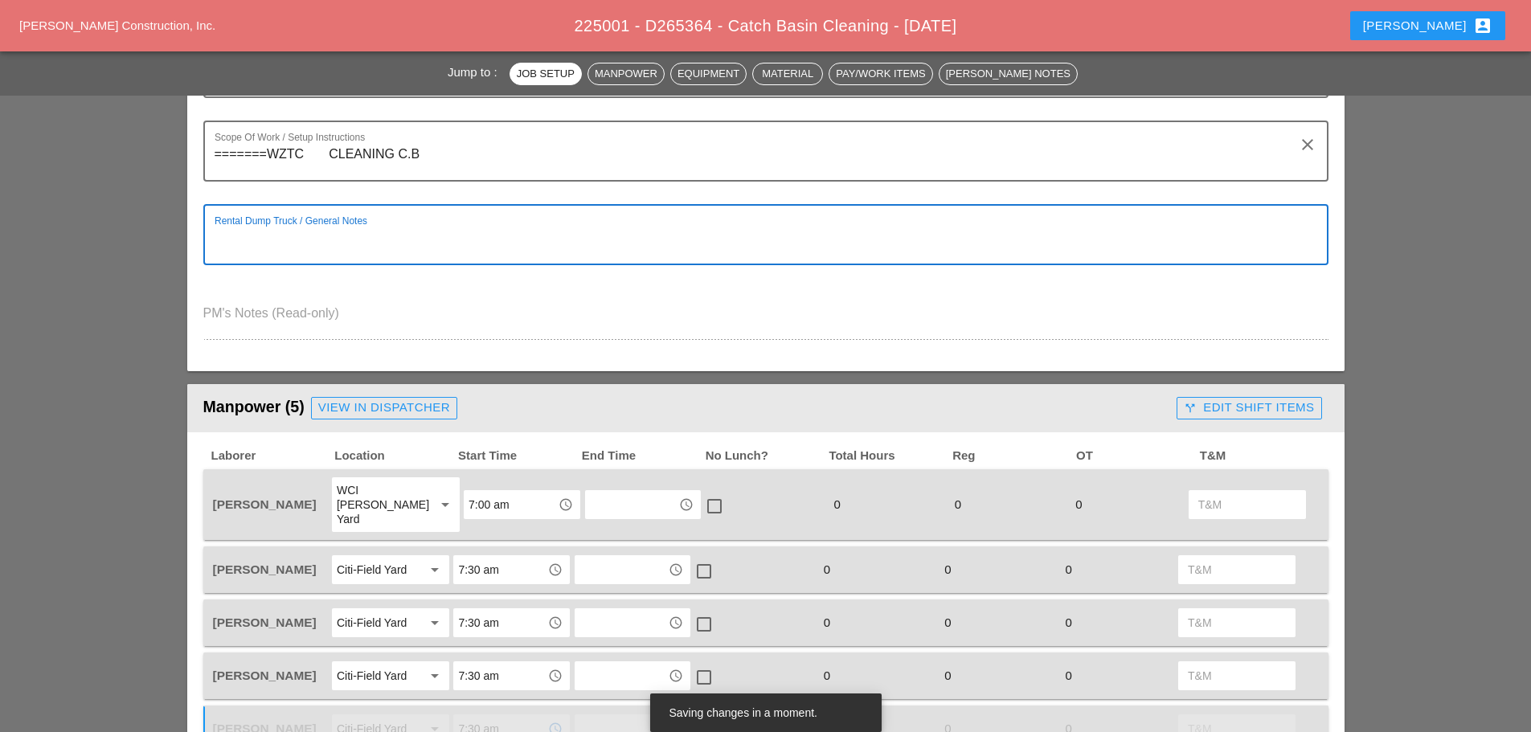
click at [258, 237] on textarea "Rental Dump Truck / General Notes" at bounding box center [760, 244] width 1090 height 39
type textarea "NONE"
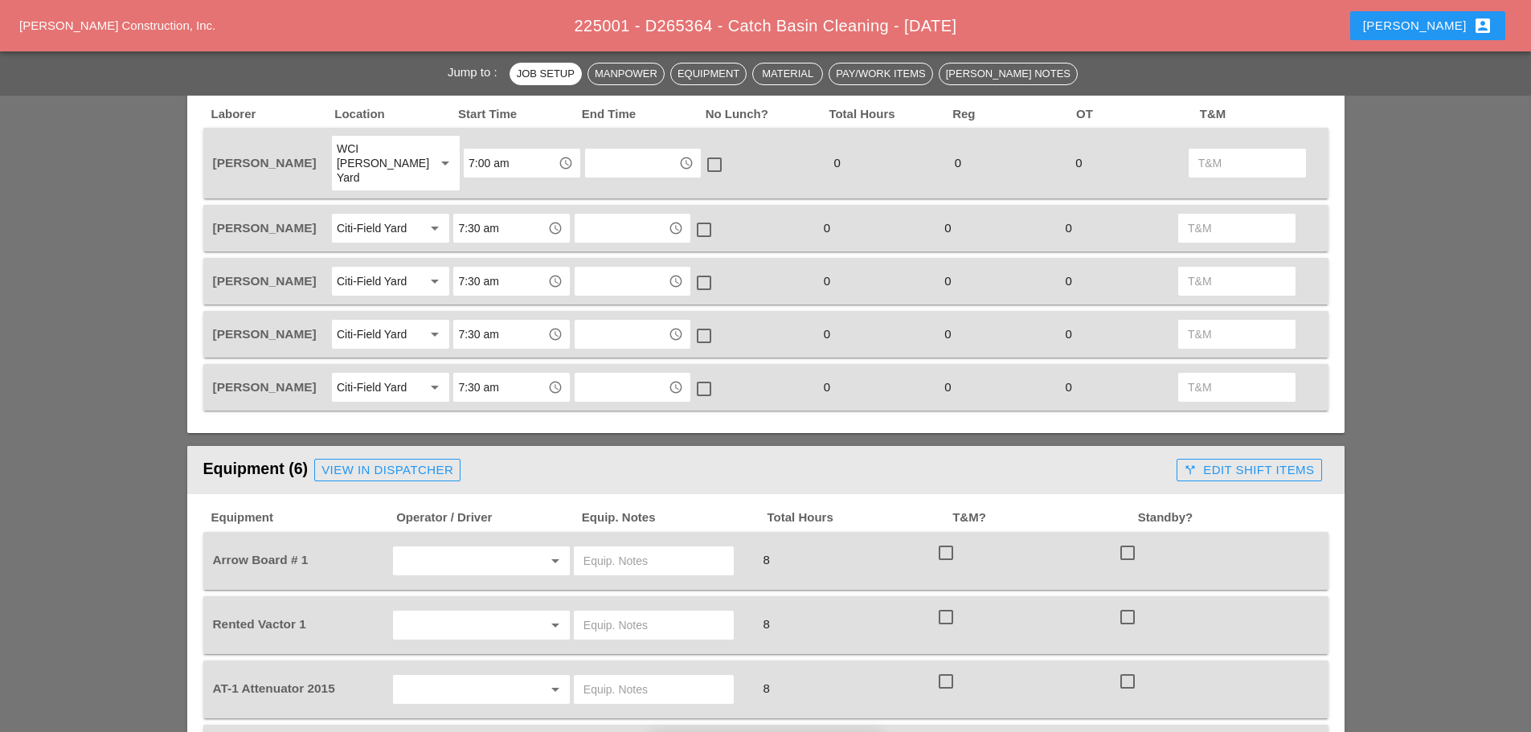
scroll to position [964, 0]
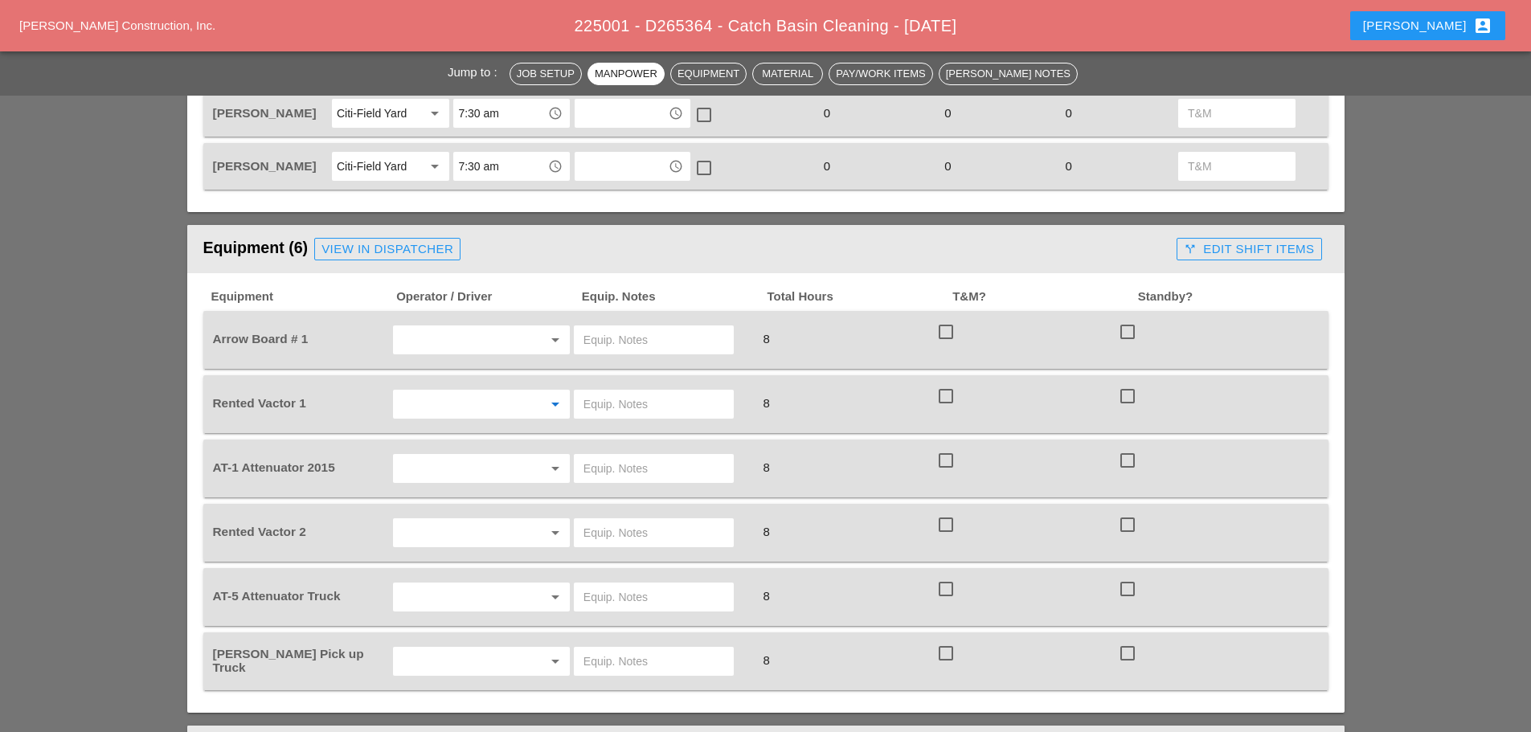
click at [477, 391] on input "text" at bounding box center [459, 404] width 122 height 26
click at [460, 521] on div "Nick Mattheos" at bounding box center [481, 520] width 151 height 19
click at [468, 459] on input "text" at bounding box center [459, 469] width 122 height 26
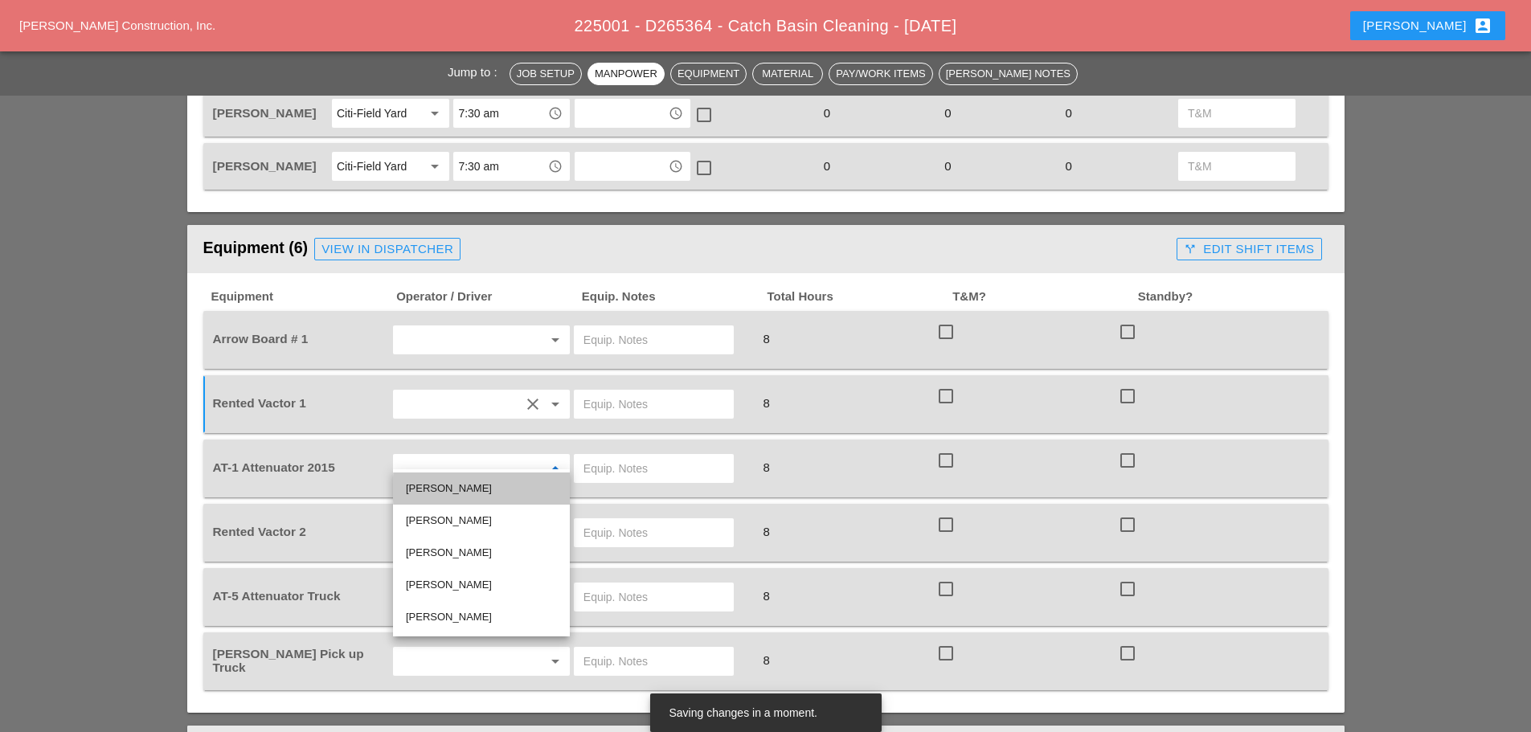
click at [468, 479] on div "Anthony DeGeorge" at bounding box center [481, 488] width 151 height 19
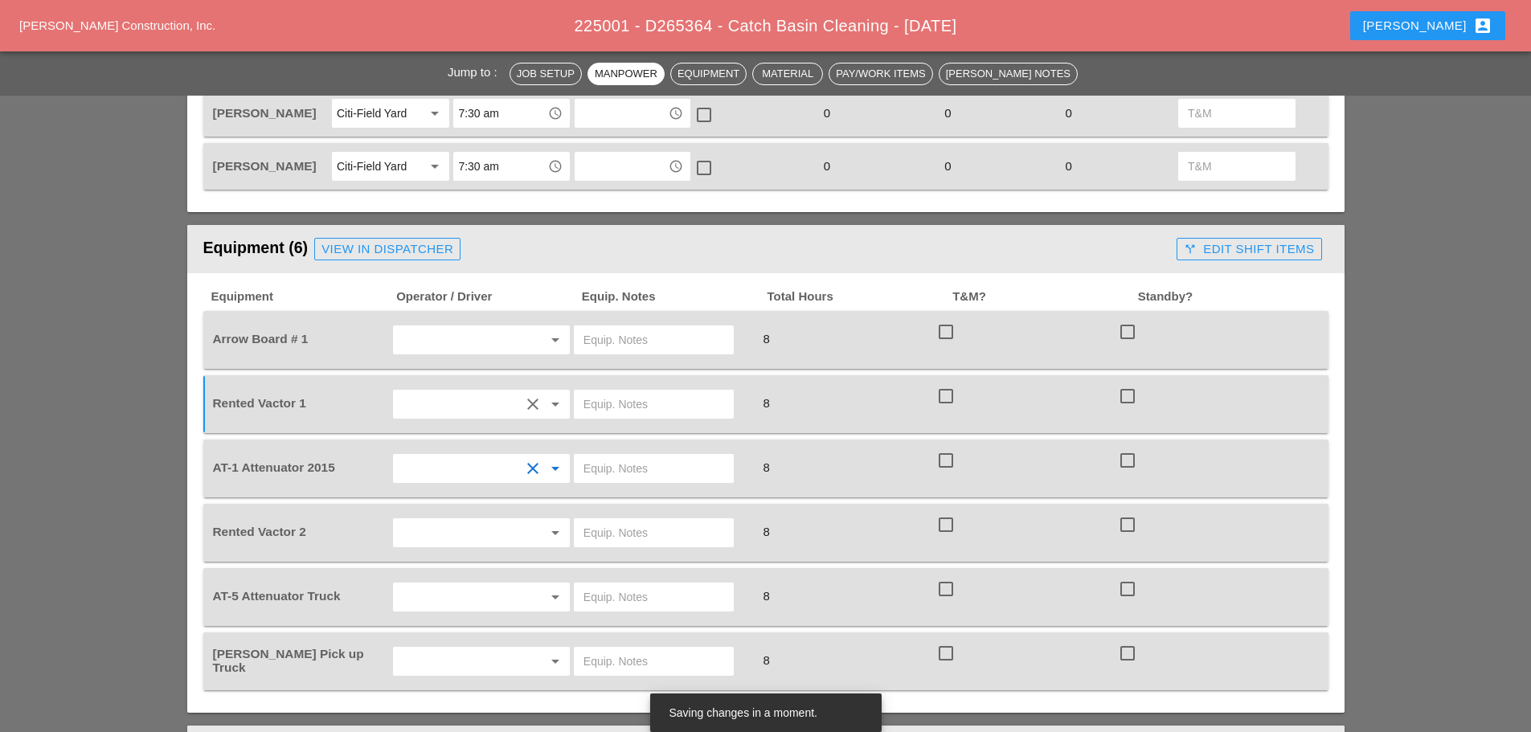
click at [469, 510] on div "arrow_drop_down" at bounding box center [482, 532] width 182 height 45
click at [466, 530] on input "text" at bounding box center [459, 533] width 122 height 26
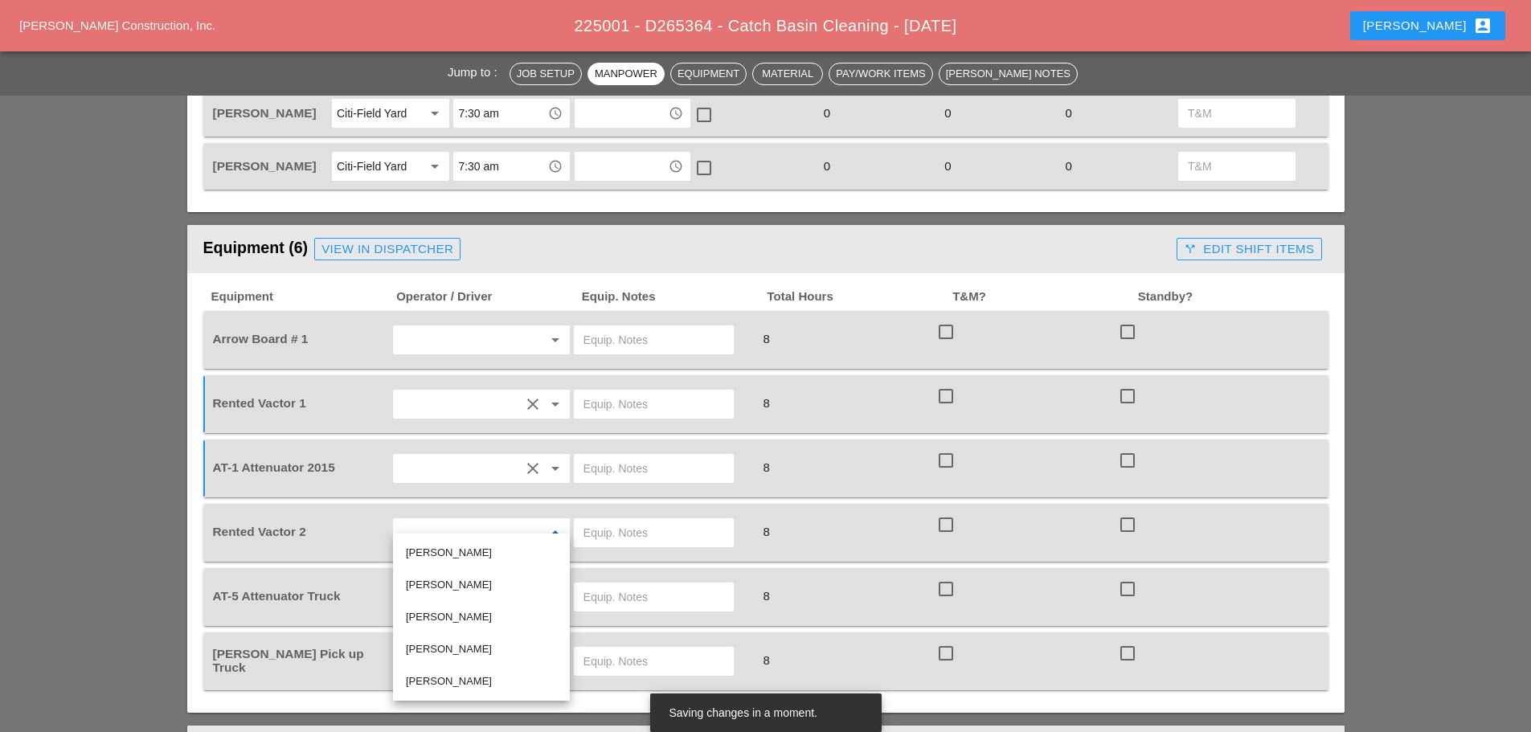
drag, startPoint x: 460, startPoint y: 678, endPoint x: 461, endPoint y: 665, distance: 13.0
click at [460, 677] on div "Jose Ventura" at bounding box center [481, 681] width 151 height 19
click at [467, 584] on input "text" at bounding box center [459, 597] width 122 height 26
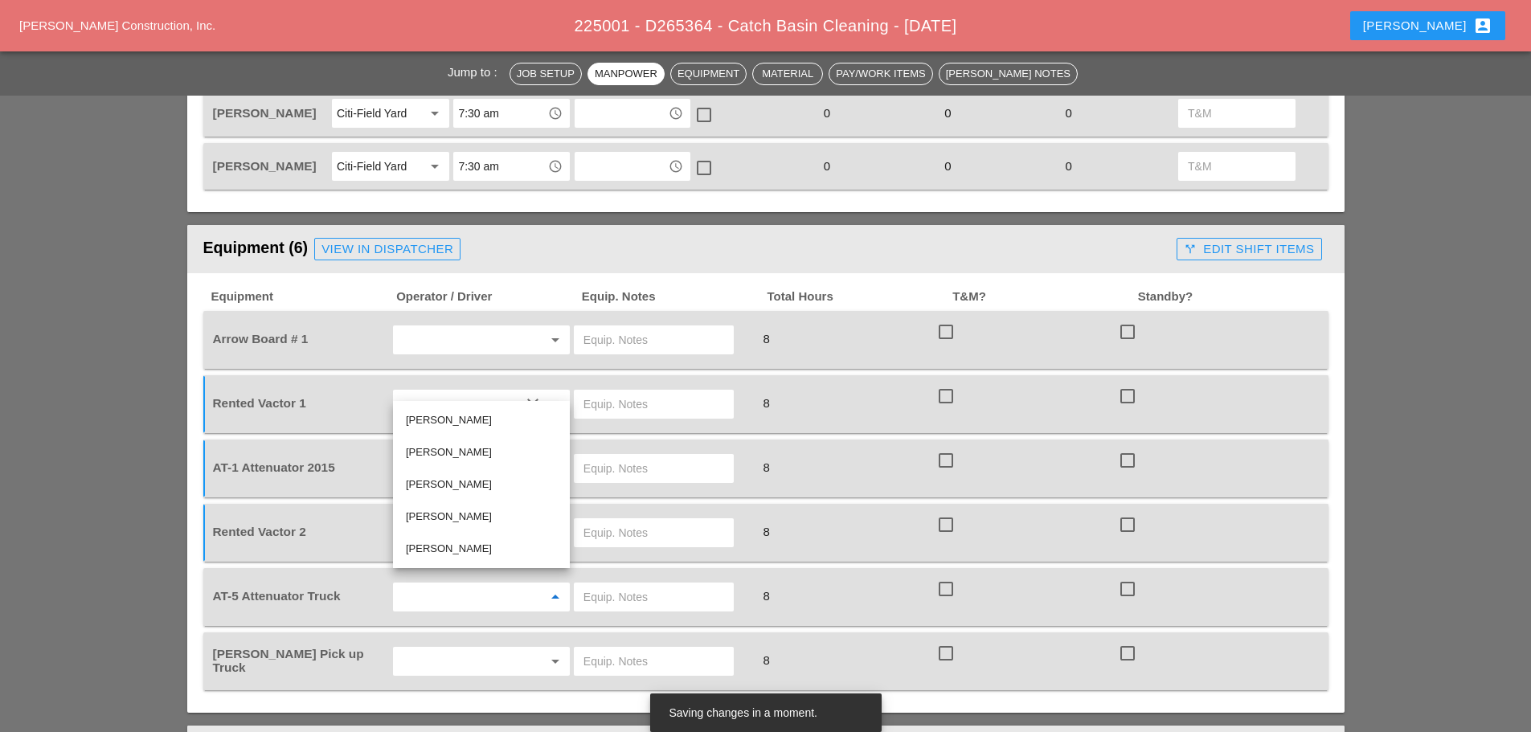
click at [454, 484] on div "Joseph Hill" at bounding box center [481, 484] width 151 height 19
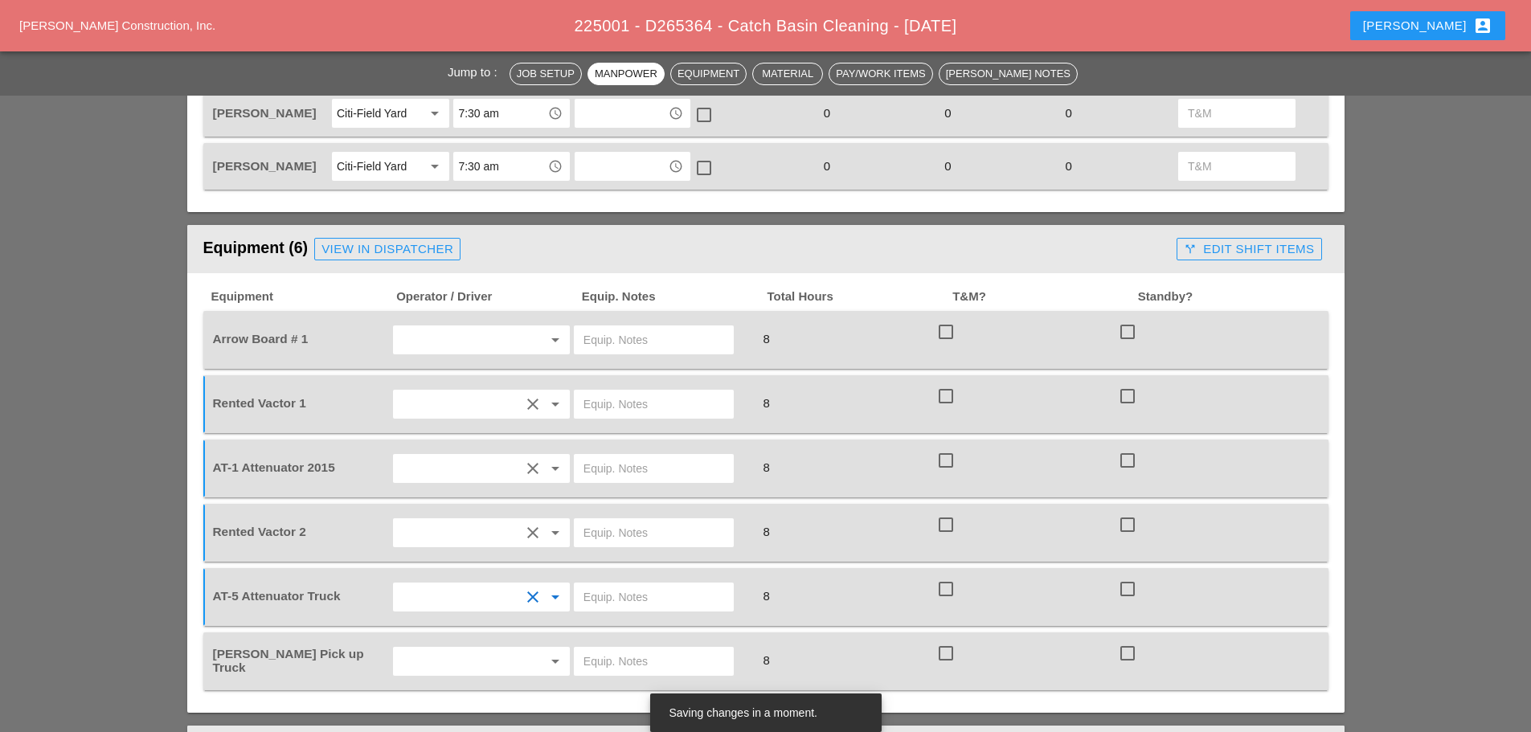
click at [472, 649] on input "text" at bounding box center [459, 662] width 122 height 26
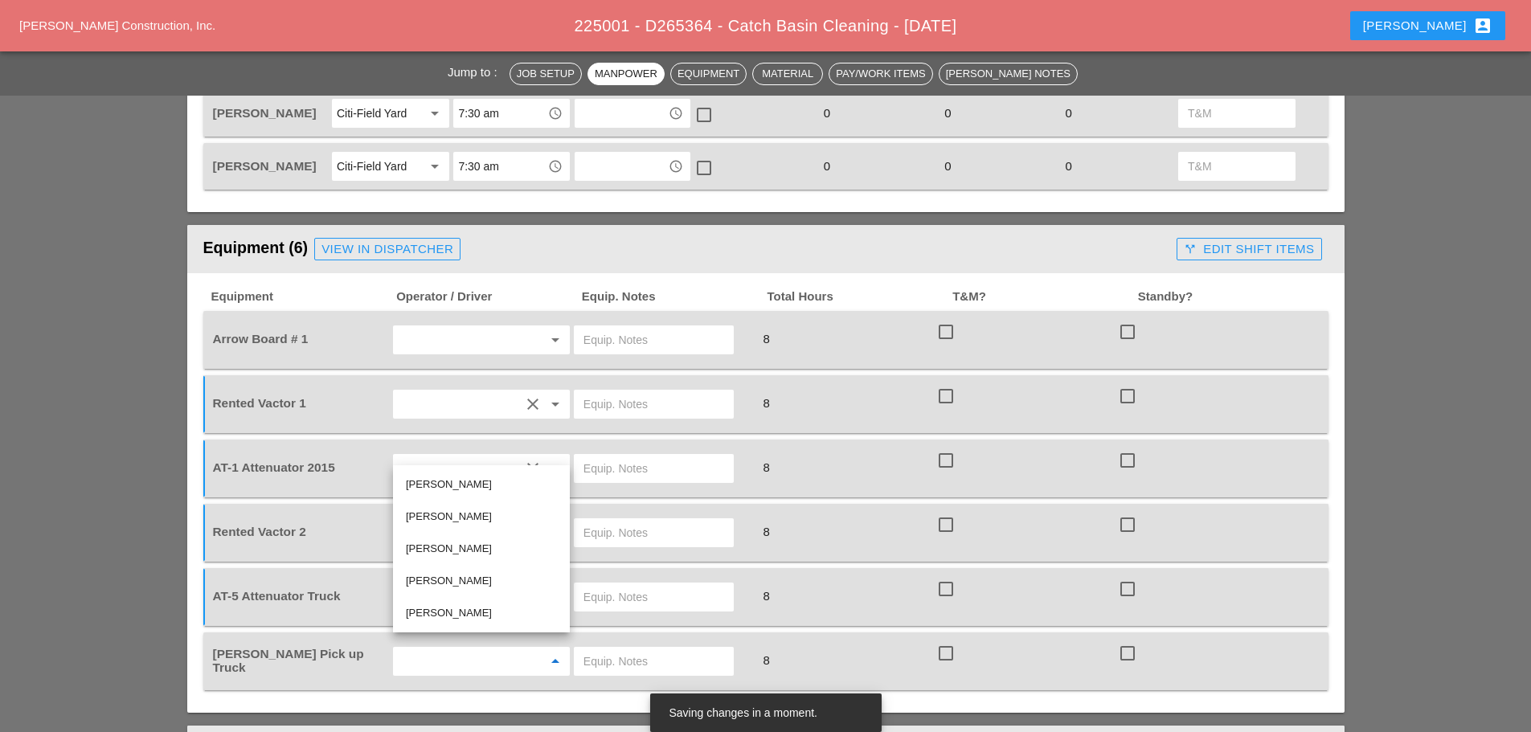
click at [457, 512] on div "Miguel Fernandes" at bounding box center [481, 516] width 151 height 19
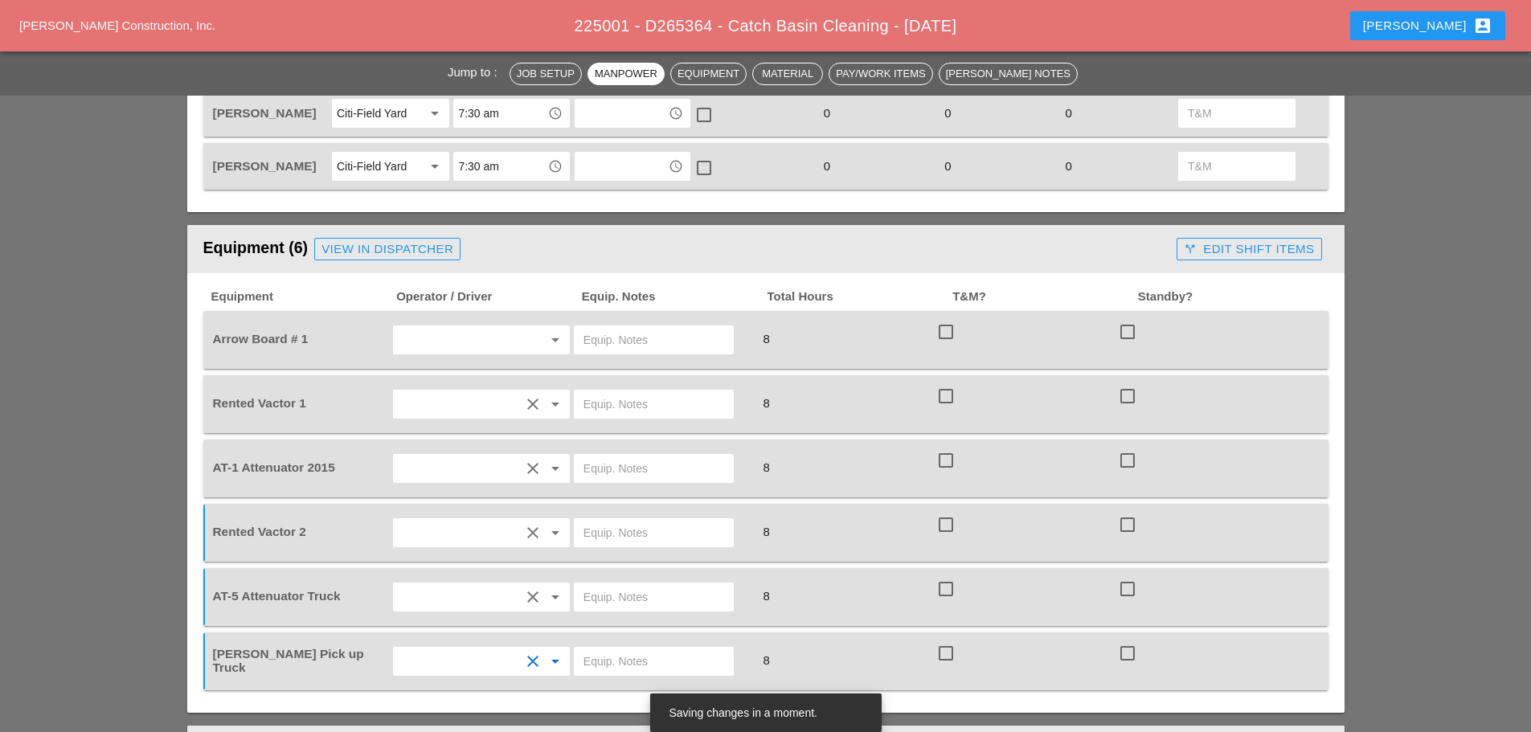
click at [617, 327] on input "text" at bounding box center [653, 340] width 141 height 26
type input "CITI FIELD"
click at [628, 398] on input "text" at bounding box center [653, 404] width 141 height 26
type input "CITI FIELD"
click at [604, 461] on input "text" at bounding box center [653, 469] width 141 height 26
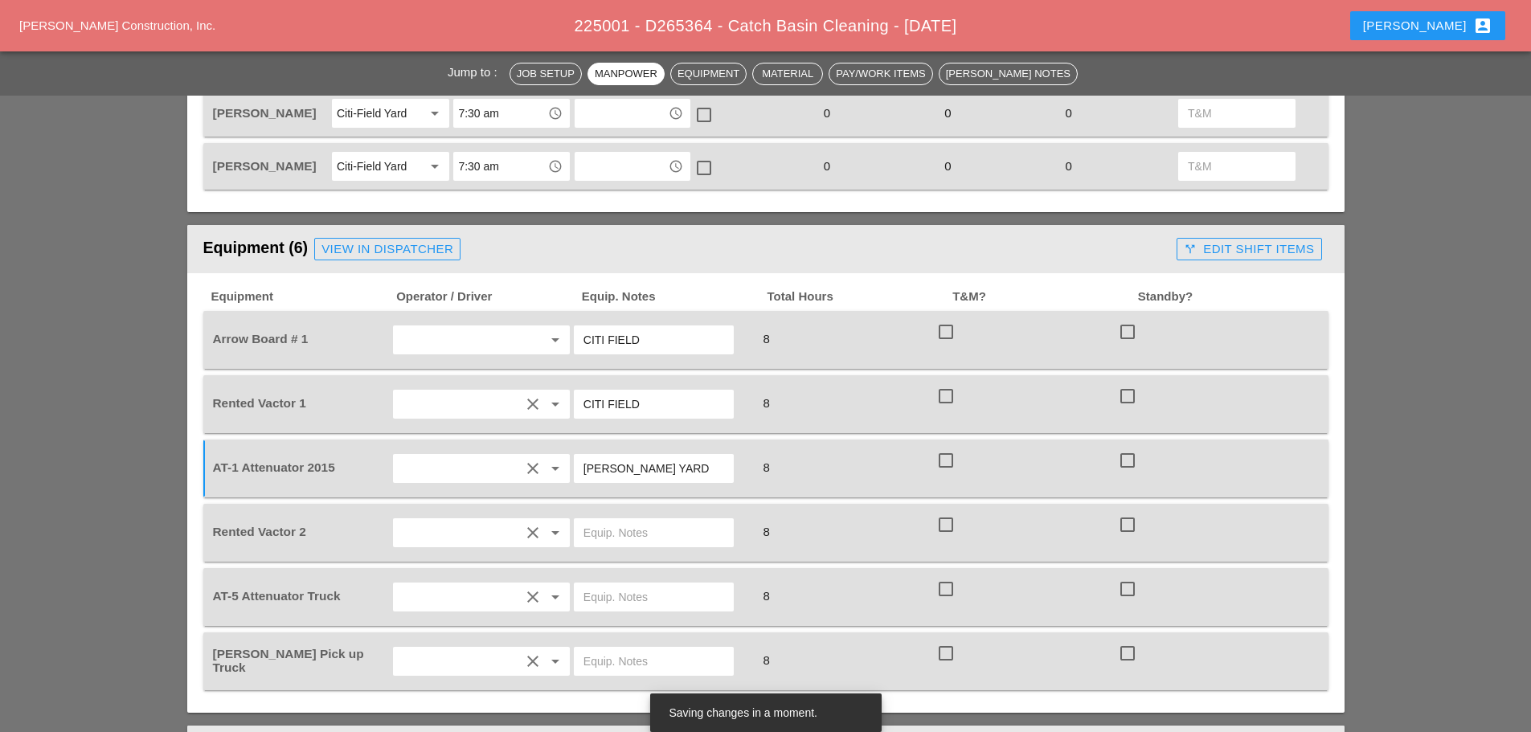
type input "BRUCKNER YARD"
click at [593, 520] on input "text" at bounding box center [653, 533] width 141 height 26
type input "CITI YARD"
click at [613, 591] on input "text" at bounding box center [653, 597] width 141 height 26
type input "CITI FIELD"
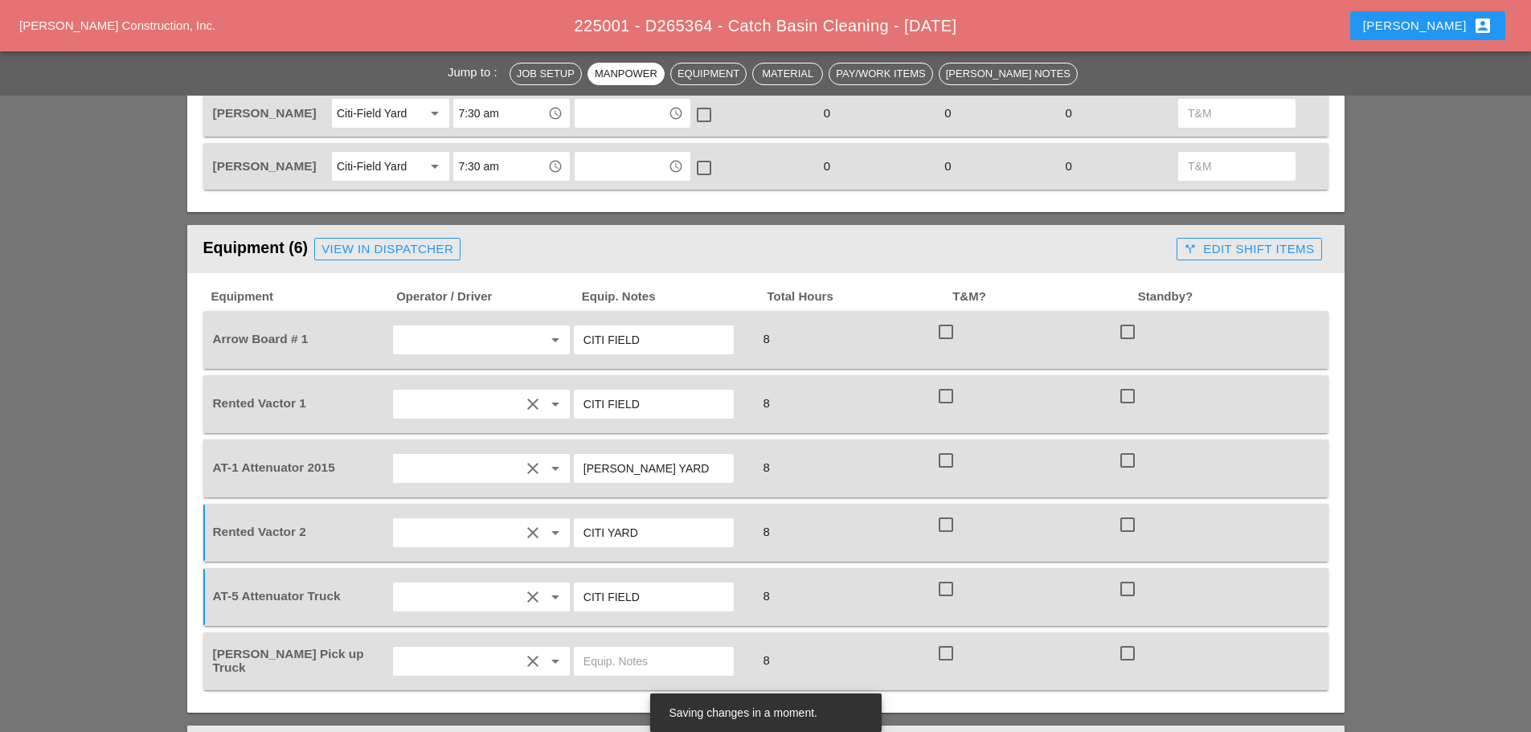
click at [618, 649] on input "text" at bounding box center [653, 662] width 141 height 26
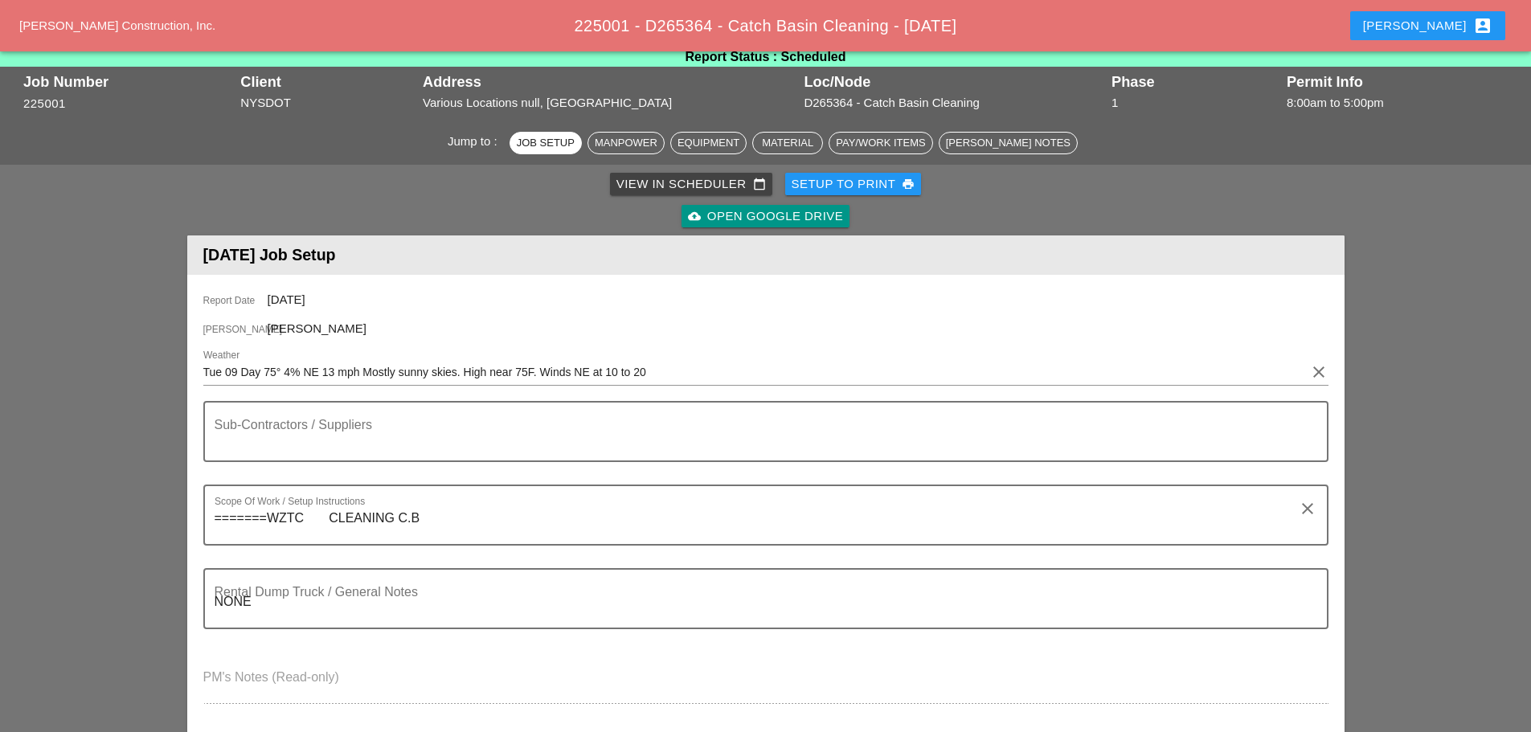
scroll to position [0, 0]
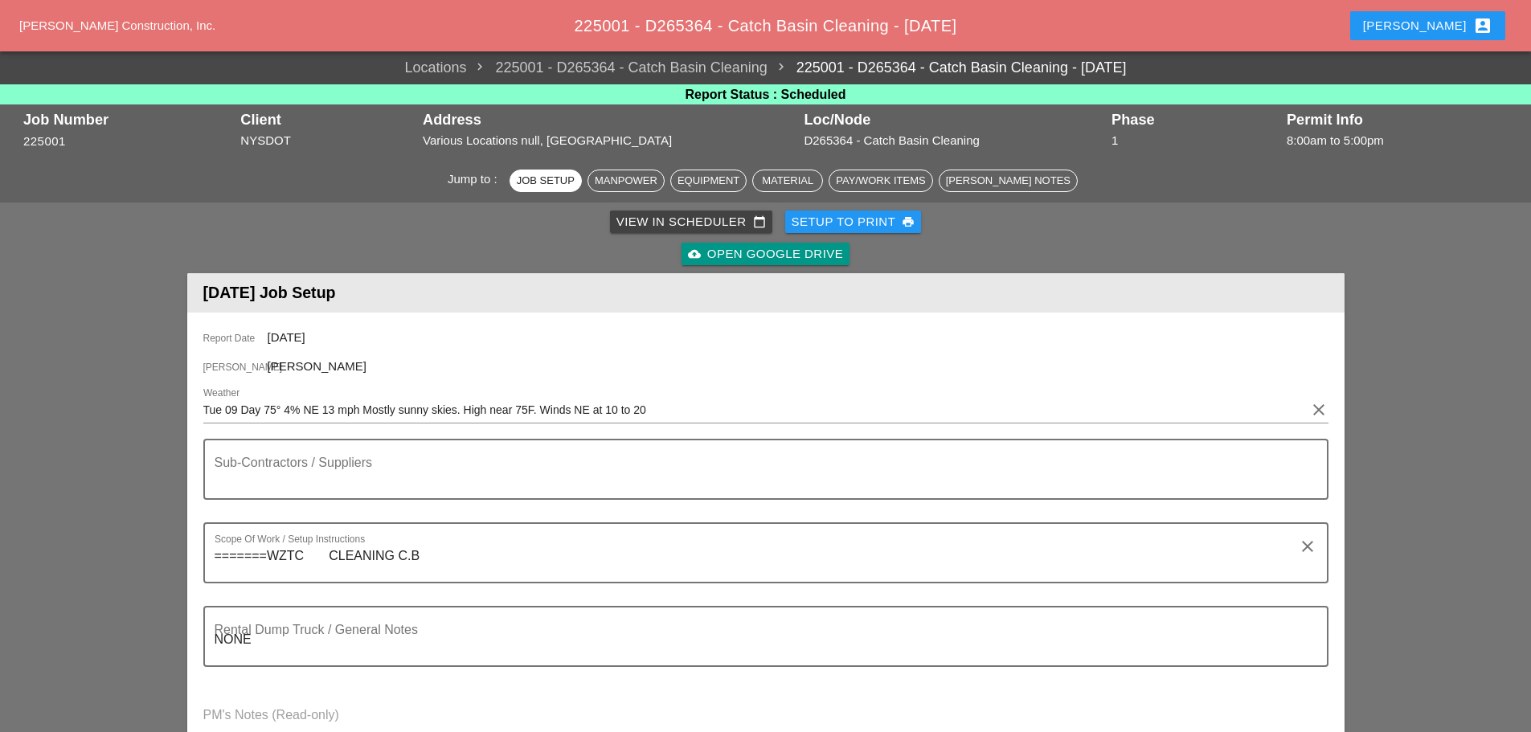
type input "W/ SMALL TOOLS"
click at [816, 217] on div "Setup to Print print" at bounding box center [854, 222] width 124 height 18
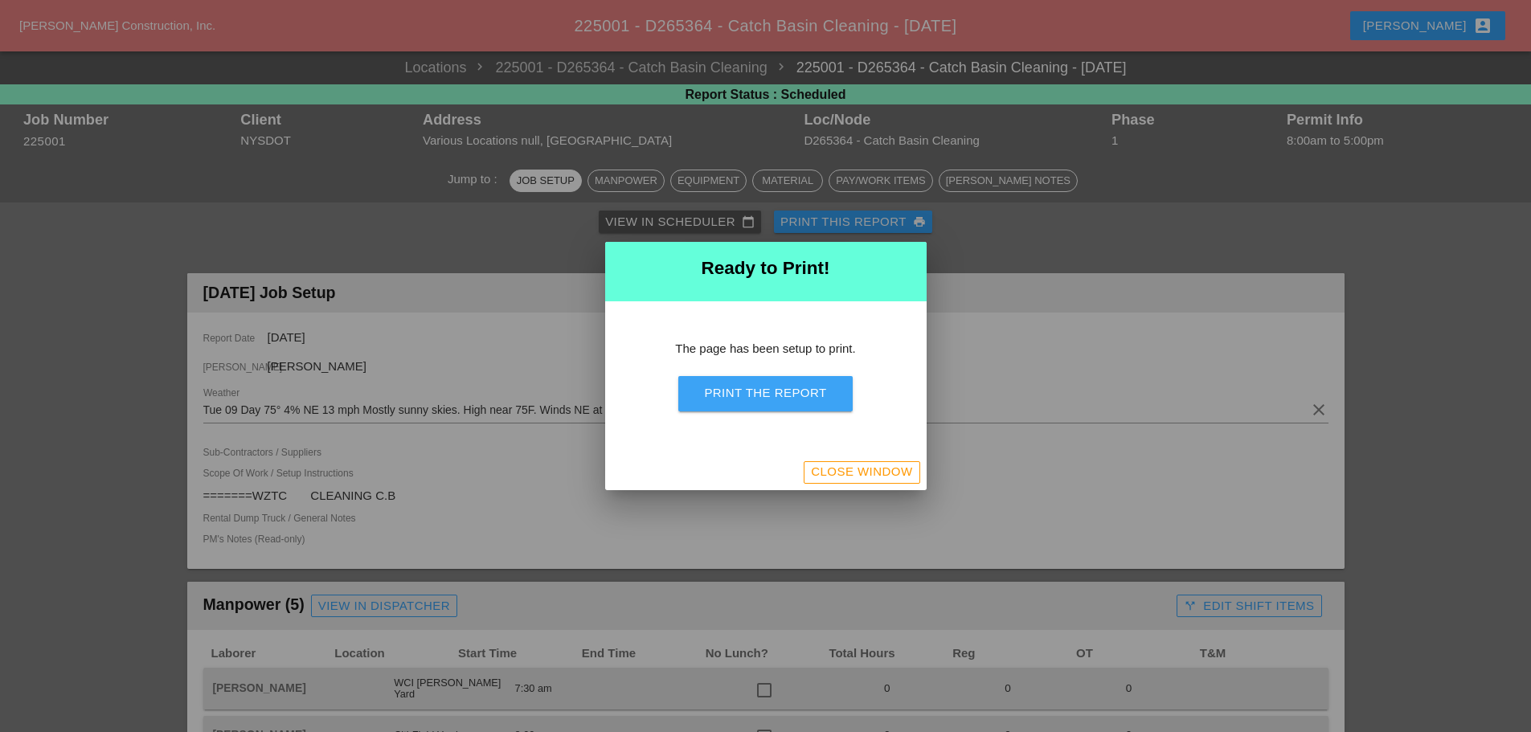
click at [768, 398] on div "Print the Report" at bounding box center [765, 393] width 122 height 18
click at [884, 478] on div "Close Window" at bounding box center [861, 472] width 101 height 18
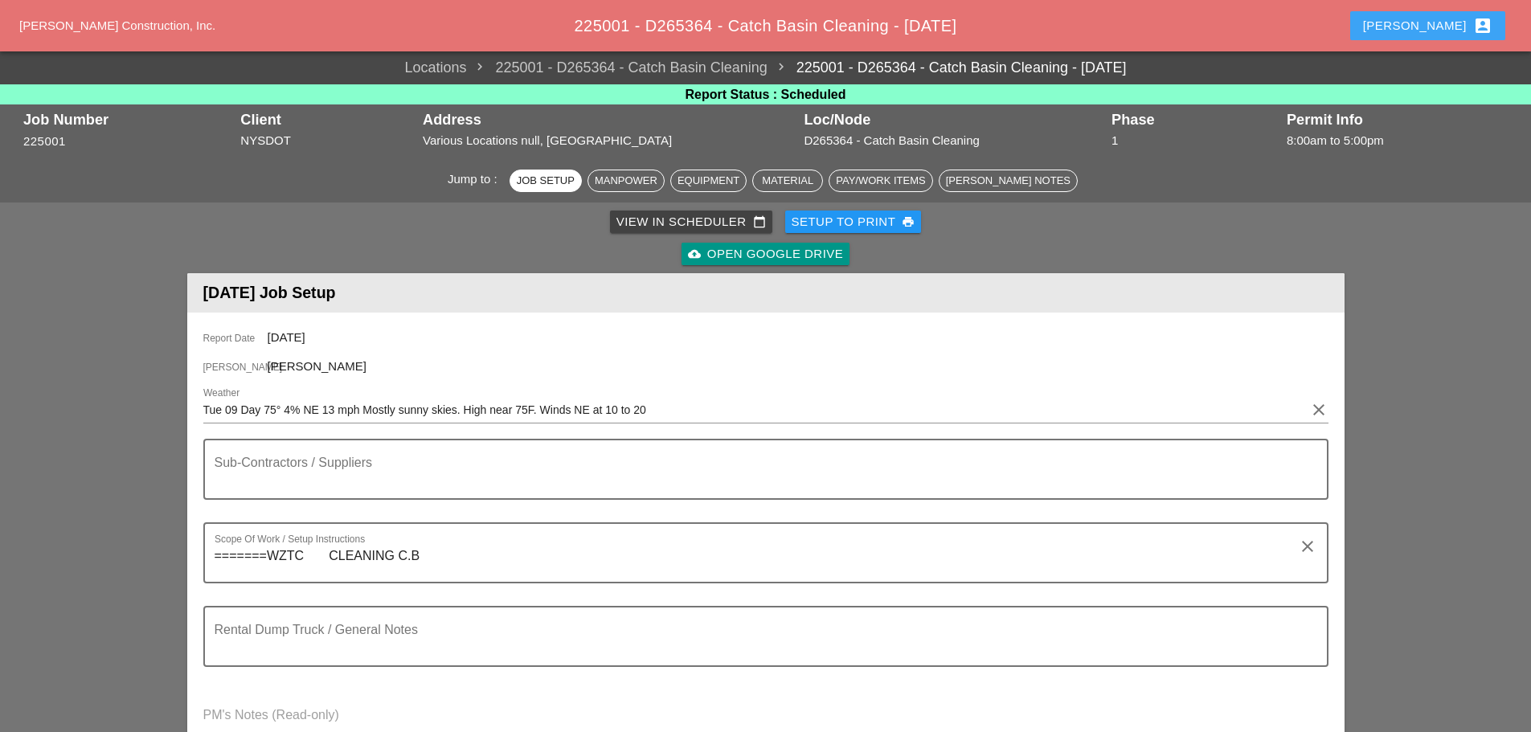
click at [1427, 24] on button "Enrico account_box" at bounding box center [1427, 25] width 155 height 29
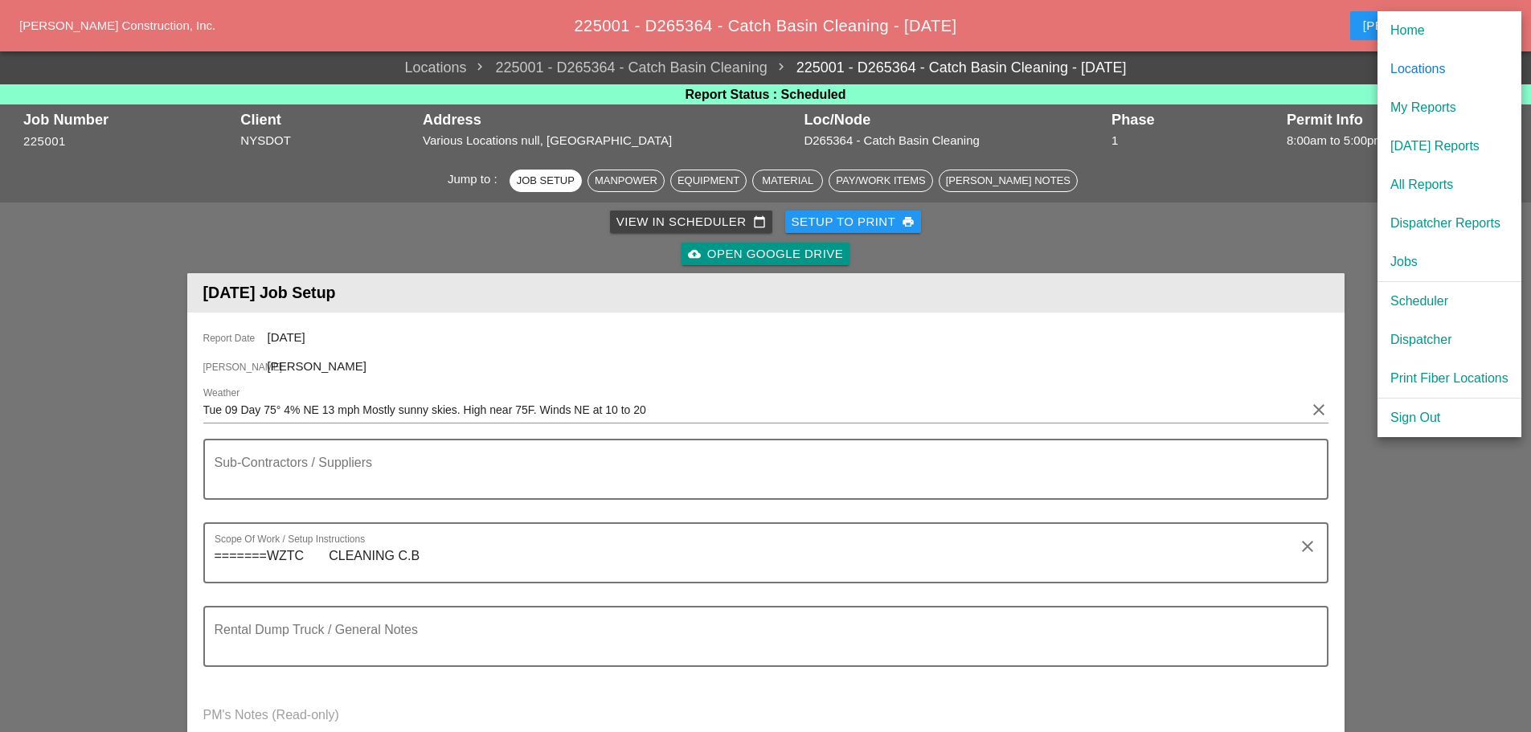
click at [1434, 339] on div "Dispatcher" at bounding box center [1449, 339] width 118 height 19
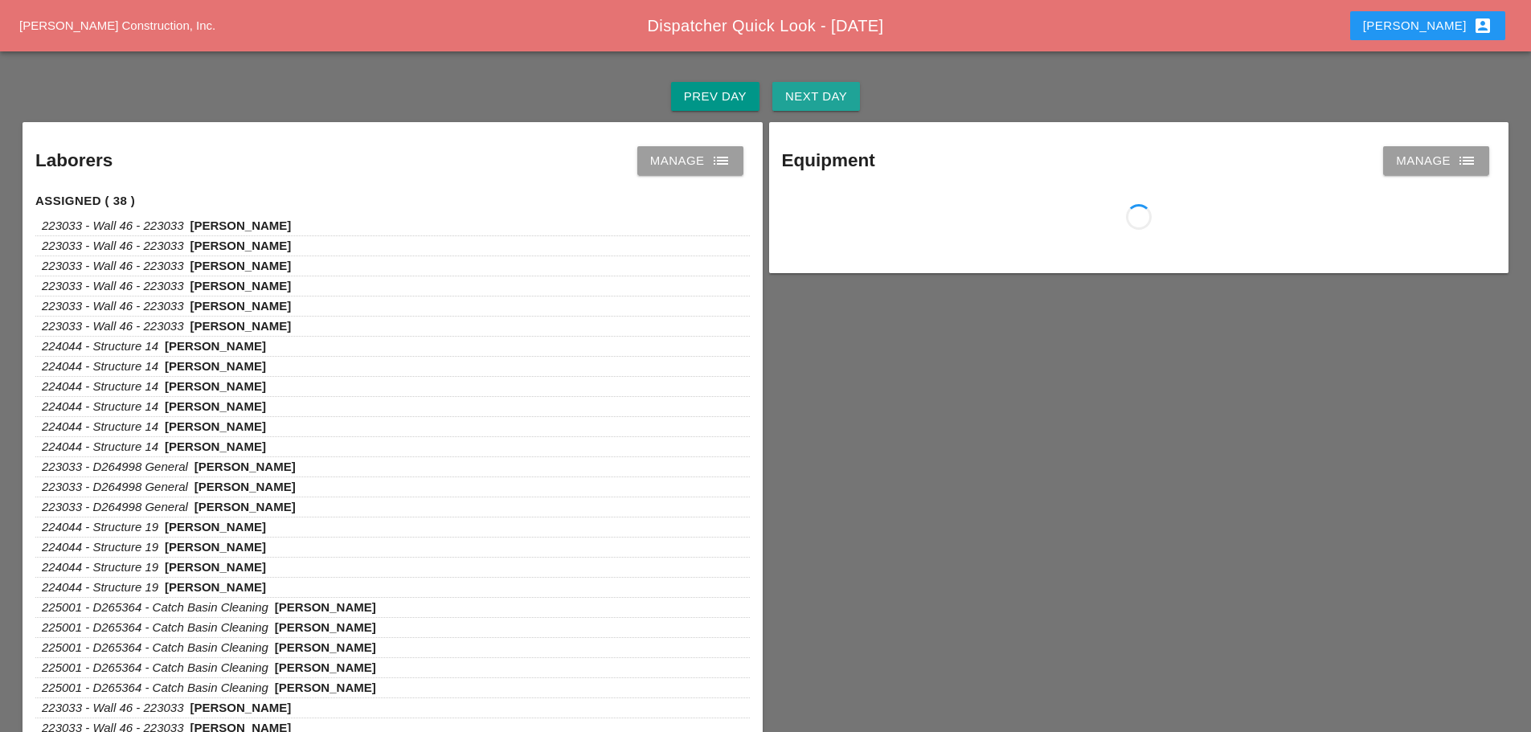
click at [841, 96] on div "Next Day" at bounding box center [816, 97] width 62 height 18
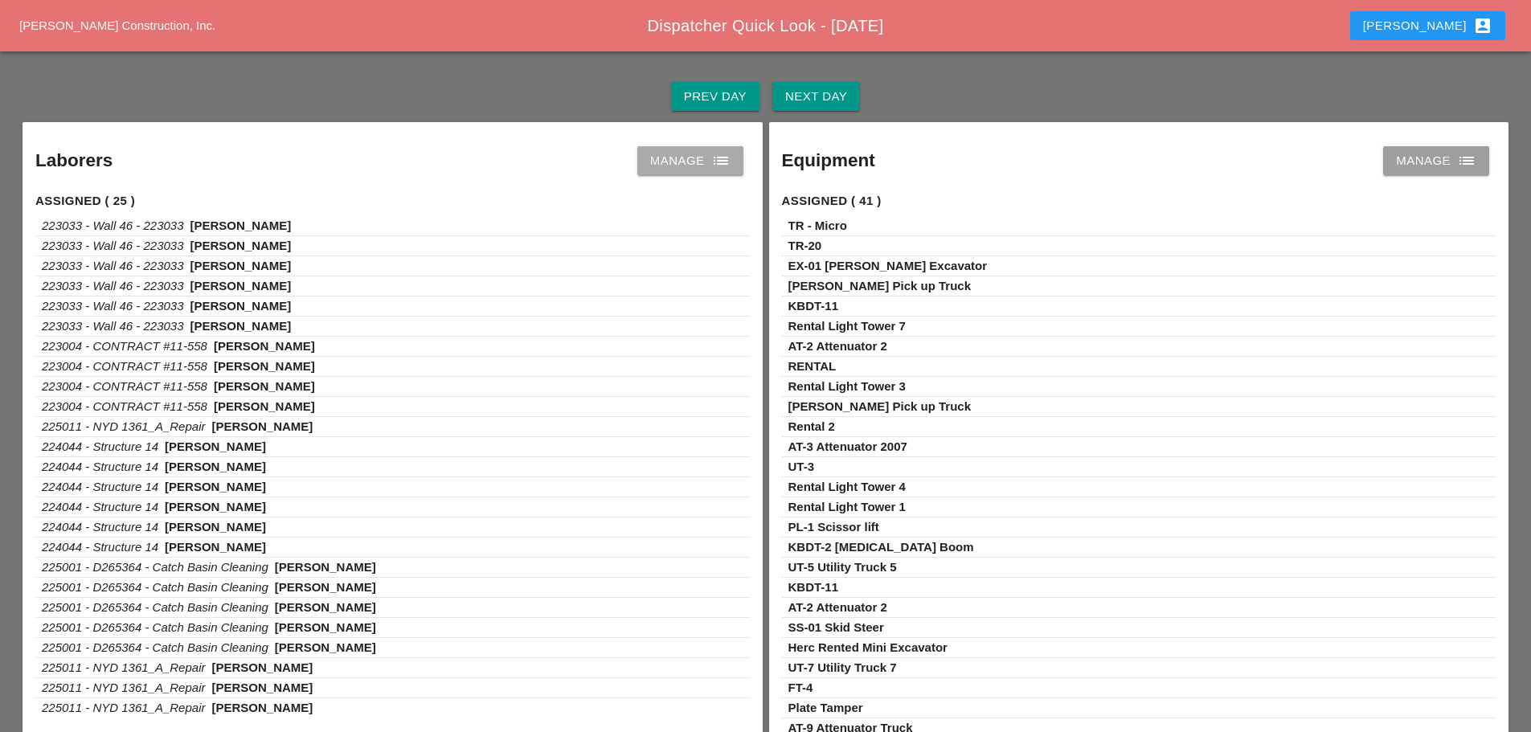
click at [714, 162] on icon "list" at bounding box center [720, 160] width 19 height 19
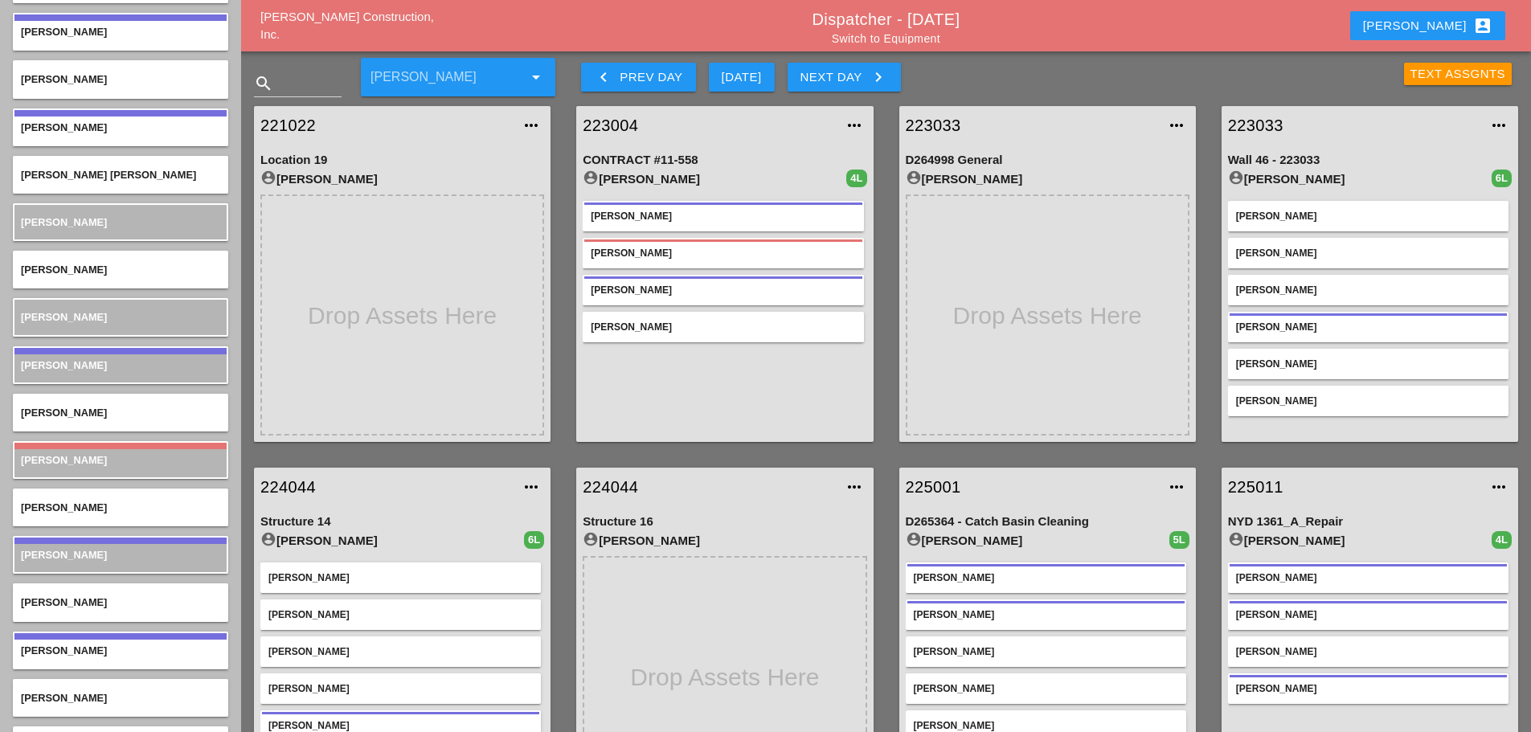
click at [902, 42] on link "Switch to Equipment" at bounding box center [886, 38] width 108 height 13
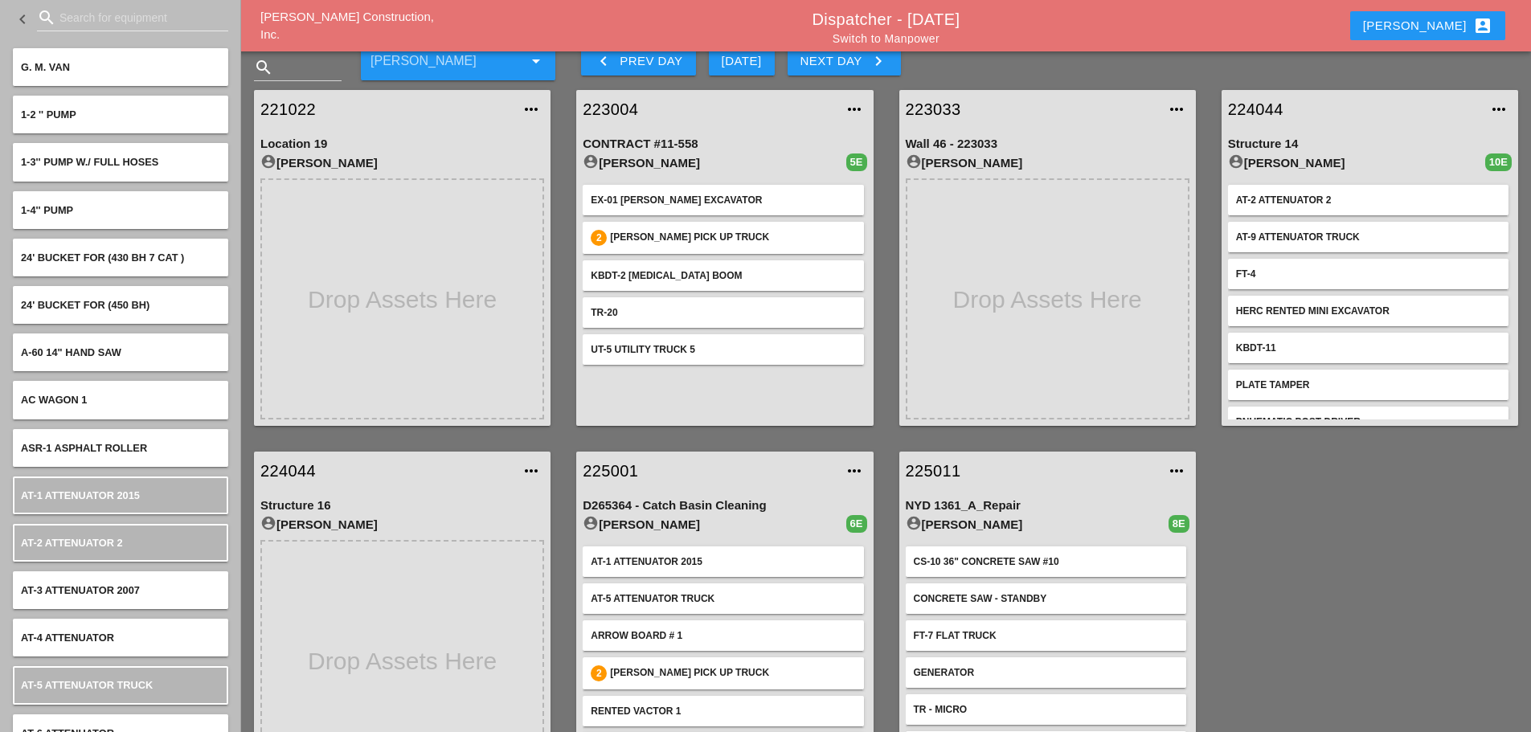
scroll to position [84, 0]
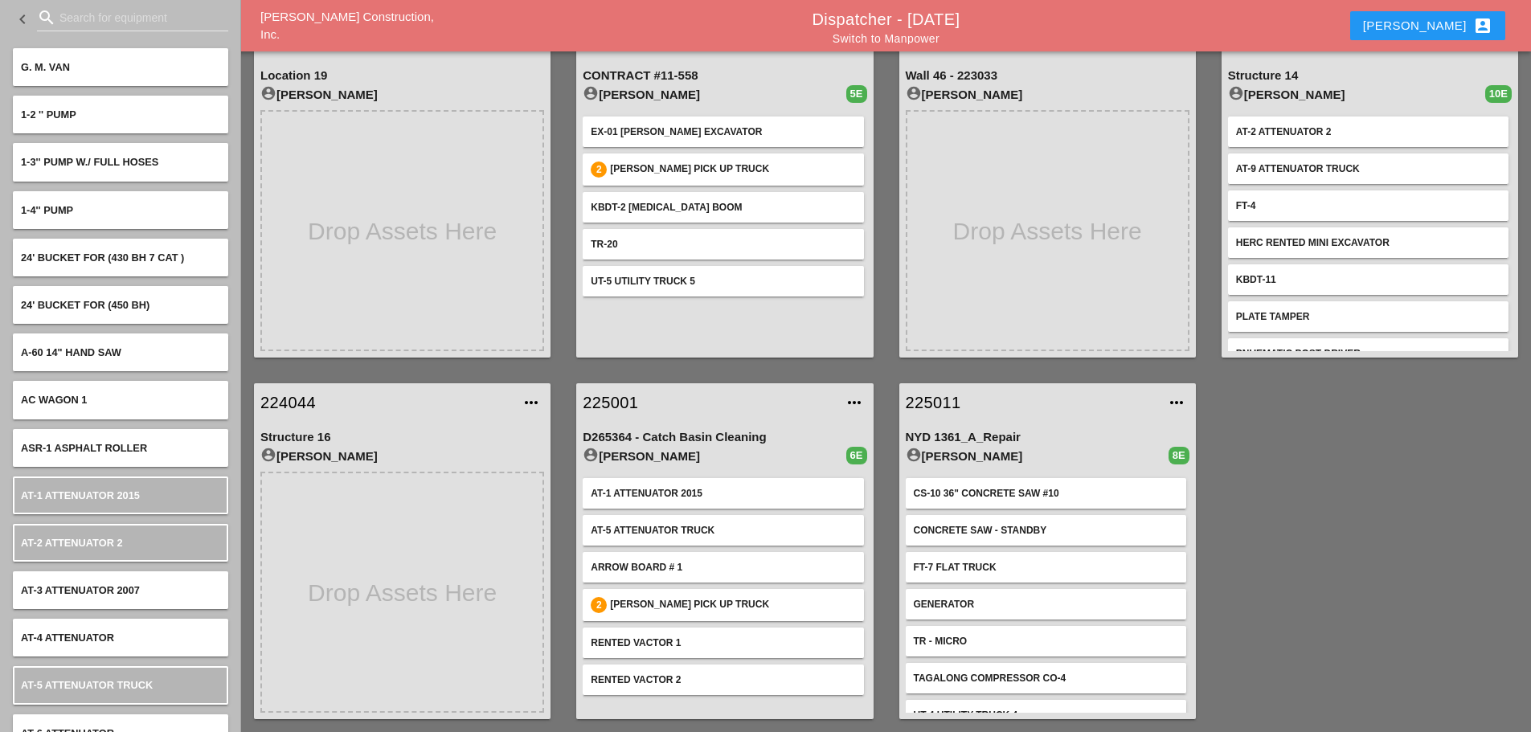
click at [909, 39] on link "Switch to Manpower" at bounding box center [886, 38] width 107 height 13
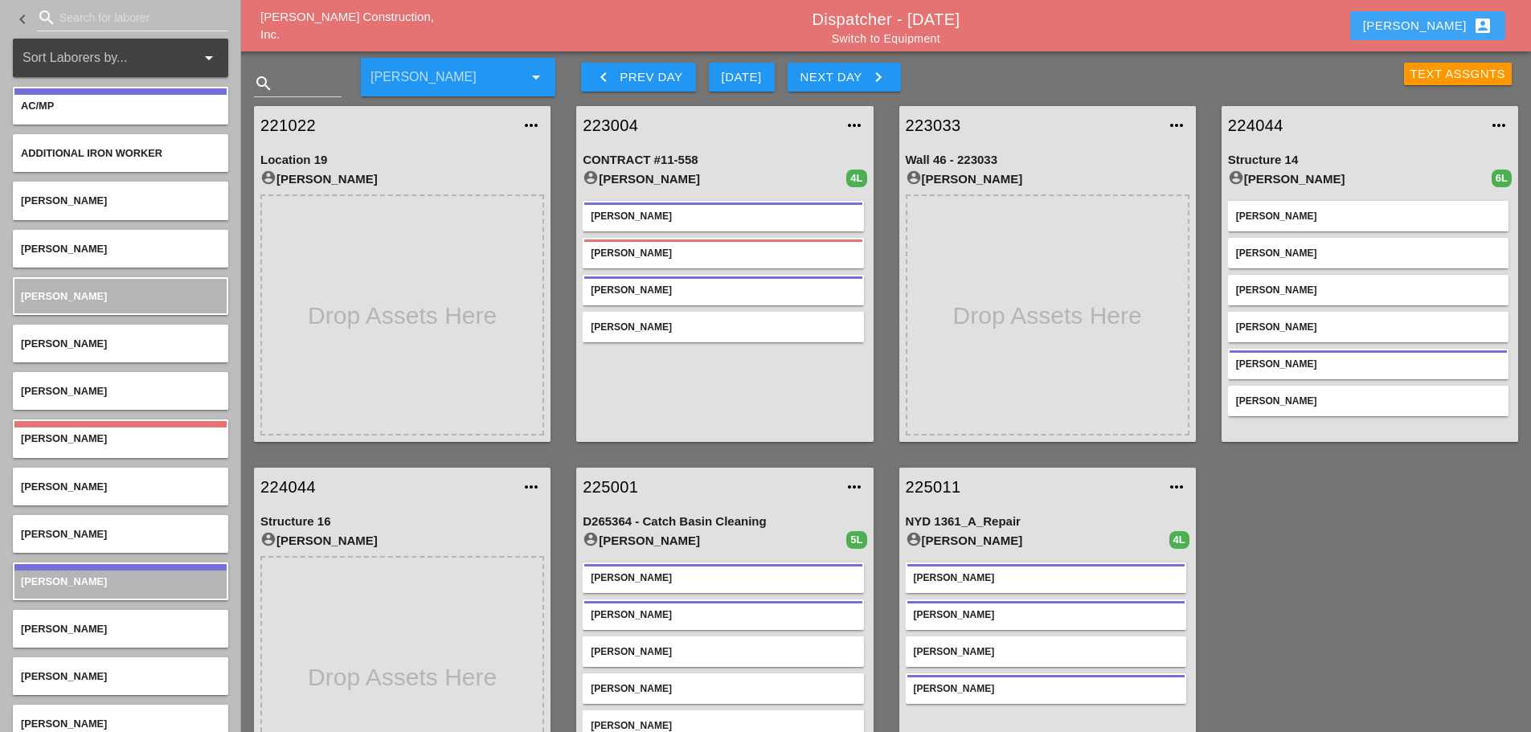
click at [1436, 26] on div "Enrico account_box" at bounding box center [1427, 25] width 129 height 19
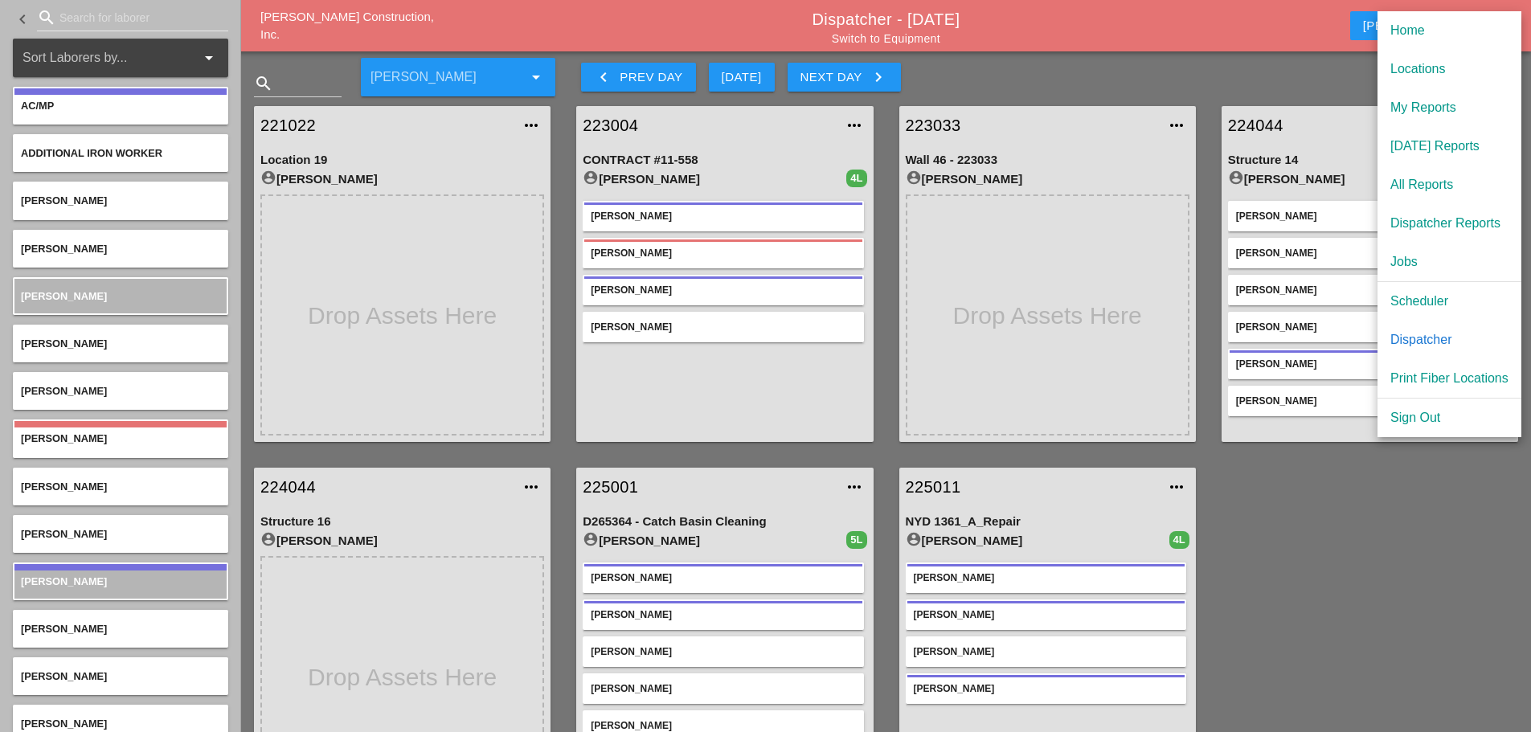
click at [1425, 300] on div "Scheduler" at bounding box center [1449, 301] width 118 height 19
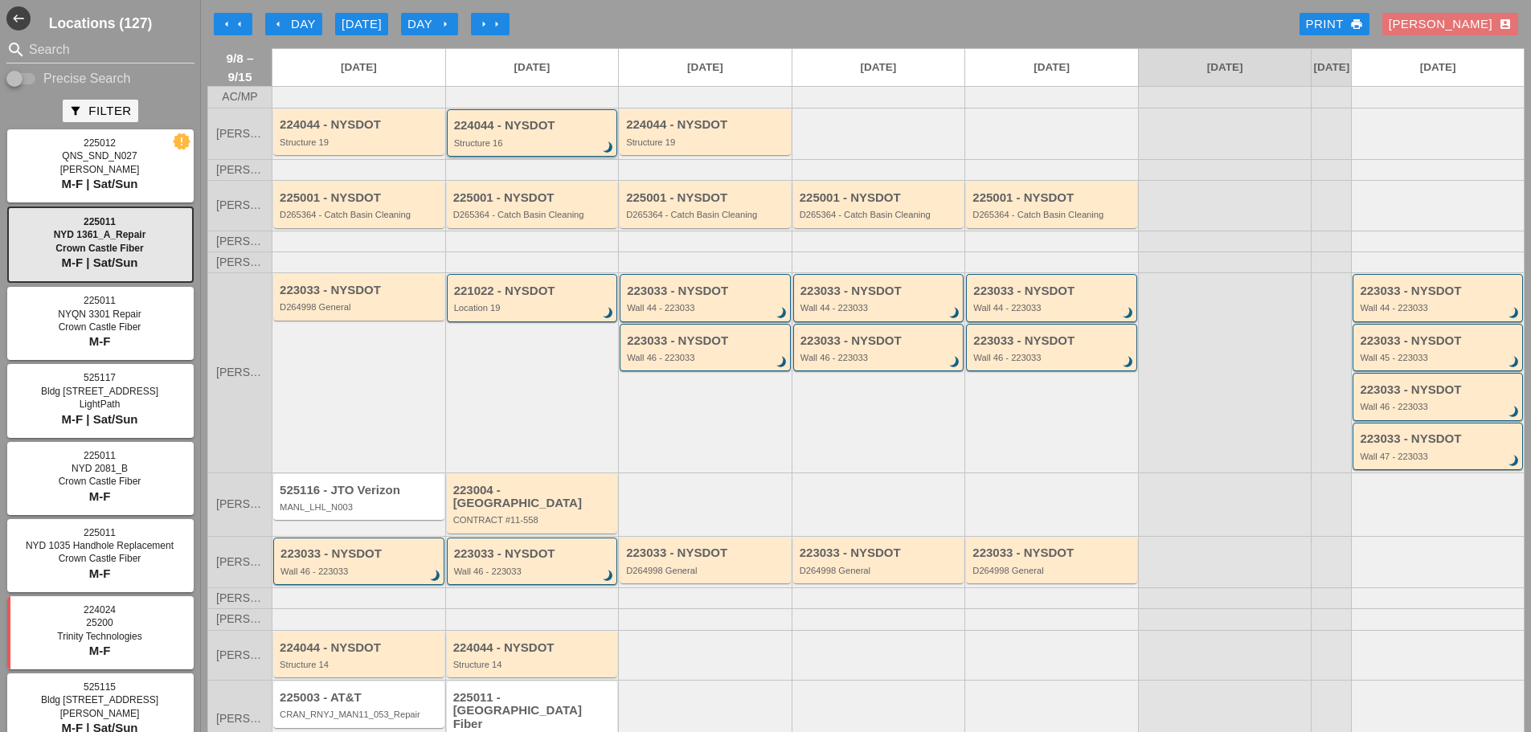
click at [498, 157] on div "224044 - NYSDOT Structure 16 brightness_3" at bounding box center [532, 132] width 171 height 47
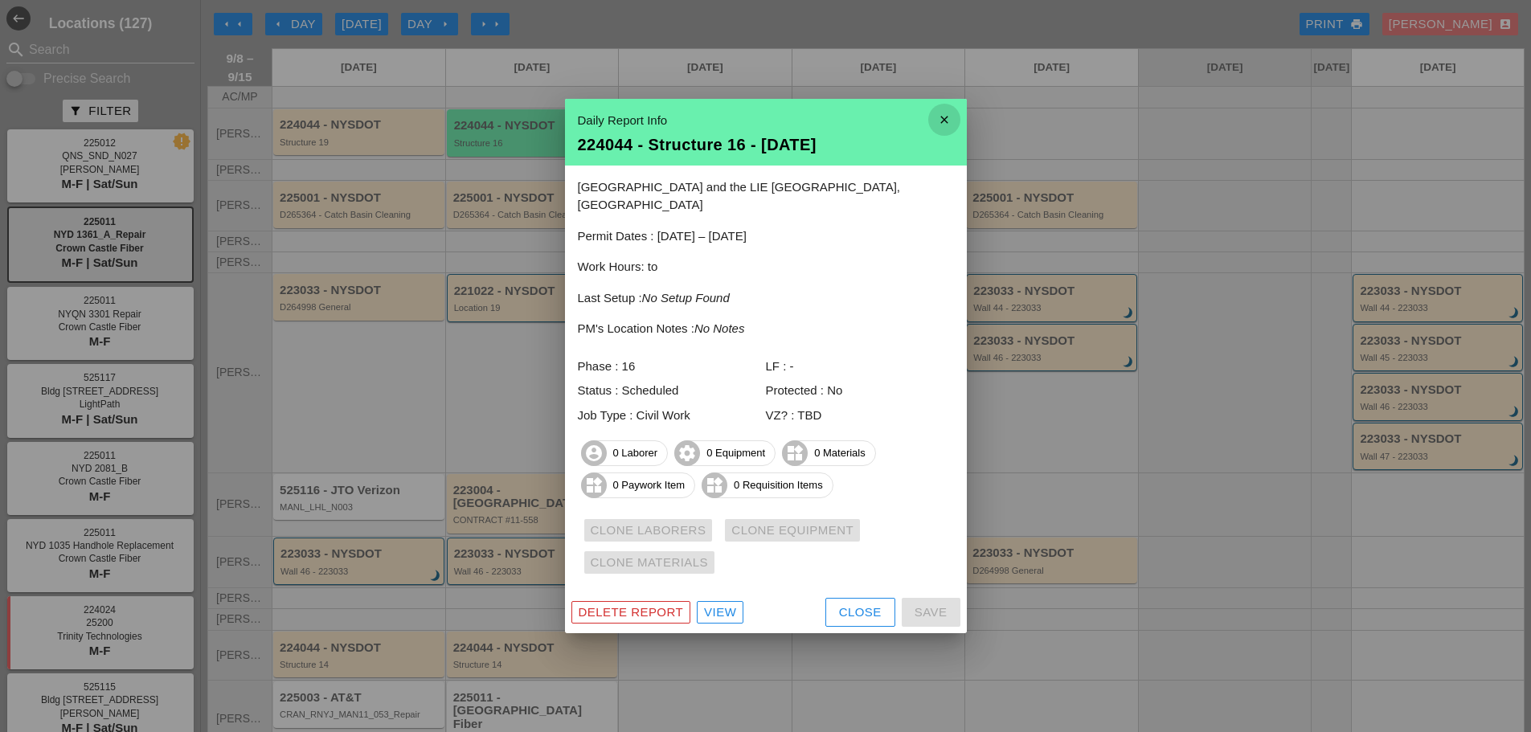
click at [940, 131] on icon "close" at bounding box center [944, 120] width 32 height 32
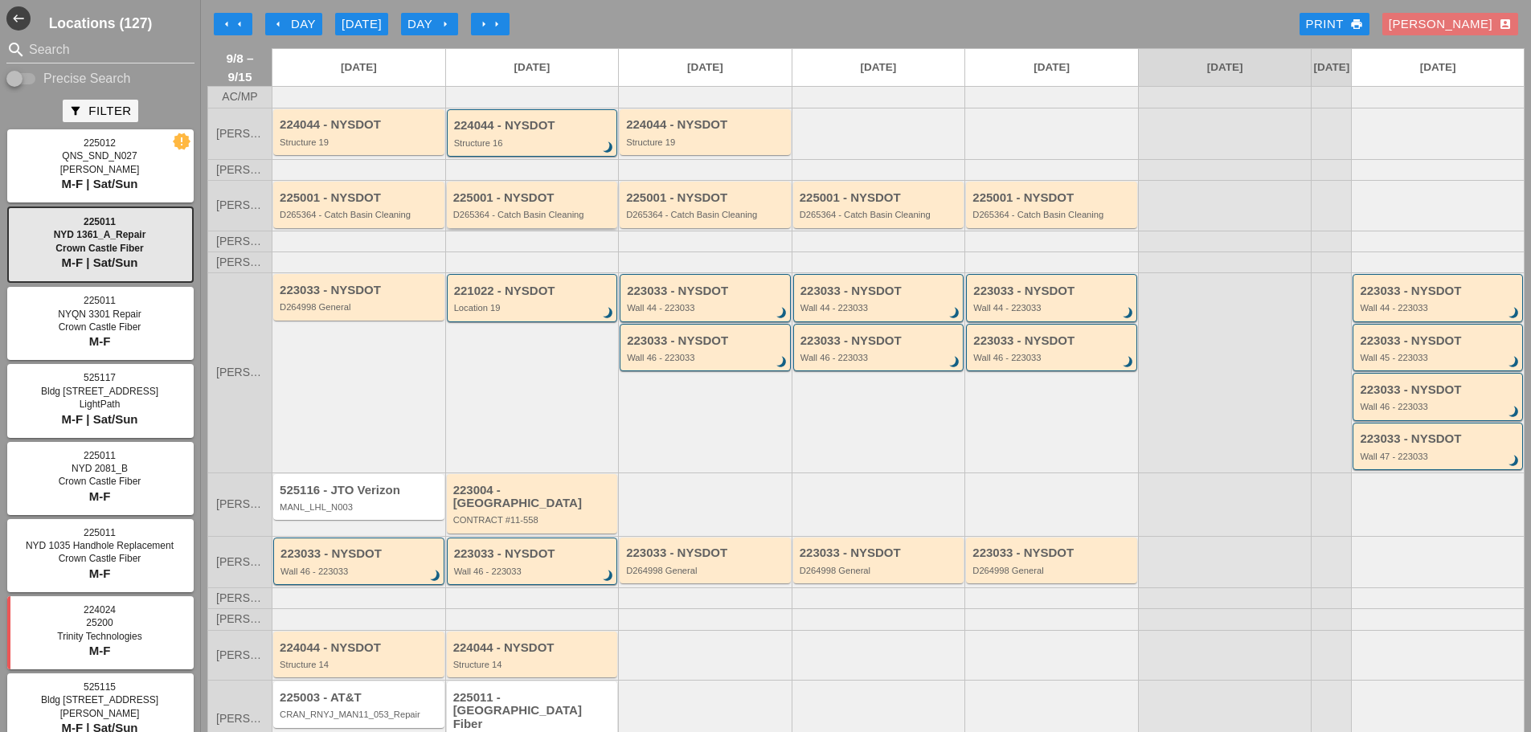
click at [477, 227] on div "225001 - NYSDOT D265364 - Catch Basin Cleaning" at bounding box center [532, 205] width 171 height 46
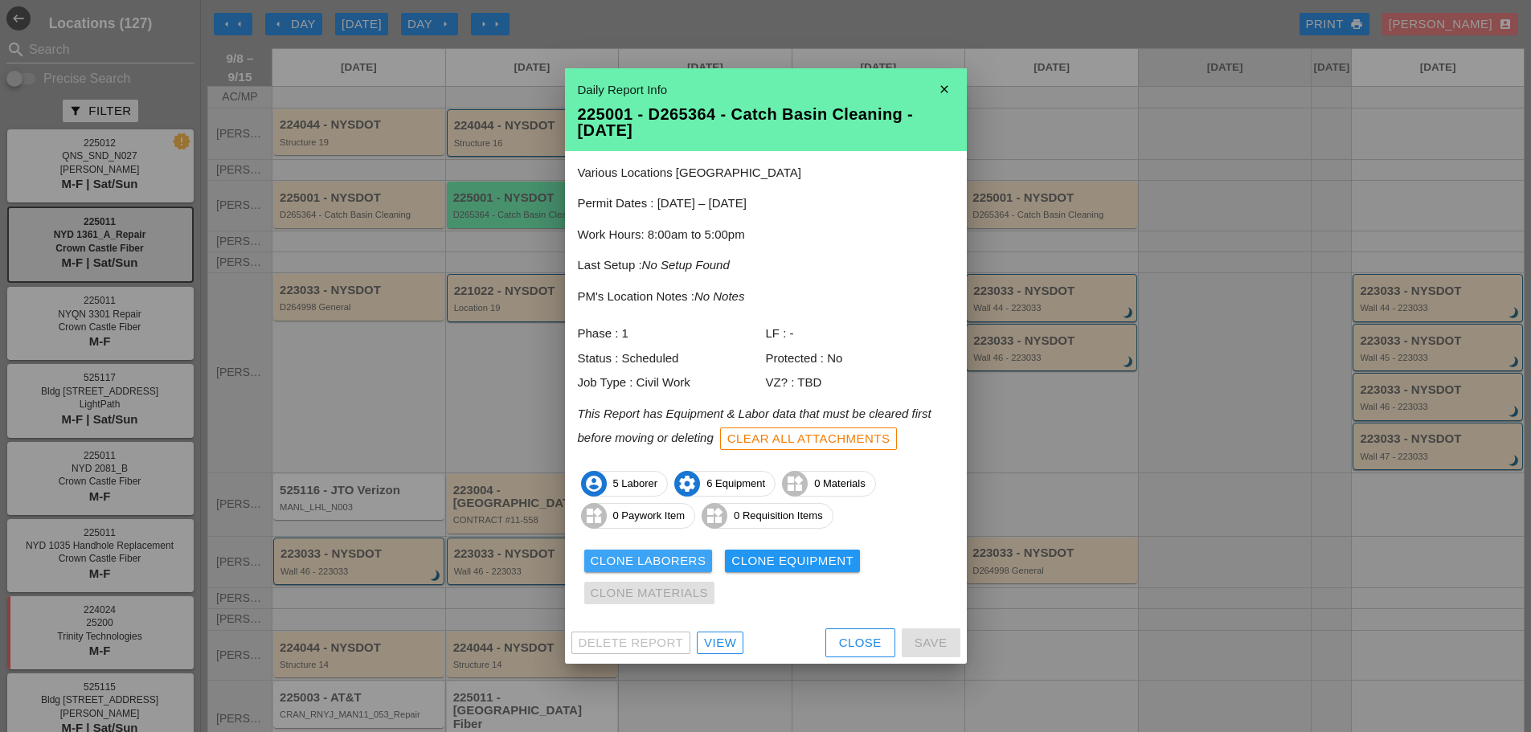
click at [647, 559] on div "Clone Laborers" at bounding box center [649, 561] width 116 height 18
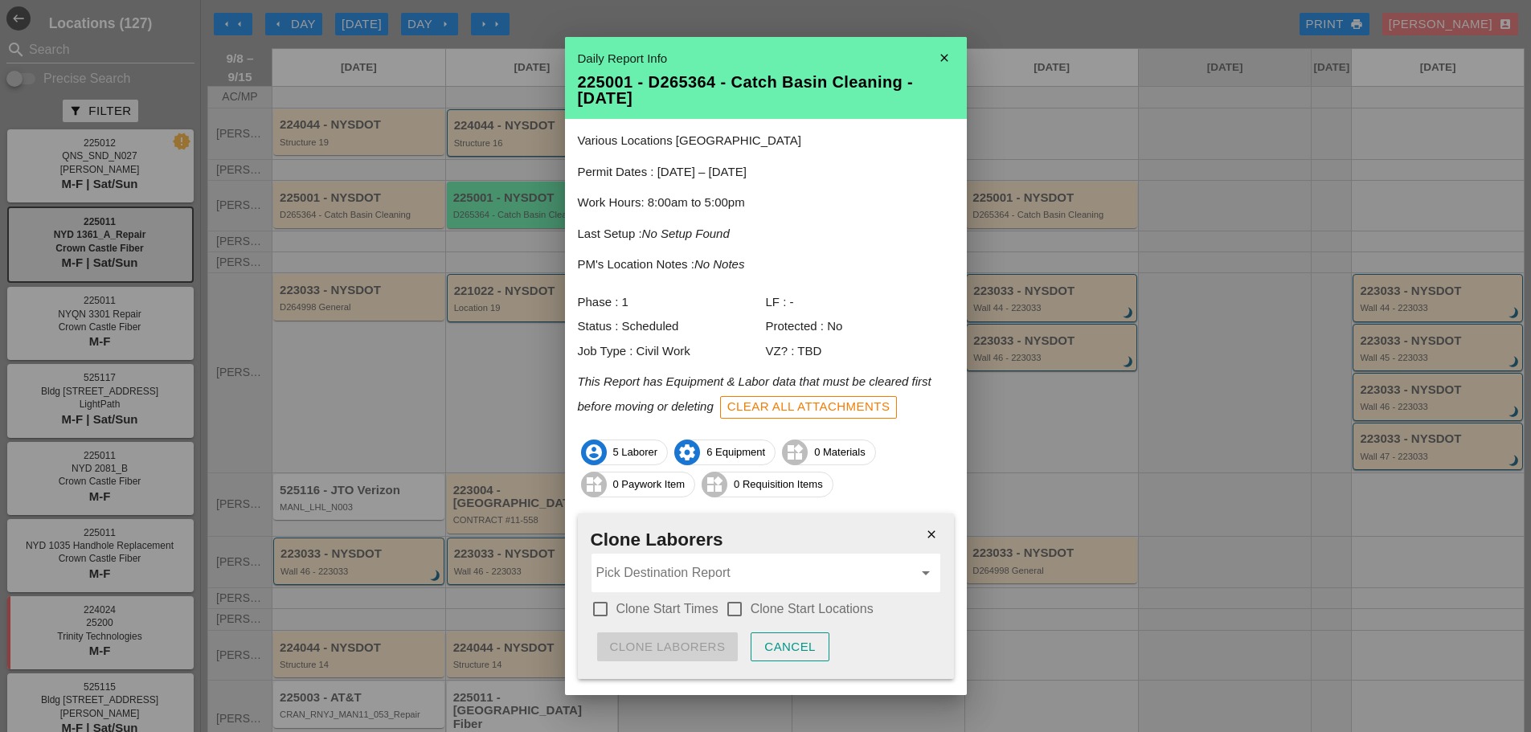
click at [603, 606] on div at bounding box center [600, 609] width 27 height 27
checkbox input "true"
click at [741, 609] on div at bounding box center [734, 609] width 27 height 27
checkbox input "true"
click at [697, 567] on input "Pick Destination Report" at bounding box center [754, 573] width 317 height 26
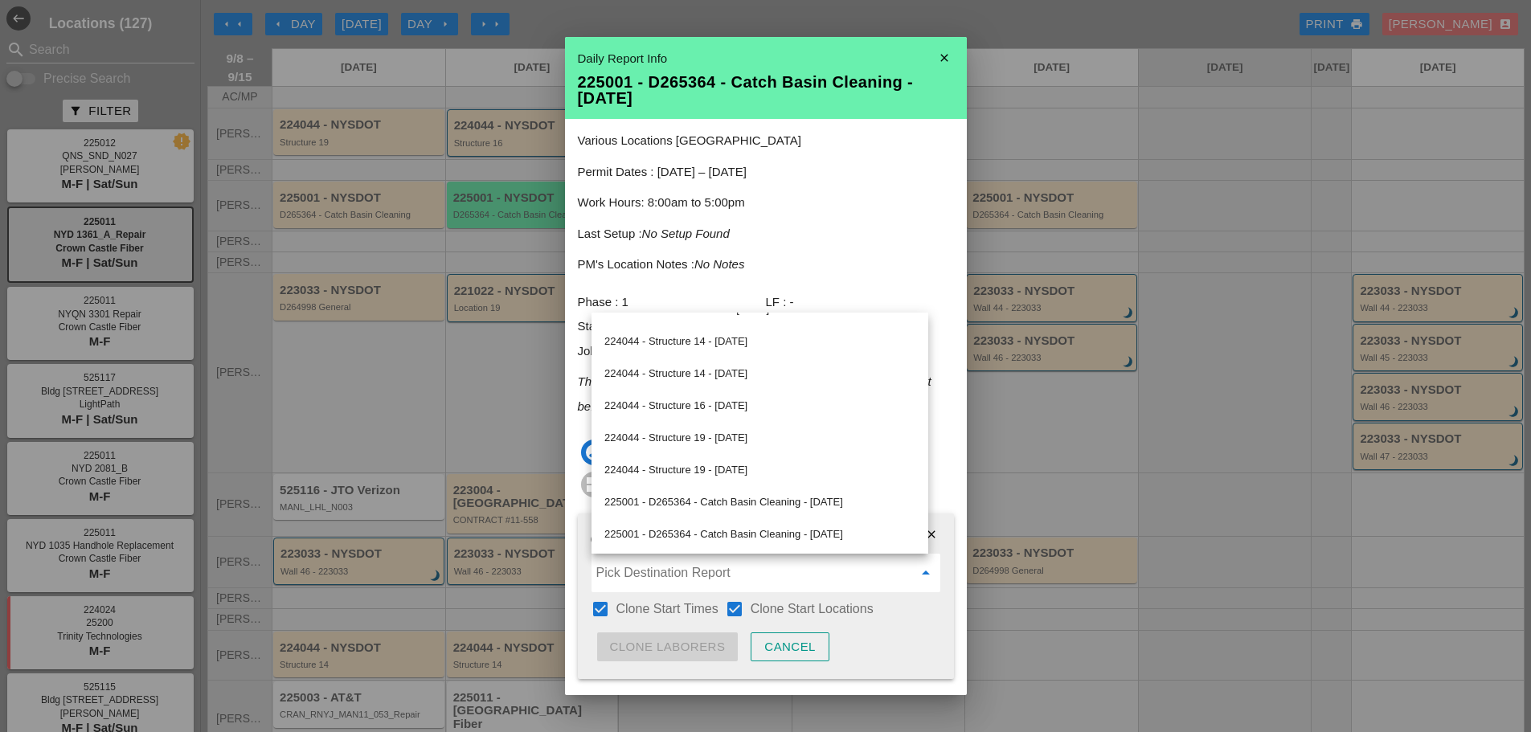
scroll to position [649, 0]
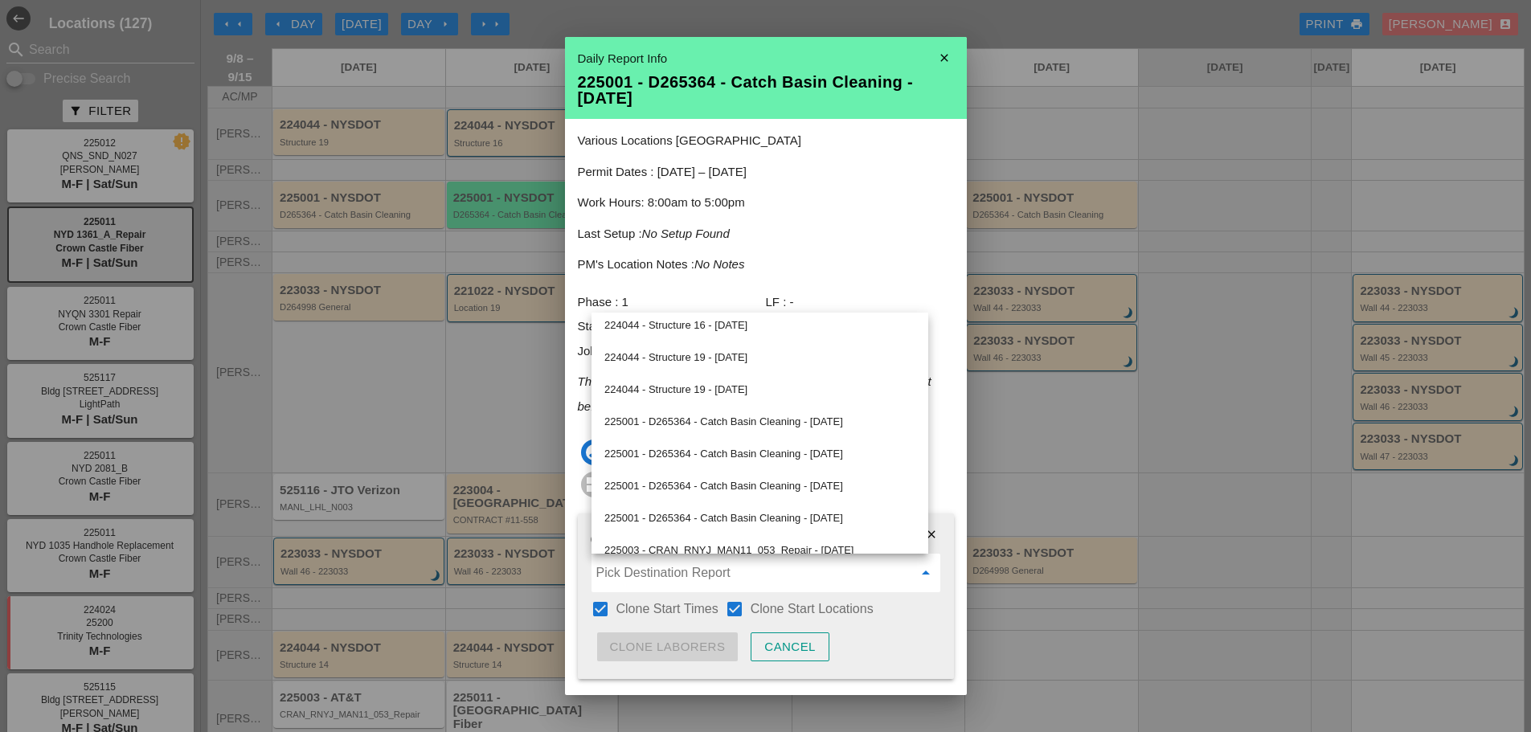
click at [742, 452] on div "225001 - D265364 - Catch Basin Cleaning - 09/10/2025" at bounding box center [759, 453] width 311 height 19
type input "225001 - D265364 - Catch Basin Cleaning - 09/10/2025"
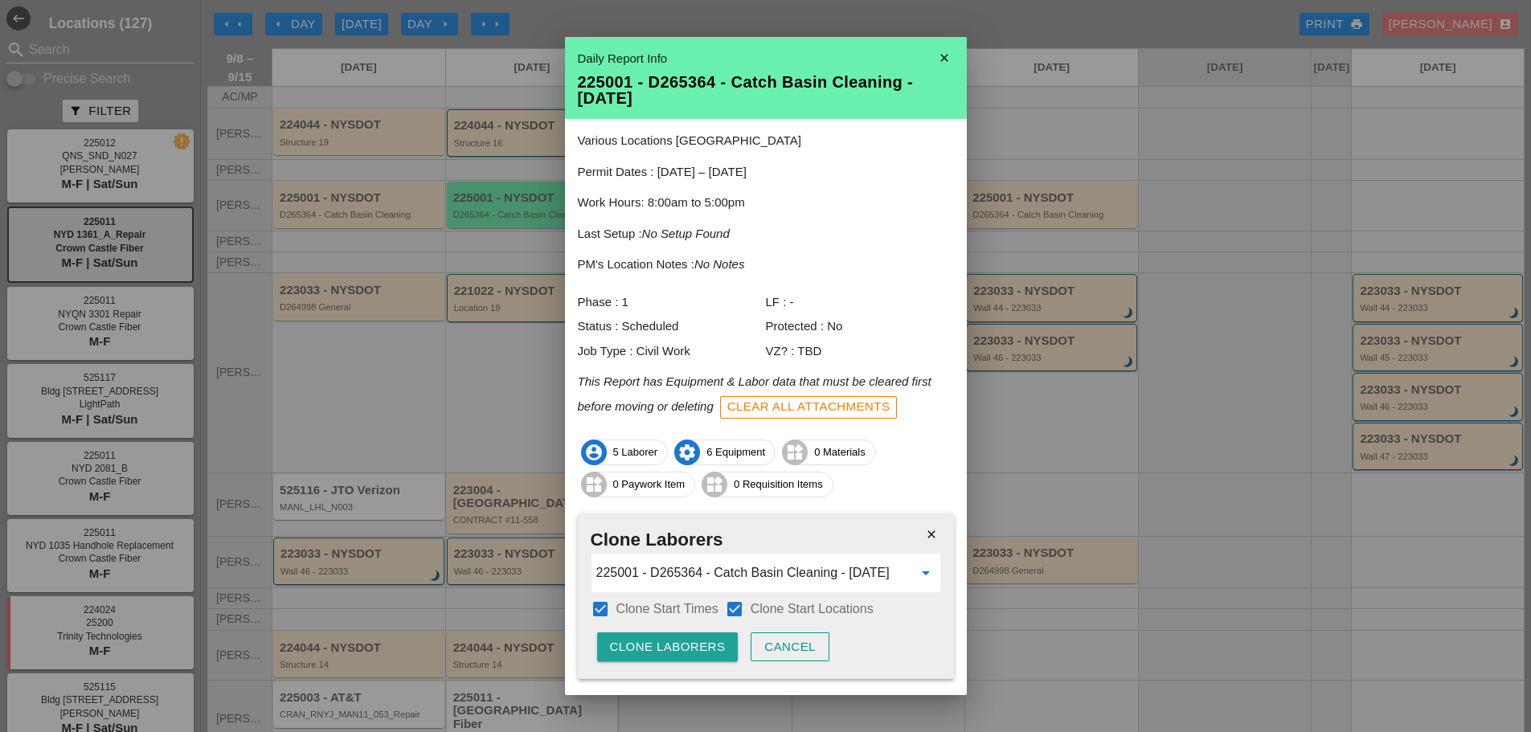
click at [699, 639] on div "Clone Laborers" at bounding box center [668, 647] width 116 height 18
click at [704, 640] on div "Are you sure?" at bounding box center [661, 647] width 102 height 18
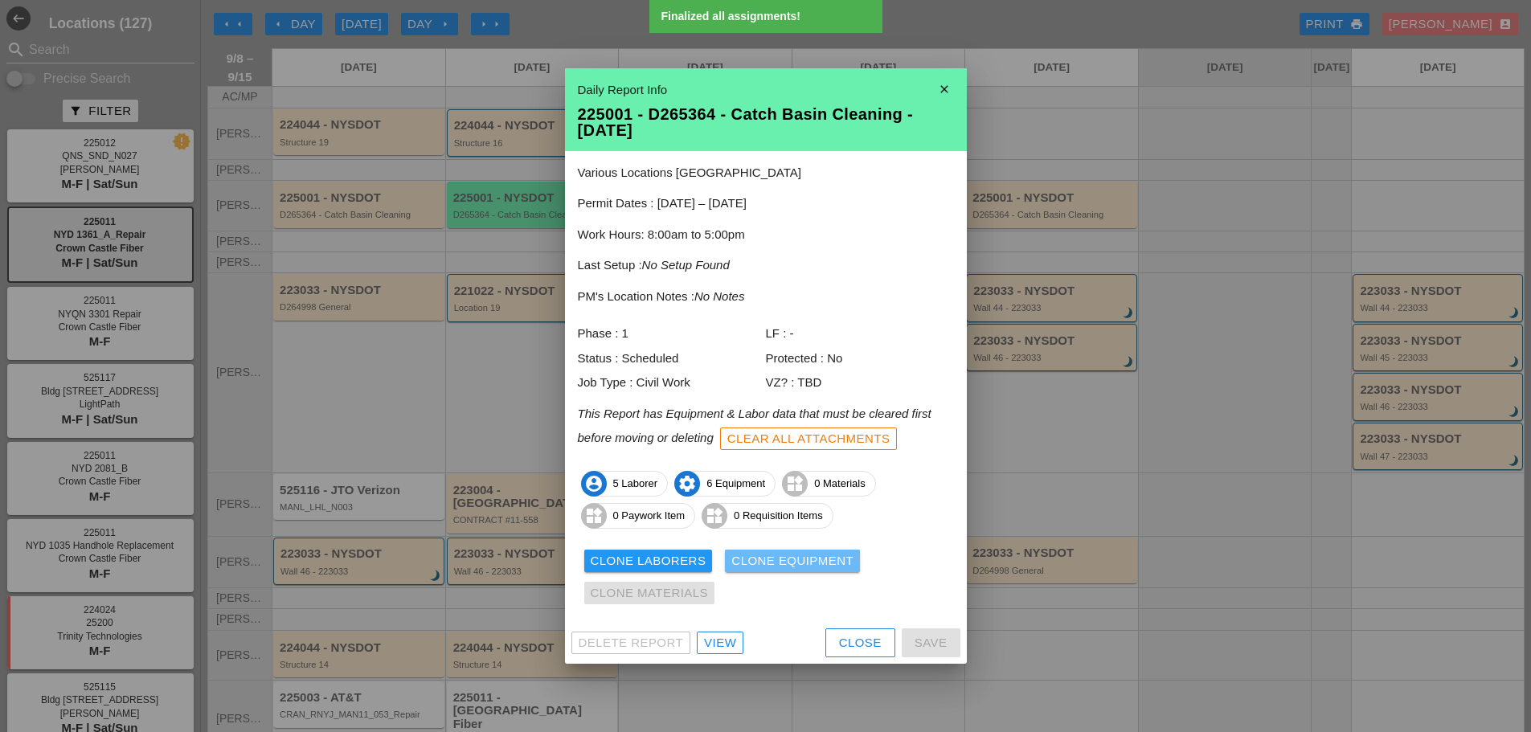
click at [751, 561] on div "Clone Equipment" at bounding box center [792, 561] width 122 height 18
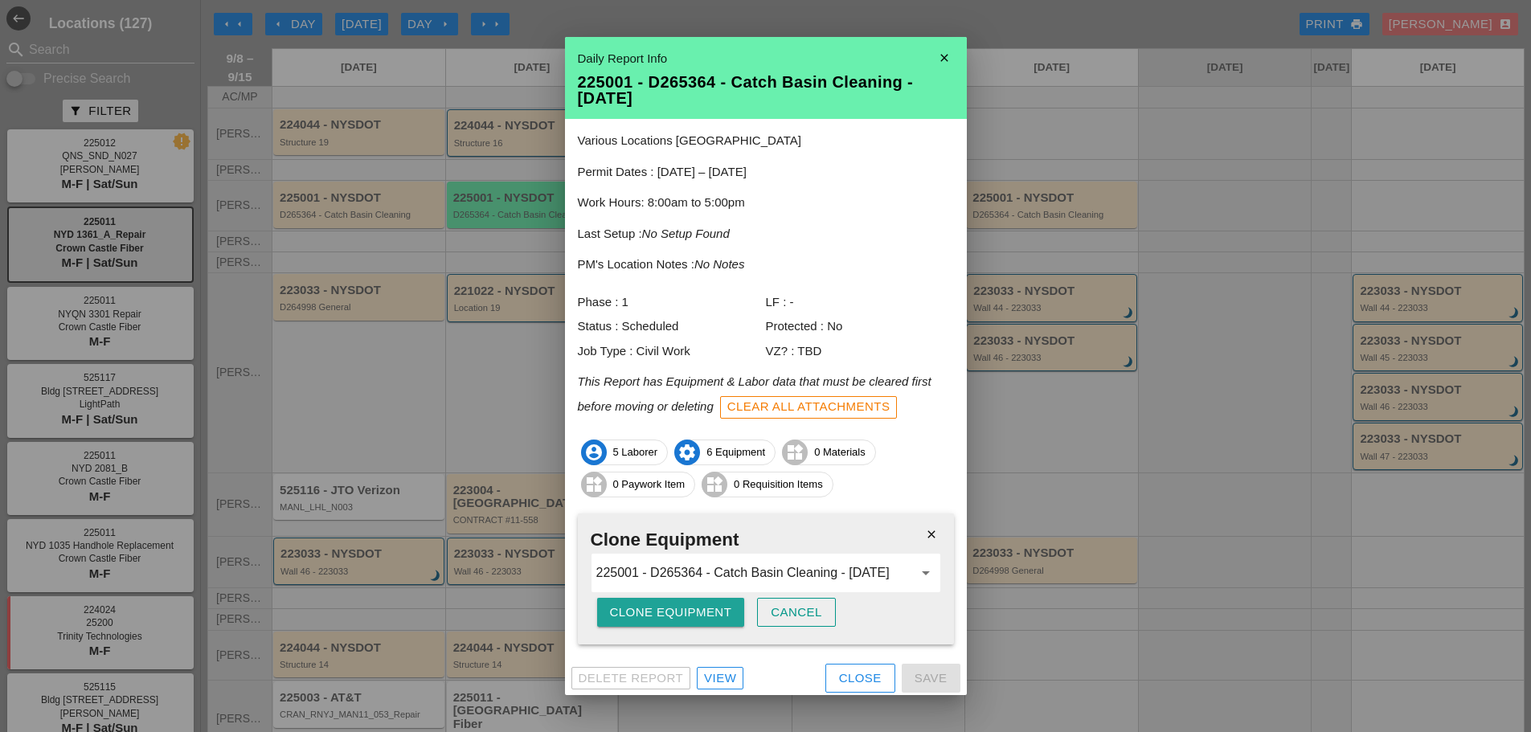
click at [652, 620] on div "Clone Equipment" at bounding box center [671, 613] width 122 height 18
click at [653, 617] on div "Are you sure?" at bounding box center [661, 613] width 102 height 18
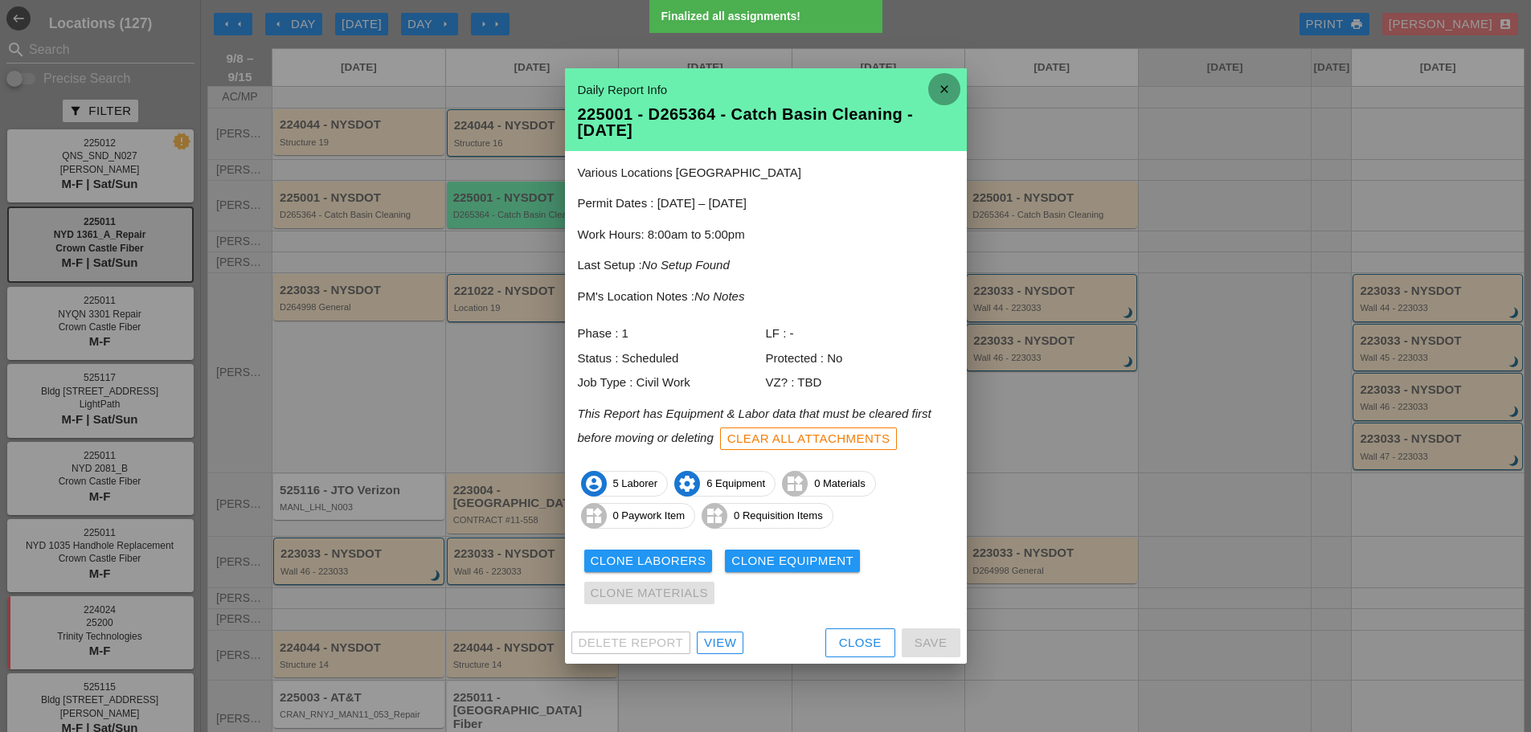
click at [937, 88] on icon "close" at bounding box center [944, 89] width 32 height 32
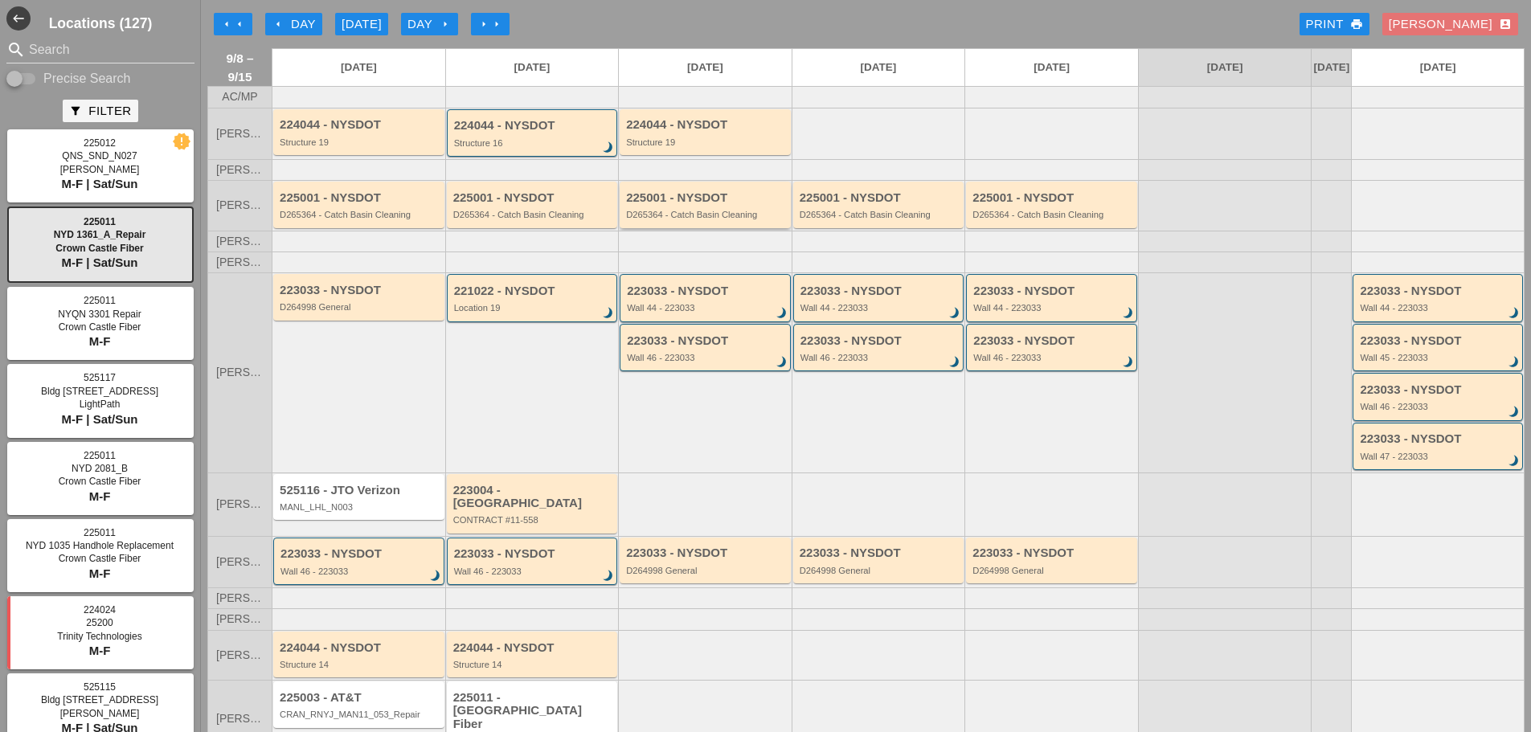
click at [698, 219] on div "D265364 - Catch Basin Cleaning" at bounding box center [706, 215] width 161 height 10
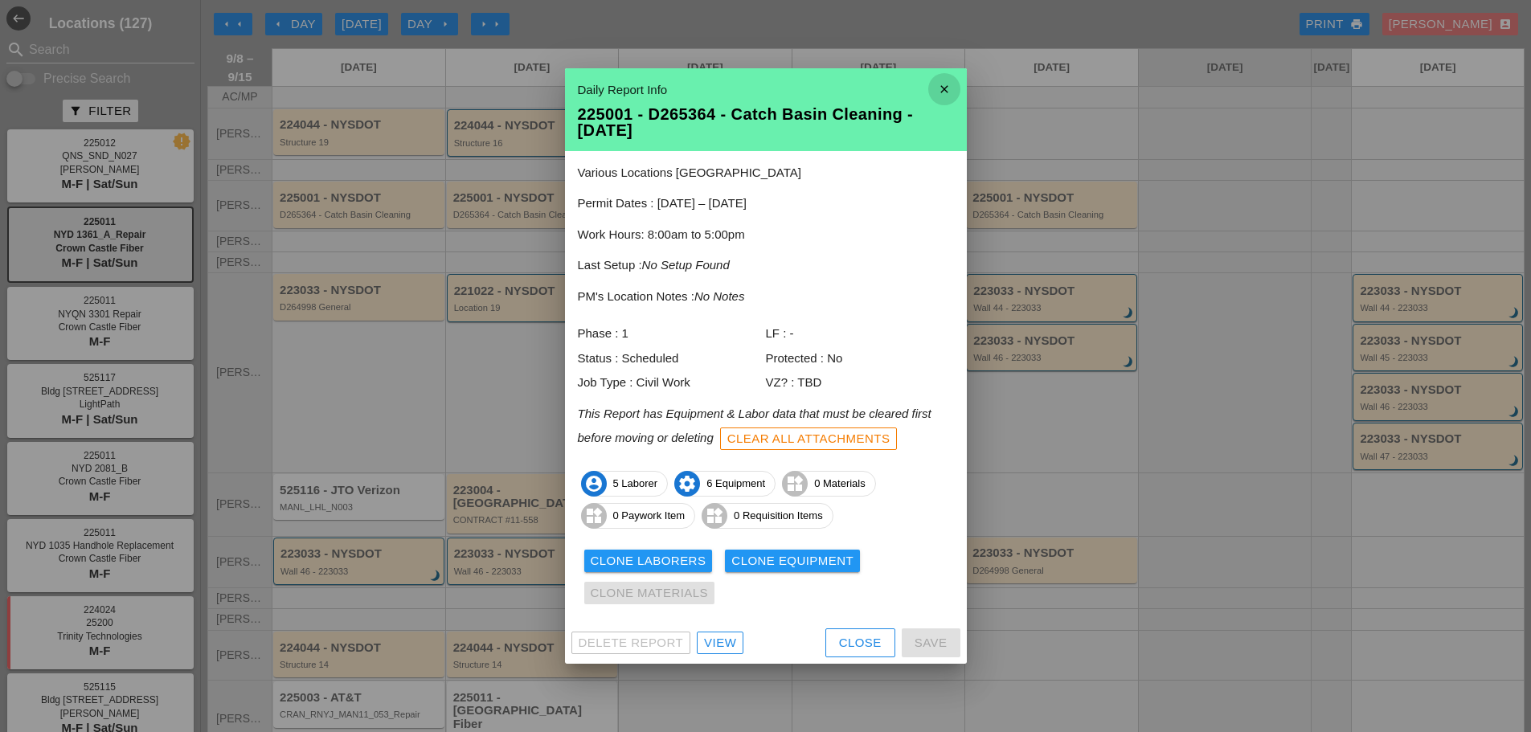
click at [955, 88] on icon "close" at bounding box center [944, 89] width 32 height 32
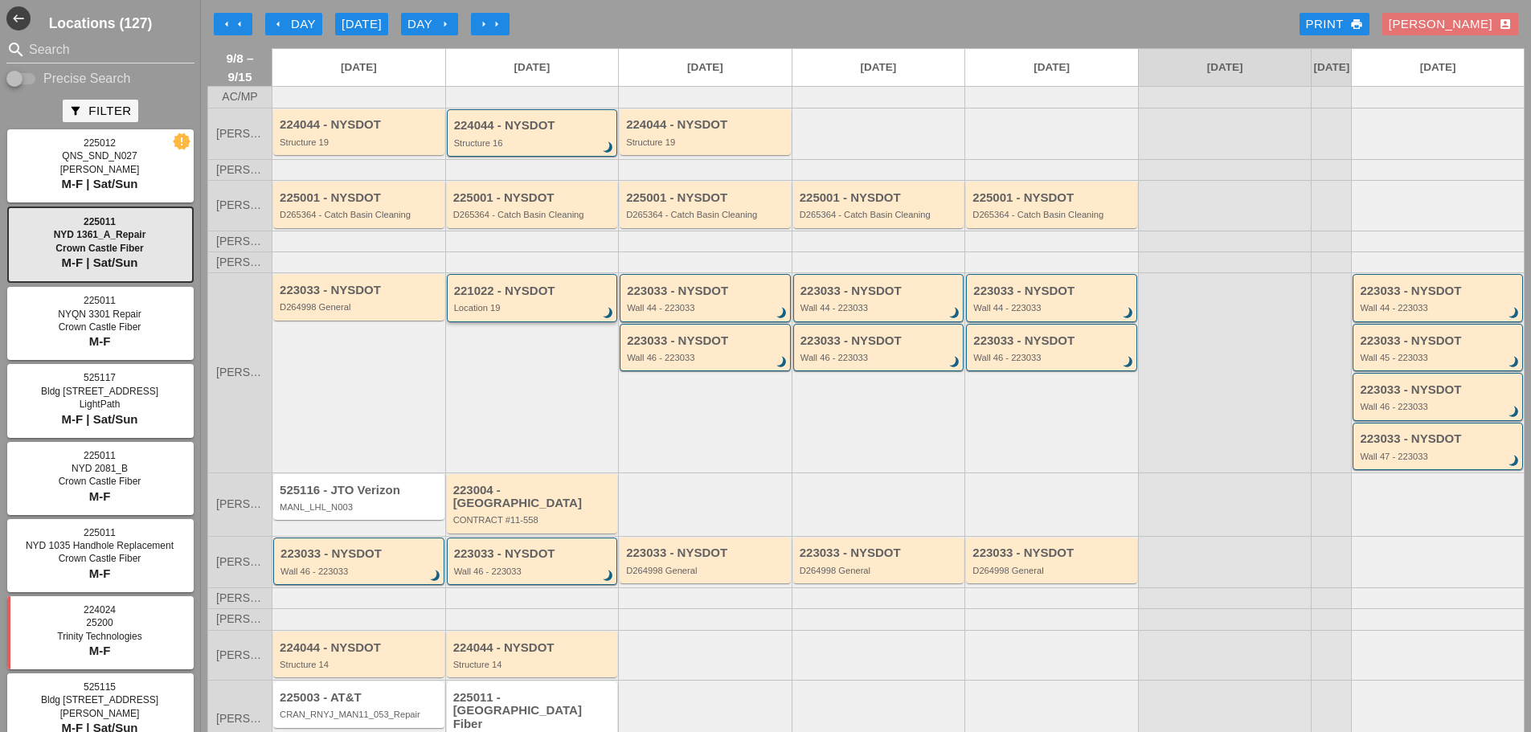
click at [566, 298] on div "221022 - NYSDOT" at bounding box center [533, 291] width 159 height 14
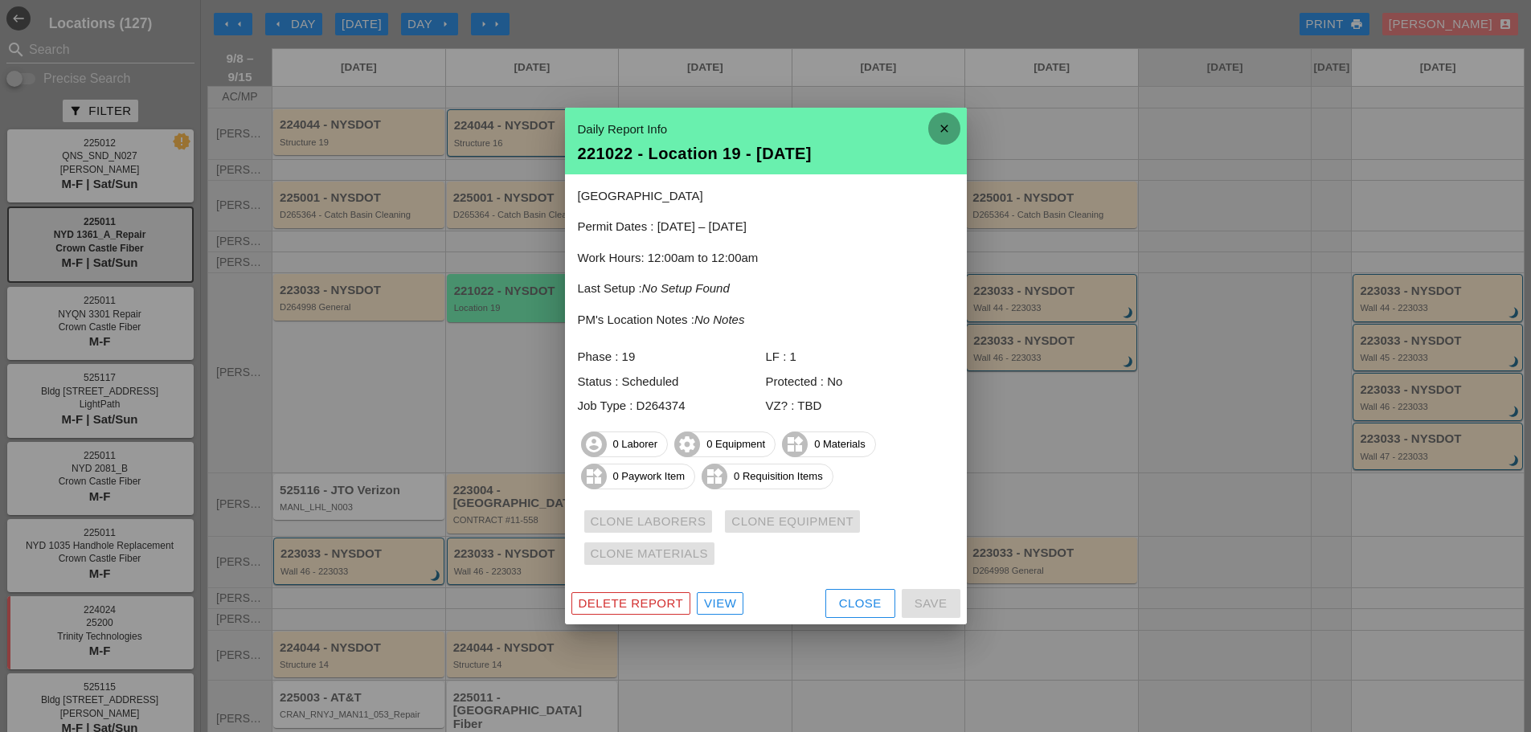
click at [941, 131] on icon "close" at bounding box center [944, 129] width 32 height 32
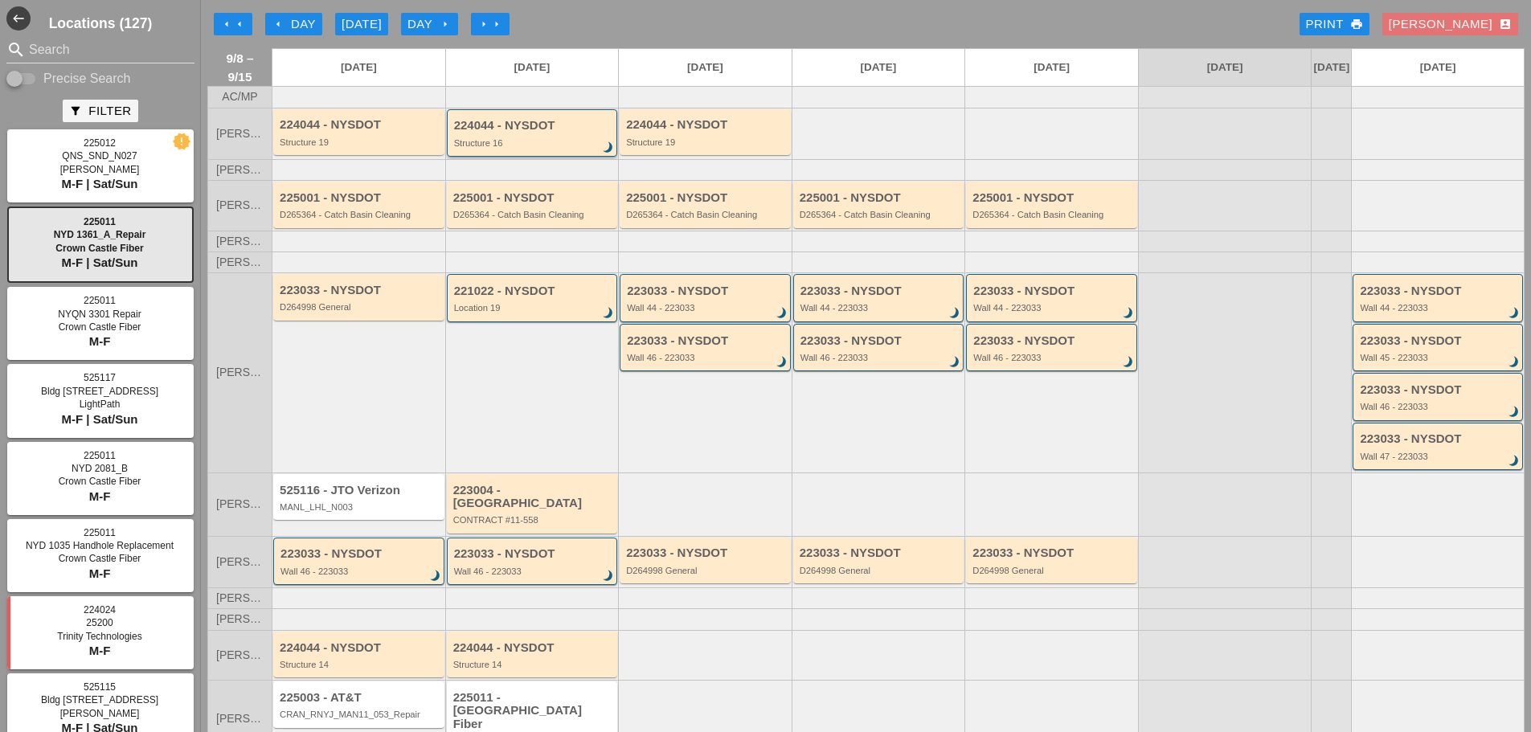
click at [569, 148] on div "Structure 16" at bounding box center [533, 143] width 159 height 10
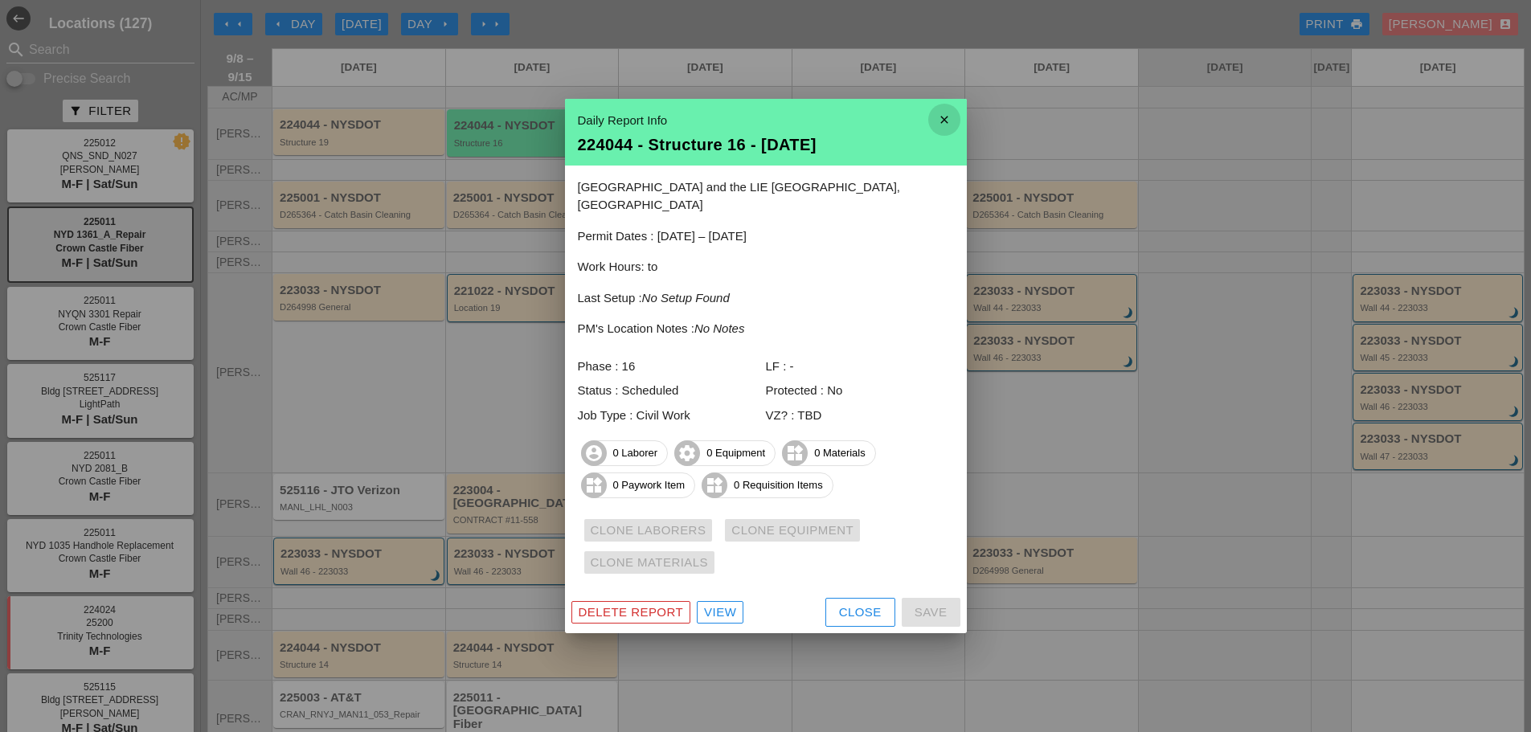
click at [933, 121] on icon "close" at bounding box center [944, 120] width 32 height 32
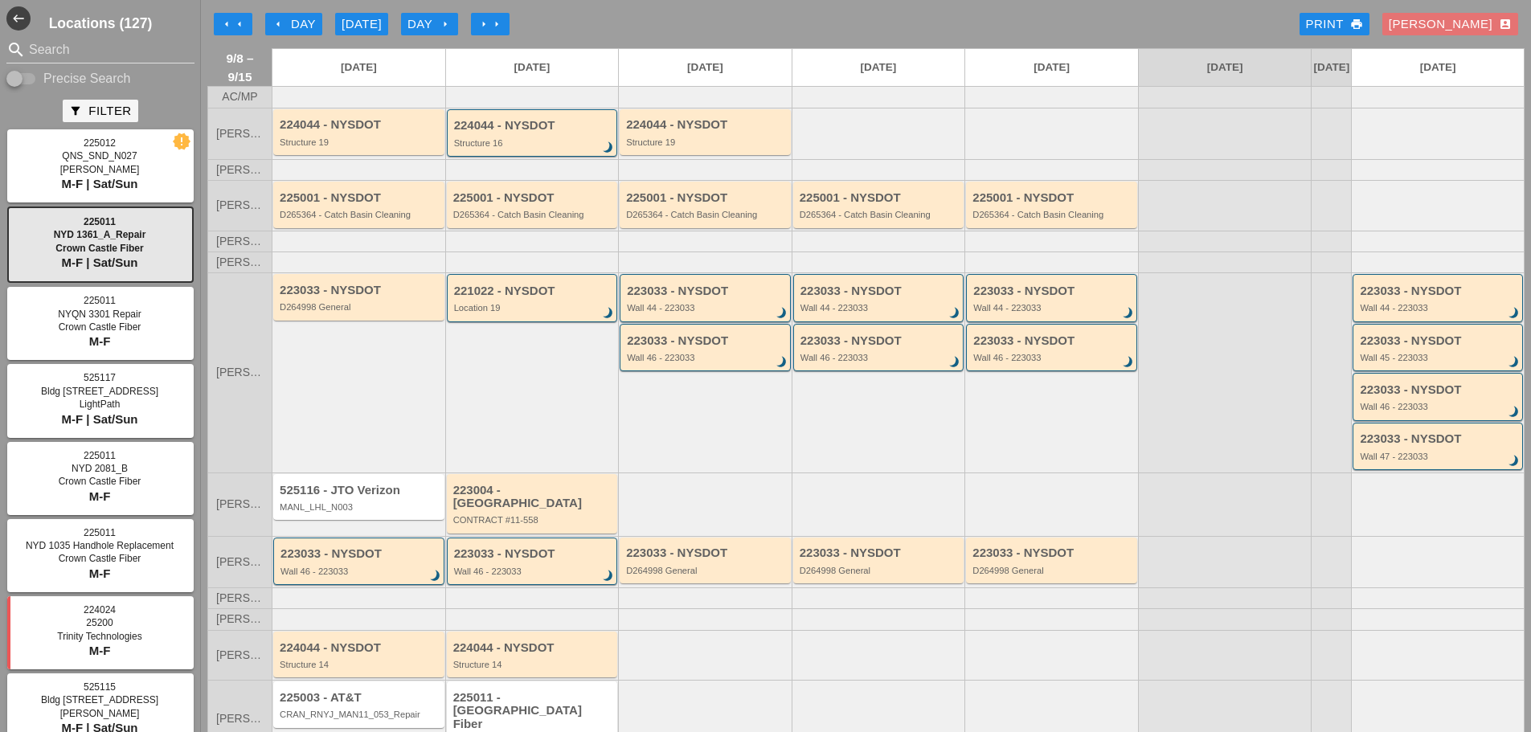
scroll to position [65, 0]
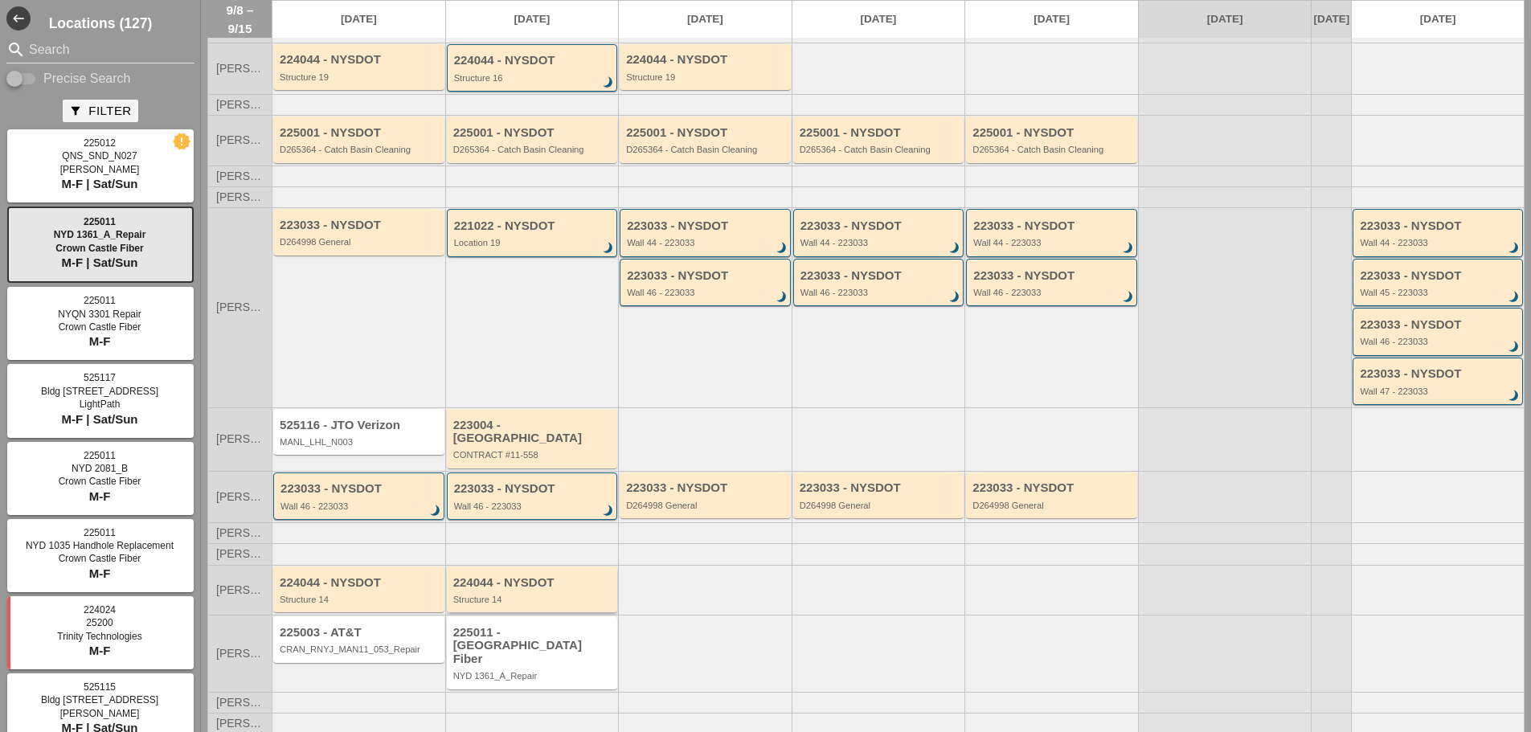
click at [555, 595] on div "Structure 14" at bounding box center [533, 600] width 161 height 10
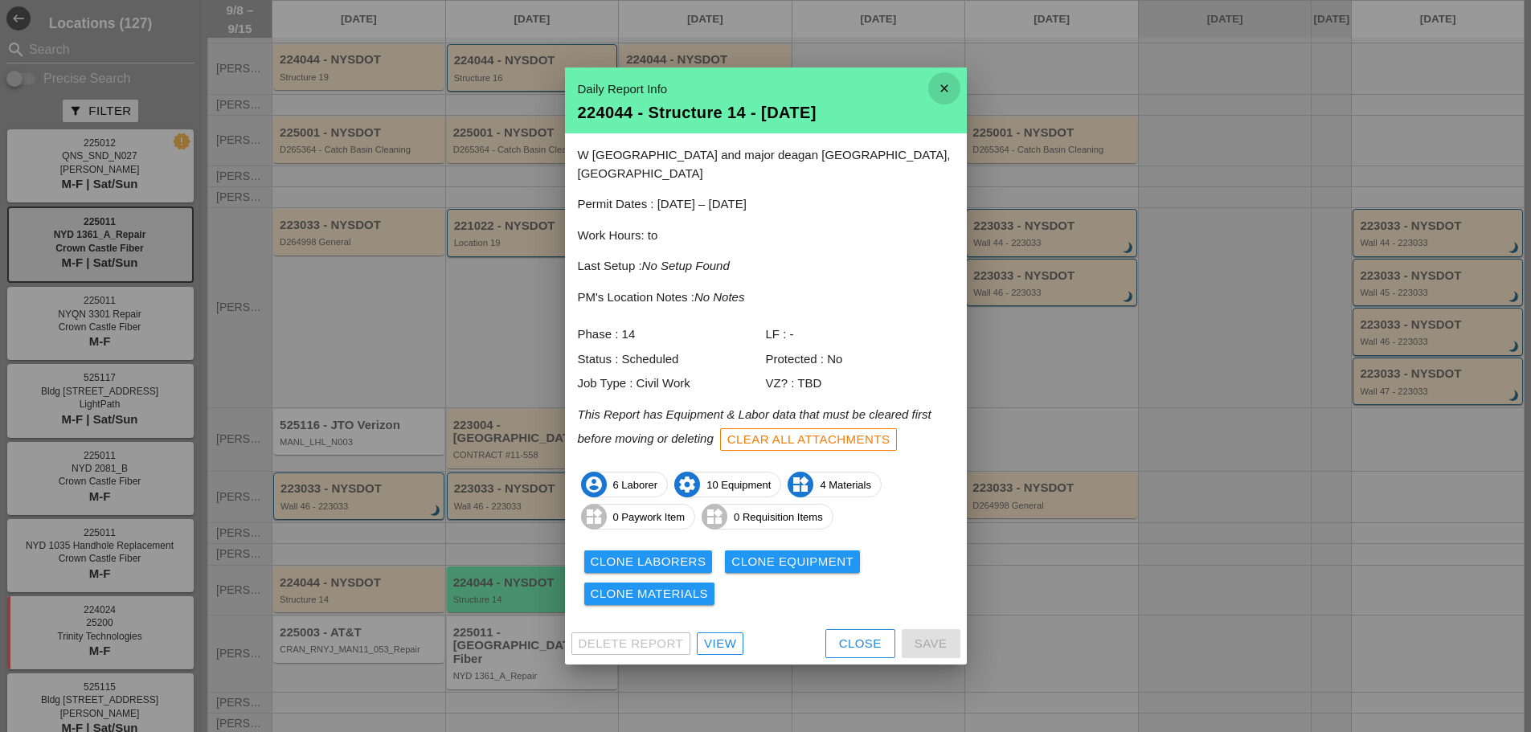
click at [944, 101] on icon "close" at bounding box center [944, 88] width 32 height 32
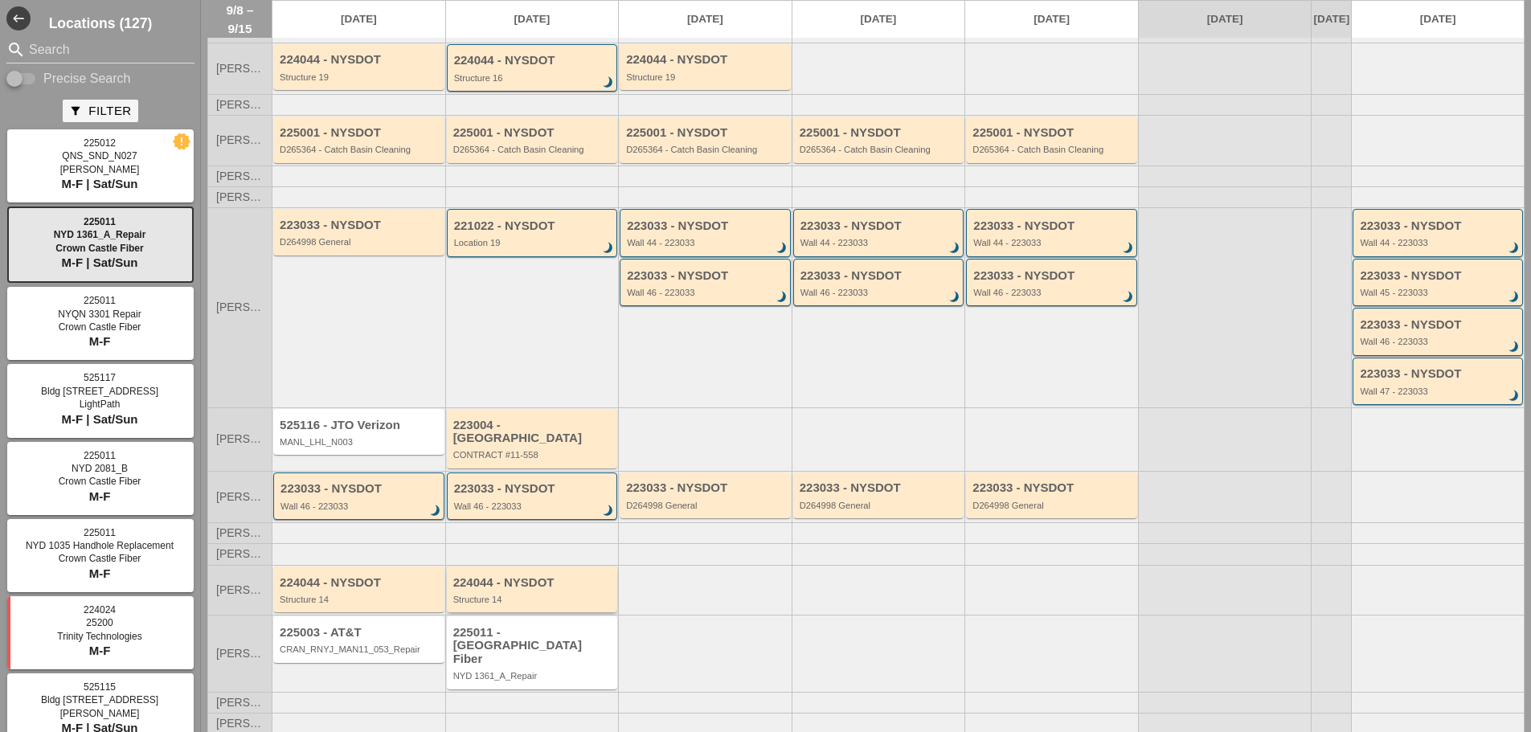
click at [537, 586] on div "224044 - NYSDOT" at bounding box center [533, 583] width 161 height 14
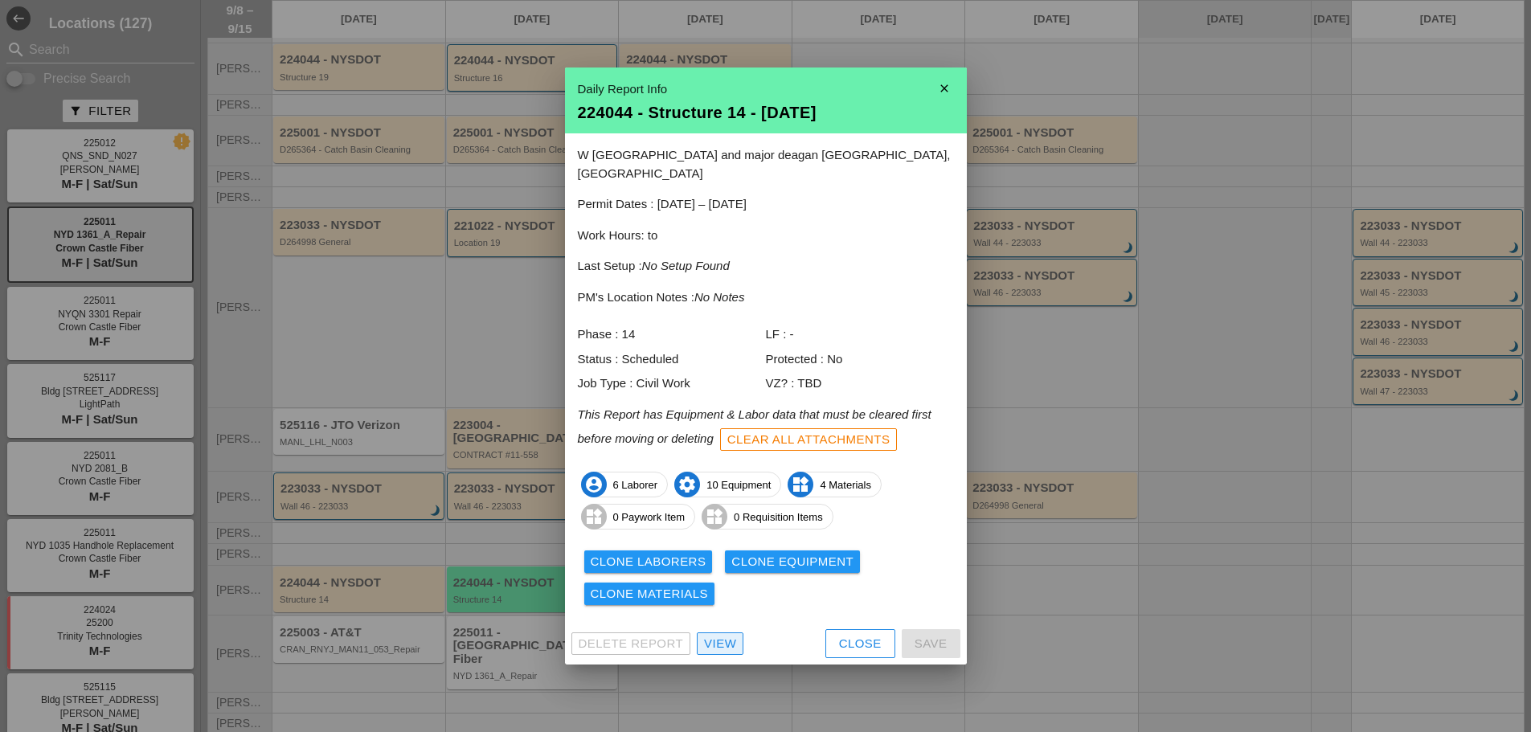
click at [708, 635] on div "View" at bounding box center [720, 644] width 32 height 18
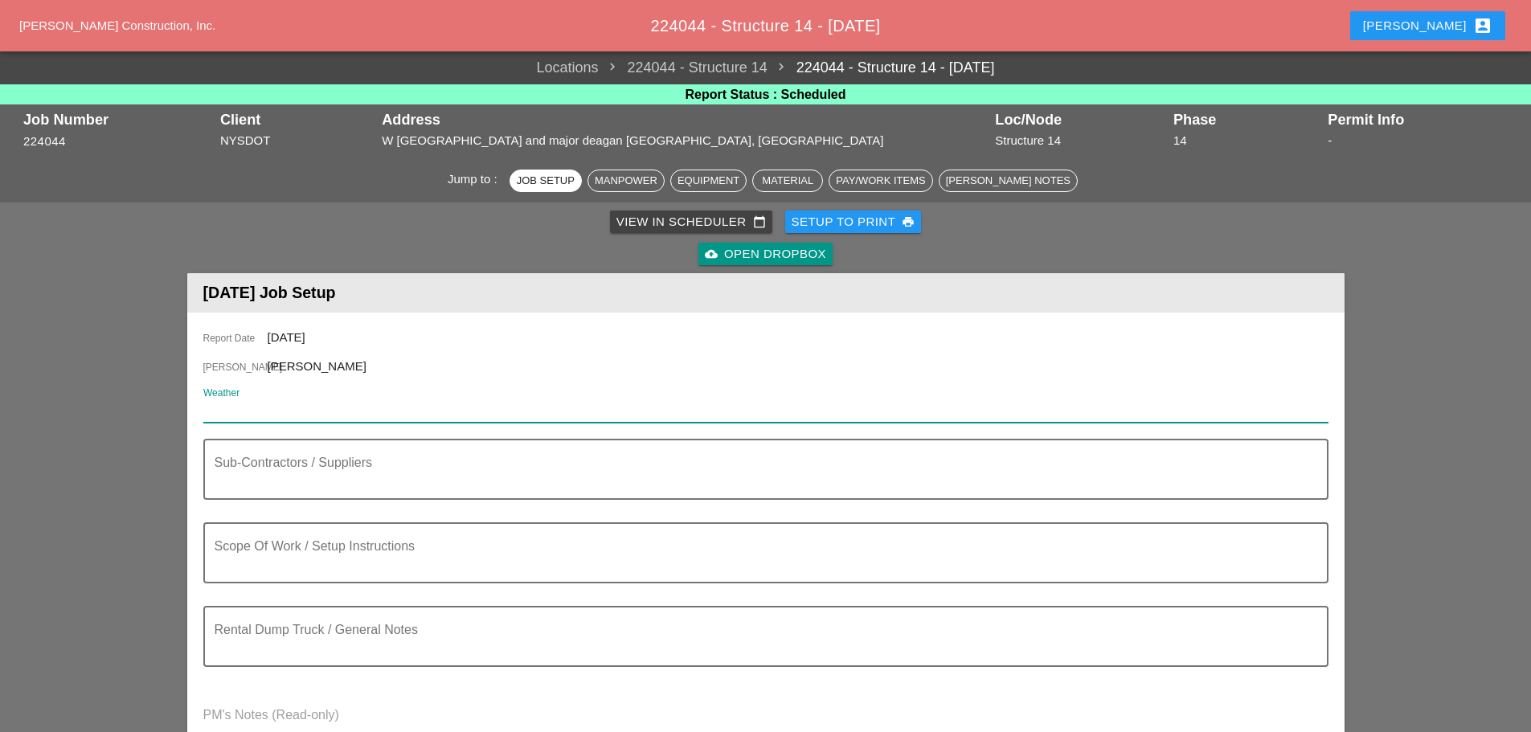
paste input "Tue 09 Day 75° 4% NE 13 mph Mostly sunny skies. High near 75F. Winds NE at 10 t…"
type input "Tue 09 Day 75° 4% NE 13 mph Mostly sunny skies. High near 75F. Winds NE at 10 t…"
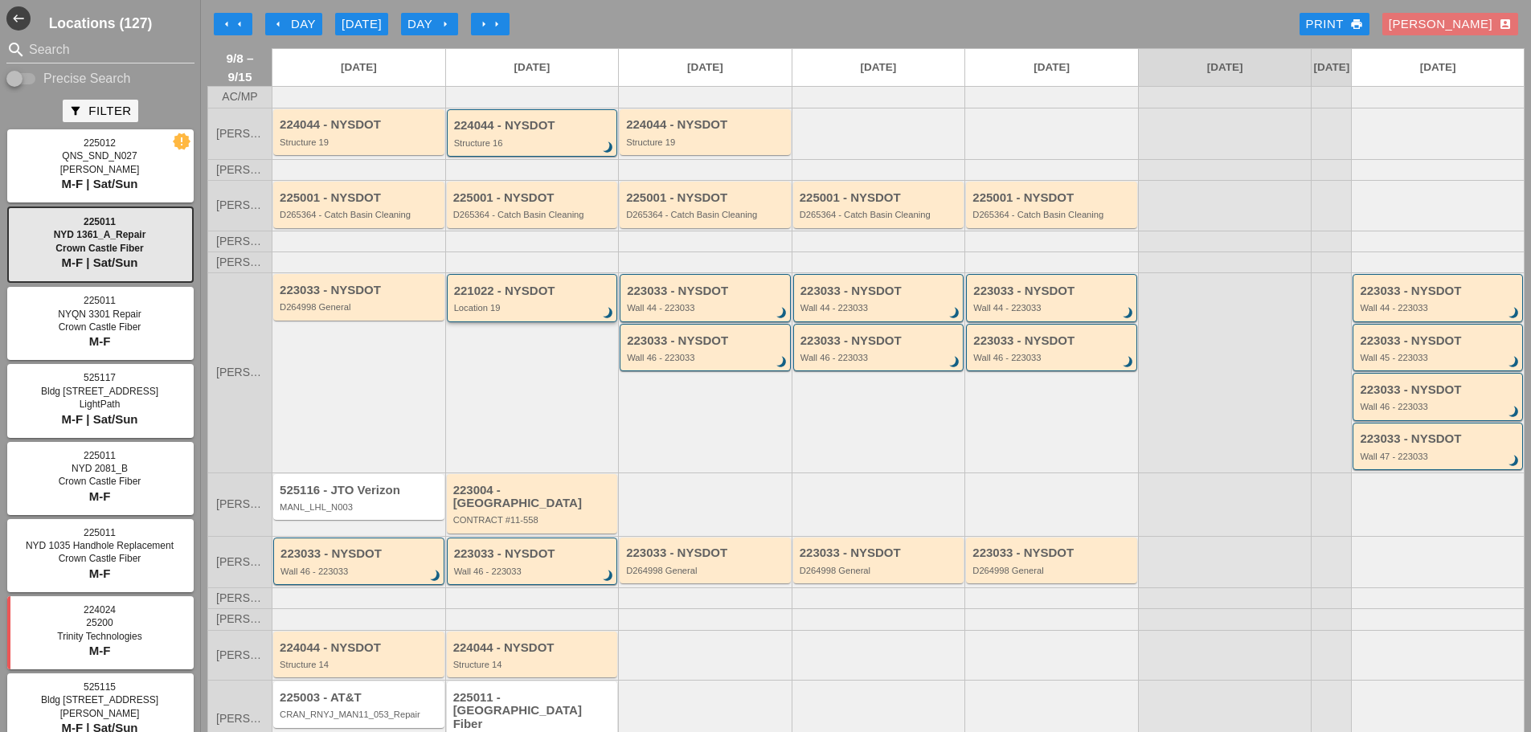
click at [567, 313] on div "221022 - NYSDOT Location 19 brightness_3" at bounding box center [533, 298] width 159 height 29
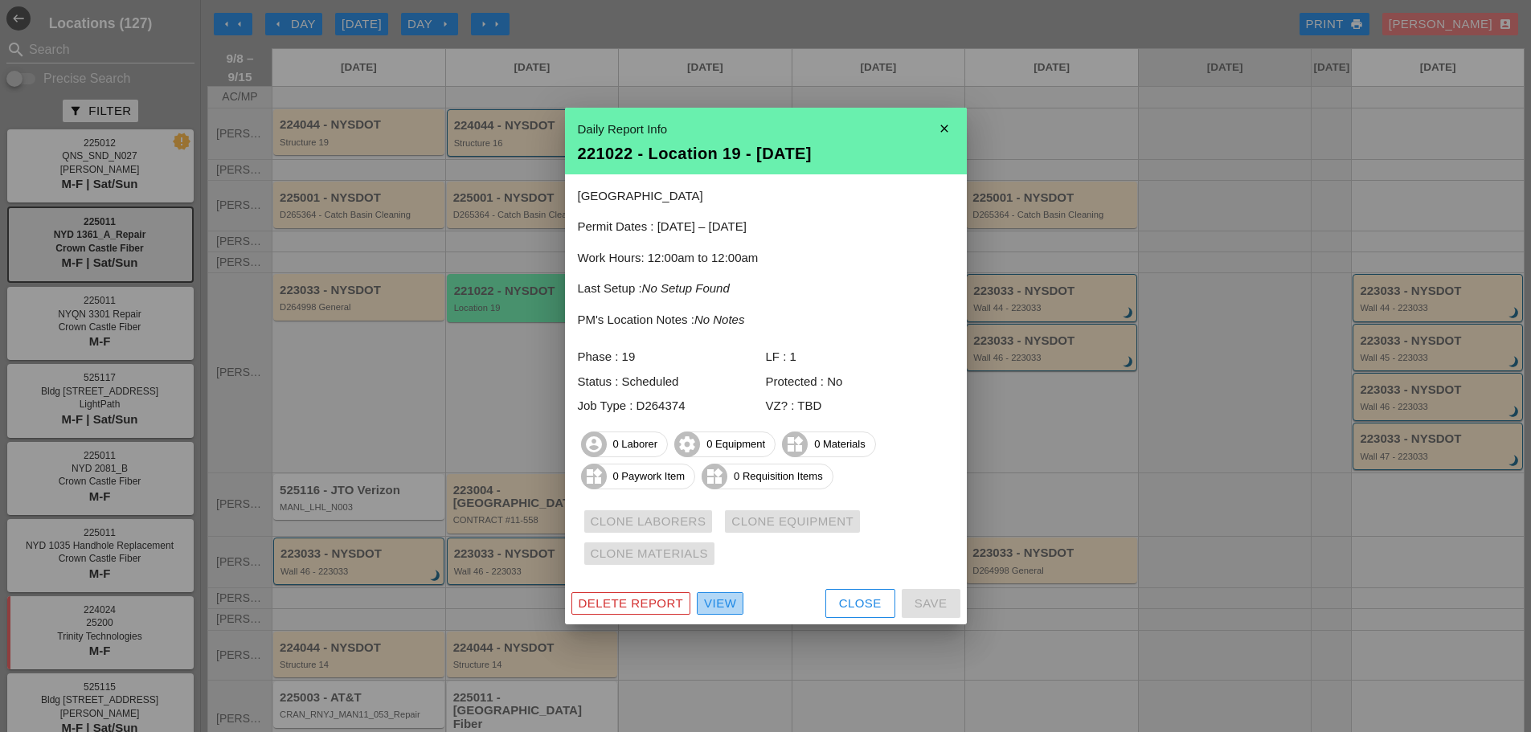
click at [719, 601] on div "View" at bounding box center [720, 604] width 32 height 18
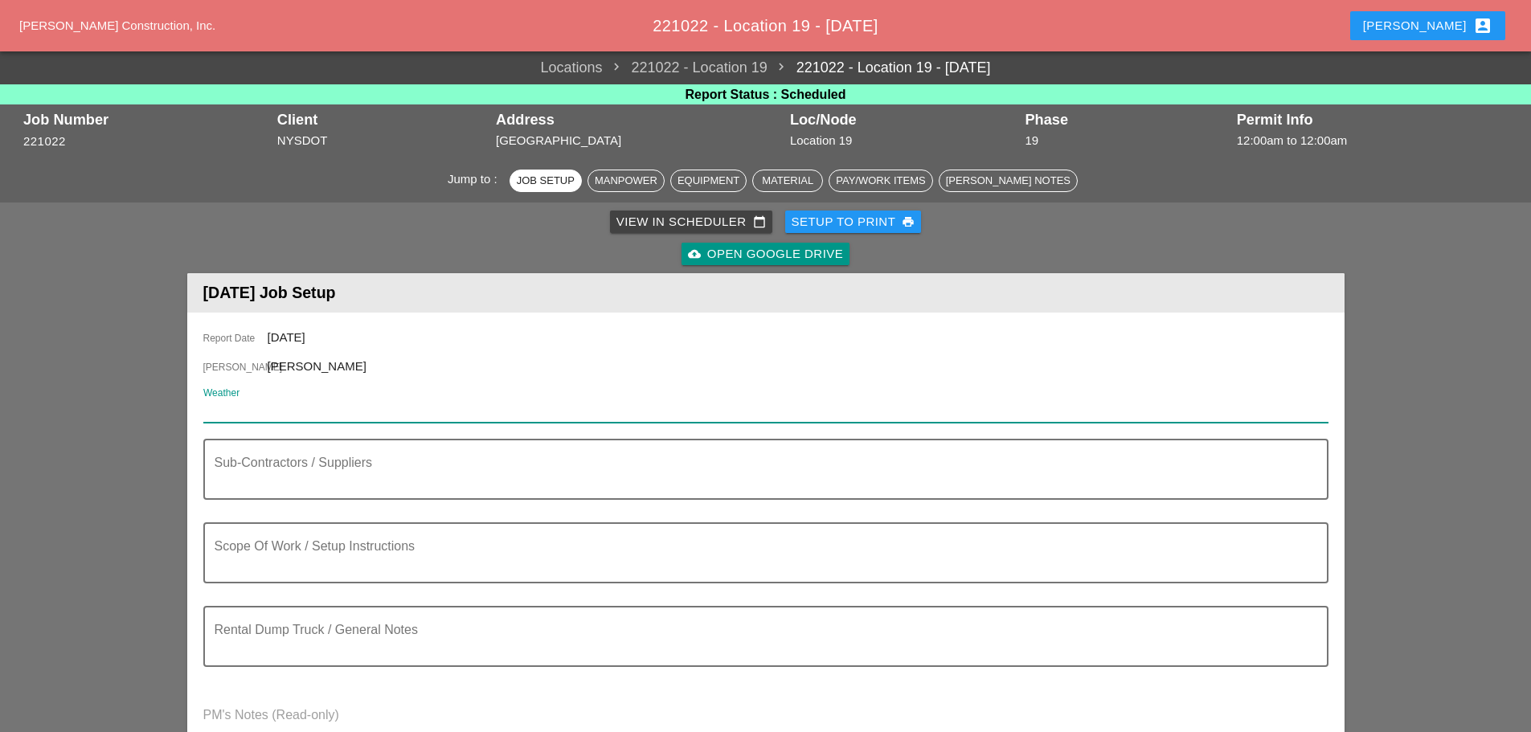
paste input "Tue 09 Day 75° 4% NE 13 mph Mostly sunny skies. High near 75F. Winds NE at 10 t…"
type input "Tue 09 Day 75° 4% NE 13 mph Mostly sunny skies. High near 75F. Winds NE at 10 t…"
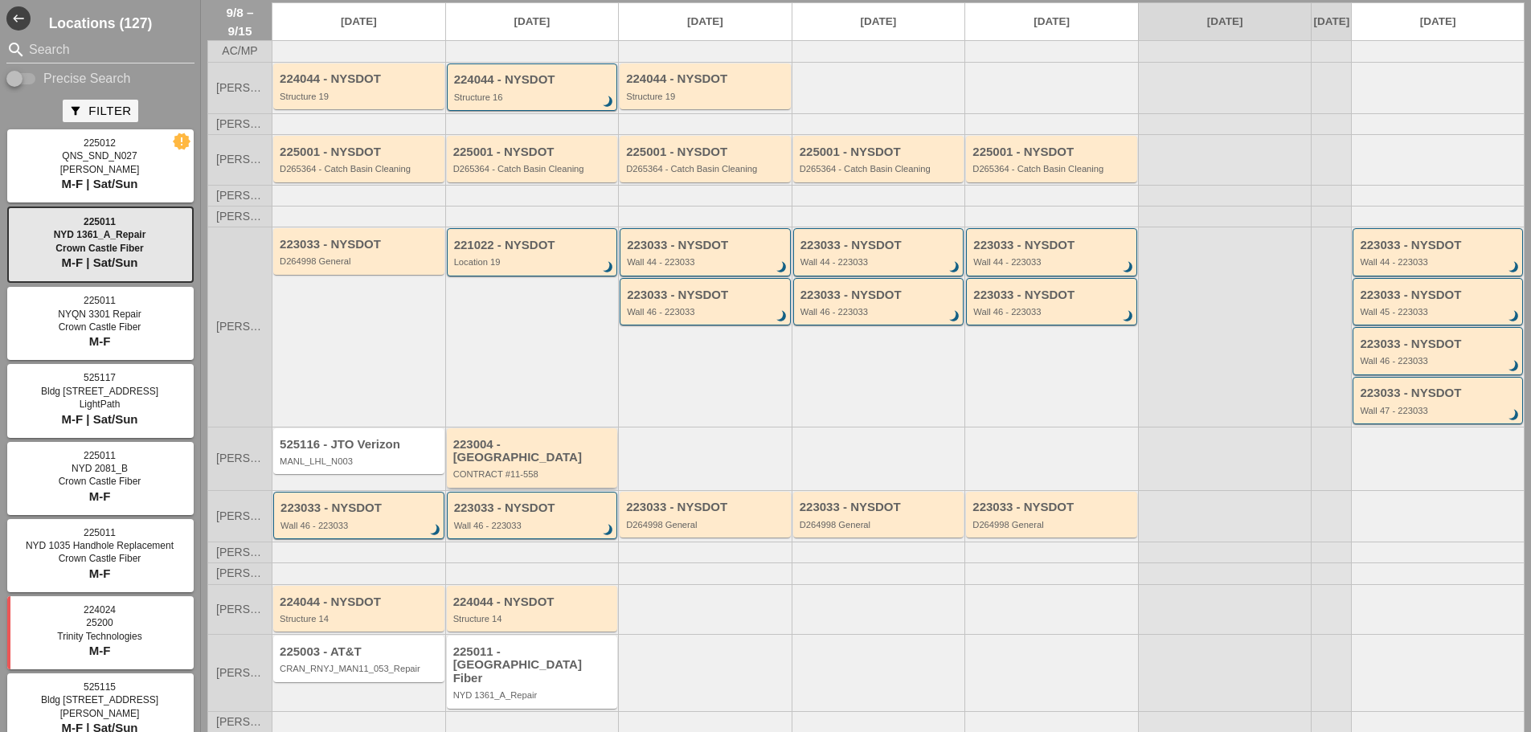
scroll to position [65, 0]
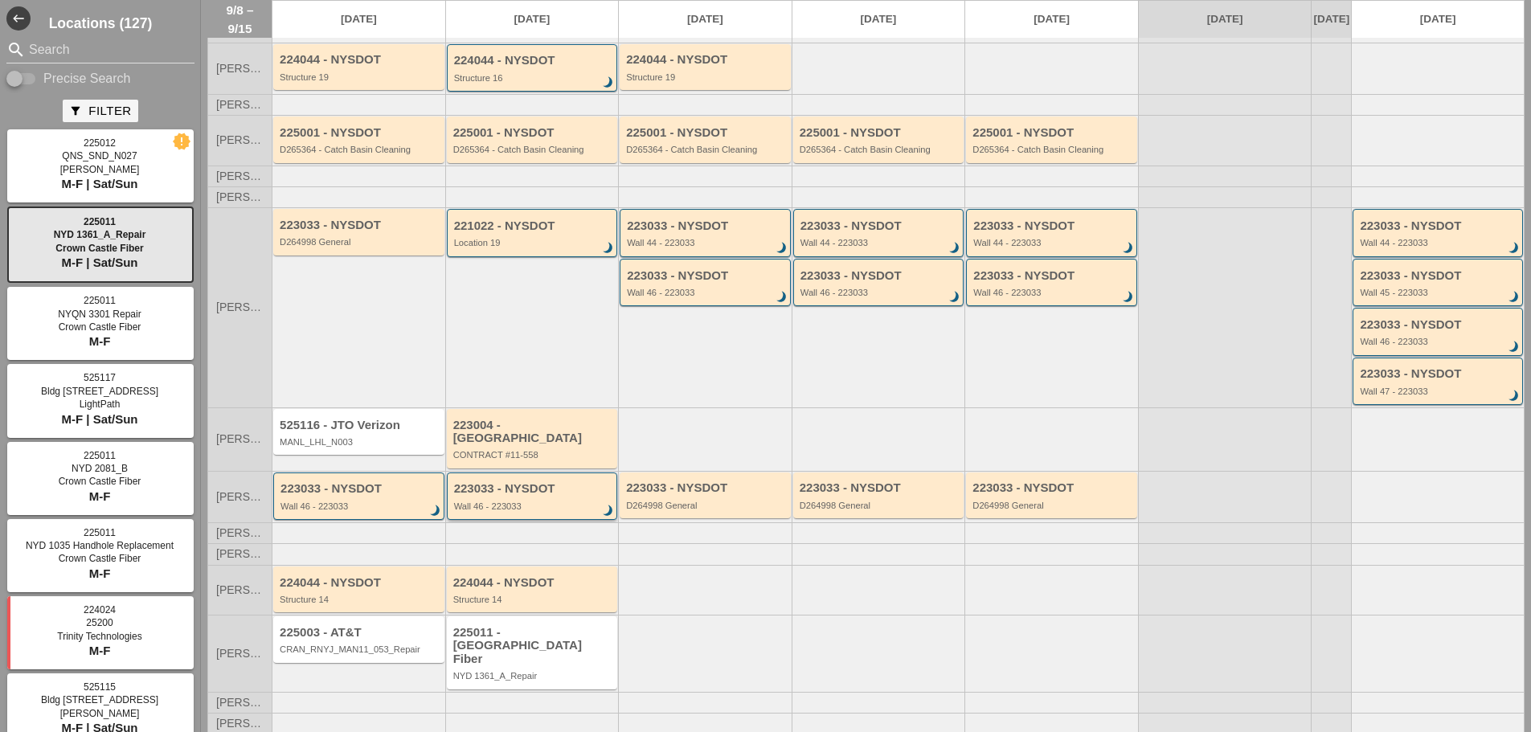
click at [572, 501] on div "Wall 46 - 223033" at bounding box center [533, 506] width 159 height 10
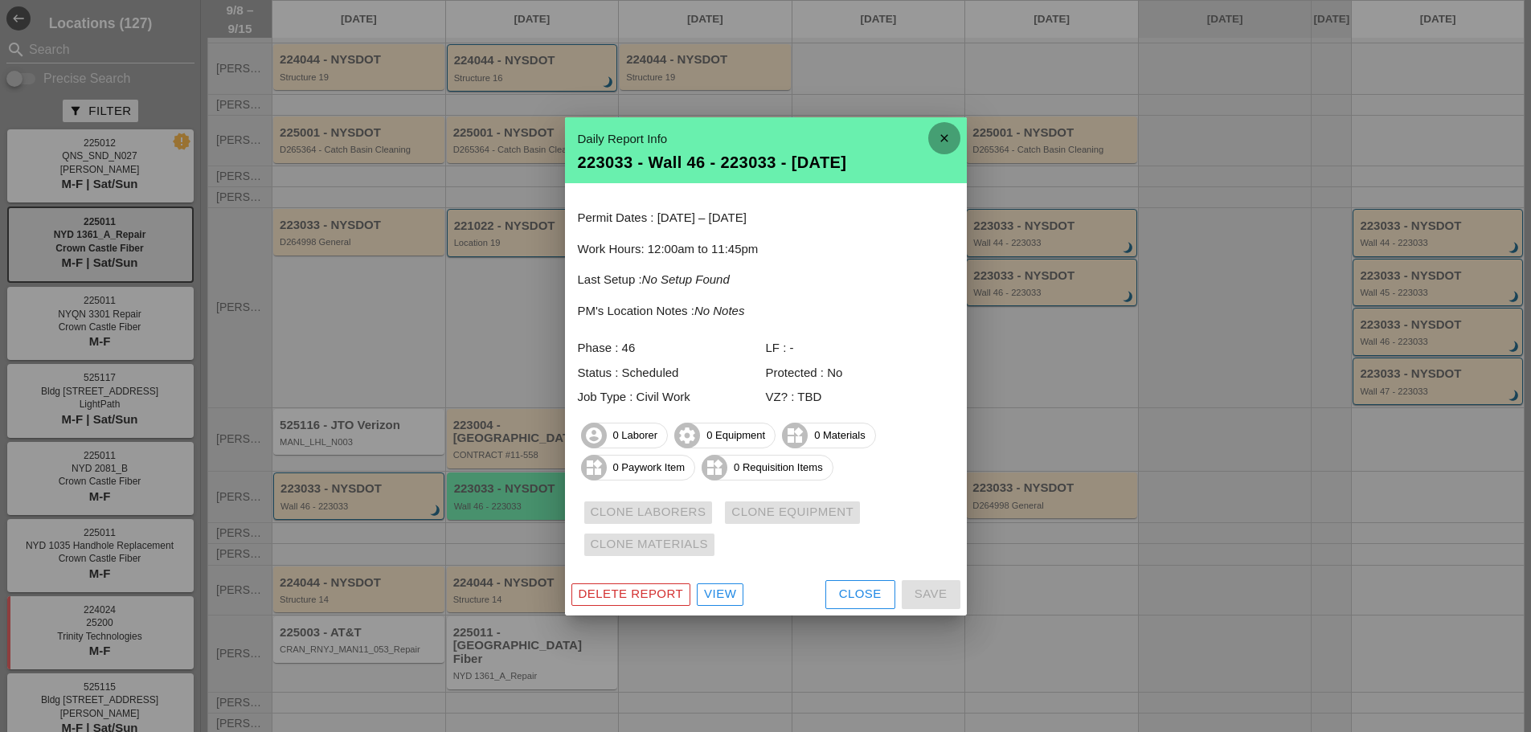
click at [942, 140] on icon "close" at bounding box center [944, 138] width 32 height 32
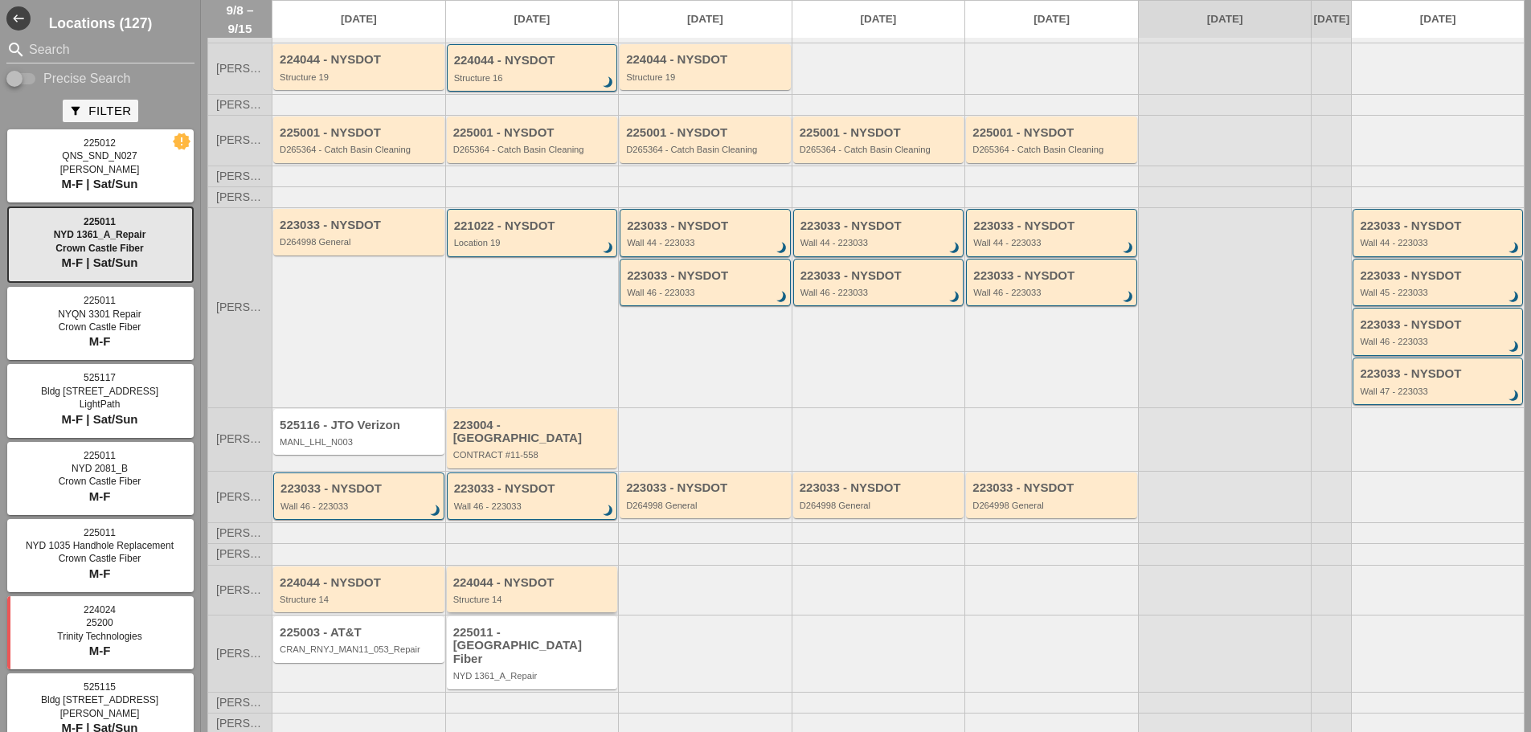
click at [566, 601] on div "Structure 14" at bounding box center [533, 600] width 161 height 10
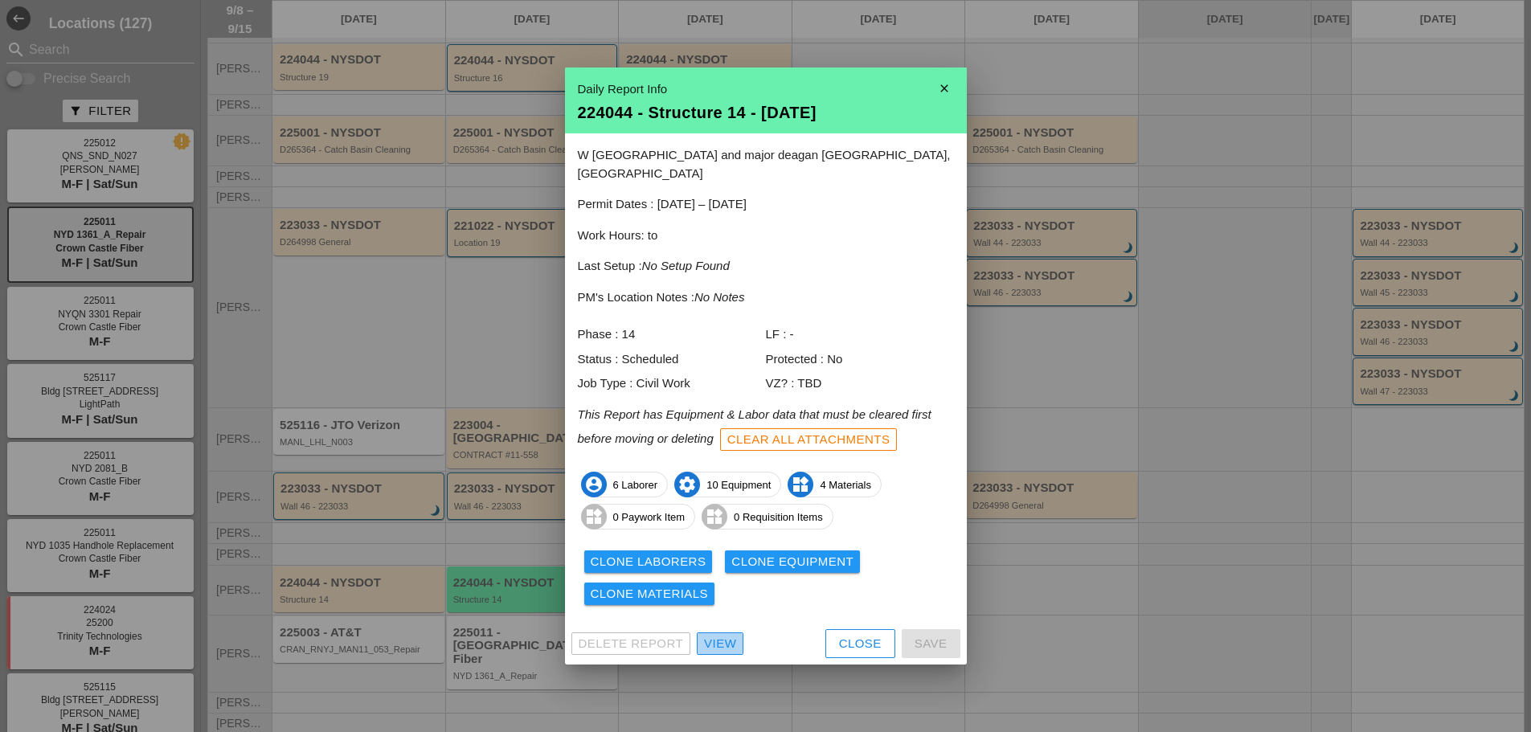
click at [713, 635] on div "View" at bounding box center [720, 644] width 32 height 18
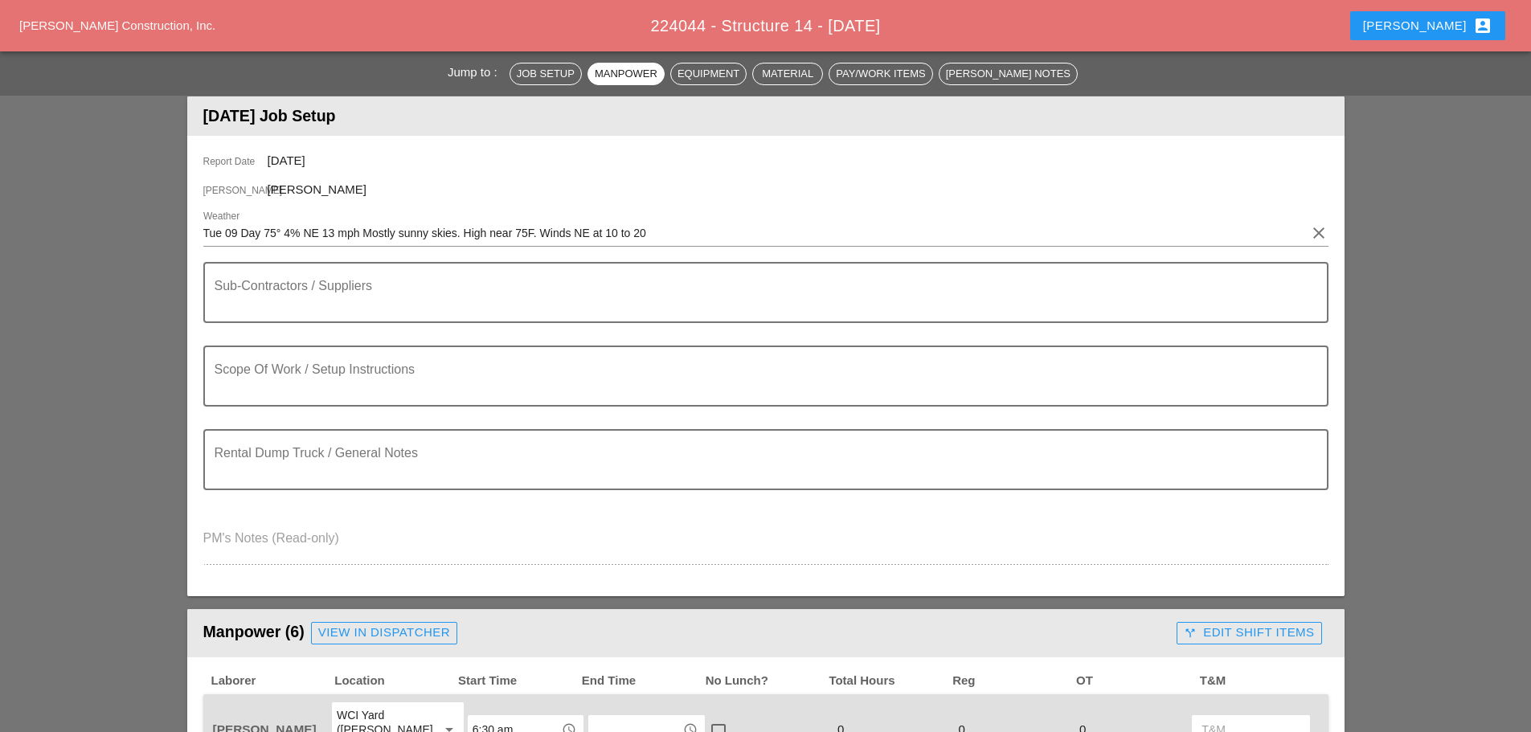
scroll to position [161, 0]
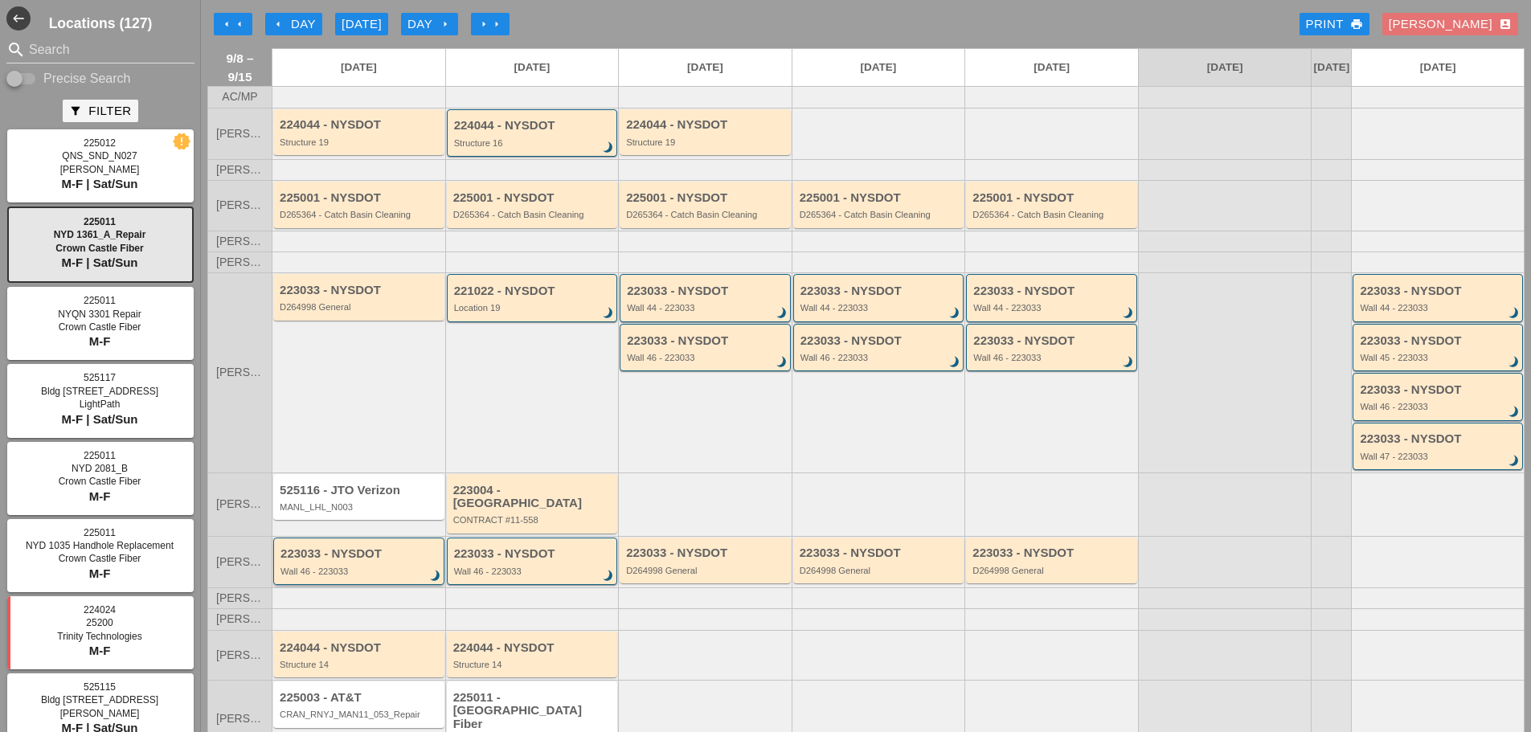
click at [385, 568] on div "Wall 46 - 223033" at bounding box center [359, 572] width 159 height 10
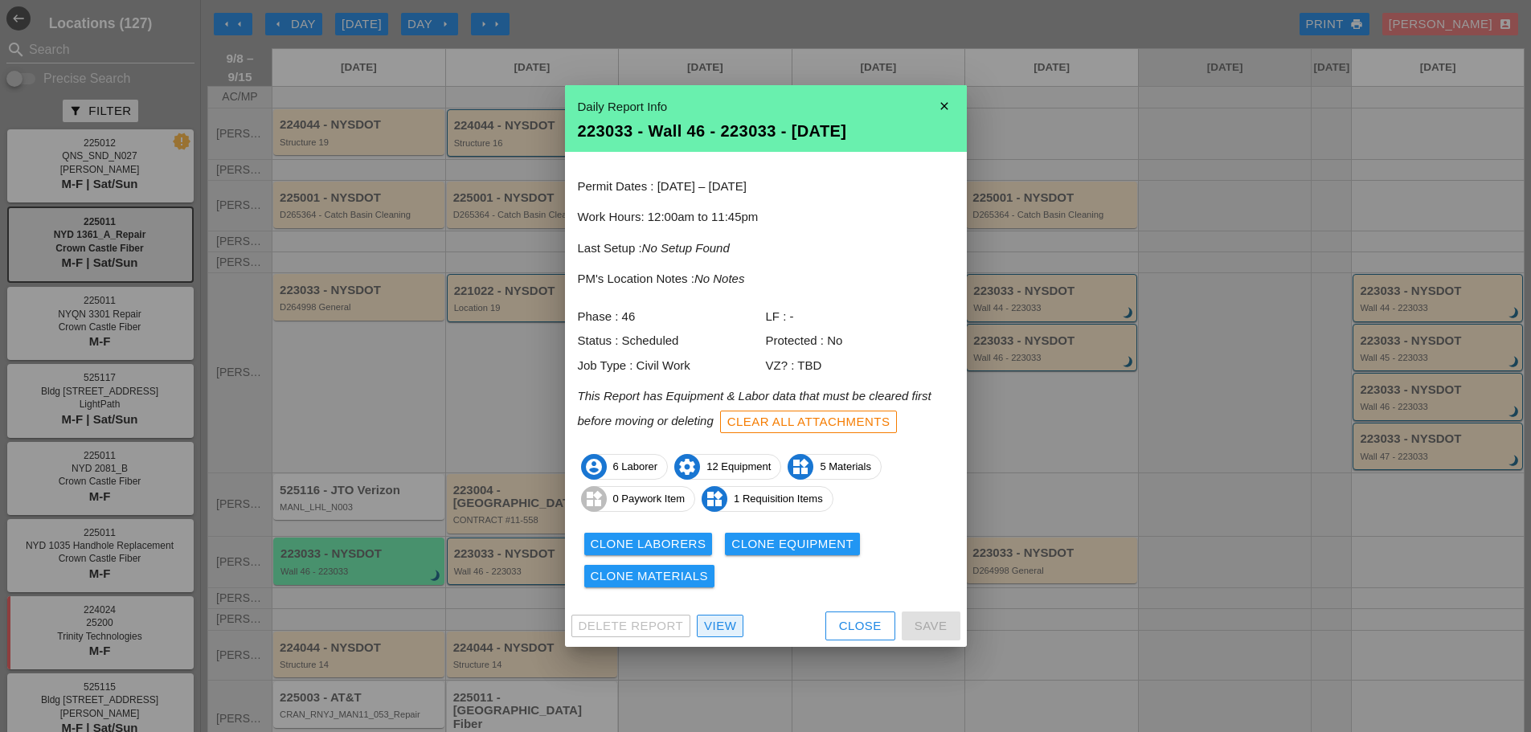
click at [731, 628] on div "View" at bounding box center [720, 626] width 32 height 18
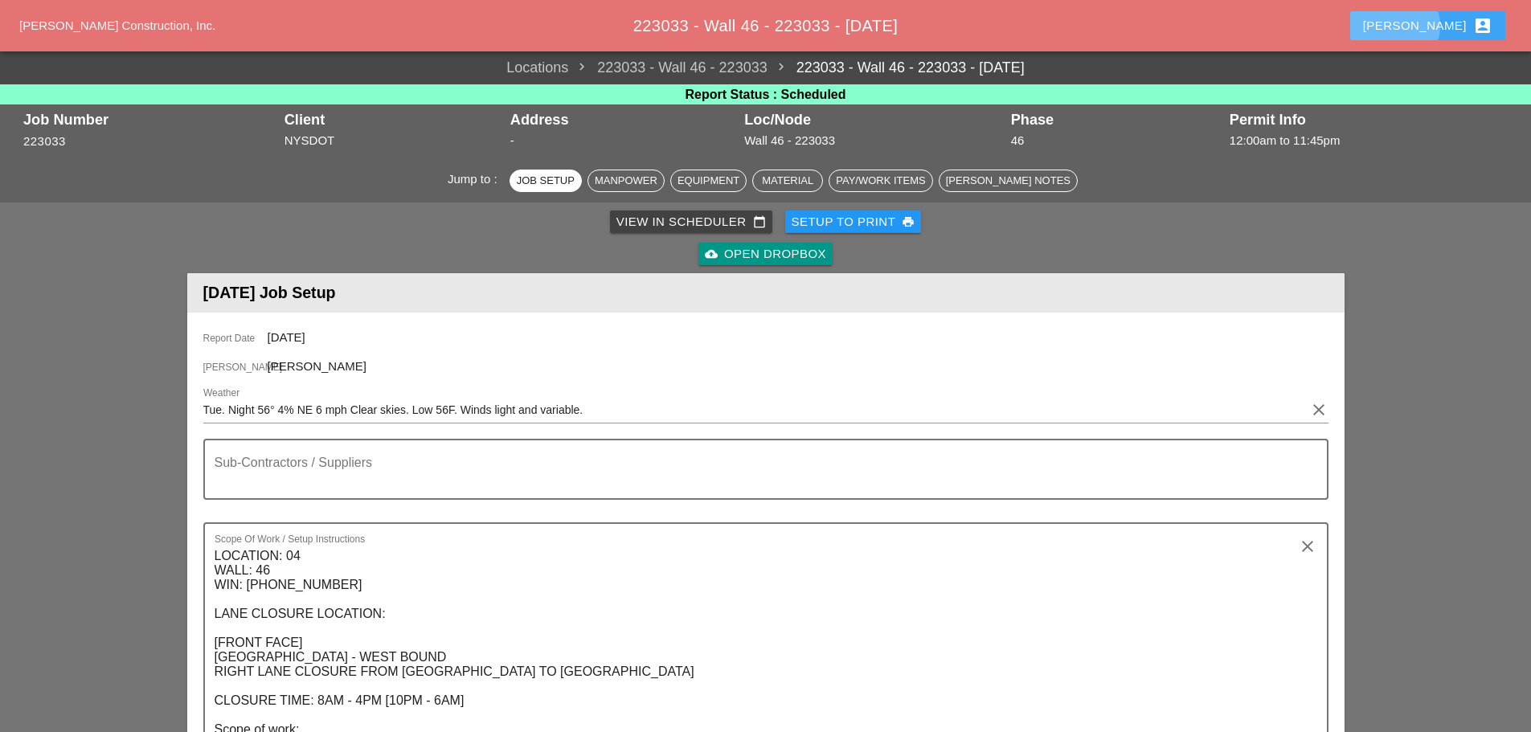
click at [1444, 11] on button "[PERSON_NAME] account_box" at bounding box center [1427, 25] width 155 height 29
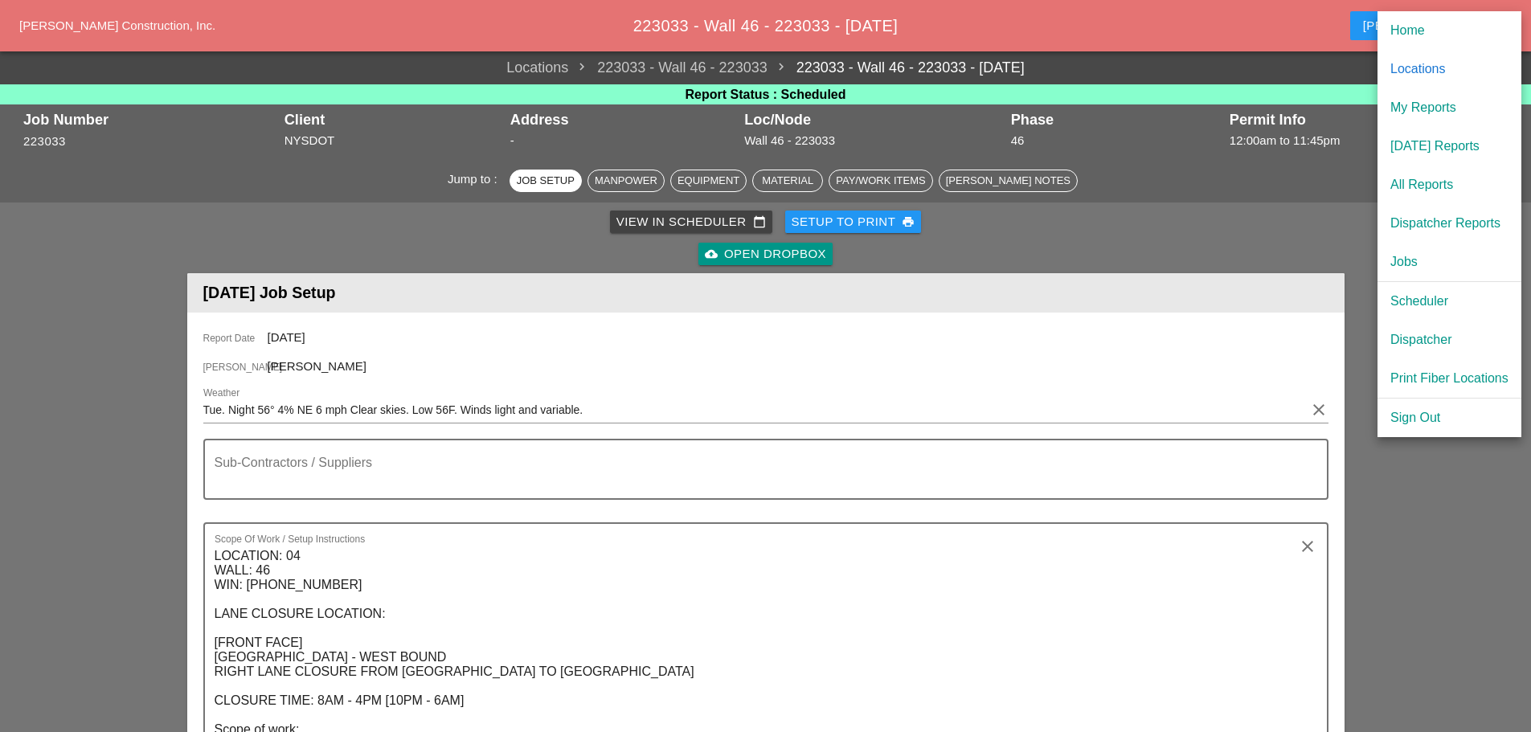
click at [1443, 330] on link "Dispatcher" at bounding box center [1449, 340] width 144 height 39
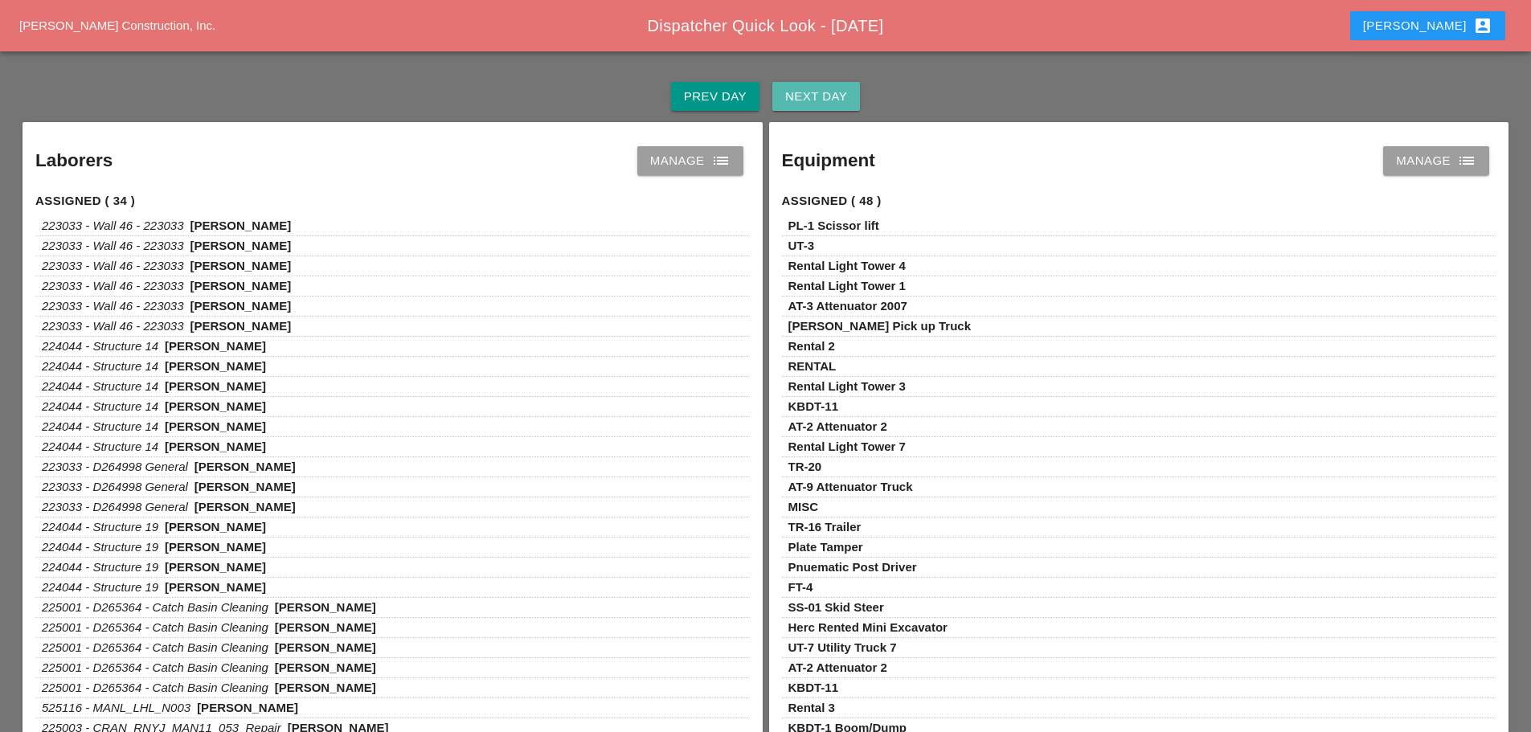
click at [825, 103] on div "Next Day" at bounding box center [816, 97] width 62 height 18
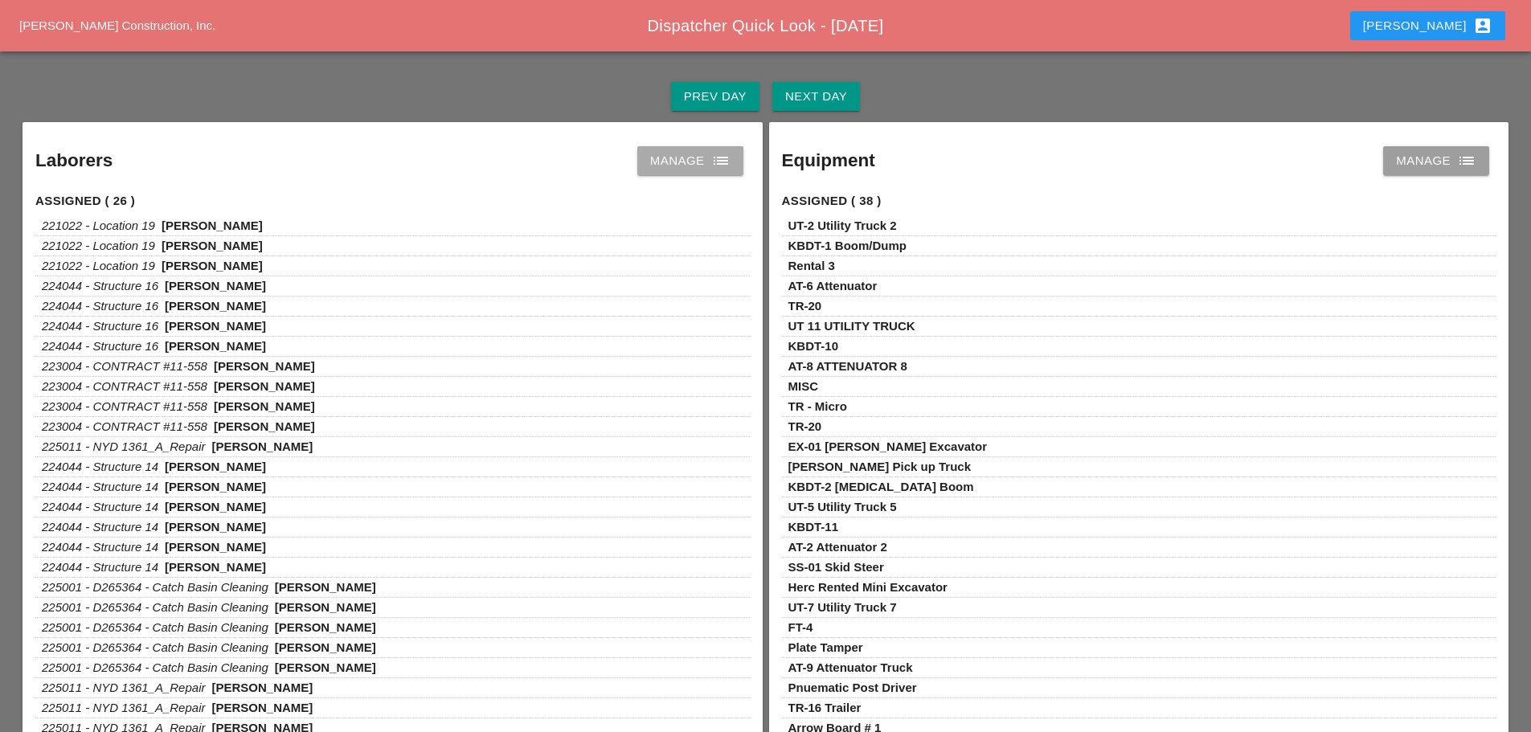
click at [712, 154] on icon "list" at bounding box center [720, 160] width 19 height 19
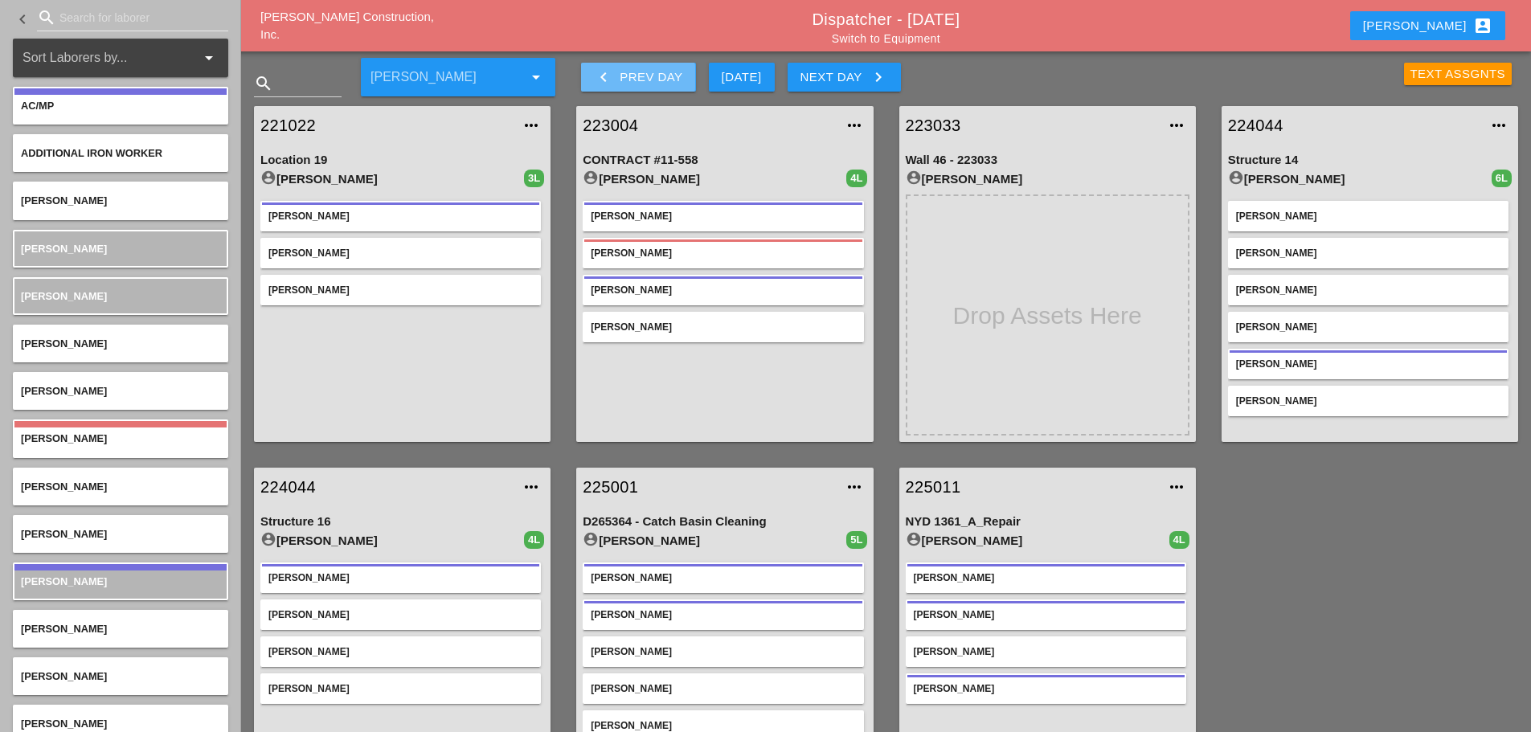
click at [606, 79] on icon "keyboard_arrow_left" at bounding box center [603, 77] width 19 height 19
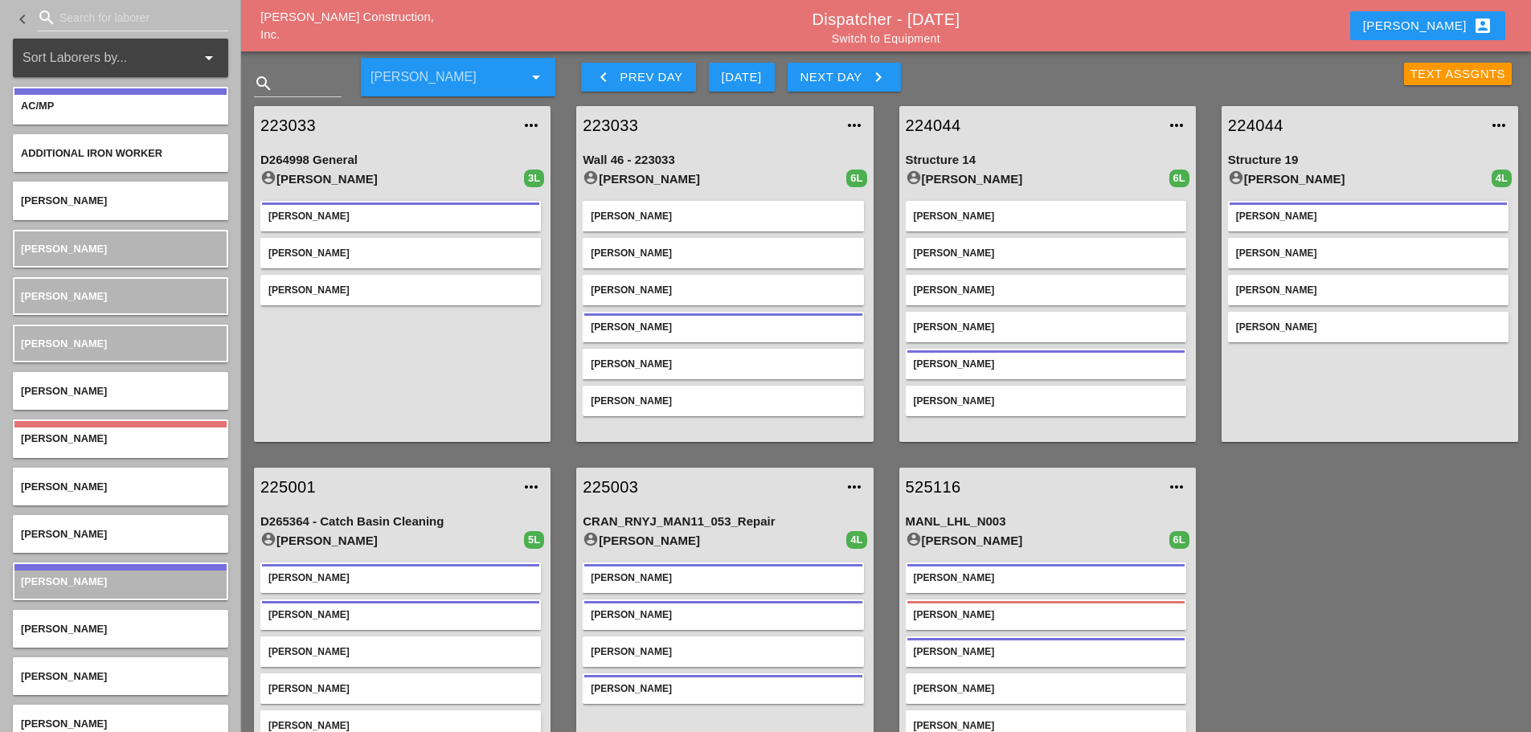
click at [606, 125] on link "223033" at bounding box center [709, 125] width 252 height 24
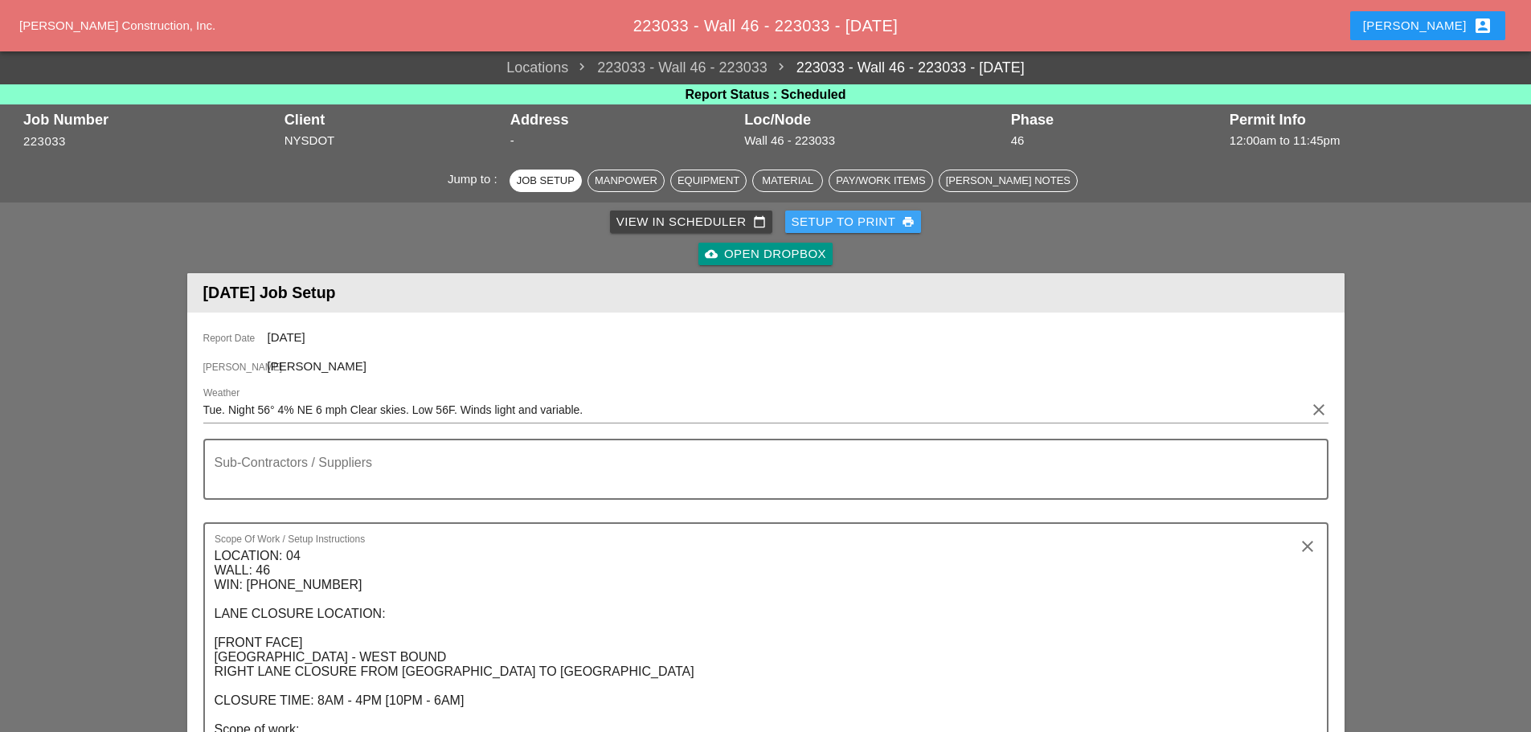
click at [824, 221] on div "Setup to Print print" at bounding box center [854, 222] width 124 height 18
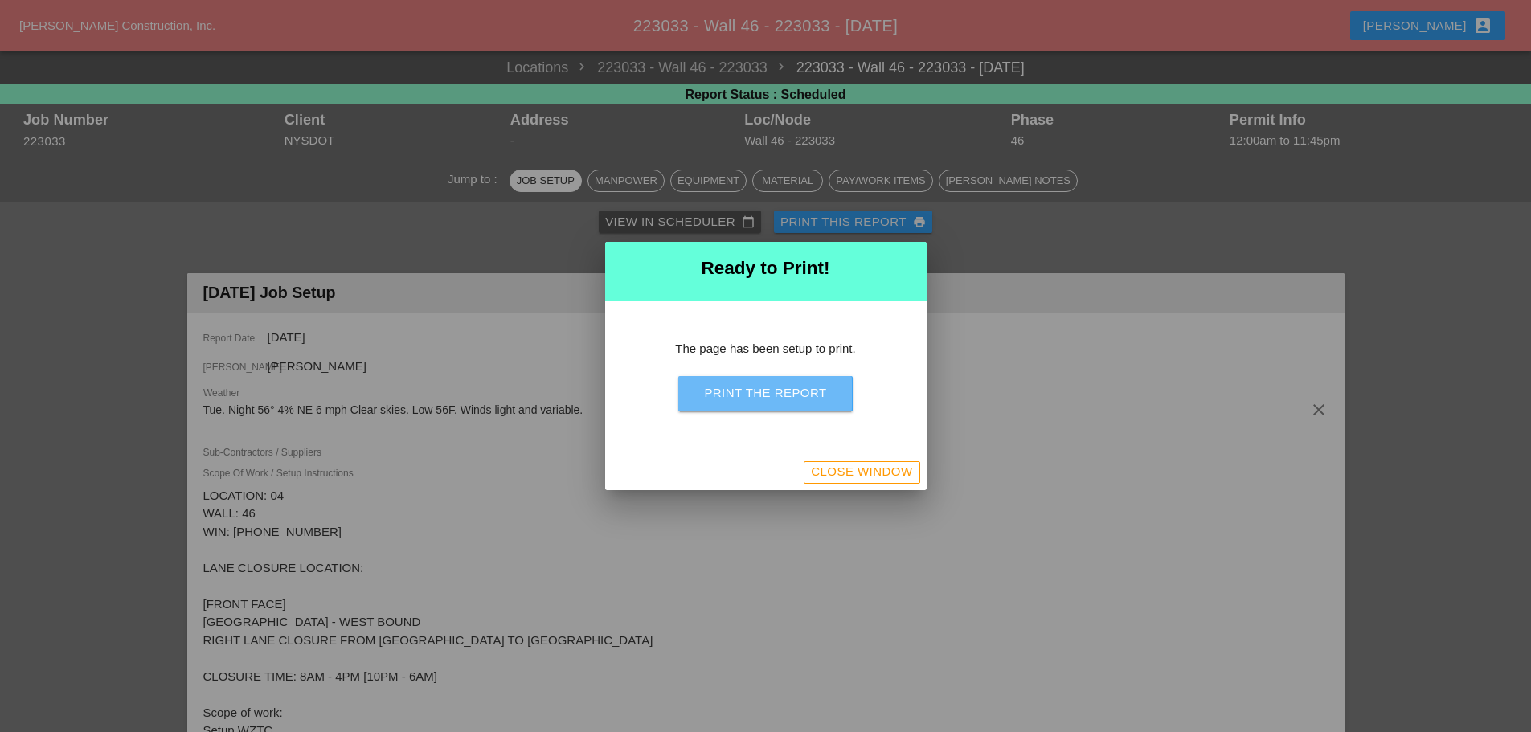
click at [822, 392] on div "Print the Report" at bounding box center [765, 393] width 122 height 18
click at [859, 477] on div "Close Window" at bounding box center [861, 472] width 101 height 18
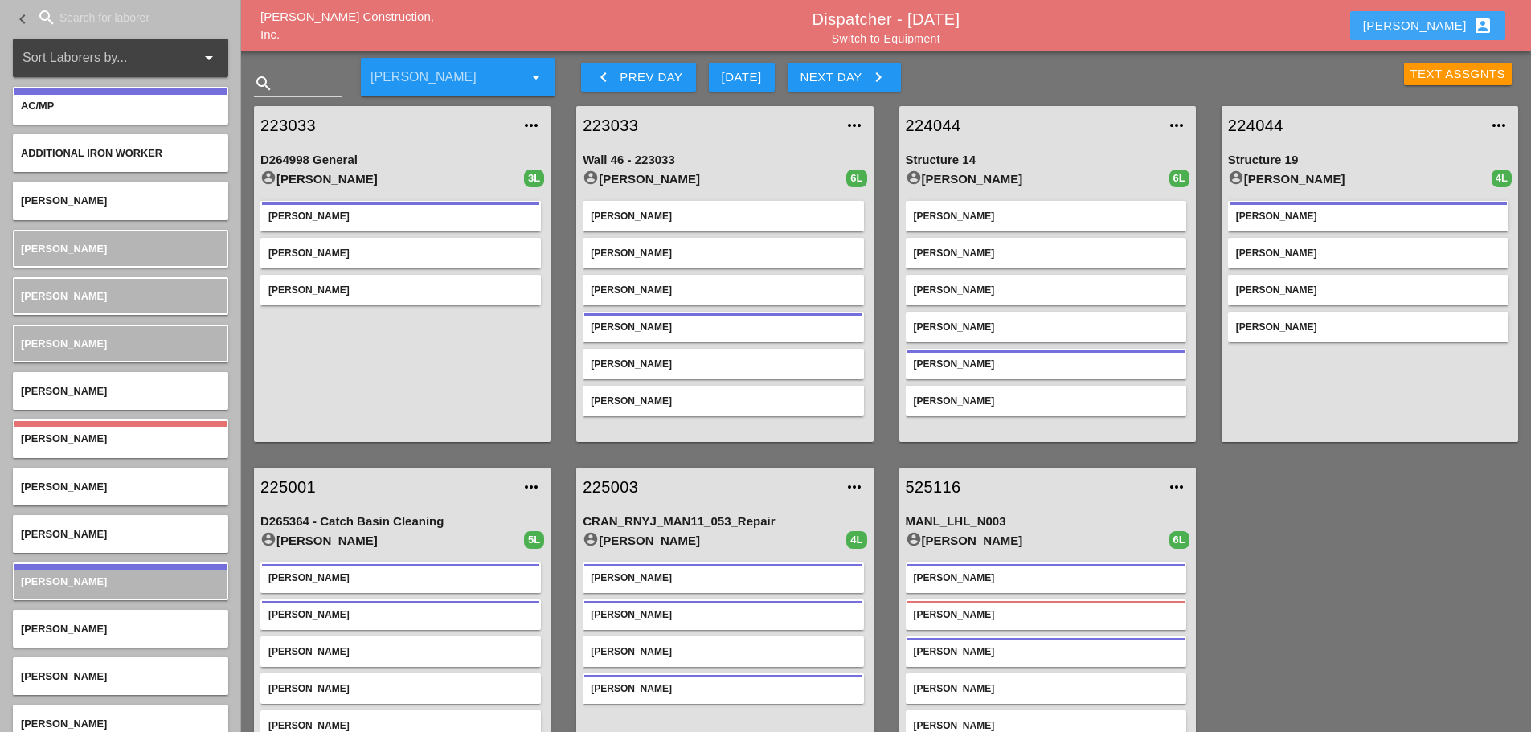
click at [1428, 23] on button "Enrico account_box" at bounding box center [1427, 25] width 155 height 29
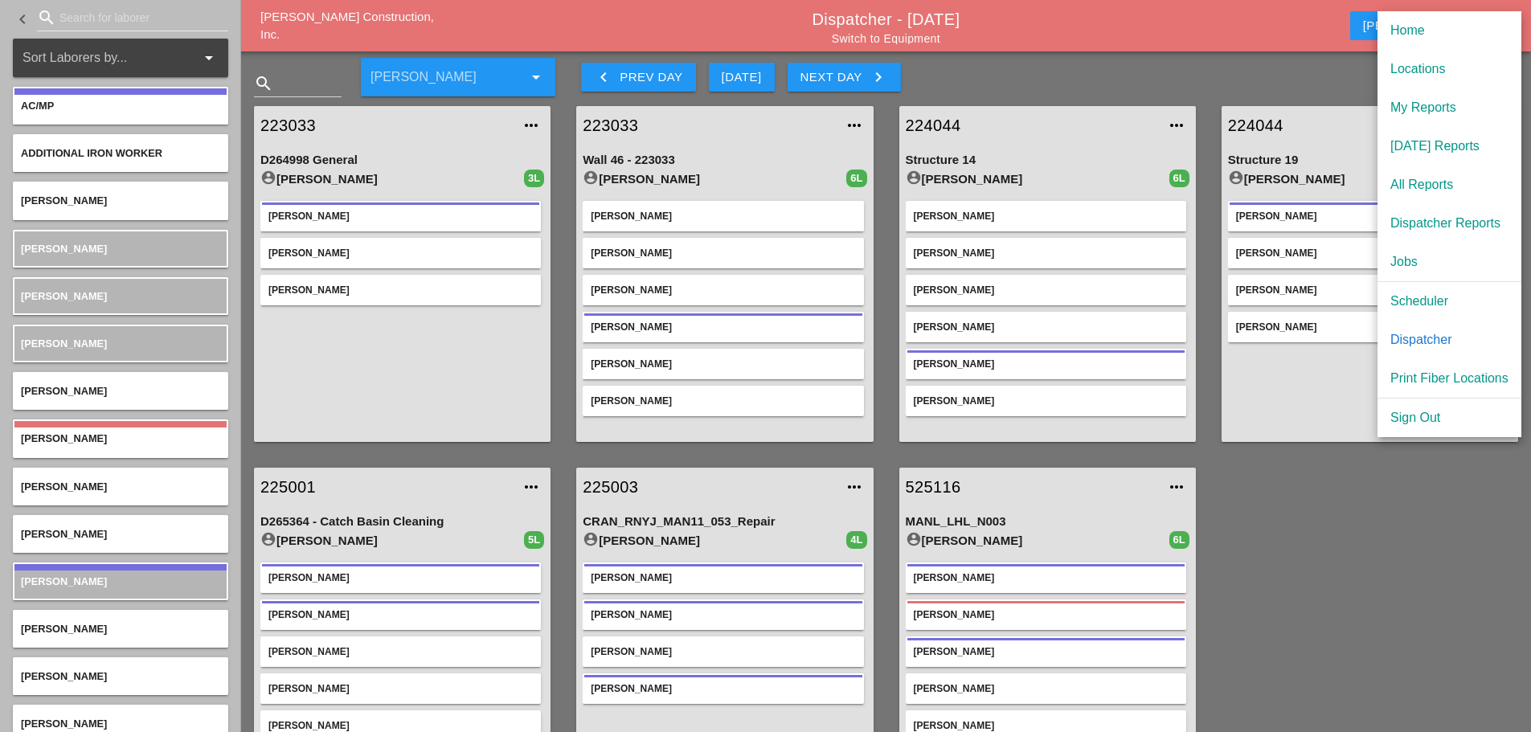
click at [1410, 333] on div "Dispatcher" at bounding box center [1449, 339] width 118 height 19
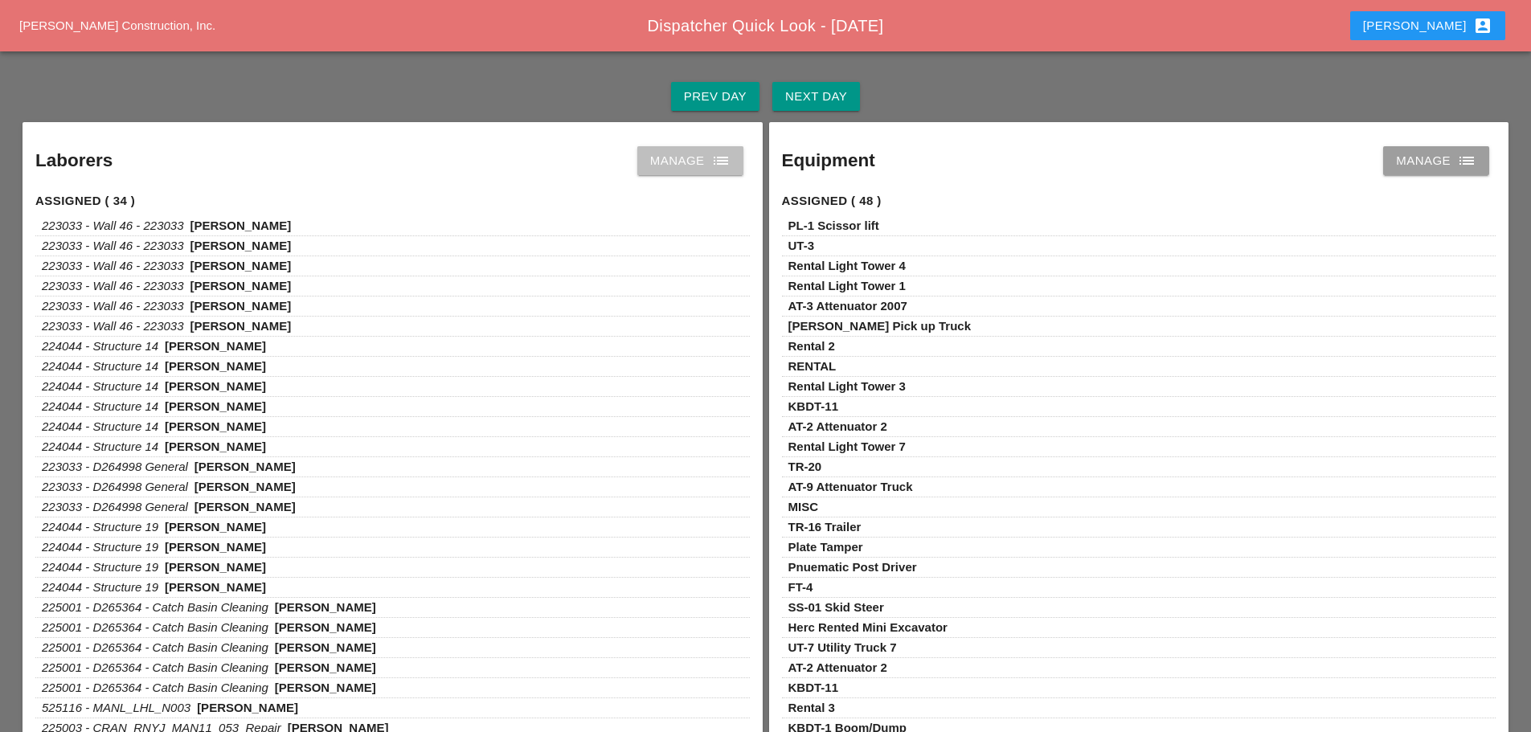
click at [711, 158] on icon "list" at bounding box center [720, 160] width 19 height 19
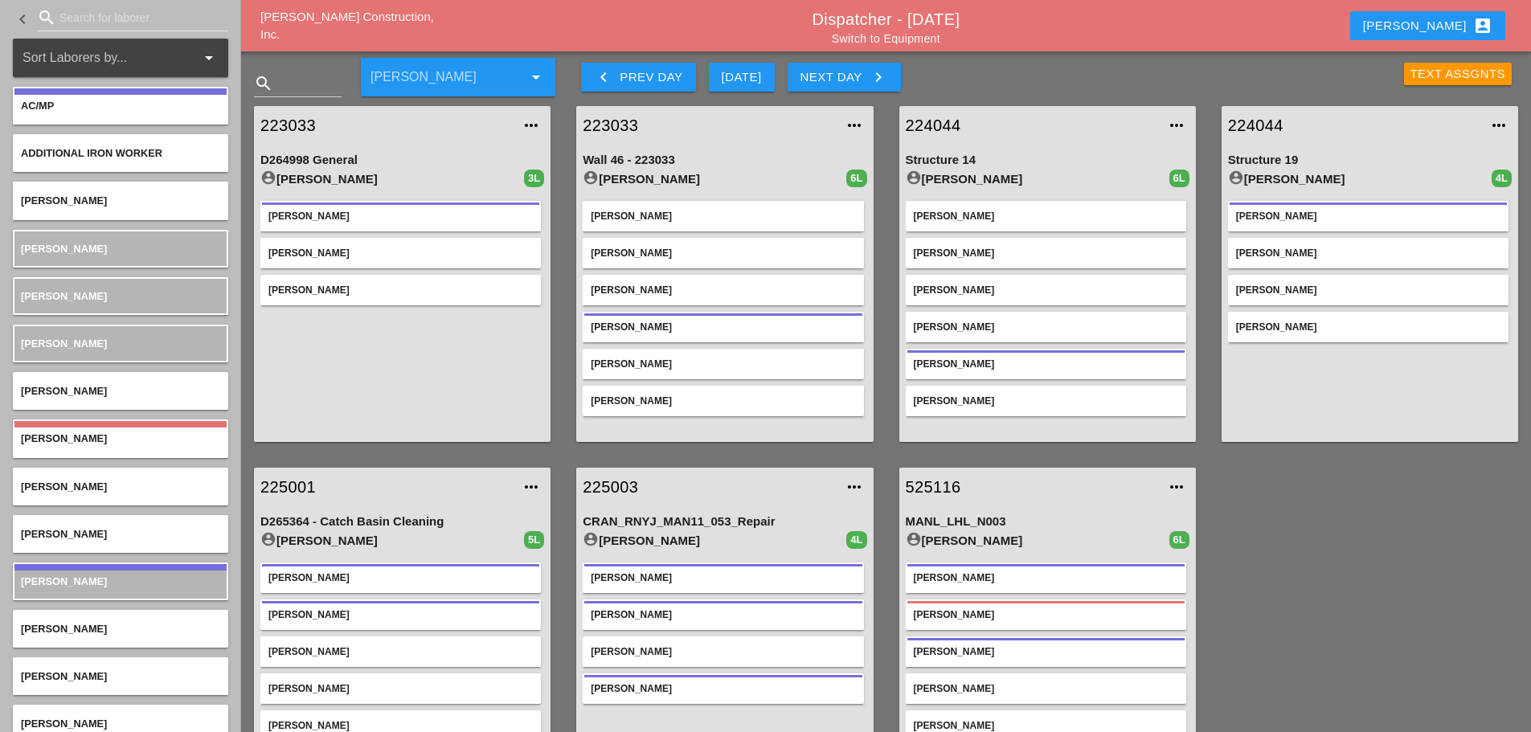
click at [614, 125] on link "223033" at bounding box center [709, 125] width 252 height 24
click at [1455, 19] on div "Enrico account_box" at bounding box center [1427, 25] width 129 height 19
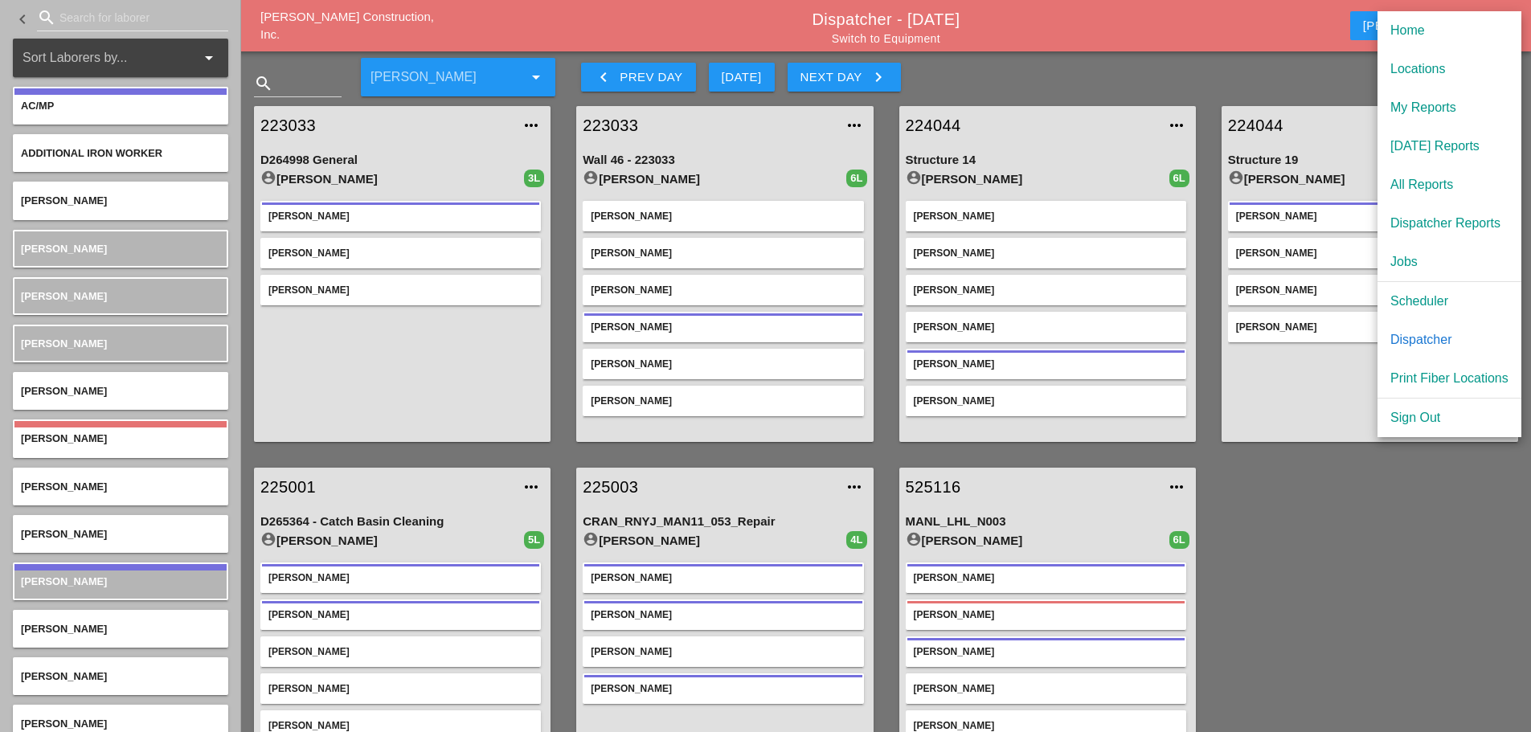
click at [1439, 301] on div "Scheduler" at bounding box center [1449, 301] width 118 height 19
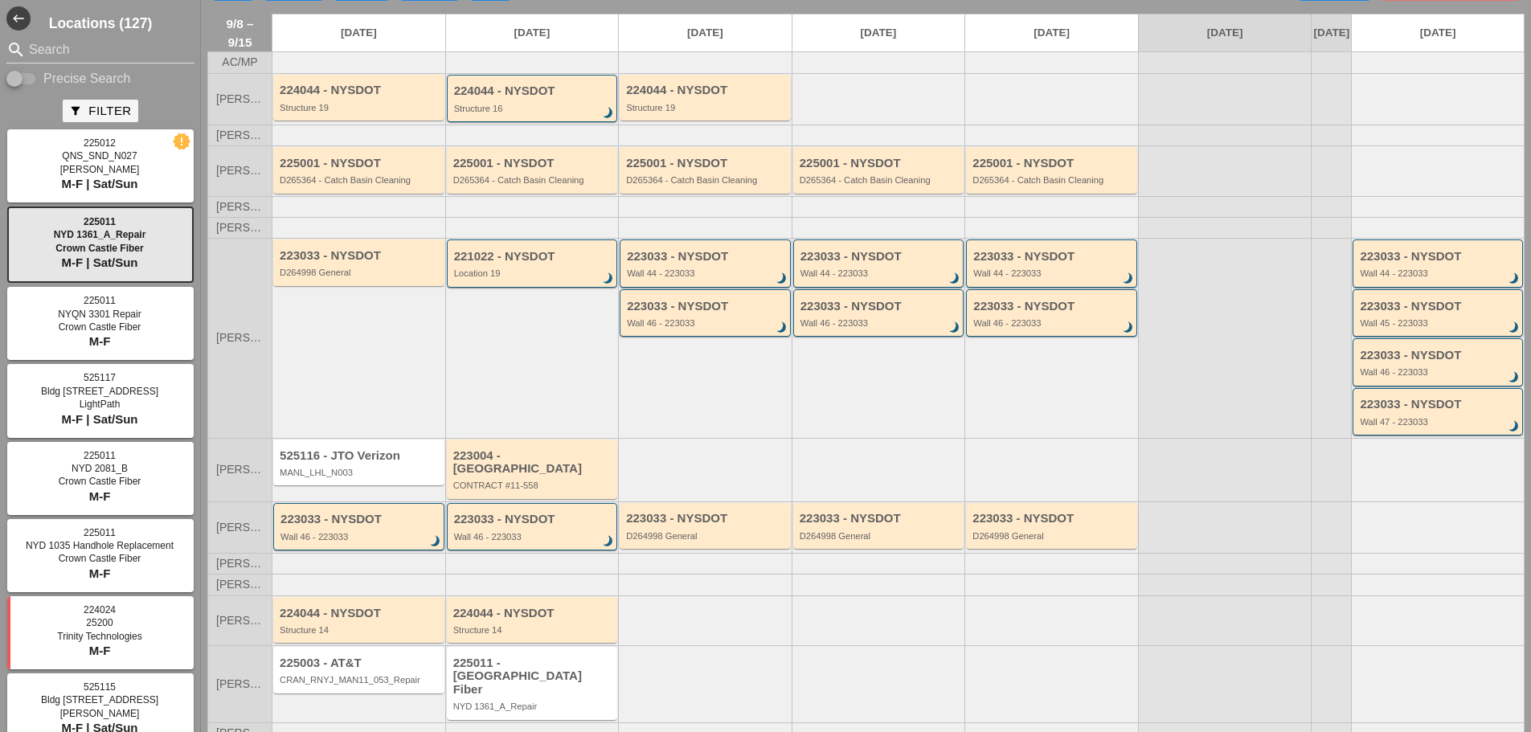
scroll to position [65, 0]
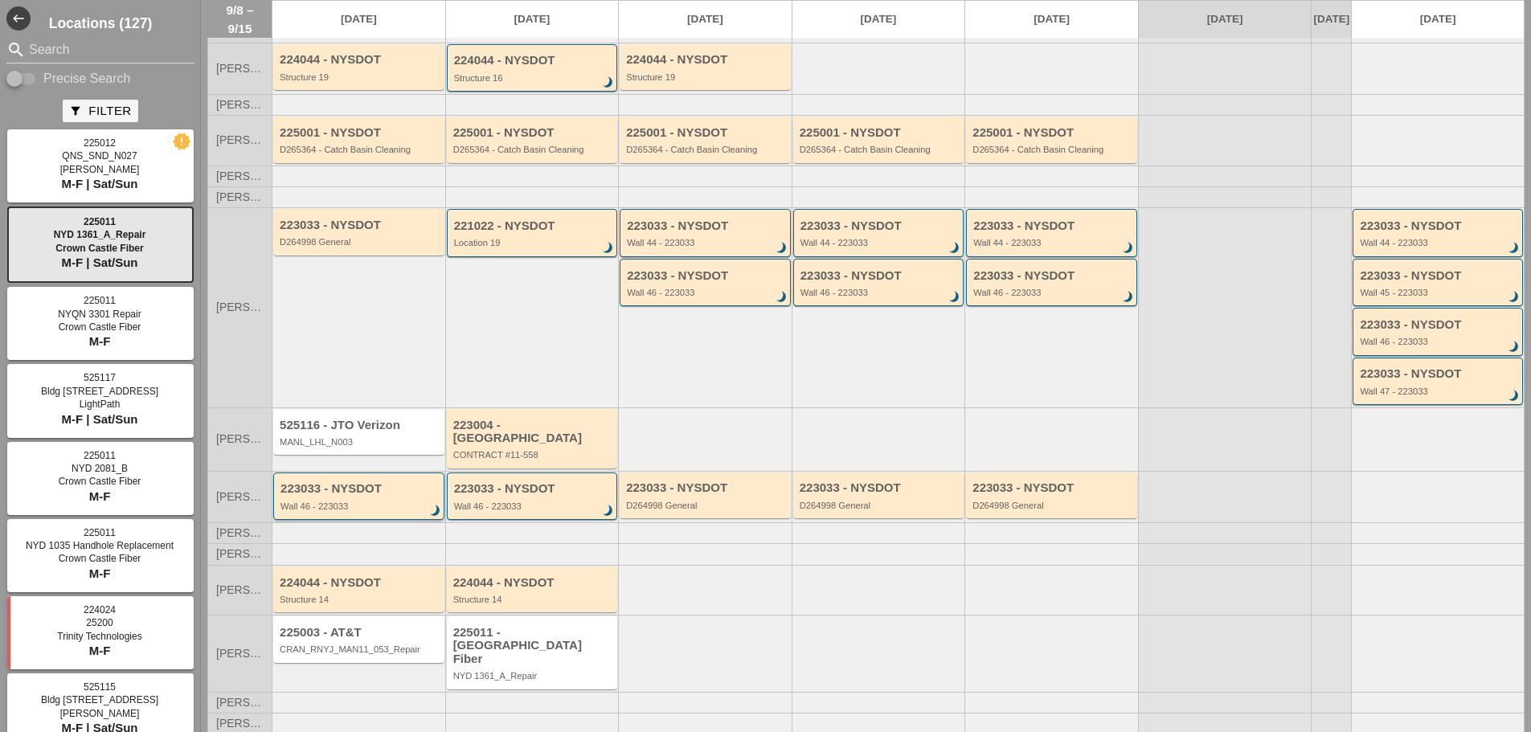
click at [419, 502] on div "Wall 46 - 223033" at bounding box center [359, 506] width 159 height 10
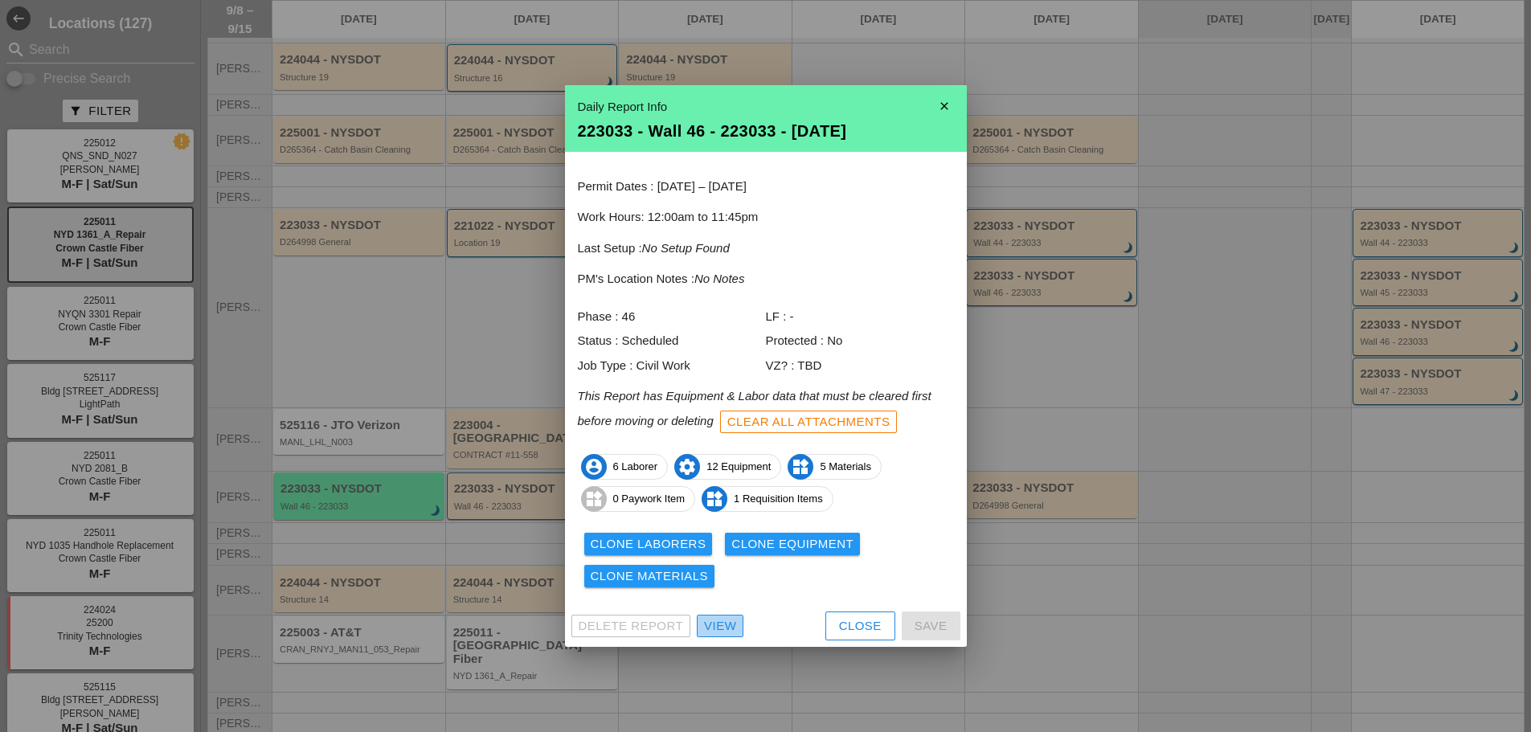
click at [722, 628] on div "View" at bounding box center [720, 626] width 32 height 18
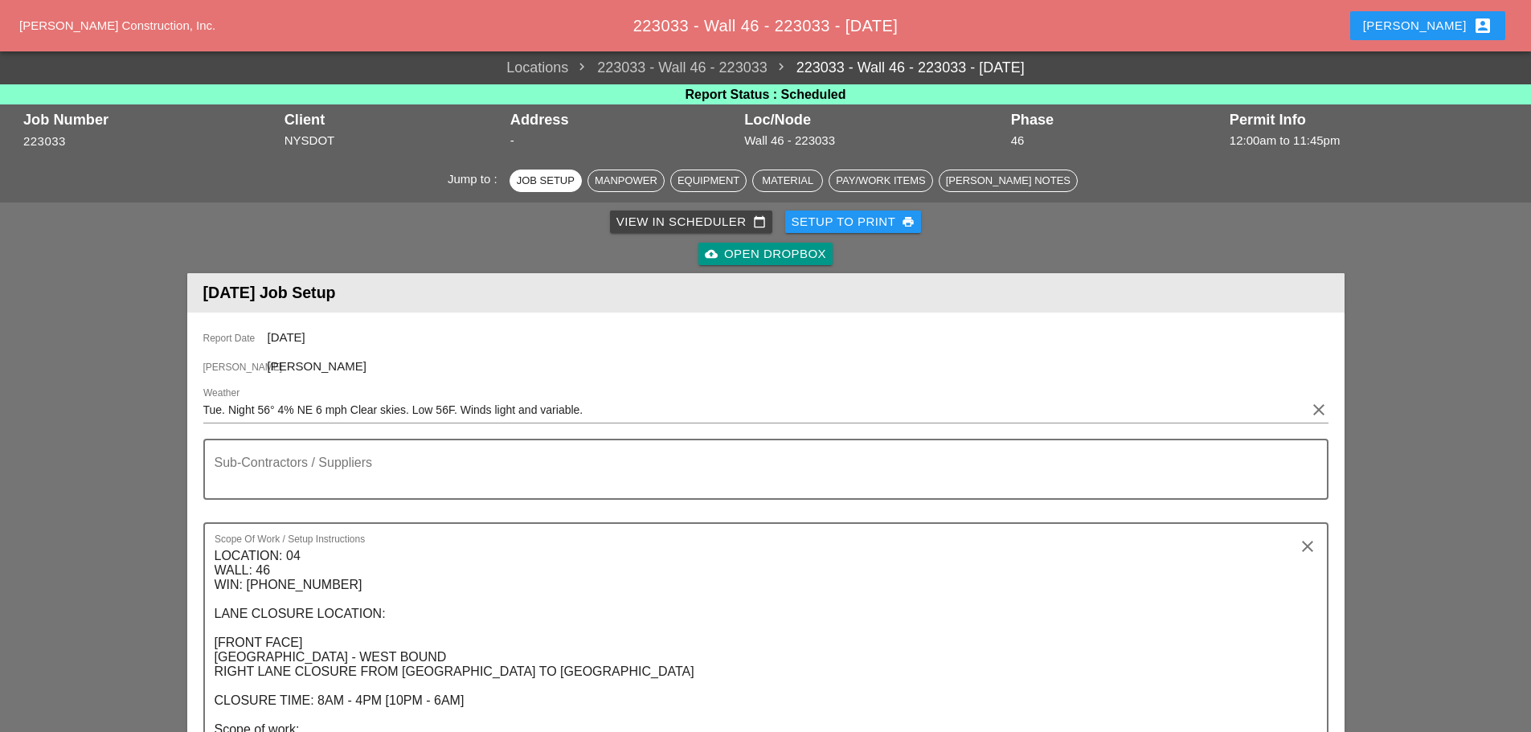
click at [1322, 415] on icon "clear" at bounding box center [1318, 409] width 19 height 19
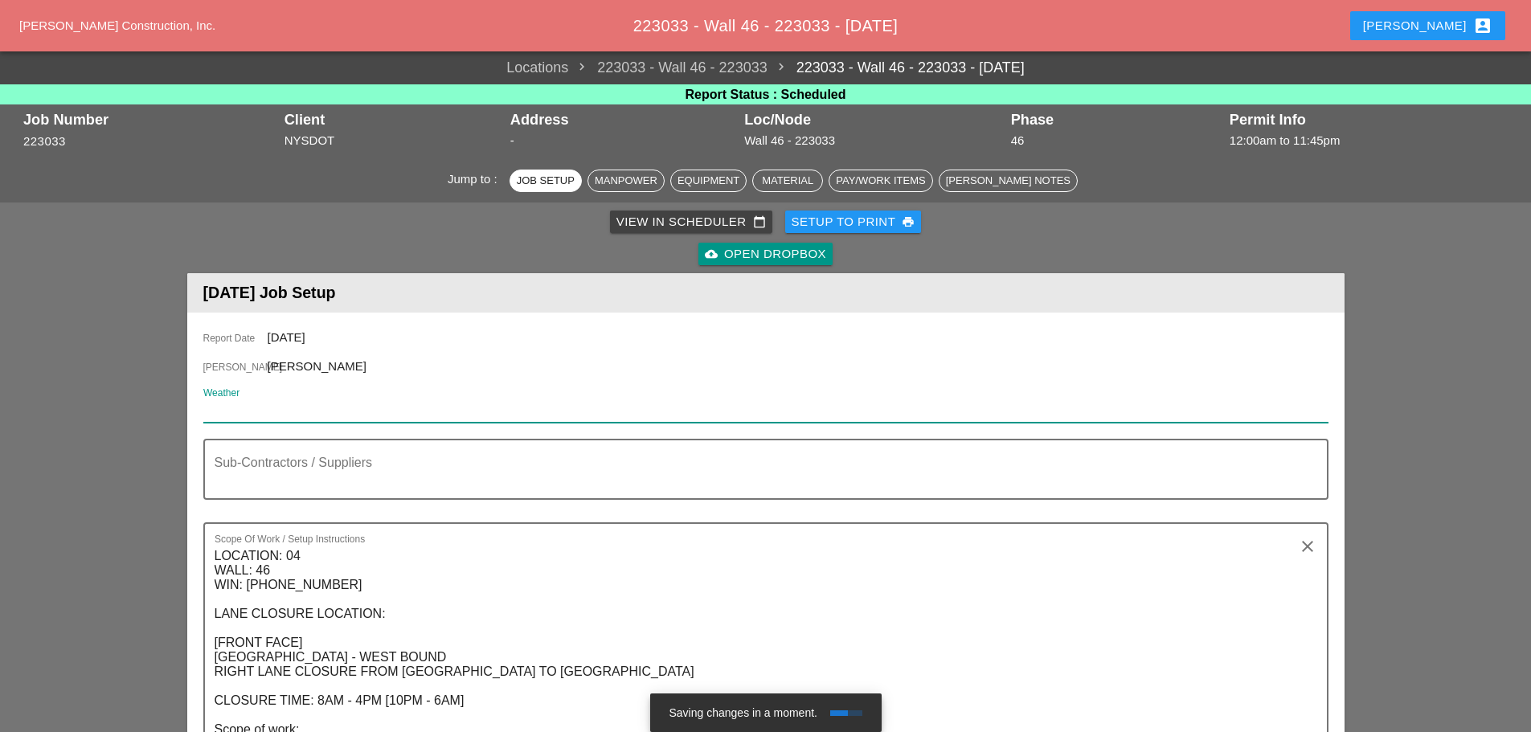
paste input "Tue 09 Day 75° 4% NE 13 mph Mostly sunny skies. High near 75F. Winds NE at 10 t…"
click at [260, 409] on input "Tue 09 Day 75° 4% NE 13 mph Mostly sunny skies. High near 75F. Winds NE at 10 t…" at bounding box center [754, 410] width 1103 height 26
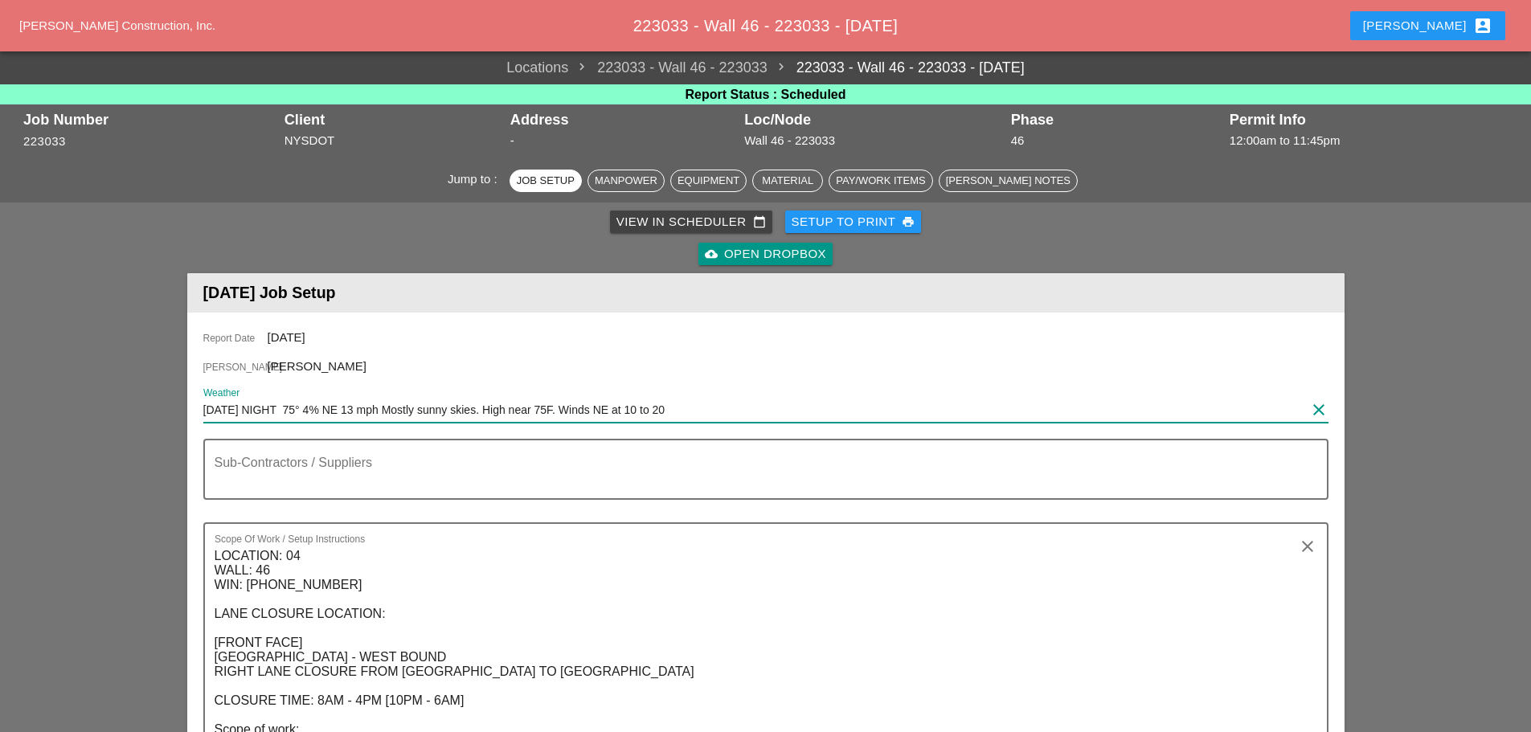
type input "MONDAY NIGHT 75° 4% NE 13 mph Mostly sunny skies. High near 75F. Winds NE at 10…"
click at [881, 216] on div "Setup to Print print" at bounding box center [854, 222] width 124 height 18
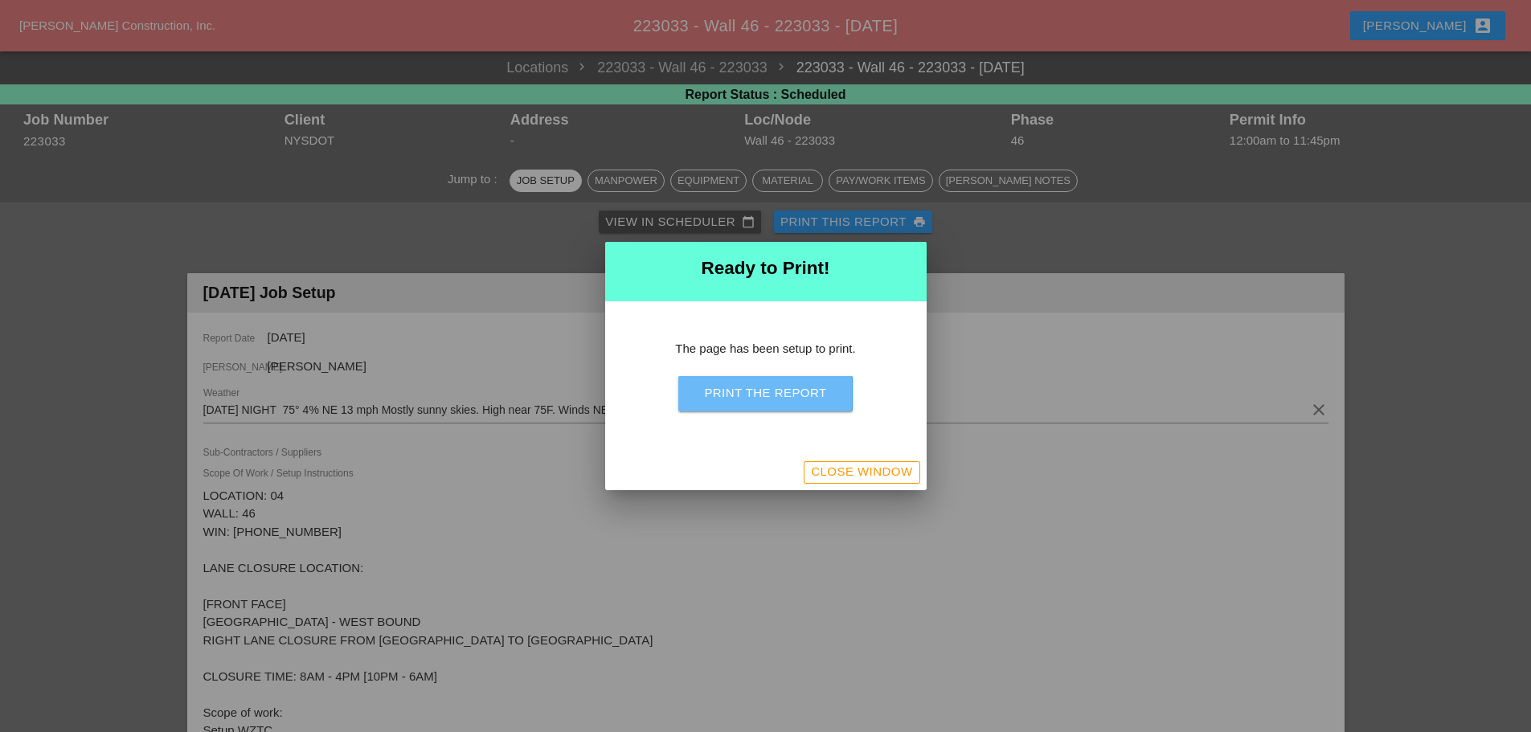
click at [823, 391] on div "Print the Report" at bounding box center [765, 393] width 122 height 18
click at [862, 472] on div "Close Window" at bounding box center [861, 472] width 101 height 18
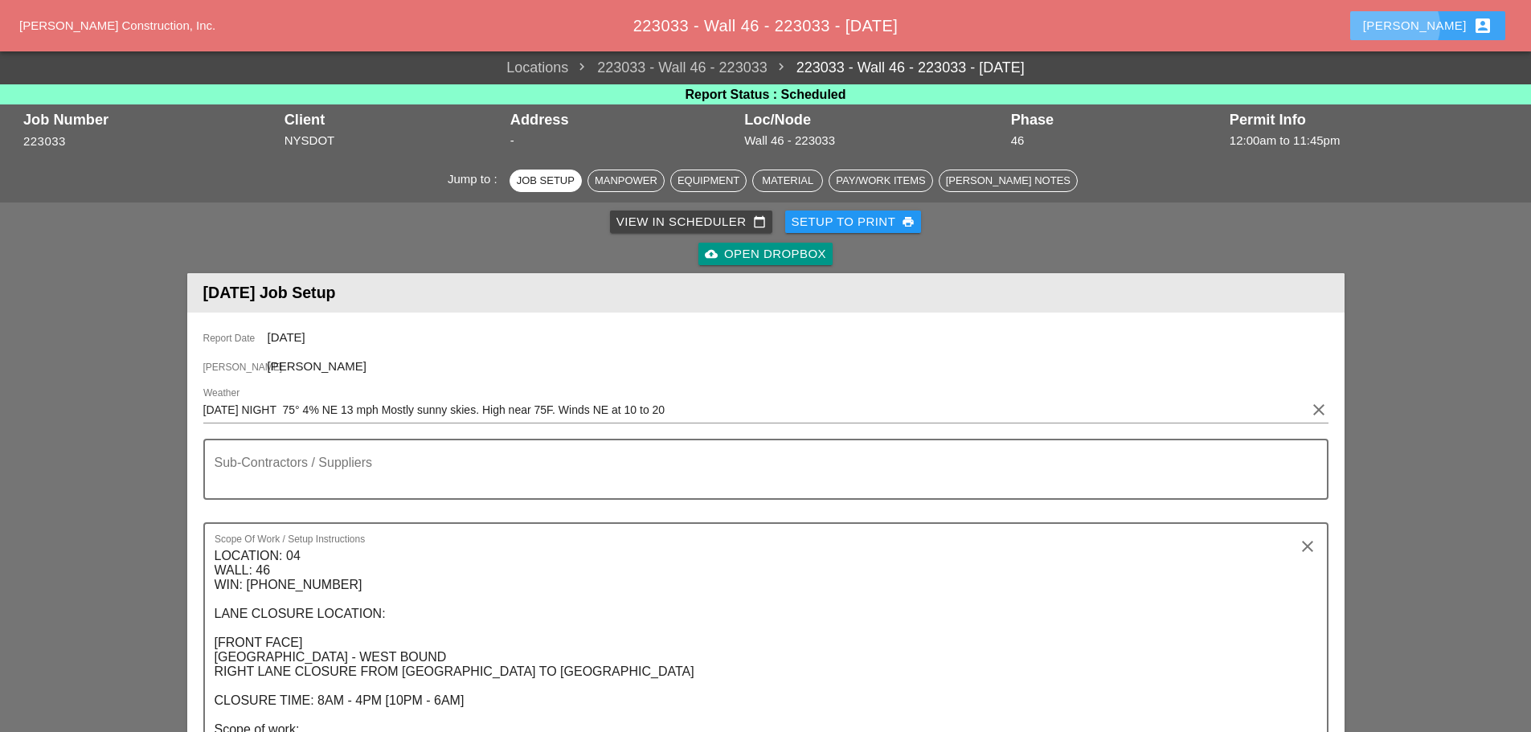
click at [1444, 27] on div "Enrico account_box" at bounding box center [1427, 25] width 129 height 19
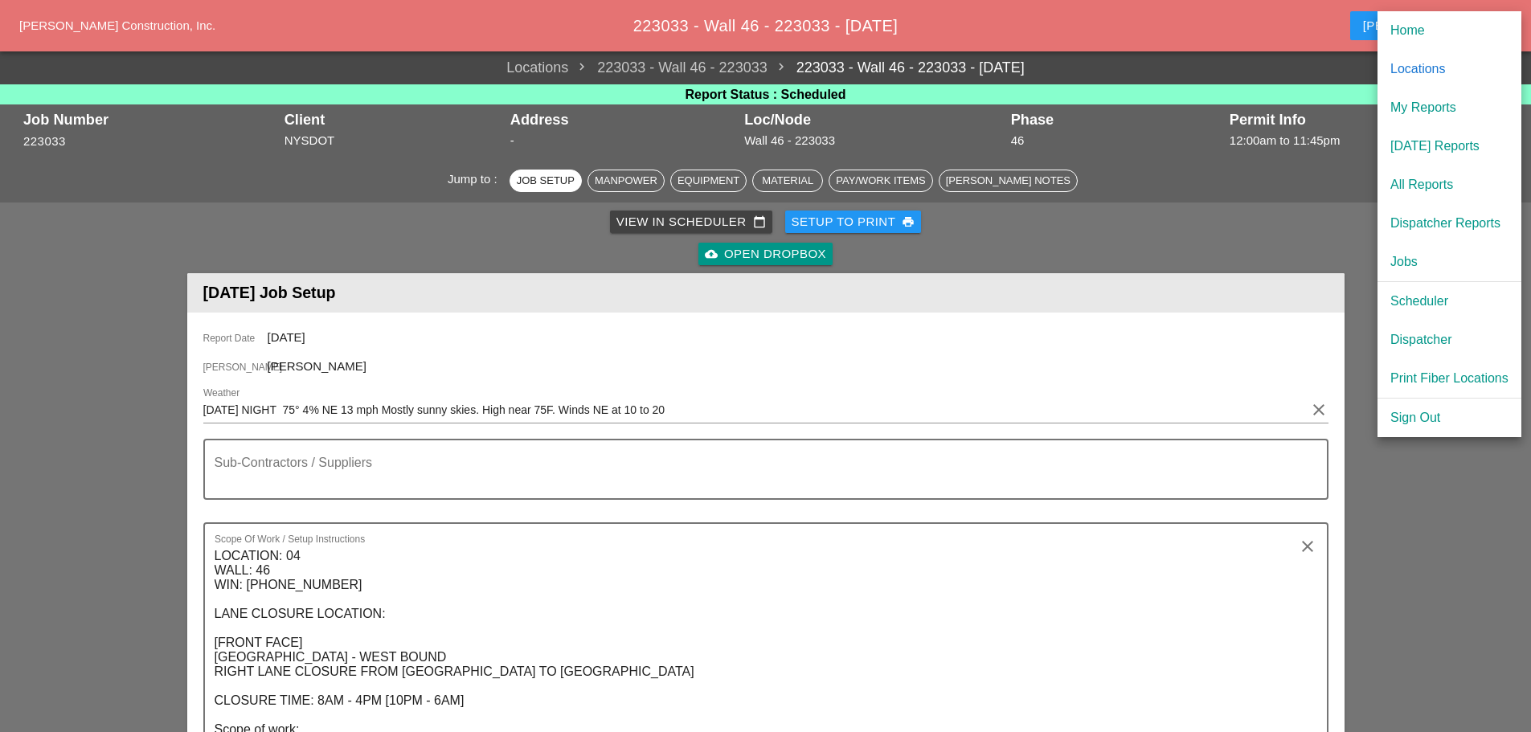
click at [1431, 302] on div "Scheduler" at bounding box center [1449, 301] width 118 height 19
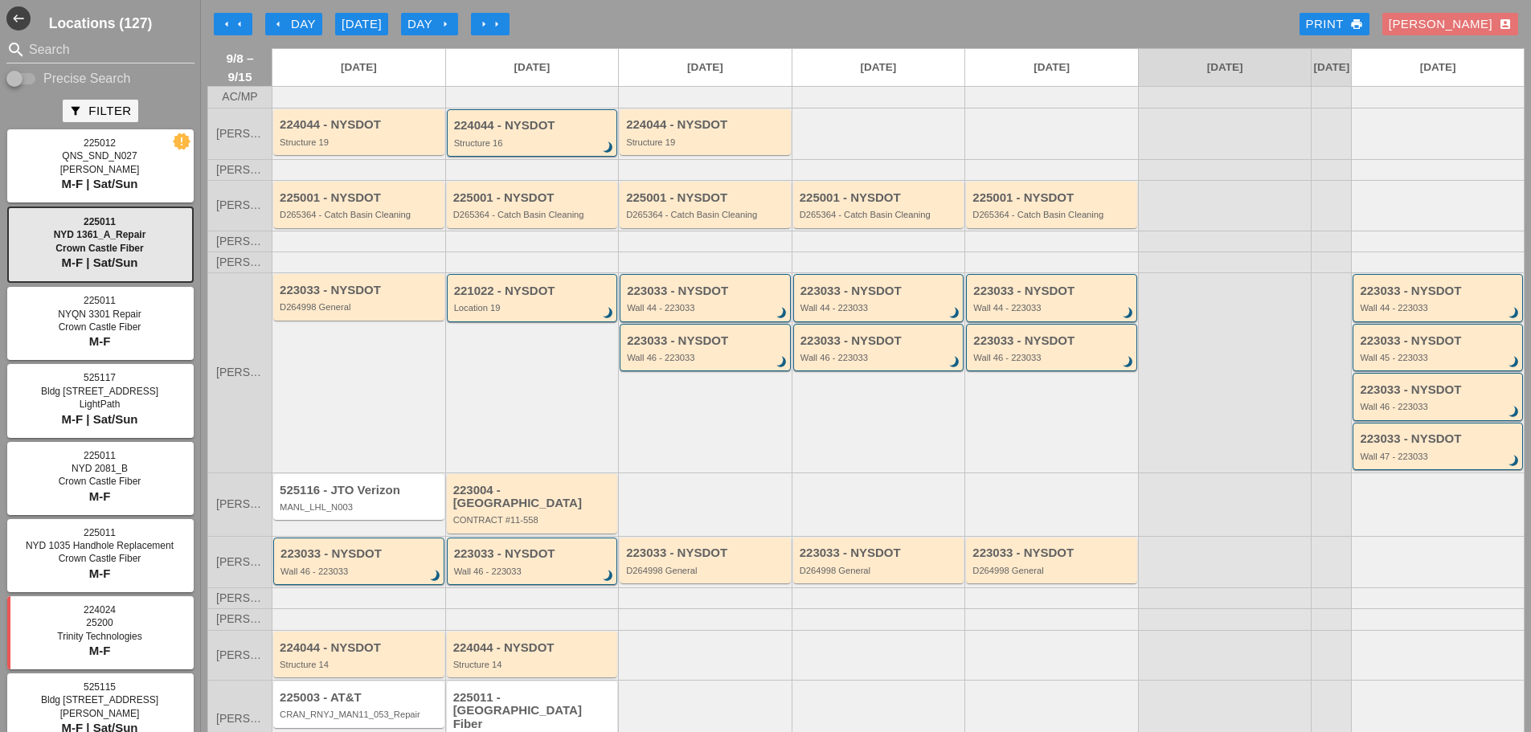
scroll to position [65, 0]
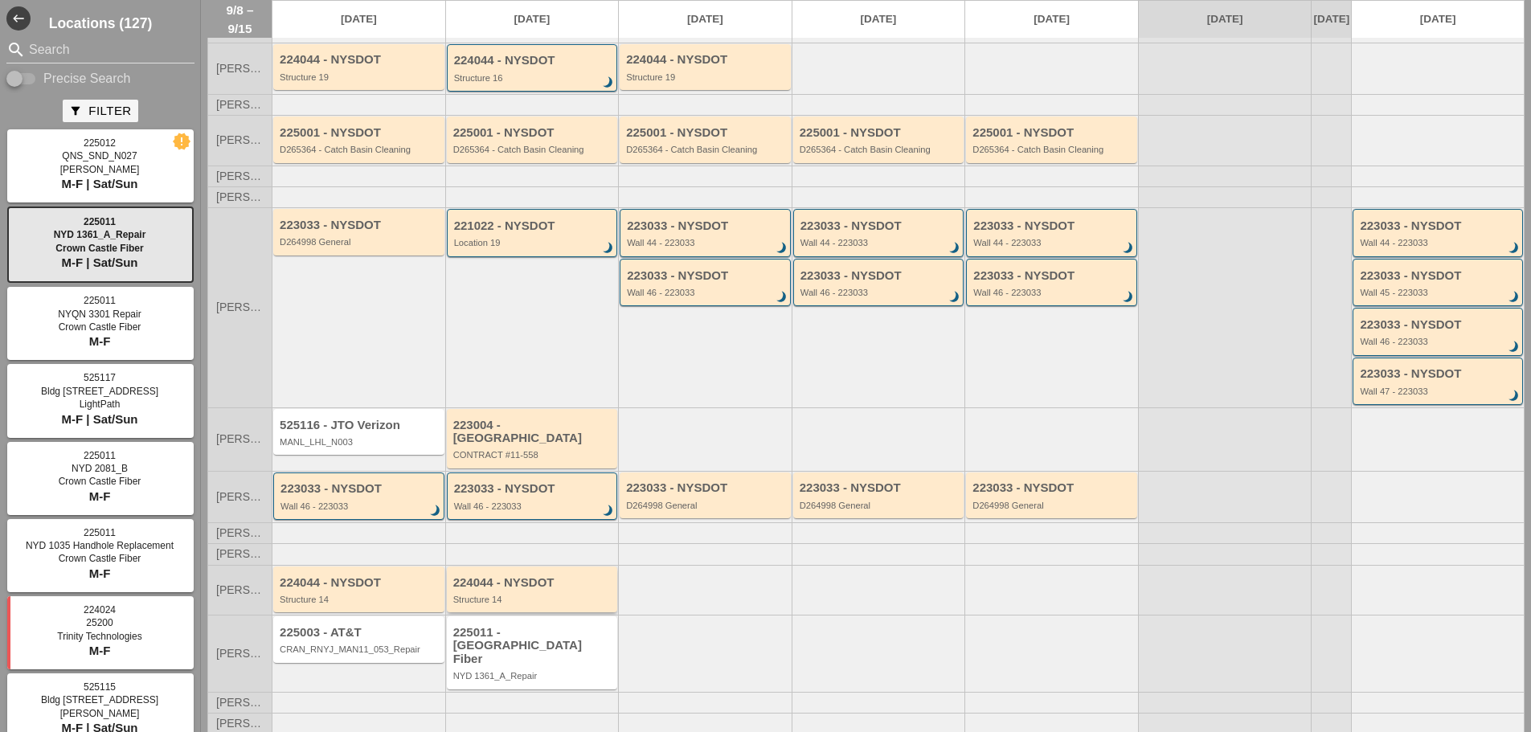
click at [561, 596] on div "Structure 14" at bounding box center [533, 600] width 161 height 10
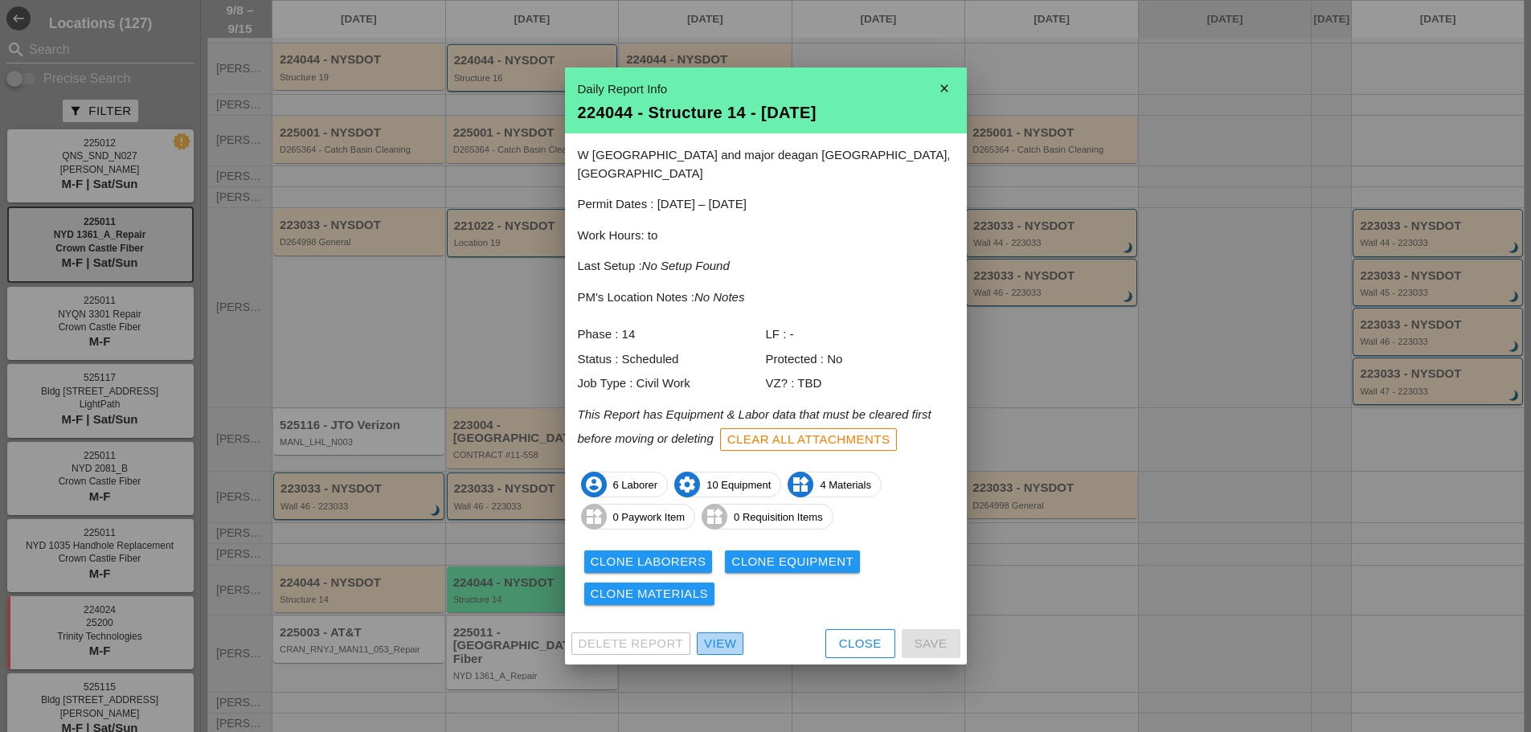
click at [727, 635] on div "View" at bounding box center [720, 644] width 32 height 18
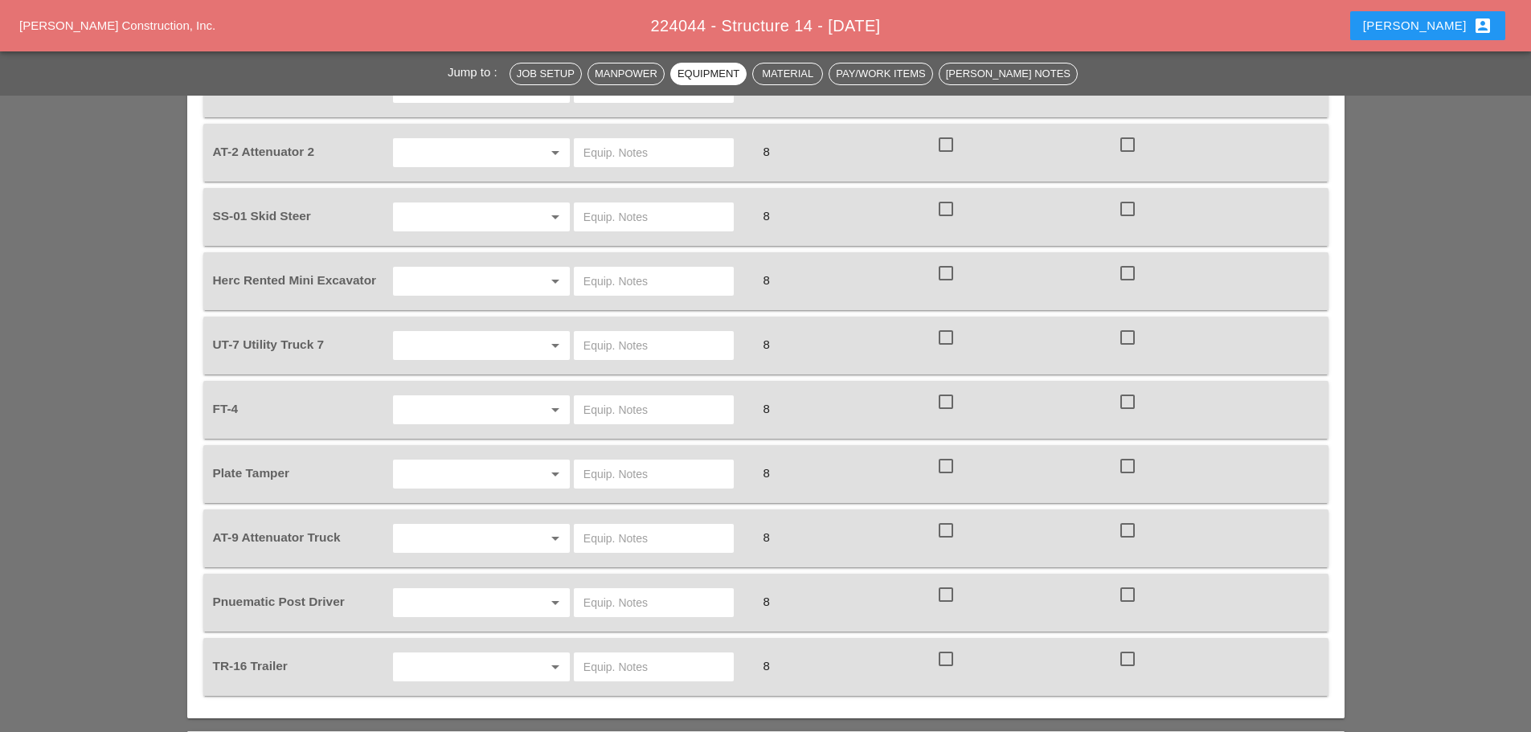
scroll to position [1366, 0]
click at [485, 396] on input "text" at bounding box center [459, 409] width 122 height 26
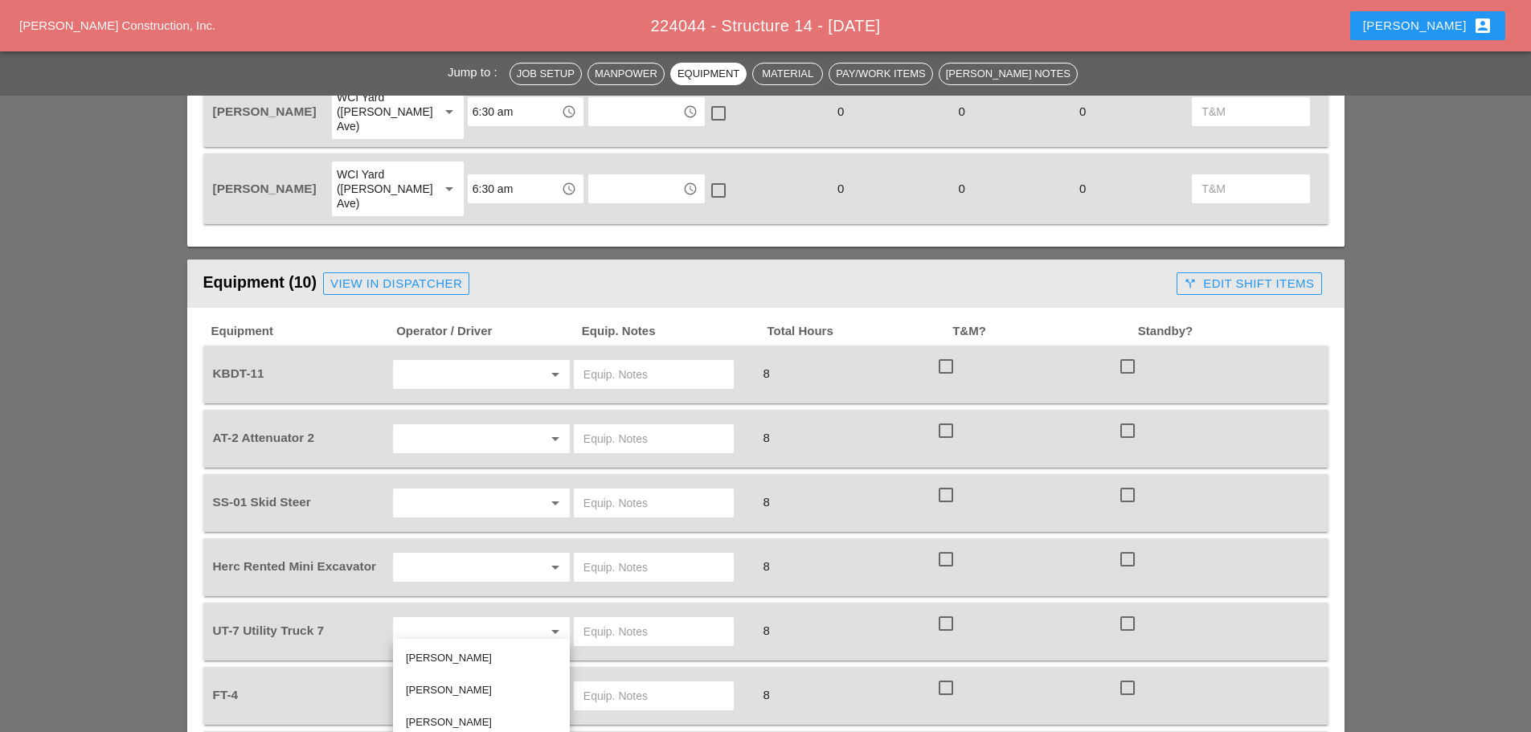
scroll to position [1125, 0]
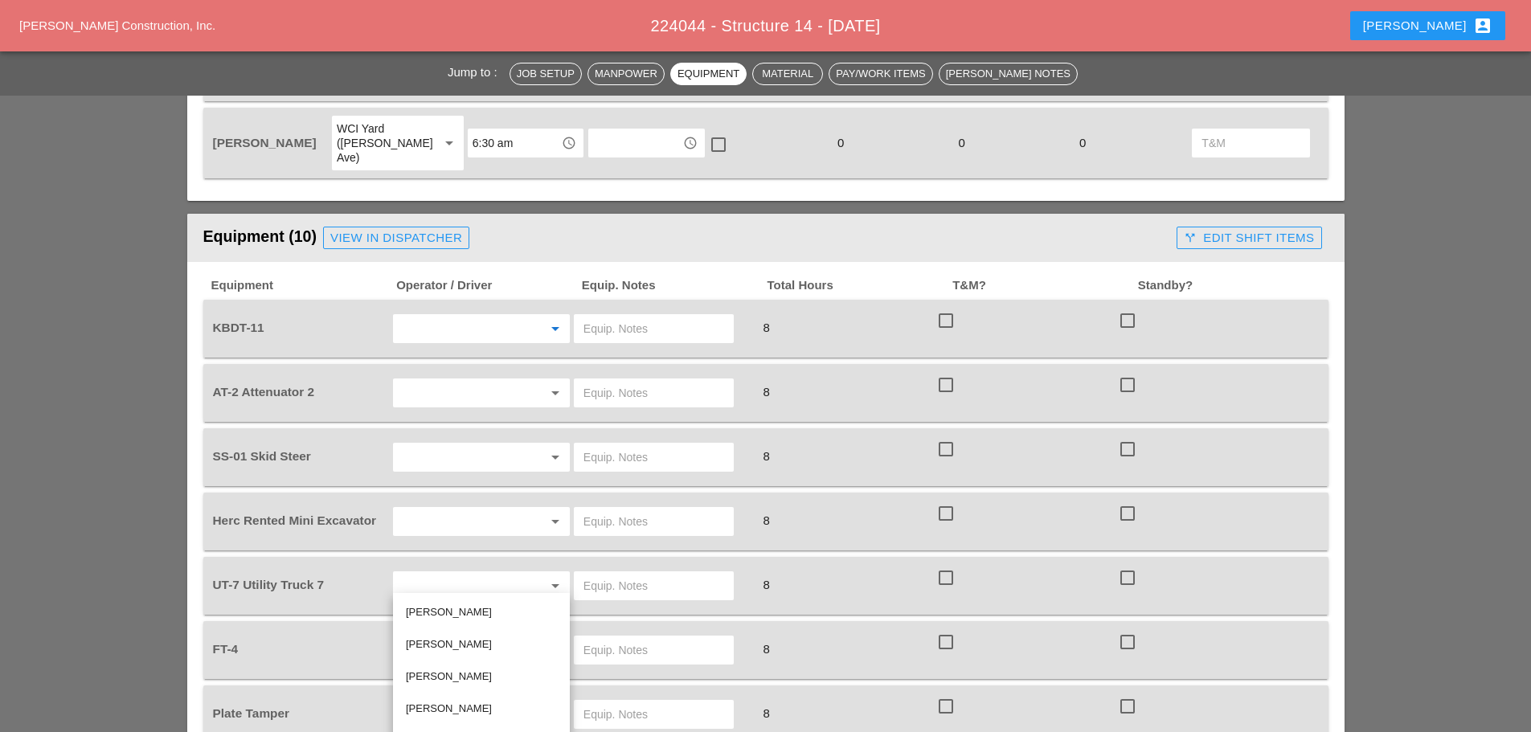
click at [420, 316] on input "text" at bounding box center [459, 329] width 122 height 26
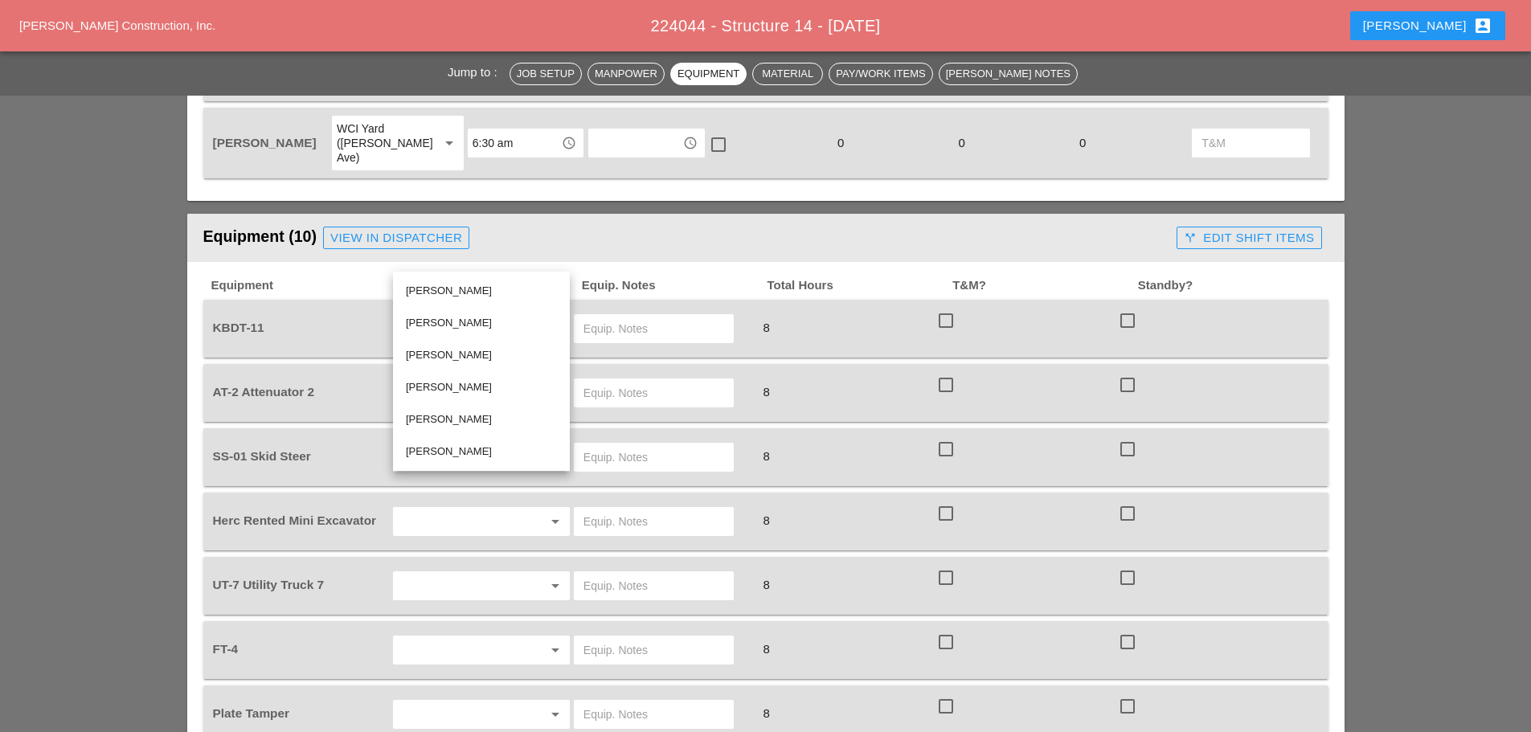
click at [448, 447] on div "[PERSON_NAME]" at bounding box center [481, 451] width 151 height 19
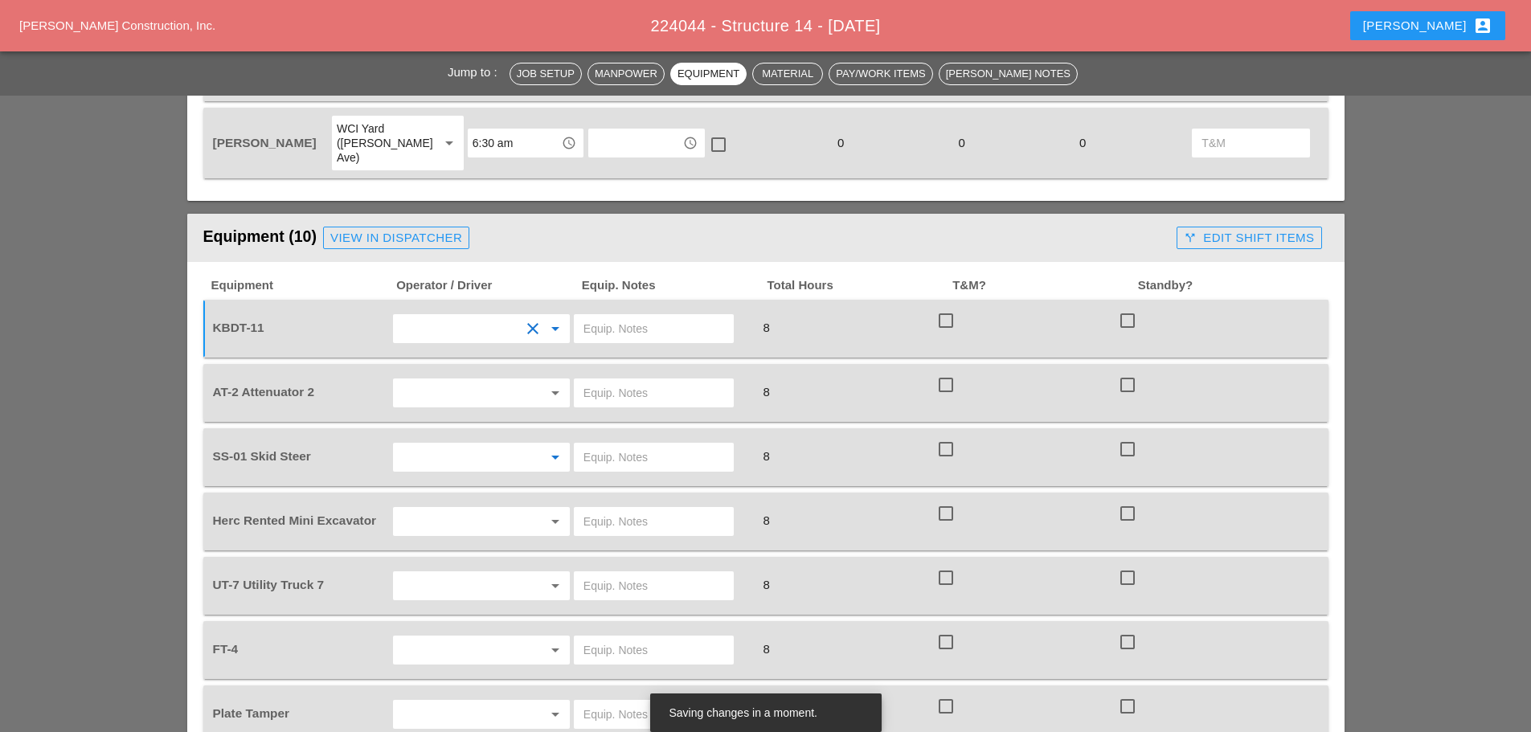
click at [440, 444] on input "text" at bounding box center [459, 457] width 122 height 26
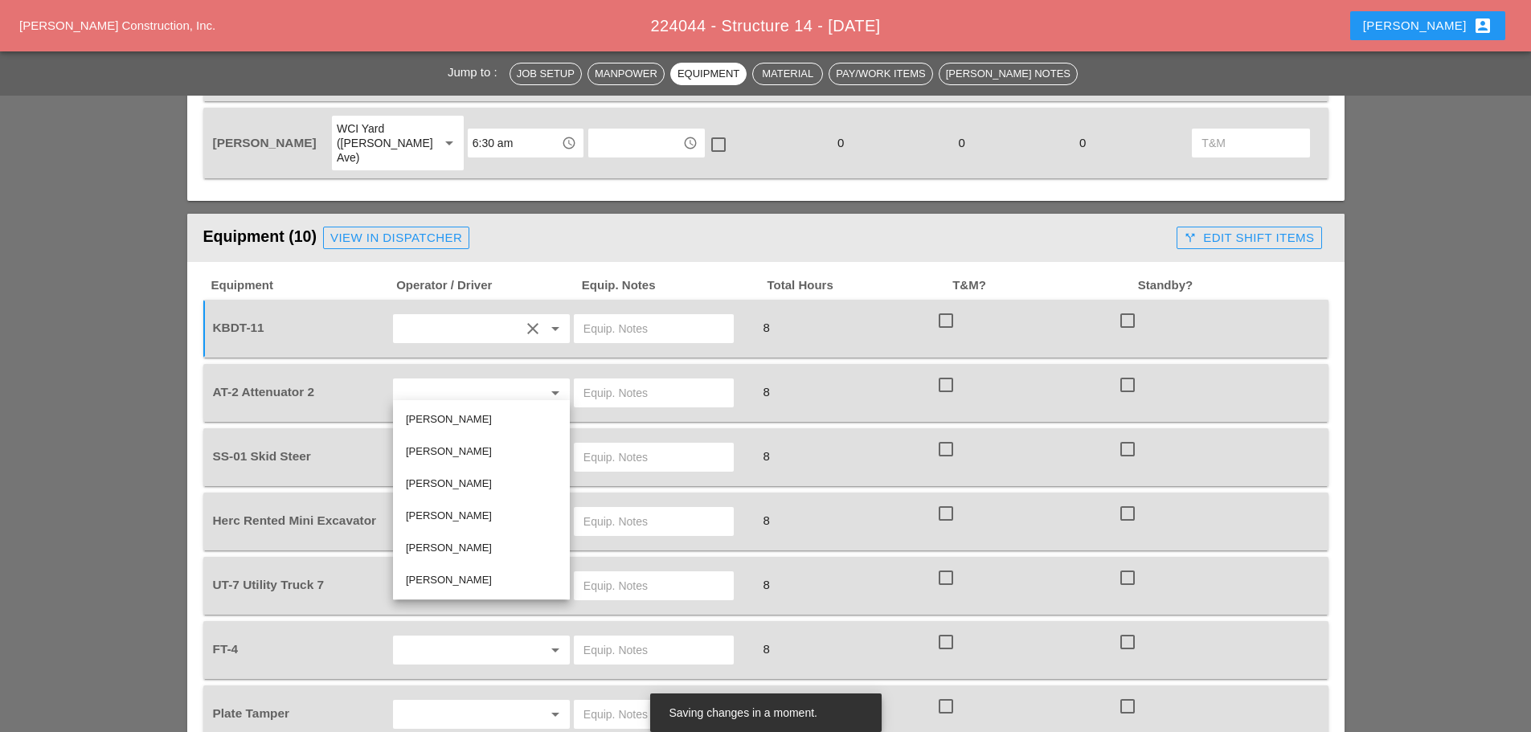
click at [492, 686] on div "Plate Tamper arrow_drop_down 8 check_box_outline_blank check_box_outline_blank" at bounding box center [765, 715] width 1125 height 58
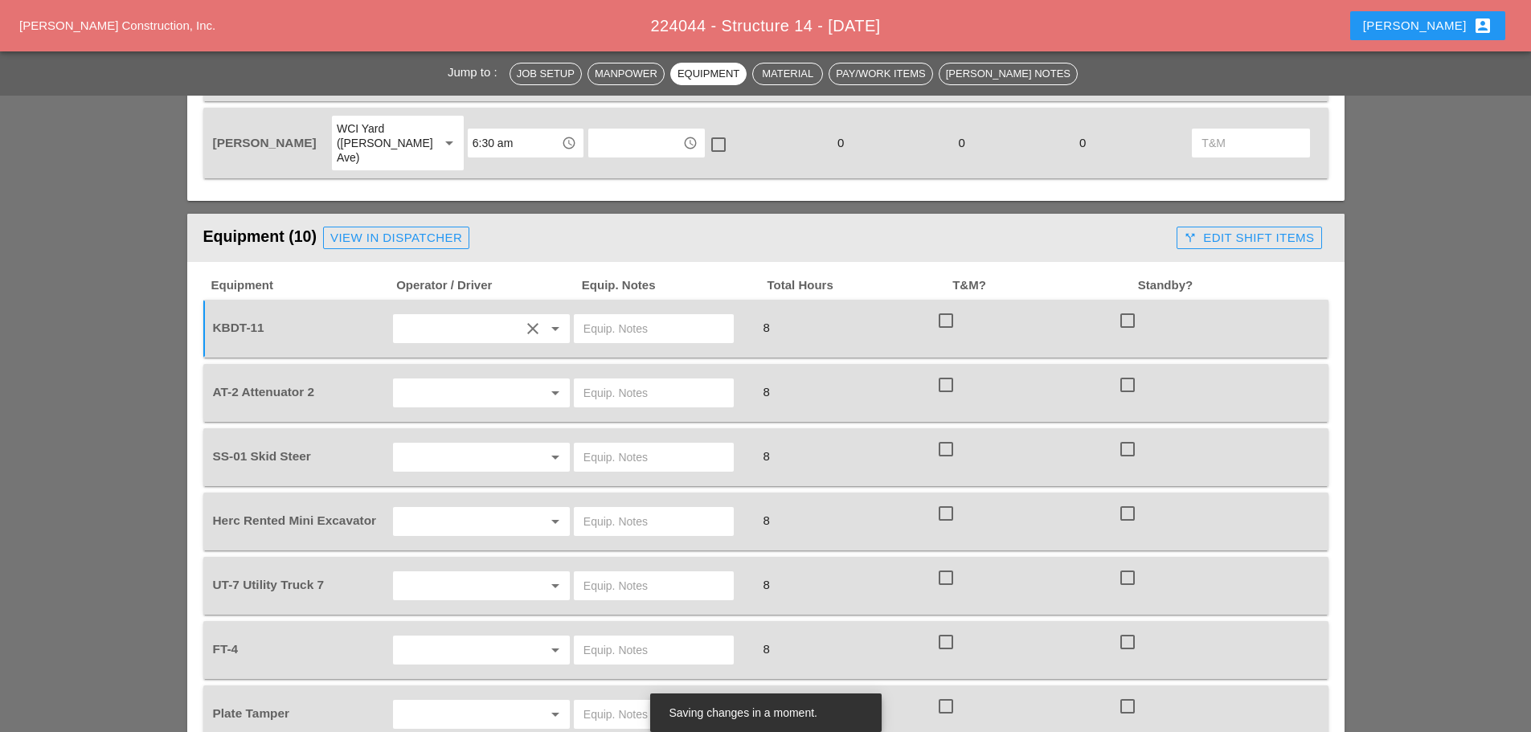
click at [440, 573] on input "text" at bounding box center [459, 586] width 122 height 26
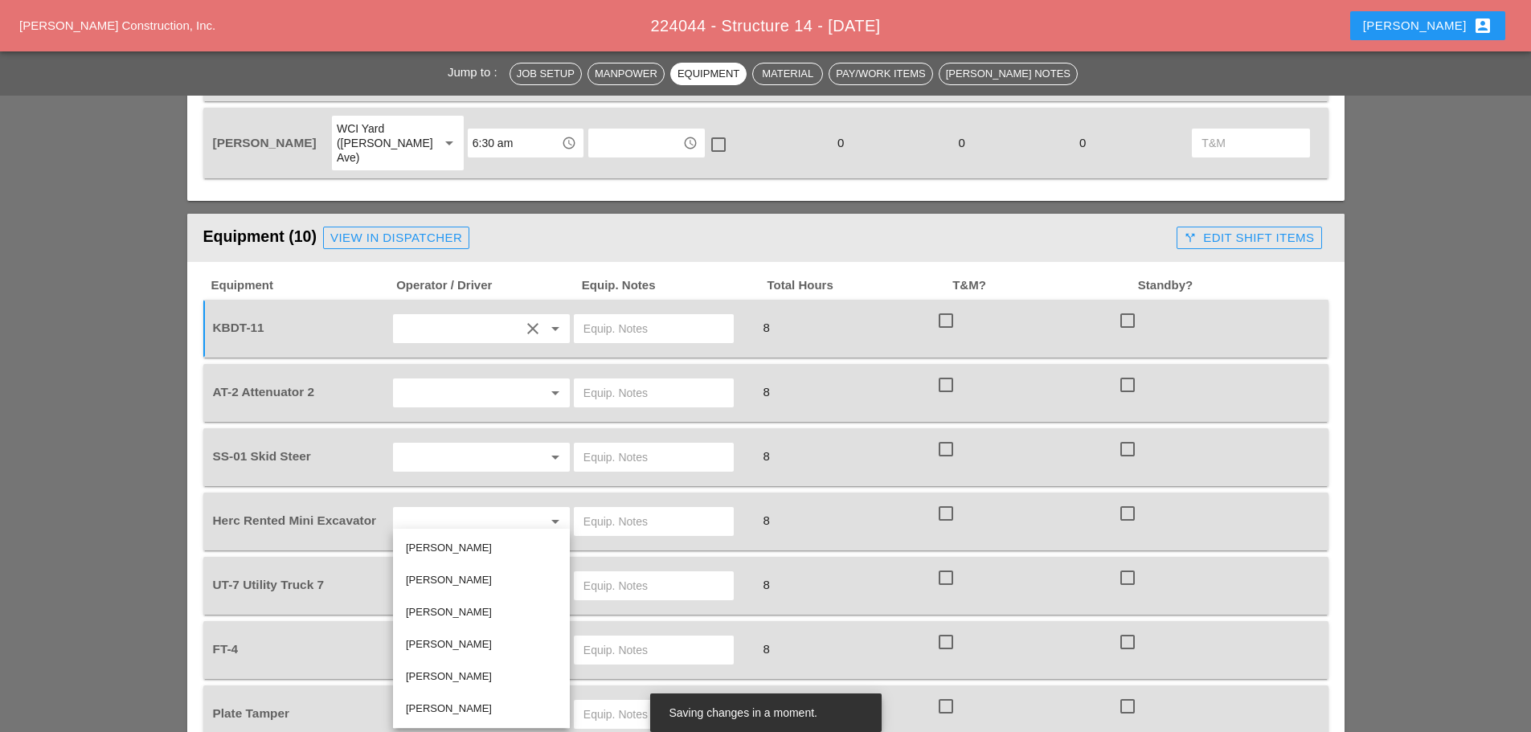
click at [455, 641] on div "[PERSON_NAME]" at bounding box center [481, 644] width 151 height 19
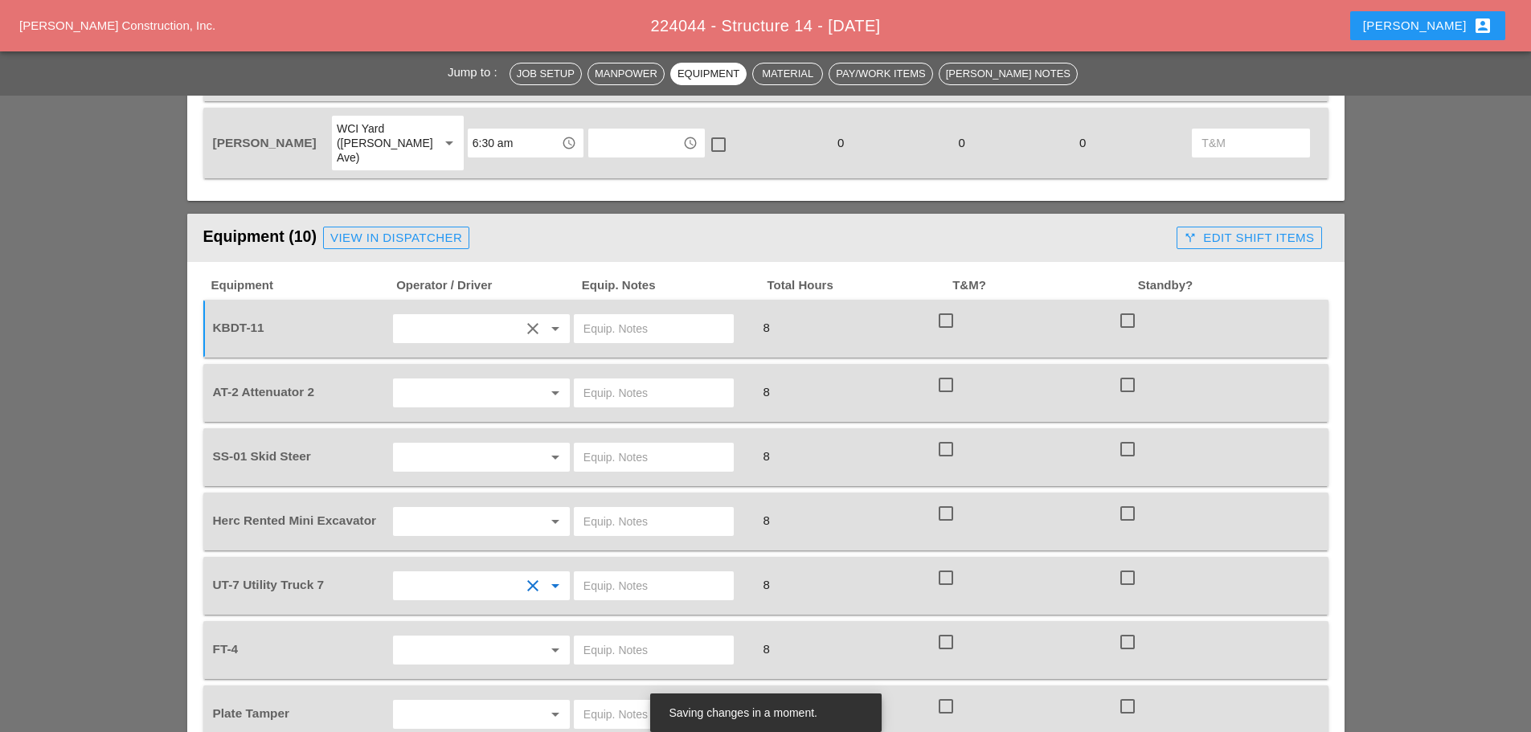
click at [446, 637] on input "text" at bounding box center [459, 650] width 122 height 26
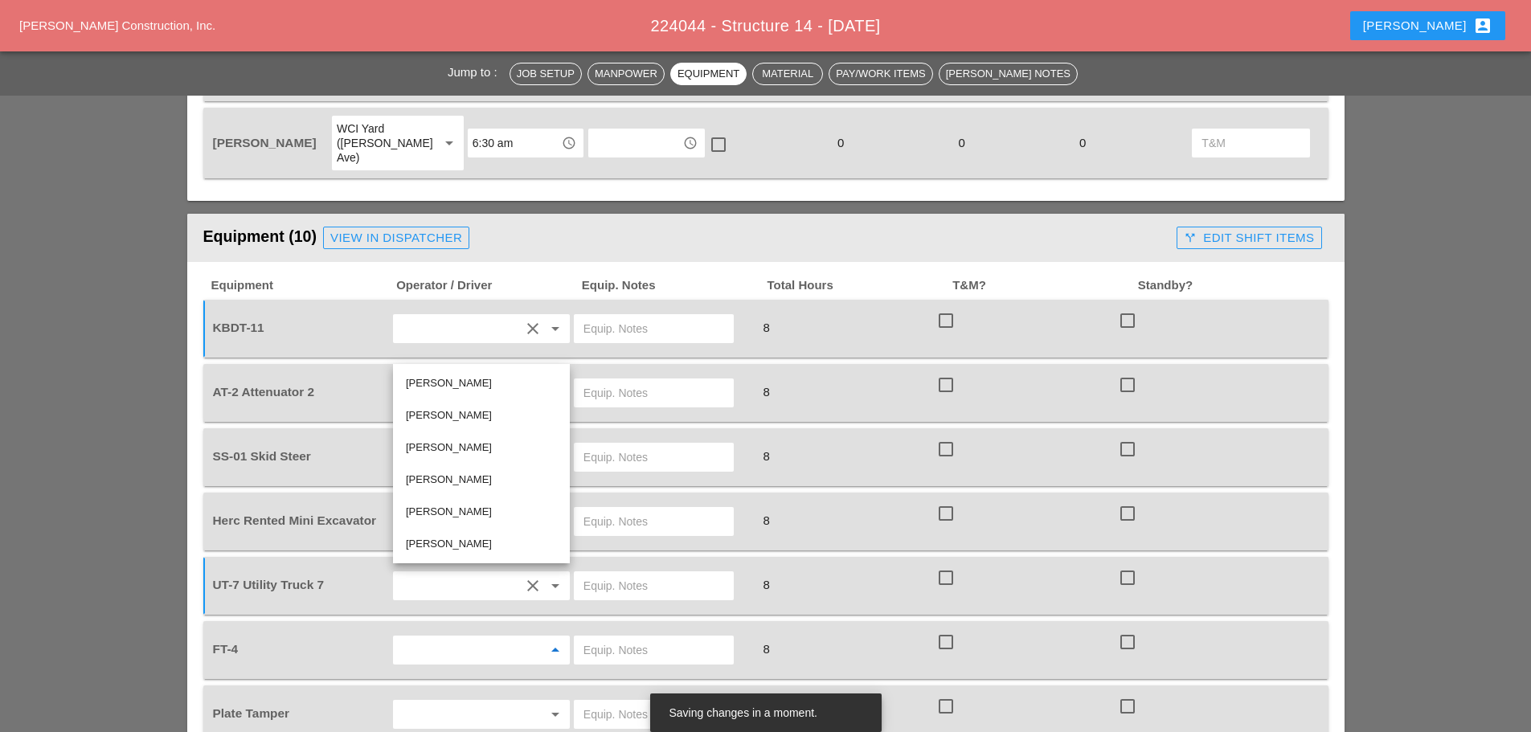
click at [447, 441] on div "[PERSON_NAME]" at bounding box center [481, 447] width 151 height 19
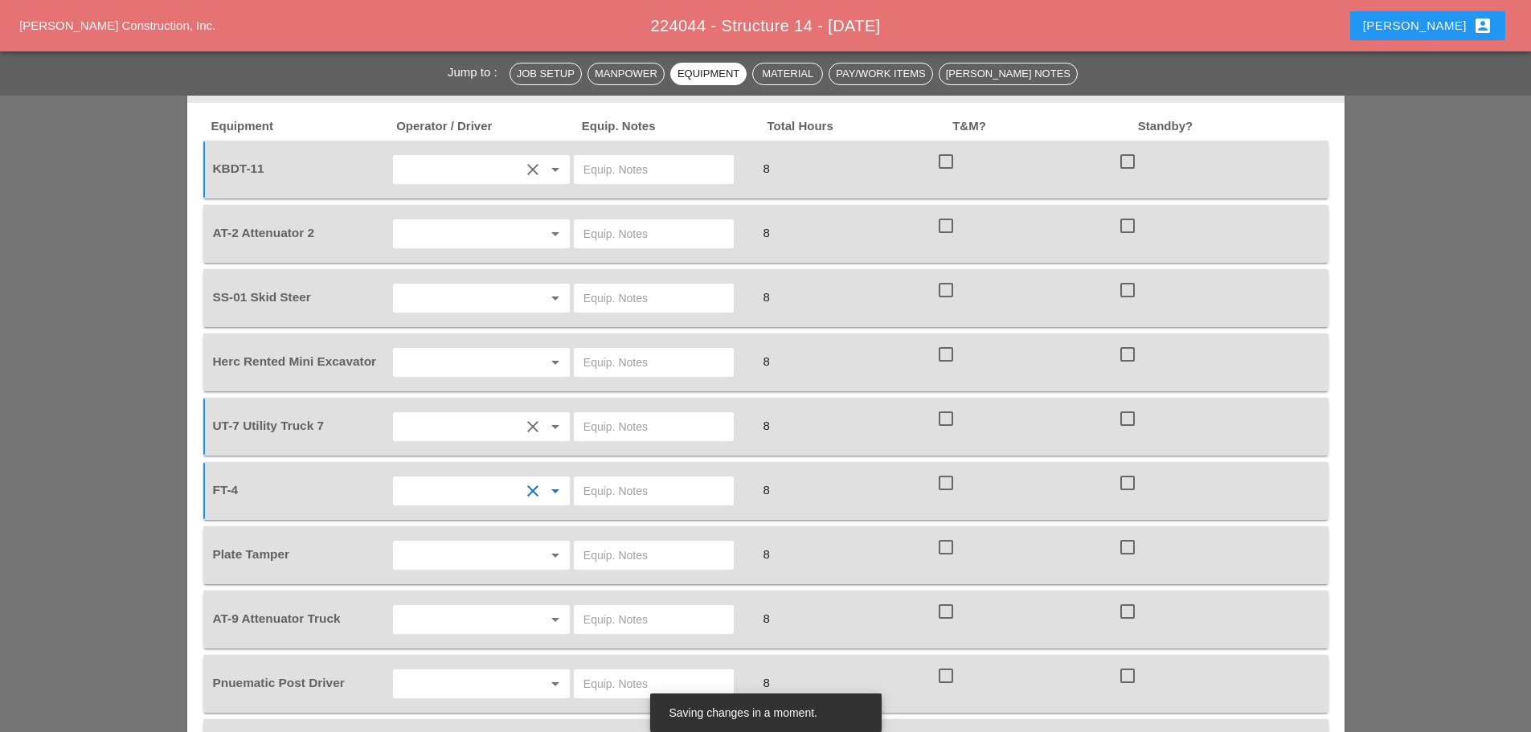
scroll to position [1286, 0]
click at [464, 541] on input "text" at bounding box center [459, 554] width 122 height 26
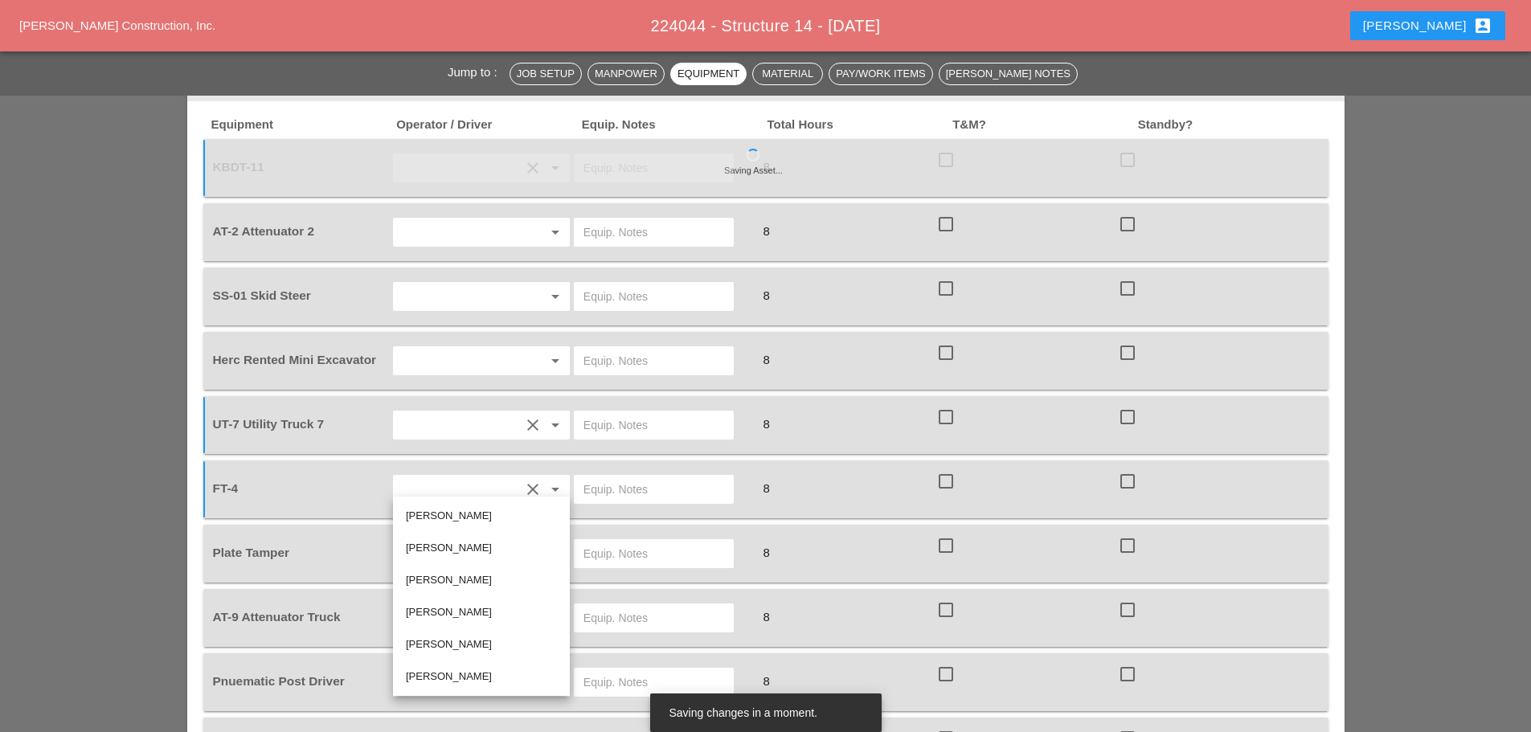
click at [446, 604] on div "[PERSON_NAME]" at bounding box center [481, 612] width 151 height 19
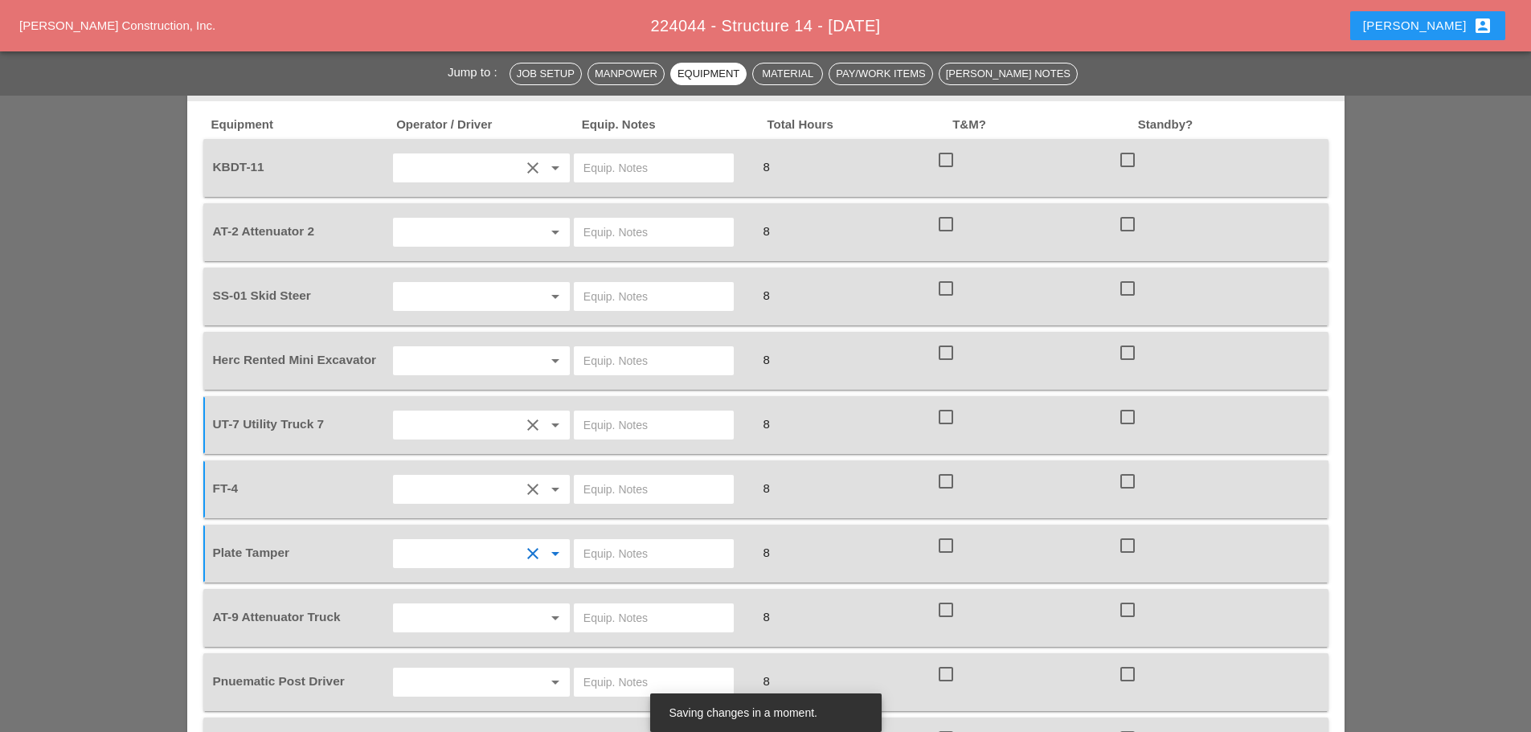
click at [437, 669] on input "text" at bounding box center [459, 682] width 122 height 26
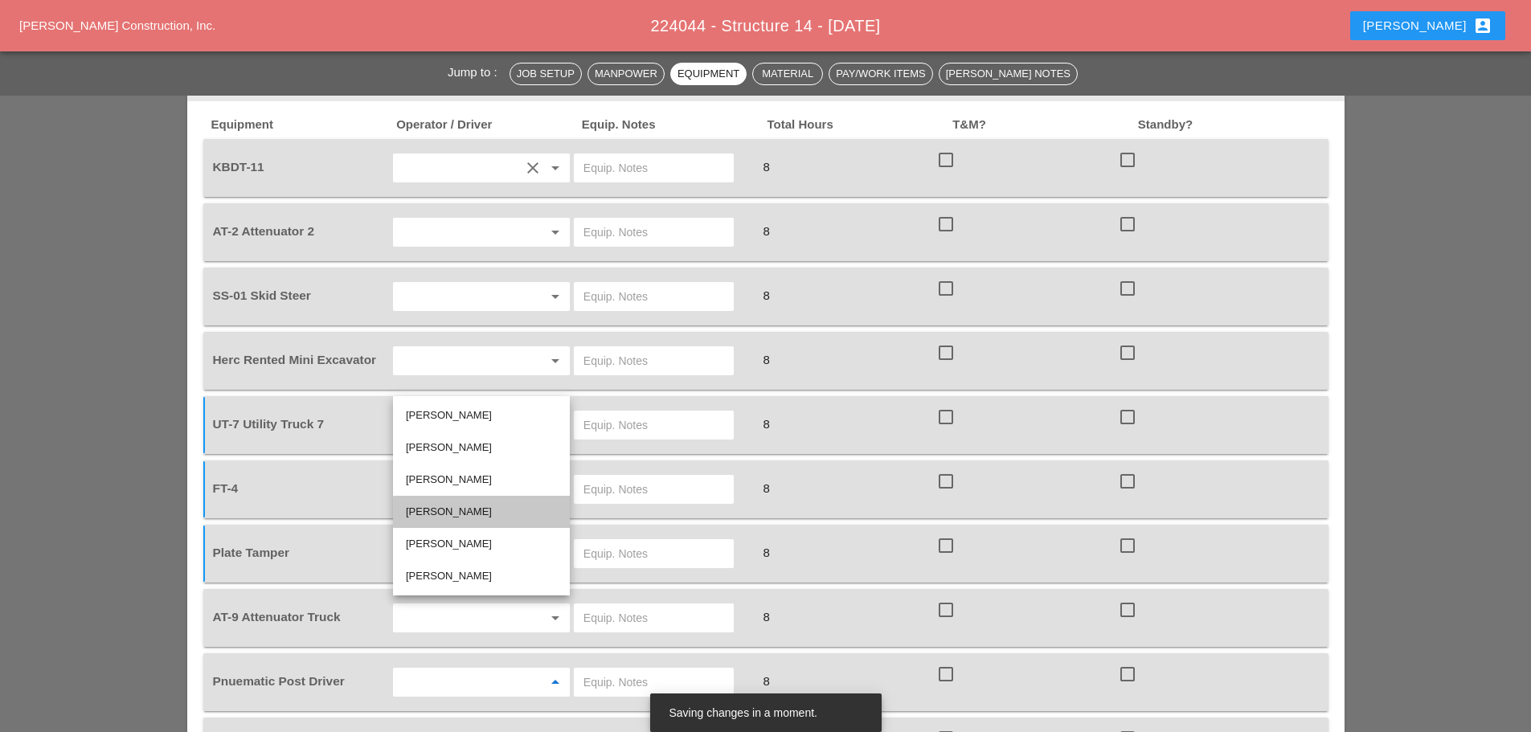
click at [439, 507] on div "[PERSON_NAME]" at bounding box center [481, 511] width 151 height 19
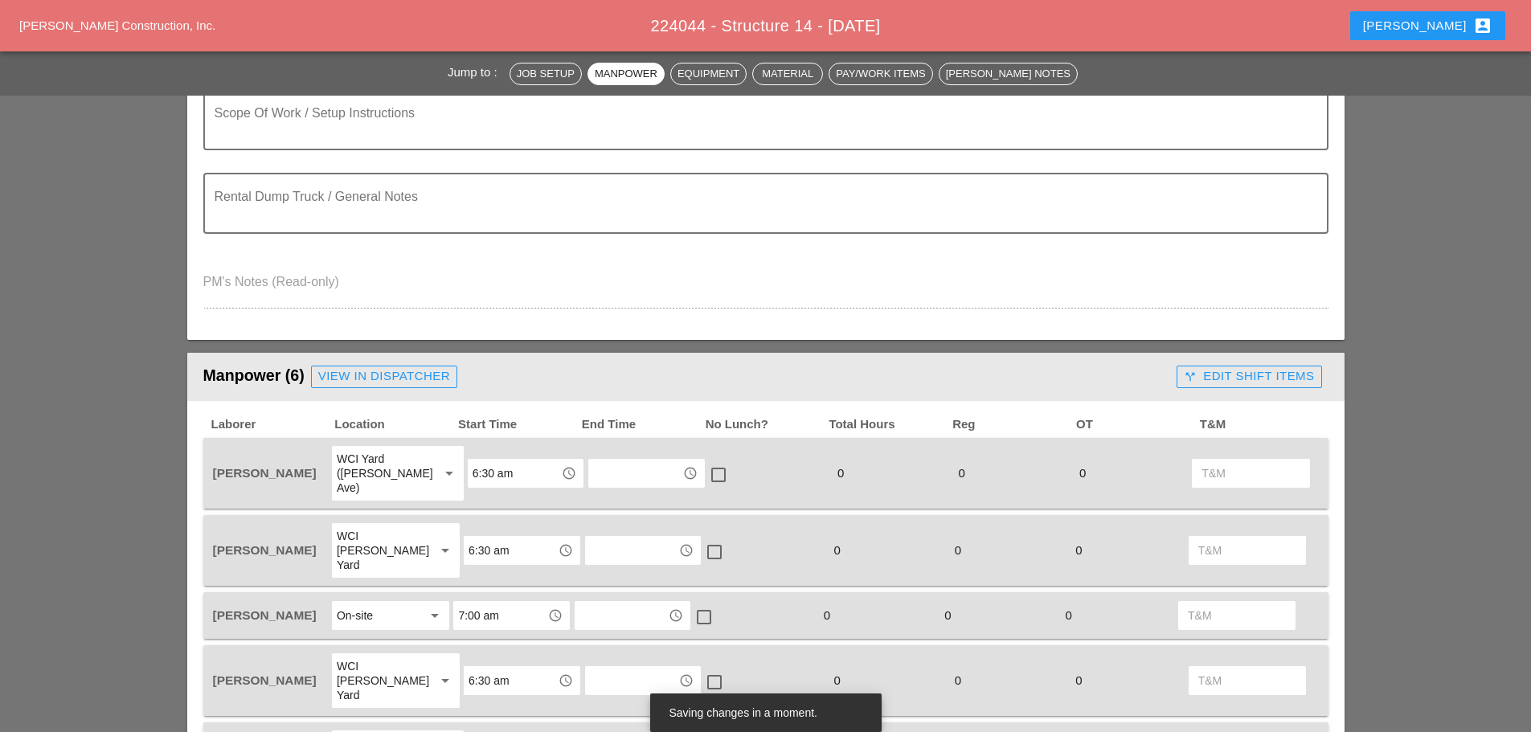
scroll to position [402, 0]
